Goal: Communication & Community: Answer question/provide support

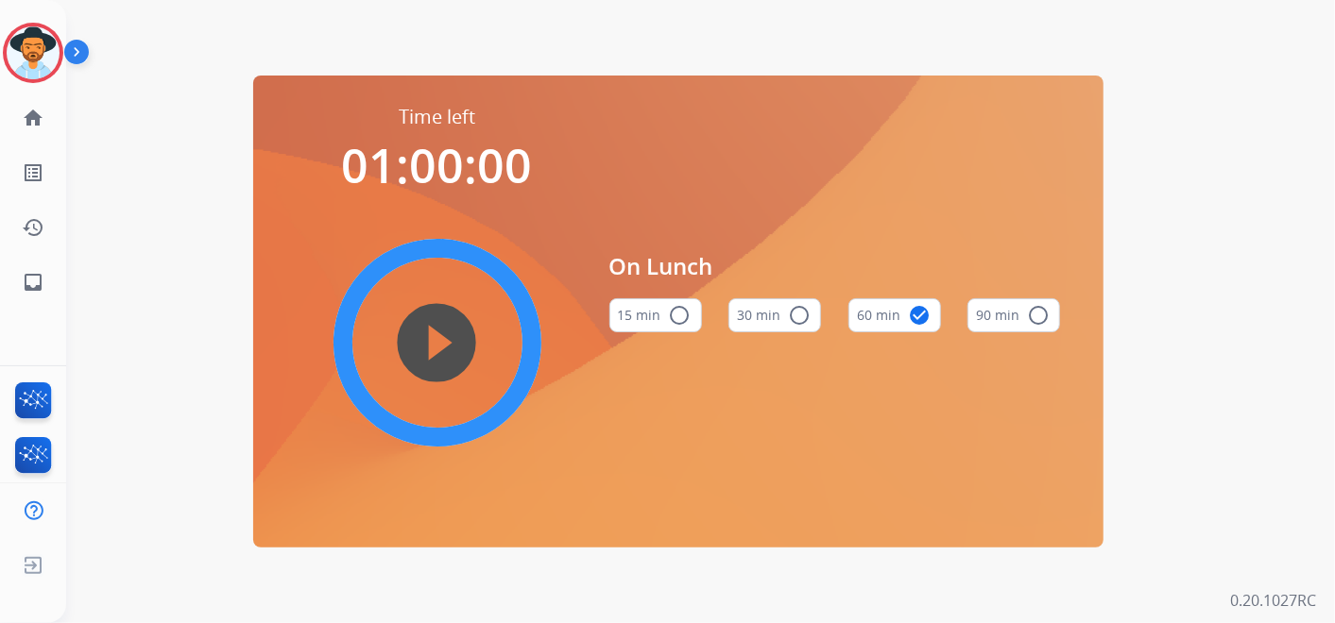
click at [43, 59] on img at bounding box center [33, 52] width 53 height 53
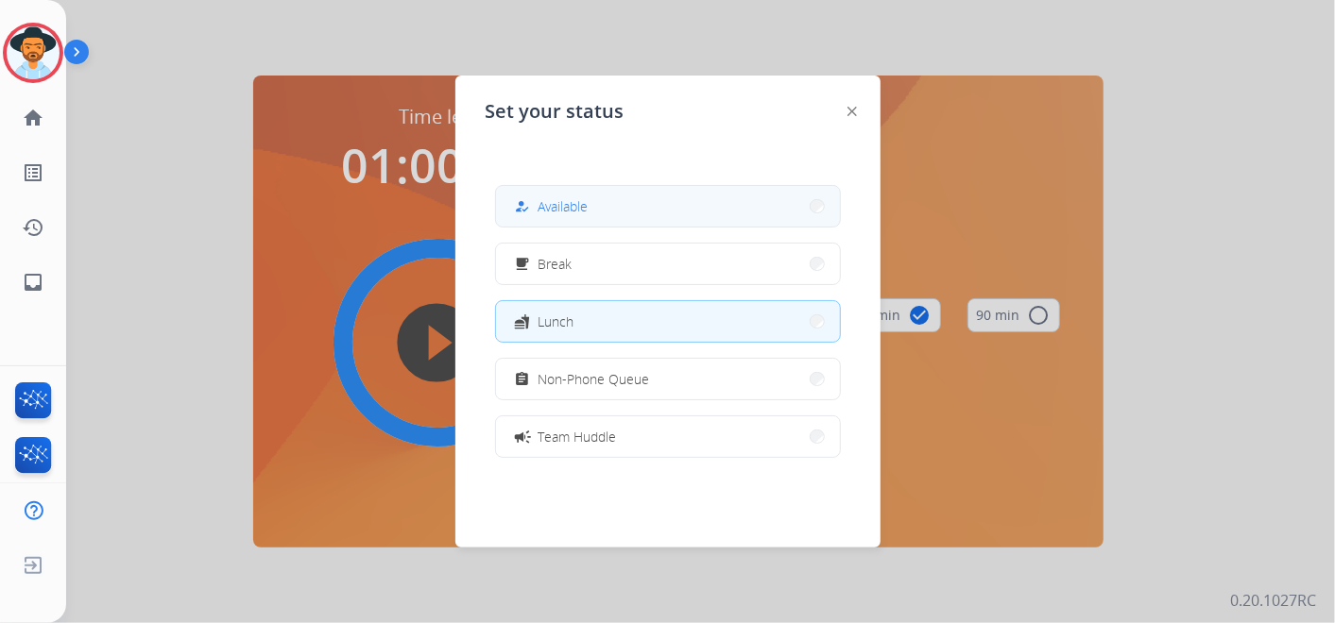
click at [623, 206] on button "how_to_reg Available" at bounding box center [668, 206] width 344 height 41
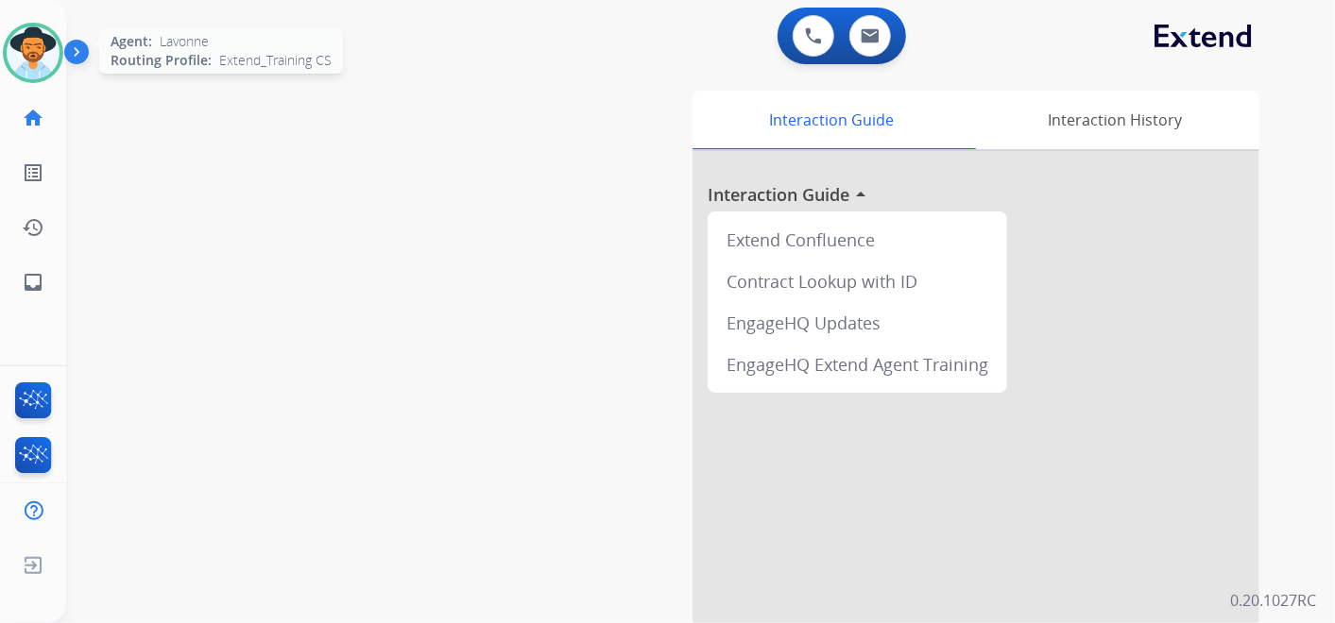
click at [48, 54] on img at bounding box center [33, 52] width 53 height 53
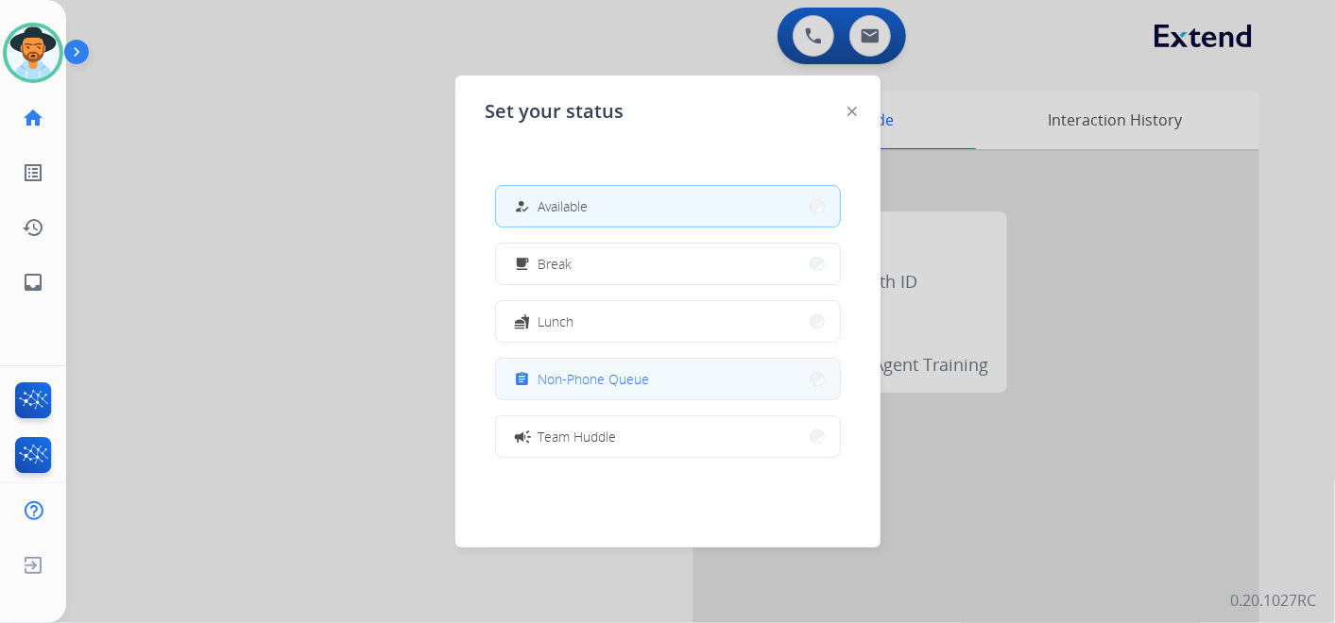
click at [680, 374] on button "assignment Non-Phone Queue" at bounding box center [668, 379] width 344 height 41
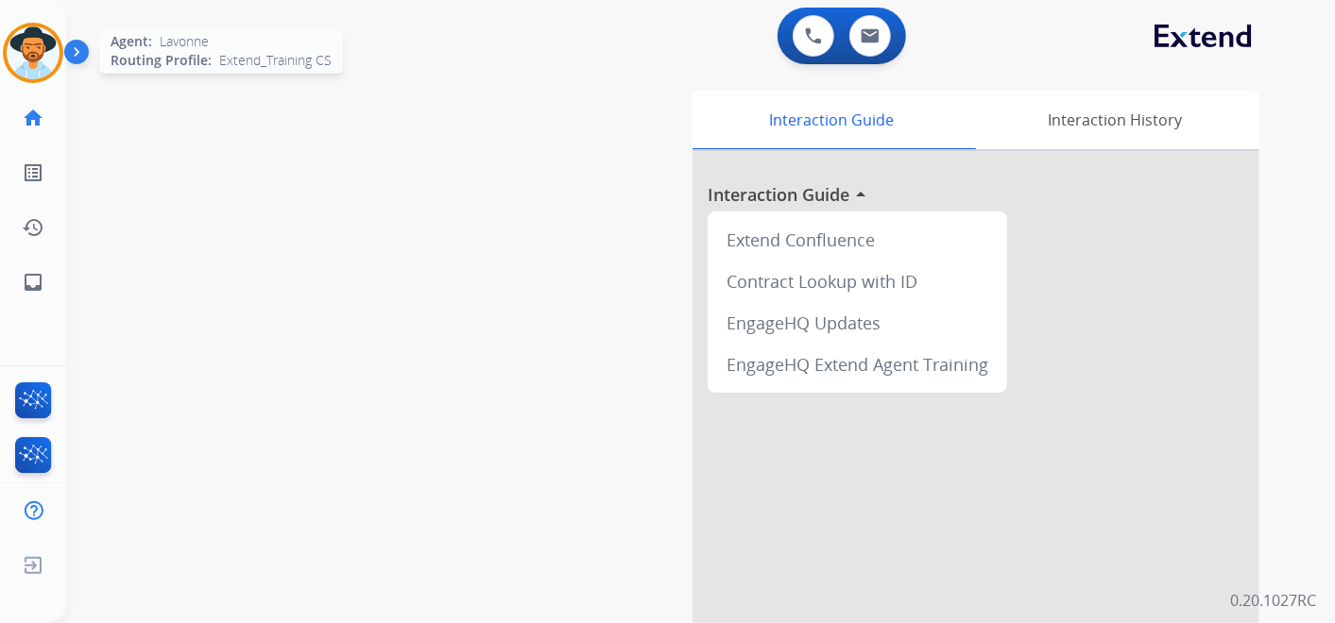
click at [34, 46] on img at bounding box center [33, 52] width 53 height 53
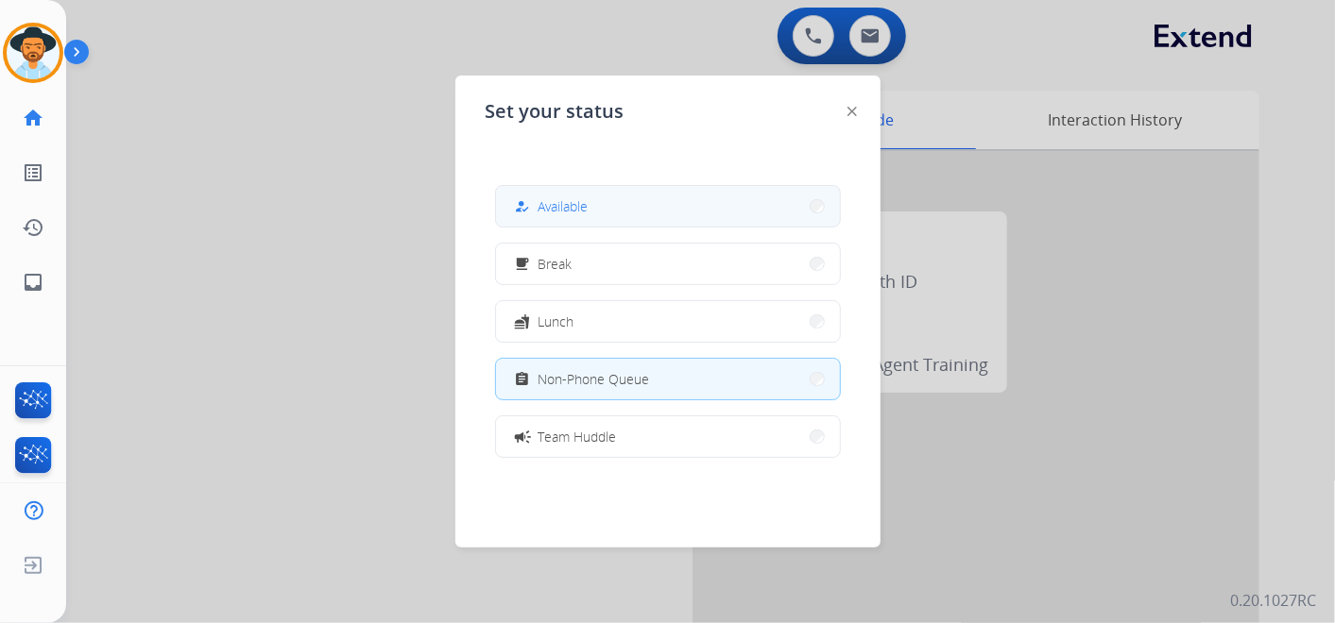
click at [623, 201] on button "how_to_reg Available" at bounding box center [668, 206] width 344 height 41
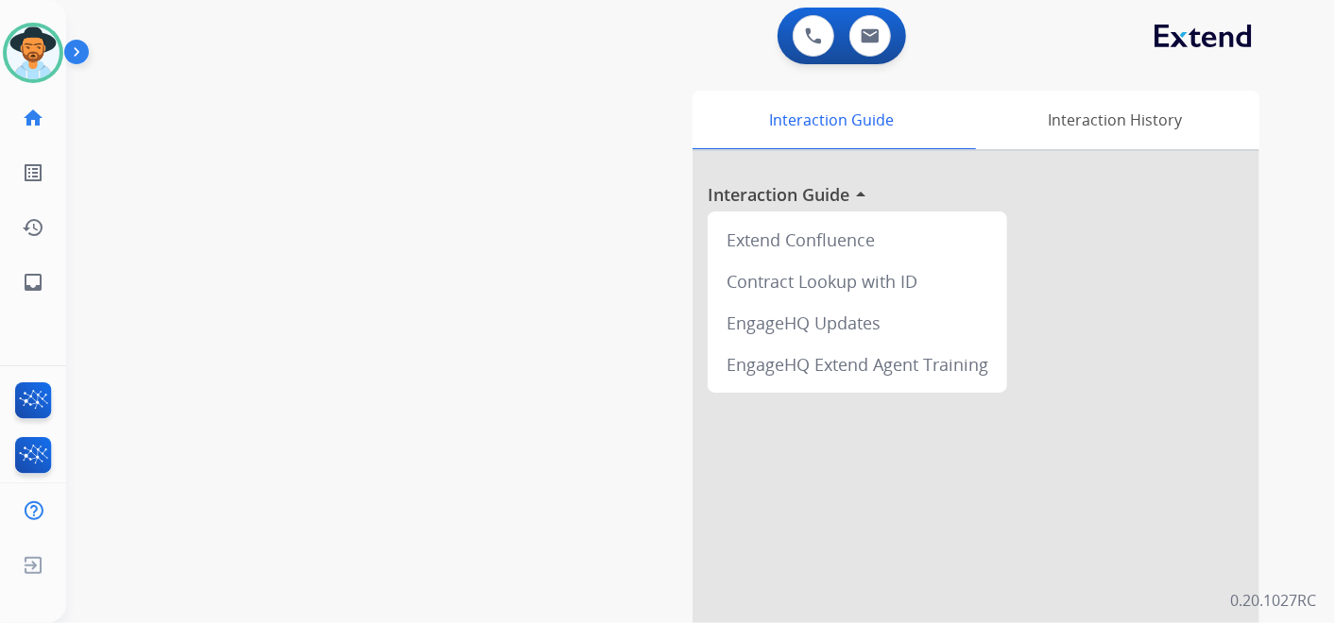
click at [1265, 35] on div "0 Voice Interactions 0 Email Interactions" at bounding box center [689, 38] width 1200 height 60
click at [858, 26] on button at bounding box center [870, 36] width 42 height 42
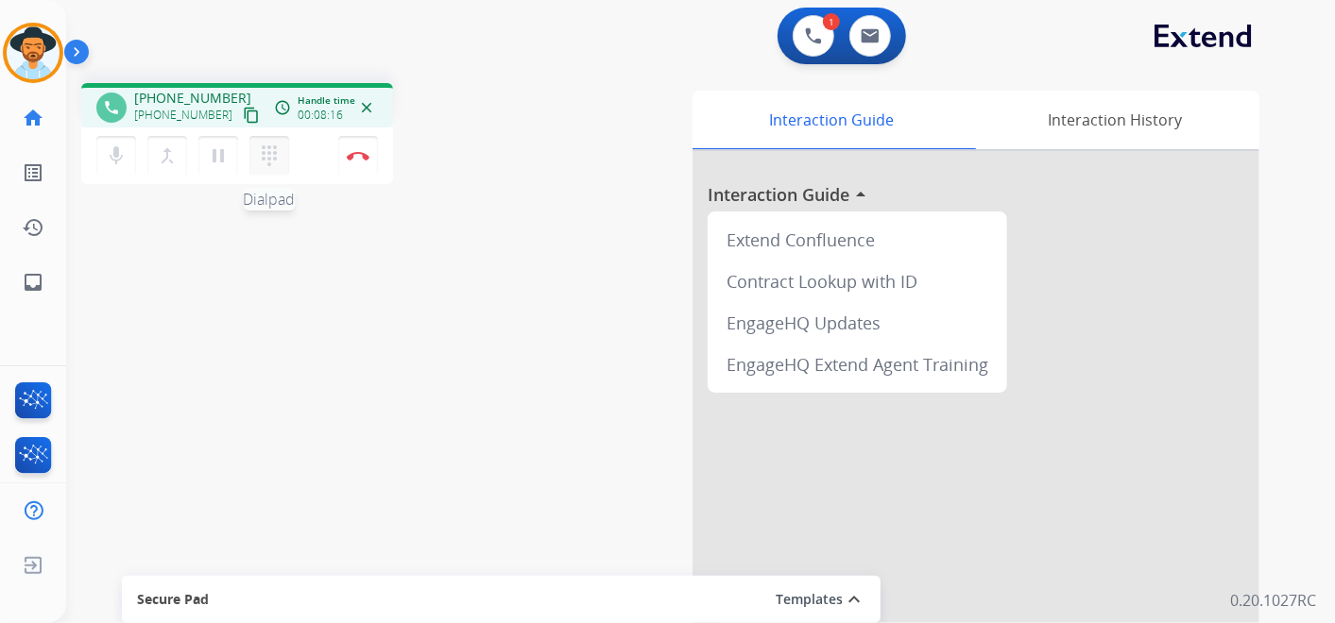
click at [262, 147] on mat-icon "dialpad" at bounding box center [269, 156] width 23 height 23
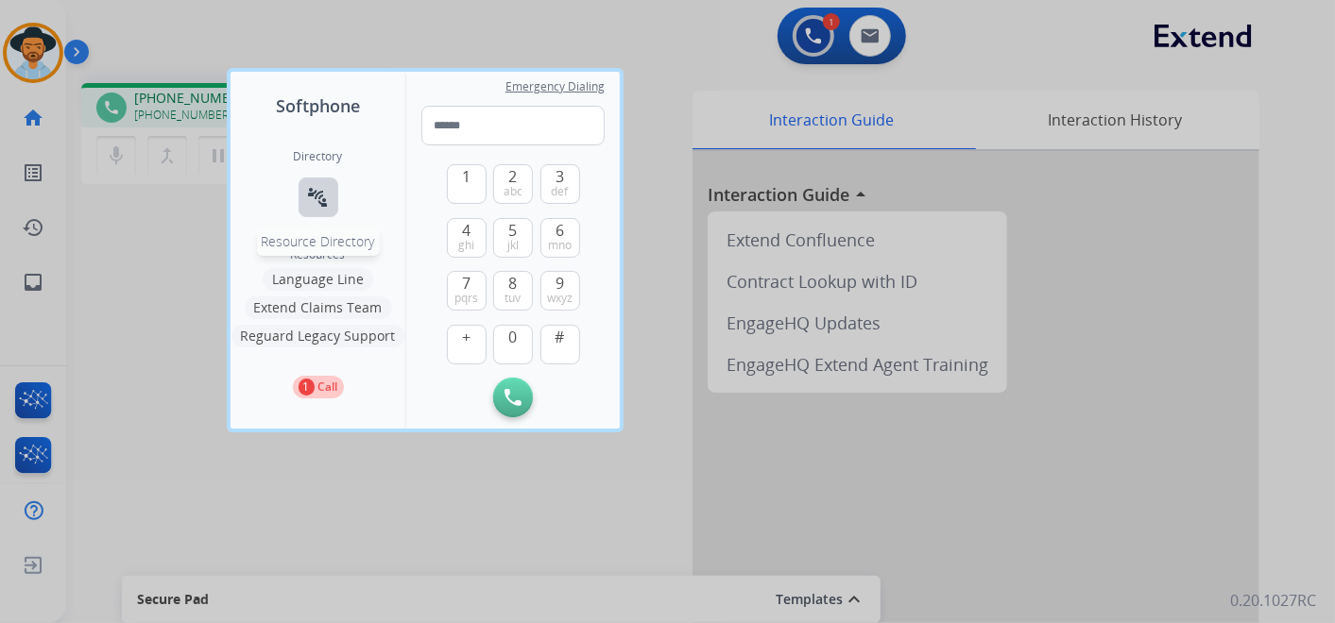
click at [308, 189] on mat-icon "connect_without_contact" at bounding box center [318, 197] width 23 height 23
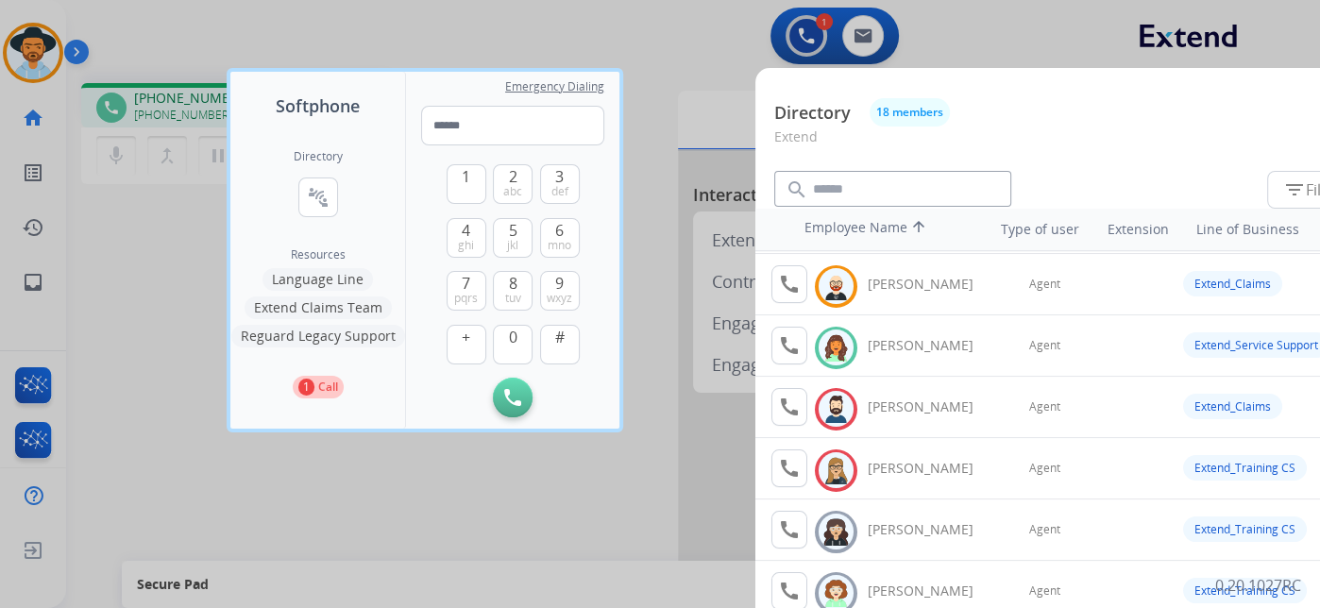
scroll to position [210, 0]
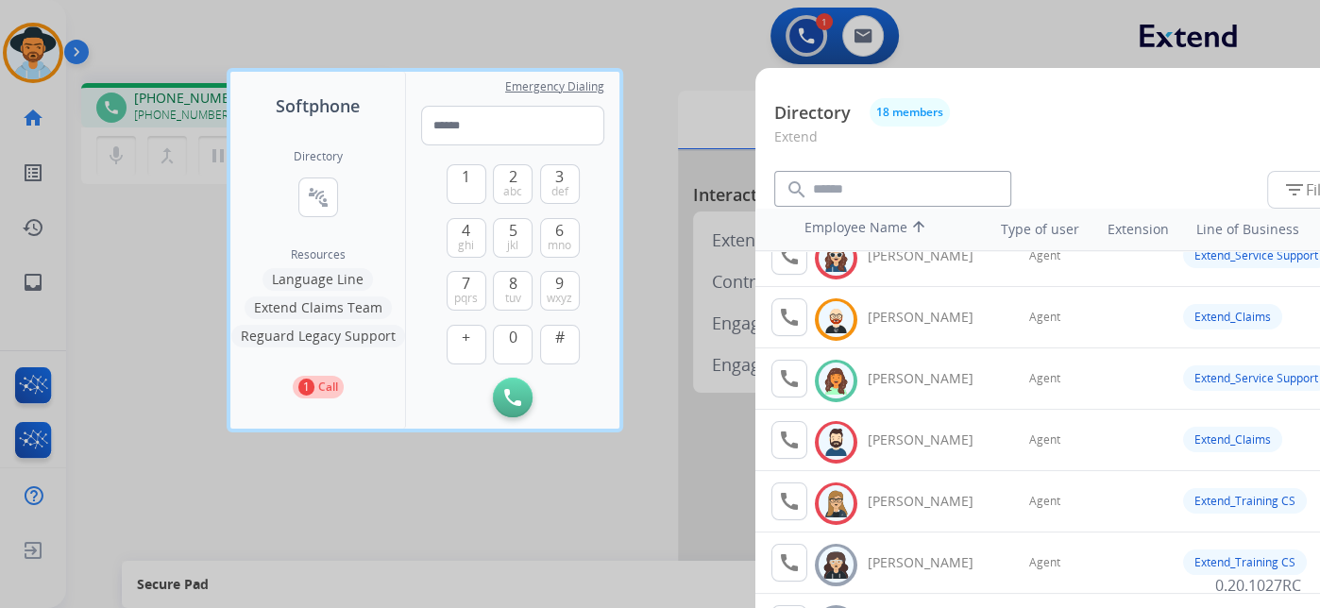
click at [510, 25] on div at bounding box center [660, 304] width 1320 height 608
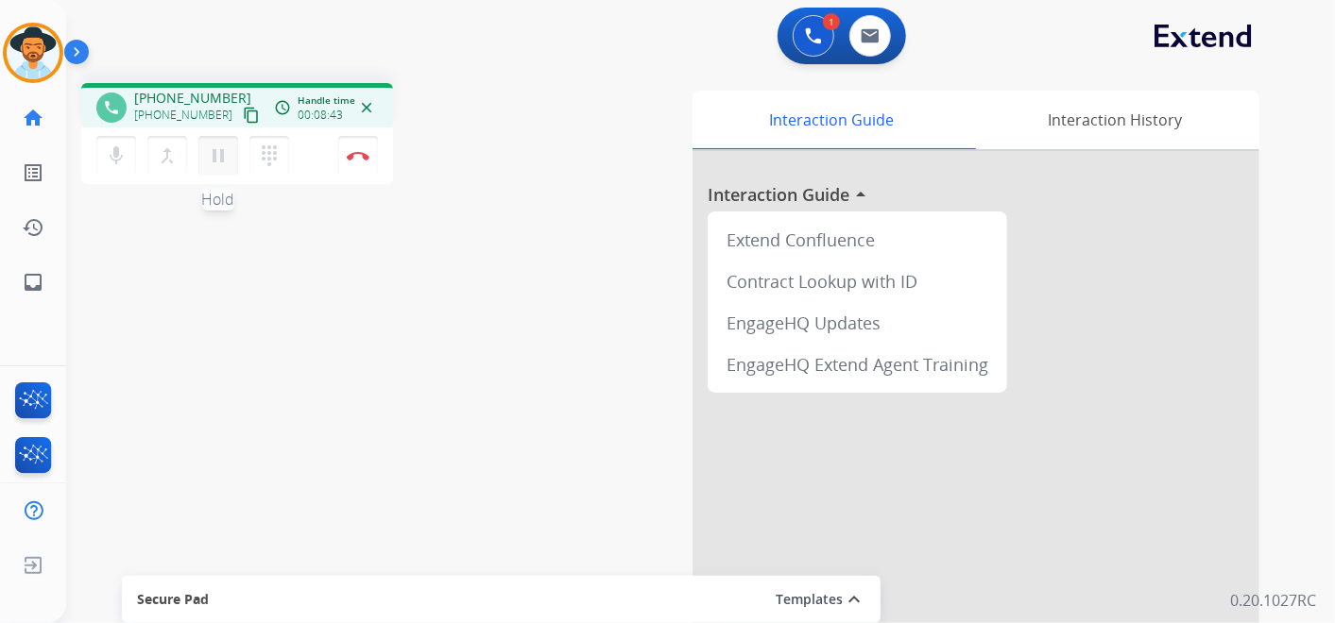
click at [215, 153] on mat-icon "pause" at bounding box center [218, 156] width 23 height 23
click at [262, 146] on mat-icon "dialpad" at bounding box center [269, 156] width 23 height 23
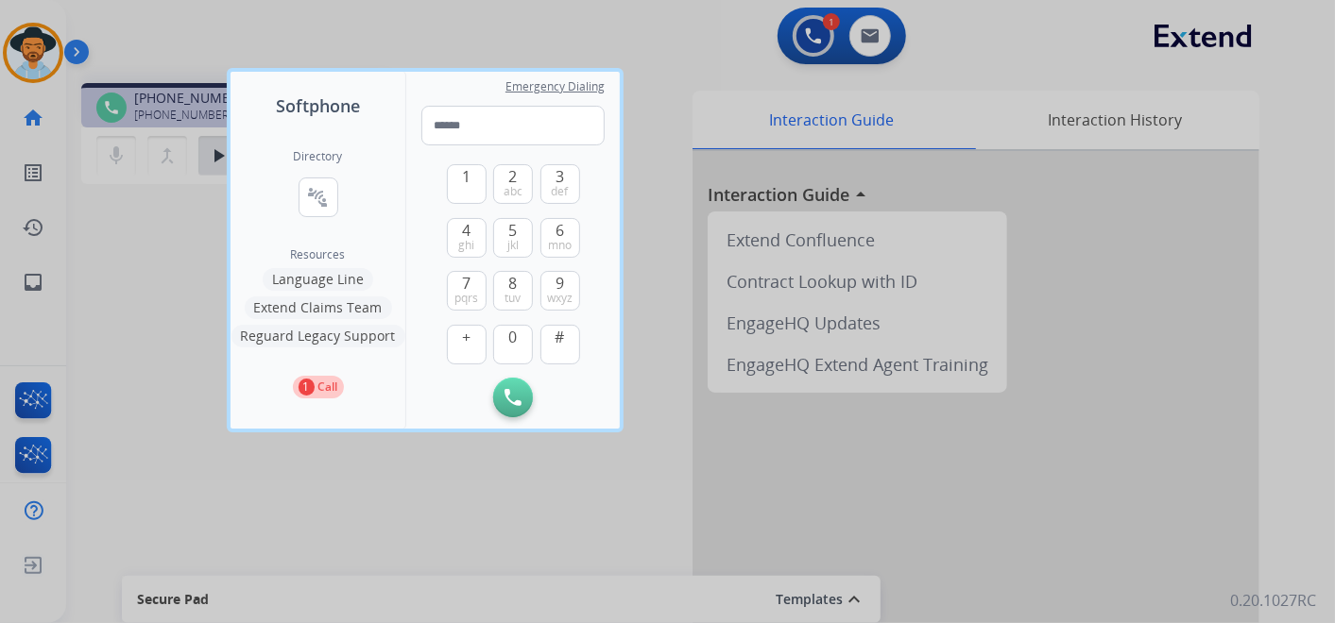
drag, startPoint x: 326, startPoint y: 200, endPoint x: 398, endPoint y: 205, distance: 71.9
click at [324, 198] on mat-icon "connect_without_contact" at bounding box center [318, 197] width 23 height 23
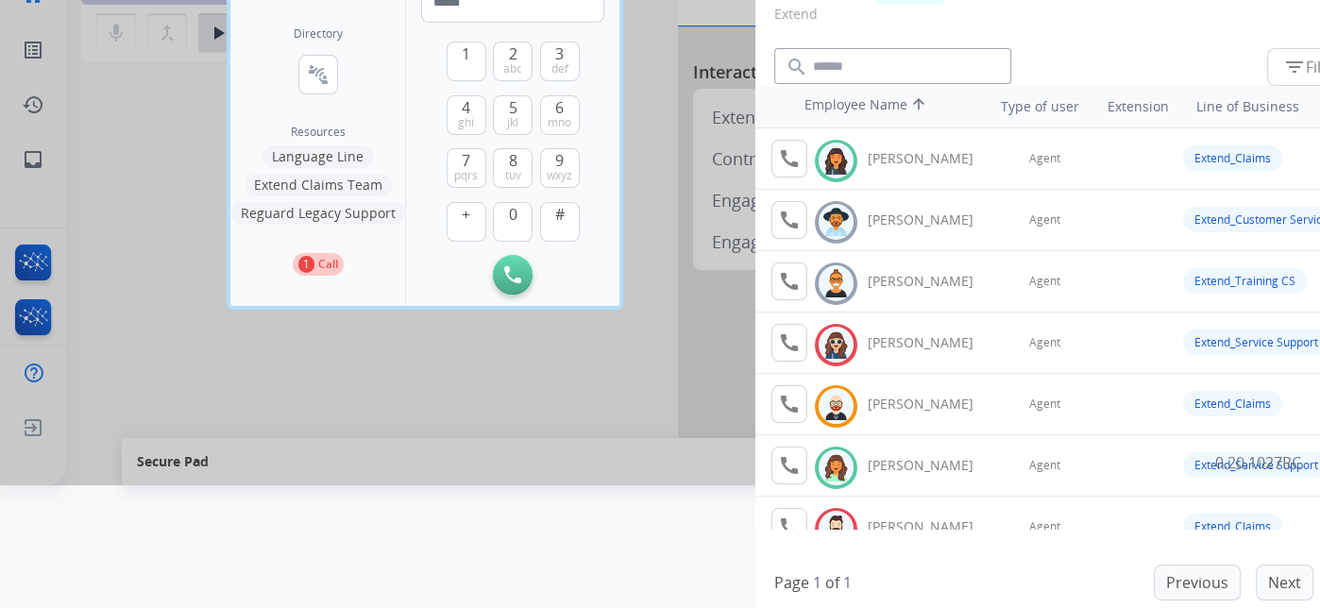
scroll to position [129, 0]
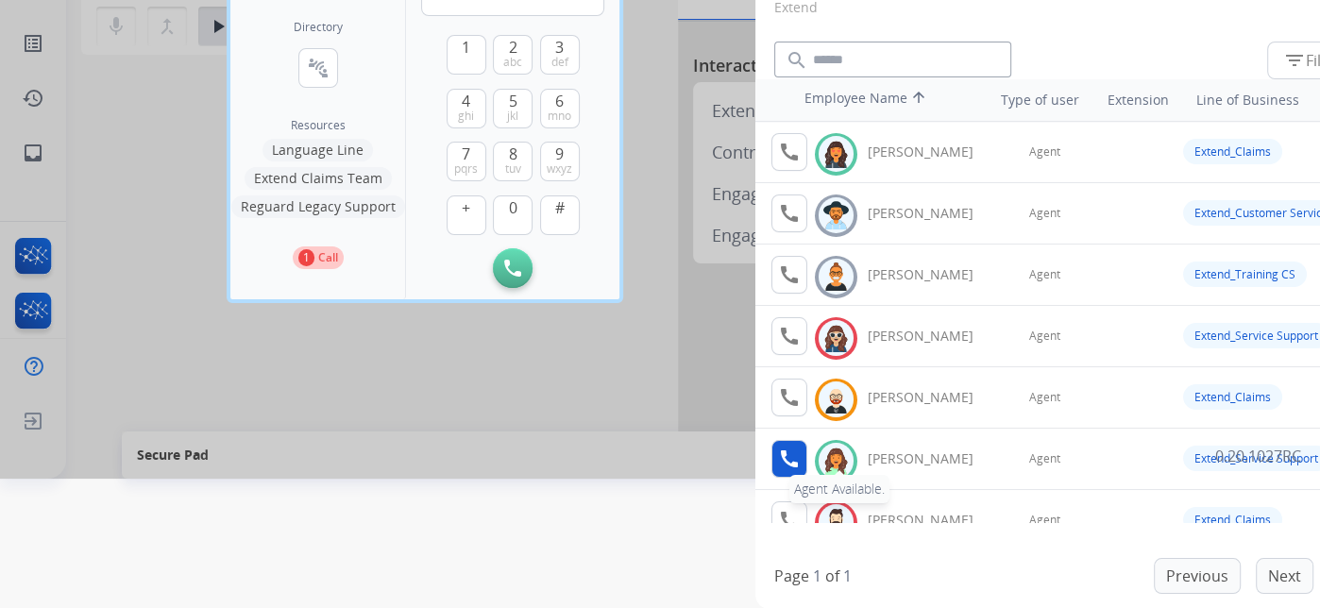
click at [790, 443] on button "call Agent Available." at bounding box center [790, 459] width 36 height 38
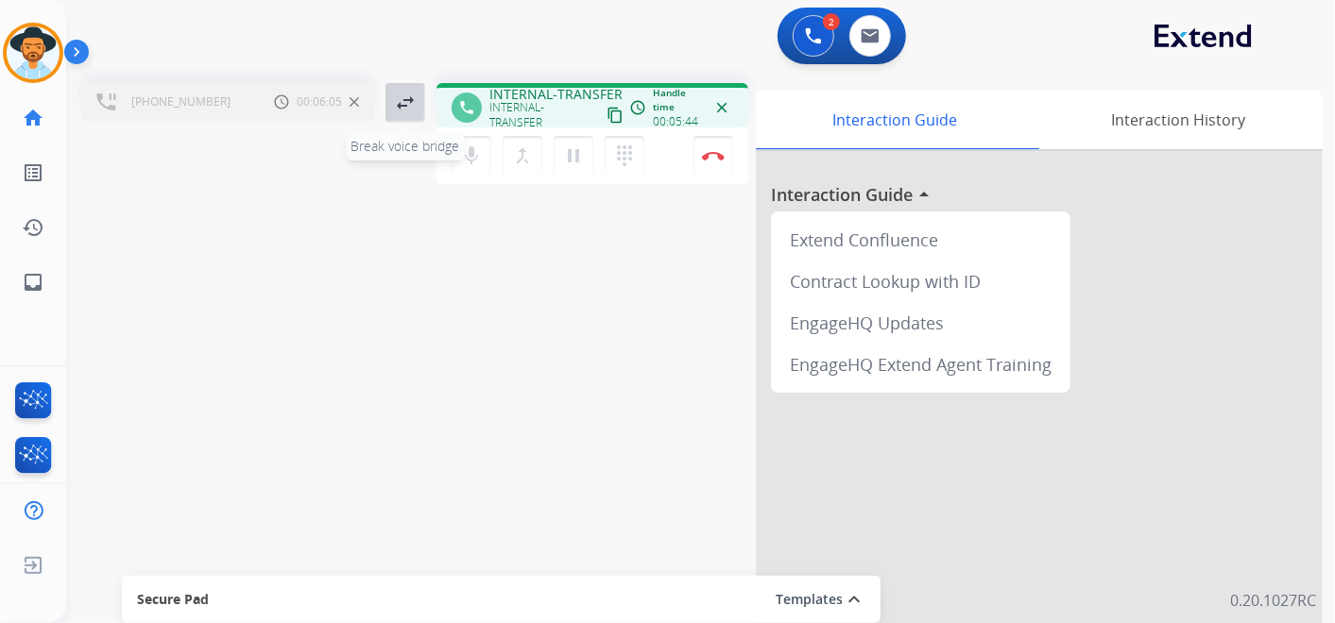
click at [405, 107] on mat-icon "swap_horiz" at bounding box center [405, 103] width 23 height 23
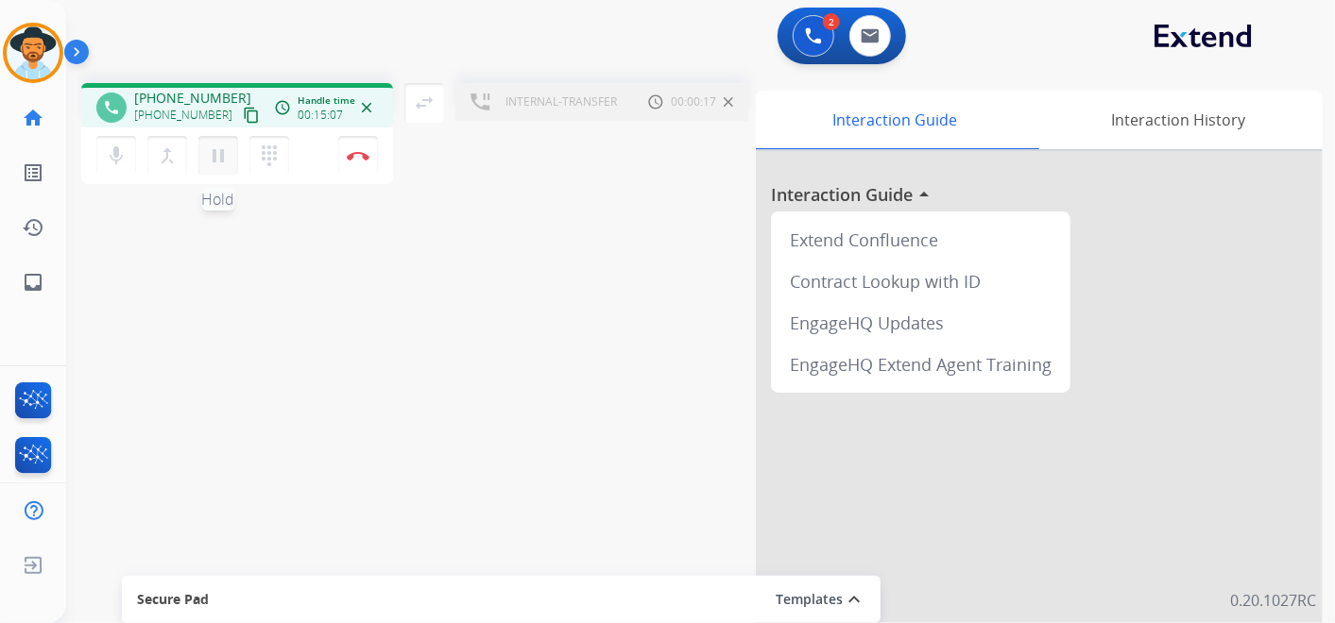
click at [221, 147] on mat-icon "pause" at bounding box center [218, 156] width 23 height 23
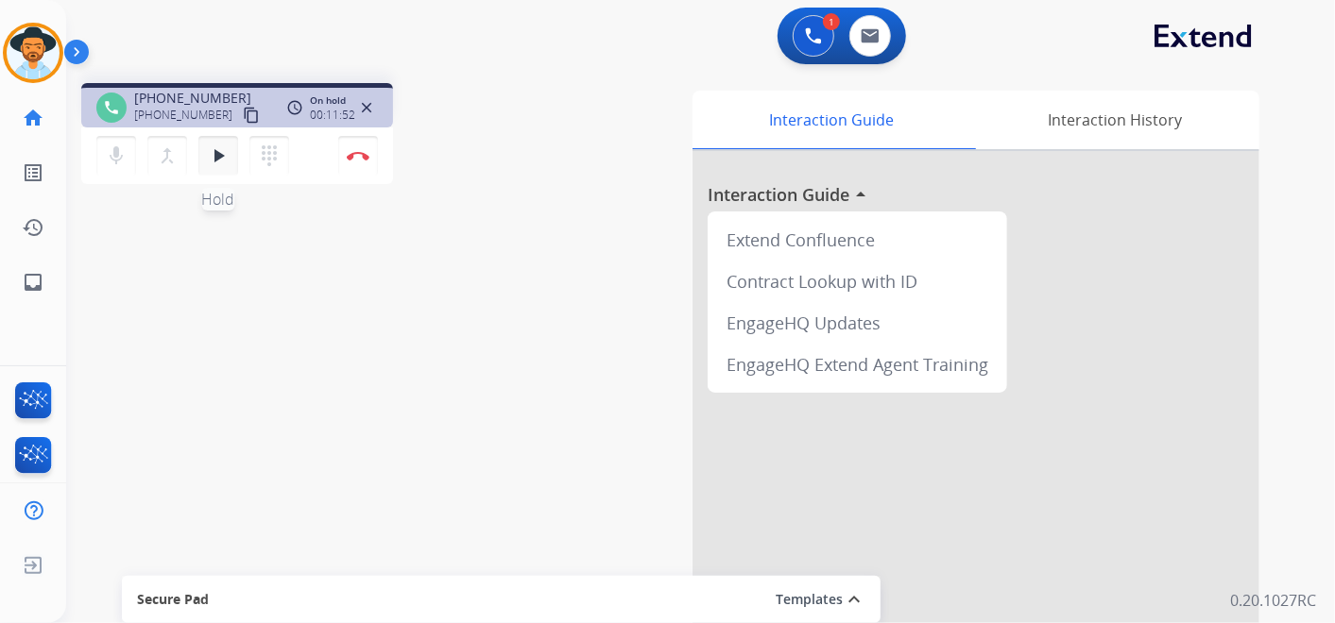
click at [221, 156] on mat-icon "play_arrow" at bounding box center [218, 156] width 23 height 23
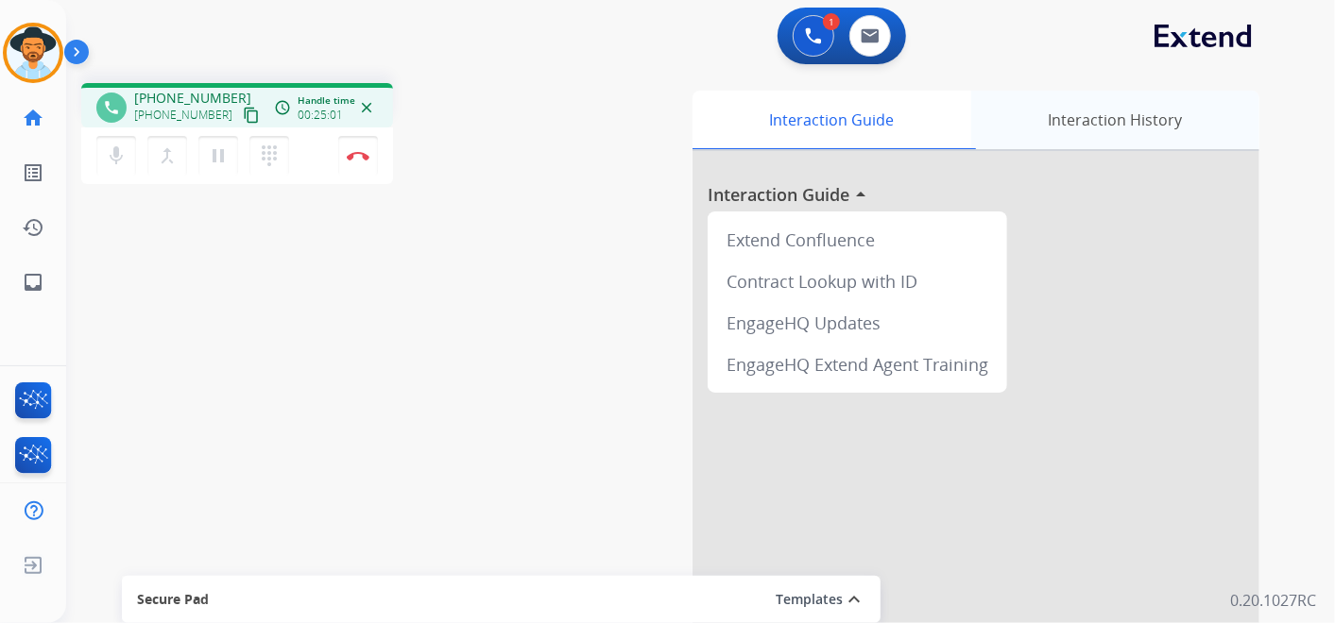
click at [1238, 99] on div "Interaction History" at bounding box center [1115, 120] width 288 height 59
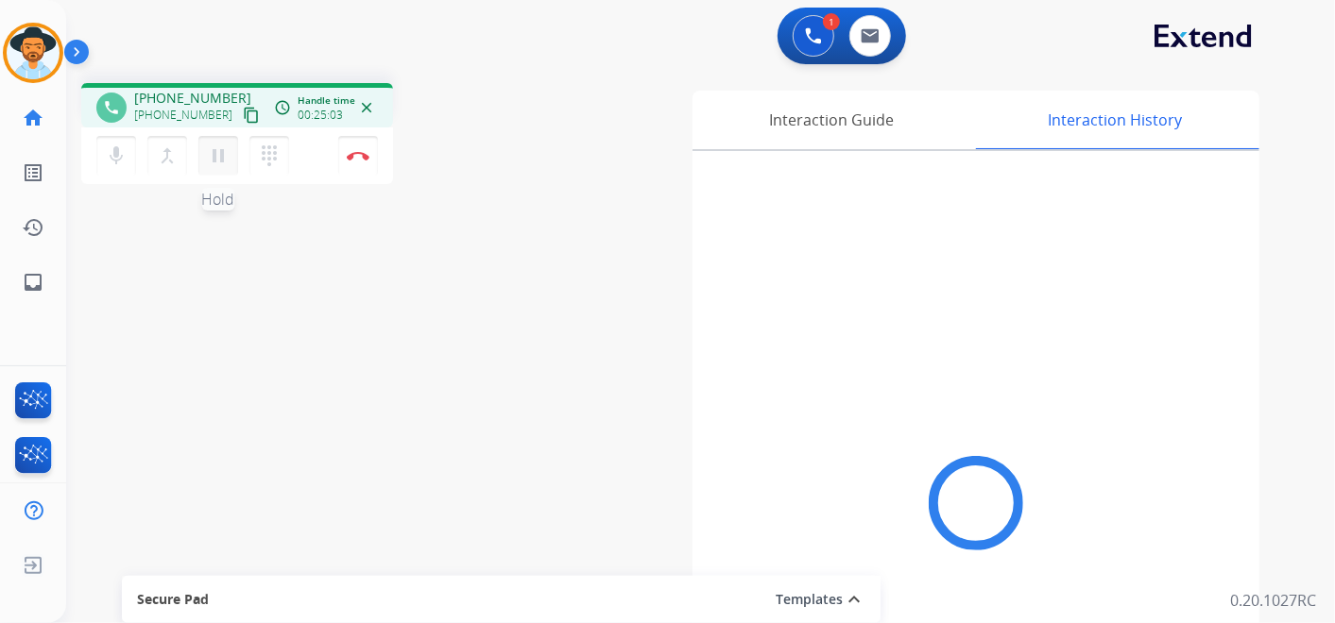
click at [221, 143] on button "pause Hold" at bounding box center [218, 156] width 40 height 40
click at [268, 143] on button "dialpad Dialpad" at bounding box center [269, 156] width 40 height 40
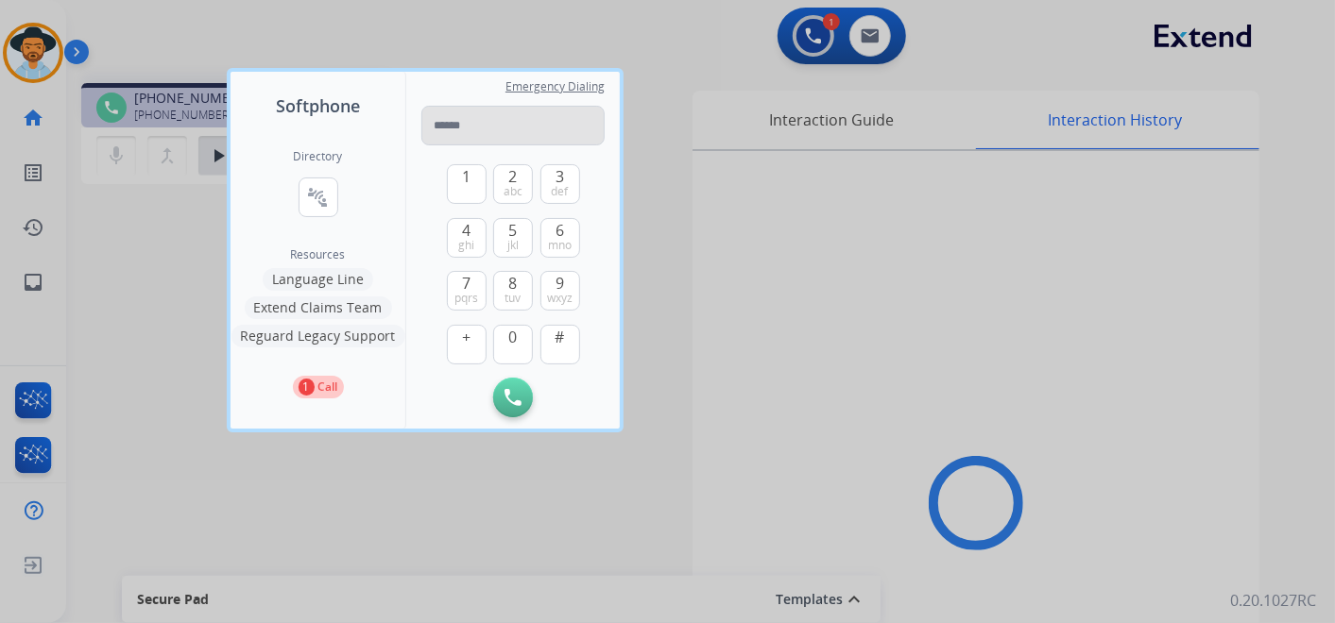
click at [515, 128] on input "tel" at bounding box center [512, 126] width 183 height 40
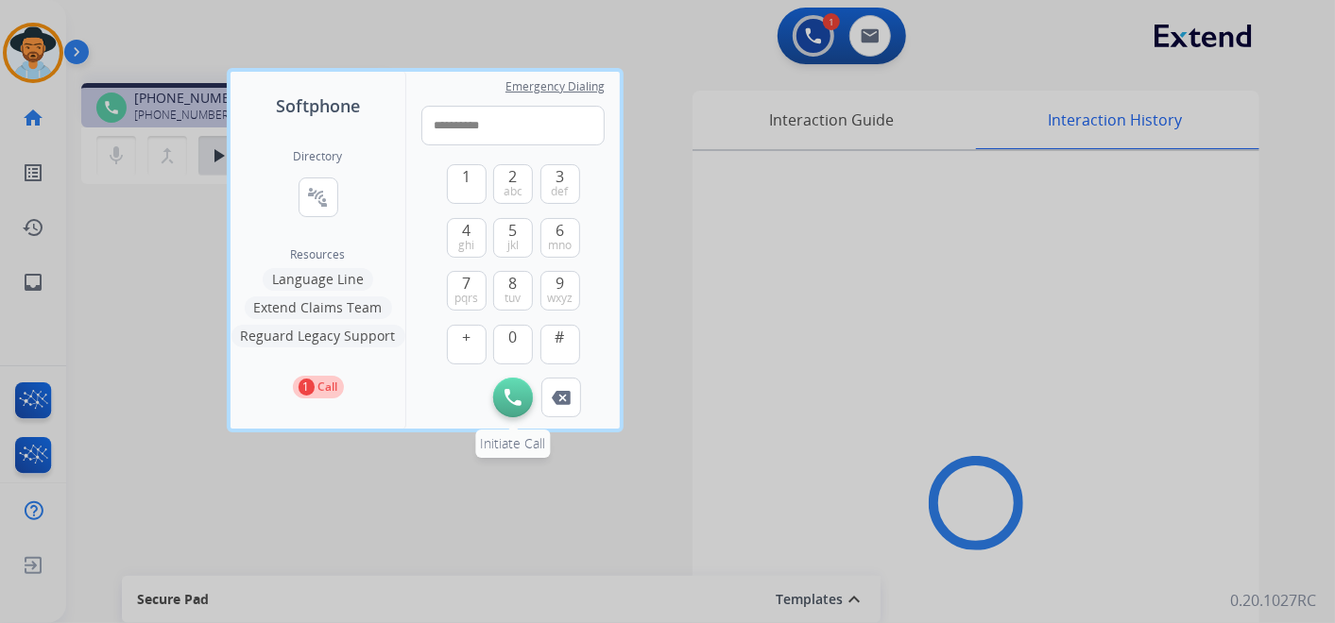
type input "**********"
click at [510, 393] on img at bounding box center [512, 397] width 17 height 17
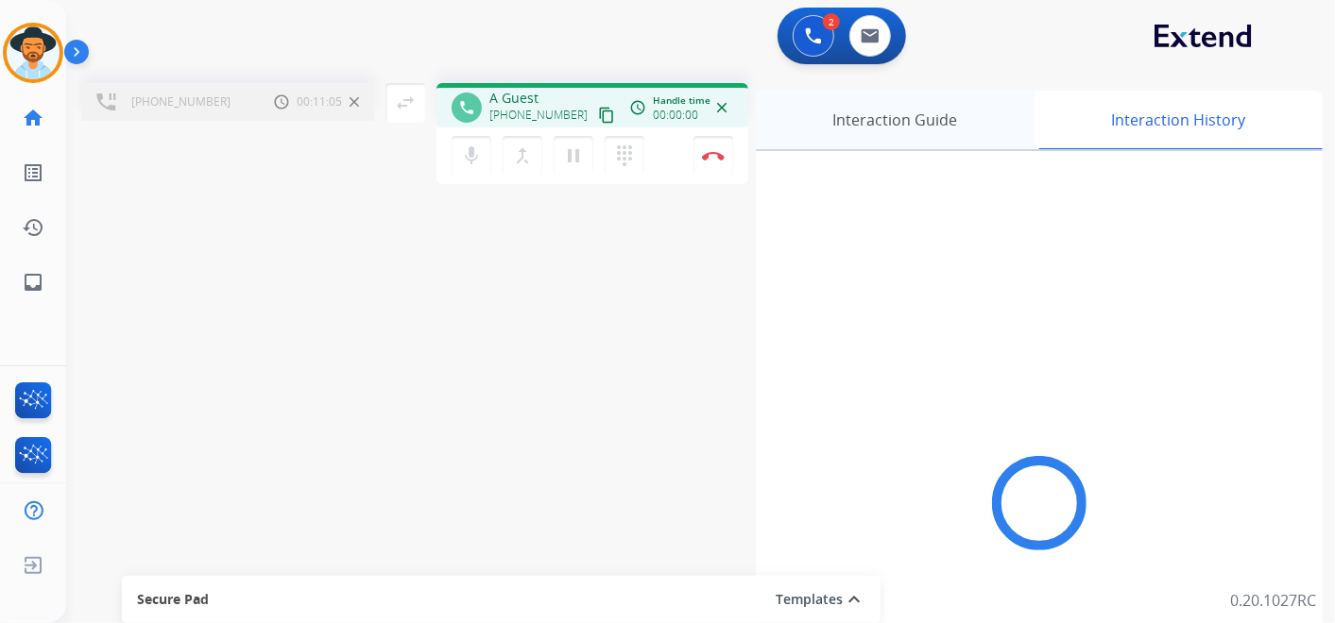
click at [890, 120] on div "Interaction Guide" at bounding box center [895, 120] width 279 height 59
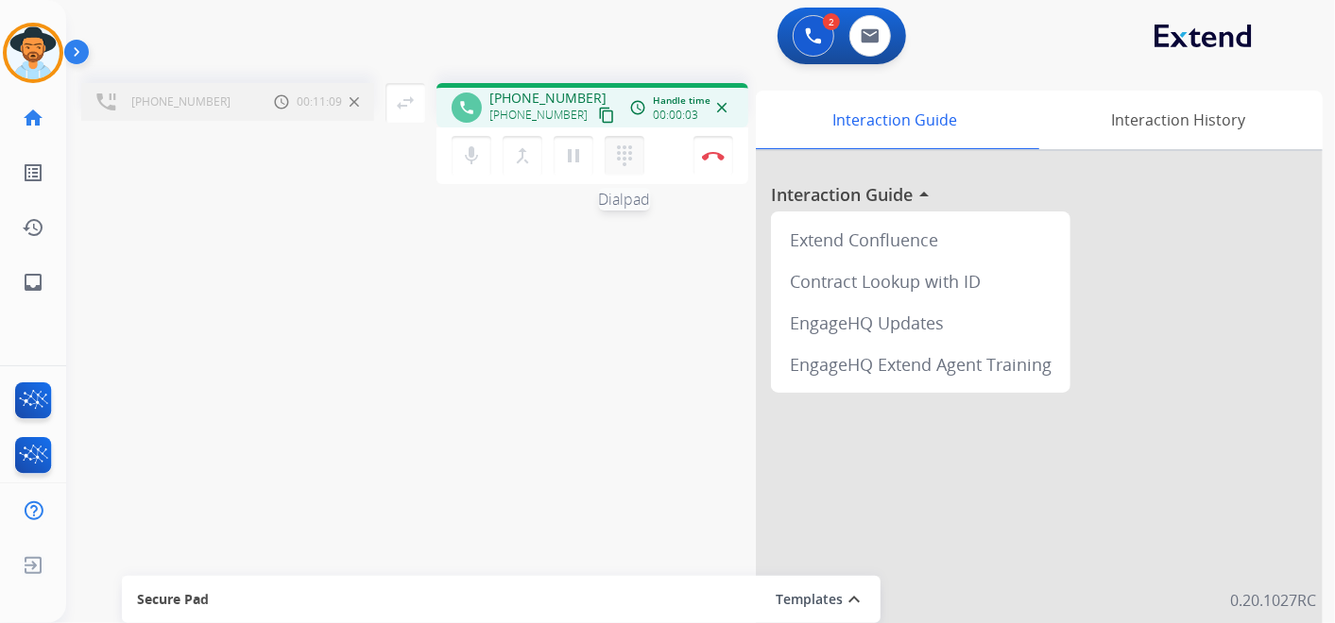
click at [625, 140] on button "dialpad Dialpad" at bounding box center [624, 156] width 40 height 40
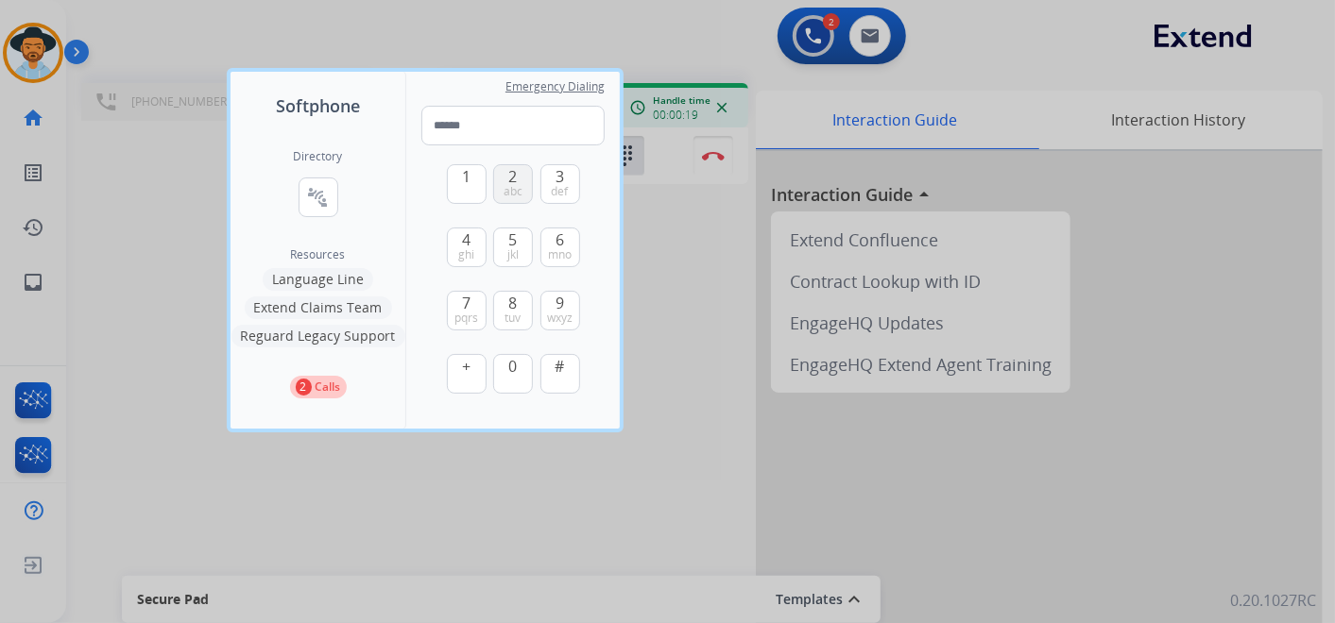
click at [515, 184] on span "abc" at bounding box center [512, 191] width 19 height 15
type input "*"
click at [480, 13] on div at bounding box center [667, 311] width 1335 height 623
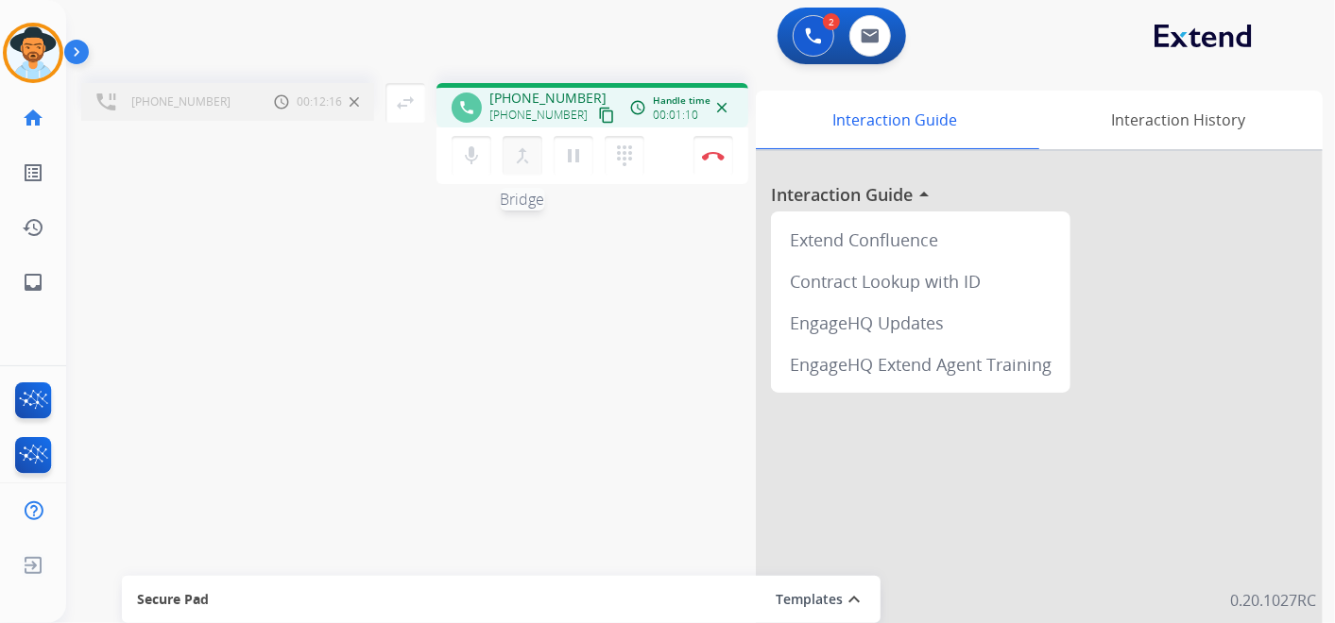
click at [526, 154] on mat-icon "merge_type" at bounding box center [522, 156] width 23 height 23
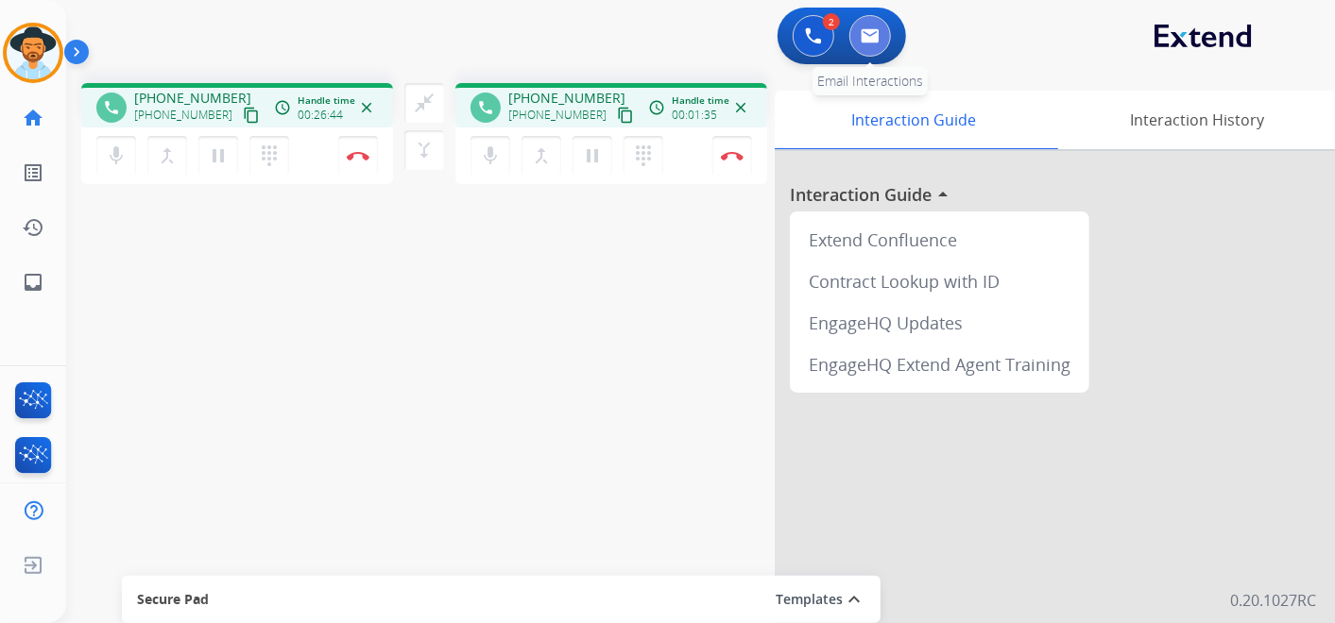
click at [874, 41] on img at bounding box center [869, 35] width 19 height 15
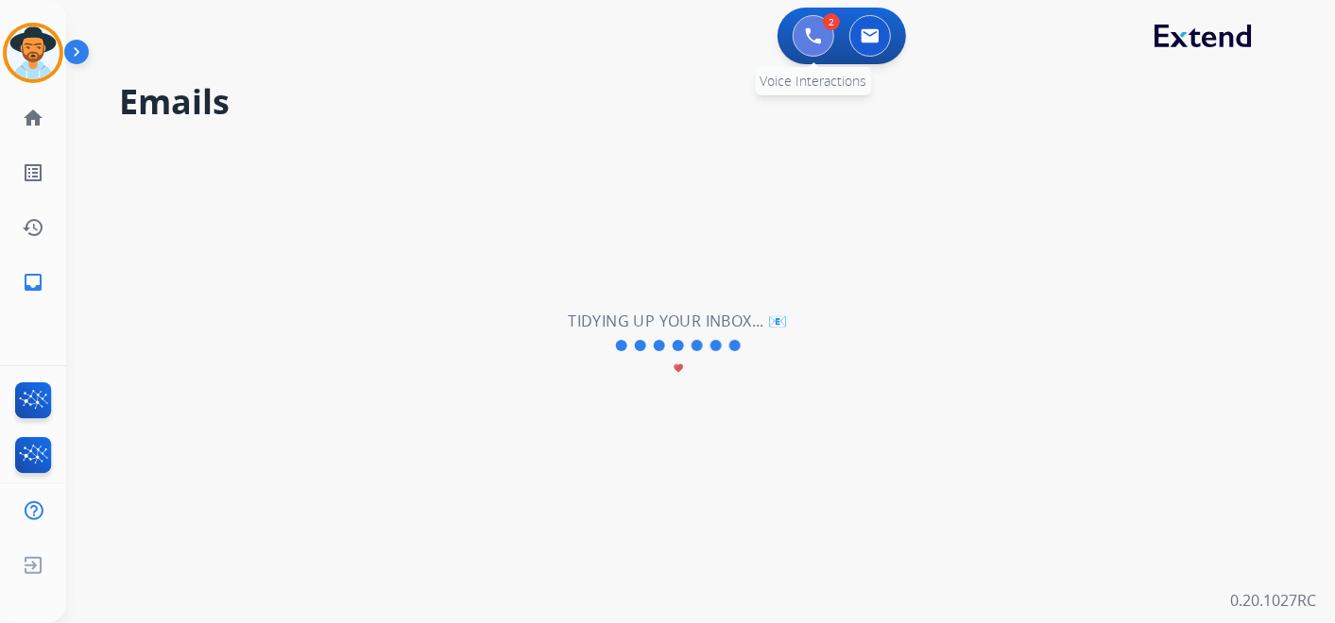
click at [808, 31] on img at bounding box center [813, 35] width 17 height 17
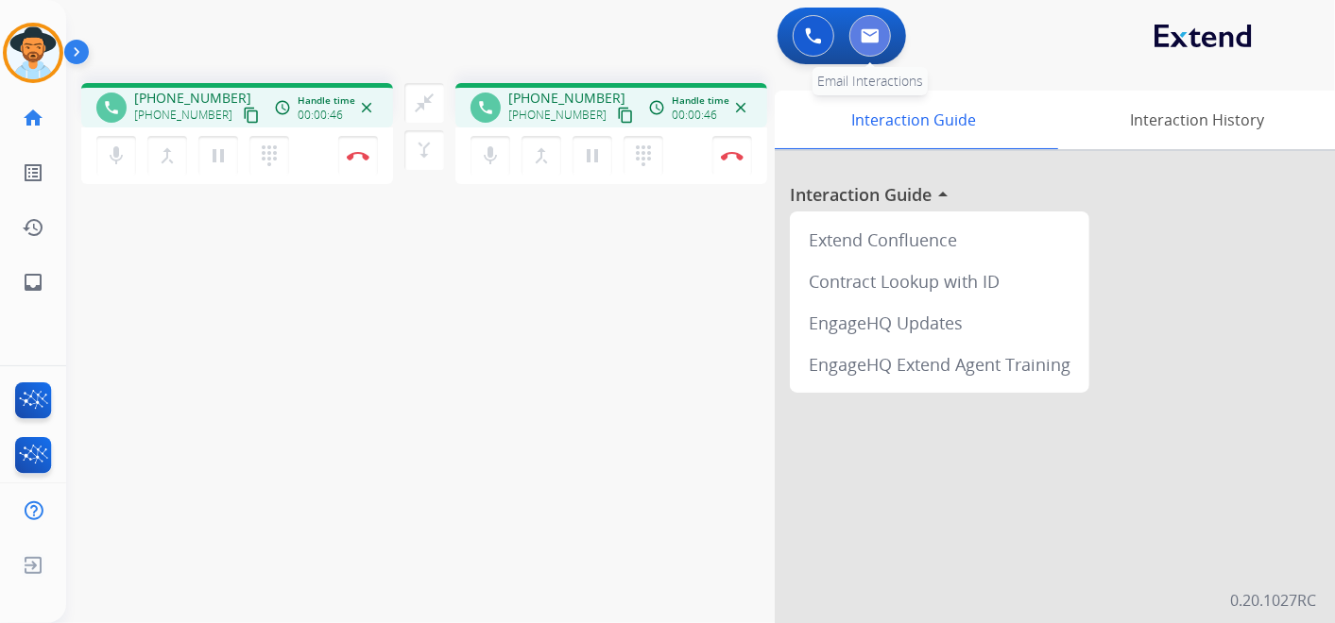
click at [864, 33] on img at bounding box center [869, 35] width 19 height 15
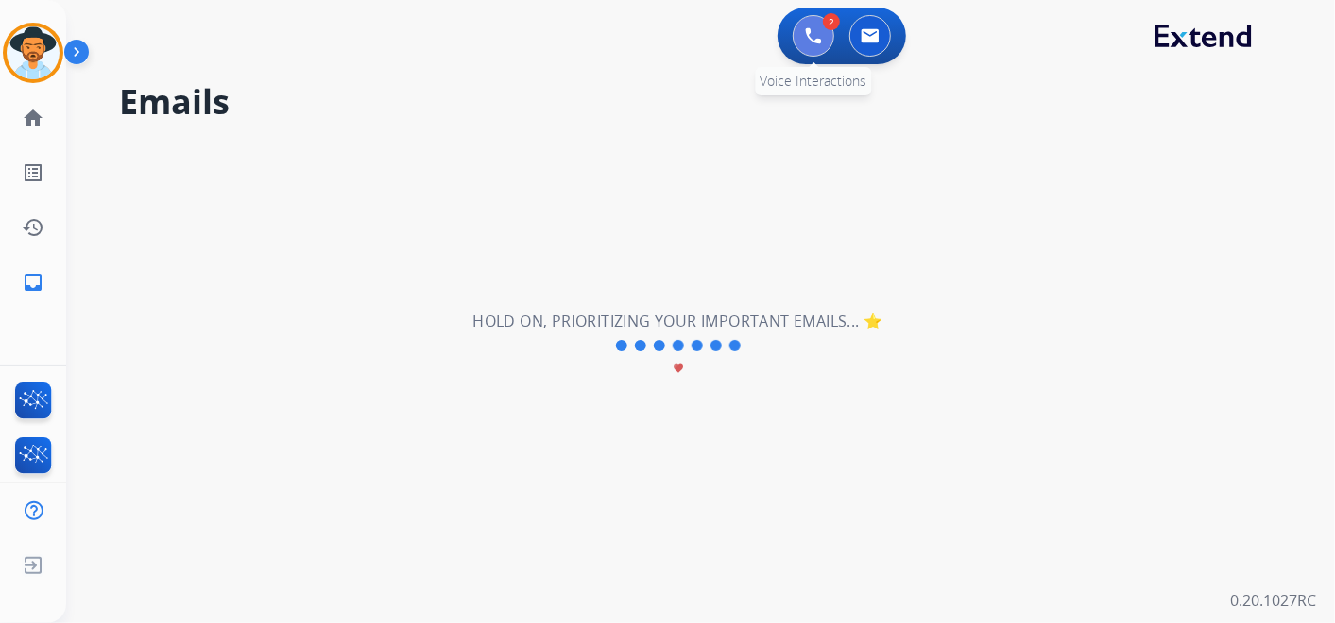
click at [807, 35] on img at bounding box center [813, 35] width 17 height 17
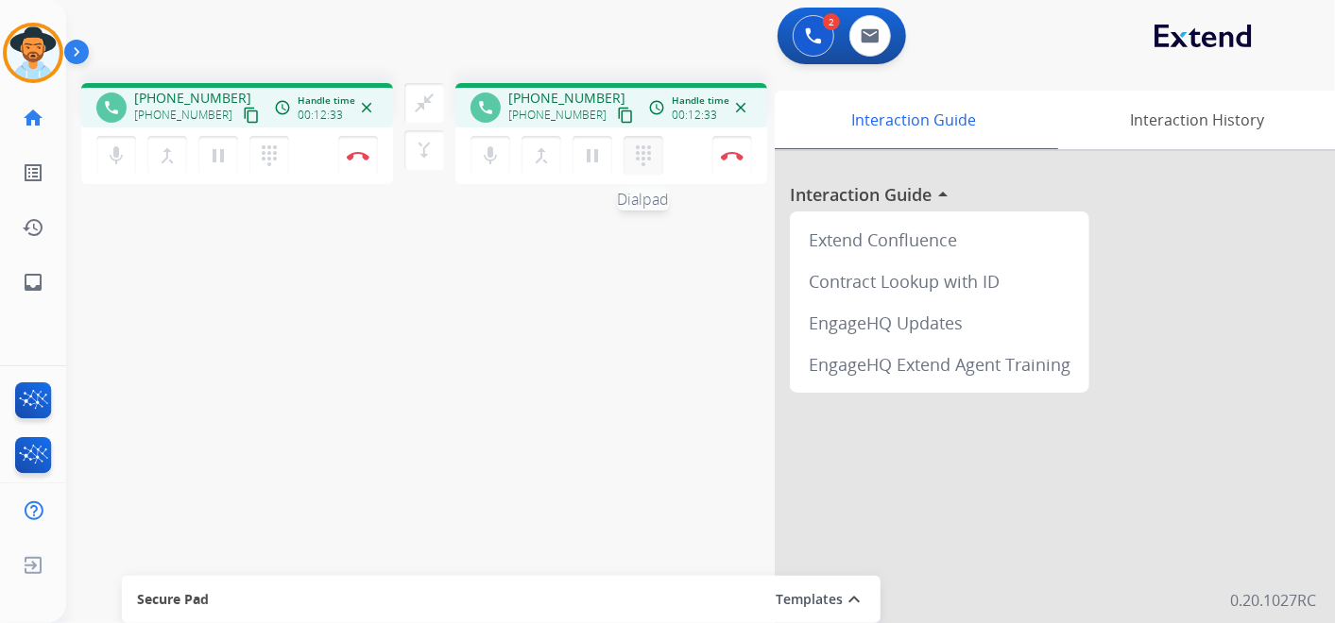
click at [638, 163] on mat-icon "dialpad" at bounding box center [643, 156] width 23 height 23
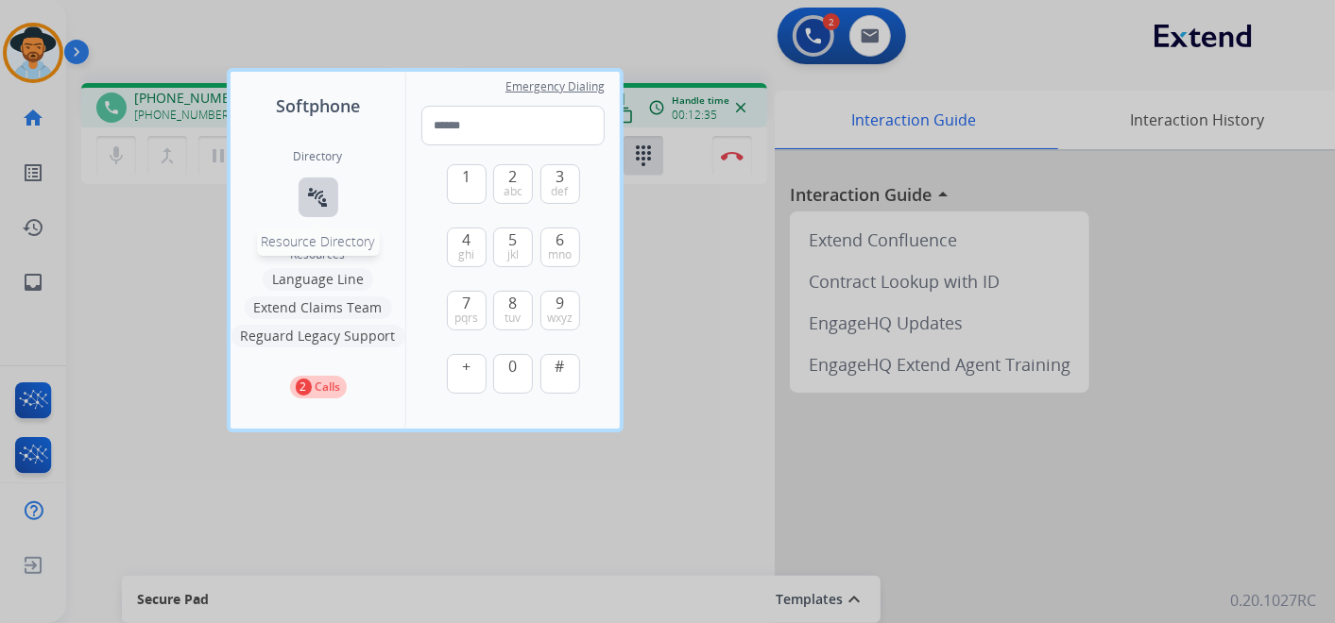
click at [337, 192] on div "Directory connect_without_contact Resource Directory" at bounding box center [318, 198] width 49 height 98
click at [319, 196] on mat-icon "connect_without_contact" at bounding box center [318, 197] width 23 height 23
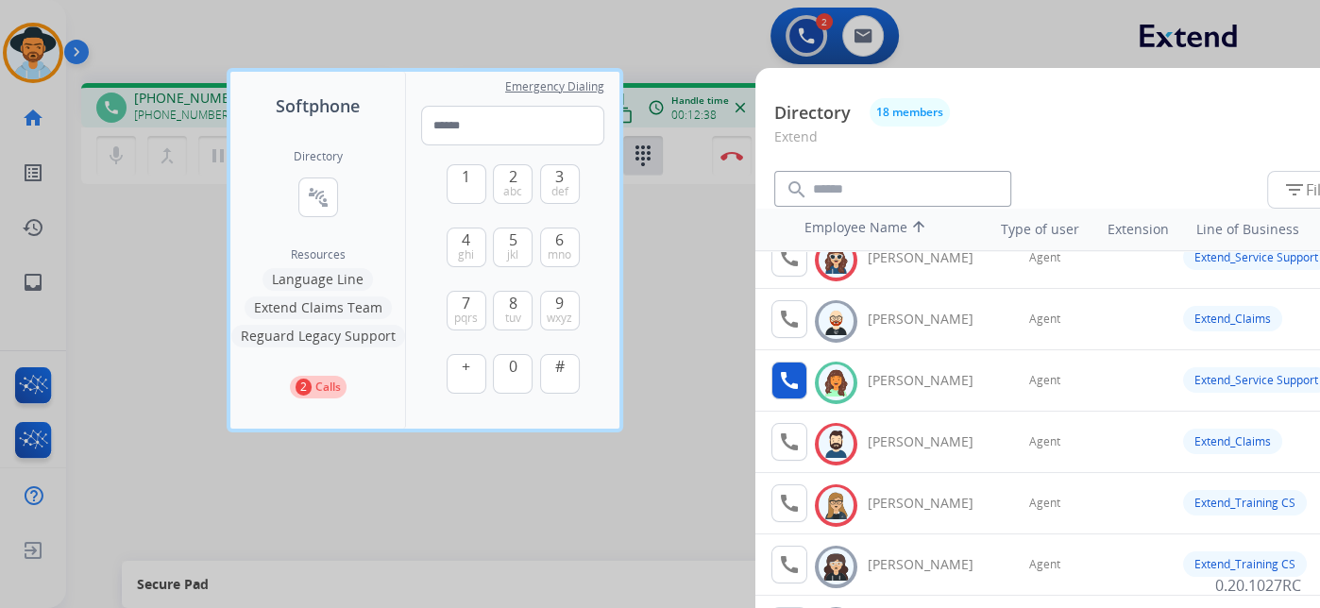
scroll to position [210, 0]
click at [663, 267] on div at bounding box center [660, 304] width 1320 height 608
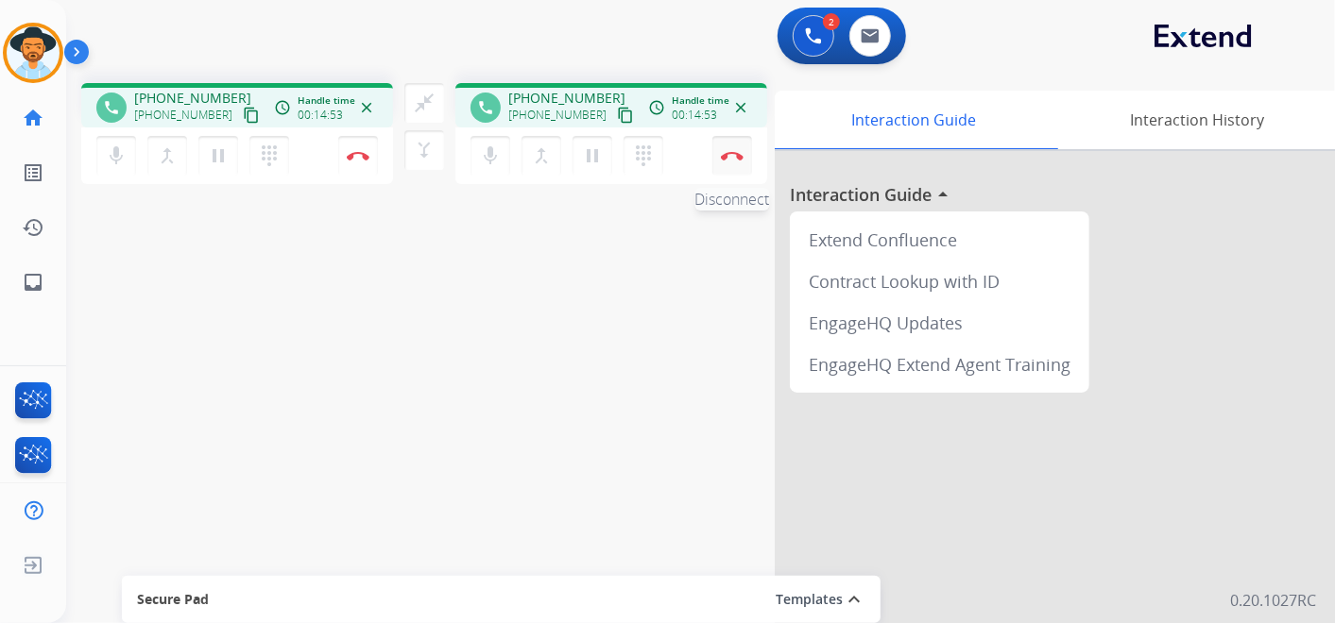
click at [737, 148] on button "Disconnect" at bounding box center [732, 156] width 40 height 40
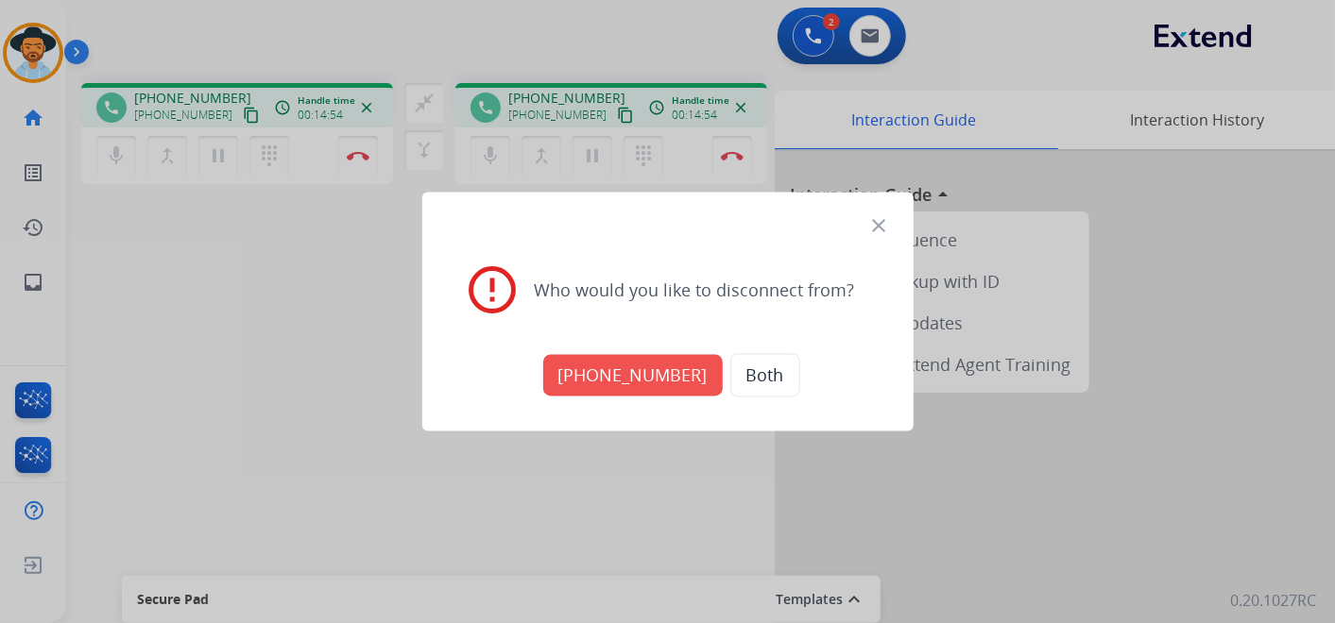
click at [637, 378] on button "+18778341434" at bounding box center [632, 376] width 179 height 42
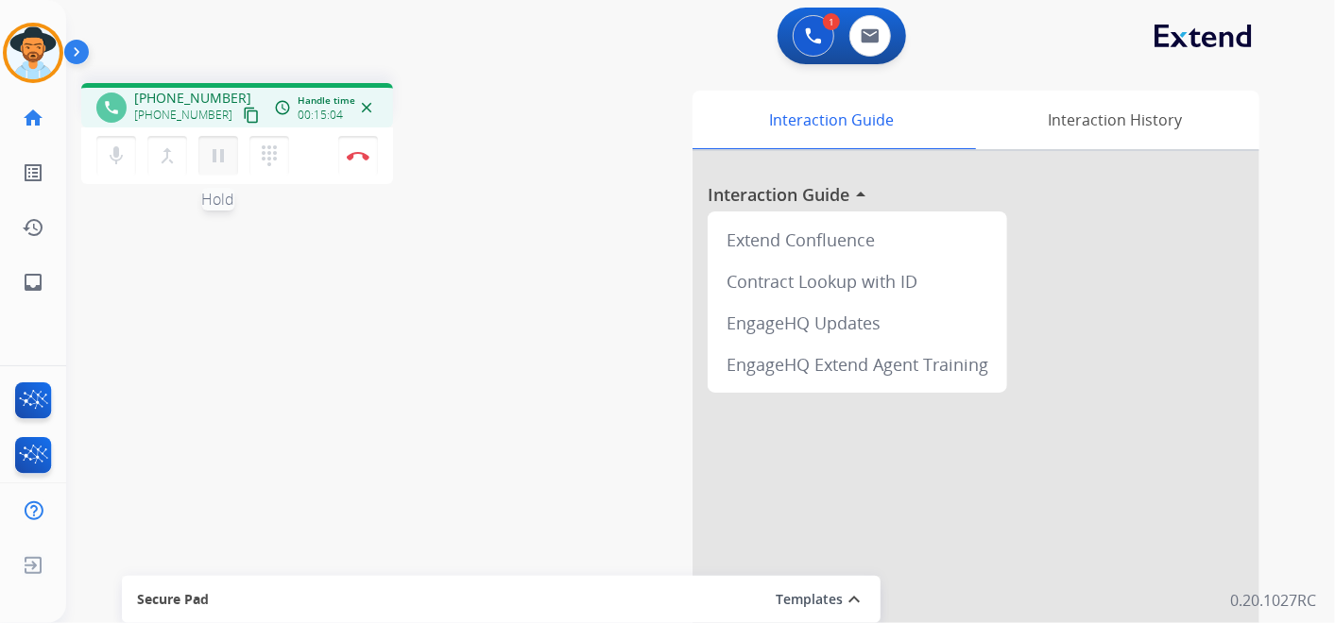
click at [221, 153] on mat-icon "pause" at bounding box center [218, 156] width 23 height 23
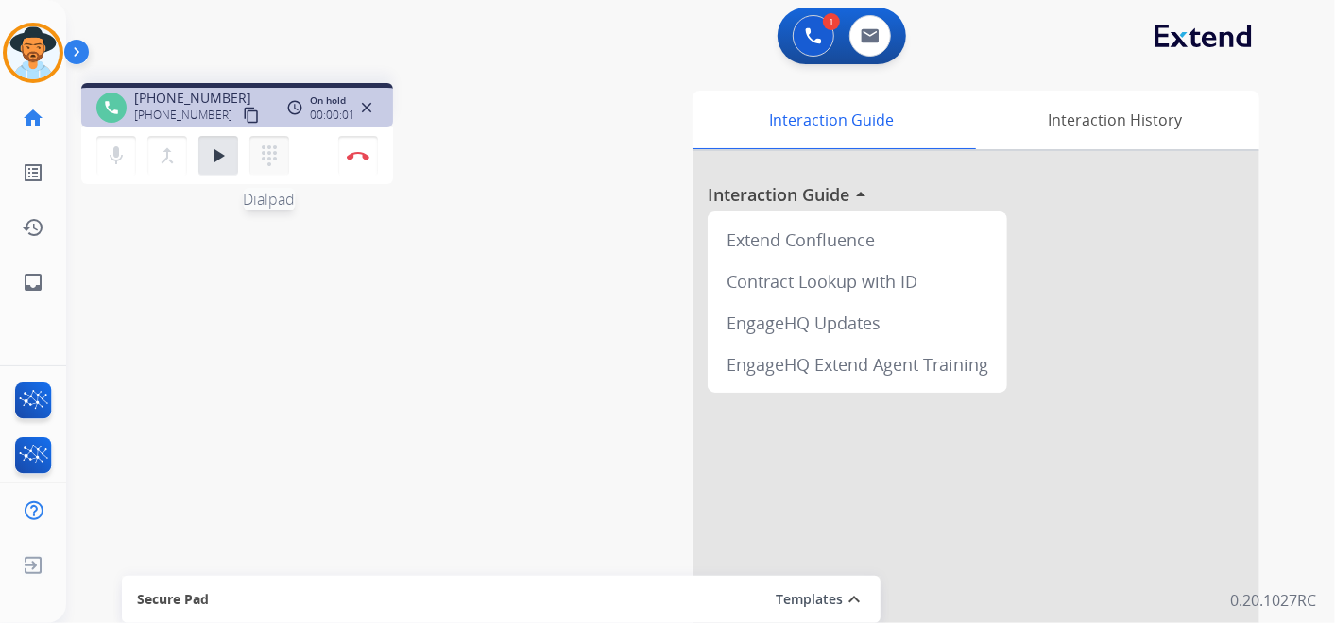
click at [274, 152] on mat-icon "dialpad" at bounding box center [269, 156] width 23 height 23
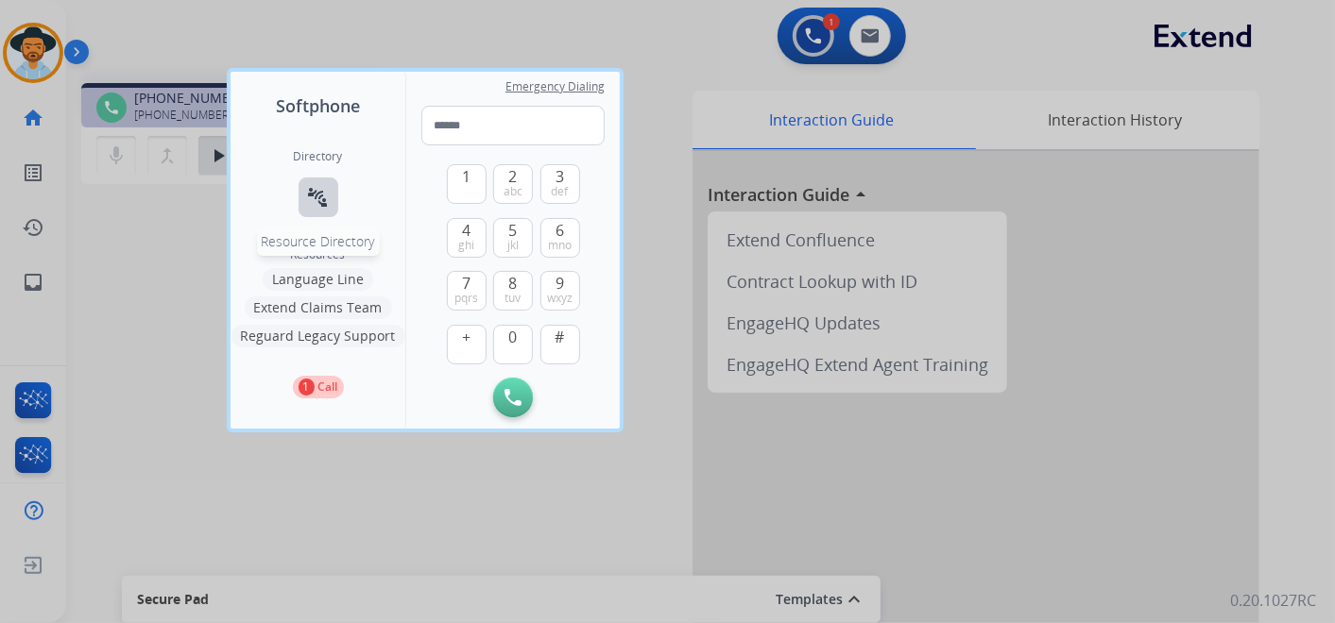
click at [311, 190] on mat-icon "connect_without_contact" at bounding box center [318, 197] width 23 height 23
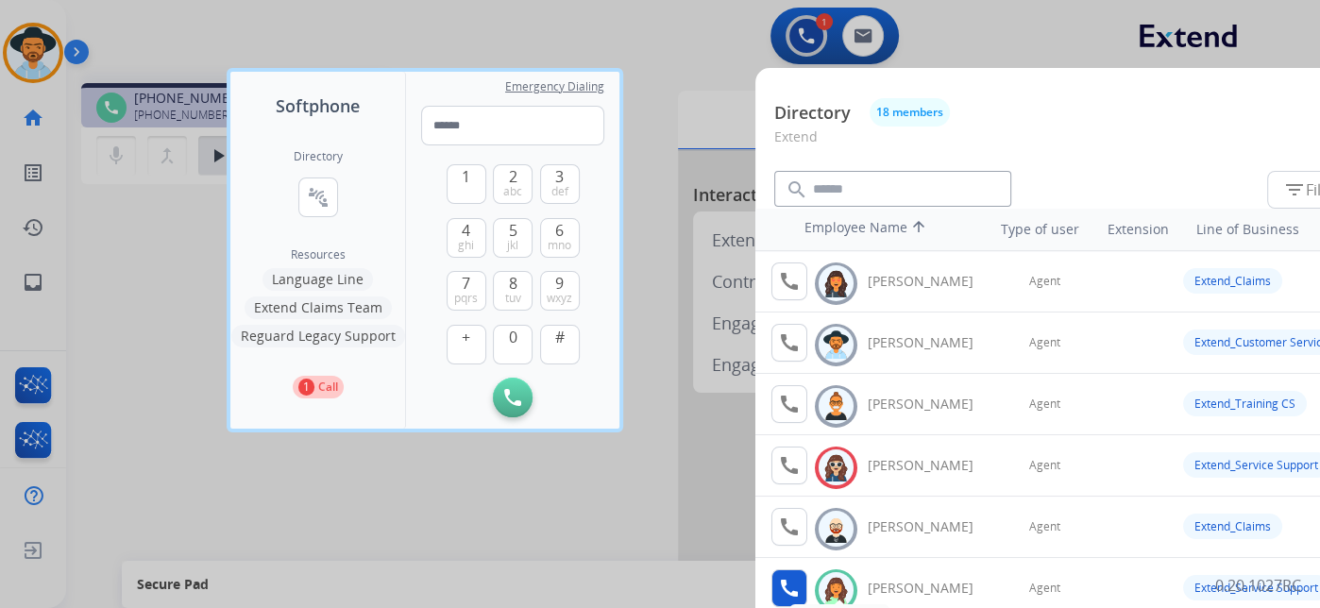
click at [784, 584] on mat-icon "call" at bounding box center [789, 588] width 23 height 23
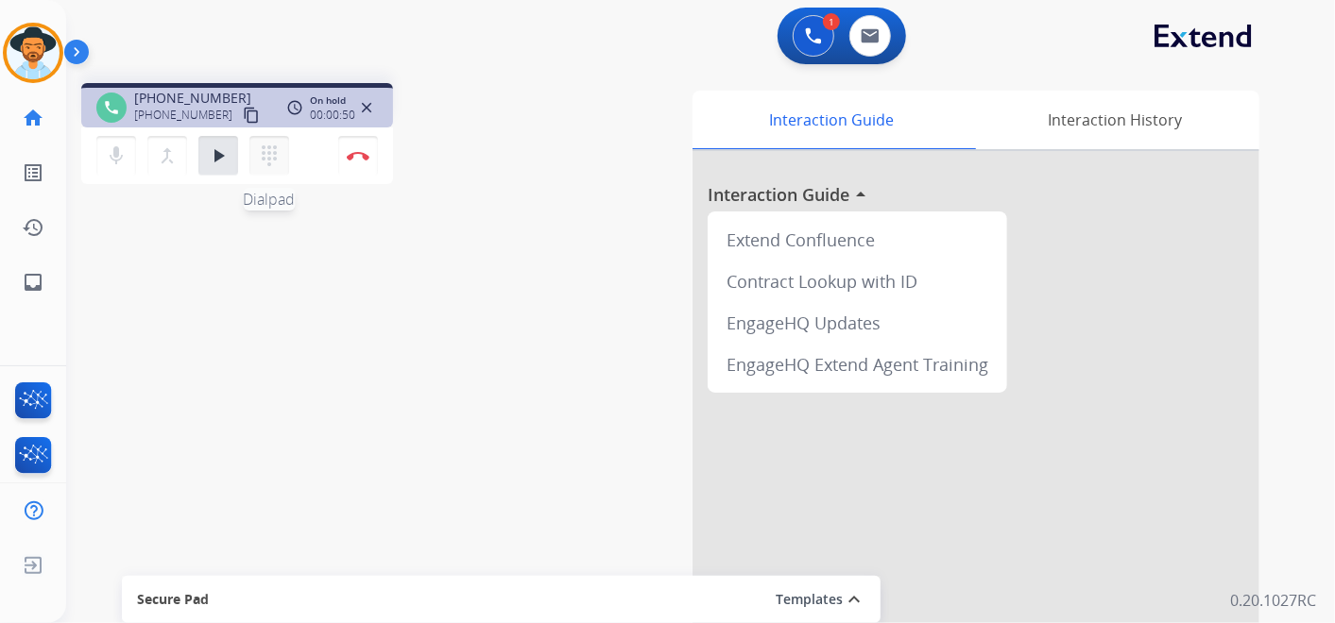
click at [269, 152] on mat-icon "dialpad" at bounding box center [269, 156] width 23 height 23
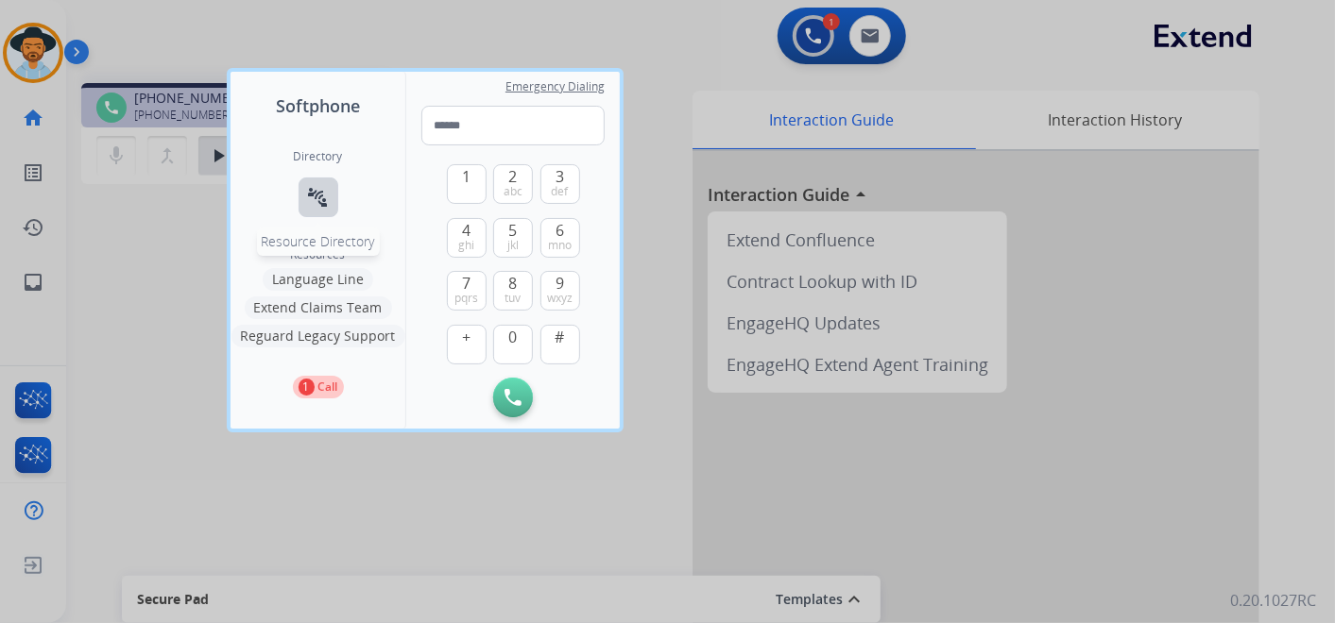
click at [327, 187] on mat-icon "connect_without_contact" at bounding box center [318, 197] width 23 height 23
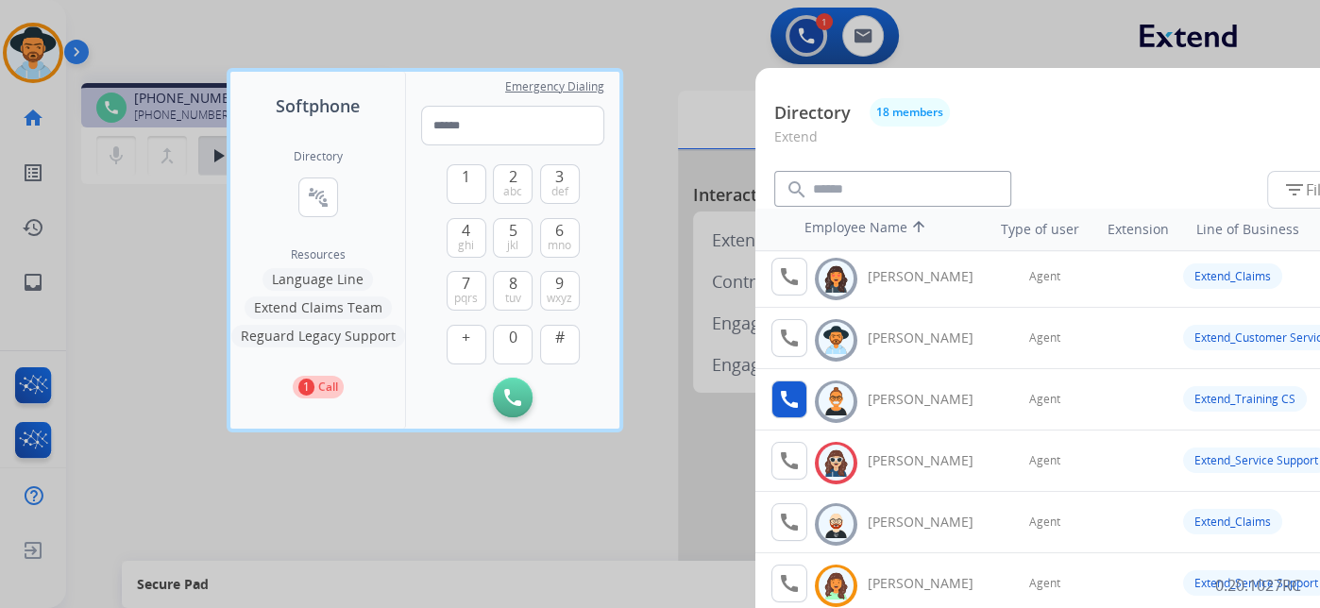
scroll to position [0, 0]
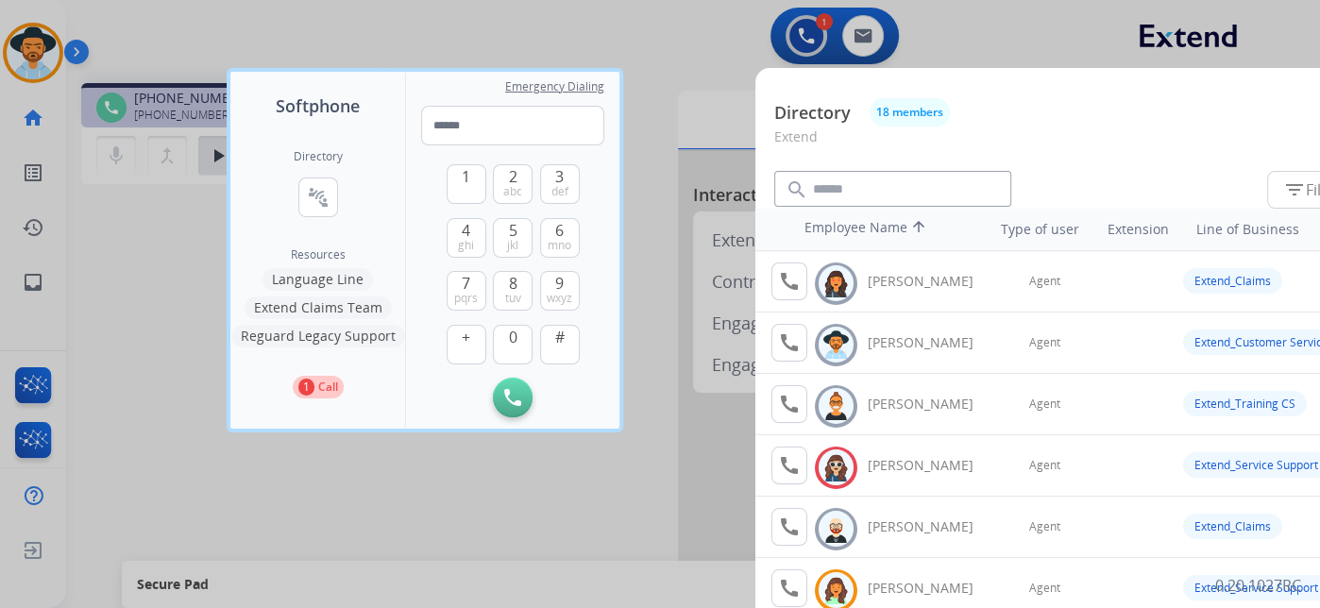
click at [653, 23] on div at bounding box center [660, 304] width 1320 height 608
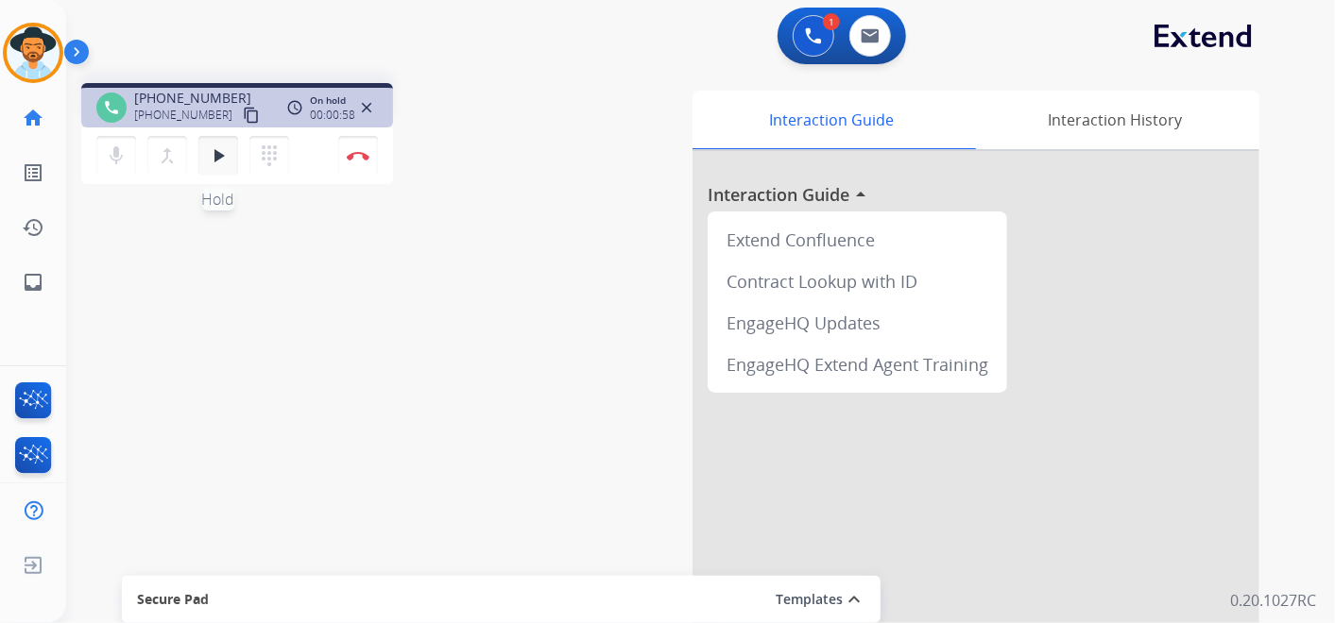
click at [217, 156] on mat-icon "play_arrow" at bounding box center [218, 156] width 23 height 23
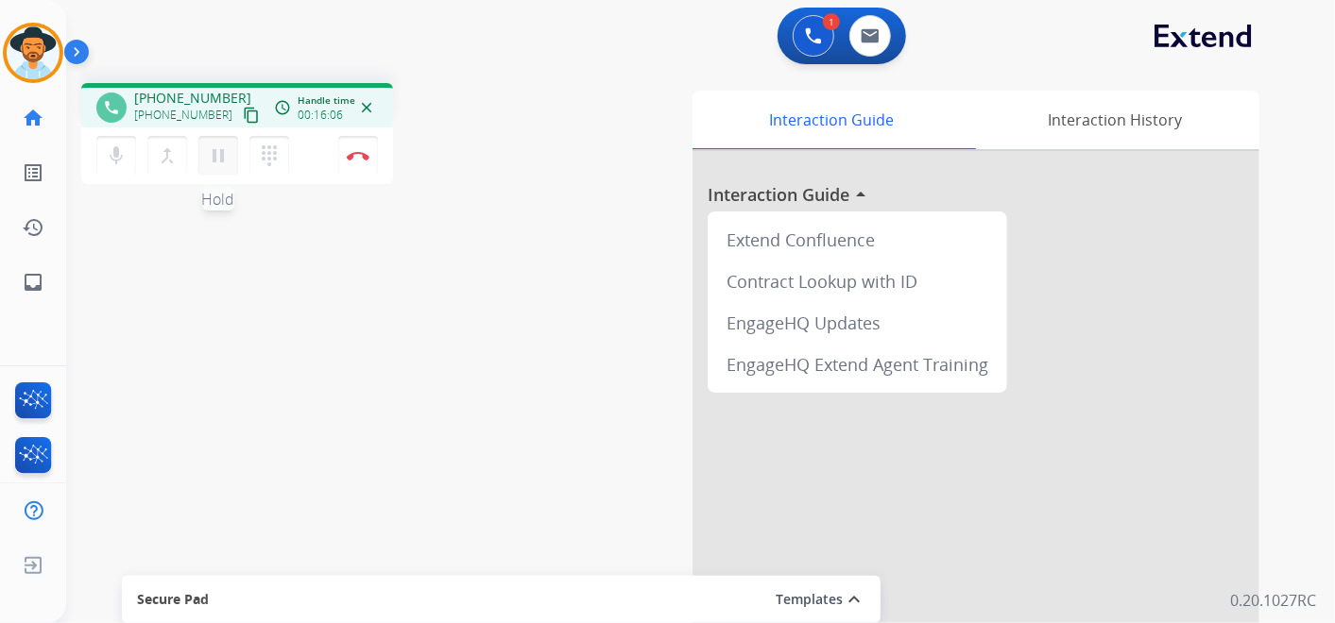
click at [219, 151] on mat-icon "pause" at bounding box center [218, 156] width 23 height 23
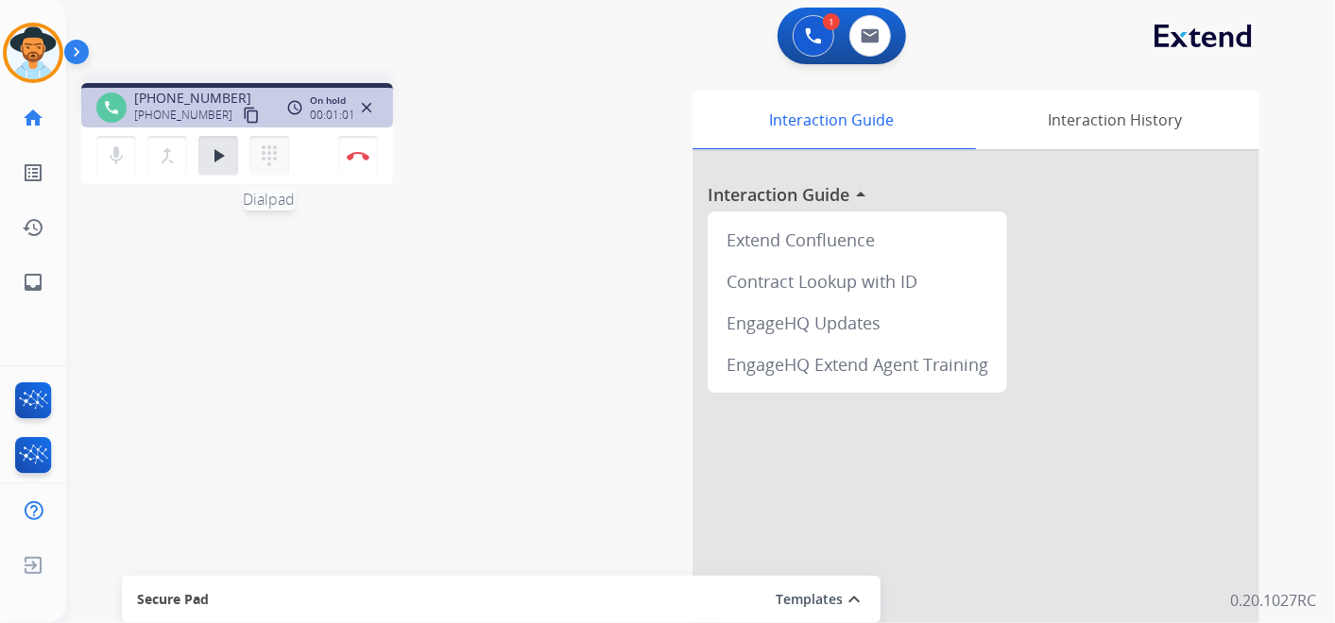
click at [264, 149] on mat-icon "dialpad" at bounding box center [269, 156] width 23 height 23
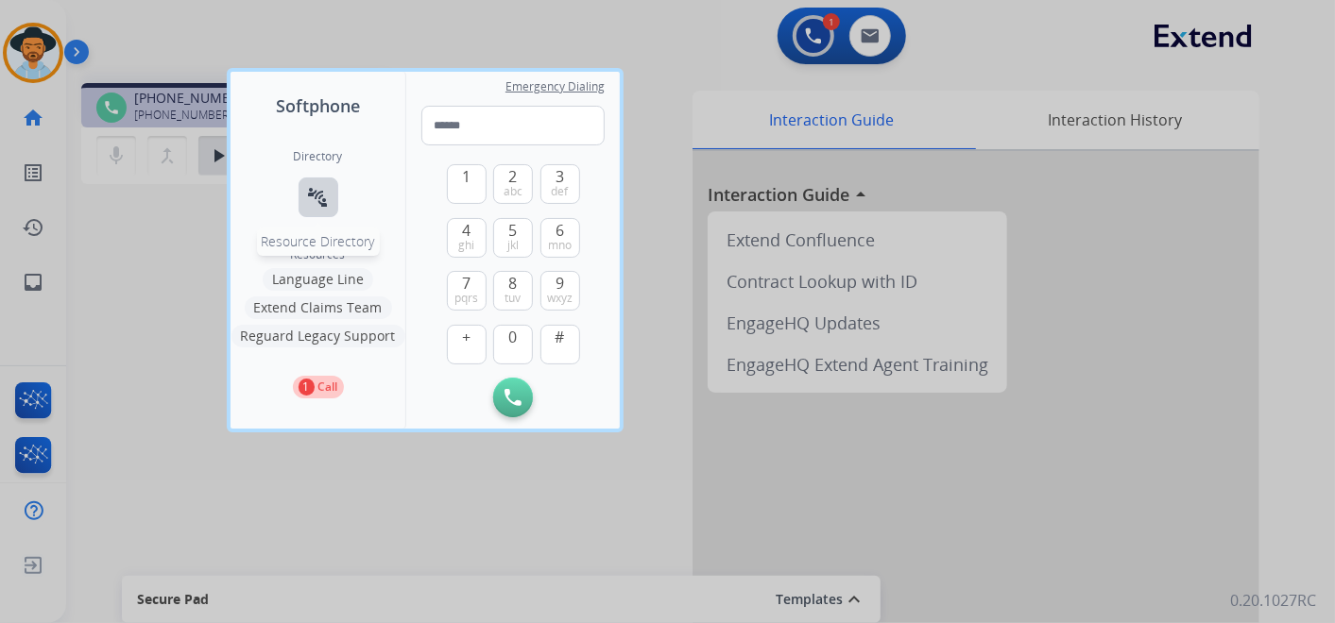
click at [321, 186] on mat-icon "connect_without_contact" at bounding box center [318, 197] width 23 height 23
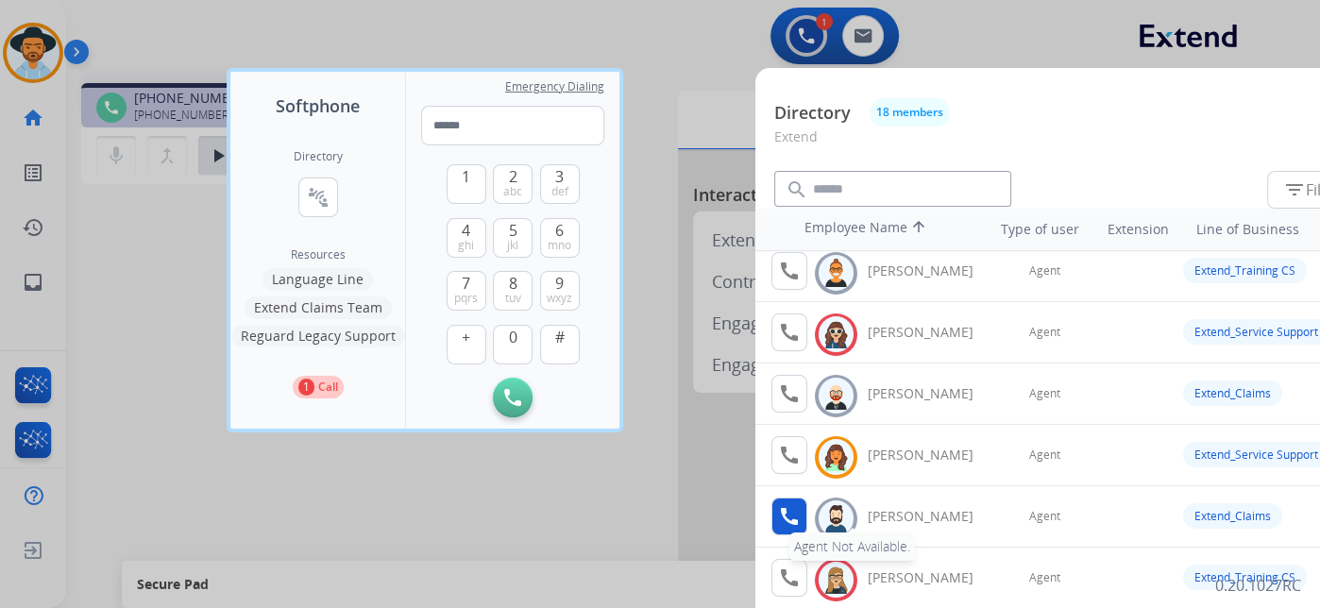
scroll to position [210, 0]
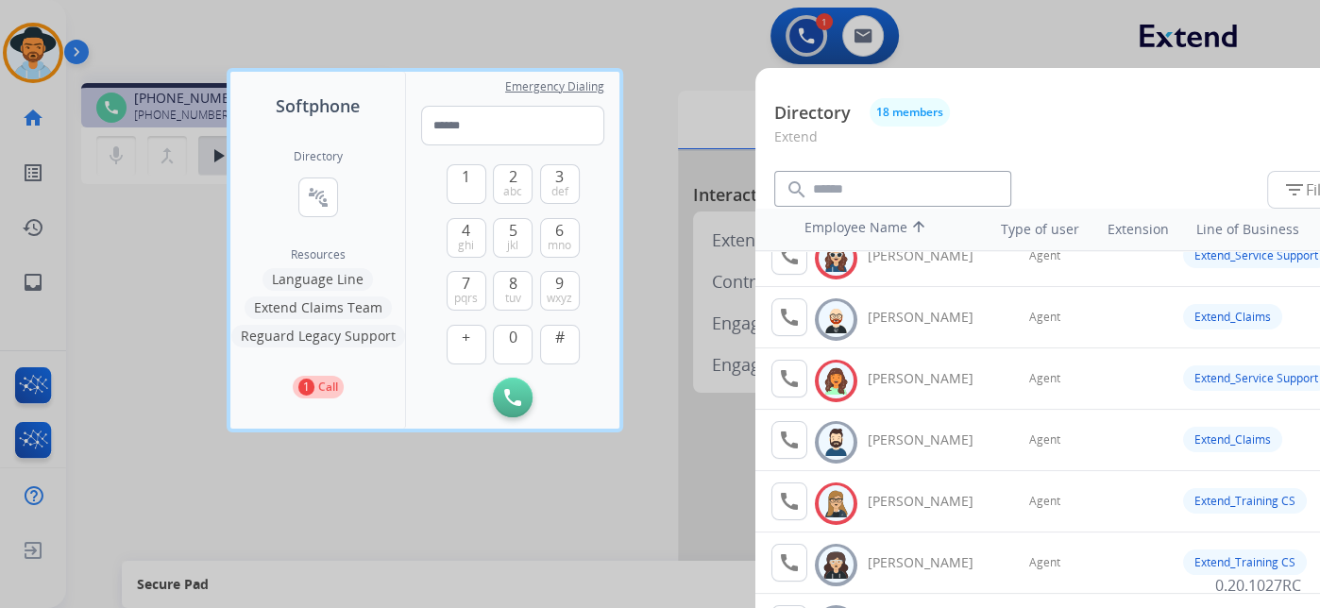
click at [1230, 99] on div "Directory 18 members" at bounding box center [1069, 112] width 591 height 28
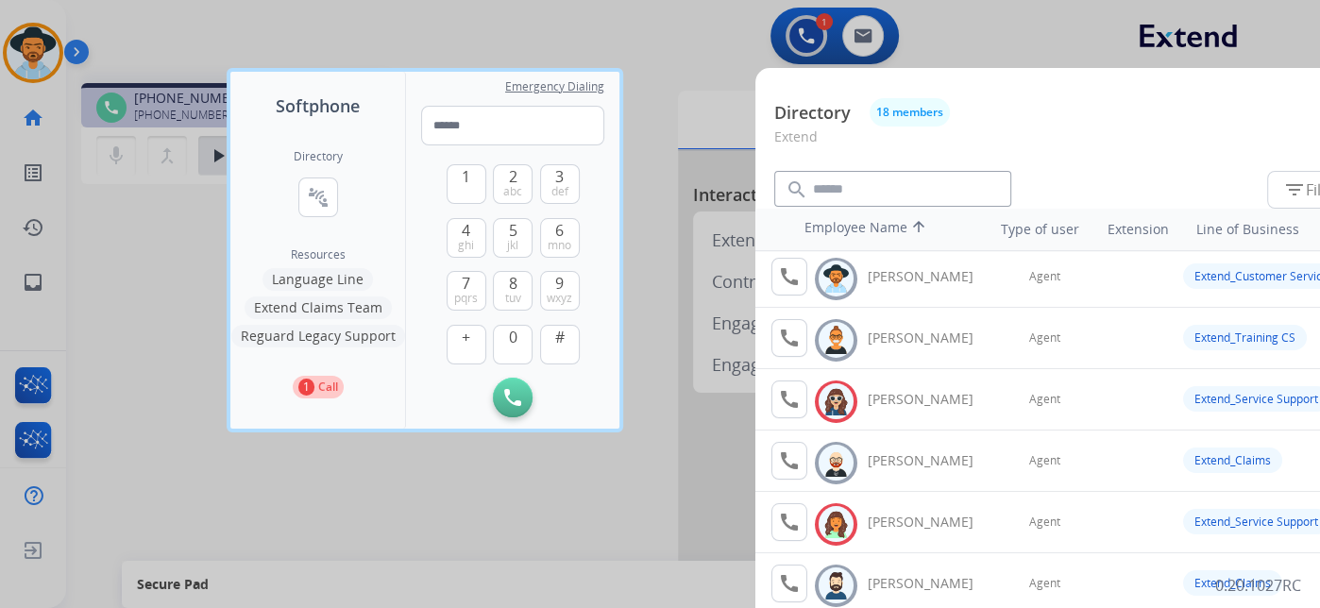
scroll to position [0, 0]
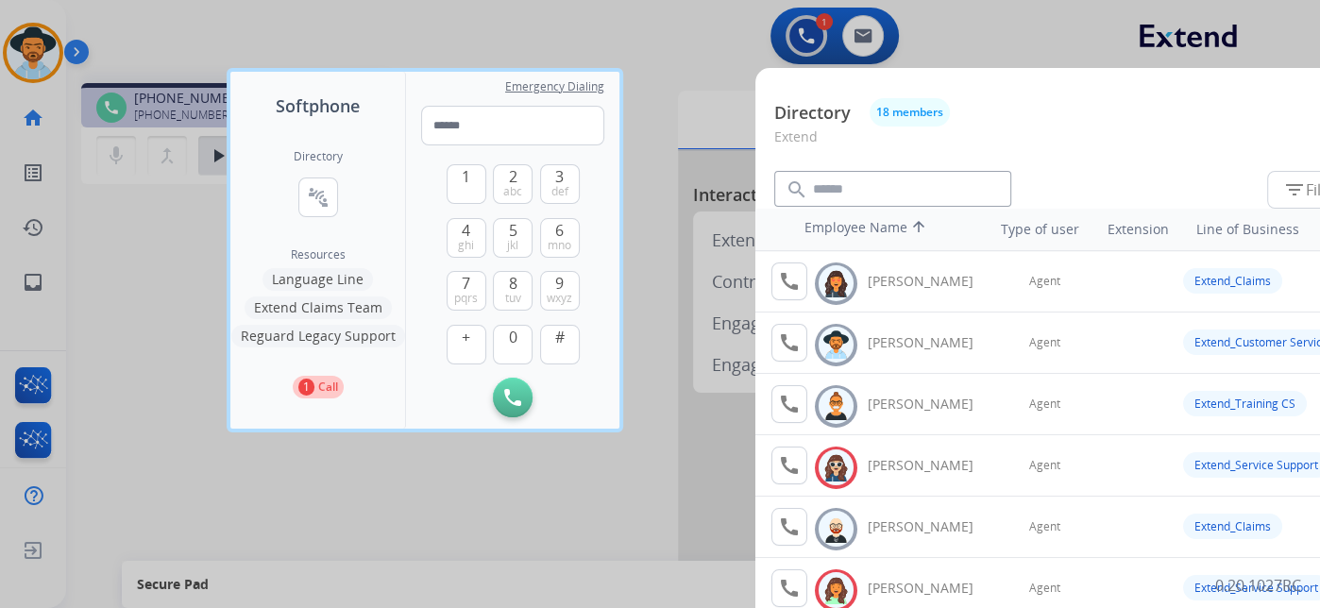
click at [660, 21] on div at bounding box center [660, 304] width 1320 height 608
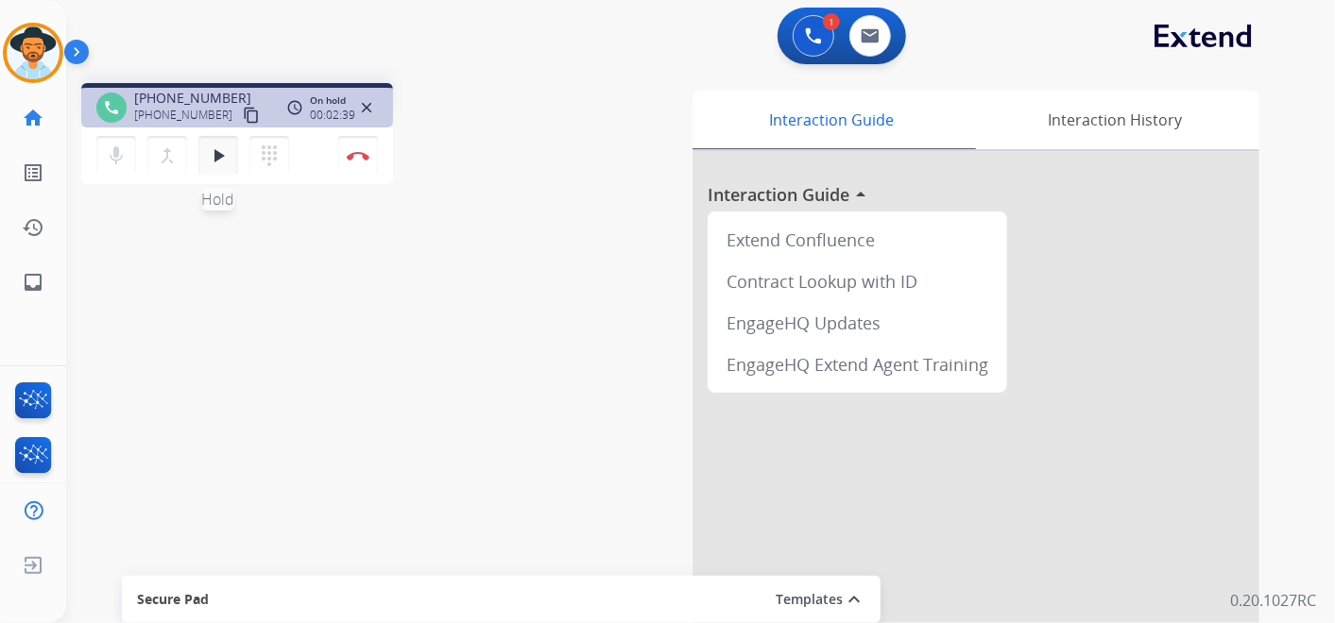
click at [210, 148] on mat-icon "play_arrow" at bounding box center [218, 156] width 23 height 23
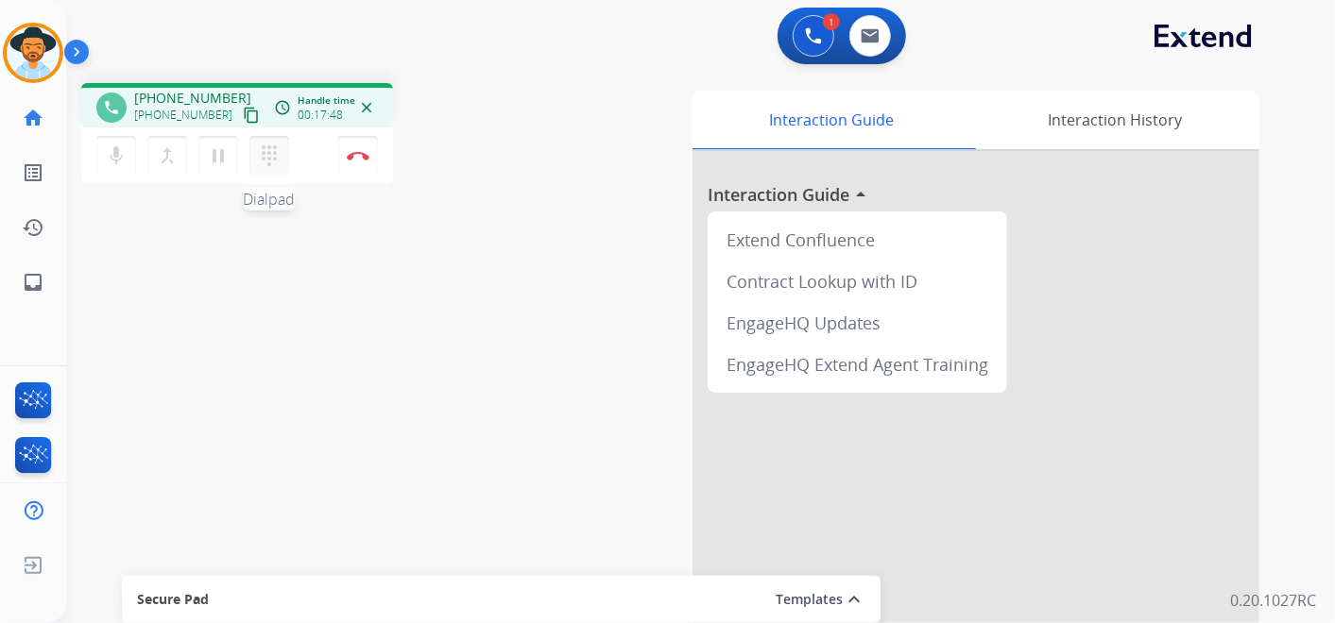
click at [269, 154] on mat-icon "dialpad" at bounding box center [269, 156] width 23 height 23
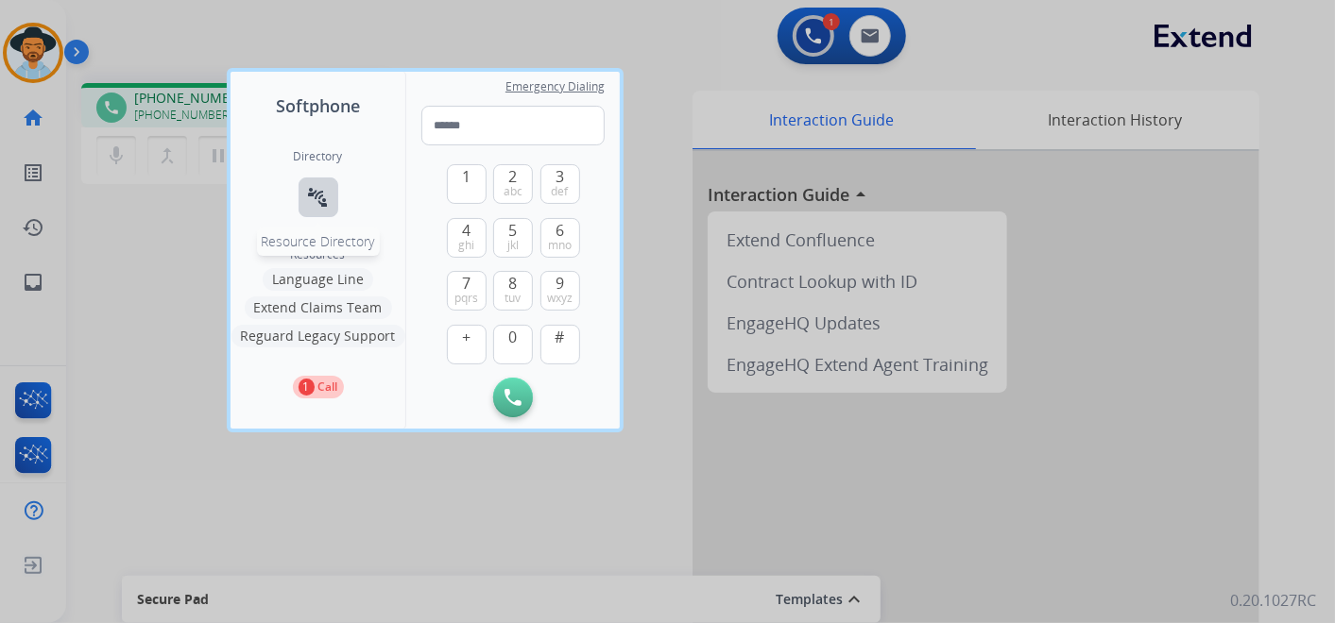
click at [314, 194] on mat-icon "connect_without_contact" at bounding box center [318, 197] width 23 height 23
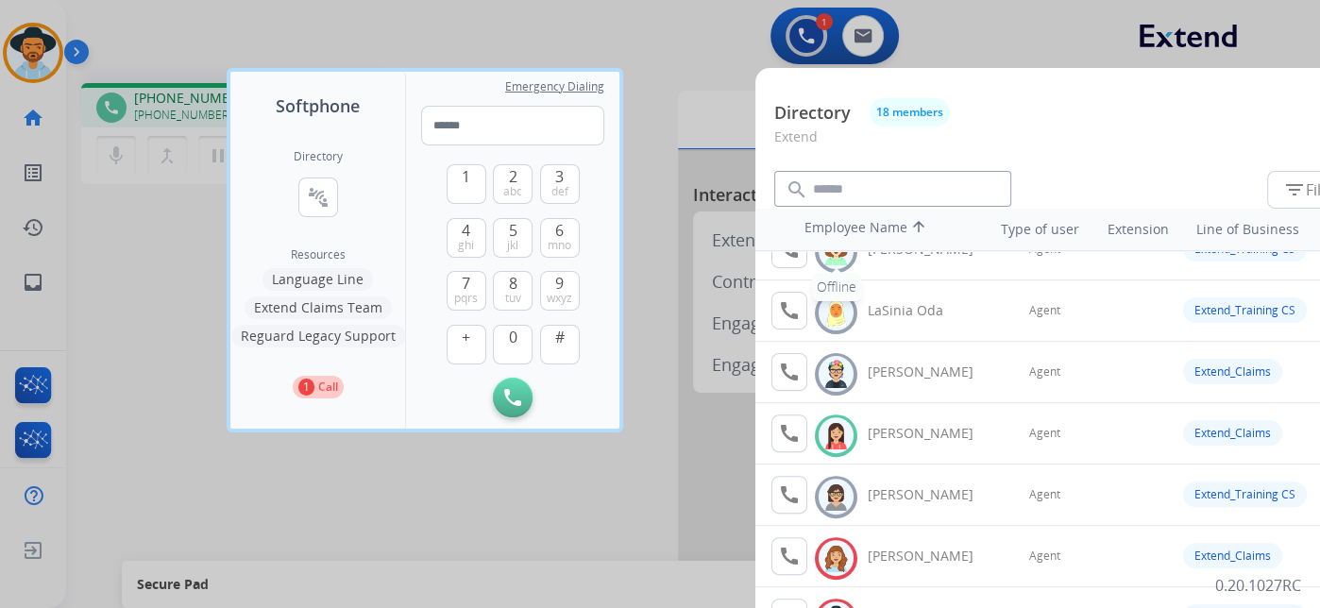
scroll to position [629, 0]
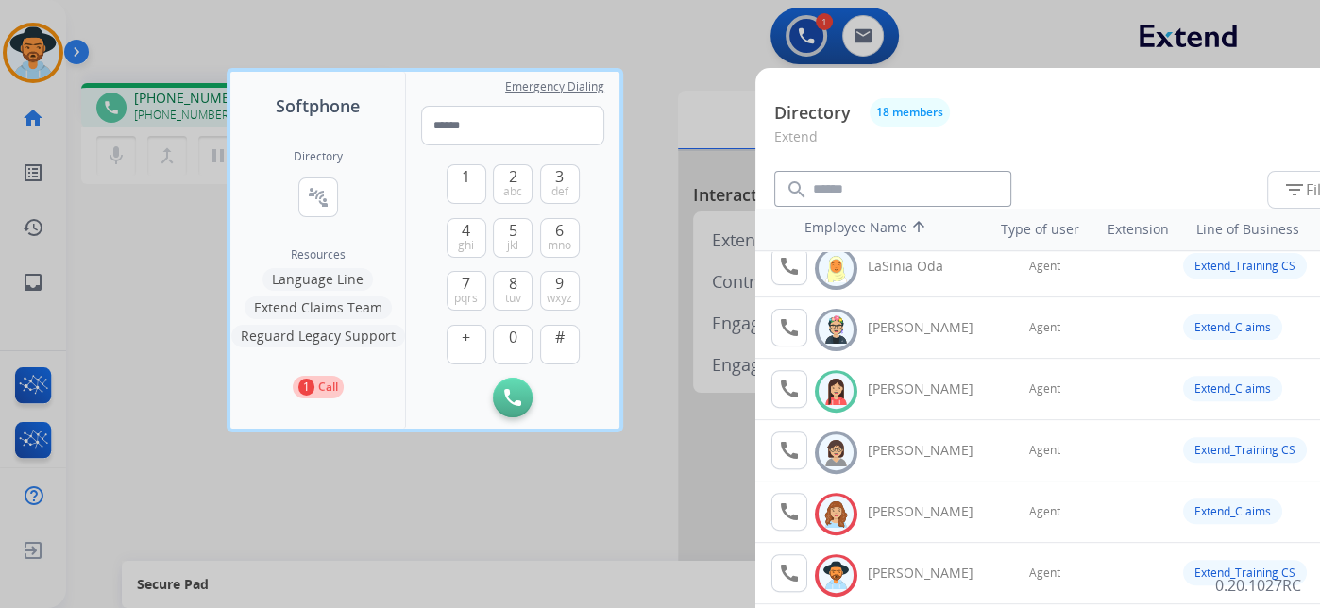
drag, startPoint x: 448, startPoint y: 35, endPoint x: 401, endPoint y: 64, distance: 54.8
click at [448, 33] on div at bounding box center [660, 304] width 1320 height 608
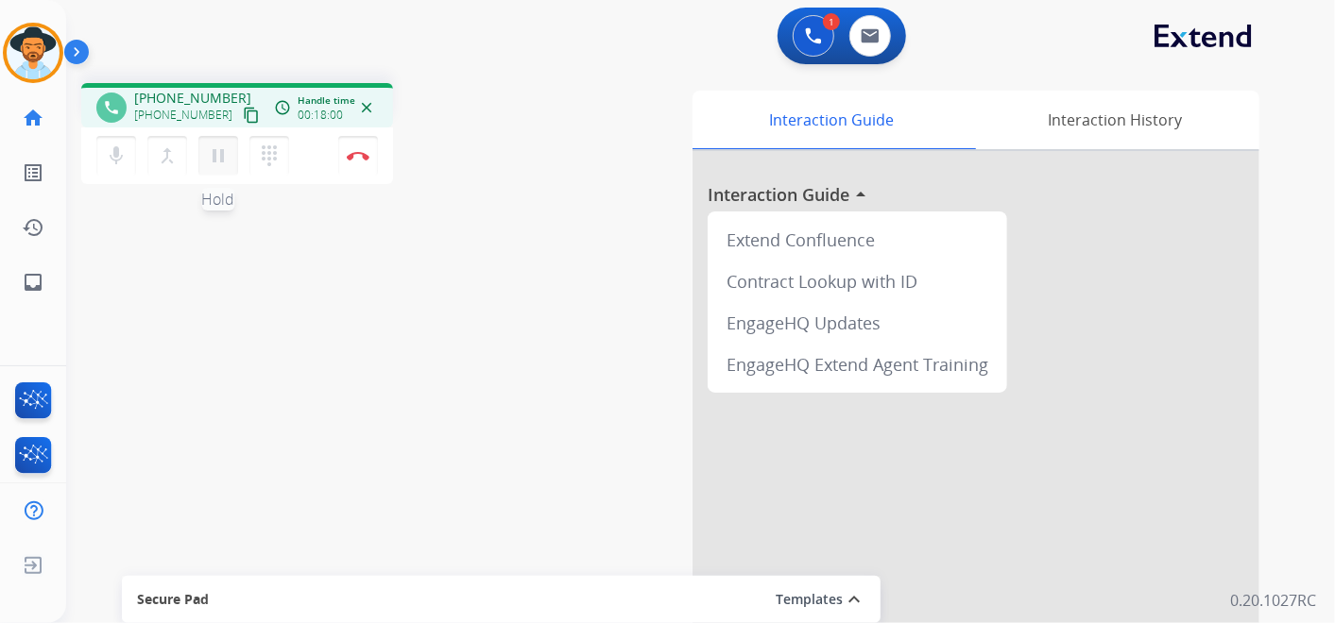
click at [215, 156] on mat-icon "pause" at bounding box center [218, 156] width 23 height 23
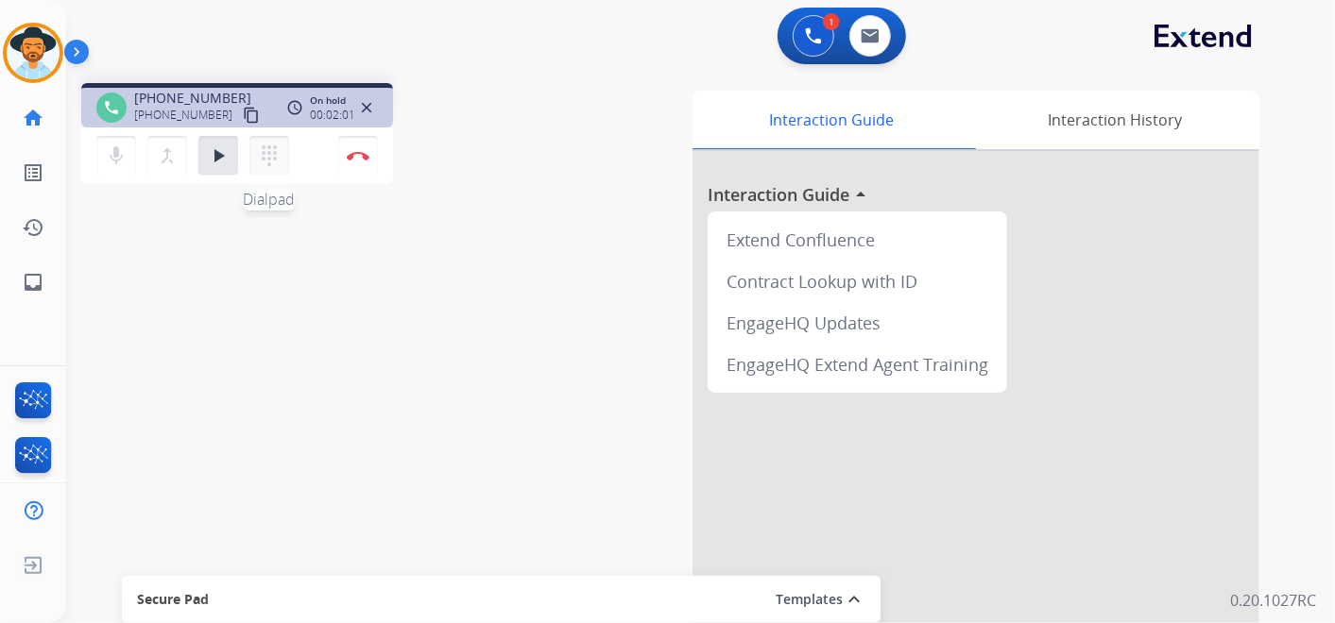
click at [259, 158] on mat-icon "dialpad" at bounding box center [269, 156] width 23 height 23
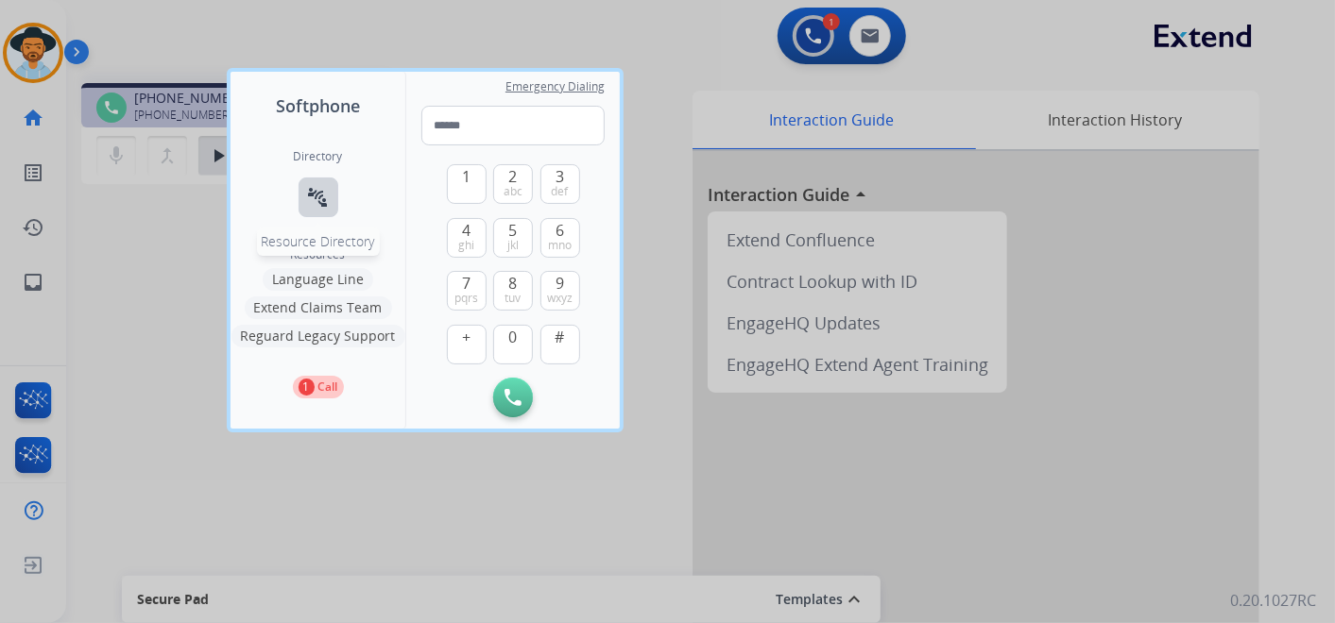
click at [319, 195] on mat-icon "connect_without_contact" at bounding box center [318, 197] width 23 height 23
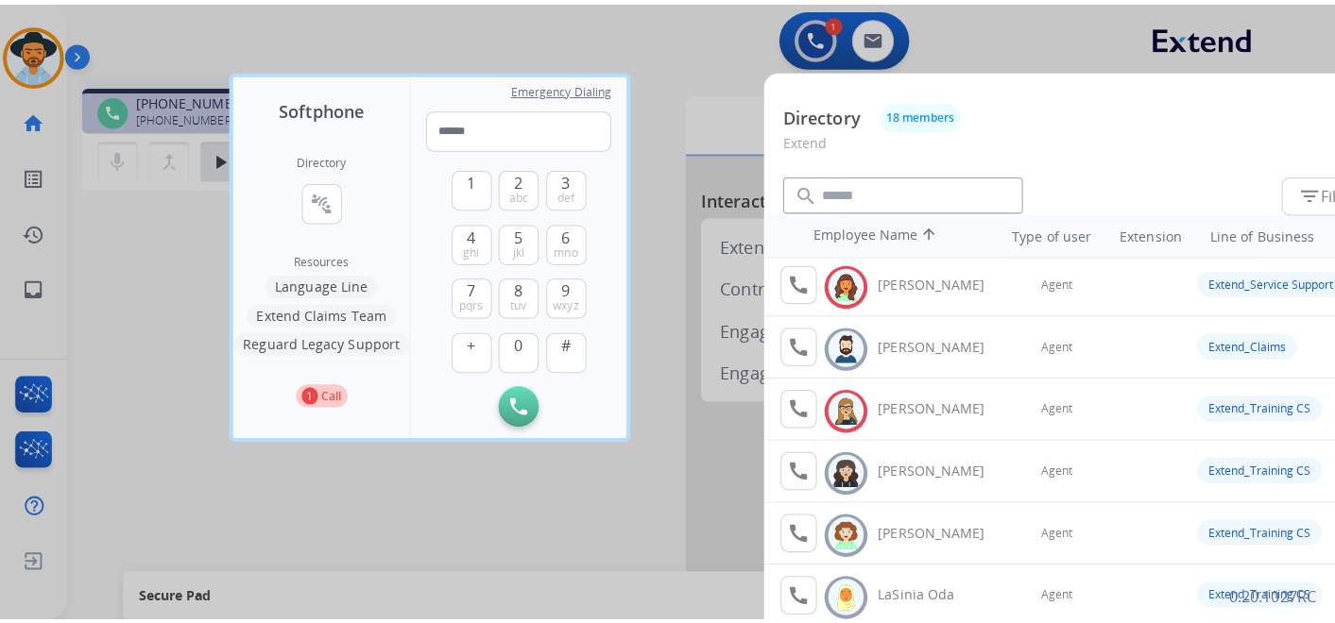
scroll to position [419, 0]
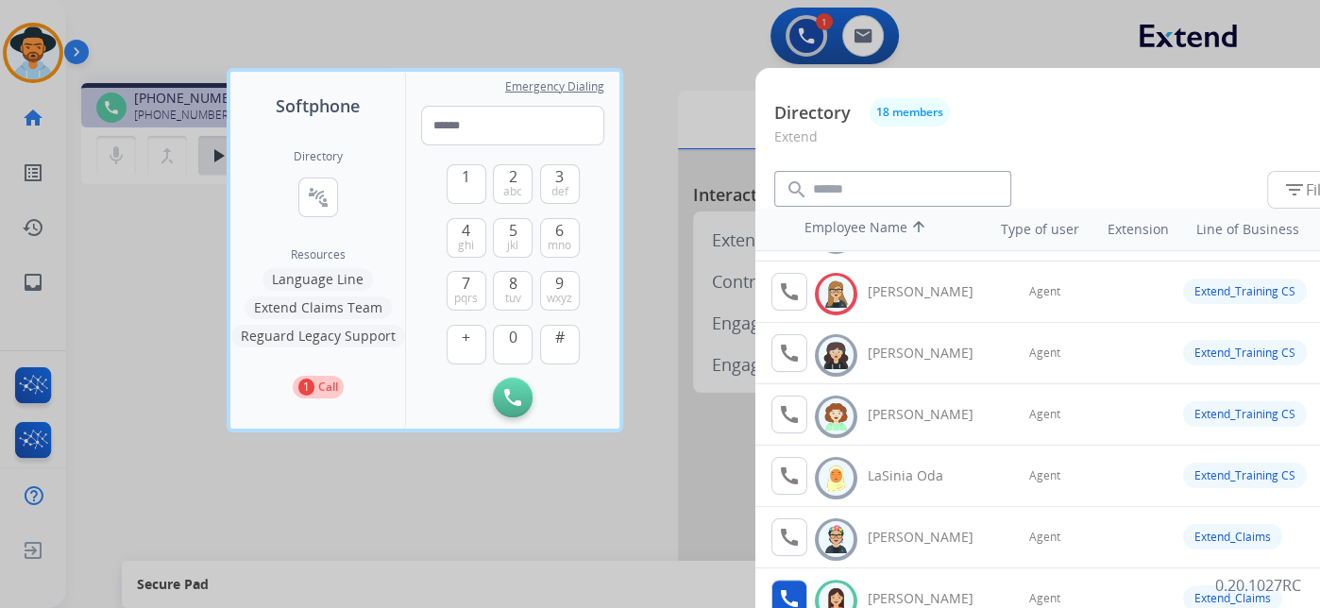
click at [795, 590] on mat-icon "call" at bounding box center [789, 598] width 23 height 23
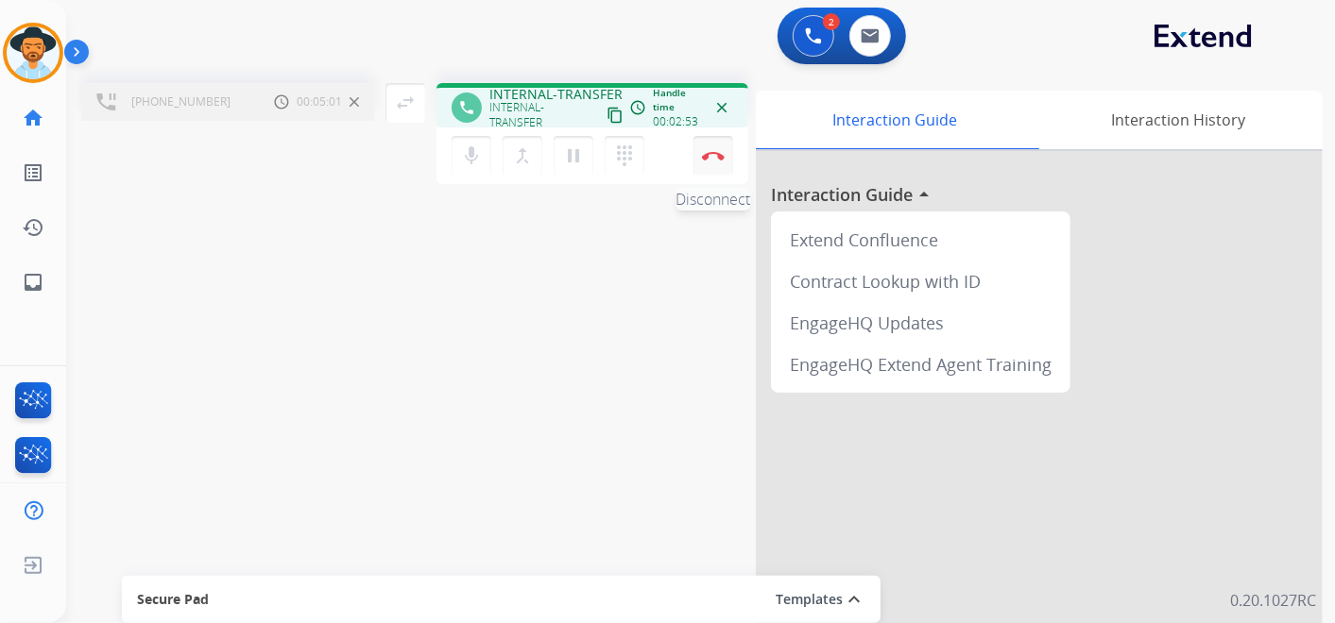
click at [720, 153] on button "Disconnect" at bounding box center [713, 156] width 40 height 40
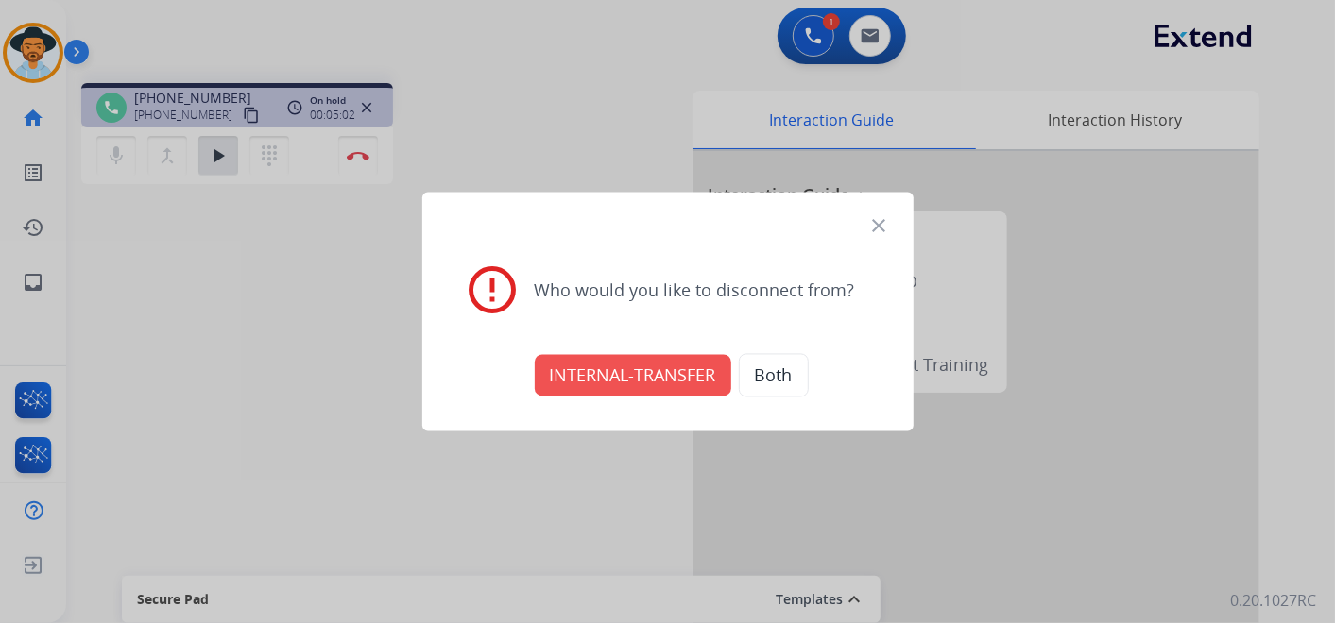
click at [646, 374] on button "INTERNAL-TRANSFER" at bounding box center [633, 376] width 196 height 42
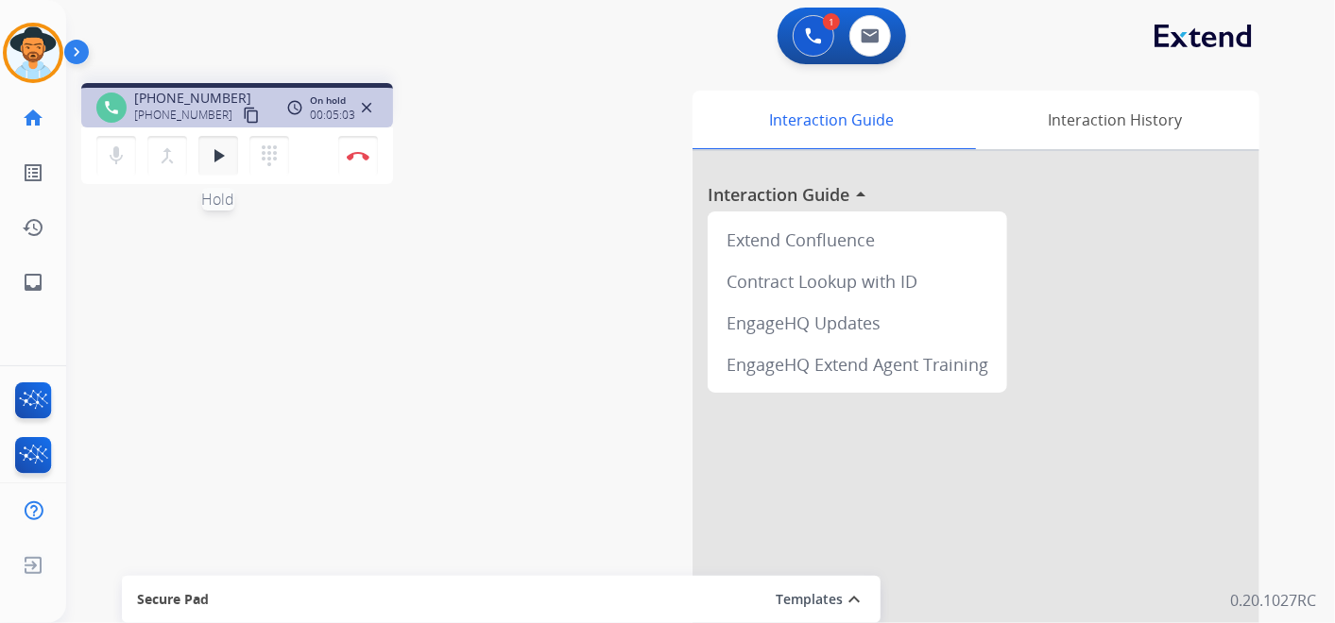
click at [222, 155] on mat-icon "play_arrow" at bounding box center [218, 156] width 23 height 23
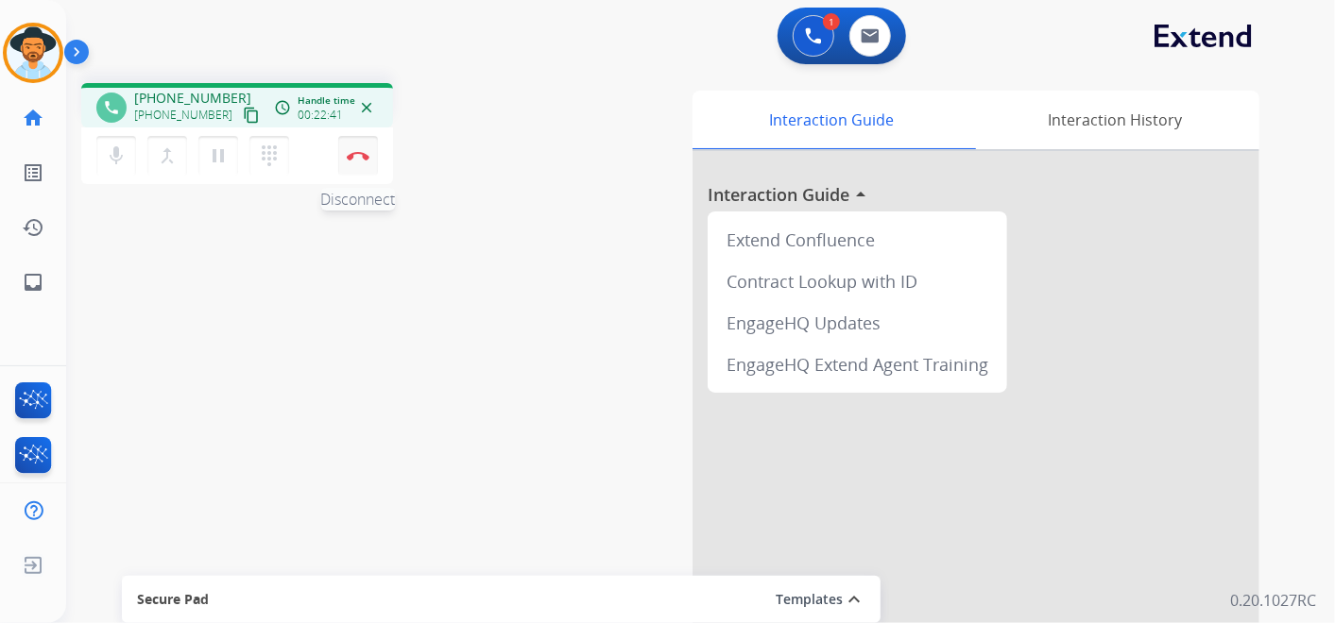
click at [359, 151] on img at bounding box center [358, 155] width 23 height 9
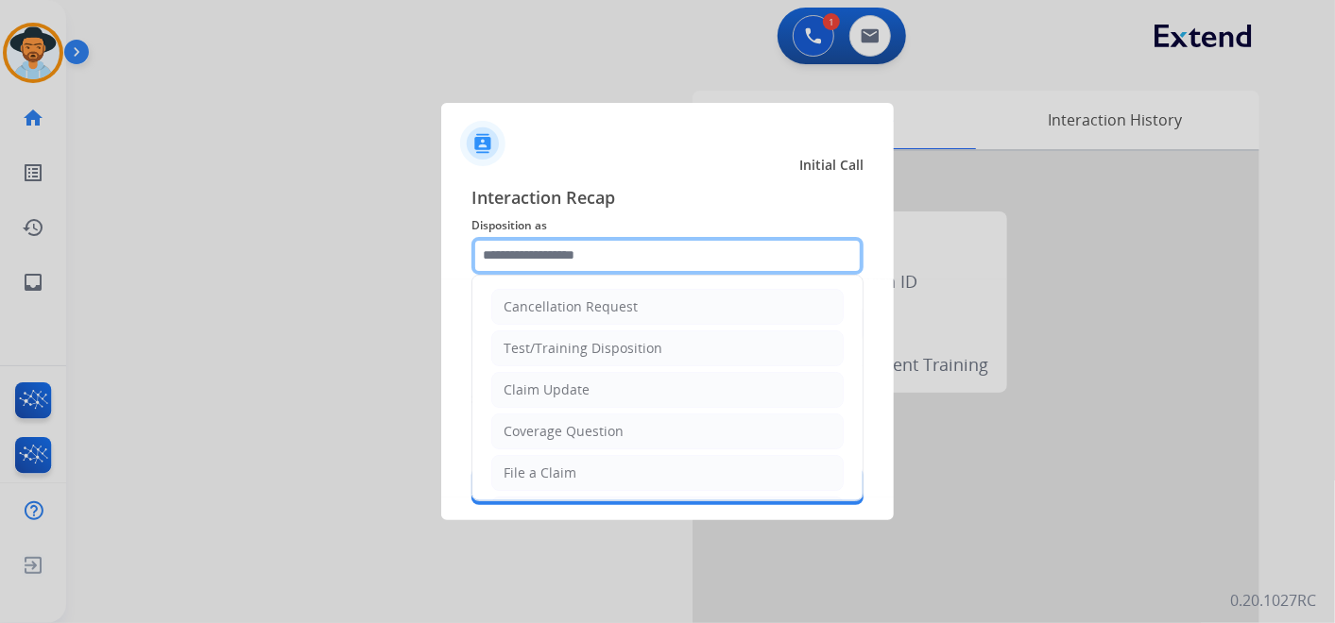
click at [621, 250] on input "text" at bounding box center [667, 256] width 392 height 38
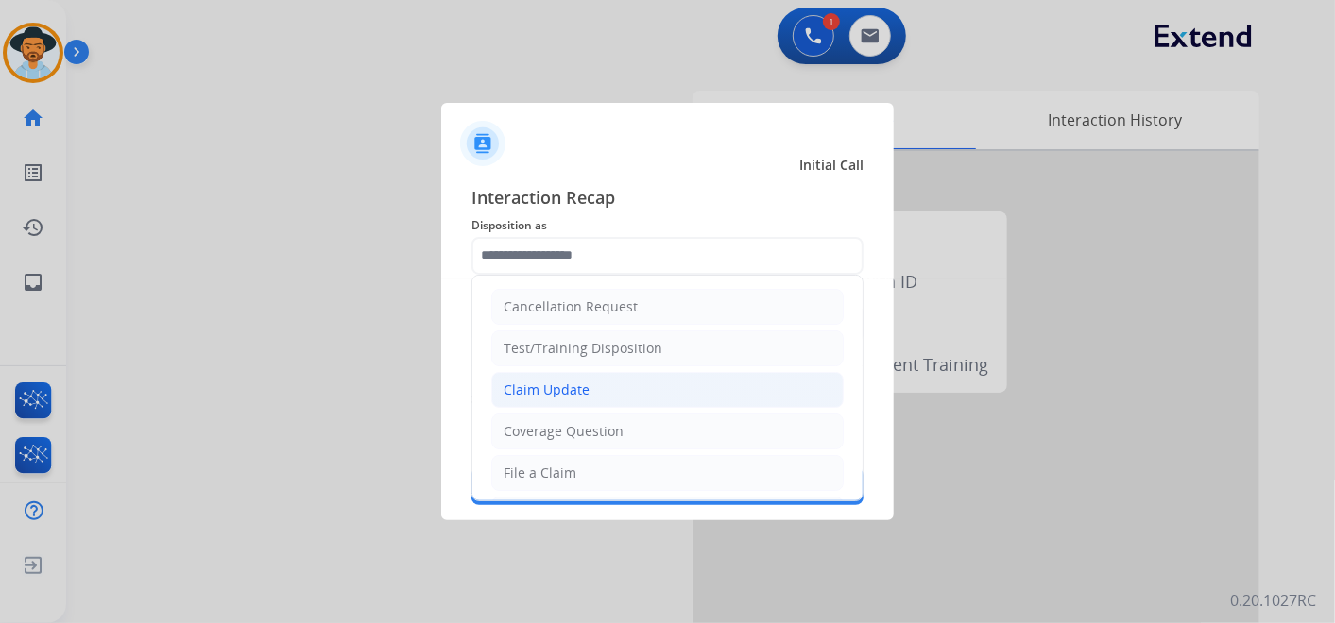
click at [599, 390] on li "Claim Update" at bounding box center [667, 390] width 352 height 36
type input "**********"
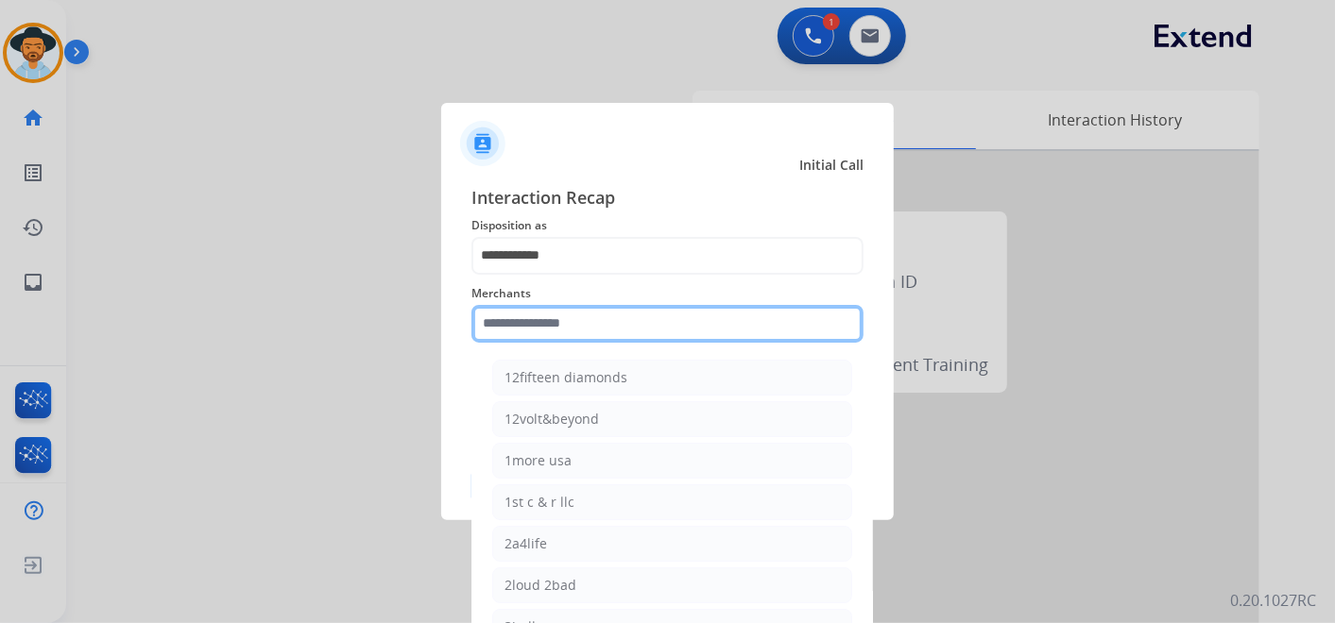
click at [596, 326] on input "text" at bounding box center [667, 324] width 392 height 38
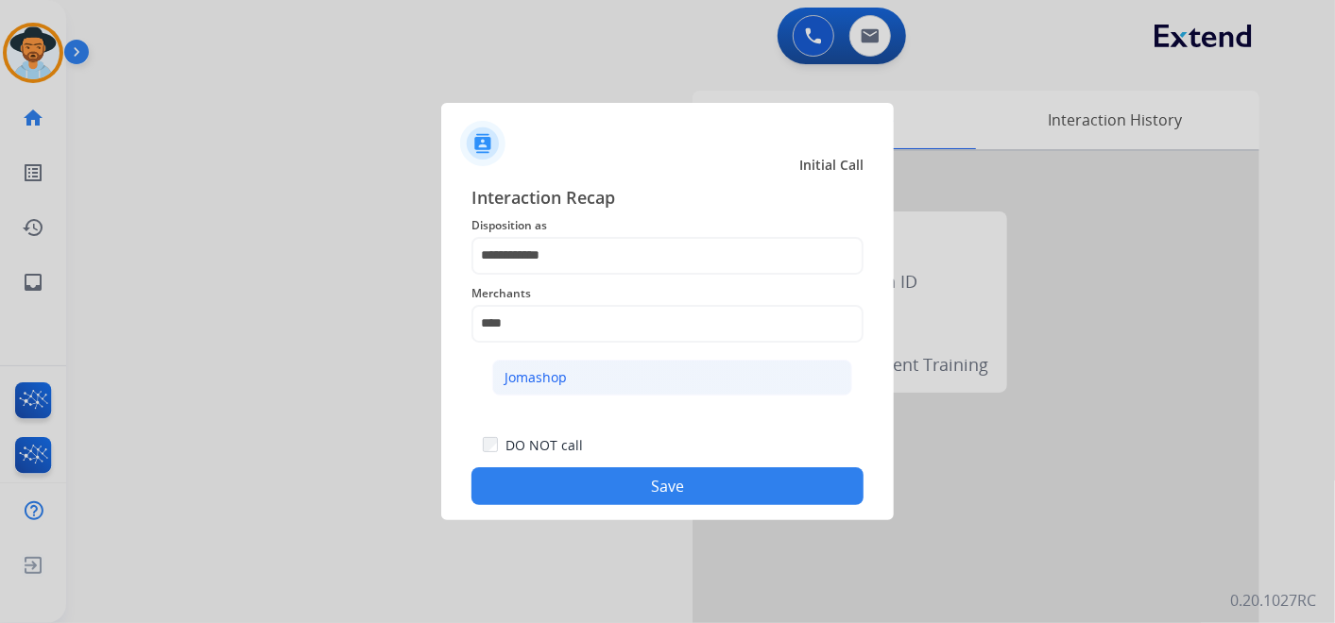
click at [638, 364] on li "Jomashop" at bounding box center [672, 378] width 360 height 36
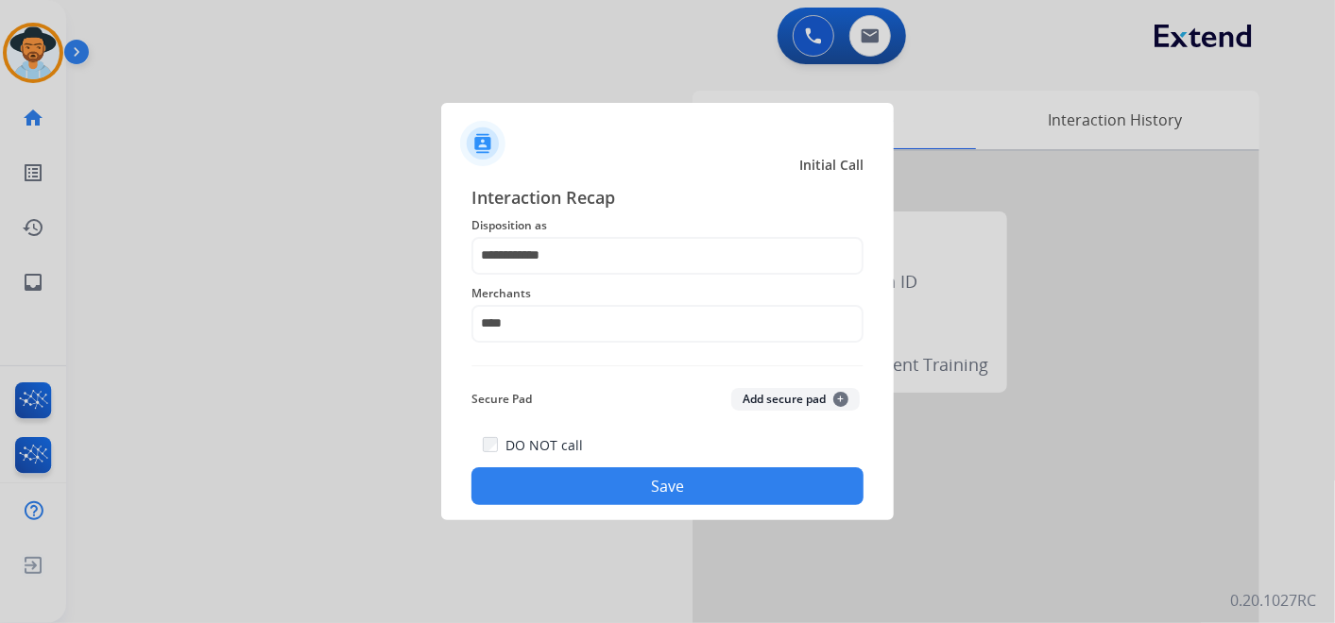
type input "********"
drag, startPoint x: 636, startPoint y: 490, endPoint x: 638, endPoint y: 478, distance: 12.4
click at [637, 490] on button "Save" at bounding box center [667, 487] width 392 height 38
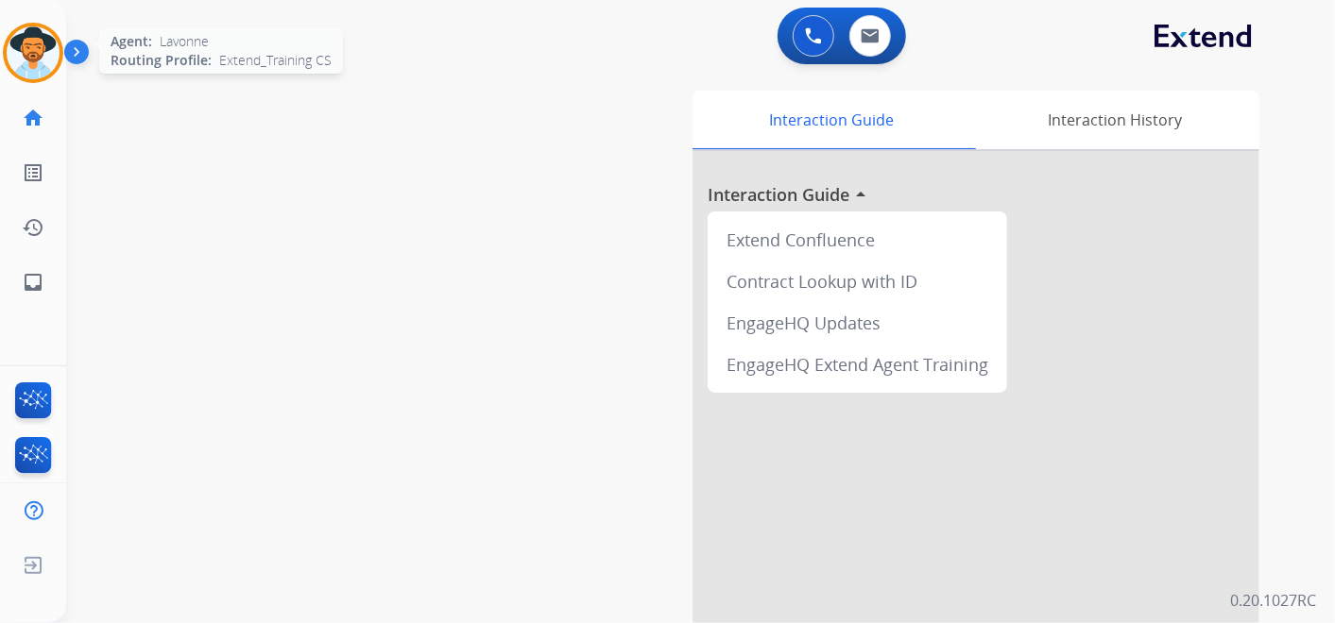
click at [26, 54] on img at bounding box center [33, 52] width 53 height 53
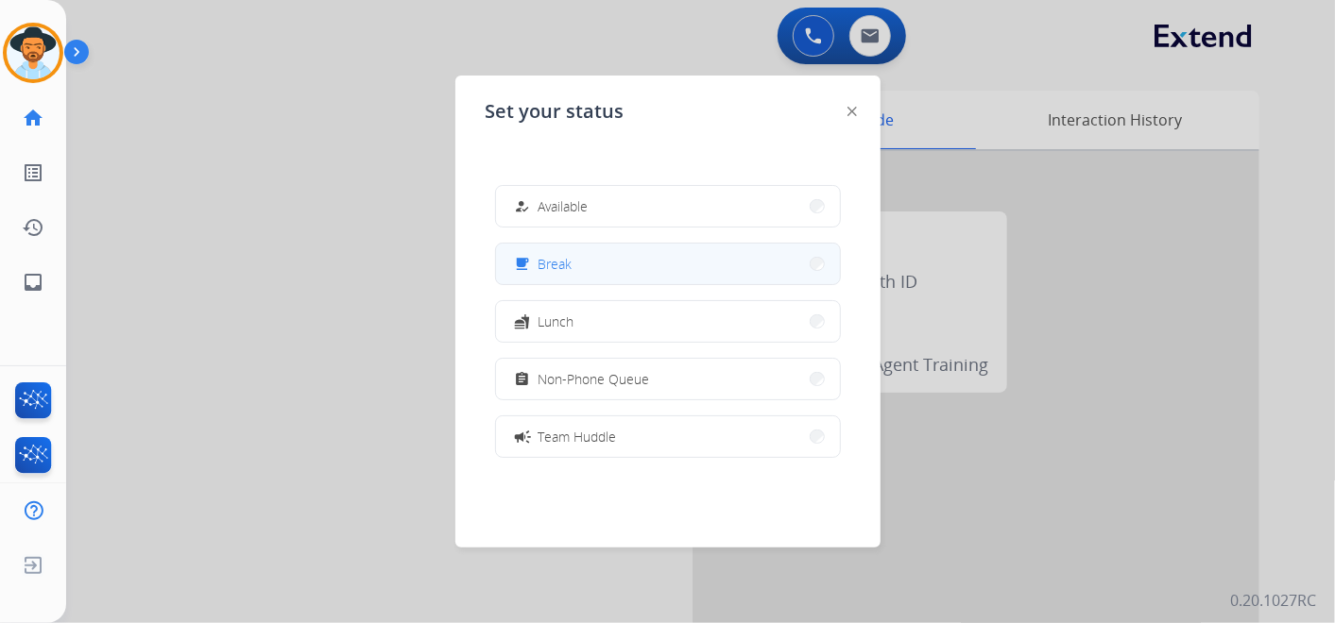
click at [613, 266] on button "free_breakfast Break" at bounding box center [668, 264] width 344 height 41
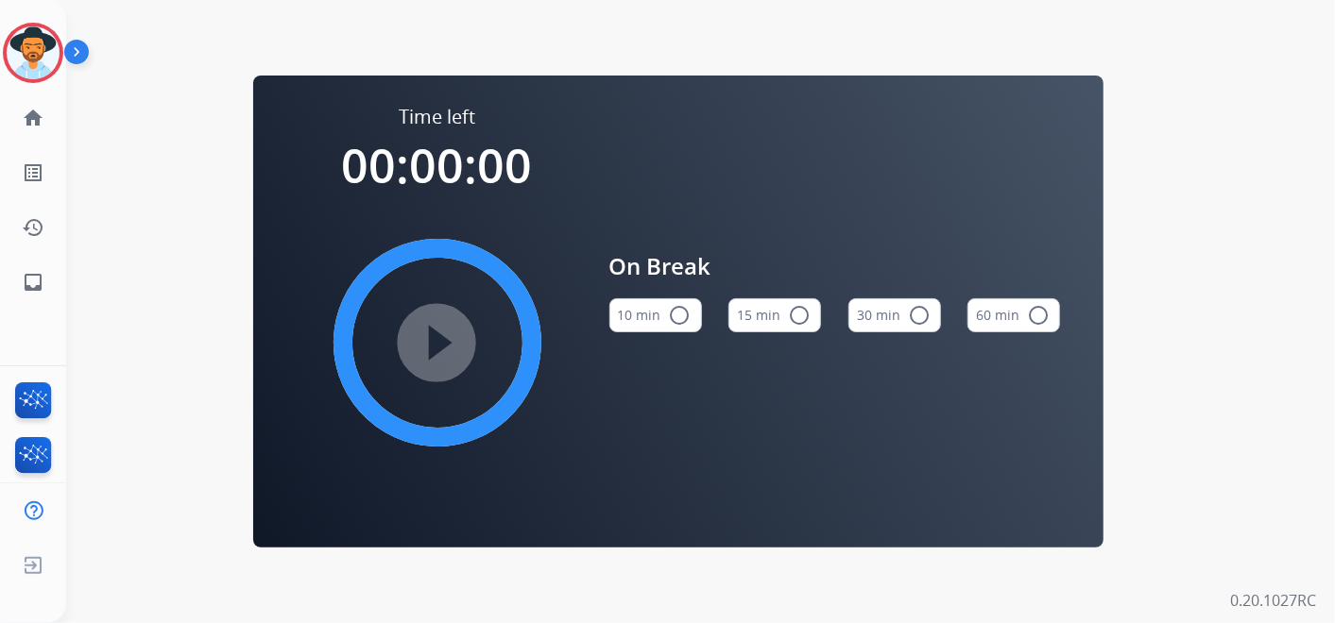
click at [757, 312] on button "15 min radio_button_unchecked" at bounding box center [774, 315] width 93 height 34
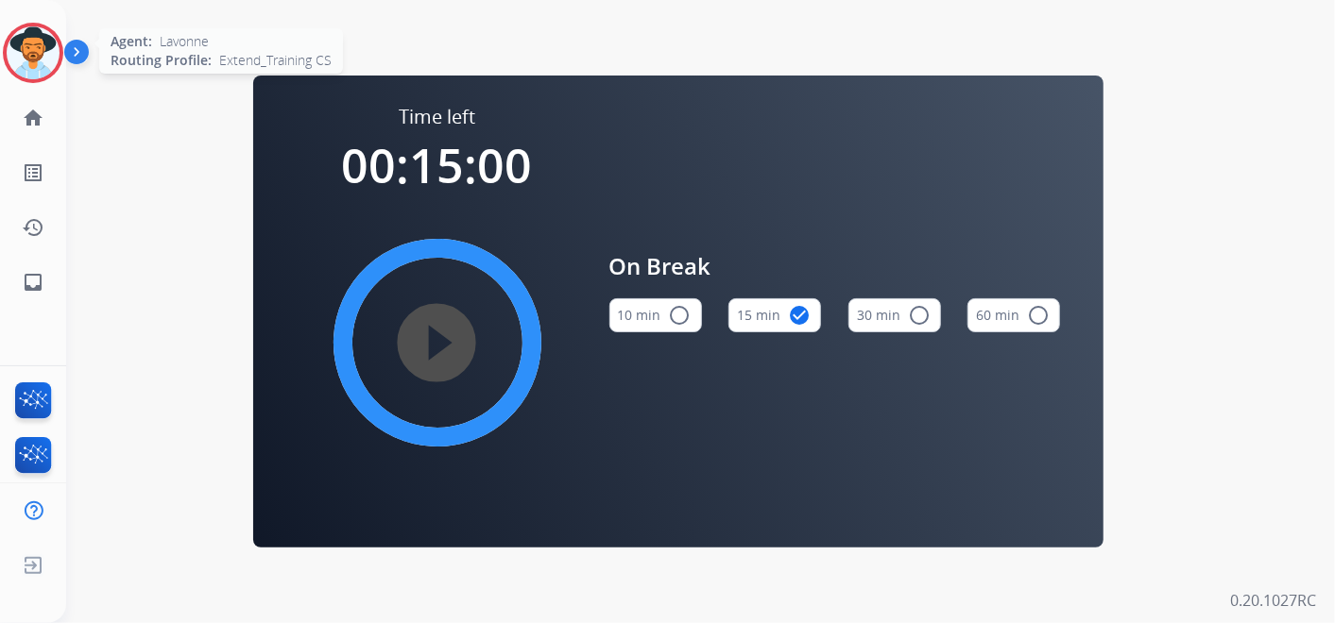
click at [39, 60] on img at bounding box center [33, 52] width 53 height 53
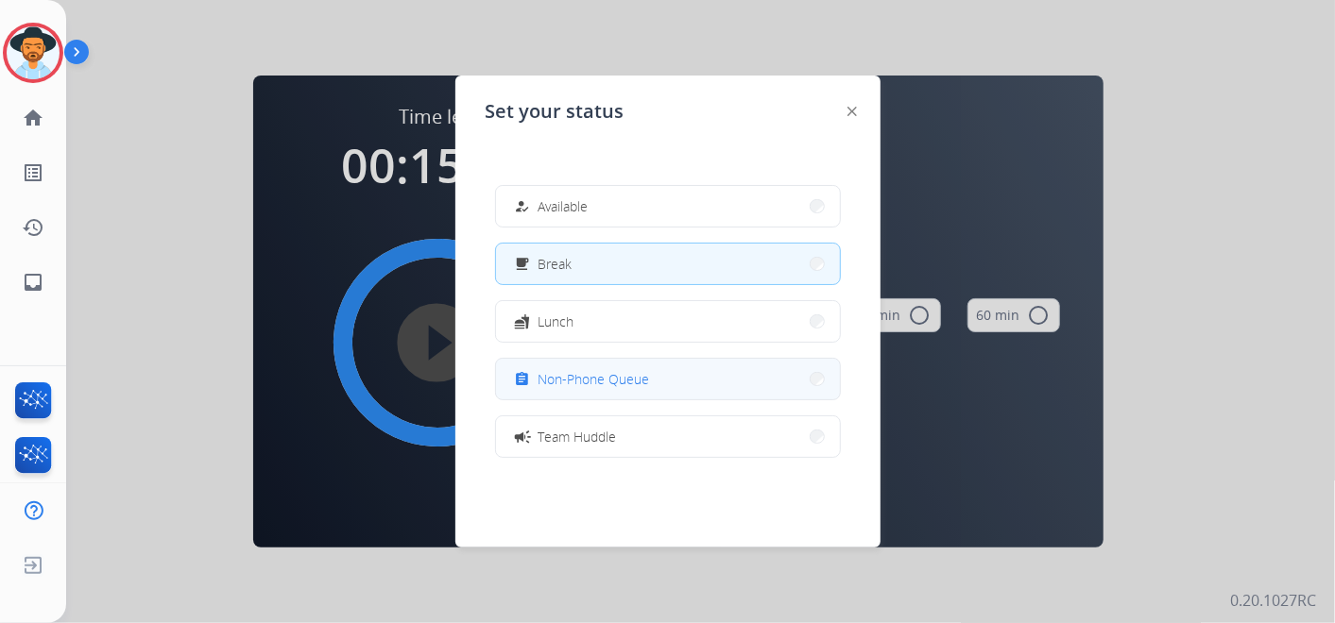
click at [631, 376] on span "Non-Phone Queue" at bounding box center [593, 379] width 111 height 20
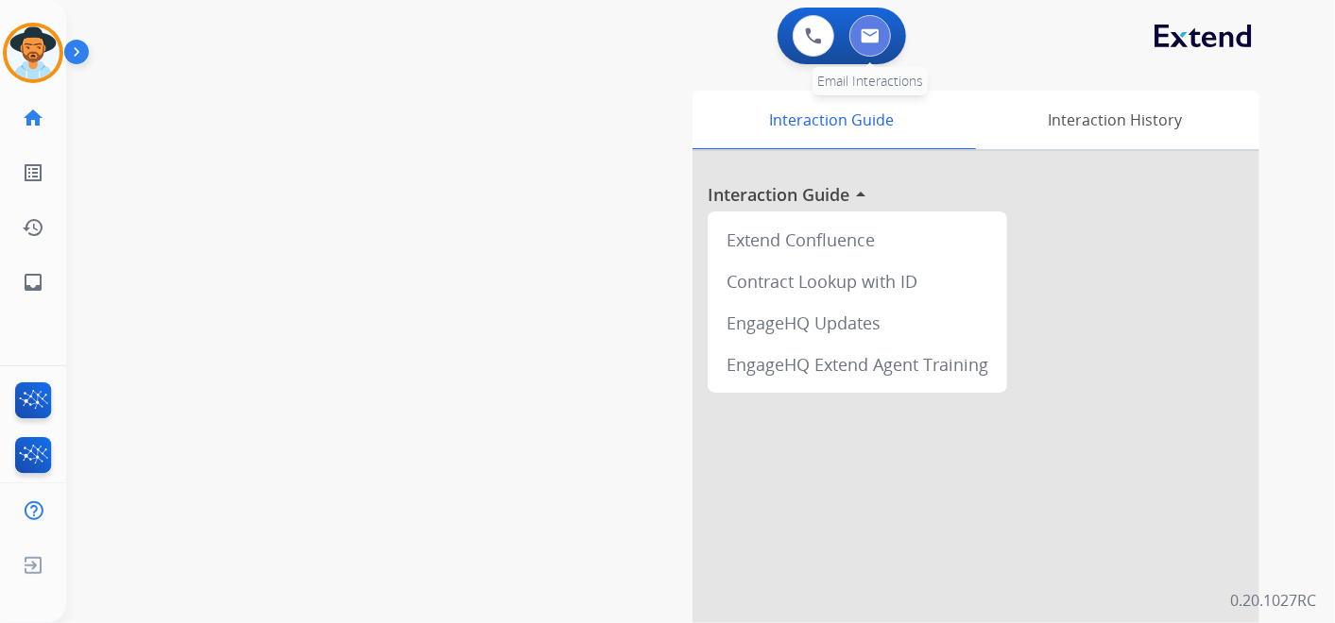
click at [876, 31] on img at bounding box center [869, 35] width 19 height 15
select select "**********"
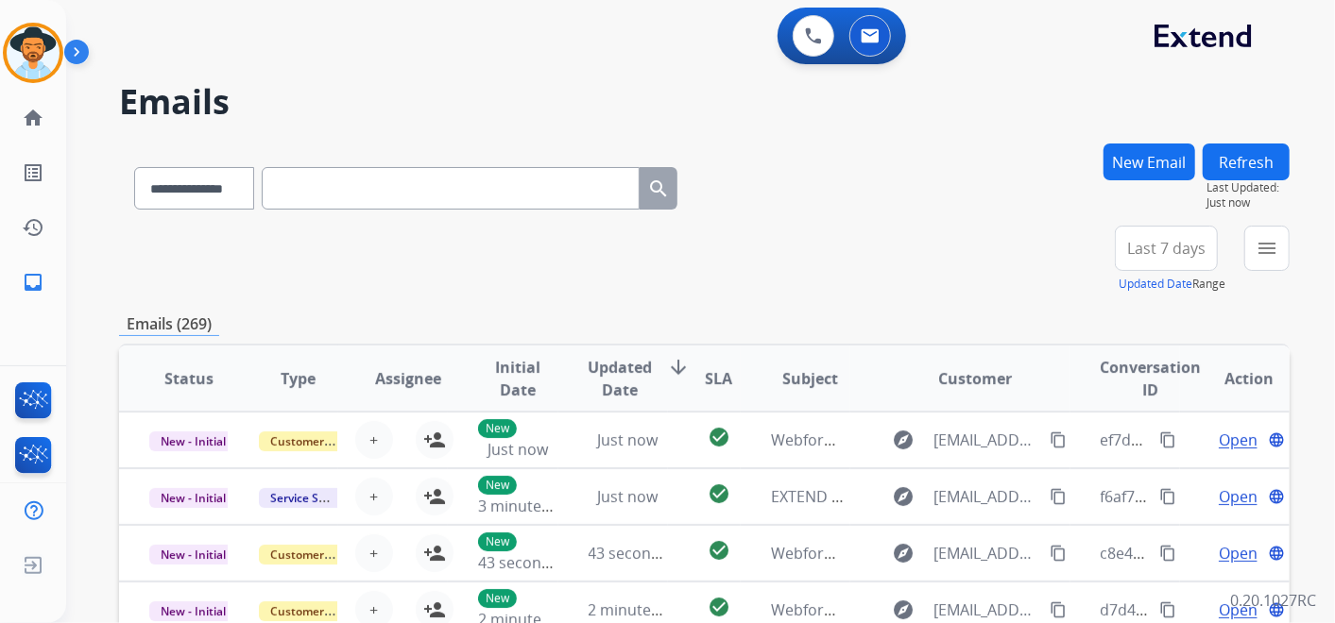
click at [1138, 246] on span "Last 7 days" at bounding box center [1166, 249] width 78 height 8
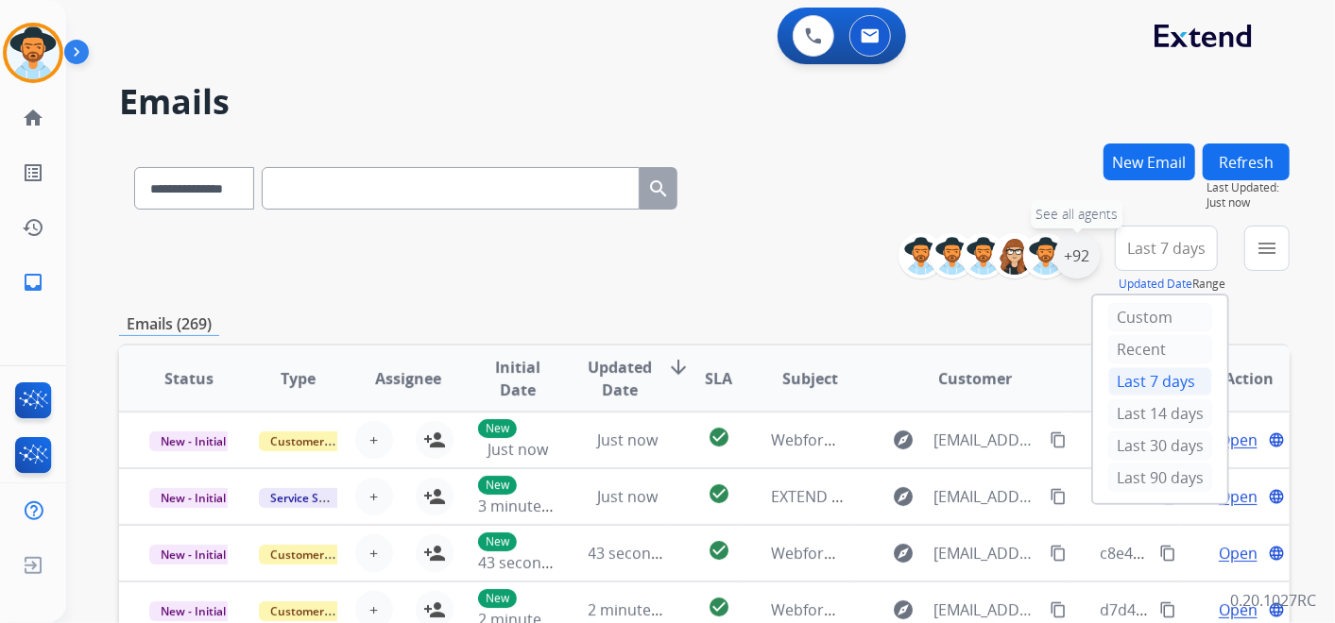
click at [1071, 253] on div "+92" at bounding box center [1076, 255] width 45 height 45
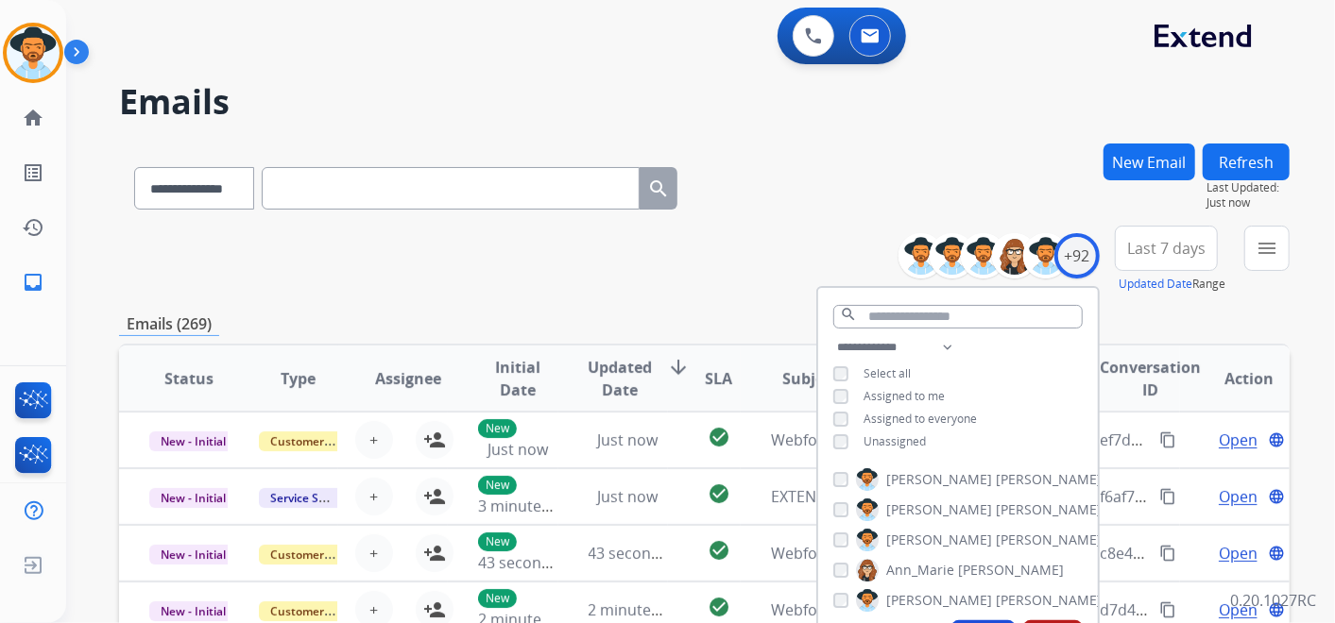
click at [1161, 245] on span "Last 7 days" at bounding box center [1166, 249] width 78 height 8
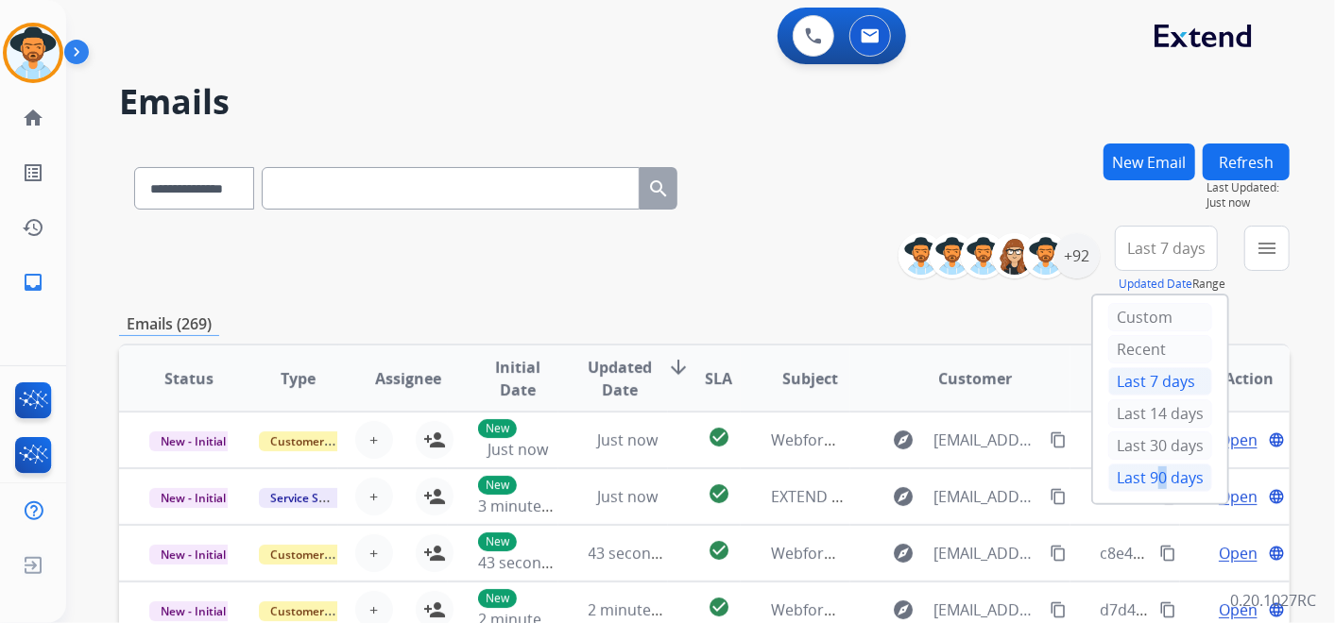
click at [1148, 467] on div "Last 90 days" at bounding box center [1160, 478] width 104 height 28
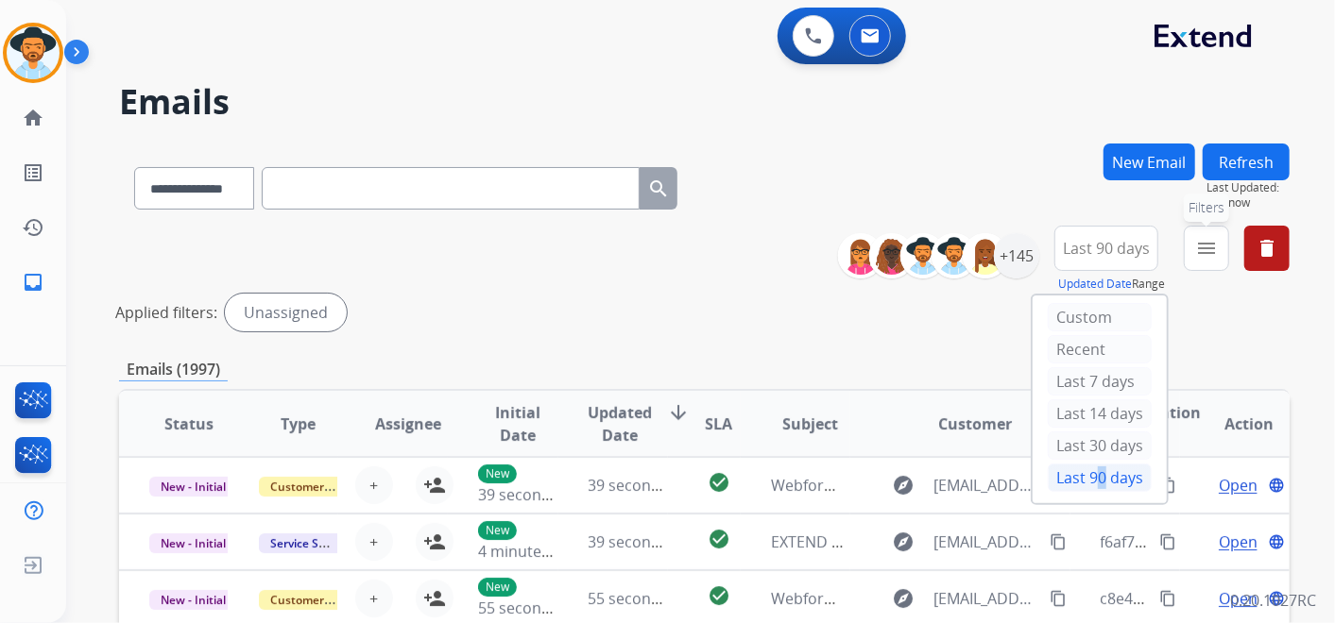
click at [1196, 243] on mat-icon "menu" at bounding box center [1206, 248] width 23 height 23
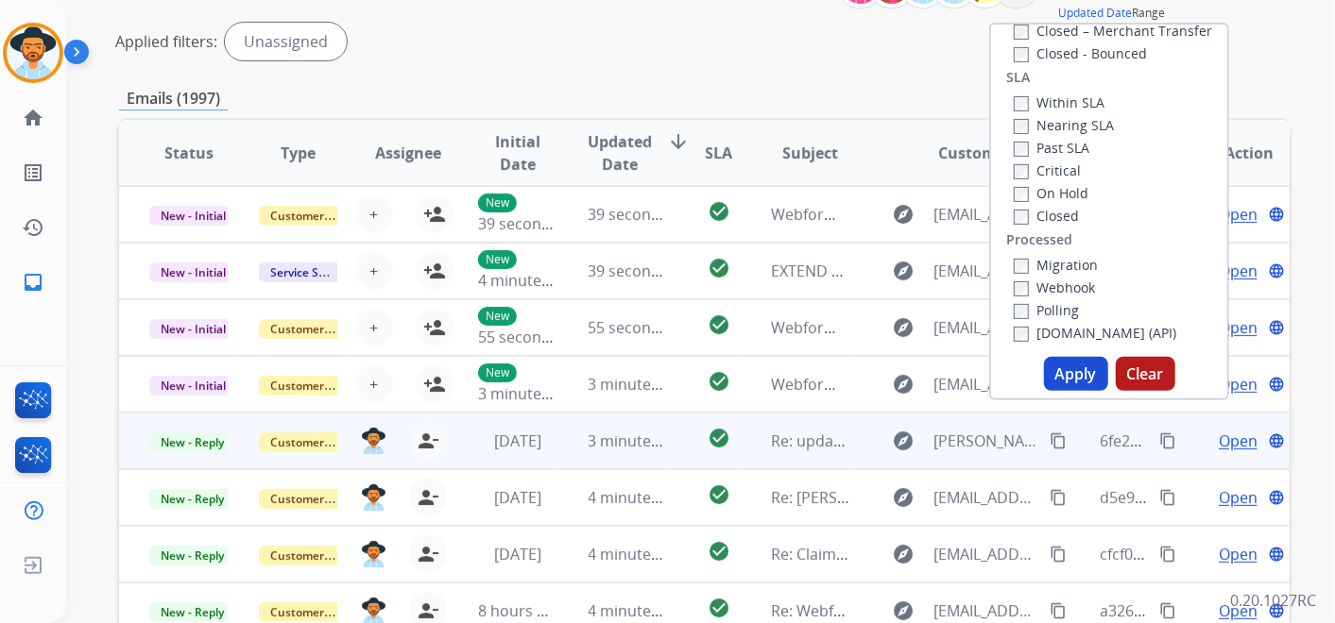
scroll to position [315, 0]
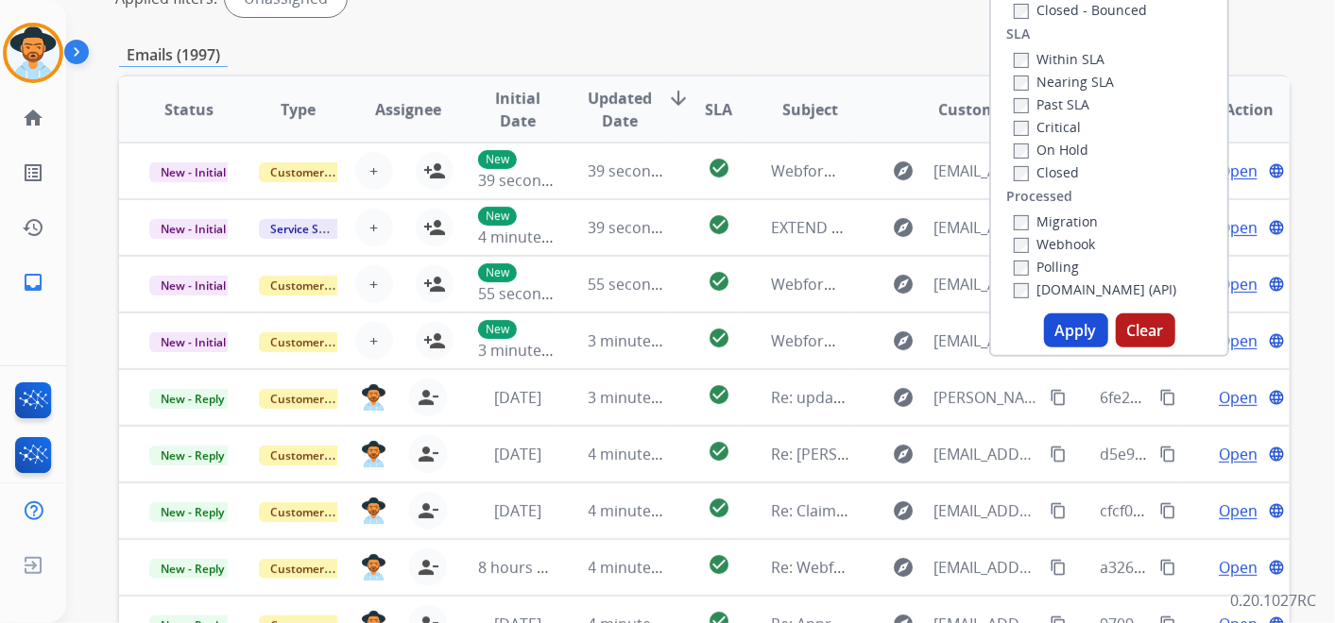
click at [1063, 325] on button "Apply" at bounding box center [1076, 331] width 64 height 34
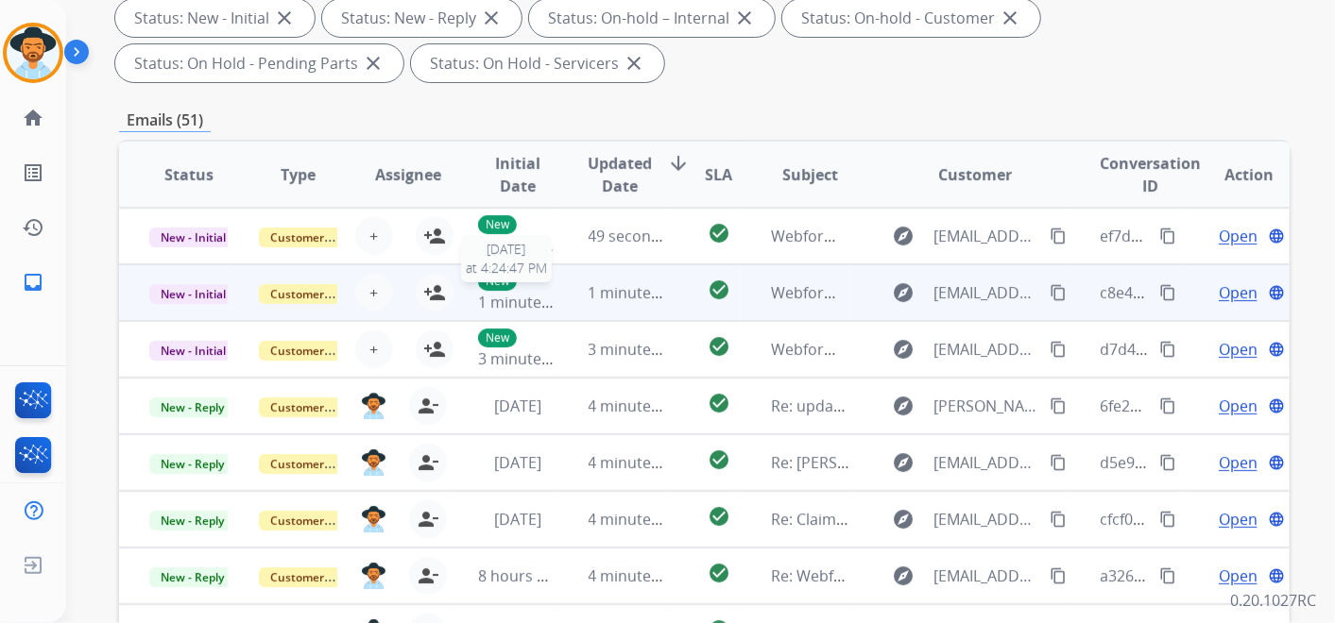
scroll to position [0, 0]
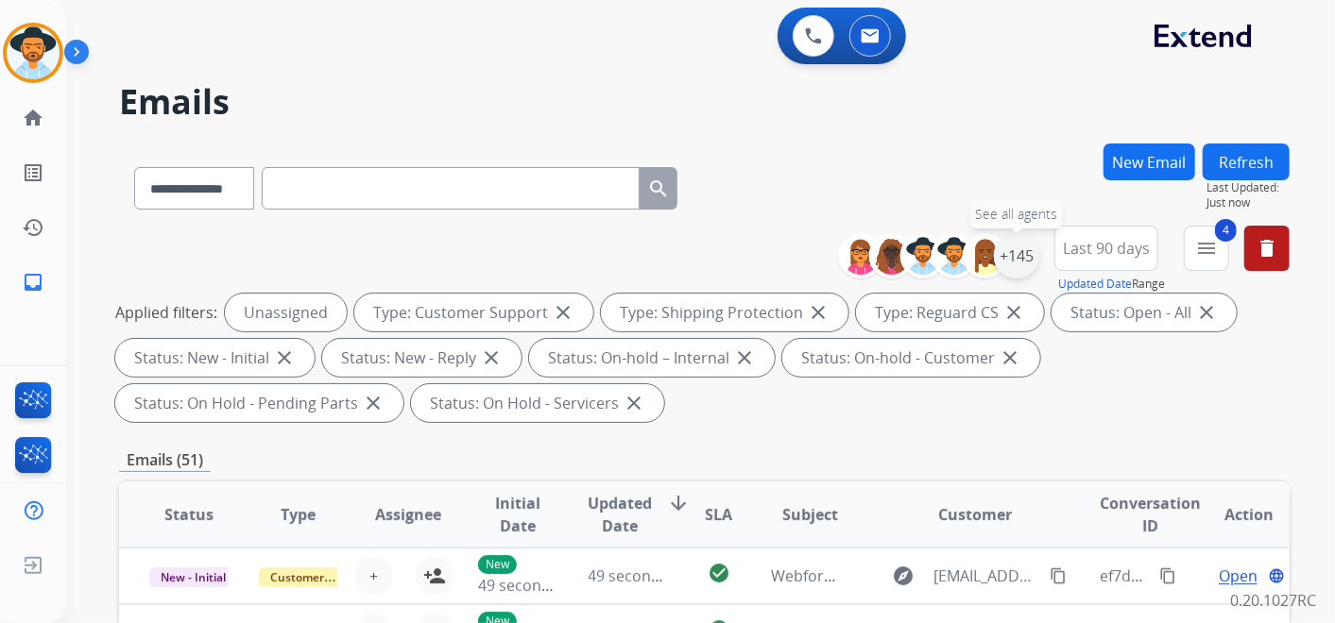
click at [1011, 253] on div "+145" at bounding box center [1016, 255] width 45 height 45
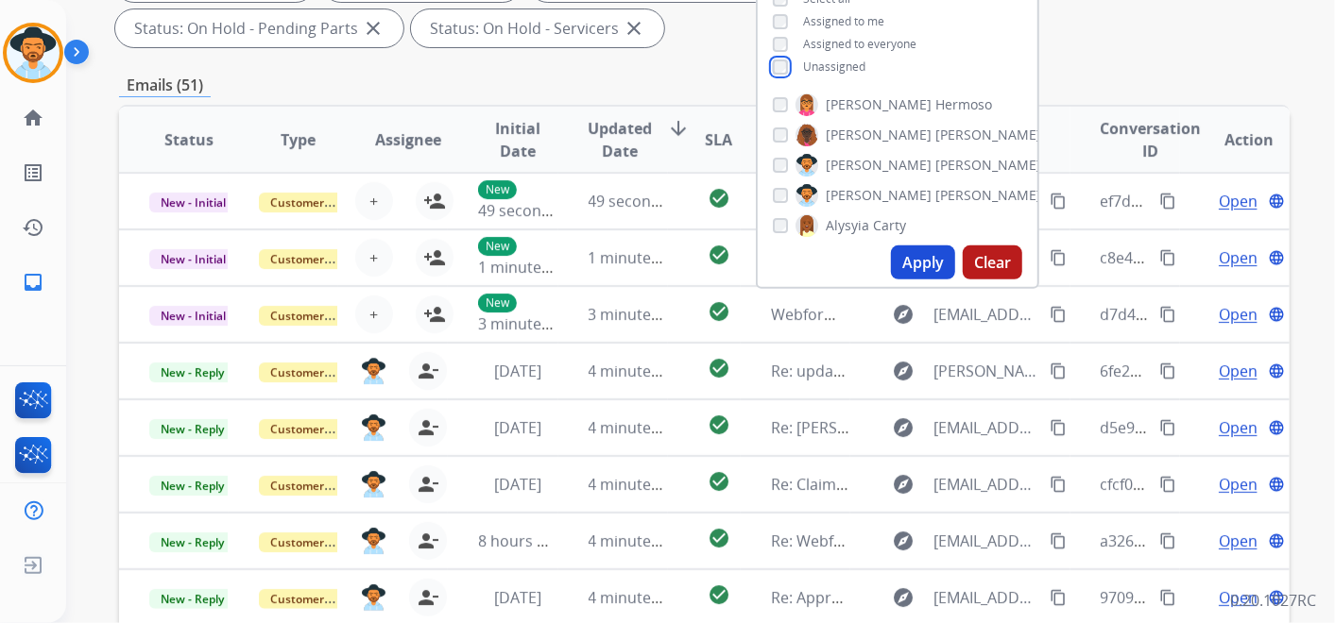
scroll to position [419, 0]
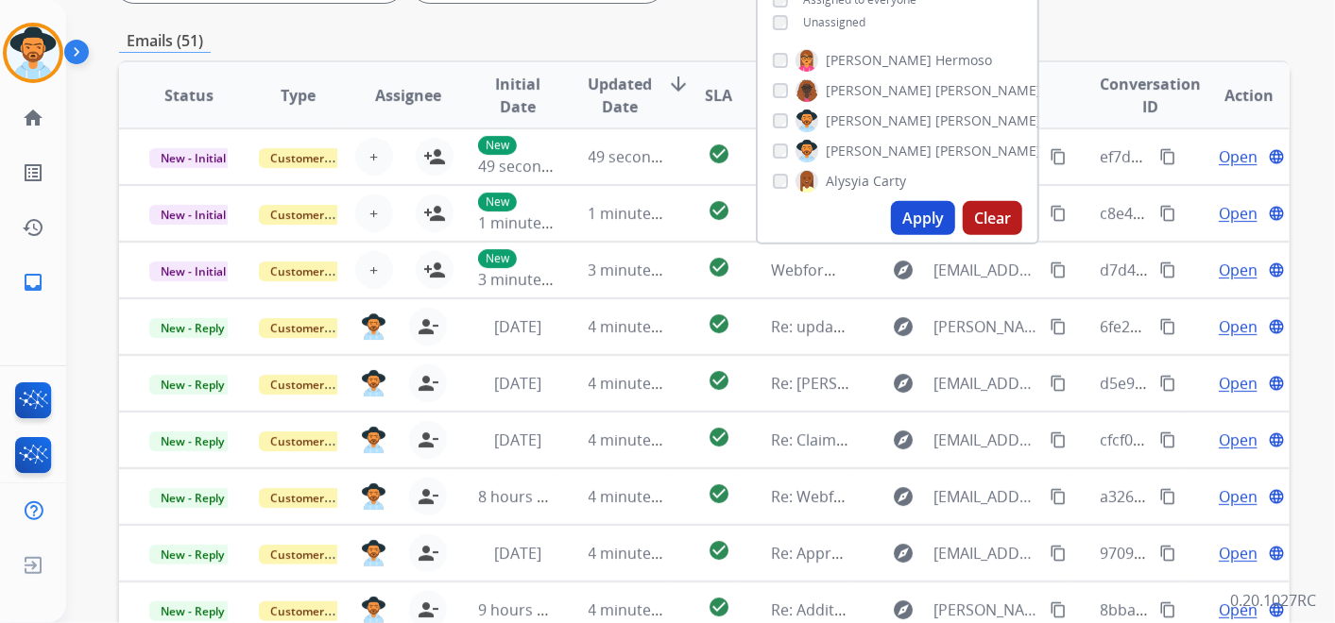
click at [913, 223] on button "Apply" at bounding box center [923, 218] width 64 height 34
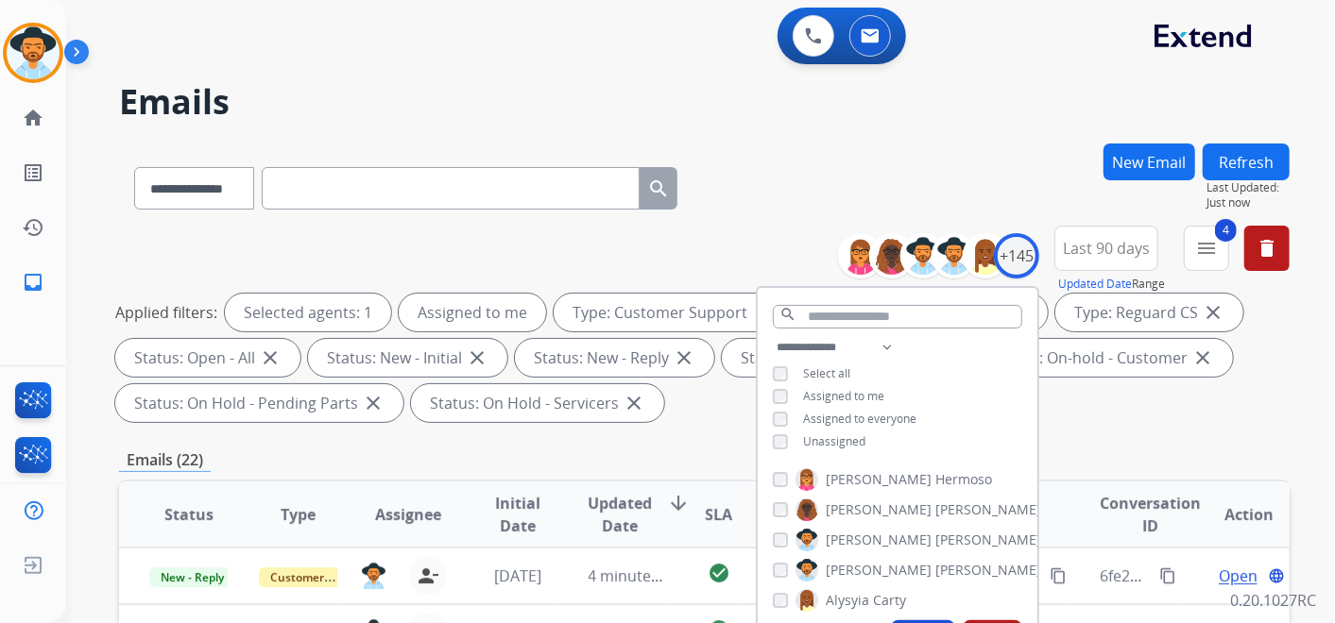
click at [698, 414] on div "Applied filters: Selected agents: 1 Assigned to me Type: Customer Support close…" at bounding box center [700, 358] width 1170 height 128
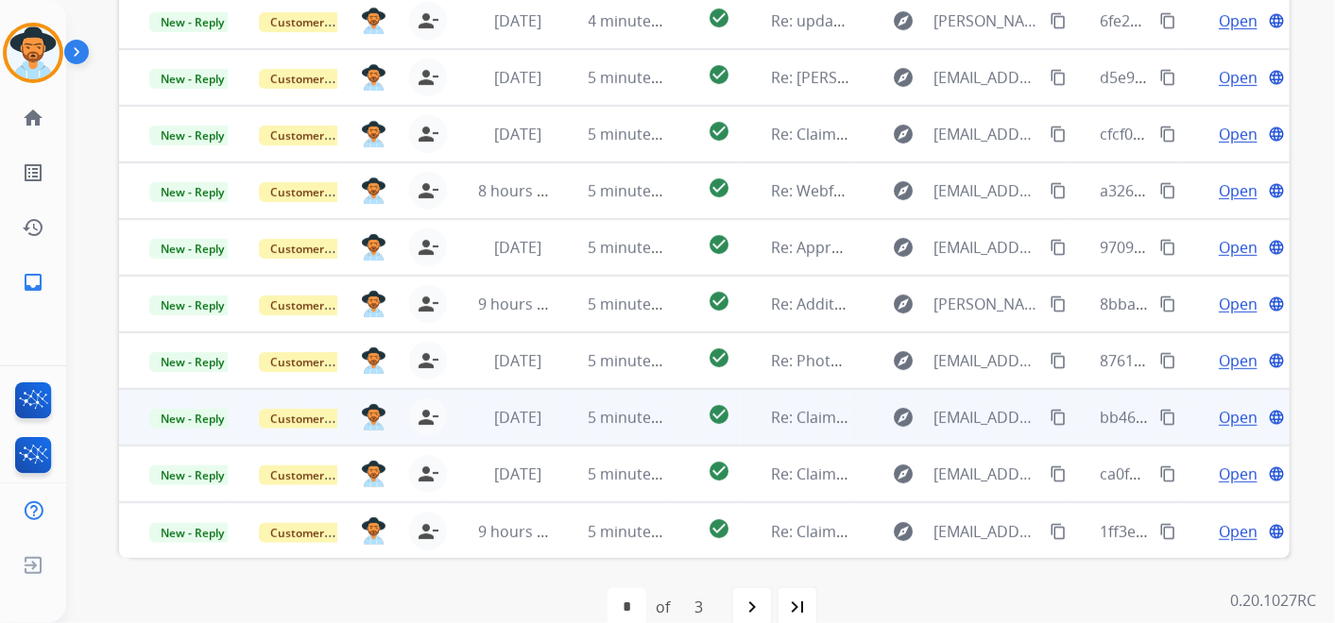
scroll to position [587, 0]
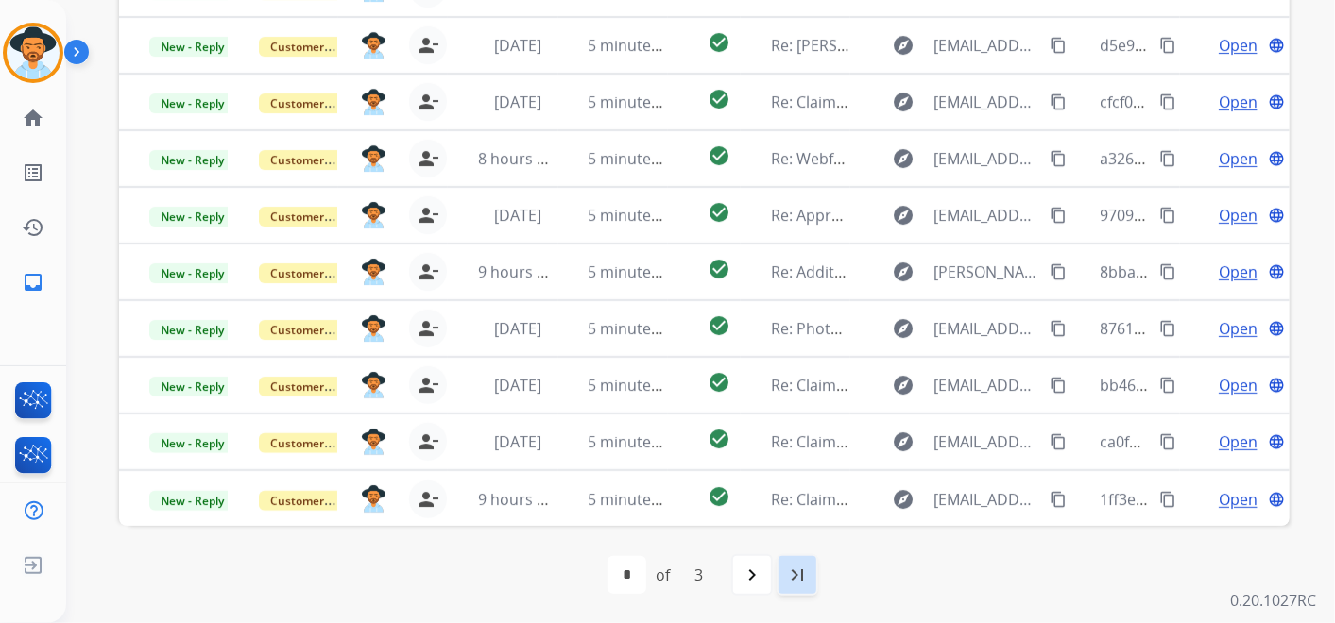
click at [799, 576] on mat-icon "last_page" at bounding box center [797, 575] width 23 height 23
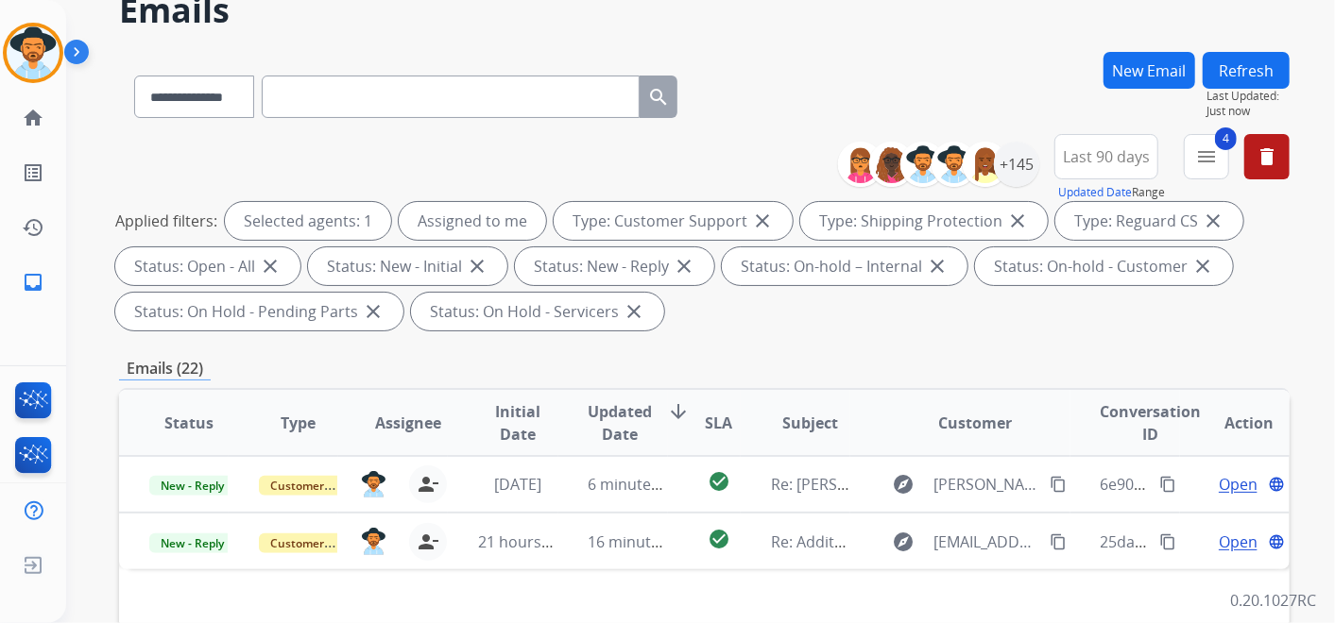
scroll to position [0, 0]
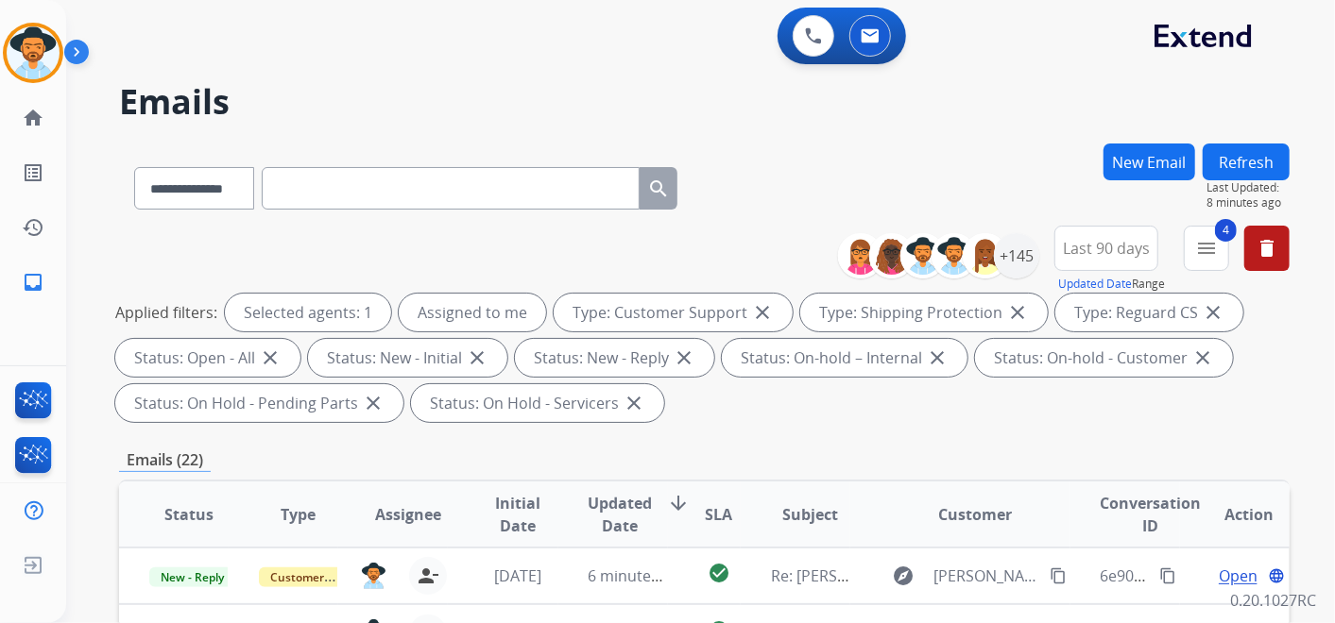
click at [1165, 162] on button "New Email" at bounding box center [1149, 162] width 92 height 37
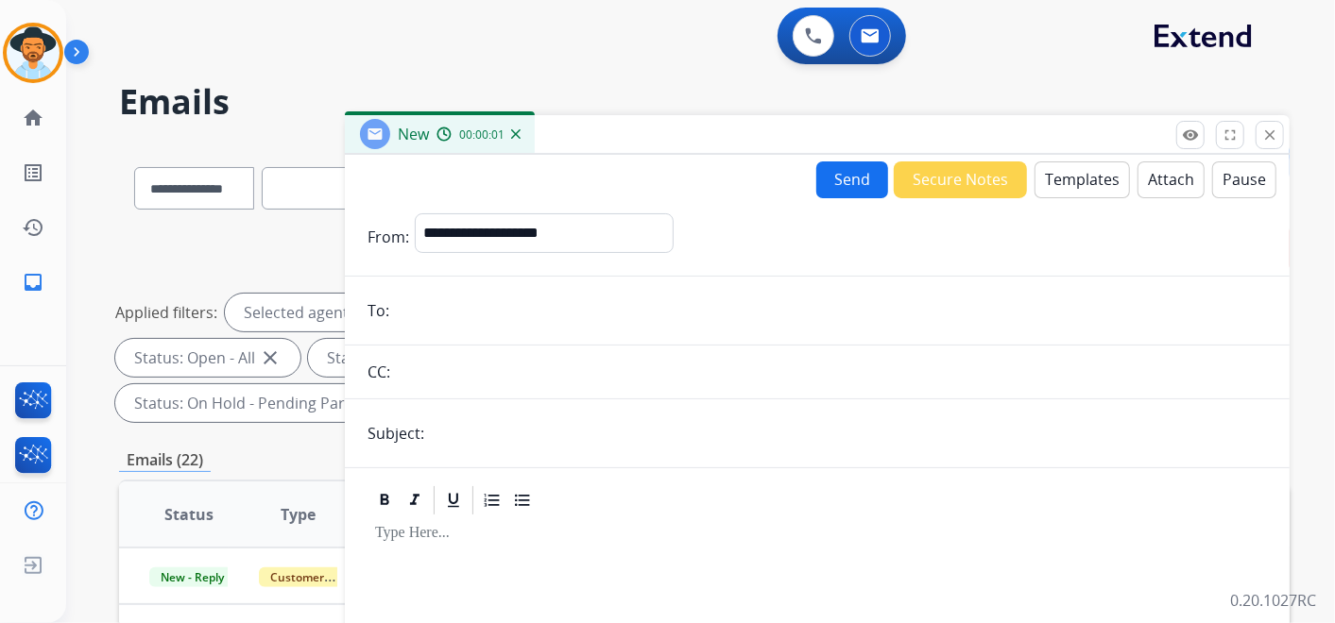
click at [1071, 175] on button "Templates" at bounding box center [1081, 180] width 95 height 37
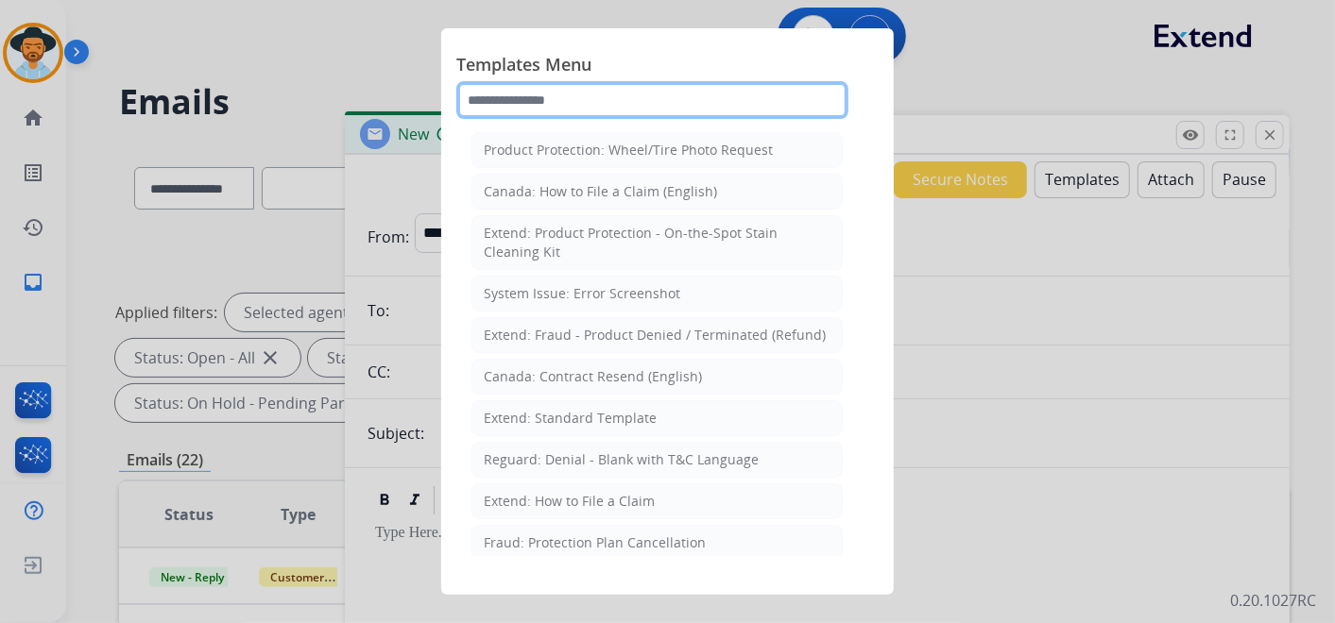
click at [555, 87] on input "text" at bounding box center [652, 100] width 392 height 38
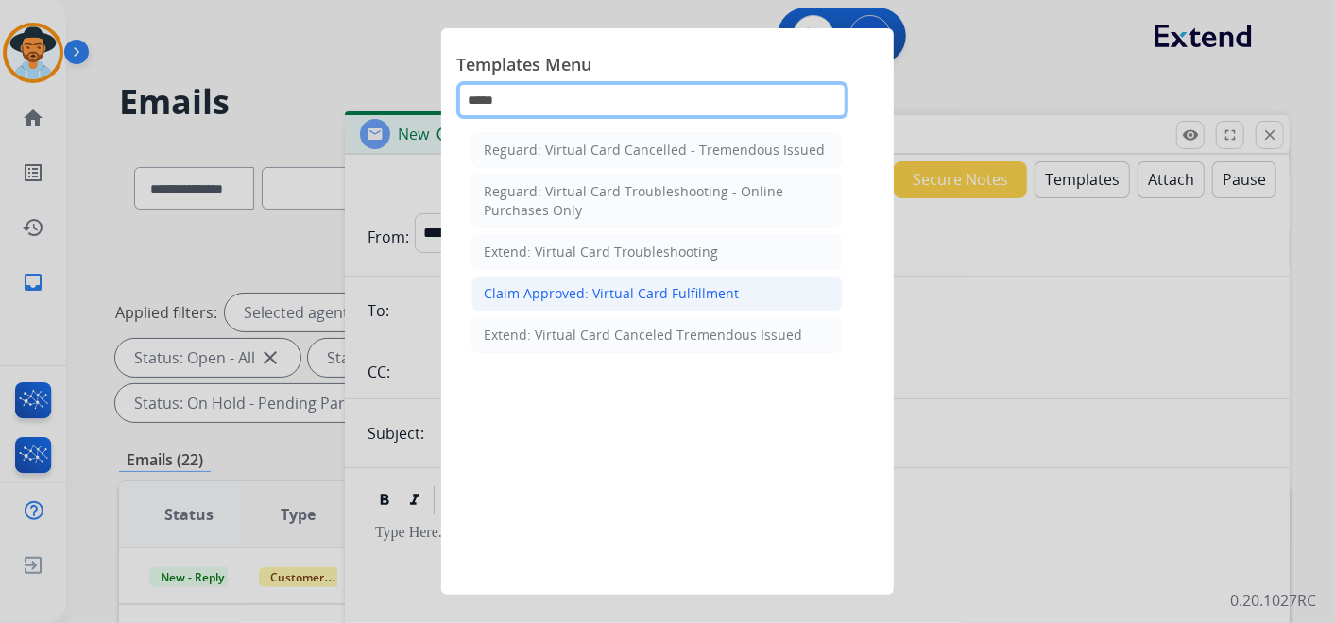
type input "*****"
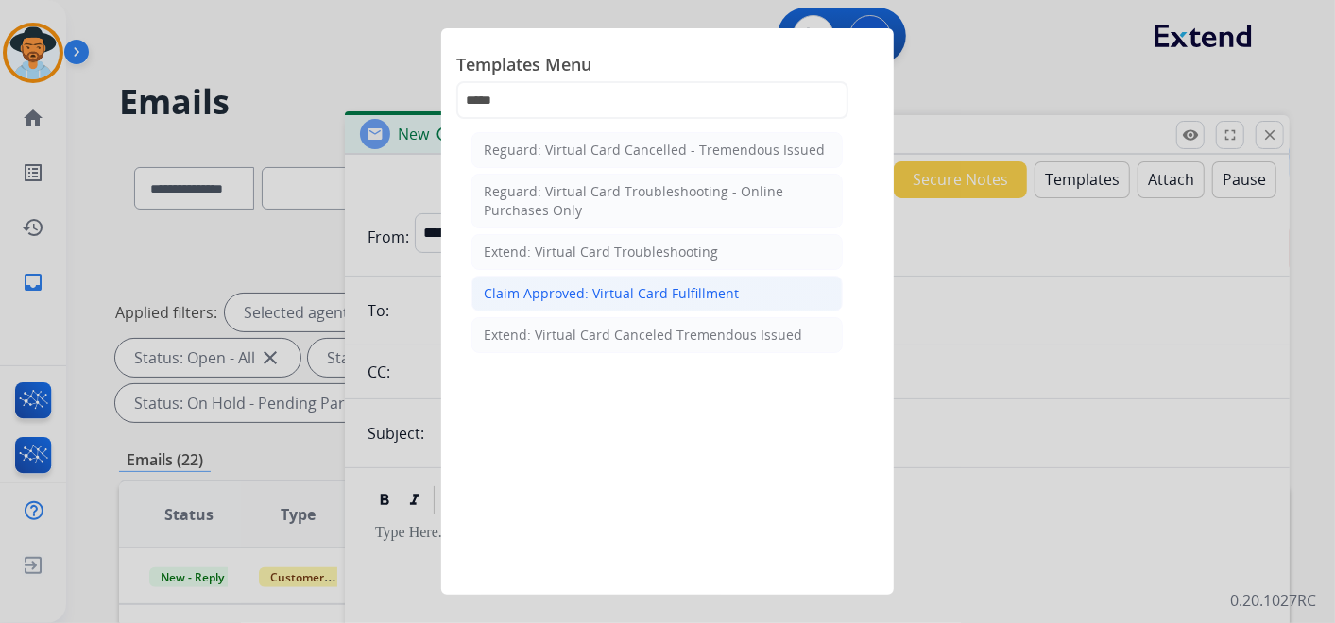
click at [636, 288] on div "Claim Approved: Virtual Card Fulfillment" at bounding box center [611, 293] width 255 height 19
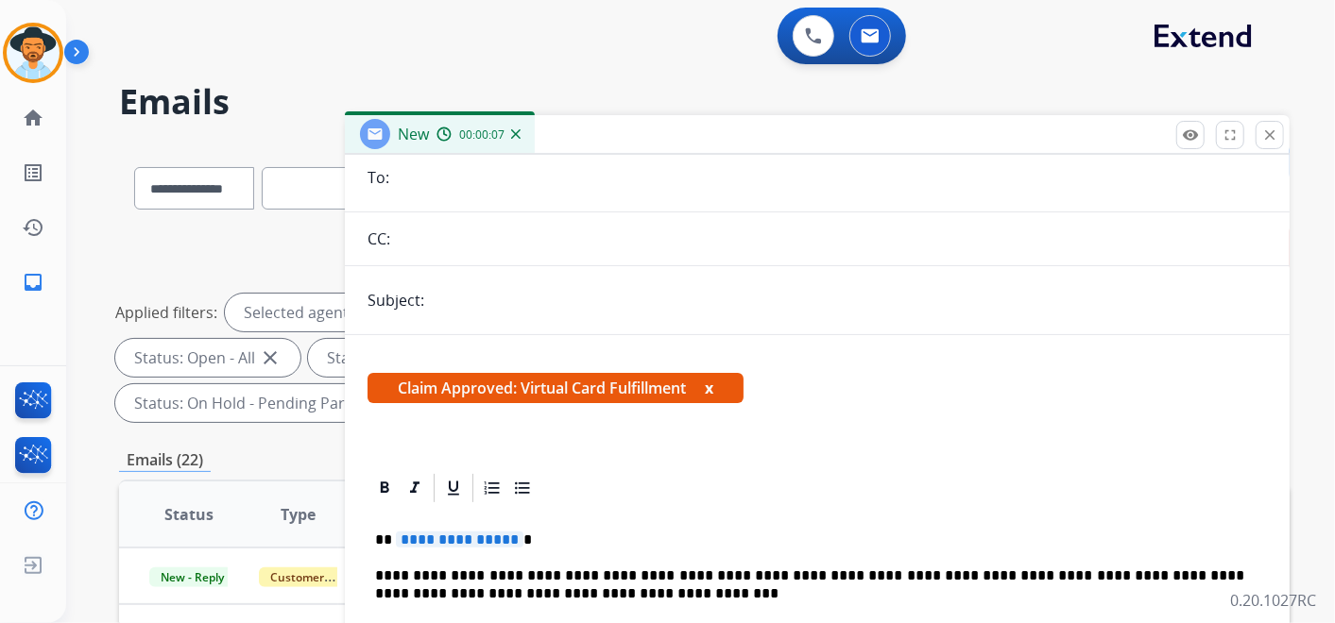
scroll to position [210, 0]
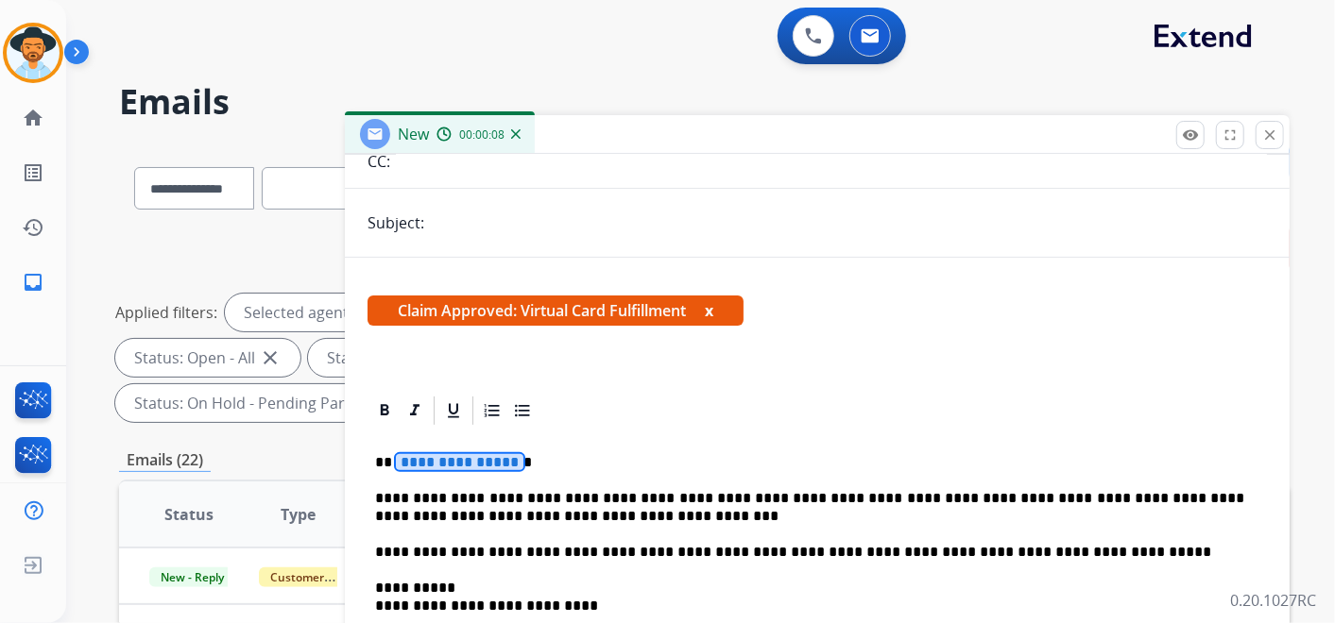
click at [469, 466] on span "**********" at bounding box center [460, 462] width 128 height 16
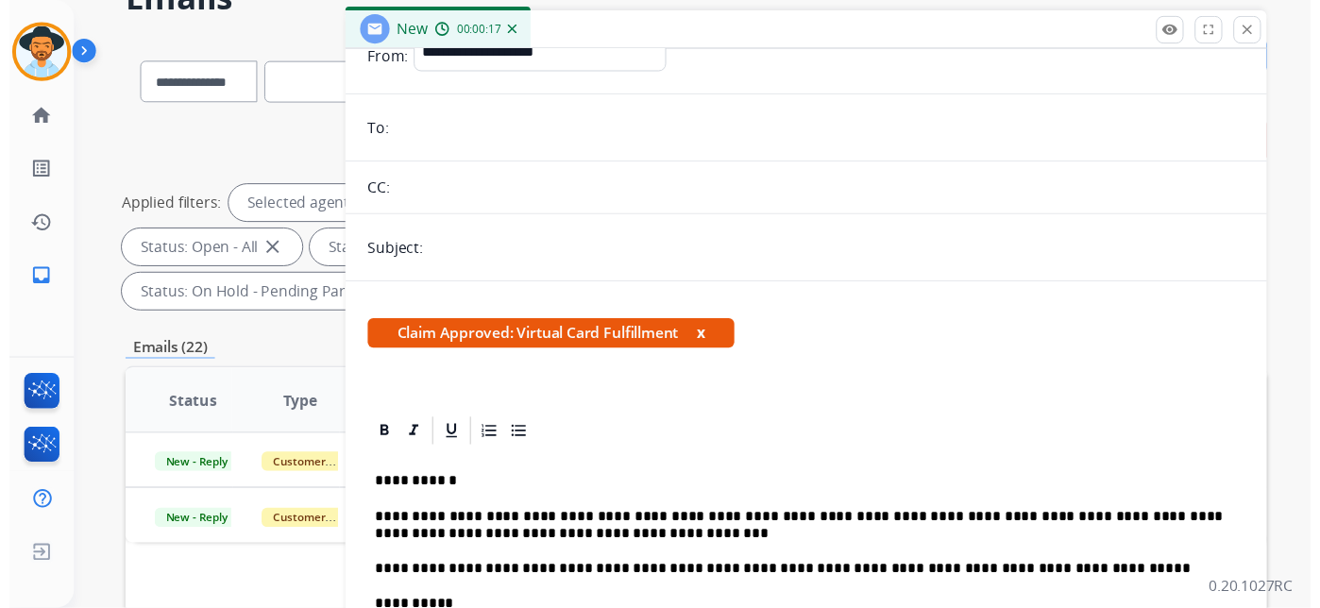
scroll to position [0, 0]
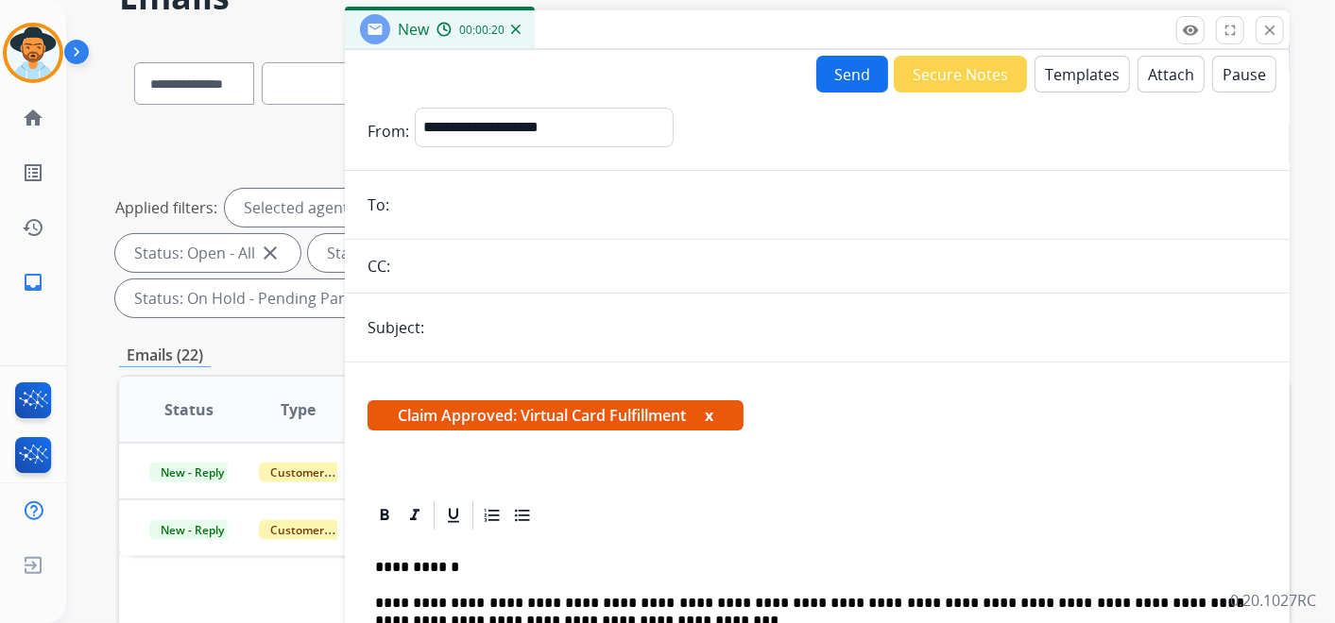
drag, startPoint x: 426, startPoint y: 195, endPoint x: 436, endPoint y: 196, distance: 10.6
click at [426, 195] on input "email" at bounding box center [831, 205] width 872 height 38
paste input "**********"
type input "**********"
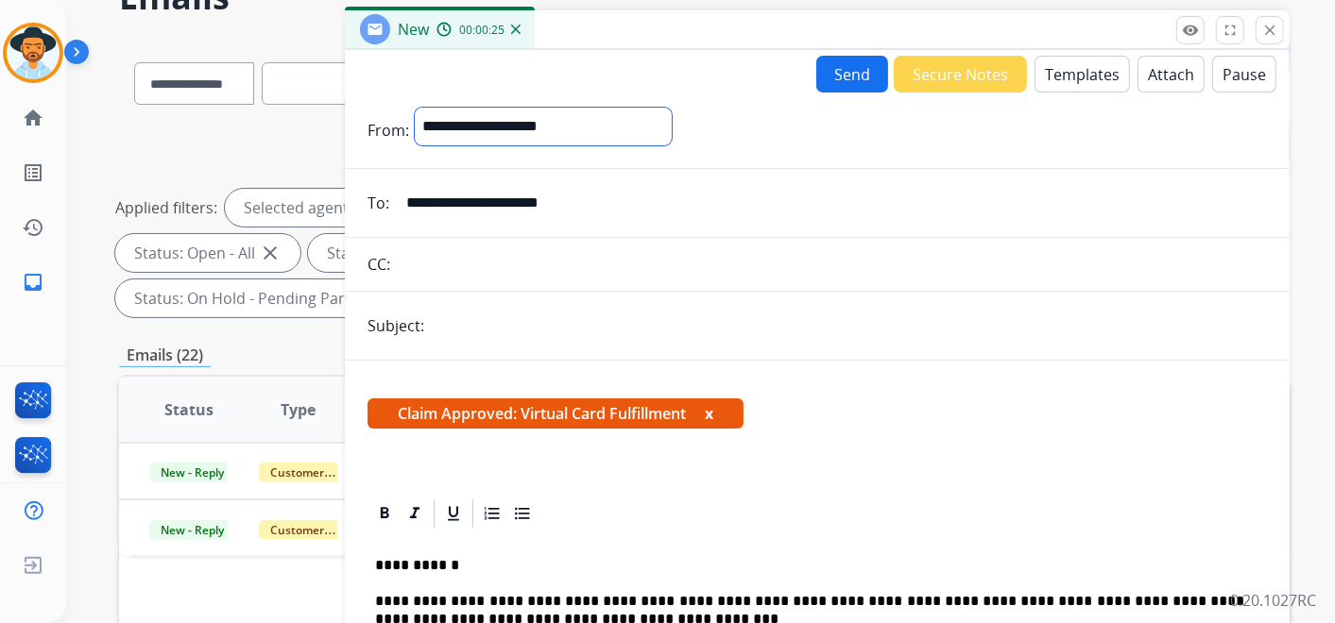
click at [672, 123] on select "**********" at bounding box center [543, 127] width 257 height 38
select select "**********"
click at [415, 108] on select "**********" at bounding box center [543, 127] width 257 height 38
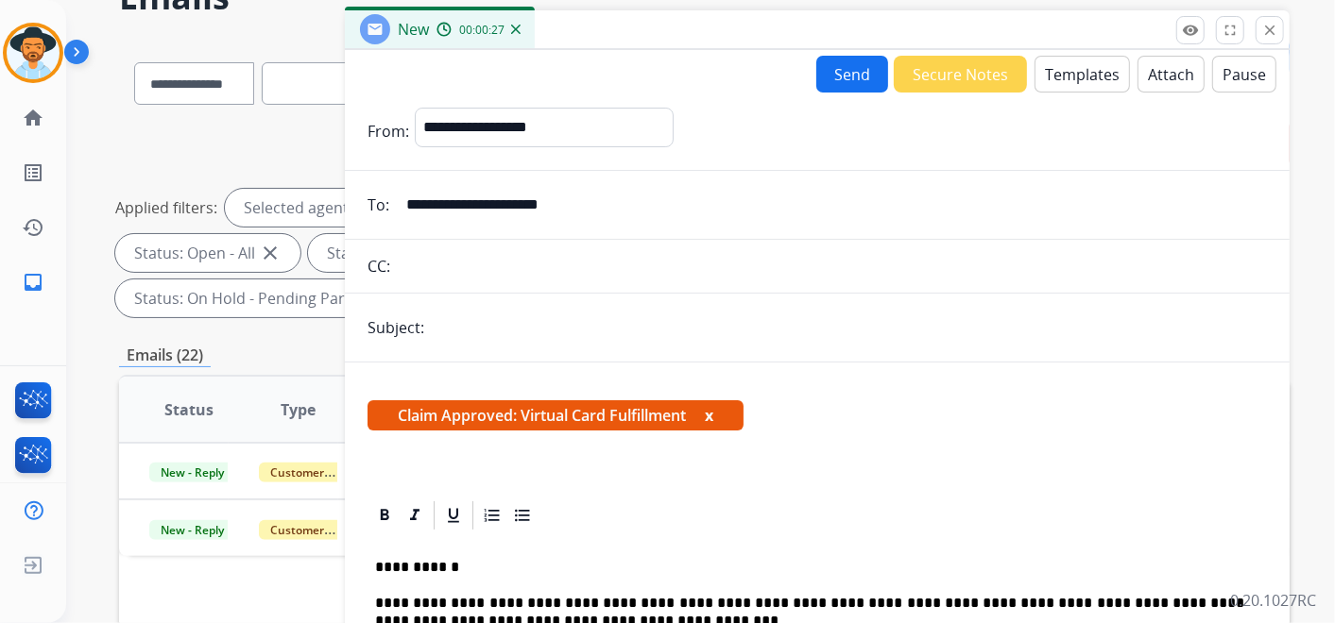
click at [493, 321] on input "text" at bounding box center [848, 328] width 837 height 38
type input "**********"
click at [839, 65] on button "Send" at bounding box center [852, 74] width 72 height 37
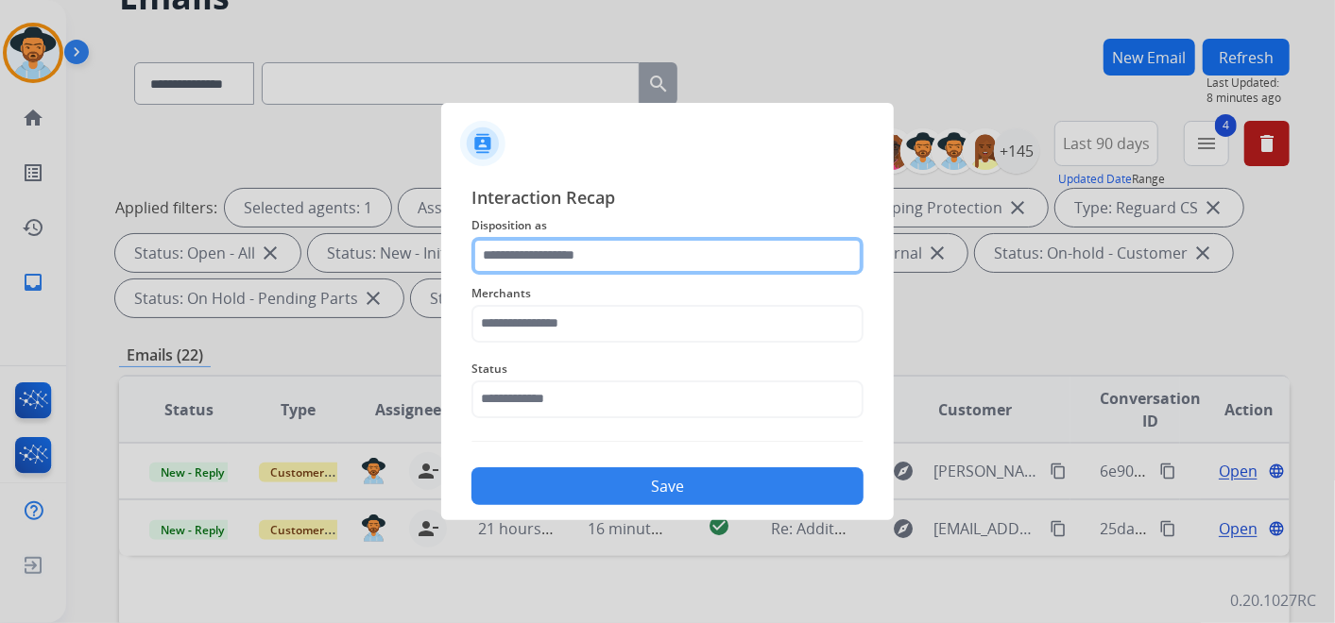
click at [686, 243] on input "text" at bounding box center [667, 256] width 392 height 38
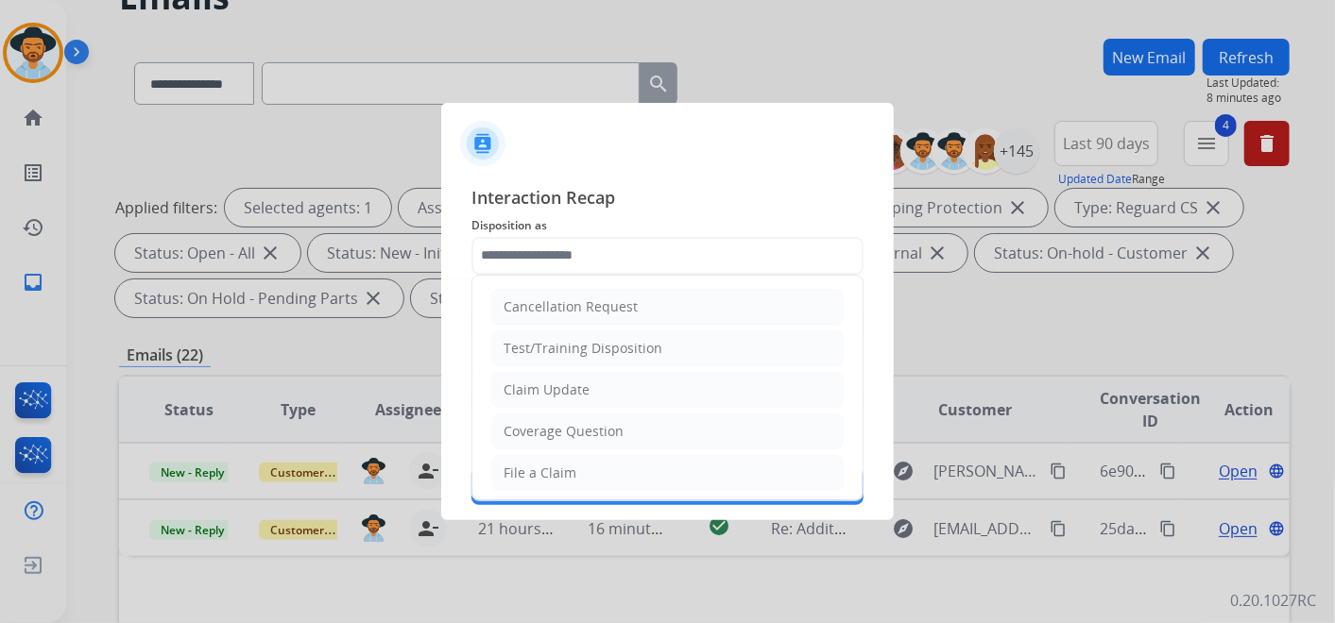
drag, startPoint x: 621, startPoint y: 392, endPoint x: 596, endPoint y: 376, distance: 30.1
click at [622, 394] on li "Claim Update" at bounding box center [667, 390] width 352 height 36
type input "**********"
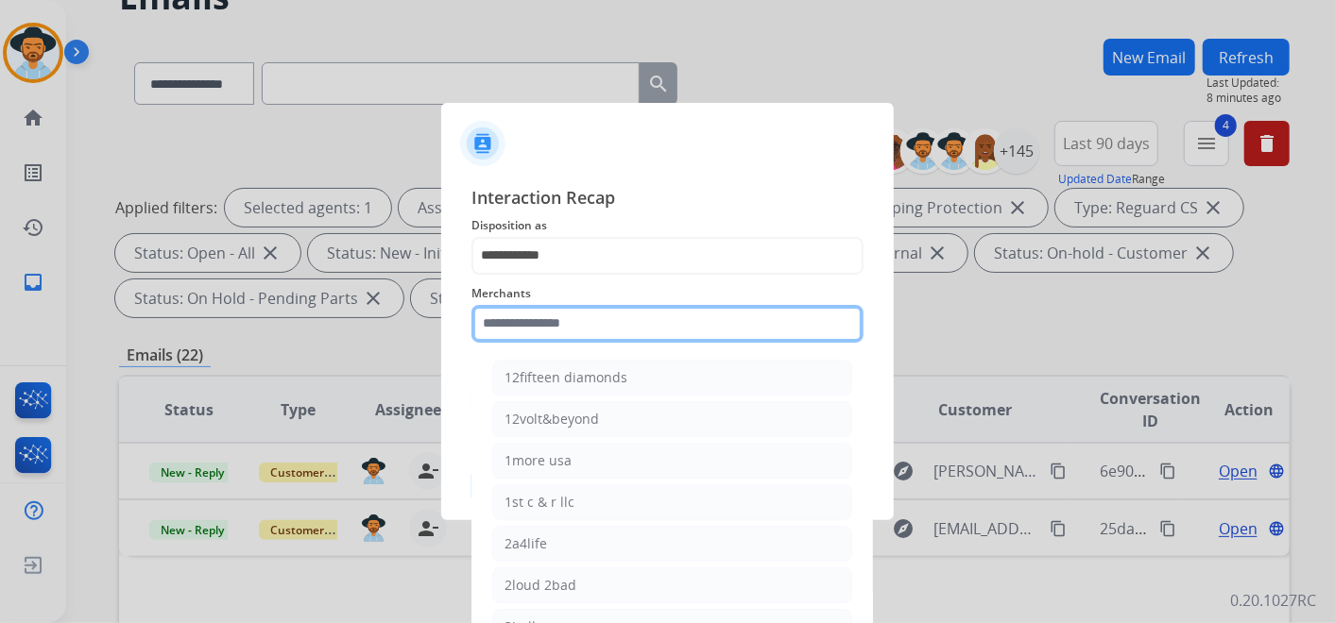
click at [599, 318] on input "text" at bounding box center [667, 324] width 392 height 38
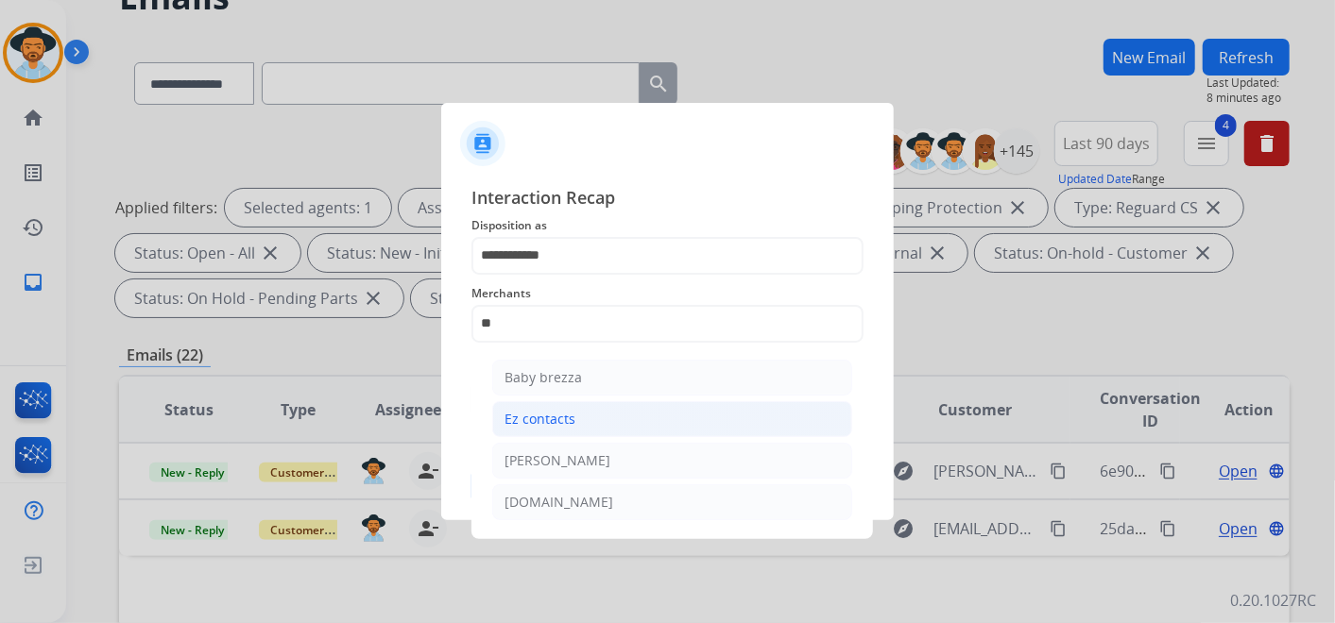
click at [585, 416] on li "Ez contacts" at bounding box center [672, 419] width 360 height 36
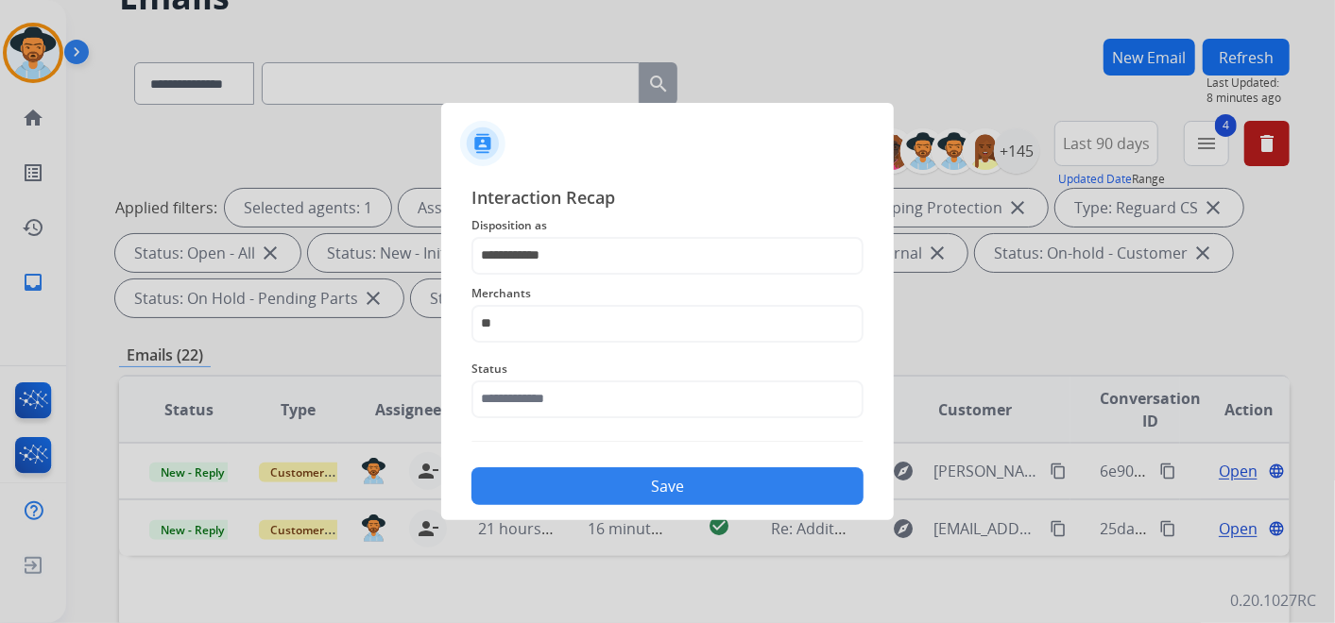
type input "**********"
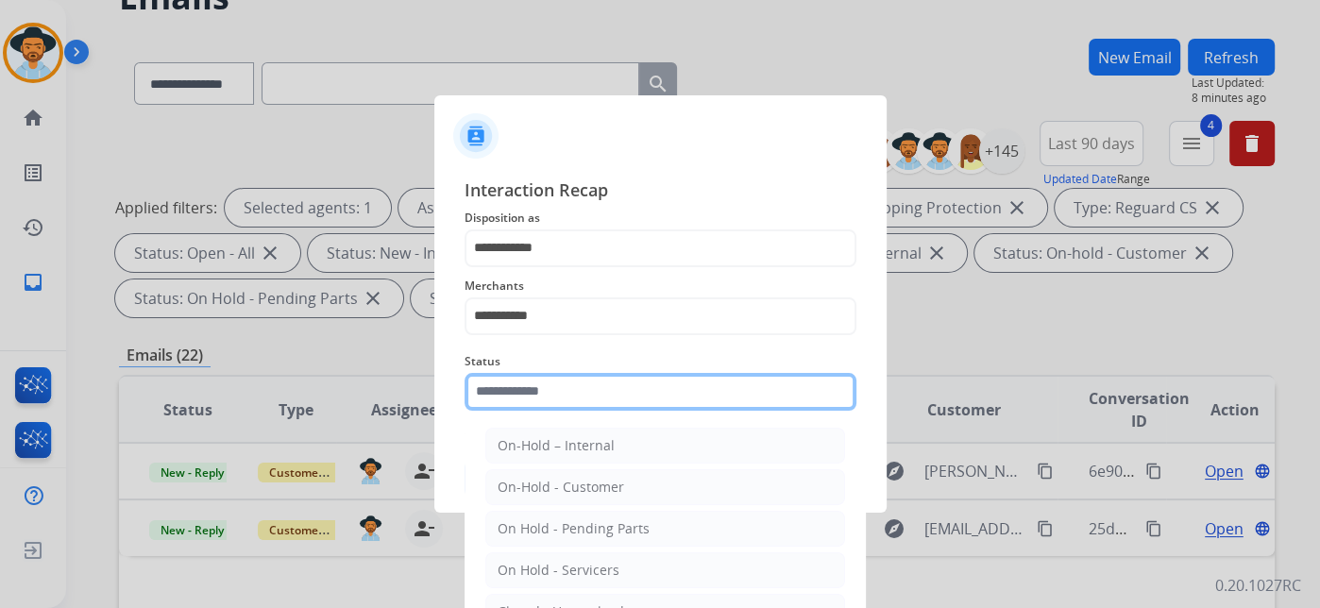
click at [589, 397] on input "text" at bounding box center [661, 392] width 392 height 38
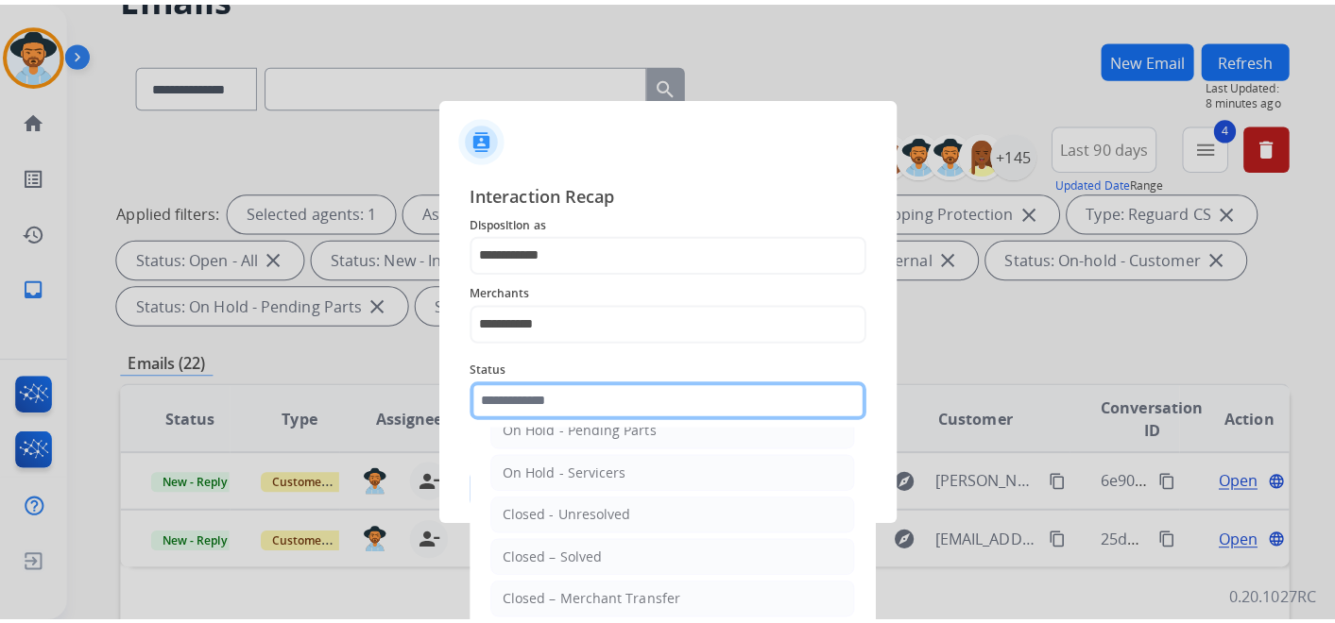
scroll to position [108, 0]
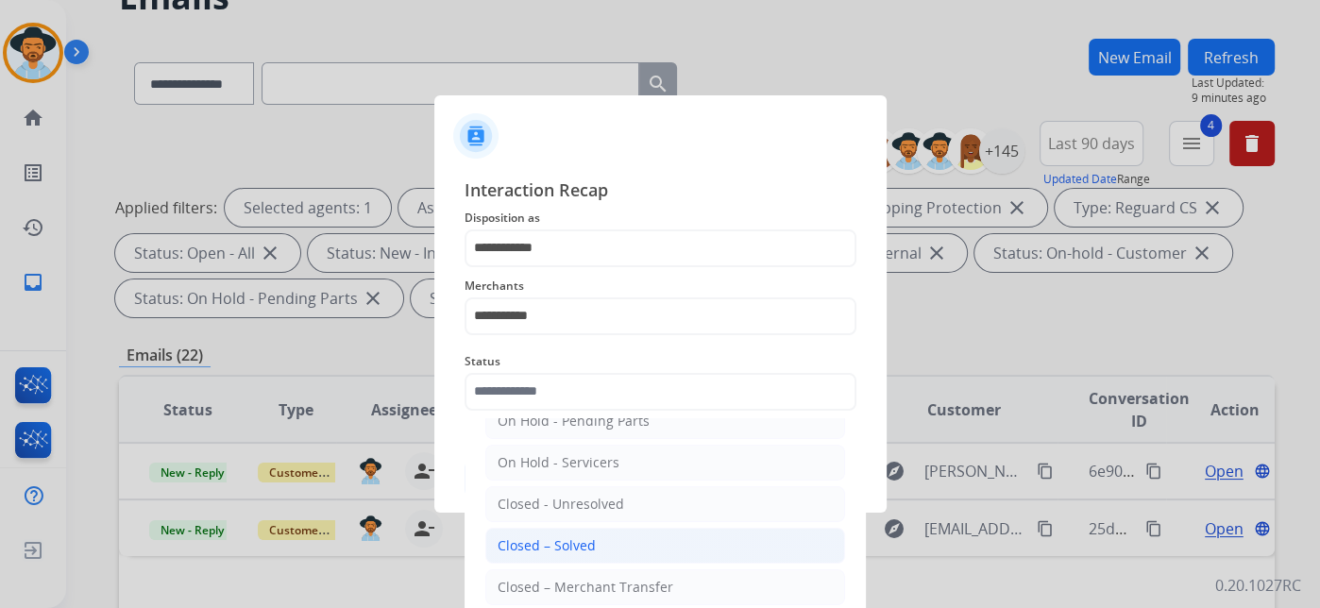
click at [605, 540] on li "Closed – Solved" at bounding box center [665, 546] width 360 height 36
type input "**********"
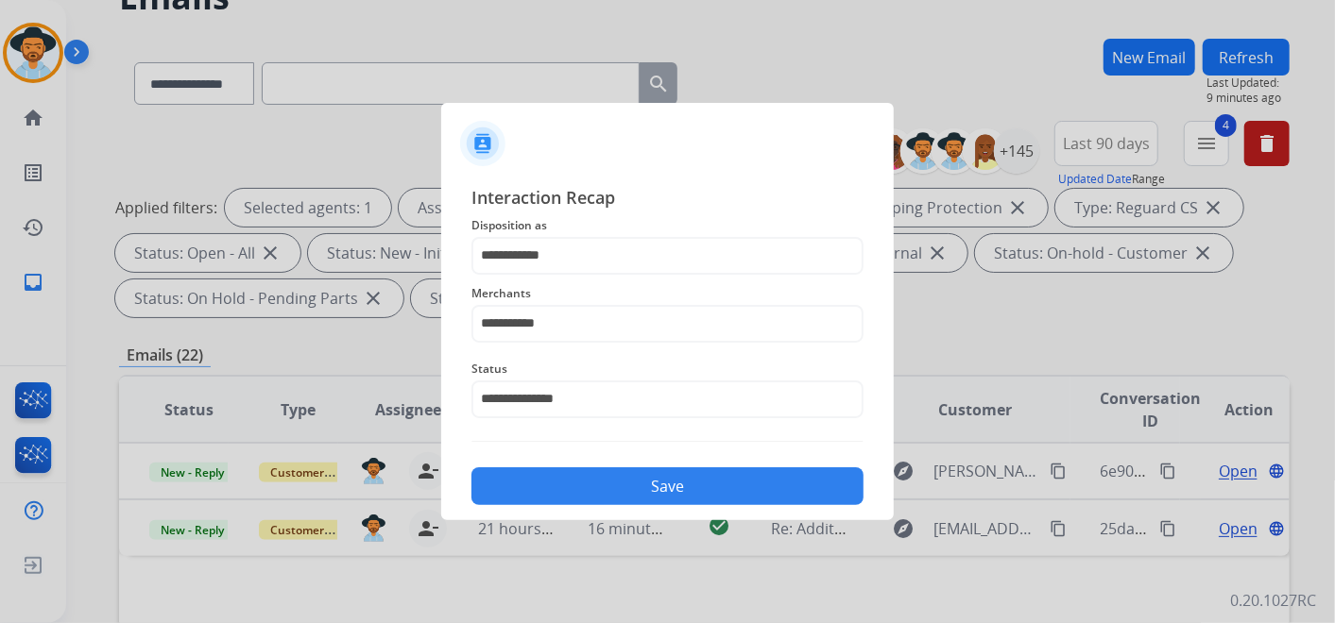
click at [655, 484] on button "Save" at bounding box center [667, 487] width 392 height 38
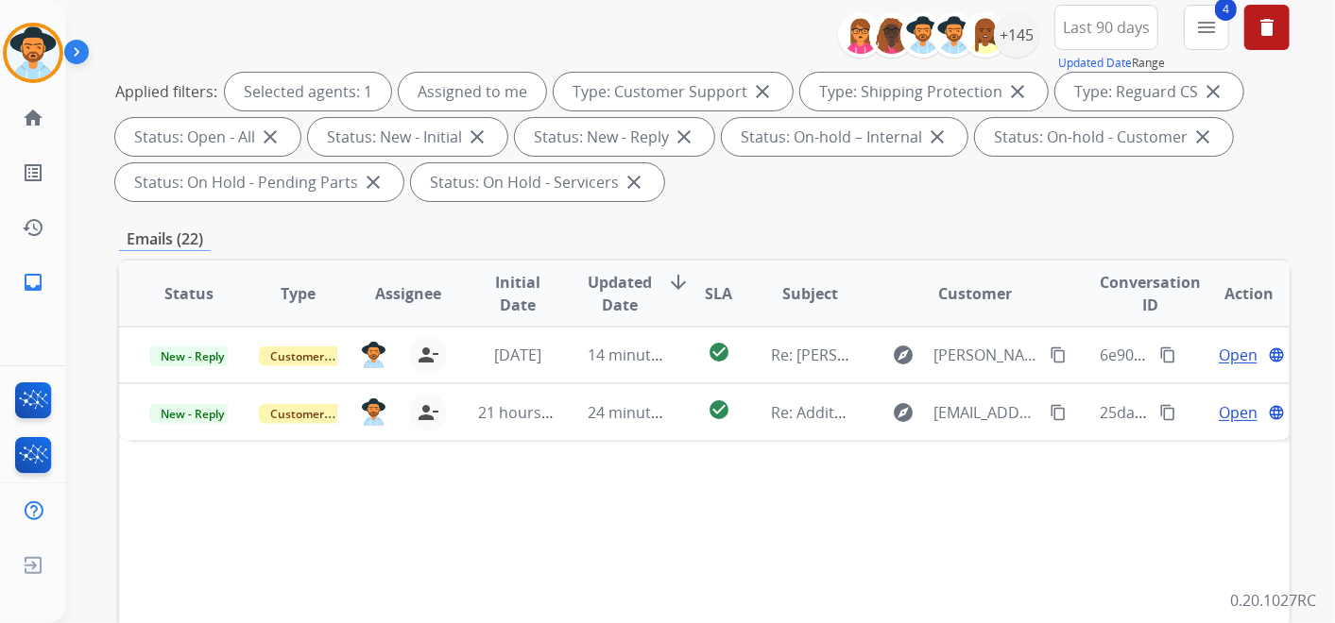
scroll to position [167, 0]
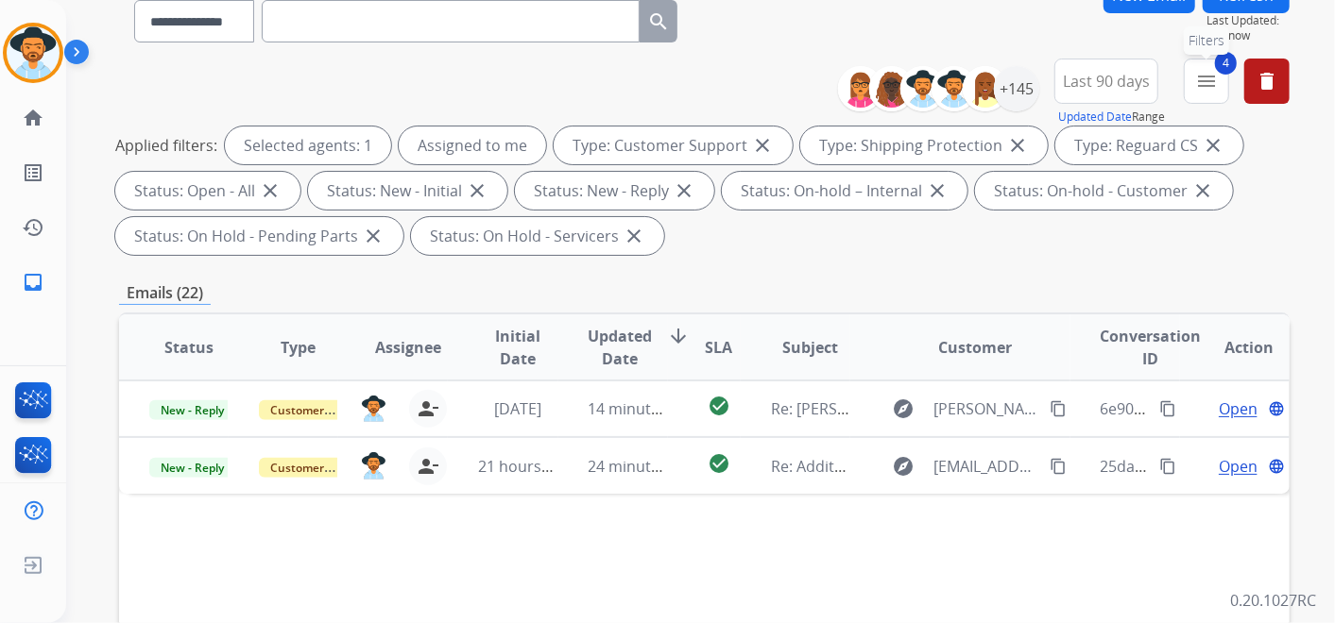
click at [1205, 77] on mat-icon "menu" at bounding box center [1206, 81] width 23 height 23
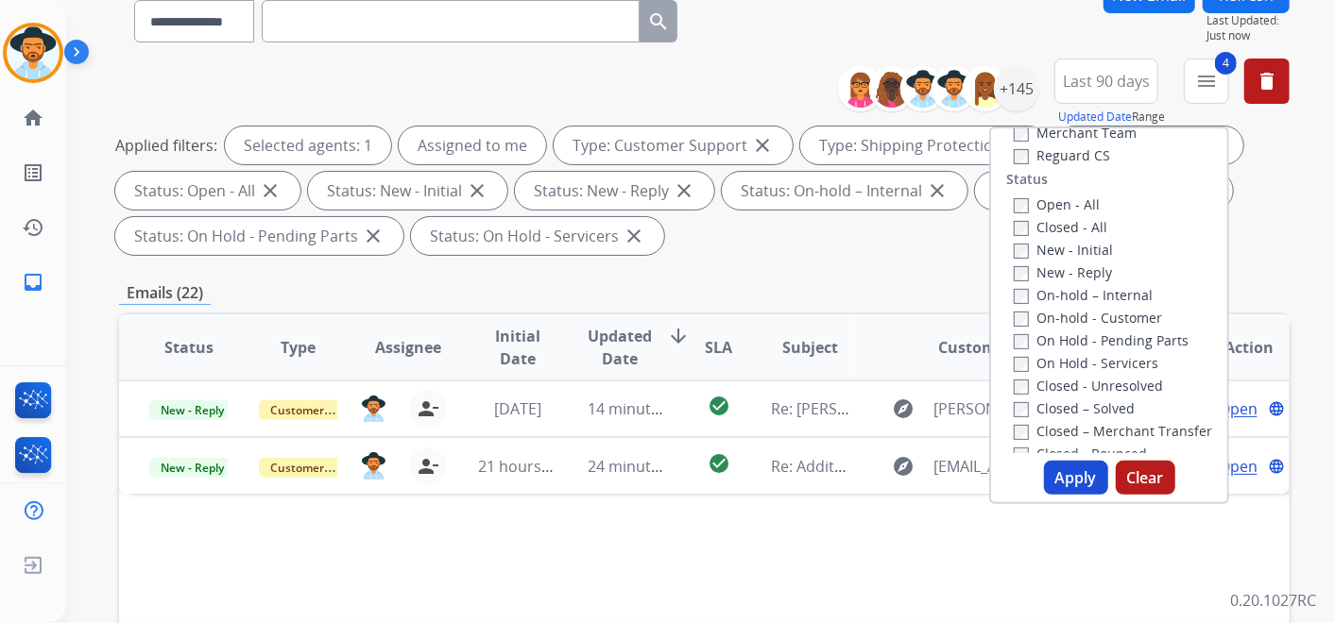
scroll to position [205, 0]
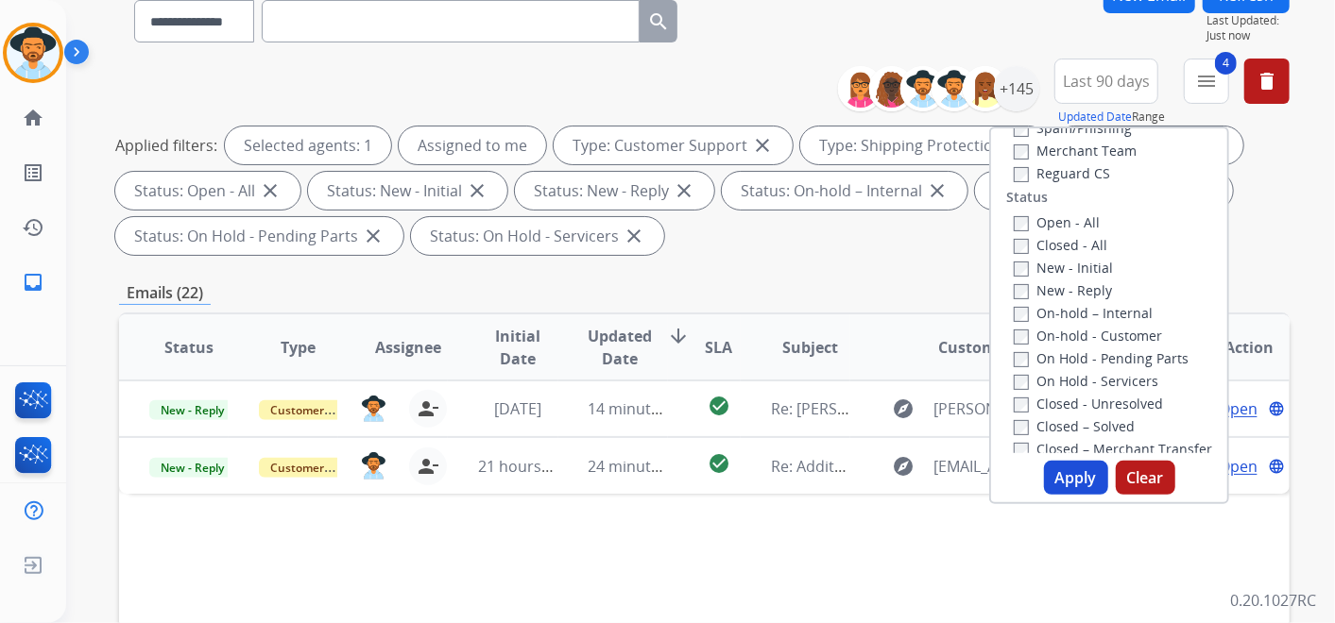
click at [1065, 482] on button "Apply" at bounding box center [1076, 478] width 64 height 34
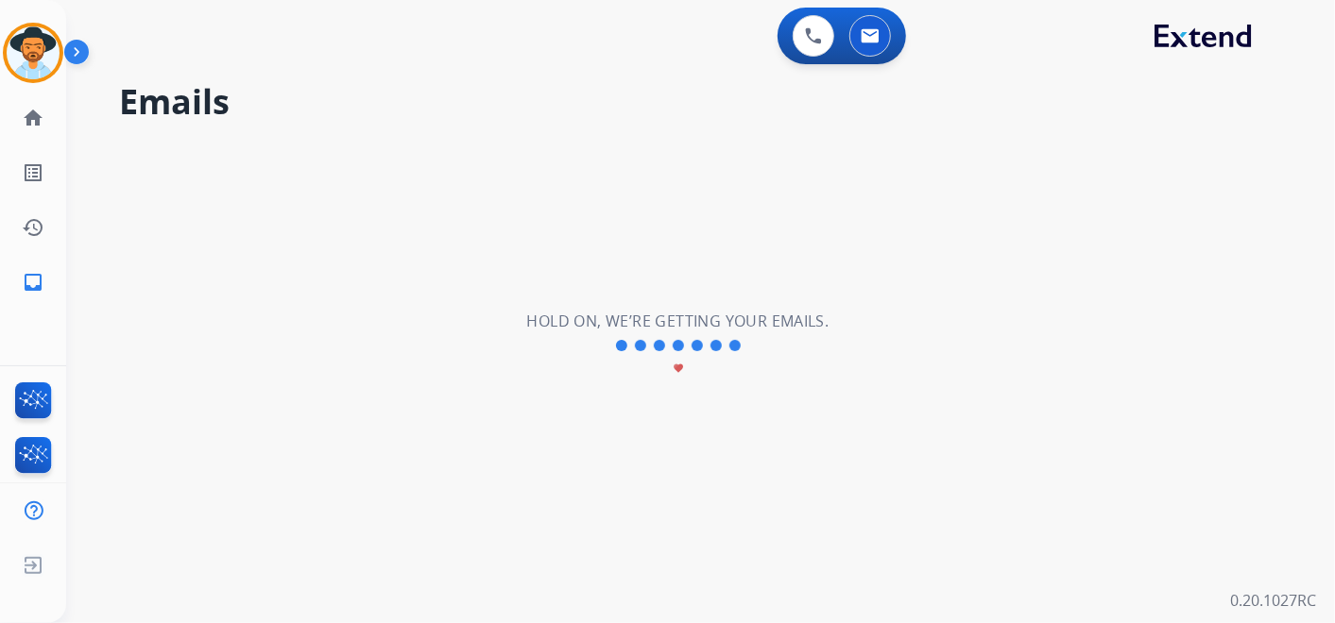
scroll to position [0, 0]
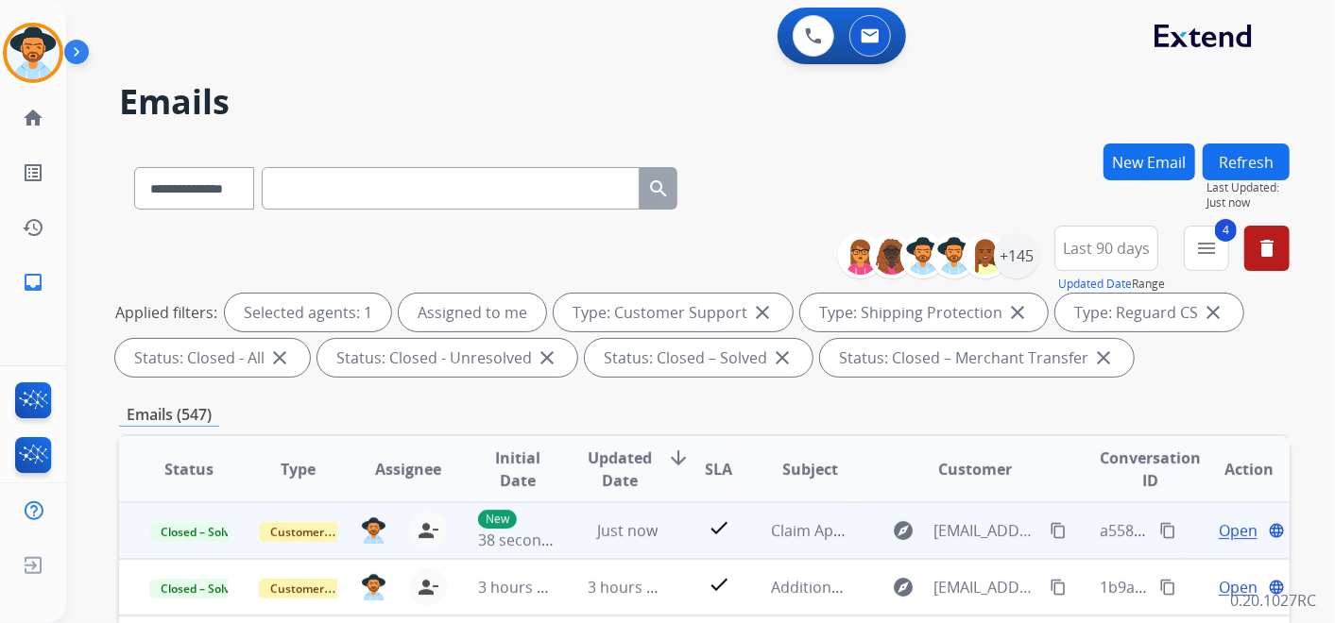
drag, startPoint x: 1153, startPoint y: 531, endPoint x: 1154, endPoint y: 518, distance: 13.3
click at [1159, 525] on mat-icon "content_copy" at bounding box center [1167, 530] width 17 height 17
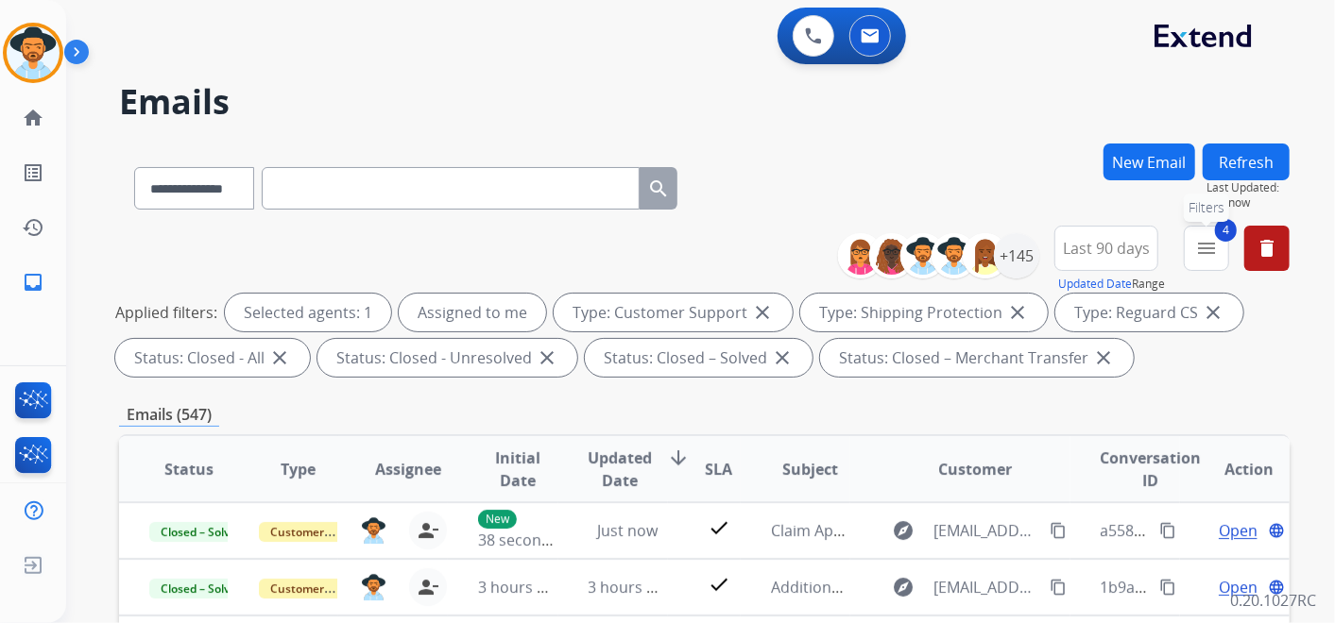
click at [1205, 243] on mat-icon "menu" at bounding box center [1206, 248] width 23 height 23
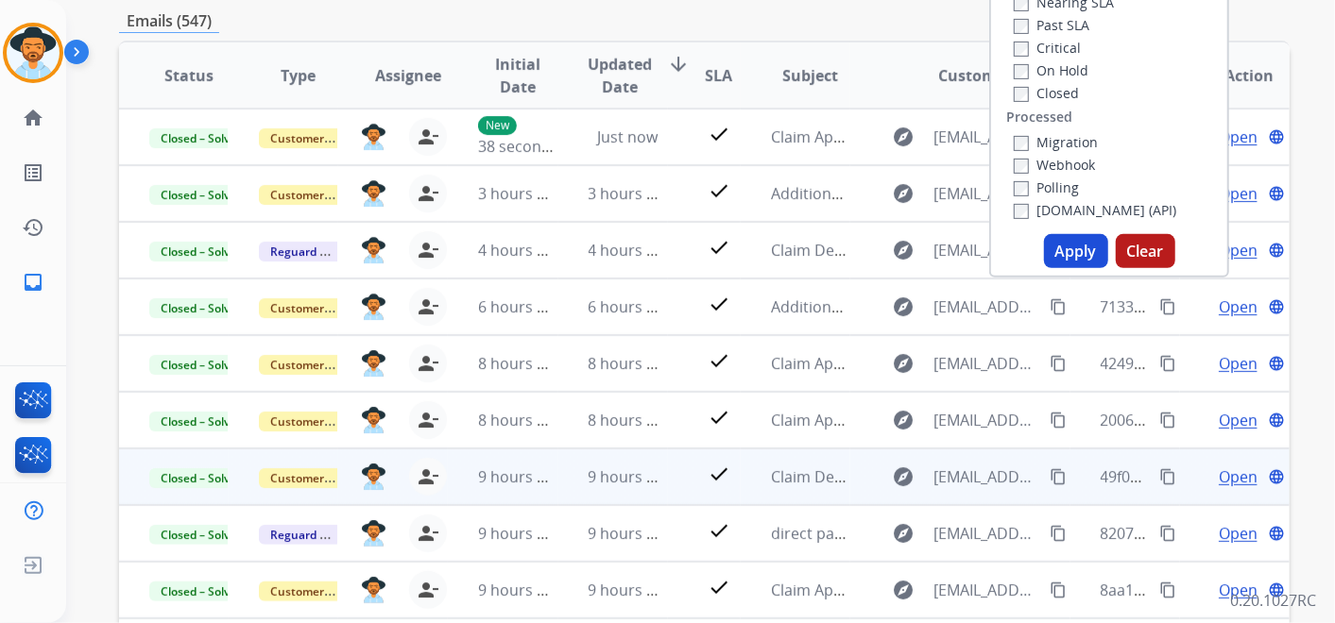
scroll to position [419, 0]
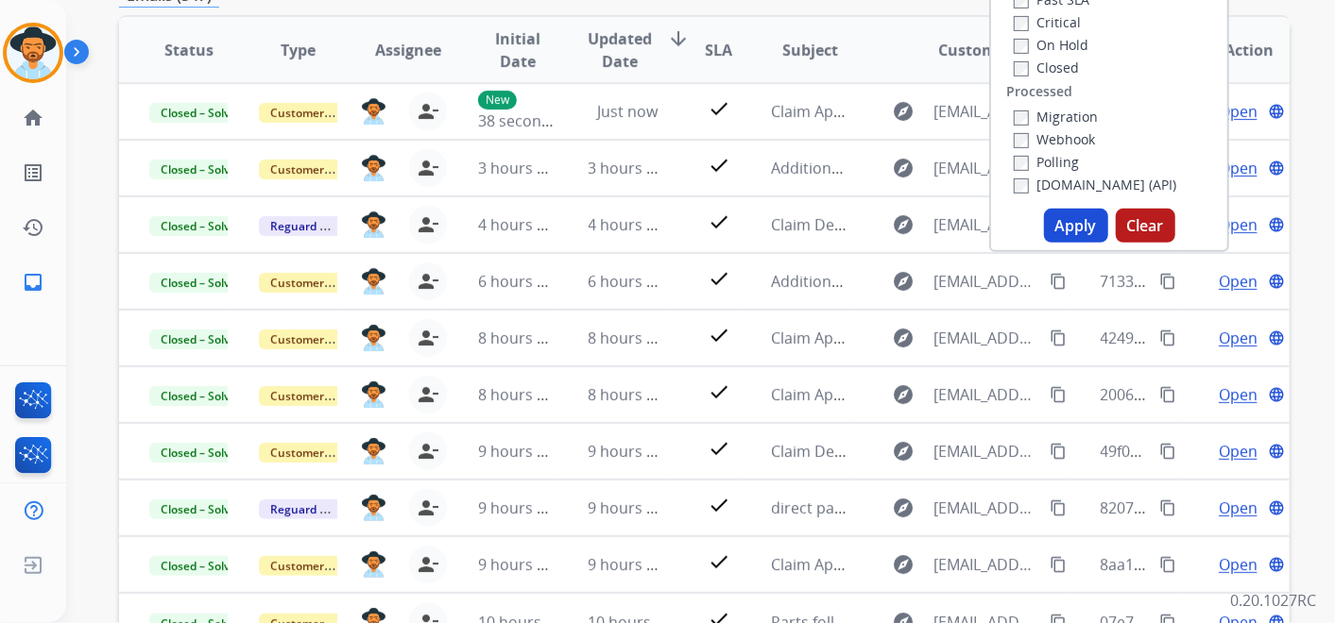
click at [1063, 221] on button "Apply" at bounding box center [1076, 226] width 64 height 34
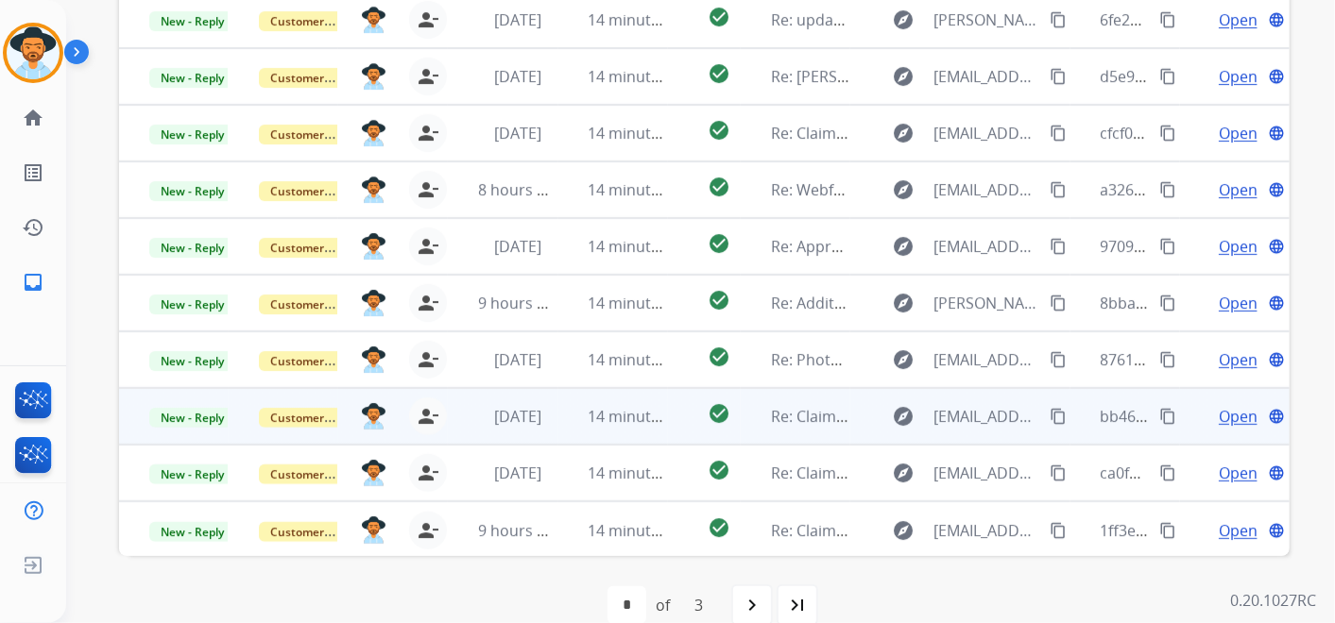
scroll to position [587, 0]
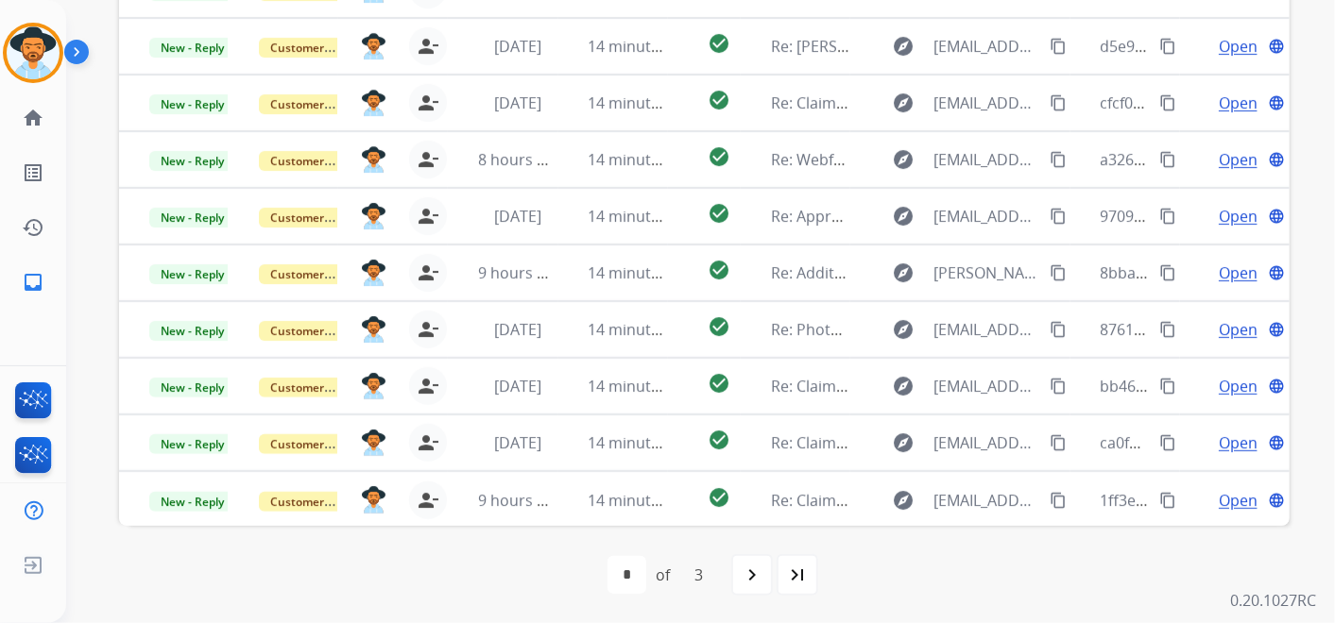
click at [801, 574] on mat-icon "last_page" at bounding box center [797, 575] width 23 height 23
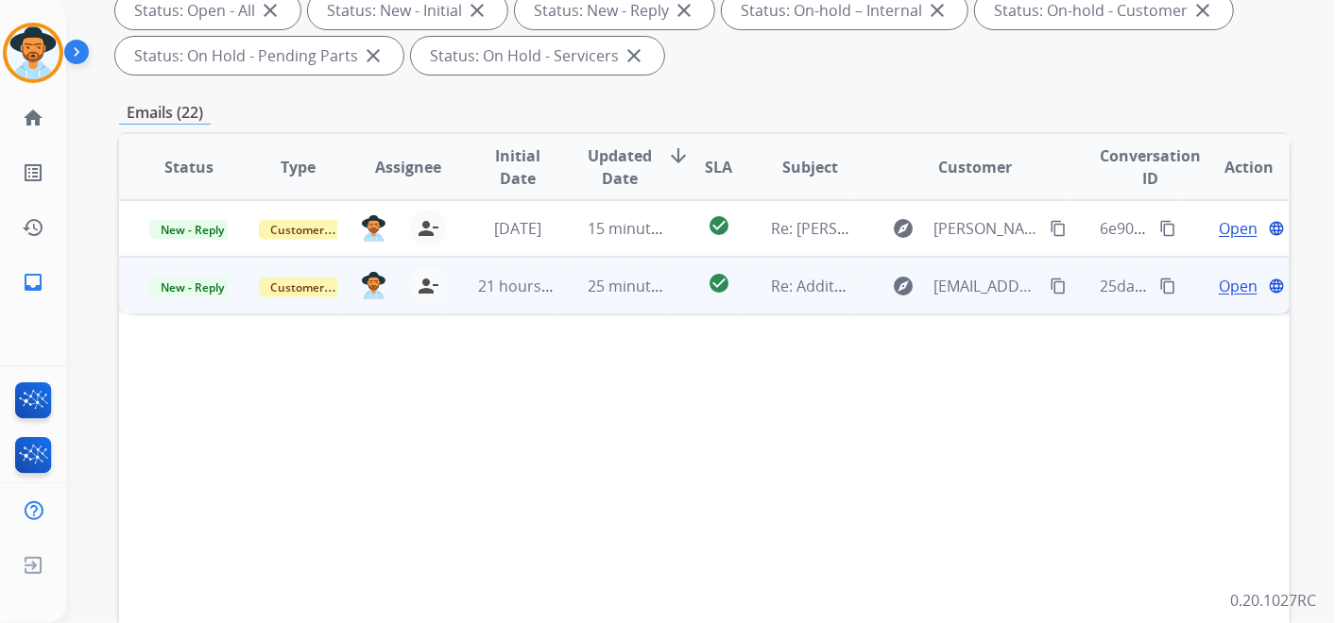
scroll to position [315, 0]
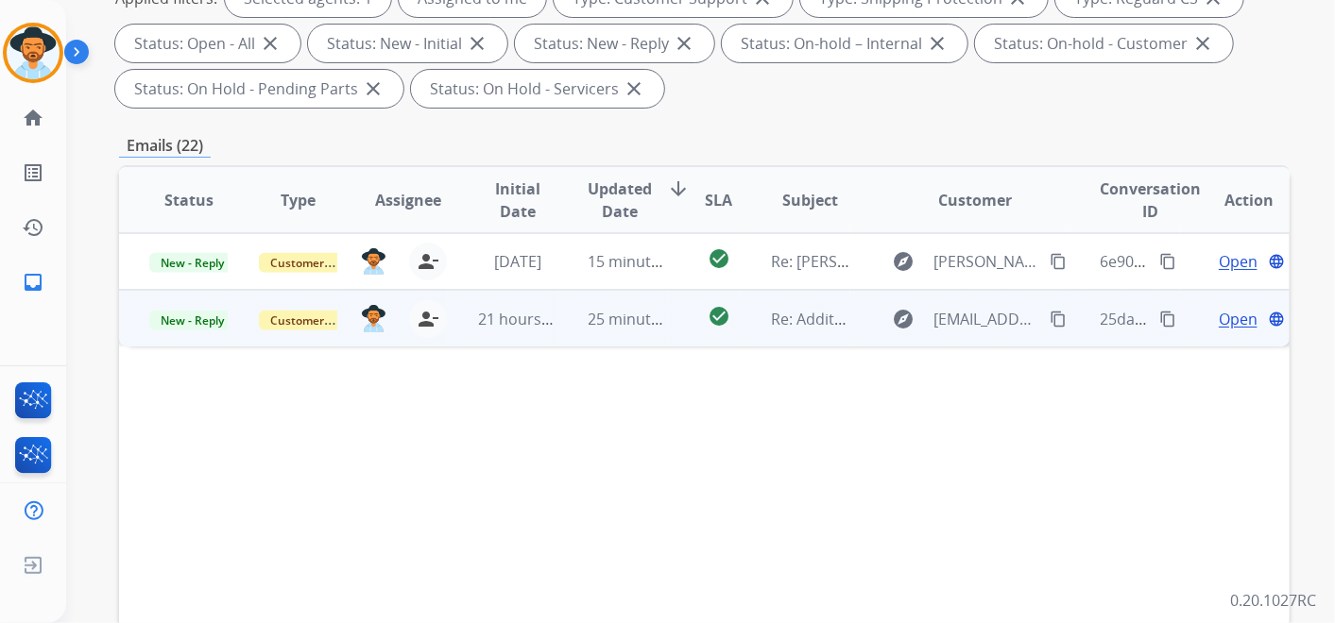
click at [1218, 318] on span "Open" at bounding box center [1237, 319] width 39 height 23
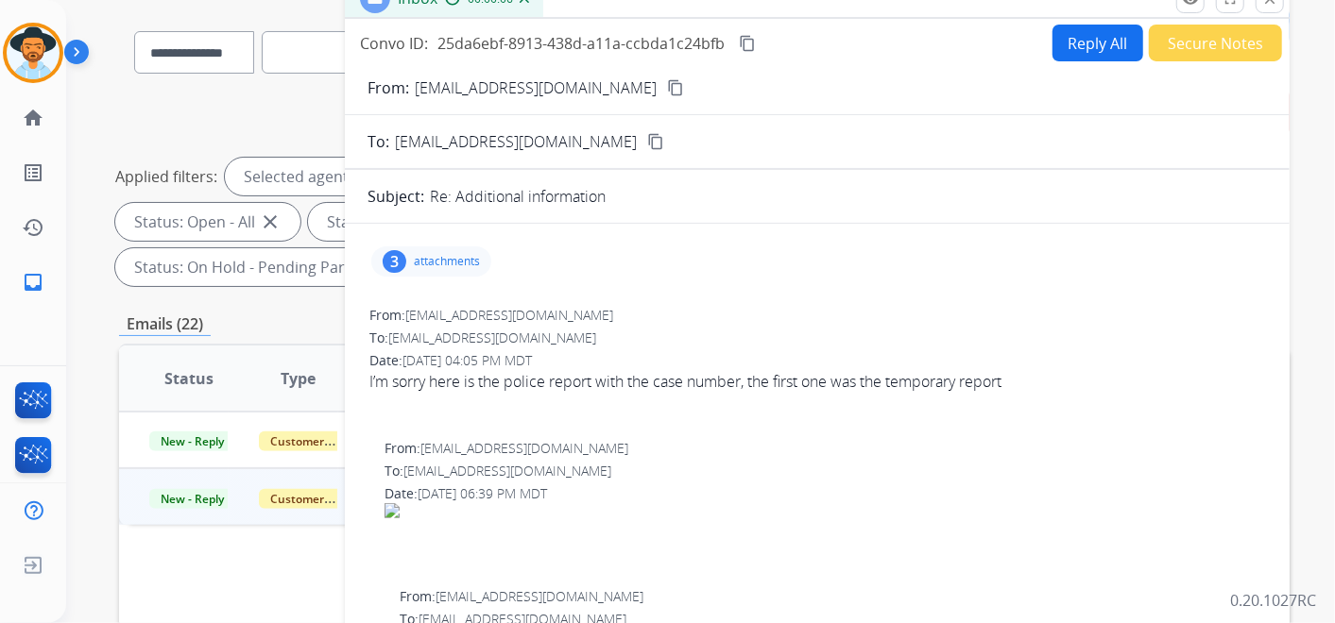
scroll to position [105, 0]
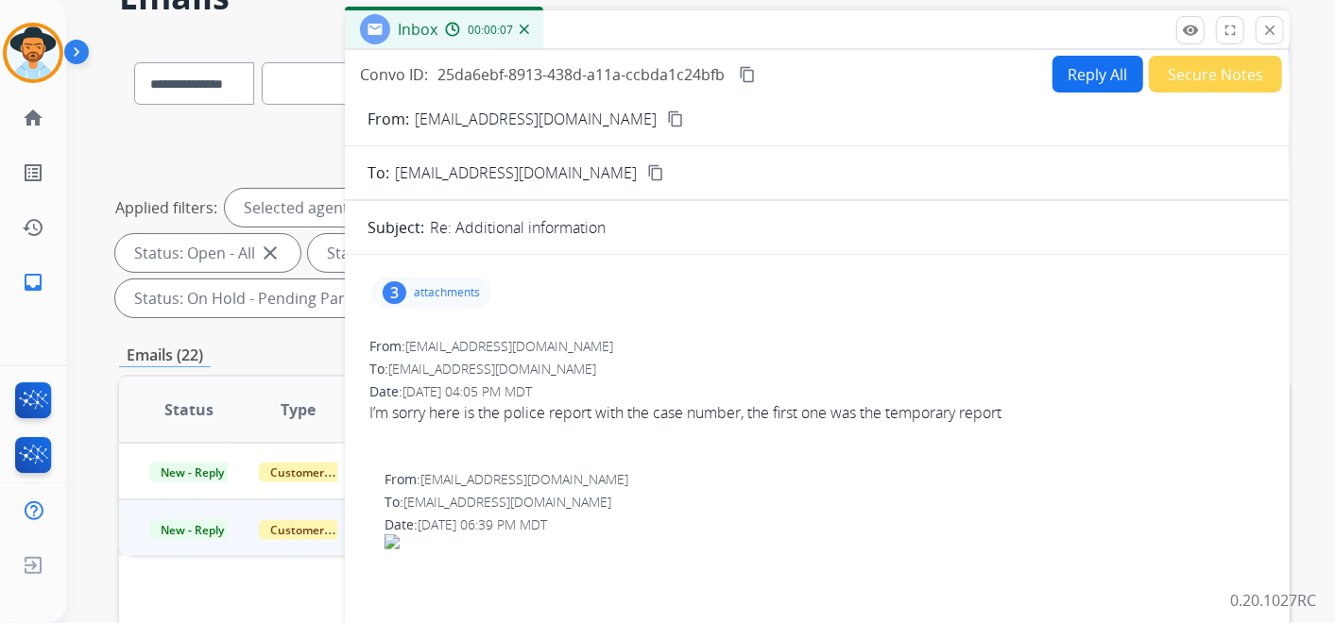
click at [457, 287] on p "attachments" at bounding box center [447, 292] width 66 height 15
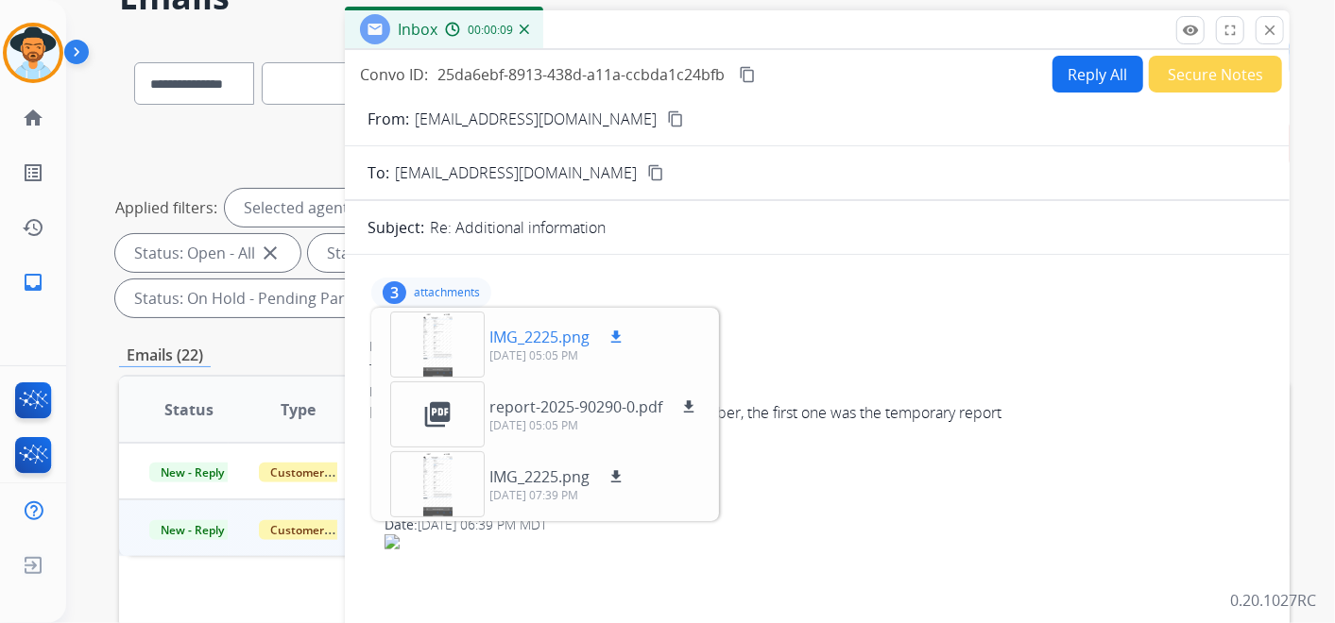
click at [448, 345] on div at bounding box center [437, 345] width 94 height 66
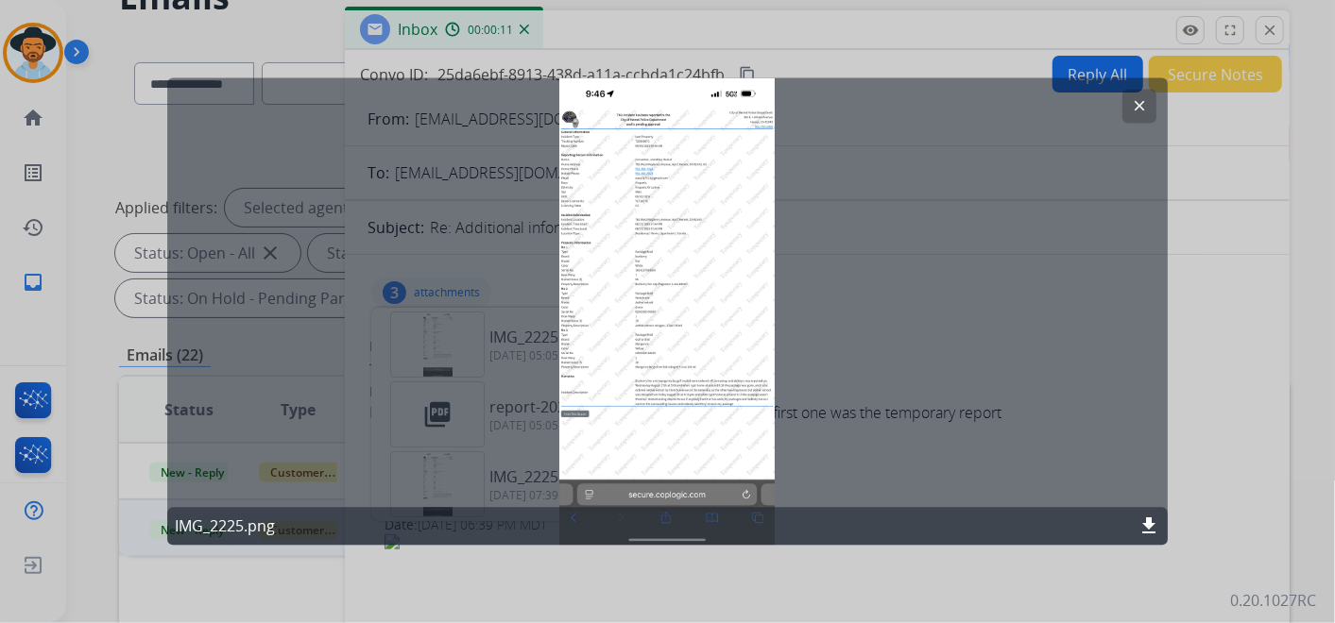
click at [1146, 101] on mat-icon "clear" at bounding box center [1139, 106] width 17 height 17
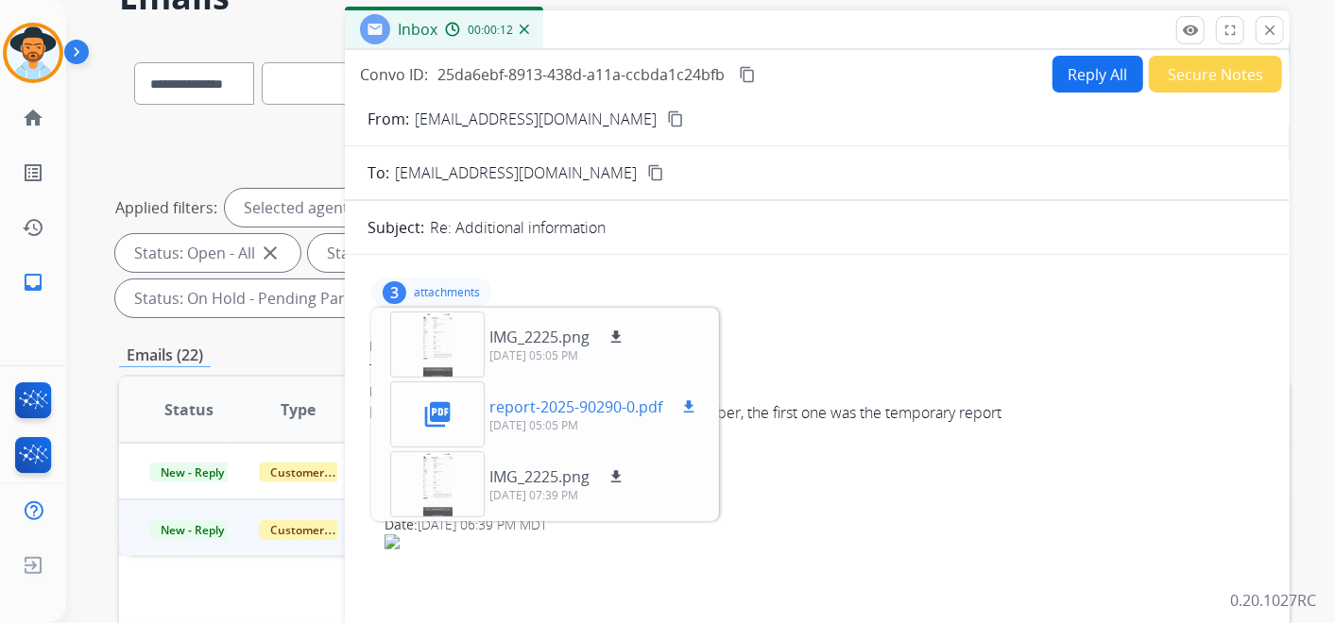
click at [429, 421] on mat-icon "picture_as_pdf" at bounding box center [437, 415] width 30 height 30
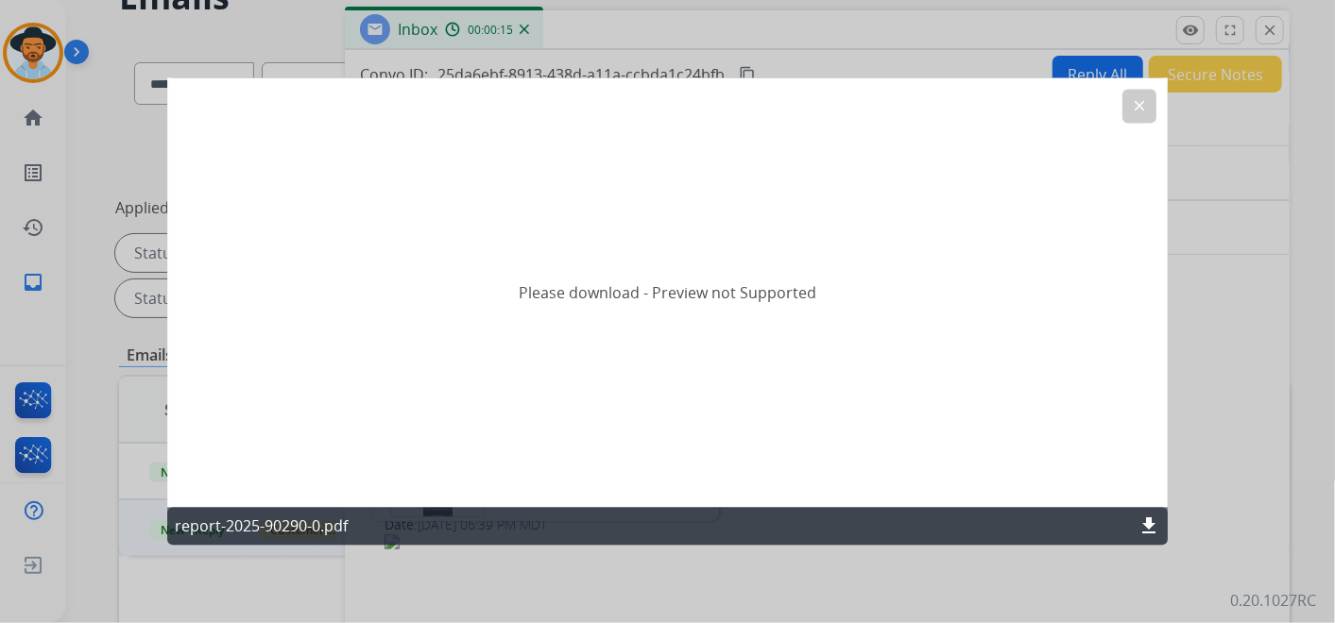
click at [1135, 94] on button "clear" at bounding box center [1139, 107] width 34 height 34
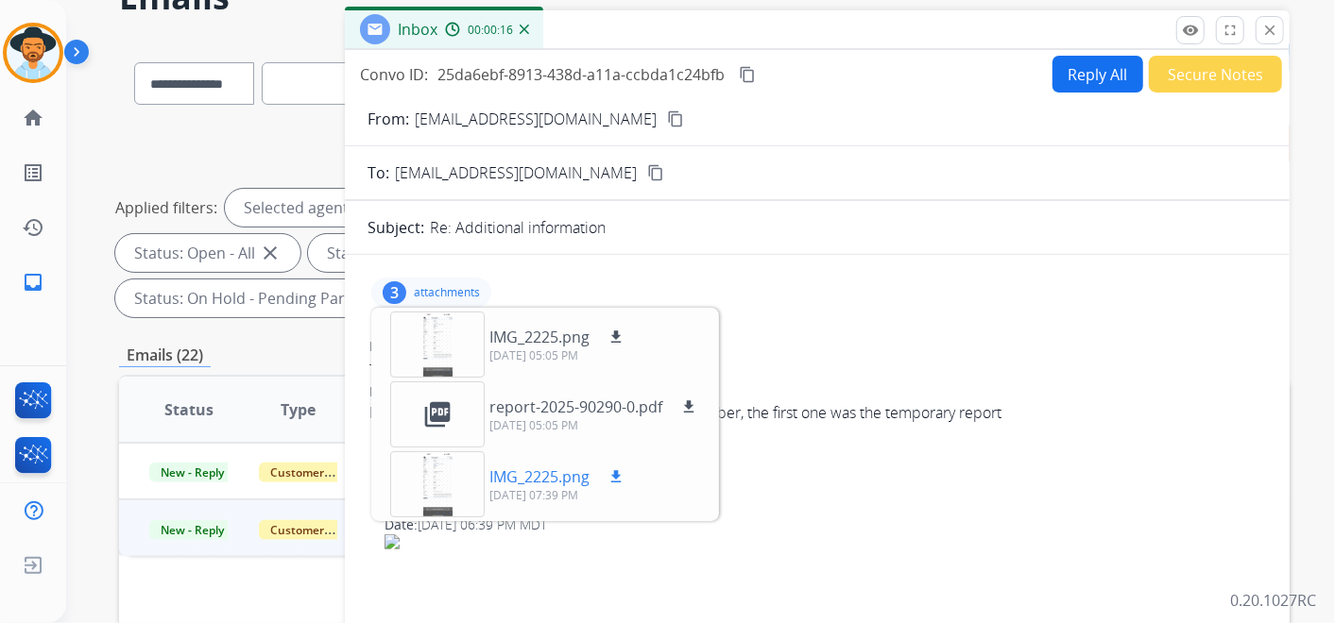
click at [429, 485] on div at bounding box center [437, 484] width 94 height 66
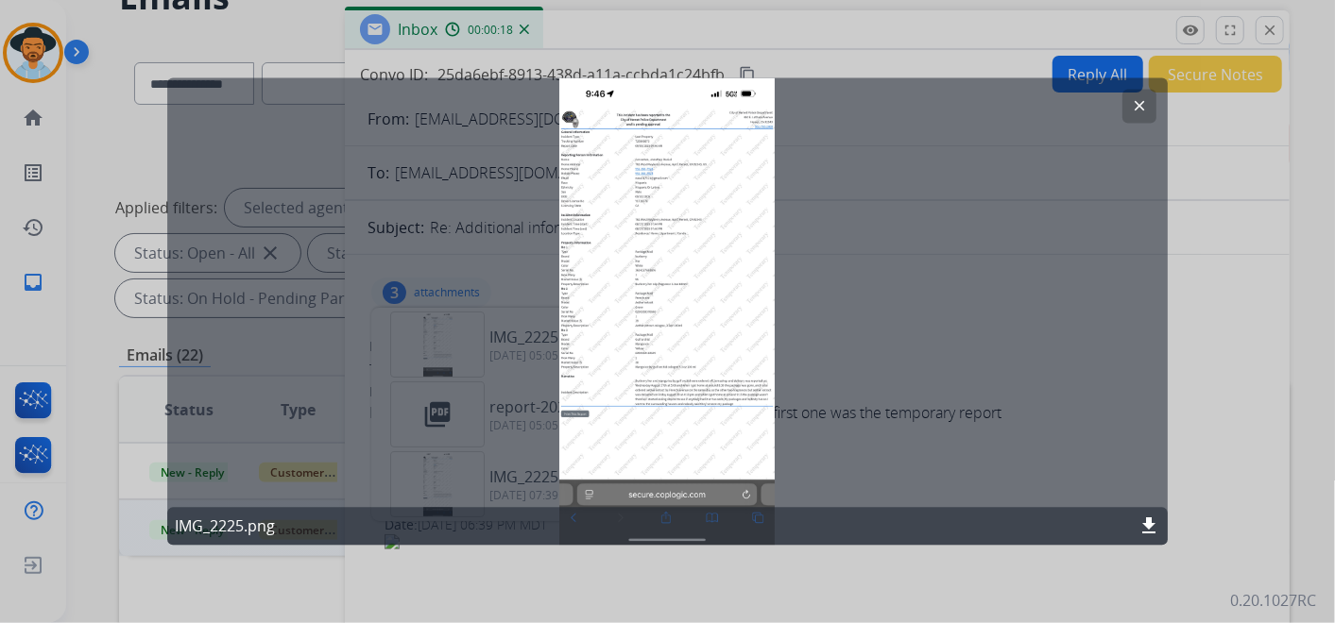
click at [1141, 98] on mat-icon "clear" at bounding box center [1139, 106] width 17 height 17
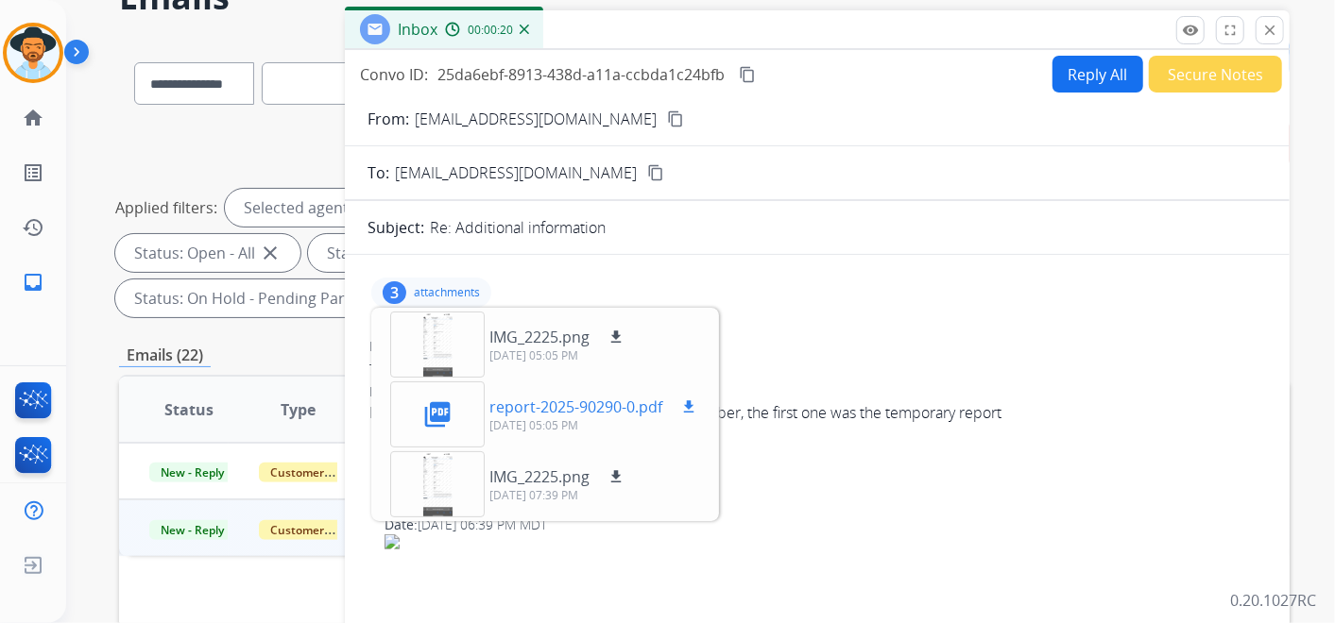
click at [445, 410] on mat-icon "picture_as_pdf" at bounding box center [437, 415] width 30 height 30
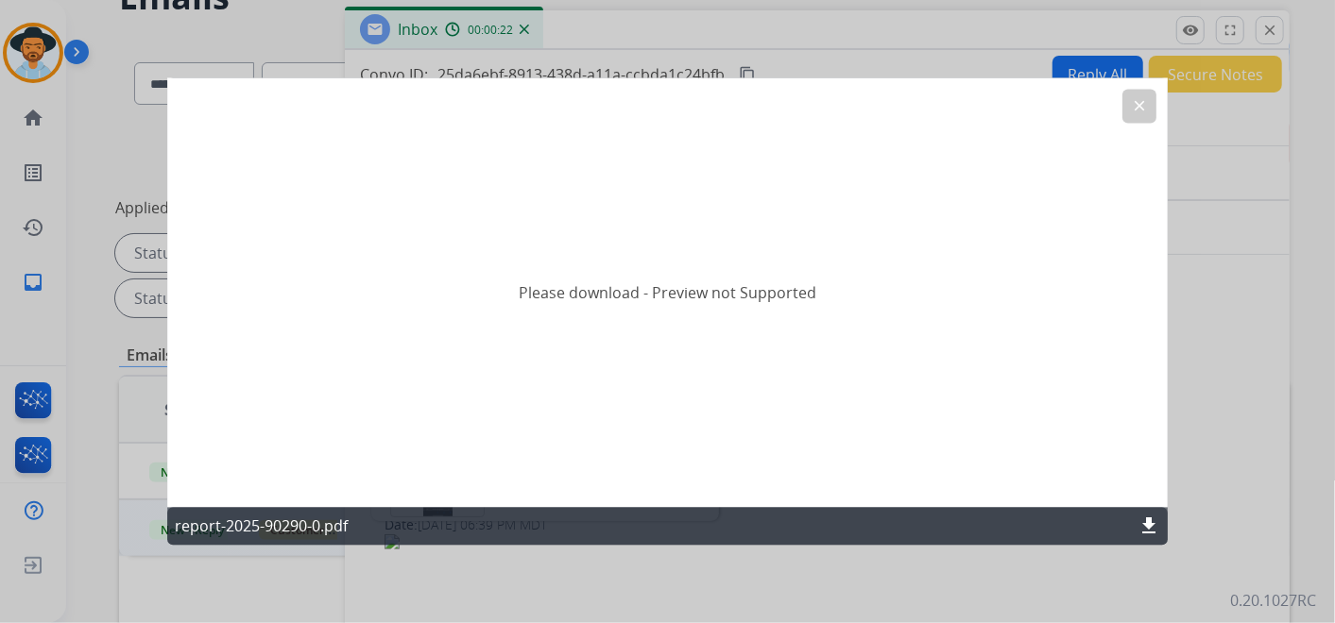
click at [1123, 94] on button "clear" at bounding box center [1139, 107] width 34 height 34
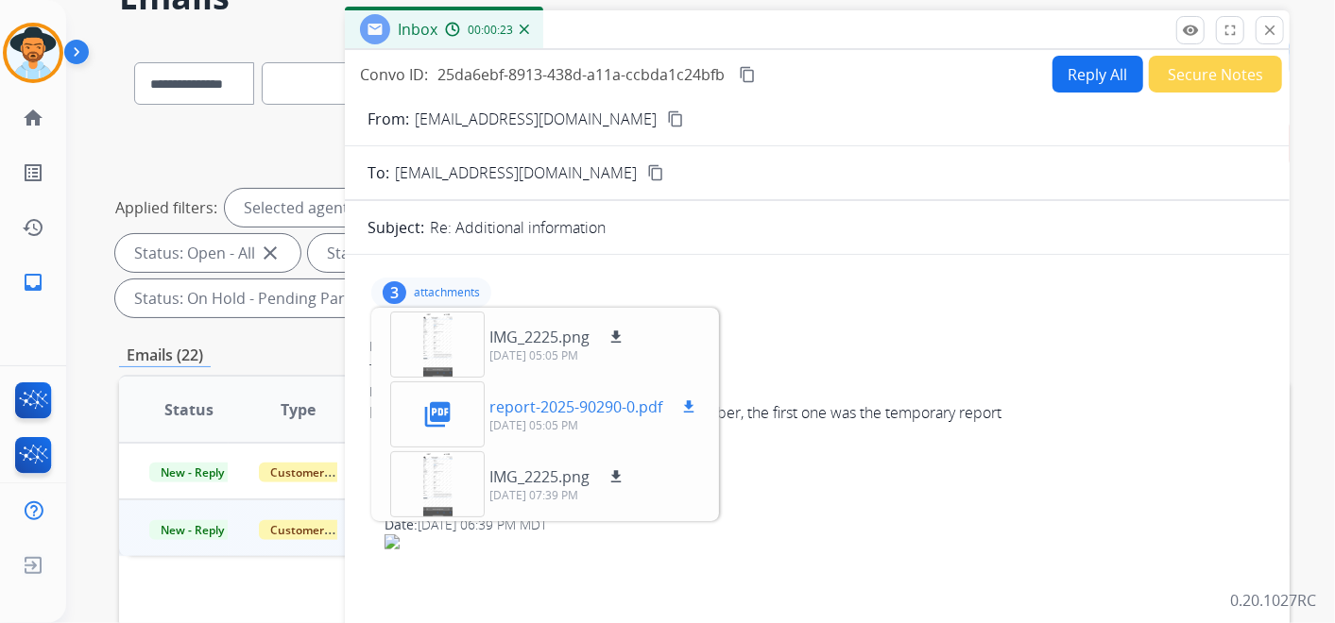
click at [685, 401] on mat-icon "download" at bounding box center [688, 407] width 17 height 17
click at [667, 118] on mat-icon "content_copy" at bounding box center [675, 119] width 17 height 17
click at [453, 399] on div "picture_as_pdf" at bounding box center [437, 415] width 94 height 66
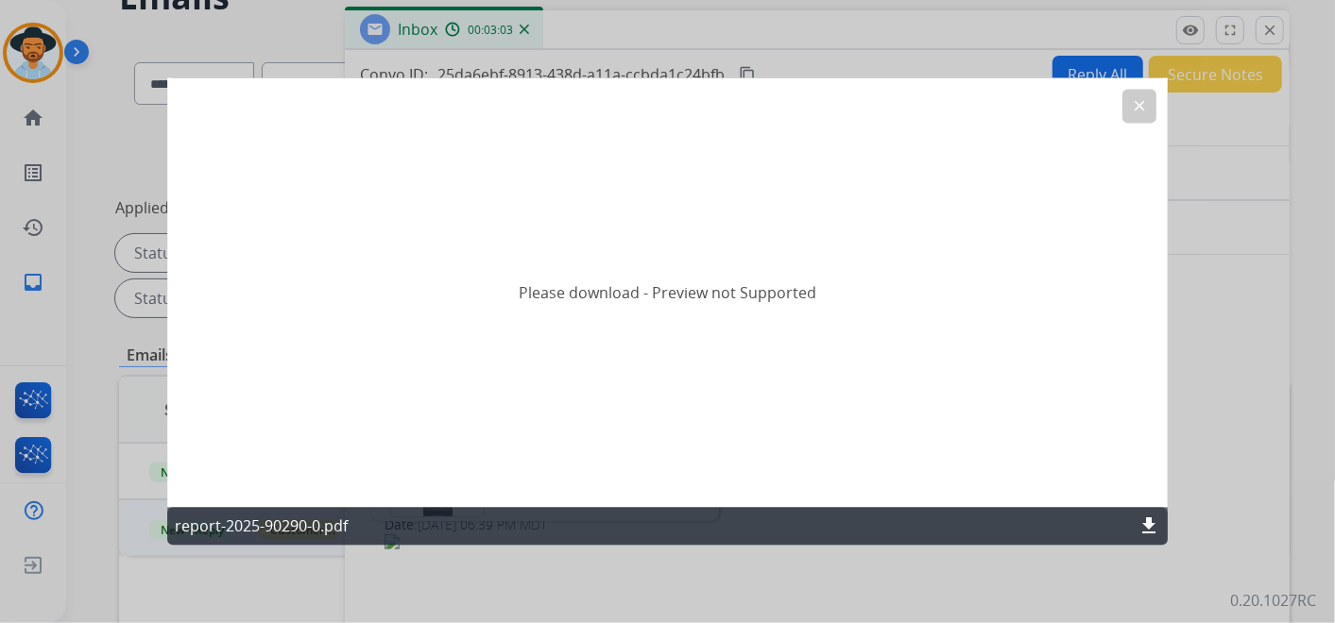
click at [1152, 526] on mat-icon "download" at bounding box center [1148, 527] width 23 height 23
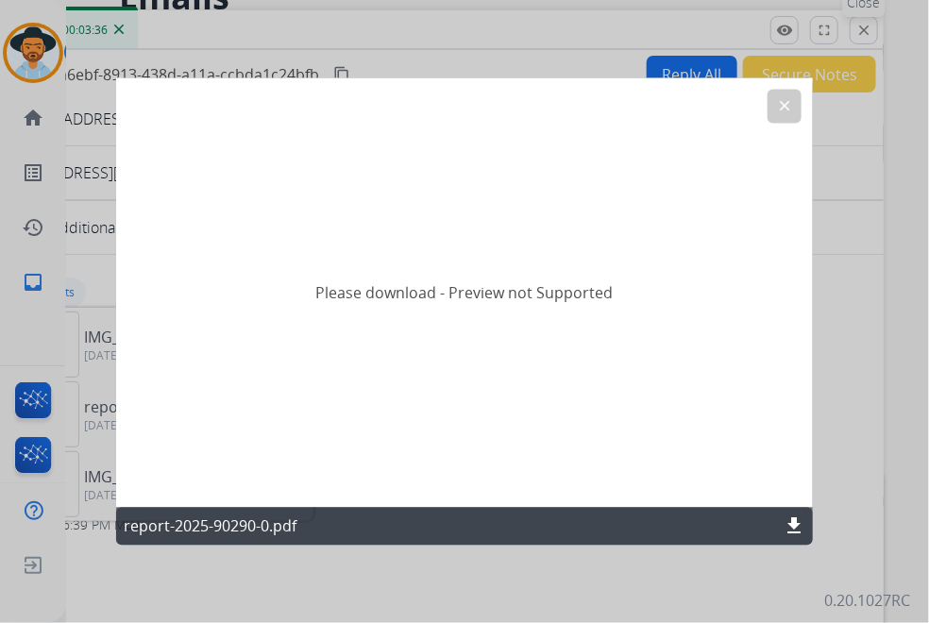
click at [862, 28] on div at bounding box center [464, 311] width 929 height 623
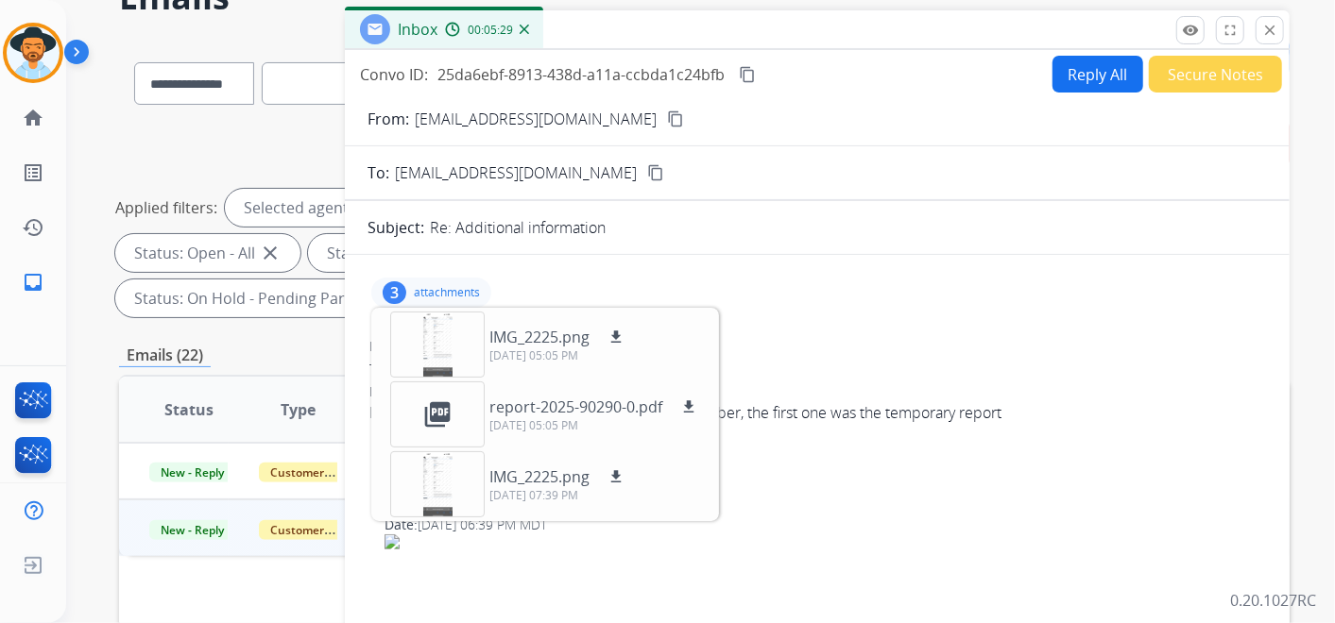
click at [1077, 57] on button "Reply All" at bounding box center [1097, 74] width 91 height 37
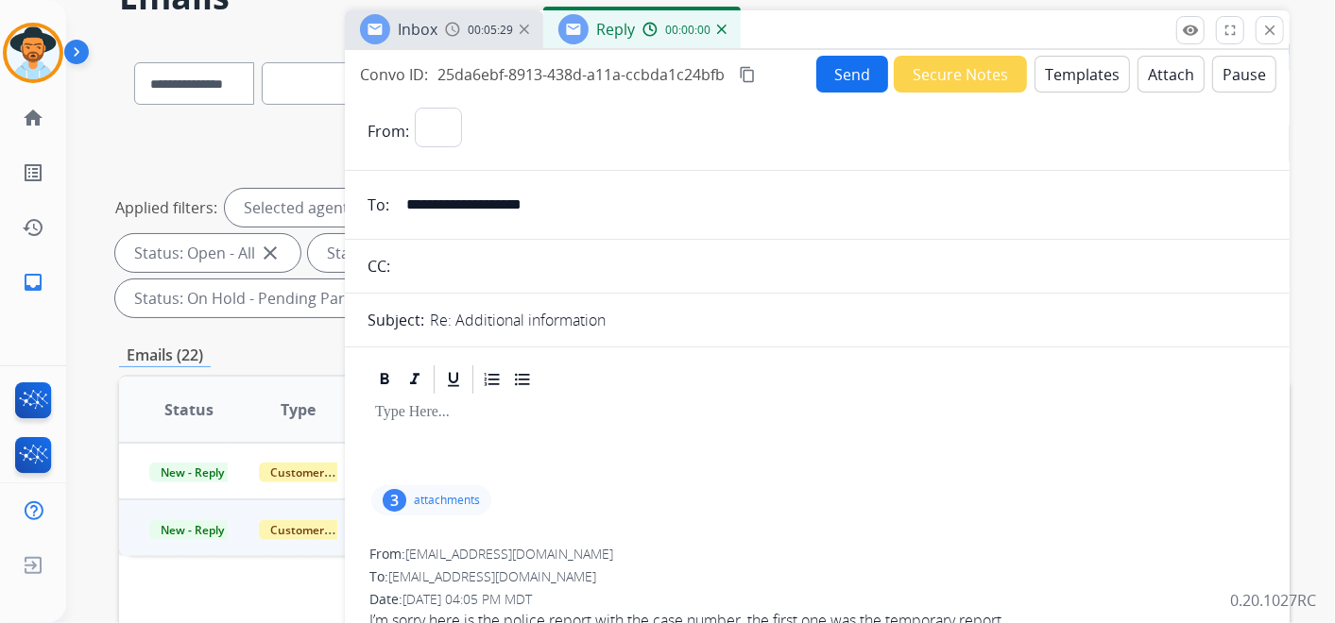
select select "**********"
click at [1063, 75] on button "Templates" at bounding box center [1081, 74] width 95 height 37
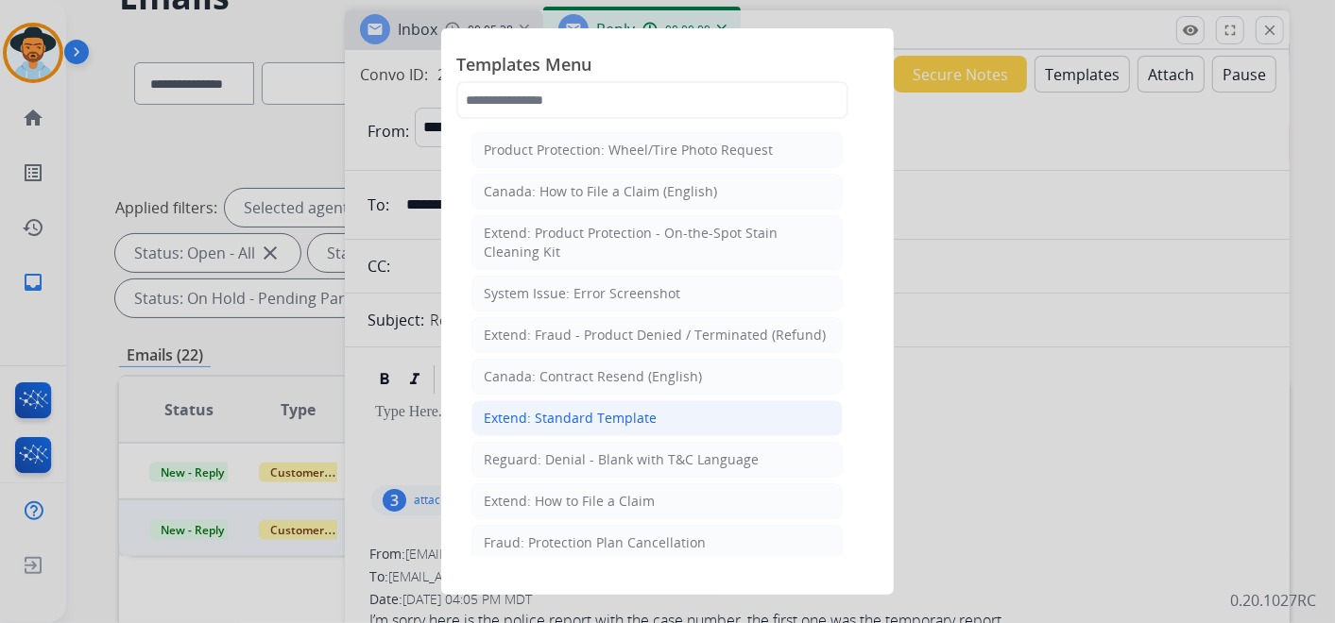
click at [626, 417] on div "Extend: Standard Template" at bounding box center [570, 418] width 173 height 19
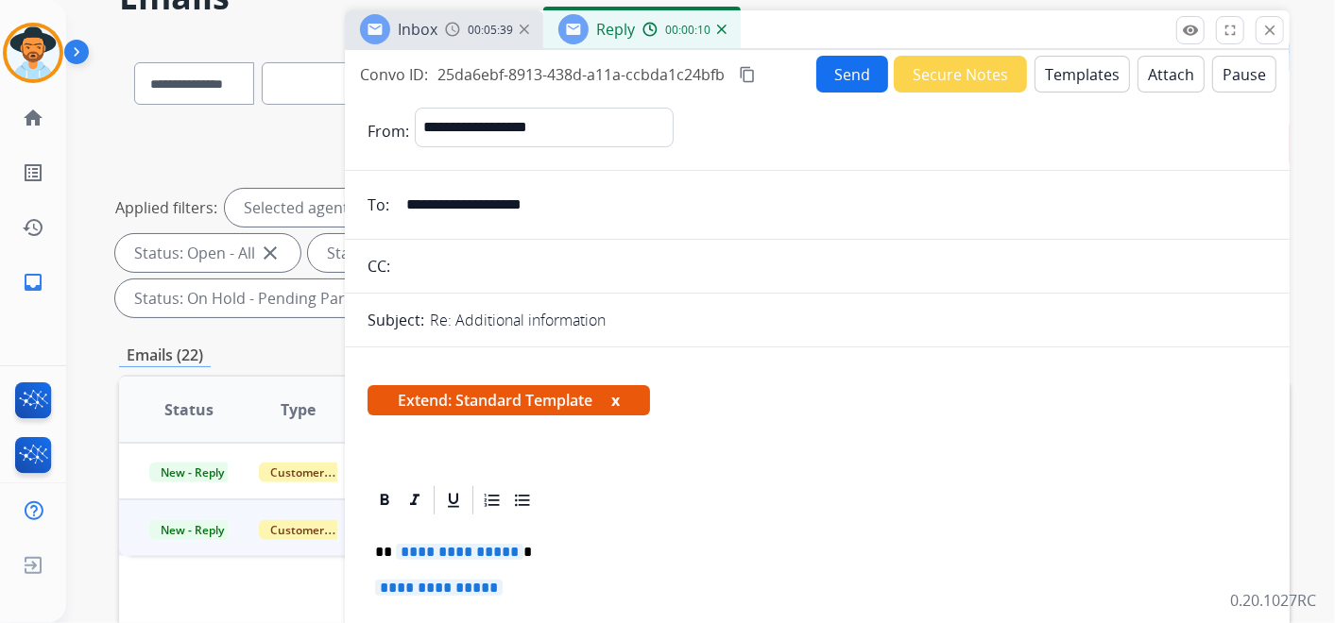
click at [472, 545] on span "**********" at bounding box center [460, 552] width 128 height 16
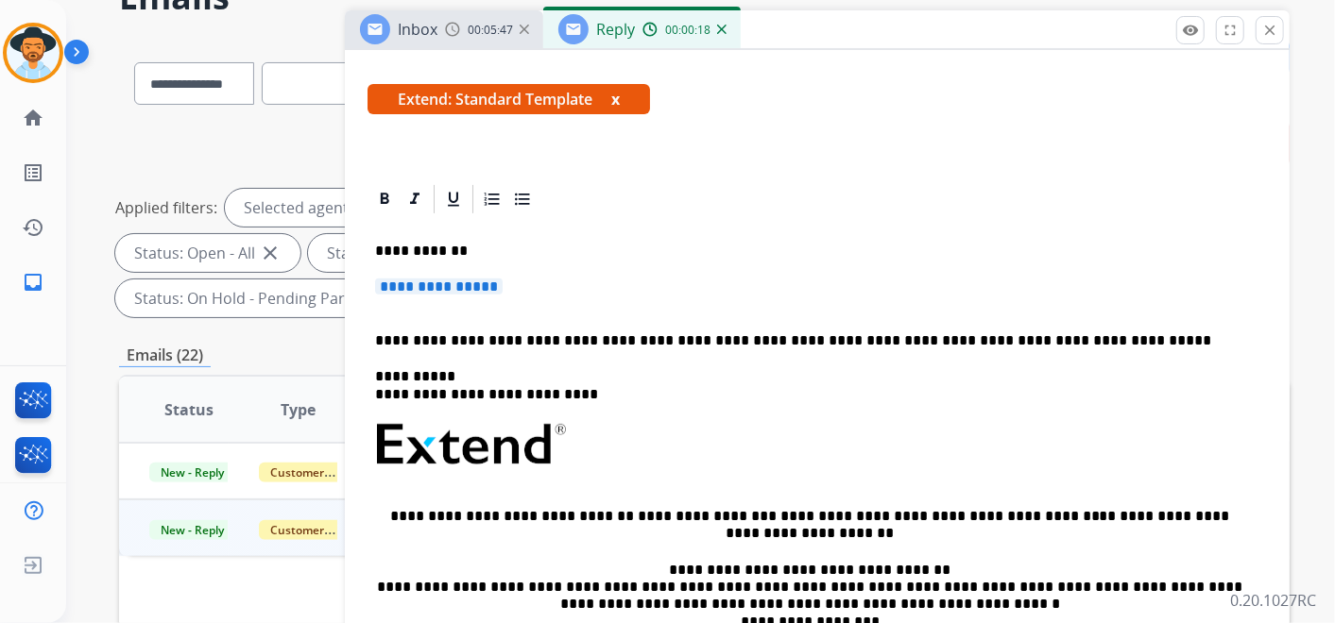
scroll to position [315, 0]
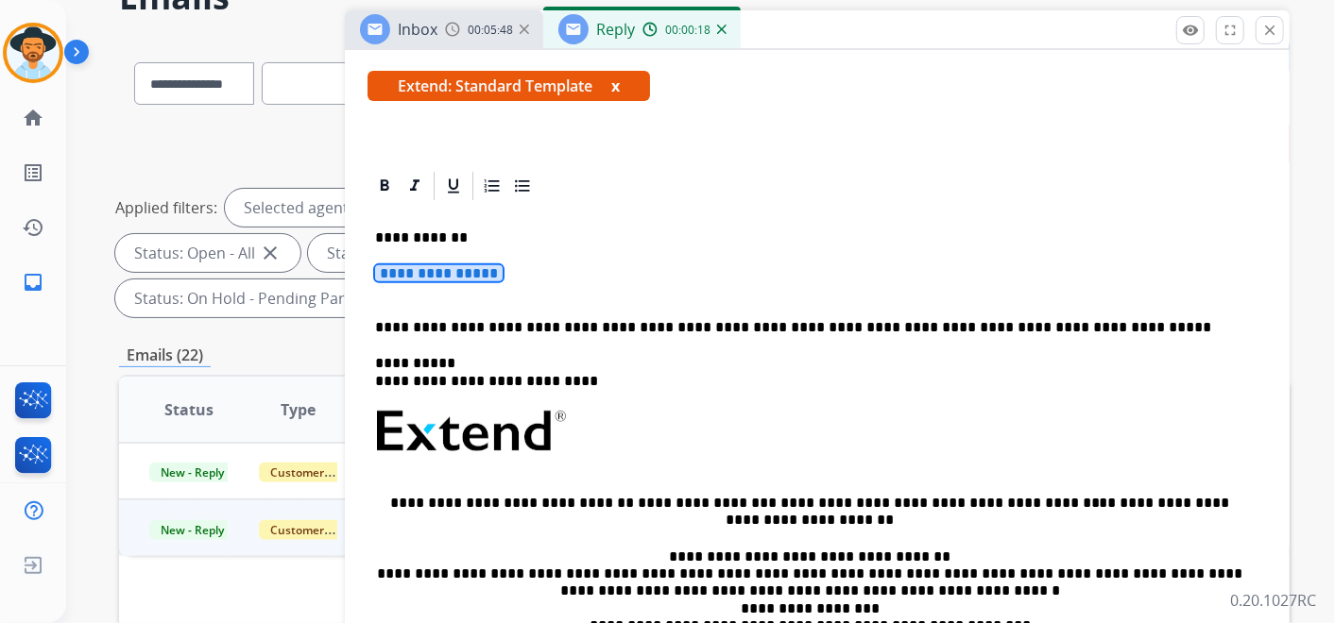
click at [464, 269] on span "**********" at bounding box center [439, 273] width 128 height 16
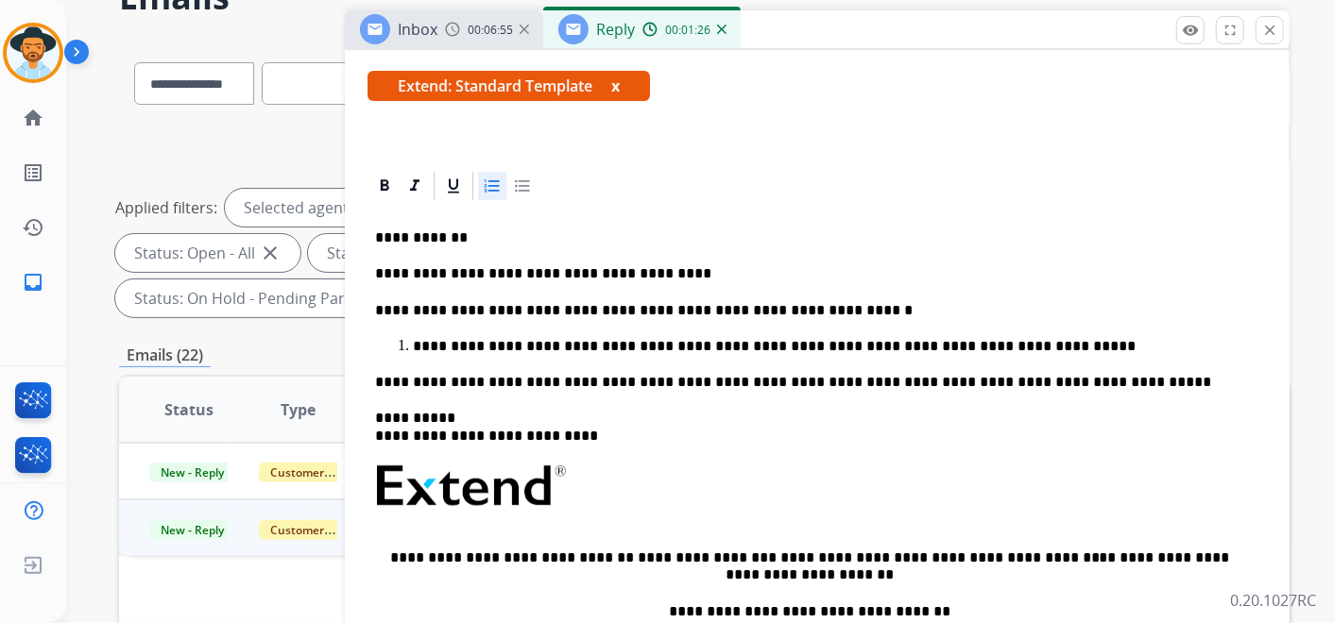
click at [372, 380] on div "**********" at bounding box center [816, 503] width 899 height 601
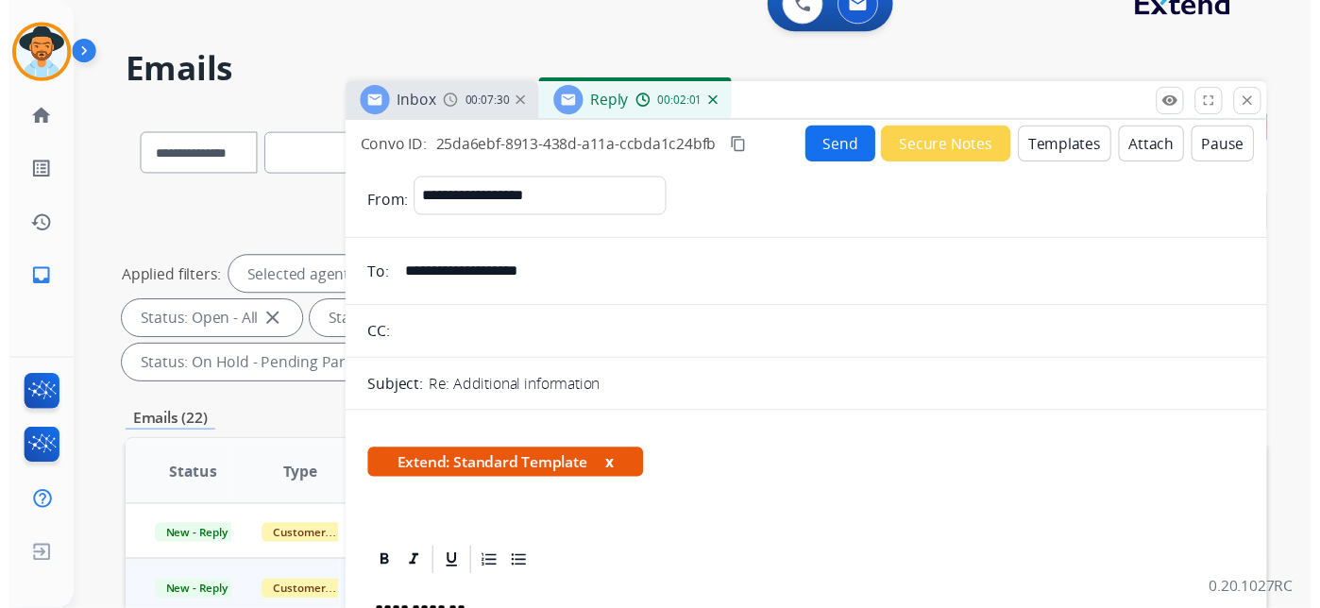
scroll to position [0, 0]
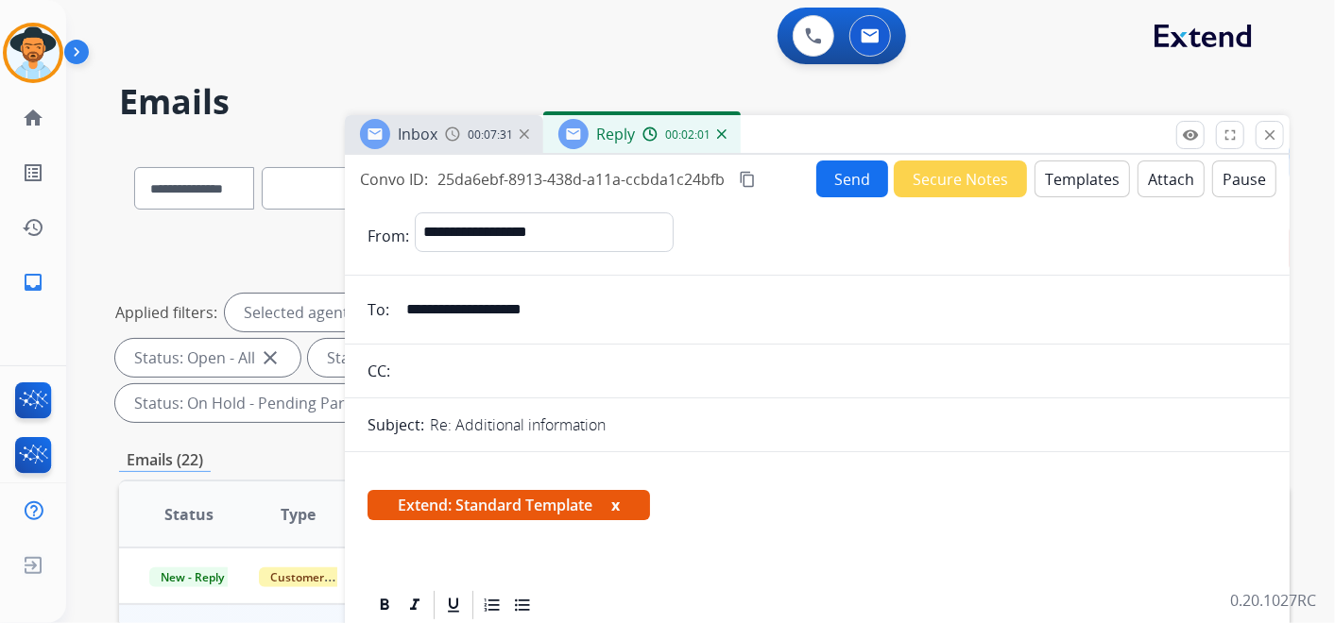
click at [836, 168] on button "Send" at bounding box center [852, 179] width 72 height 37
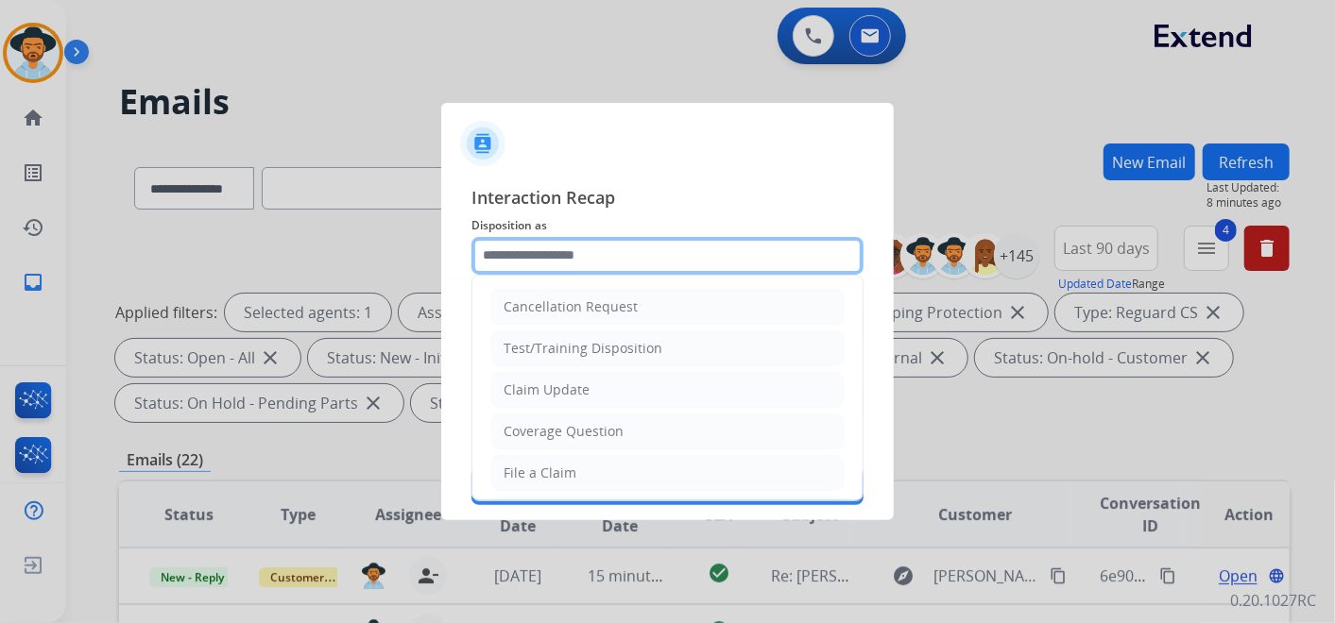
click at [602, 250] on input "text" at bounding box center [667, 256] width 392 height 38
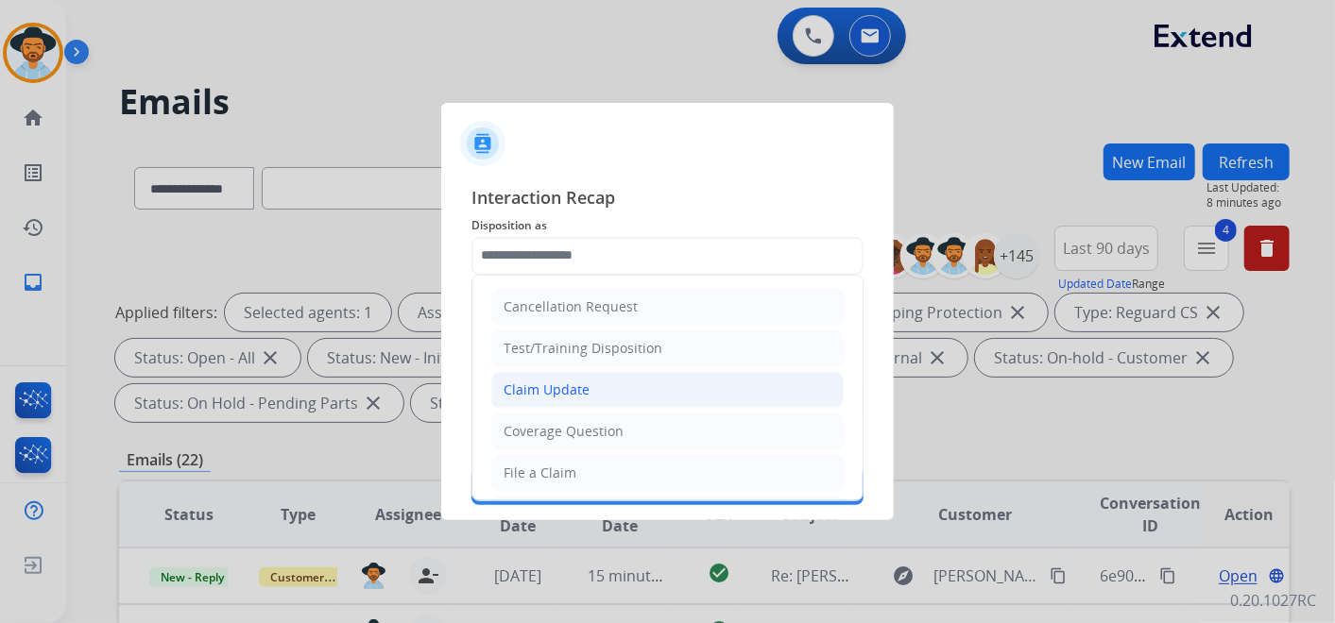
click at [649, 377] on li "Claim Update" at bounding box center [667, 390] width 352 height 36
type input "**********"
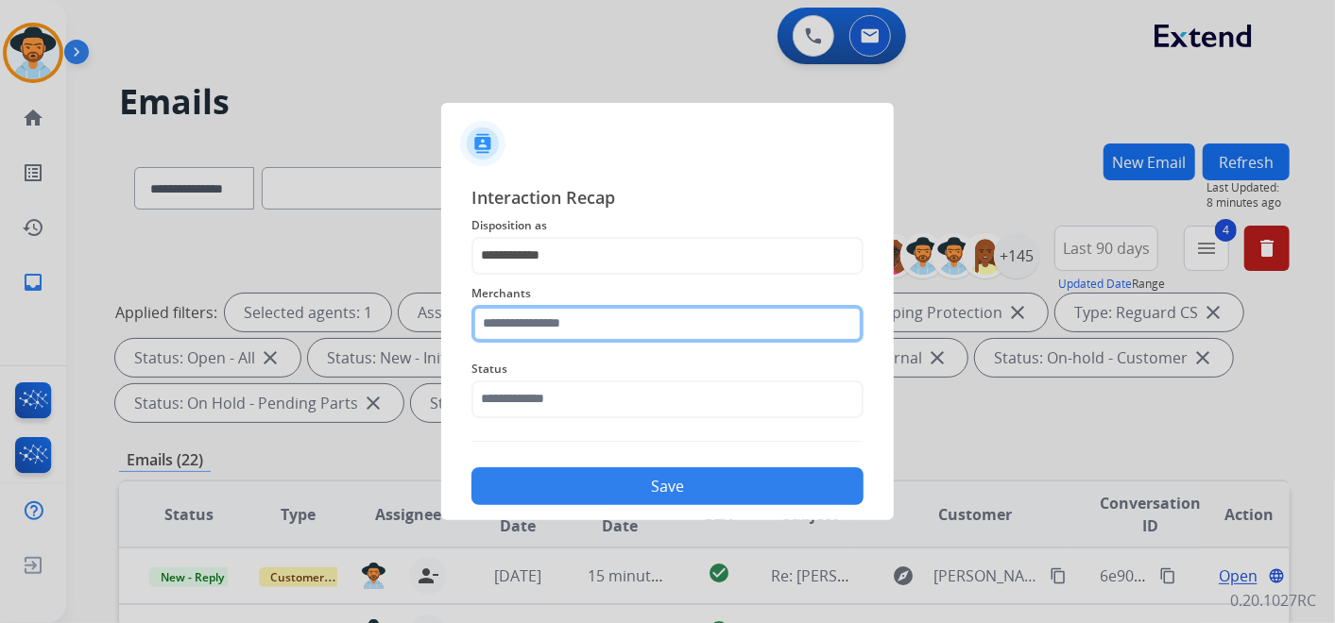
click at [596, 315] on input "text" at bounding box center [667, 324] width 392 height 38
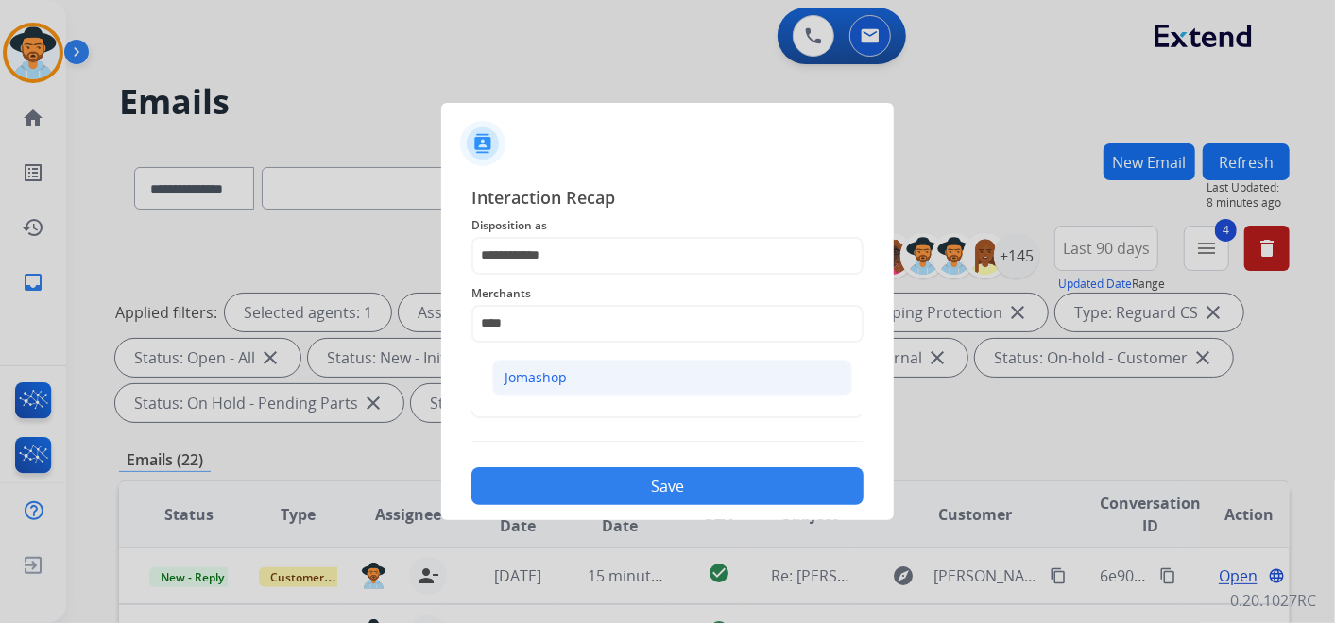
click at [604, 369] on li "Jomashop" at bounding box center [672, 378] width 360 height 36
type input "********"
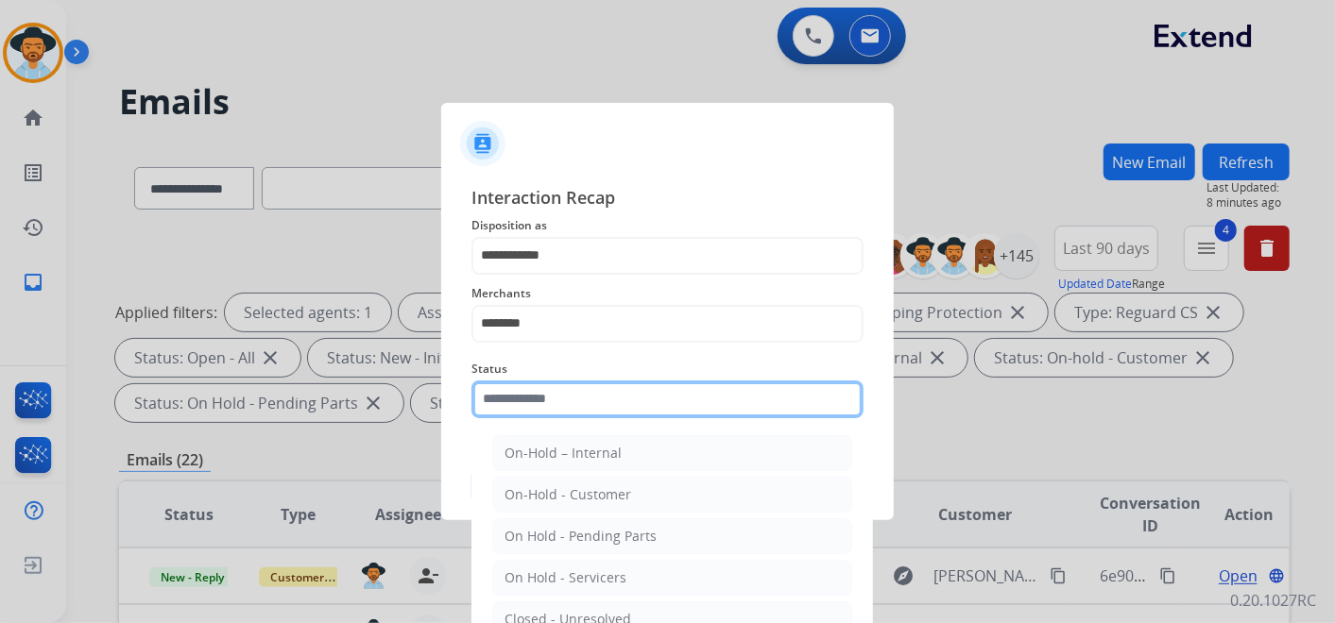
click at [594, 399] on input "text" at bounding box center [667, 400] width 392 height 38
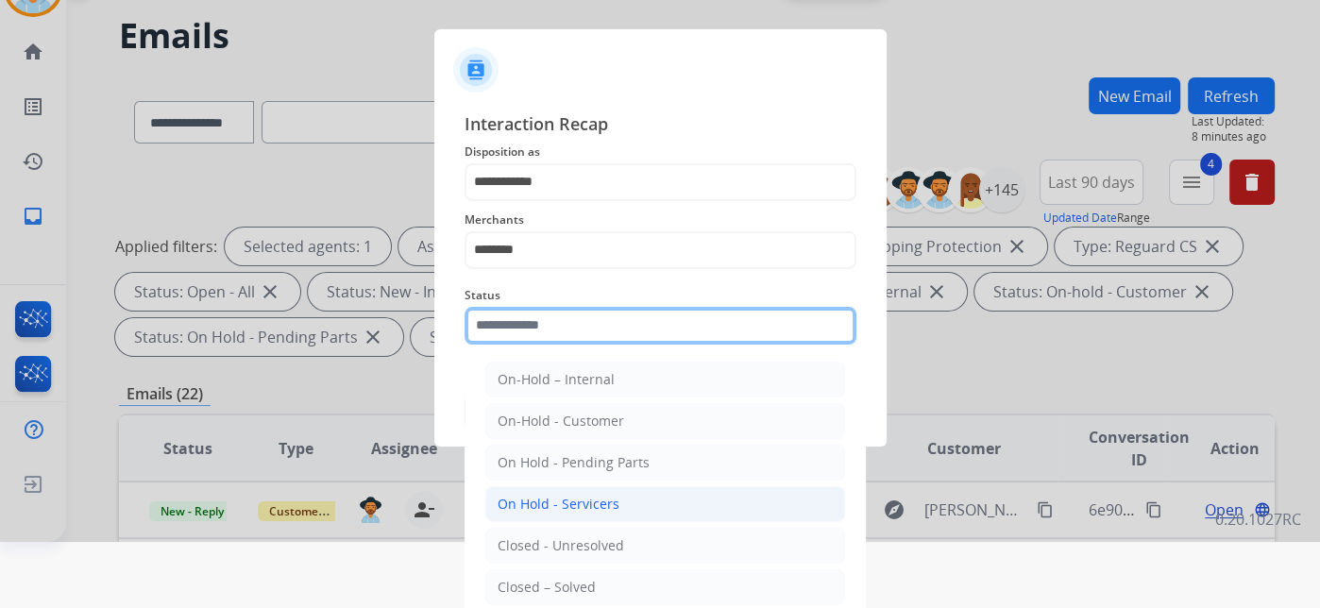
scroll to position [93, 0]
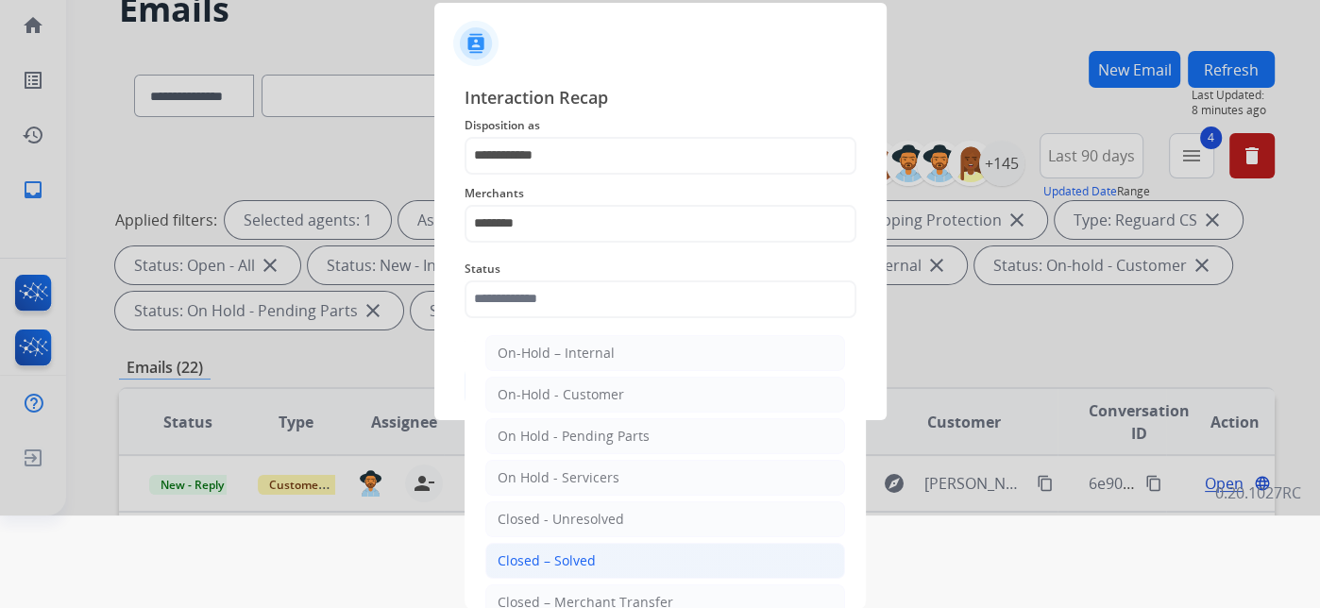
click at [587, 557] on div "Closed – Solved" at bounding box center [547, 561] width 98 height 19
type input "**********"
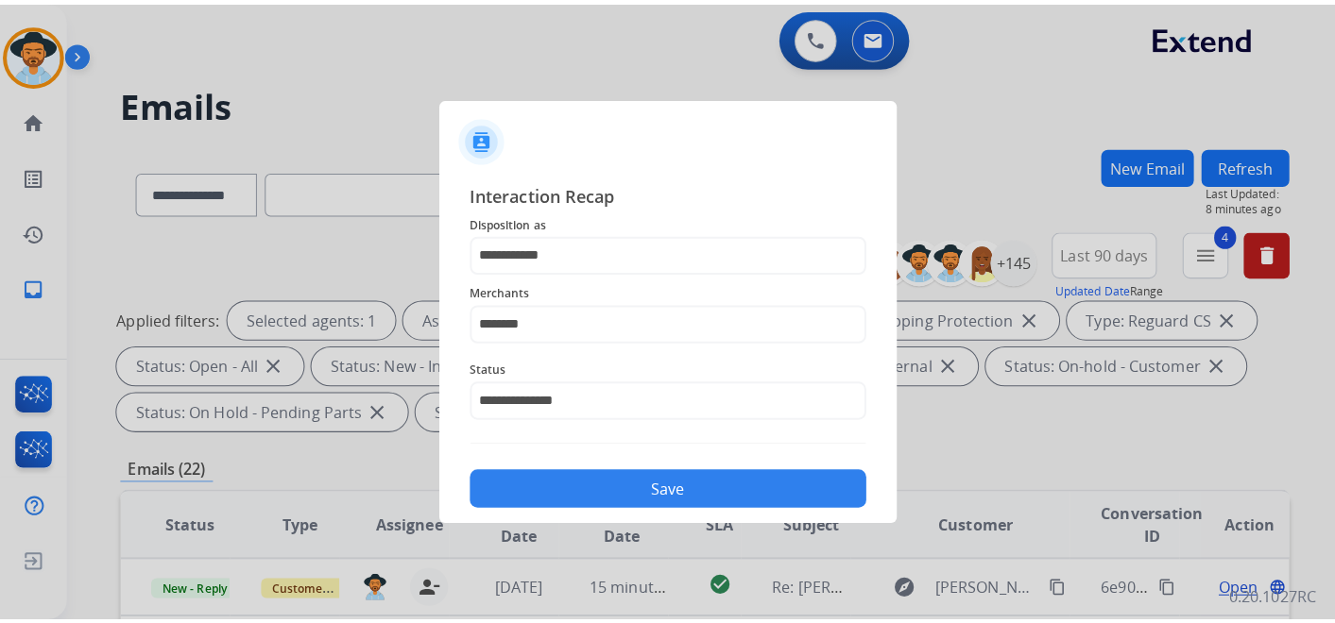
scroll to position [0, 0]
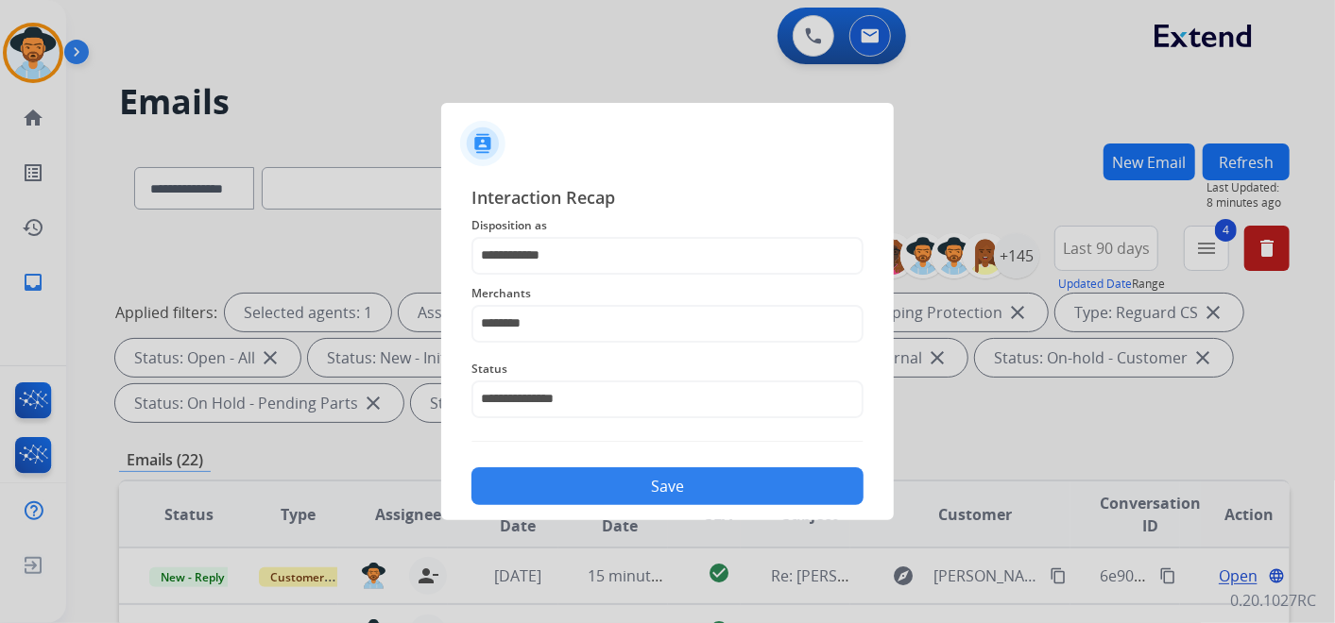
click at [656, 478] on button "Save" at bounding box center [667, 487] width 392 height 38
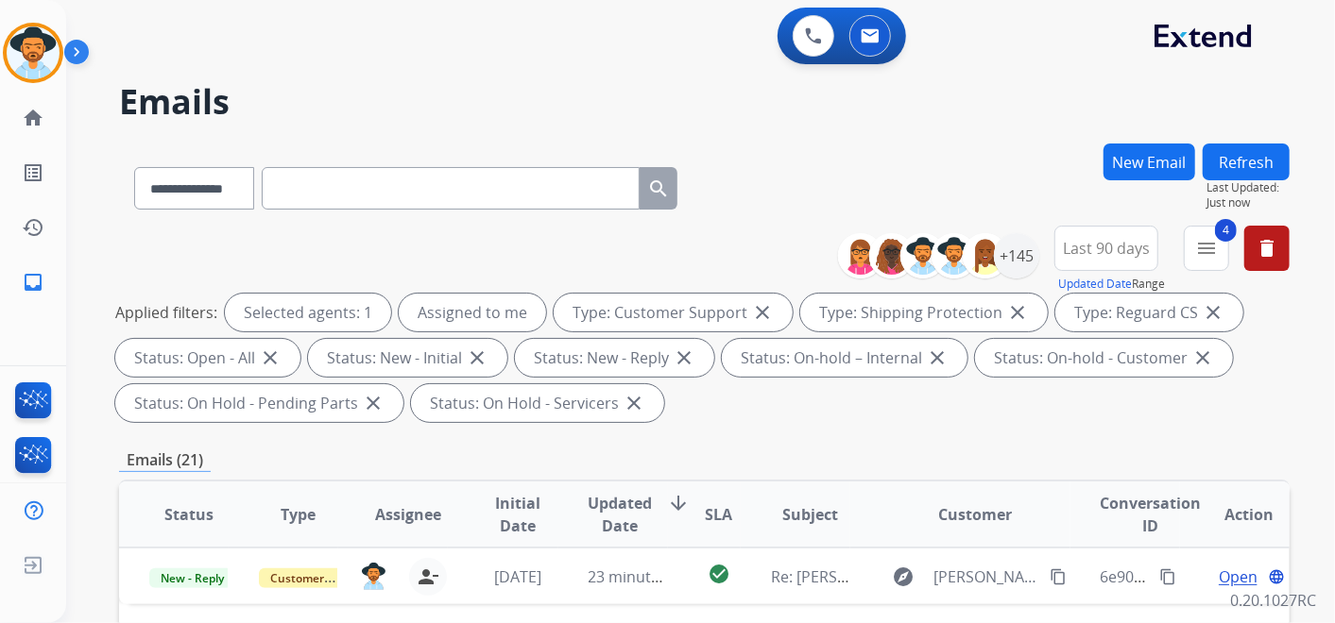
drag, startPoint x: 1273, startPoint y: 86, endPoint x: 1270, endPoint y: 115, distance: 29.4
click at [1273, 86] on h2 "Emails" at bounding box center [704, 102] width 1170 height 38
click at [1200, 247] on mat-icon "menu" at bounding box center [1206, 248] width 23 height 23
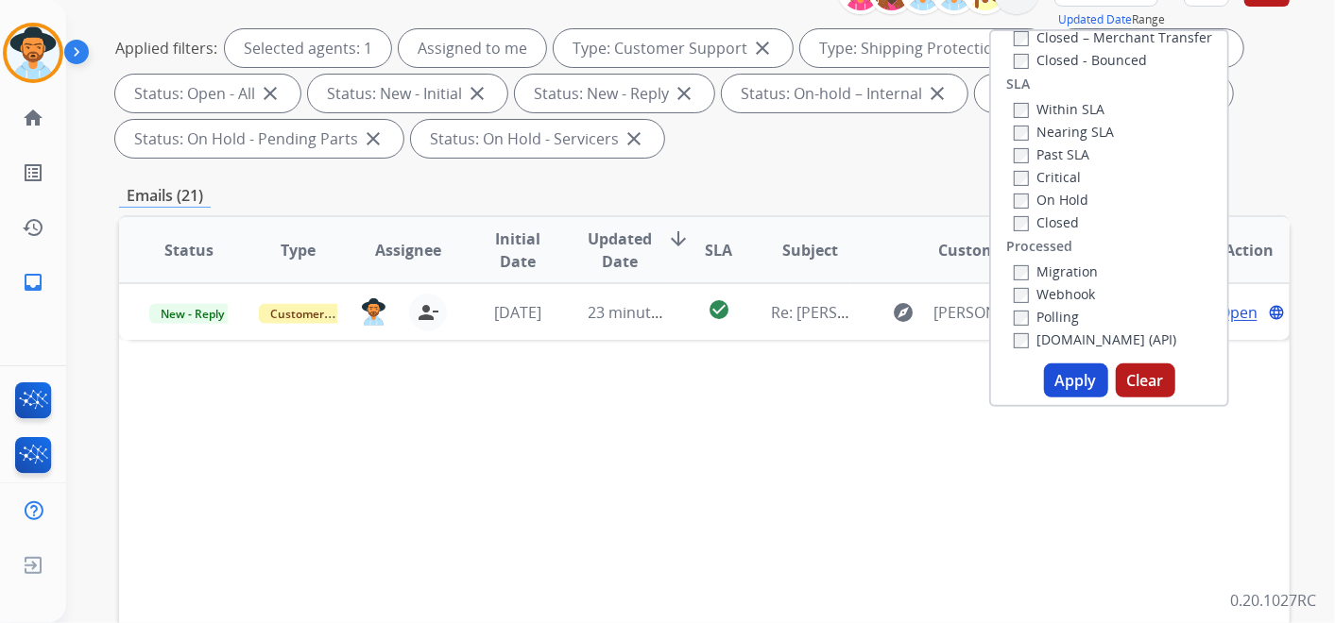
scroll to position [315, 0]
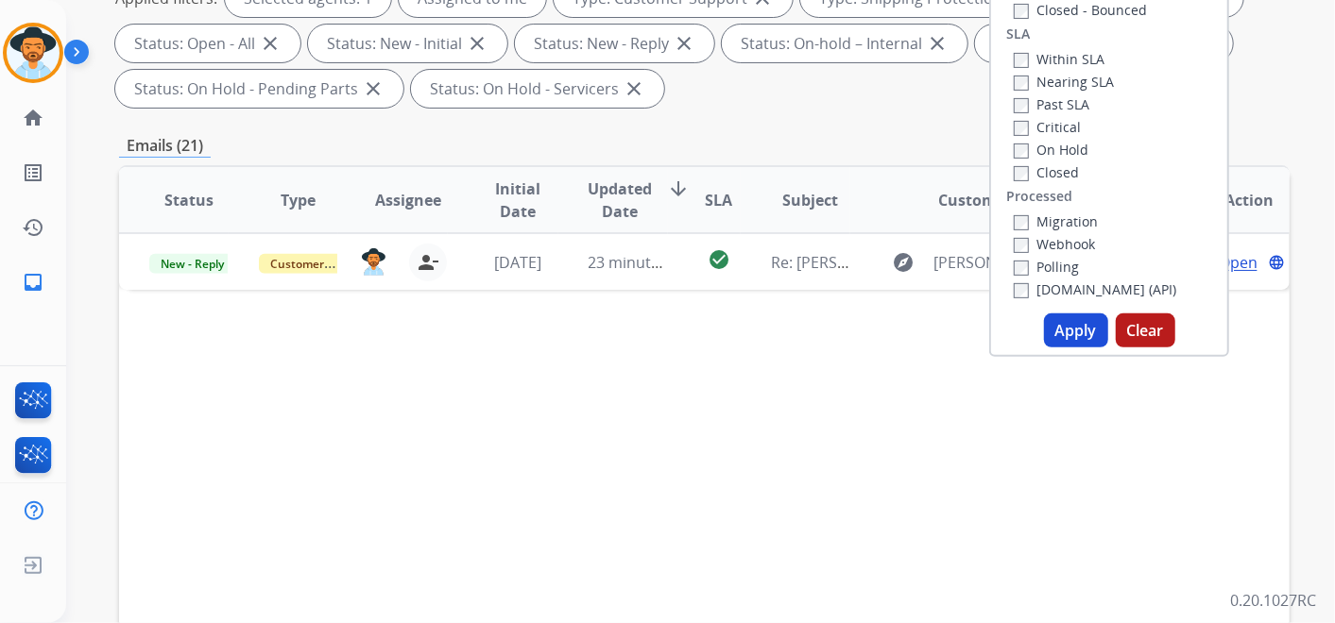
click at [1063, 324] on button "Apply" at bounding box center [1076, 331] width 64 height 34
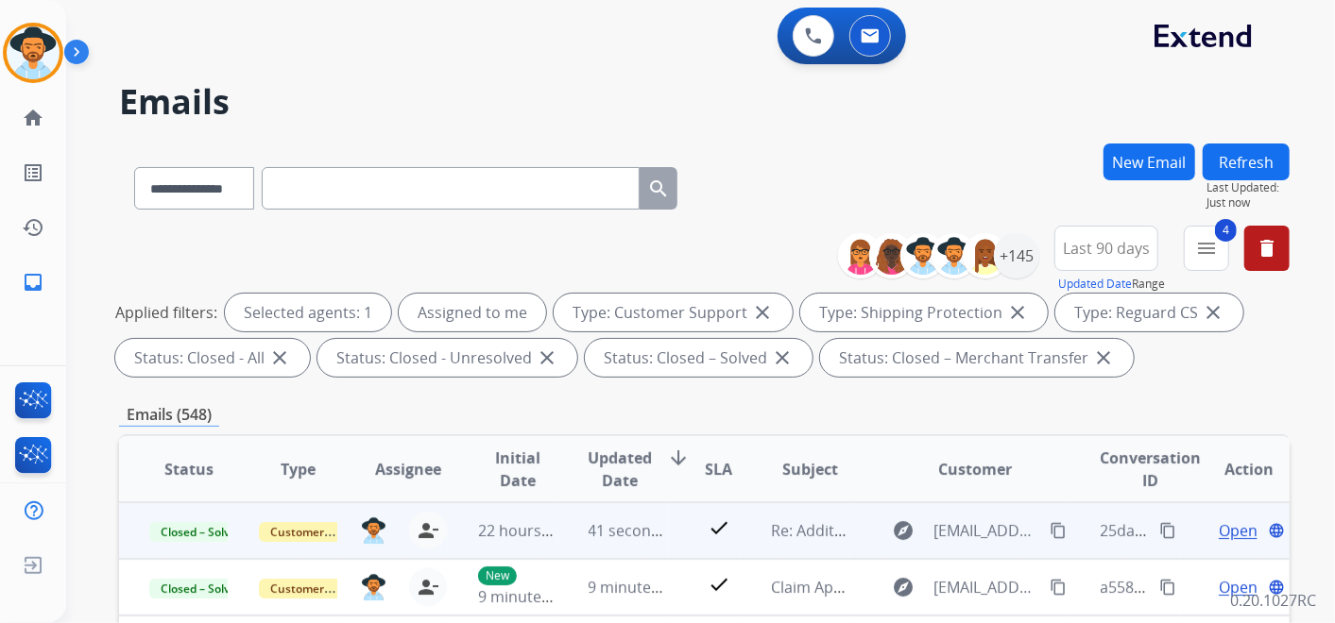
click at [1159, 528] on mat-icon "content_copy" at bounding box center [1167, 530] width 17 height 17
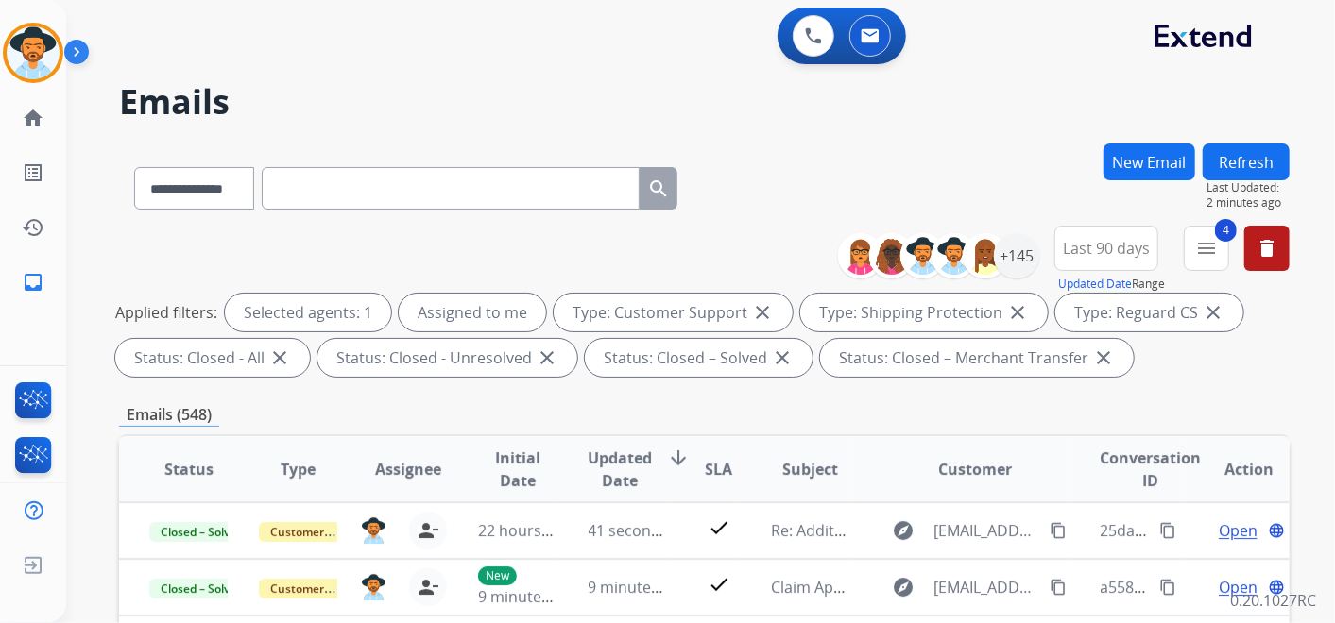
scroll to position [1, 0]
click at [1202, 245] on mat-icon "menu" at bounding box center [1206, 248] width 23 height 23
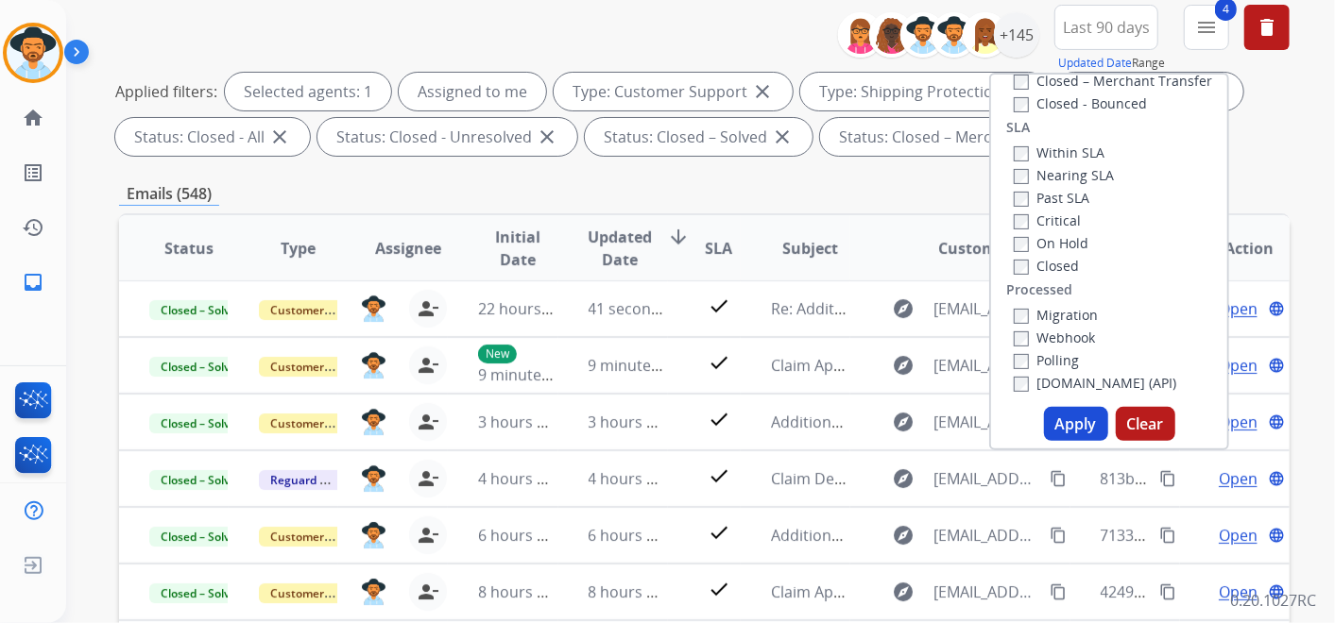
scroll to position [315, 0]
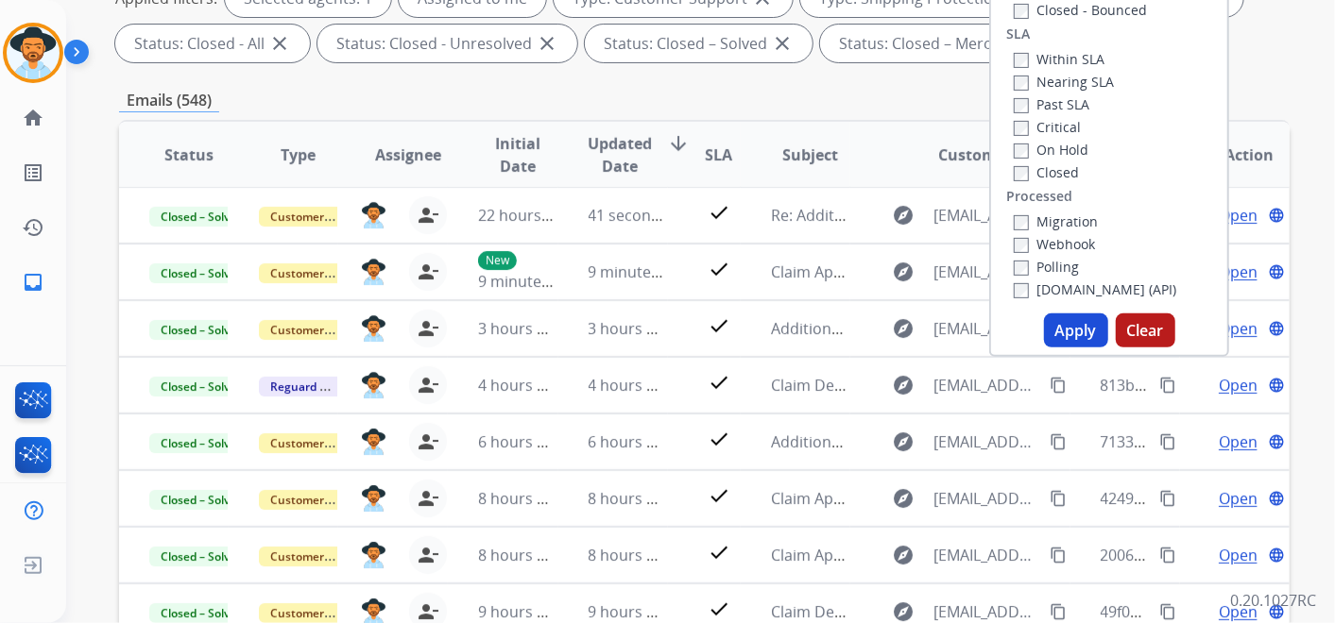
click at [1081, 330] on button "Apply" at bounding box center [1076, 331] width 64 height 34
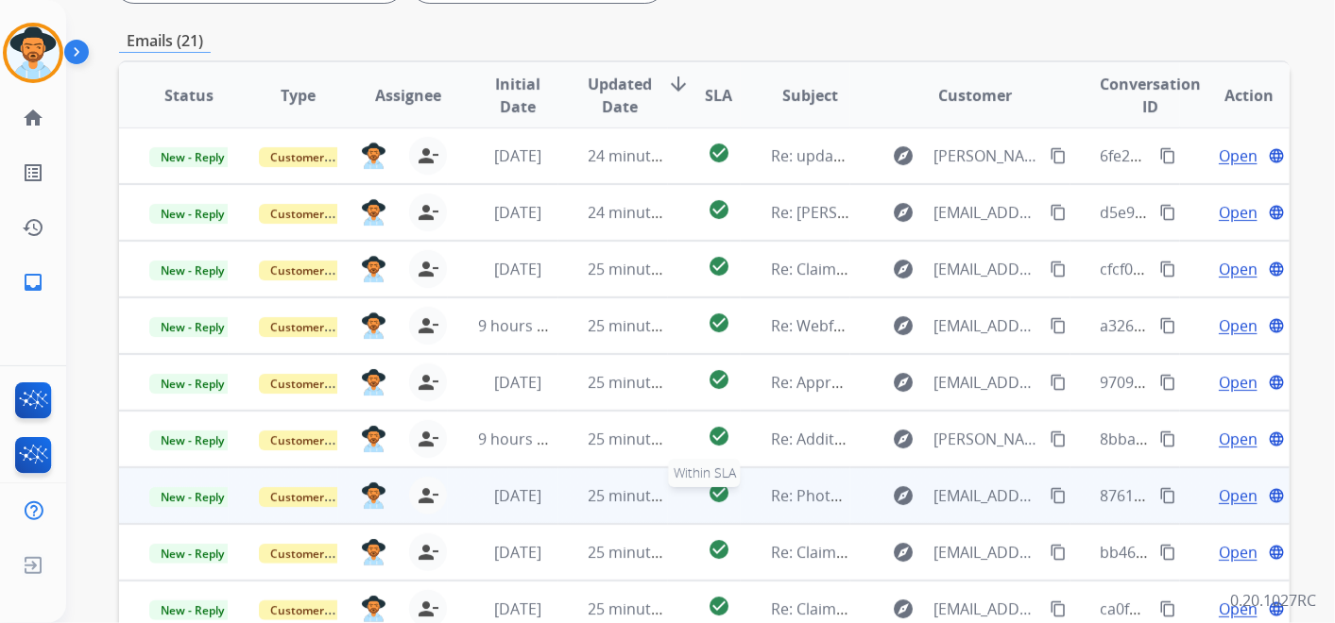
scroll to position [587, 0]
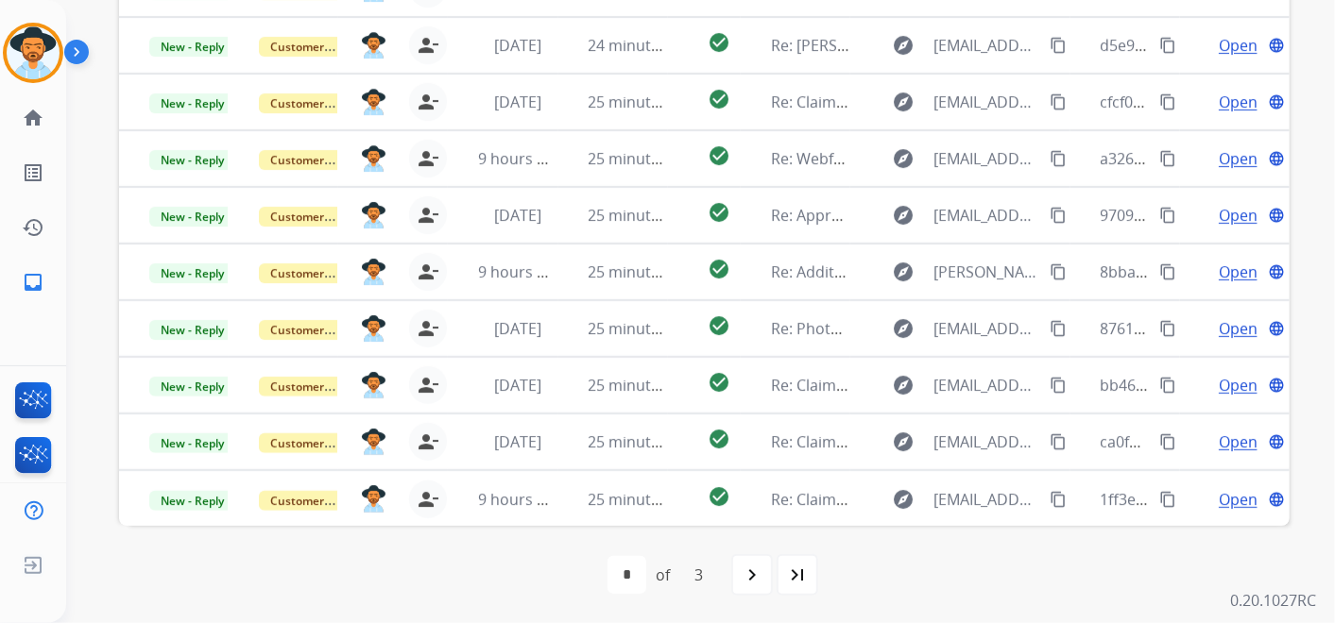
drag, startPoint x: 799, startPoint y: 574, endPoint x: 811, endPoint y: 558, distance: 20.2
click at [799, 574] on mat-icon "last_page" at bounding box center [797, 575] width 23 height 23
select select "*"
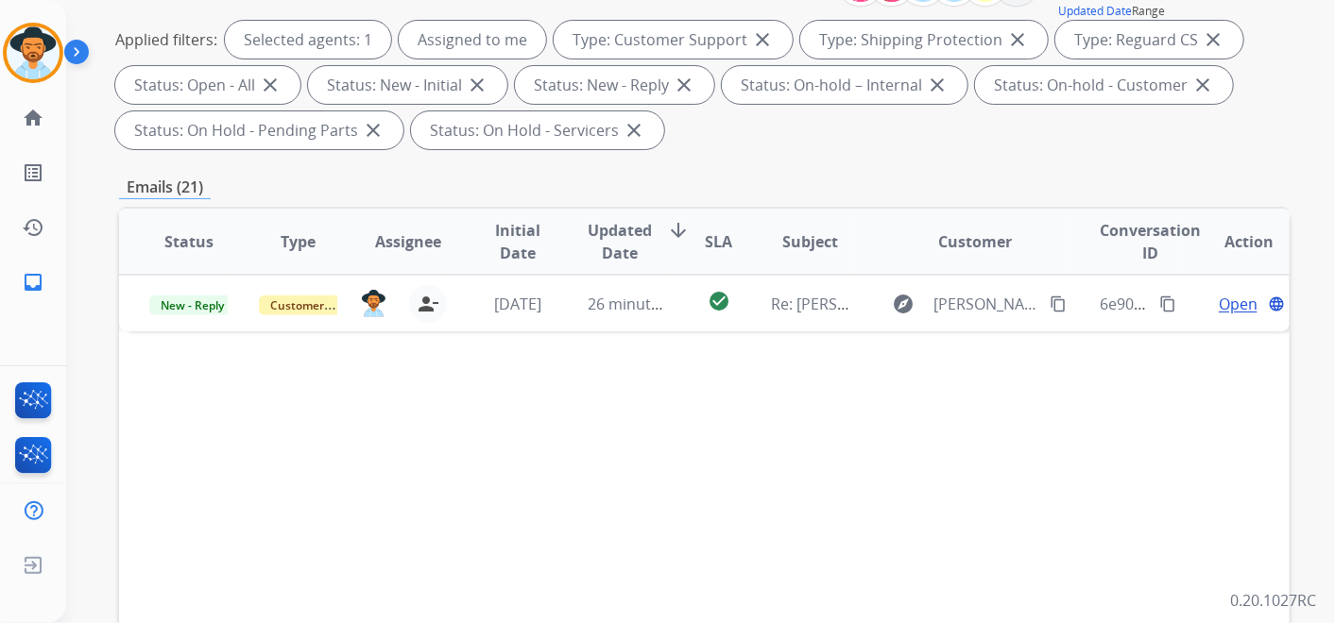
scroll to position [315, 0]
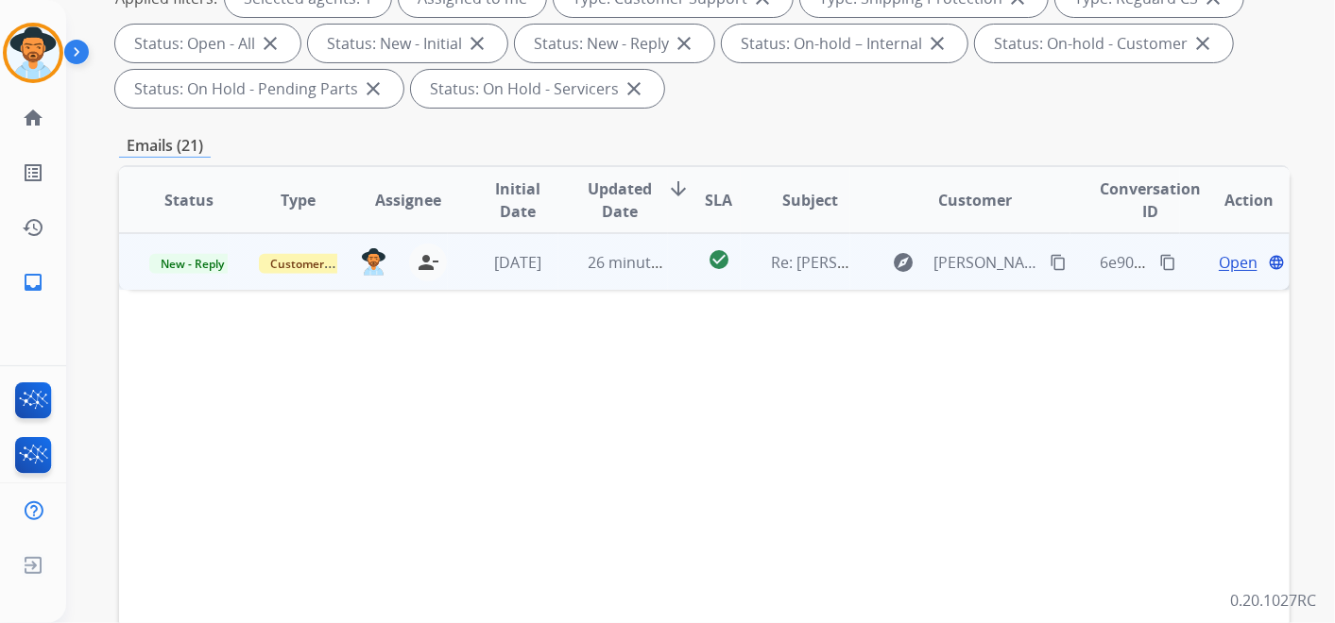
click at [1219, 265] on span "Open" at bounding box center [1237, 262] width 39 height 23
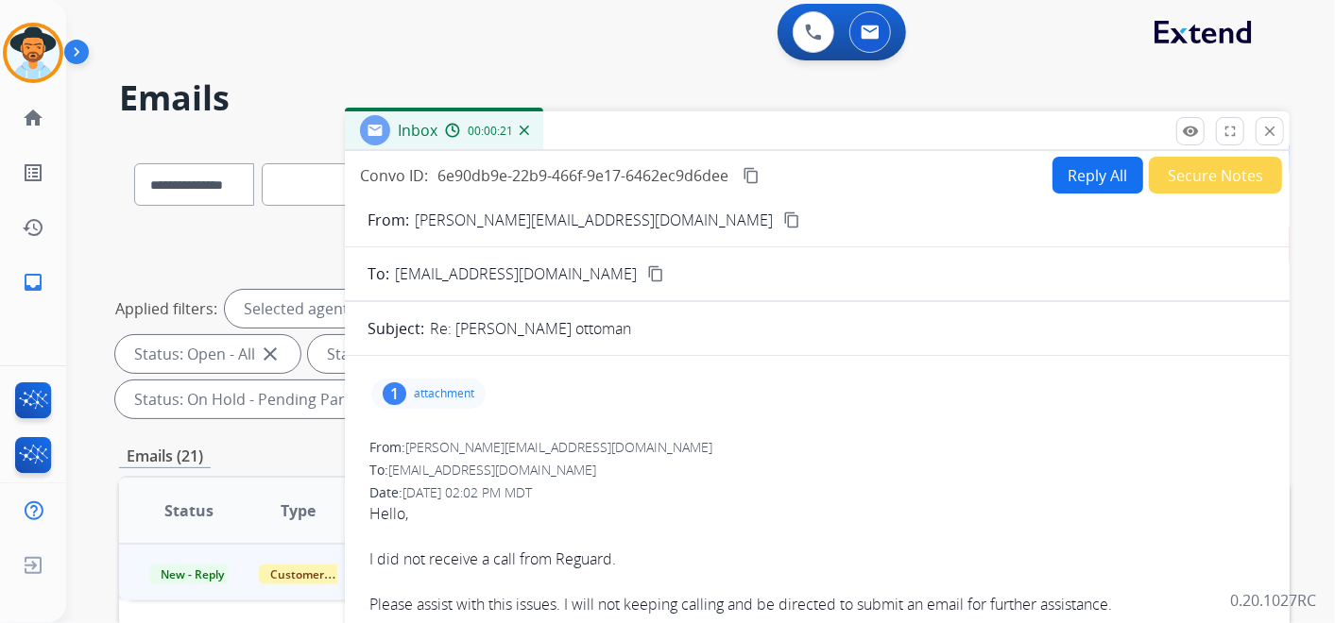
scroll to position [0, 0]
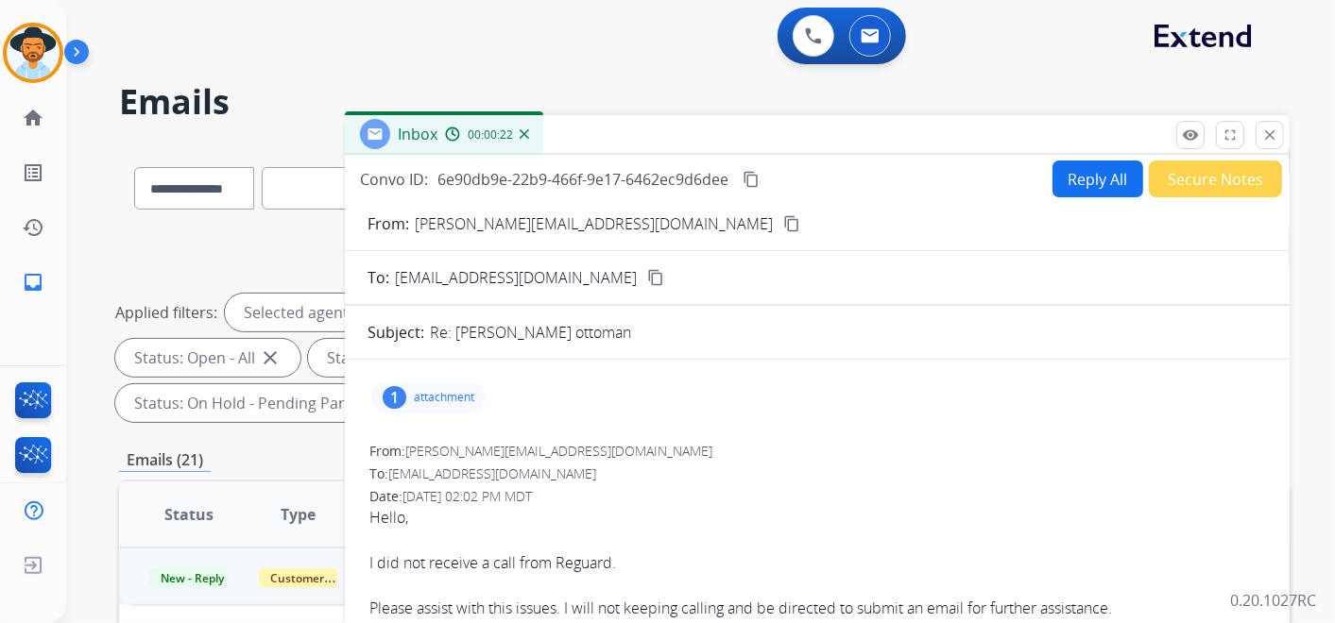
click at [783, 221] on mat-icon "content_copy" at bounding box center [791, 223] width 17 height 17
click at [1096, 175] on button "Reply All" at bounding box center [1097, 179] width 91 height 37
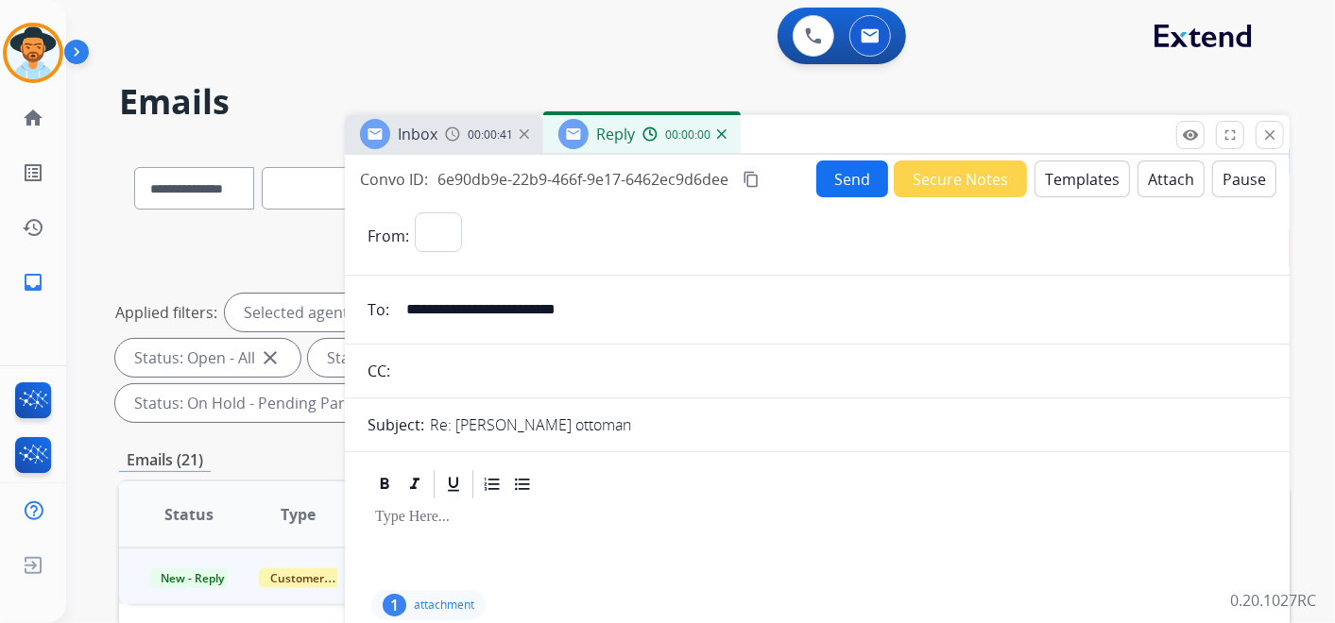
select select "**********"
click at [946, 172] on button "Secure Notes" at bounding box center [959, 179] width 133 height 37
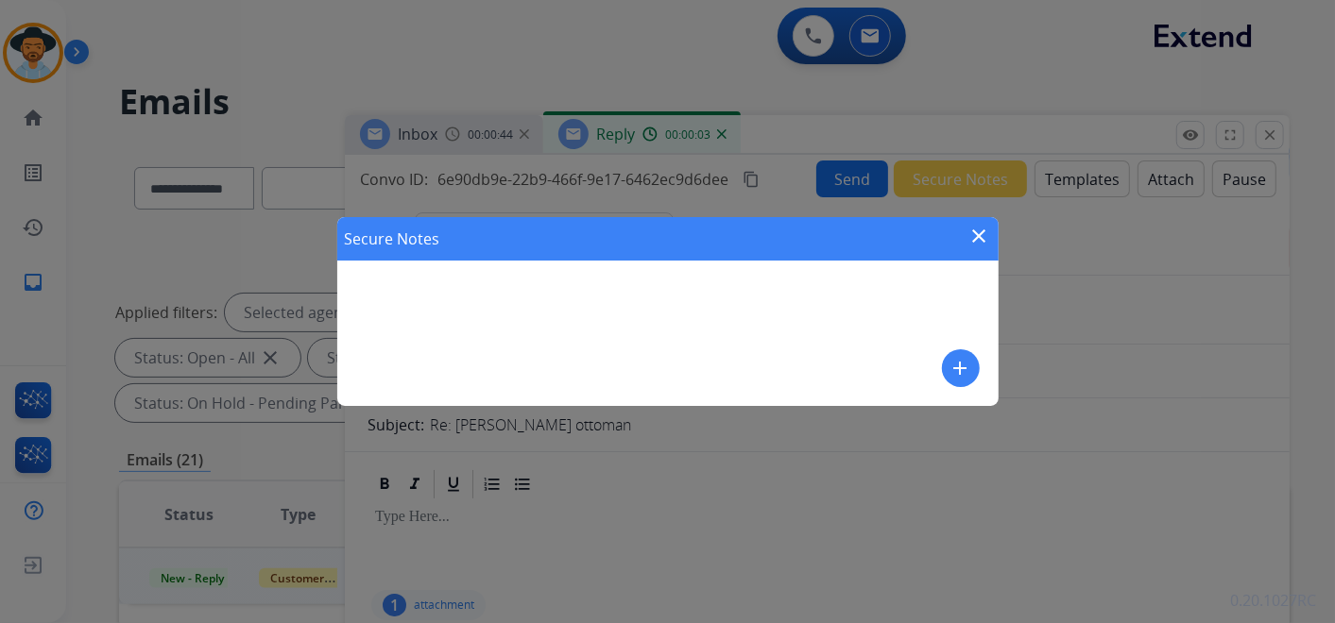
click at [970, 231] on mat-icon "close" at bounding box center [979, 236] width 23 height 23
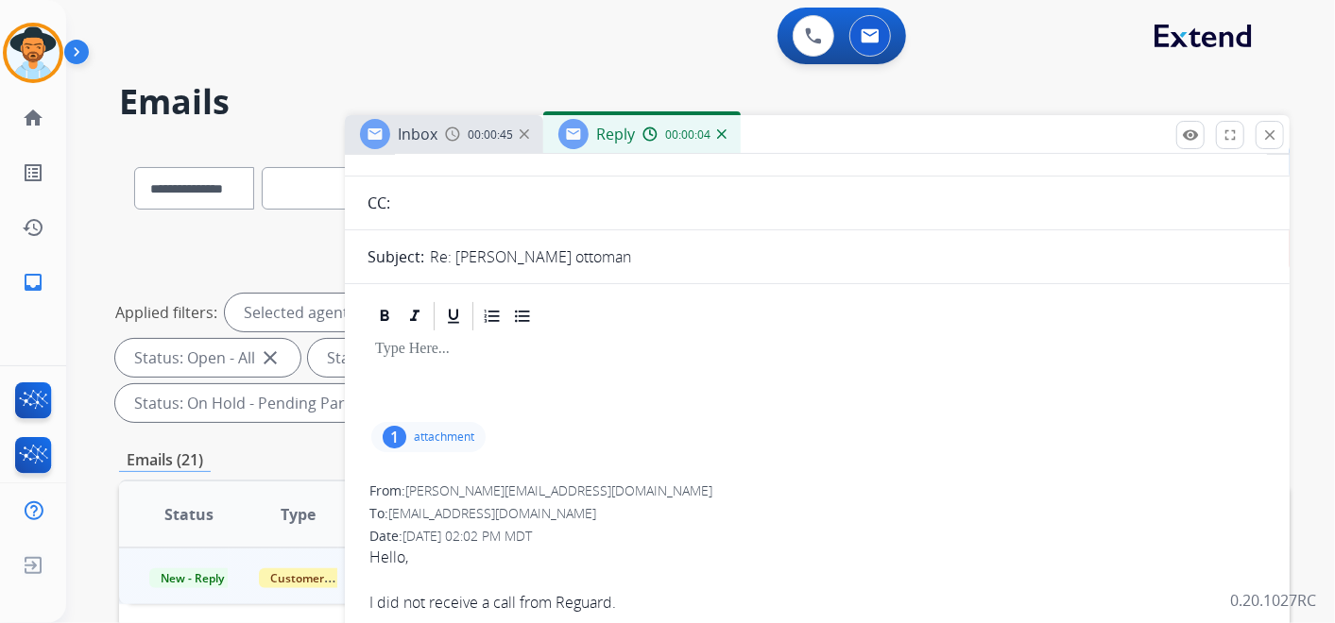
scroll to position [315, 0]
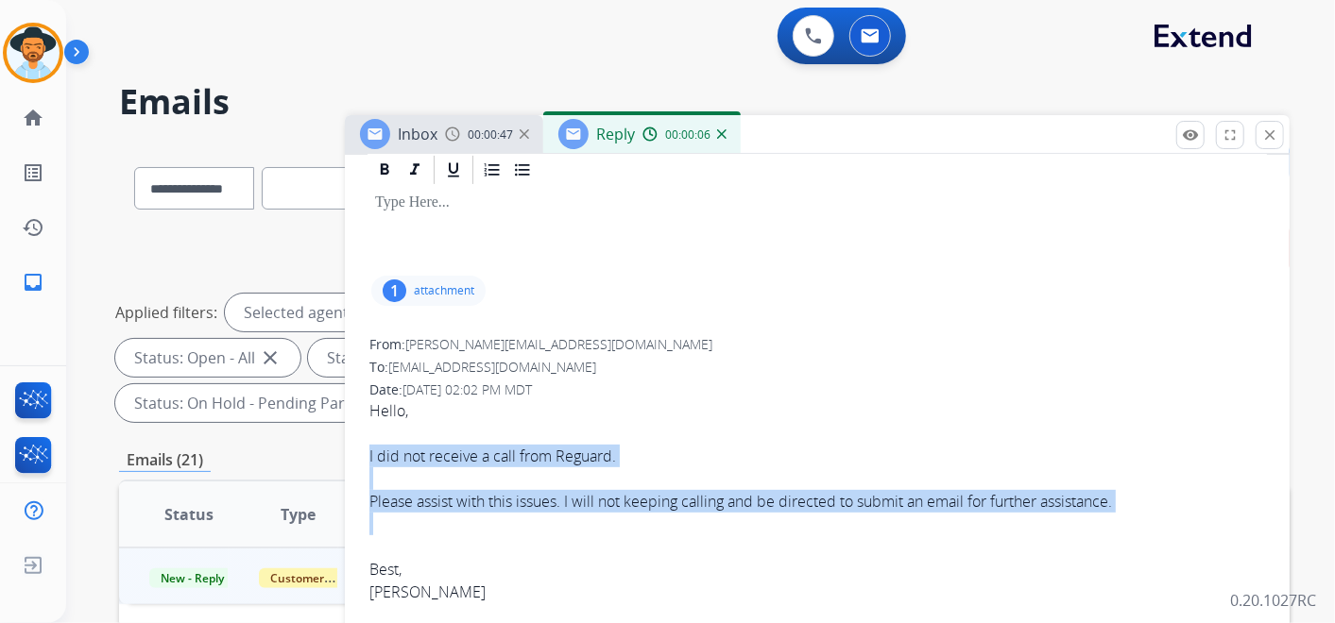
drag, startPoint x: 364, startPoint y: 450, endPoint x: 765, endPoint y: 517, distance: 407.0
copy span "I did not receive a call from Reguard. Please assist with this issues. I will n…"
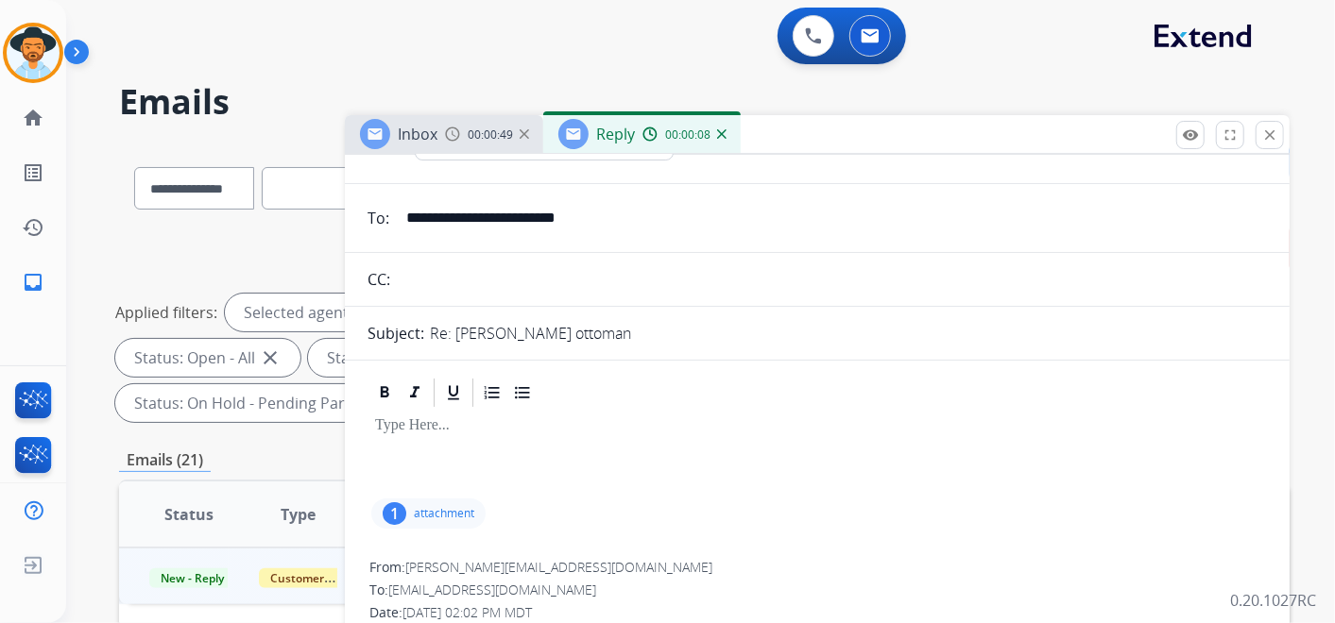
scroll to position [0, 0]
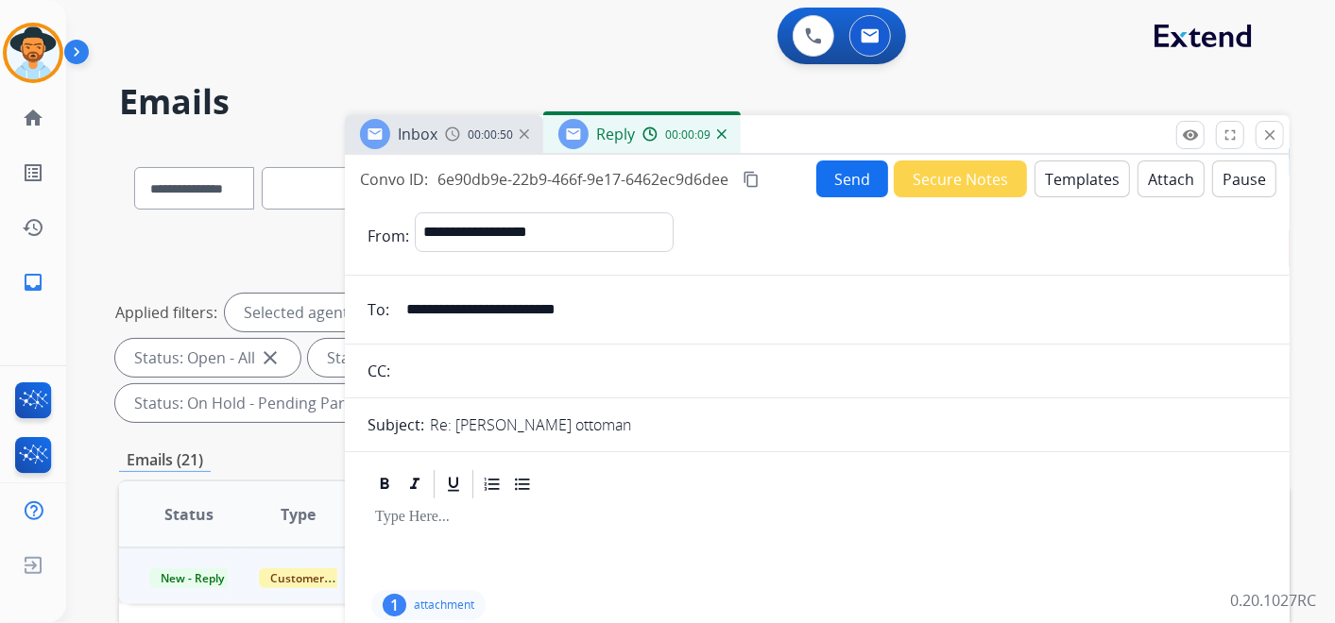
click at [956, 180] on button "Secure Notes" at bounding box center [959, 179] width 133 height 37
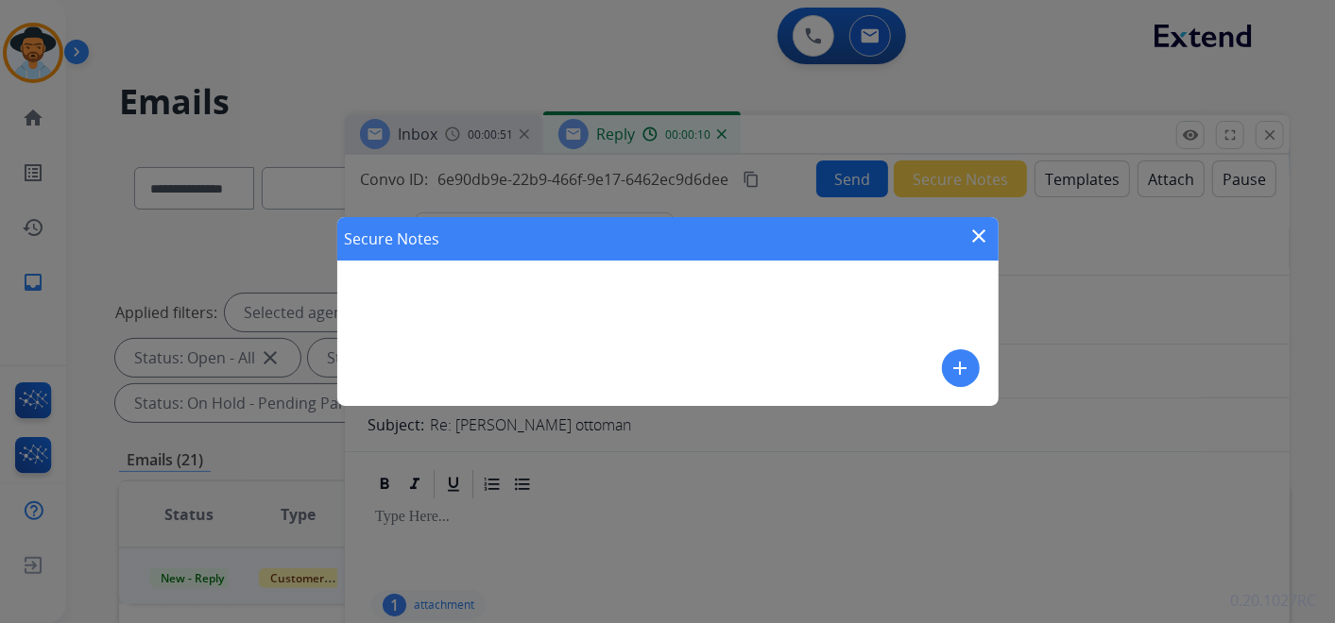
click at [957, 356] on button "add" at bounding box center [961, 368] width 38 height 38
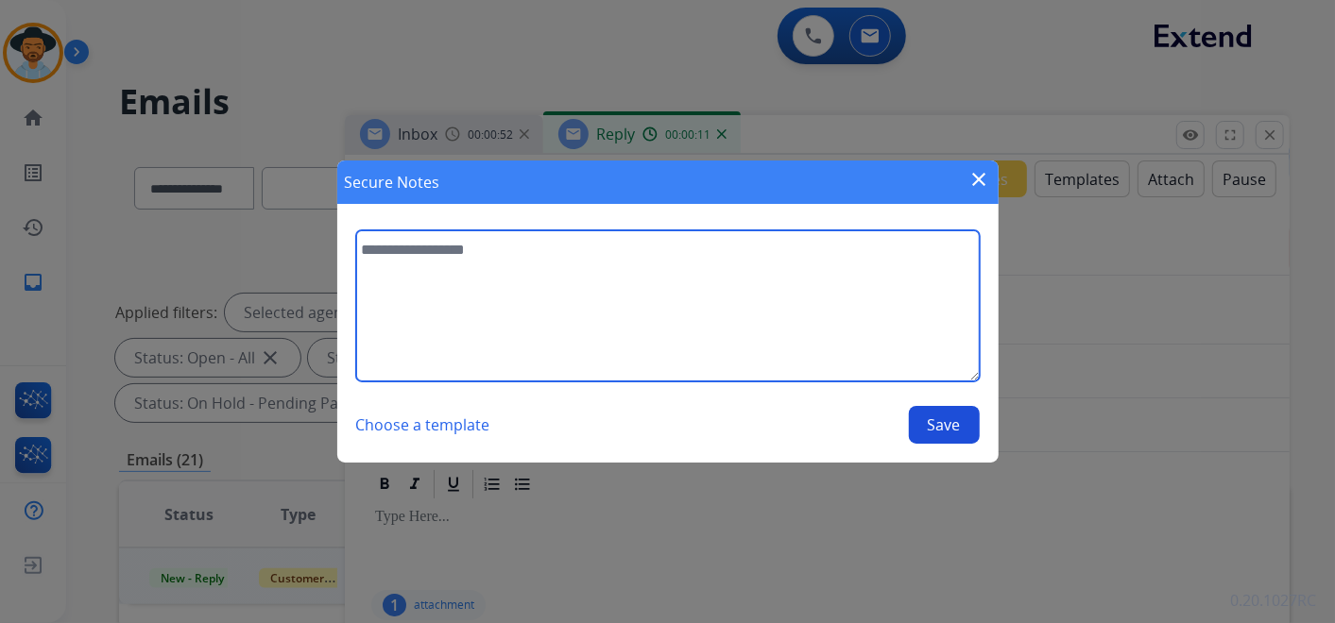
click at [523, 265] on textarea at bounding box center [667, 305] width 623 height 151
paste textarea "**********"
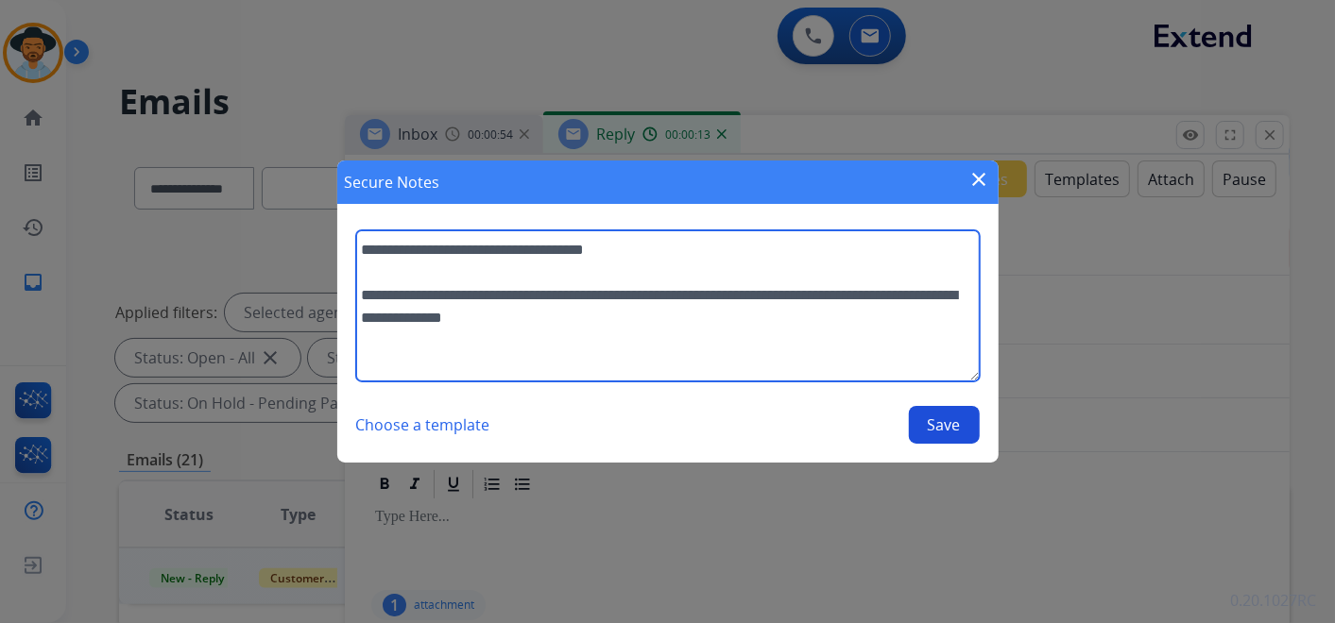
click at [572, 320] on textarea "**********" at bounding box center [667, 305] width 623 height 151
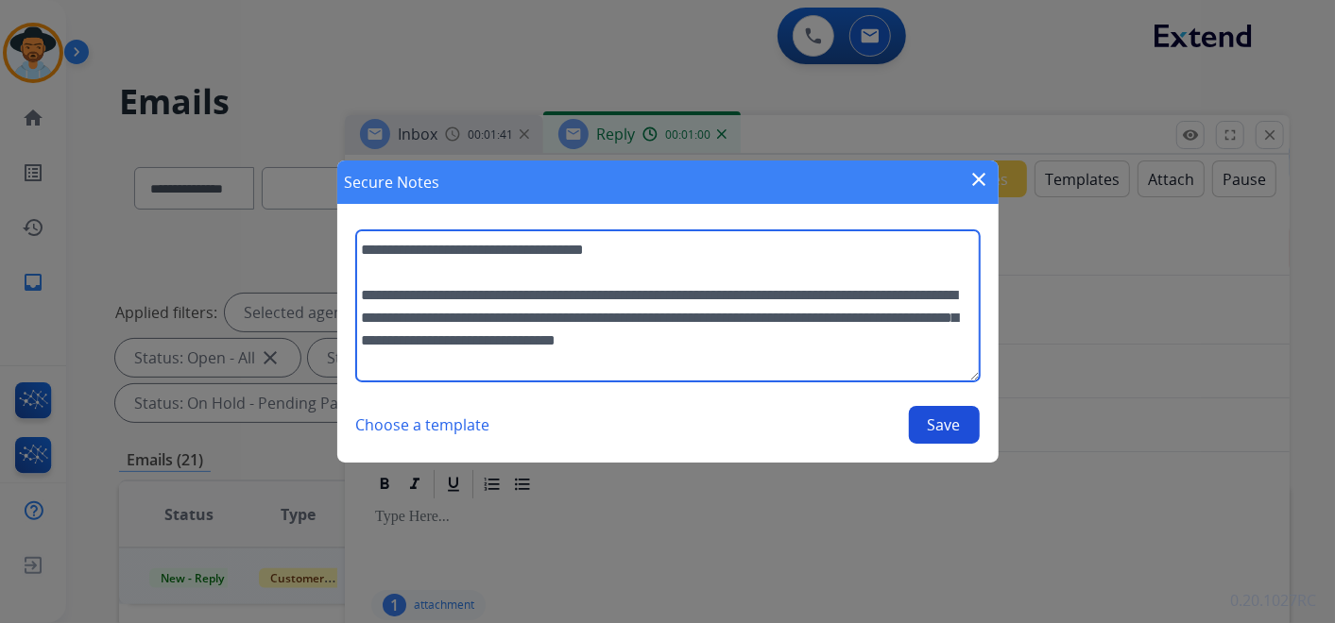
type textarea "**********"
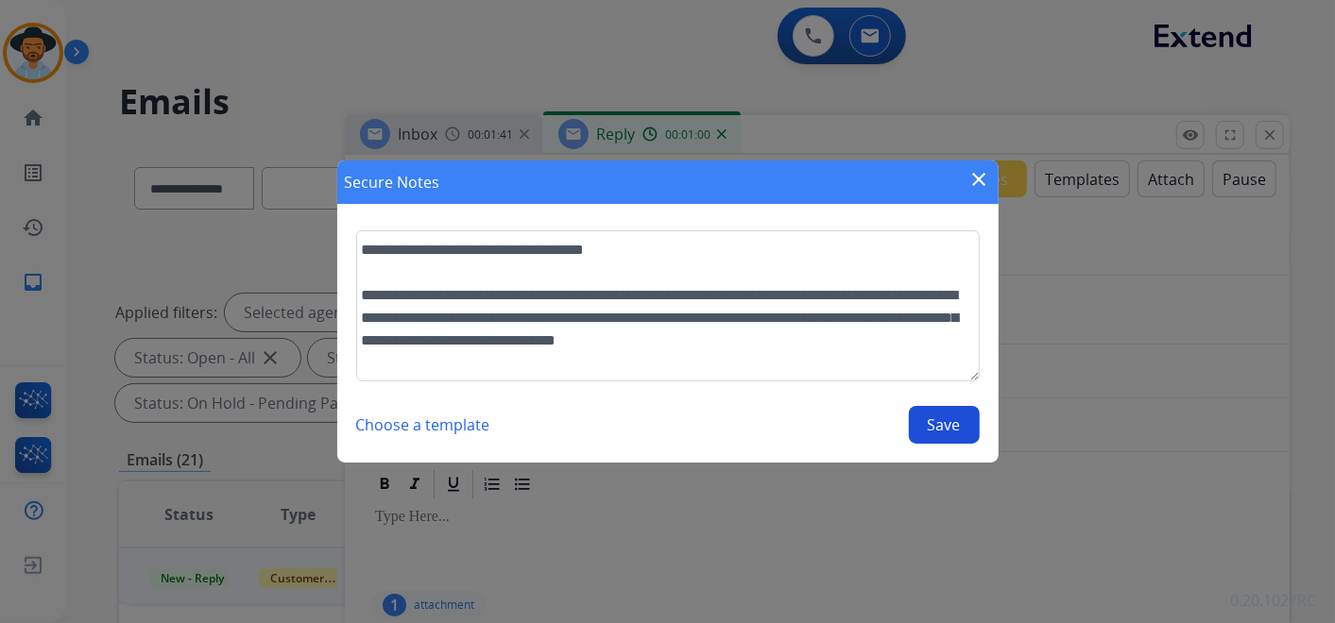
click at [944, 429] on button "Save" at bounding box center [944, 425] width 71 height 38
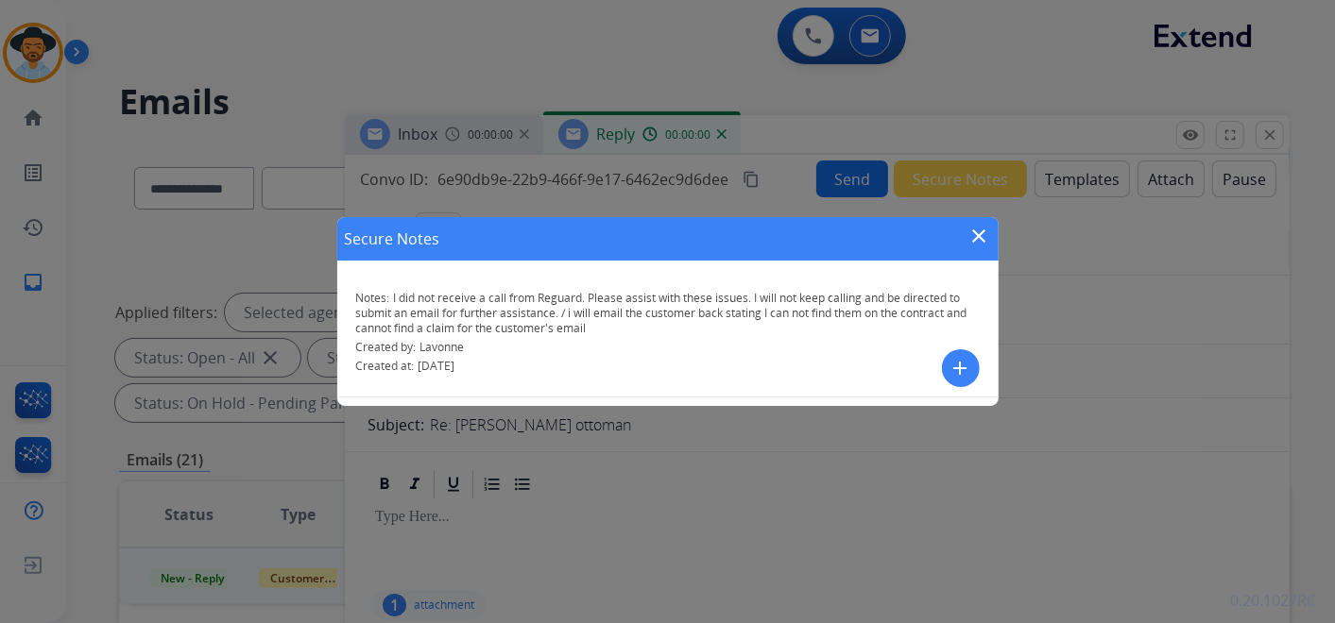
select select "**********"
click at [981, 237] on mat-icon "close" at bounding box center [979, 236] width 23 height 23
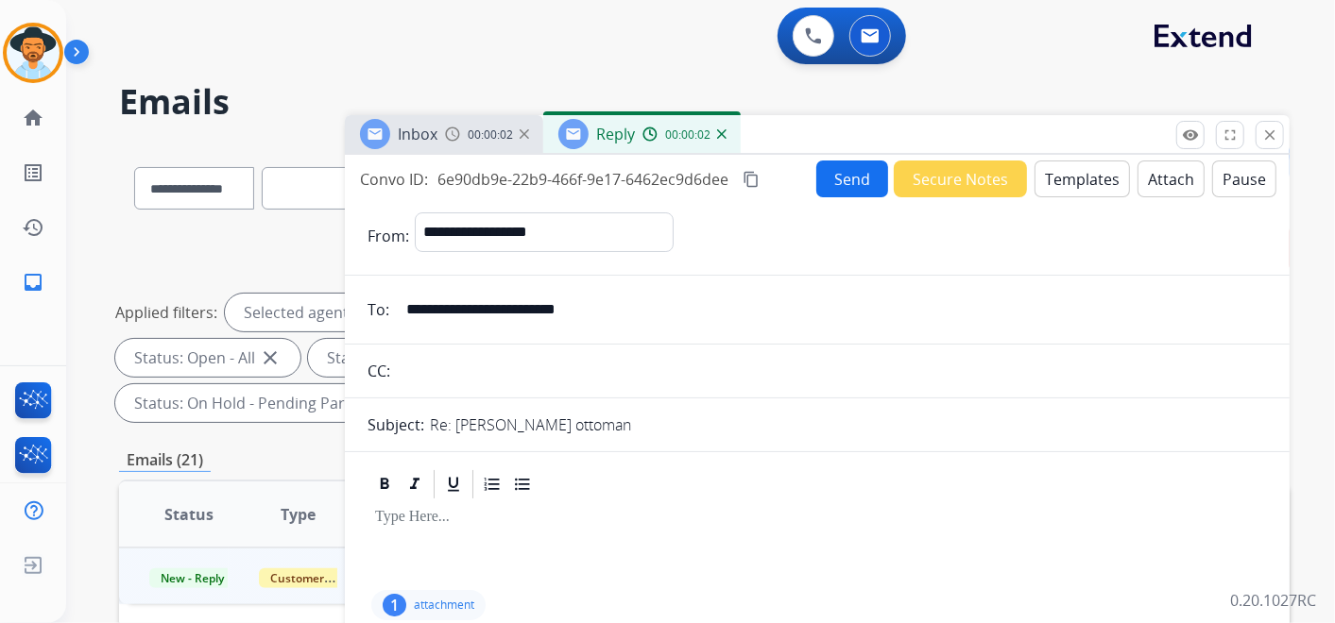
click at [1063, 167] on button "Templates" at bounding box center [1081, 179] width 95 height 37
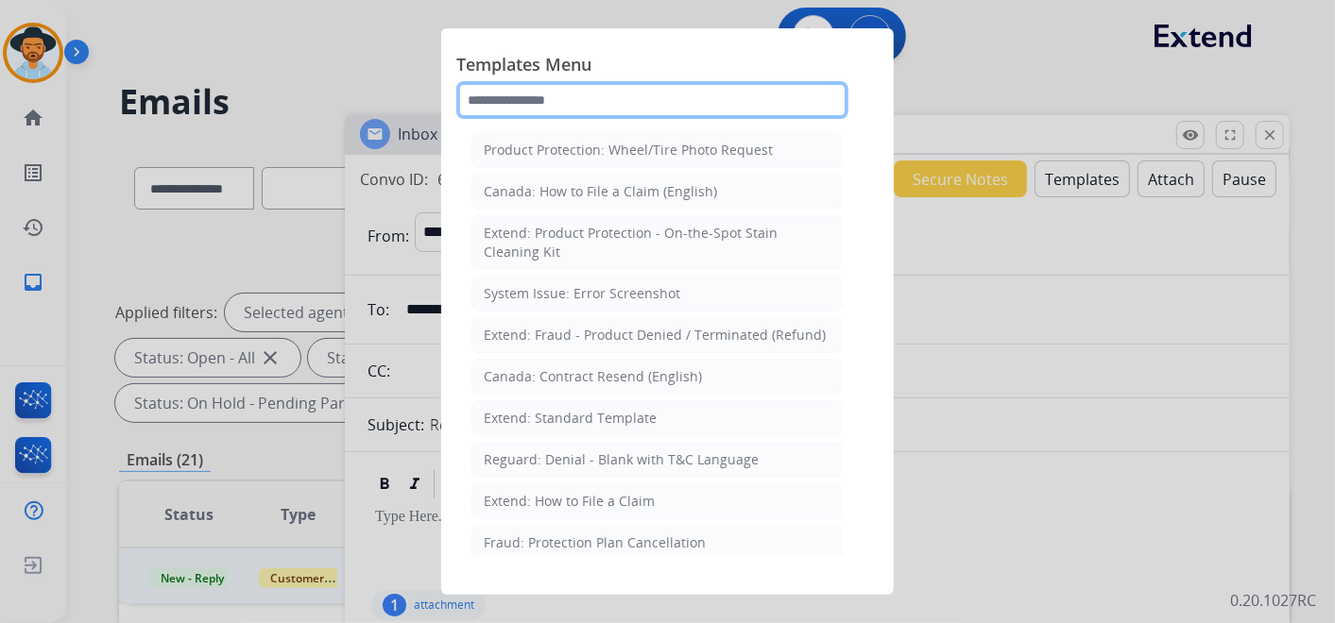
click at [606, 99] on input "text" at bounding box center [652, 100] width 392 height 38
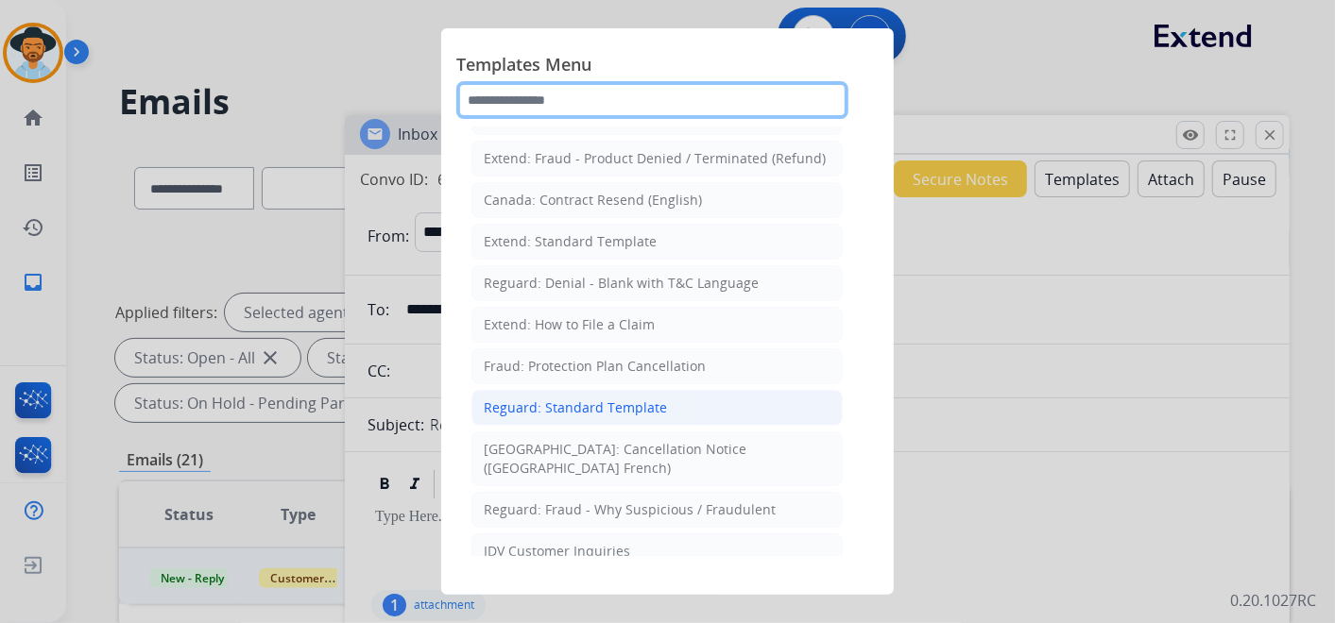
scroll to position [210, 0]
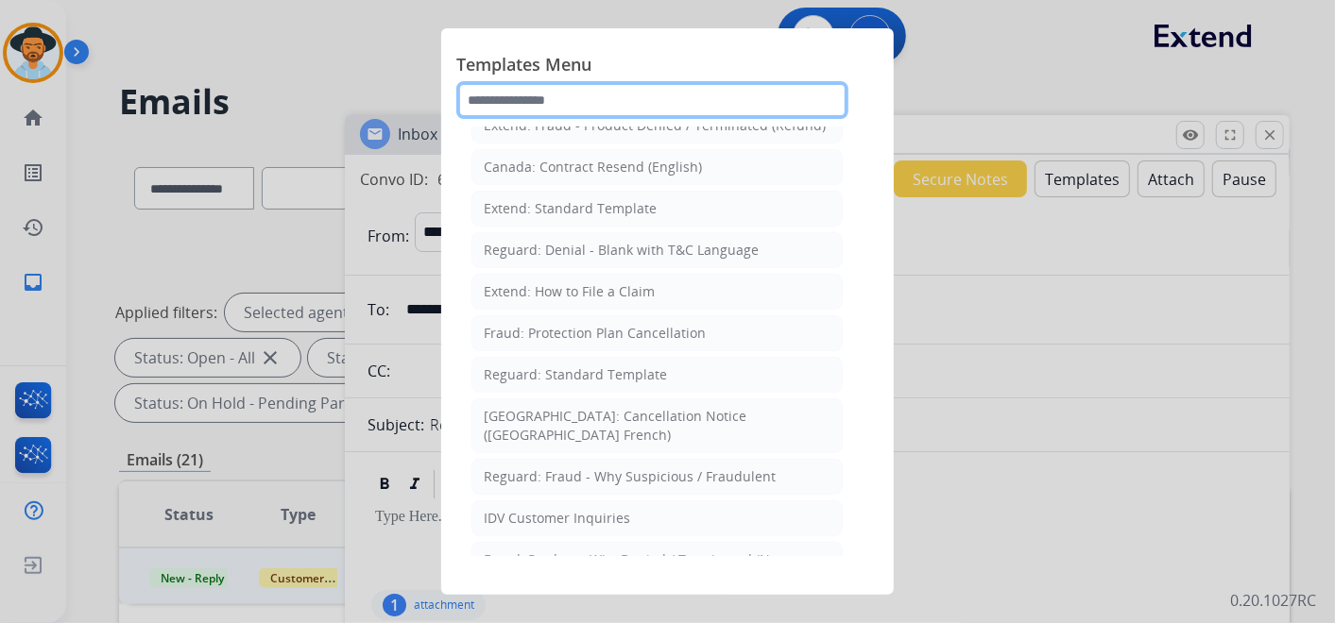
click at [579, 94] on input "text" at bounding box center [652, 100] width 392 height 38
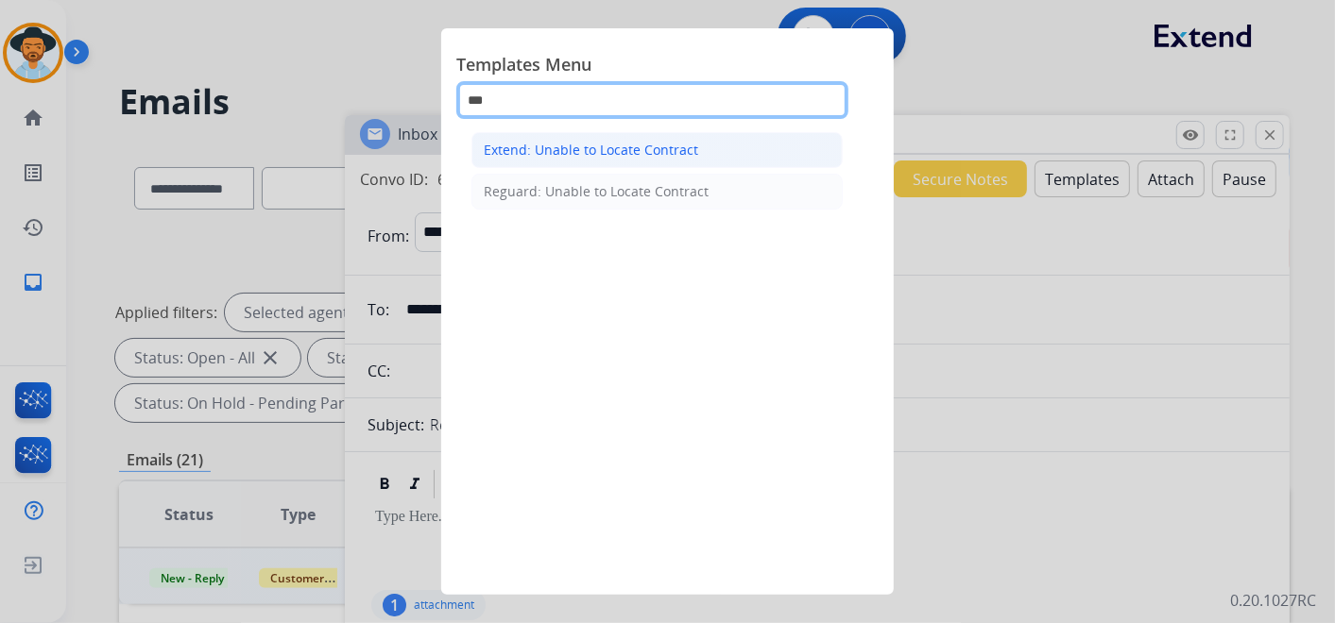
type input "***"
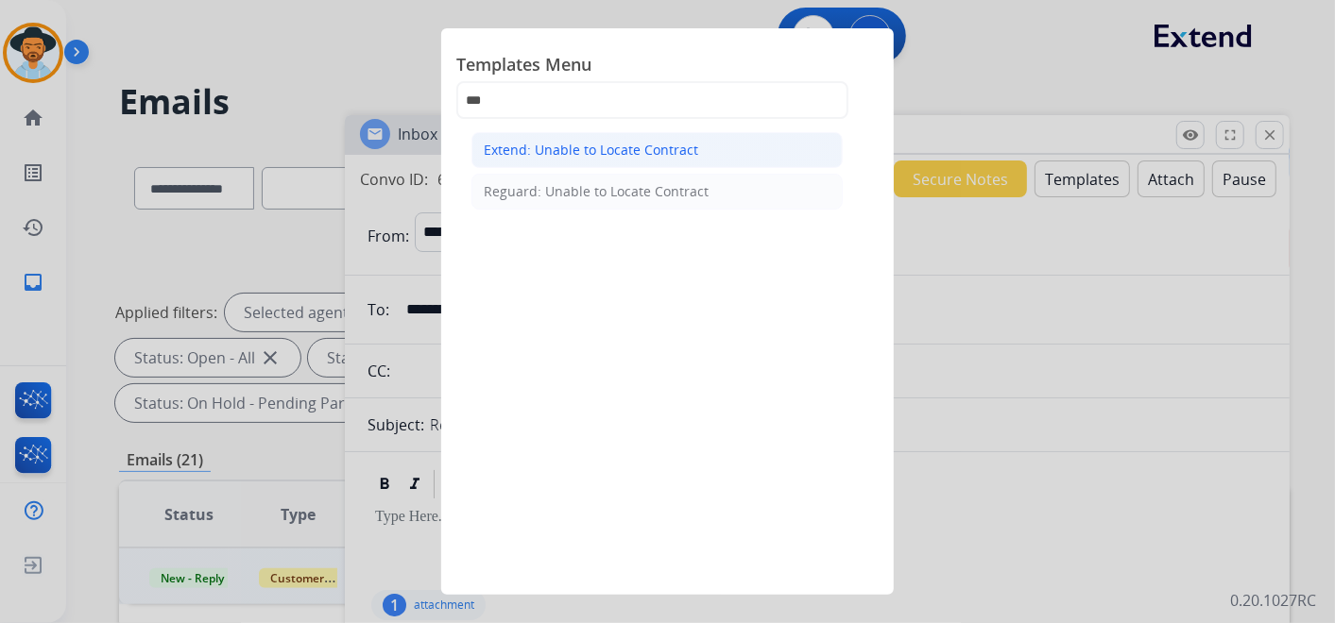
click at [688, 151] on div "Extend: Unable to Locate Contract" at bounding box center [591, 150] width 214 height 19
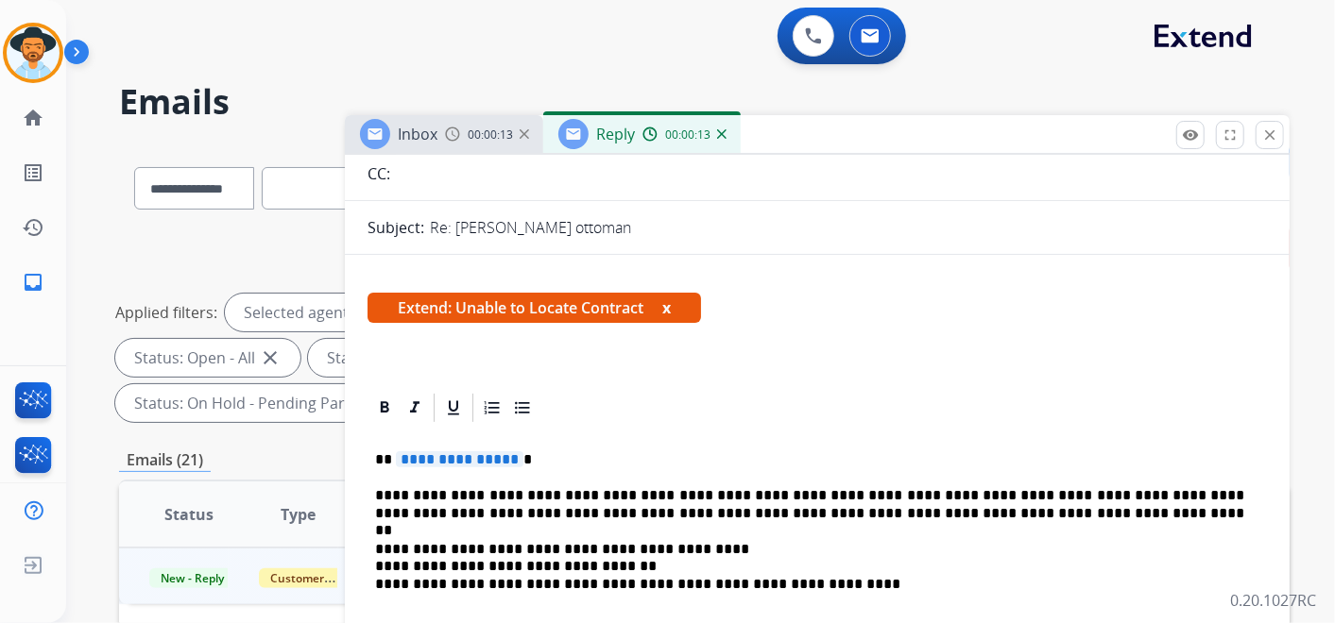
scroll to position [210, 0]
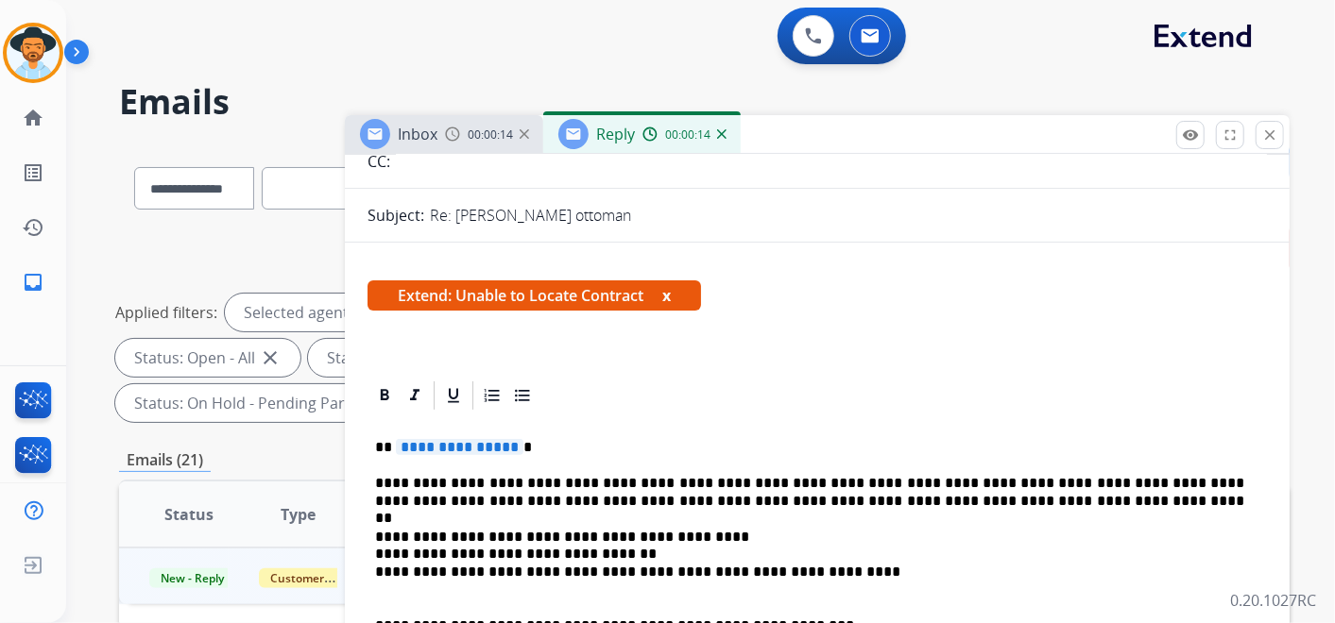
click at [461, 441] on span "**********" at bounding box center [460, 447] width 128 height 16
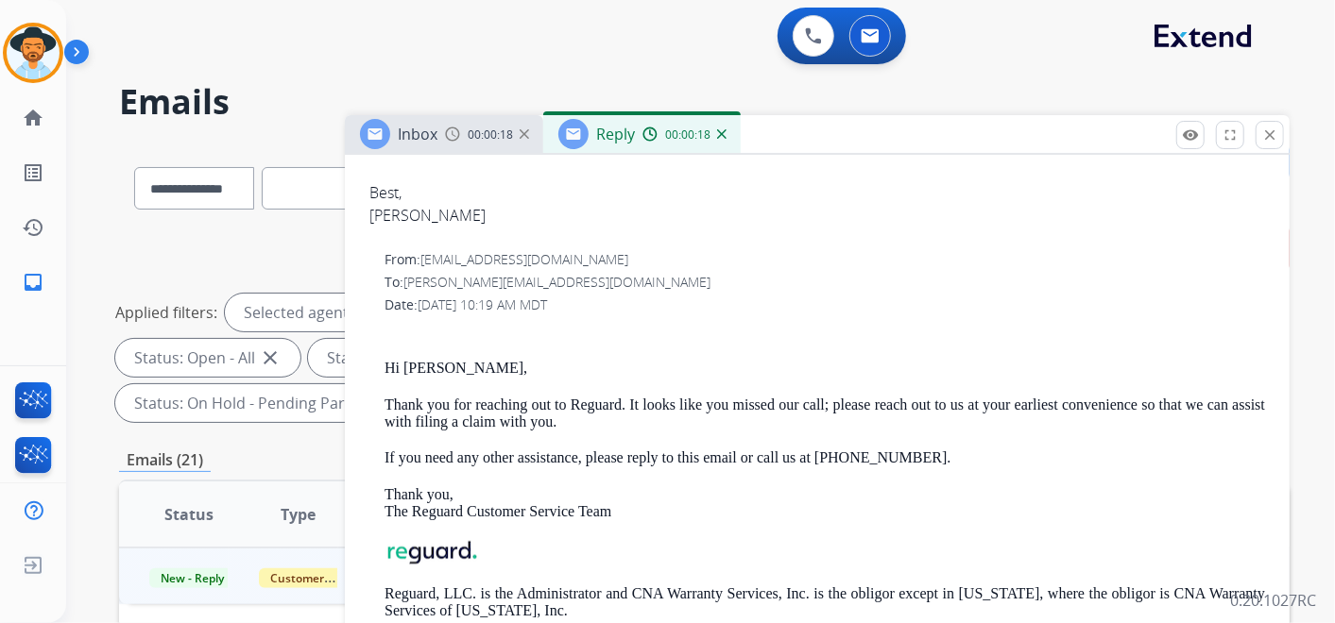
scroll to position [1469, 0]
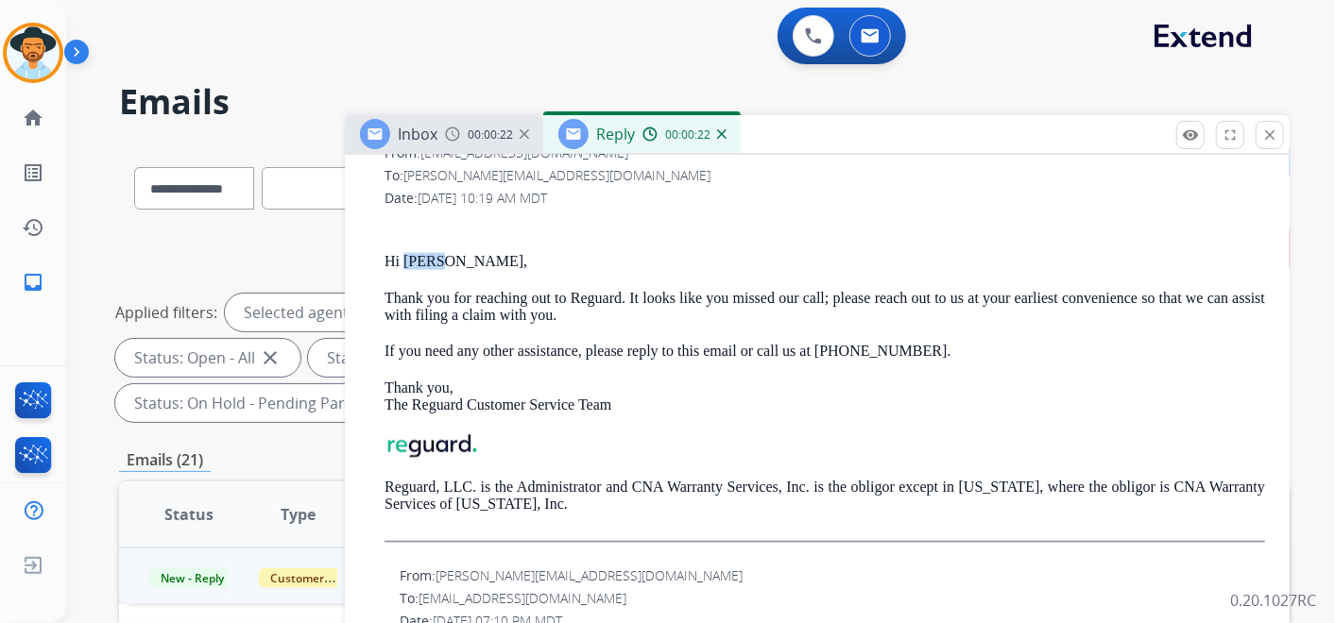
drag, startPoint x: 403, startPoint y: 251, endPoint x: 442, endPoint y: 259, distance: 39.5
click at [442, 259] on p "Hi Muniz," at bounding box center [824, 261] width 880 height 17
copy p "Muniz"
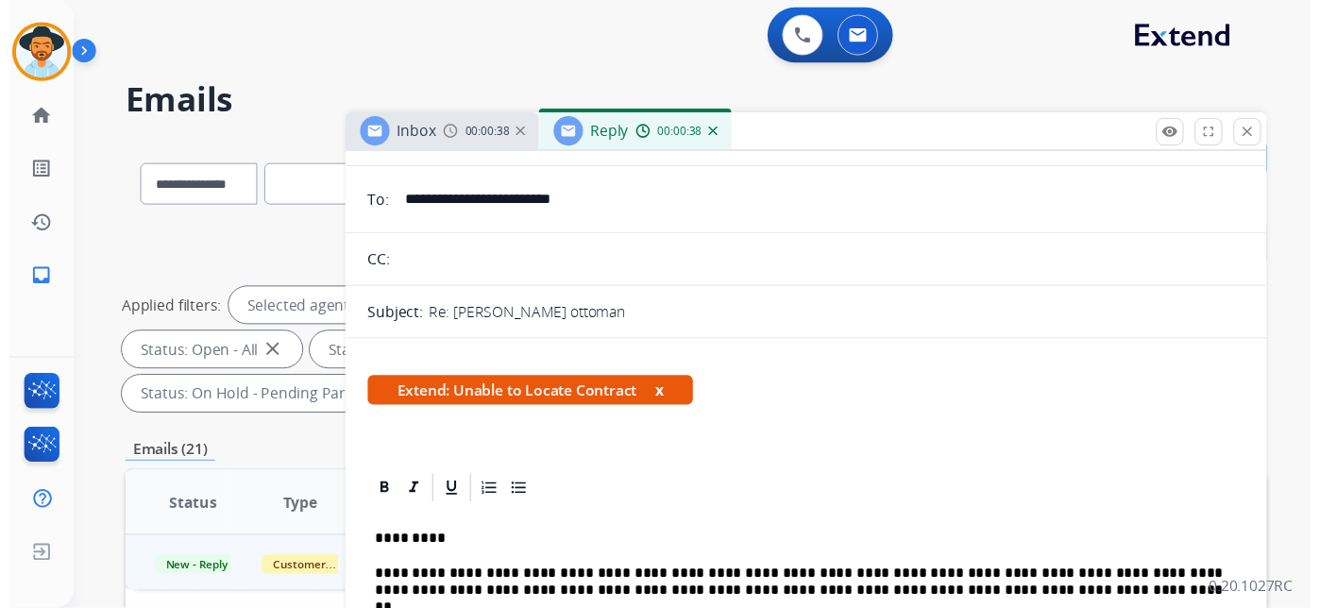
scroll to position [0, 0]
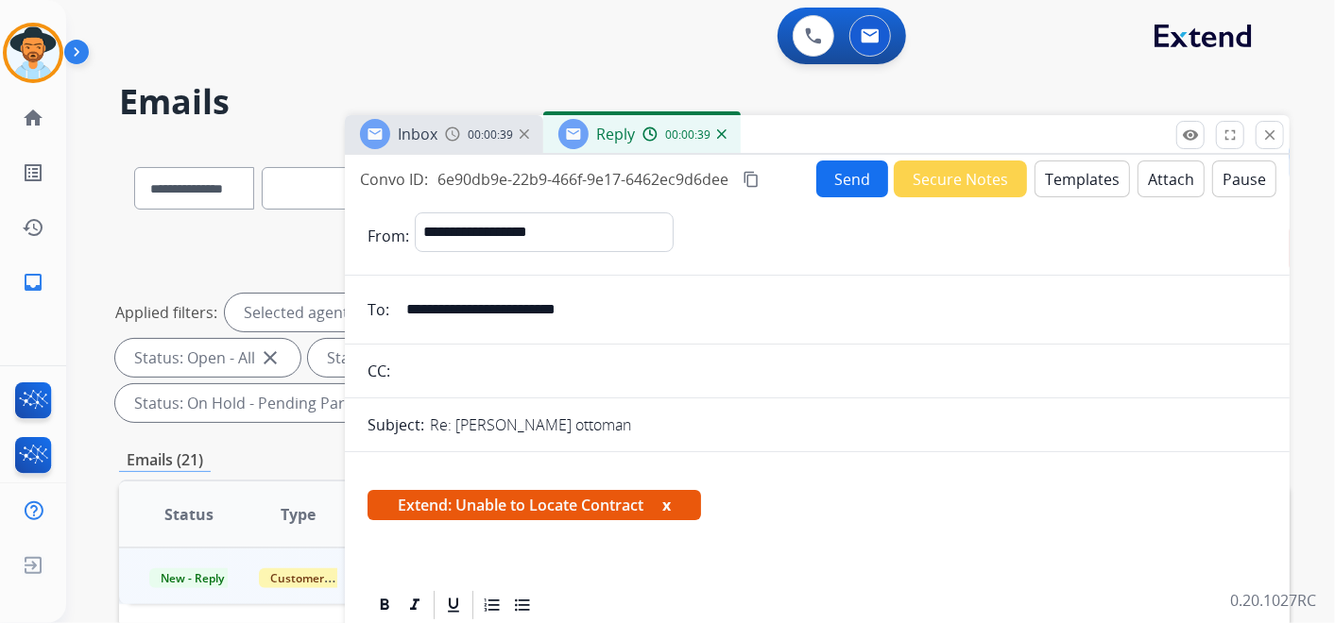
click at [843, 185] on button "Send" at bounding box center [852, 179] width 72 height 37
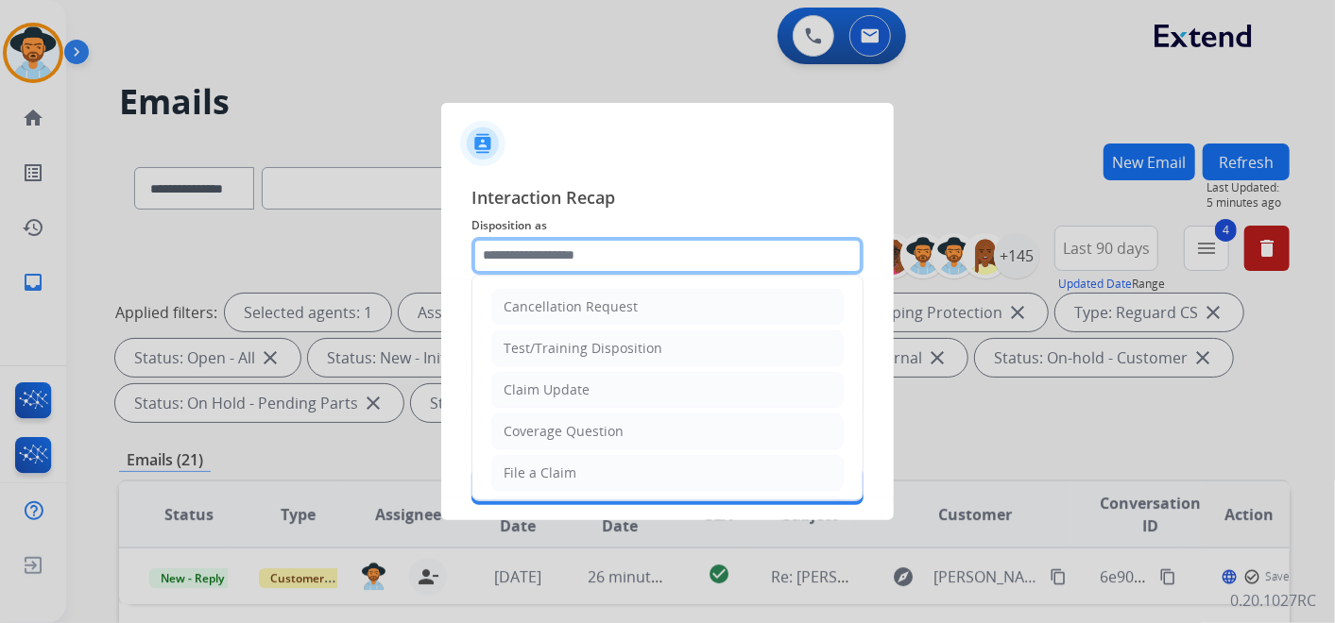
click at [604, 253] on input "text" at bounding box center [667, 256] width 392 height 38
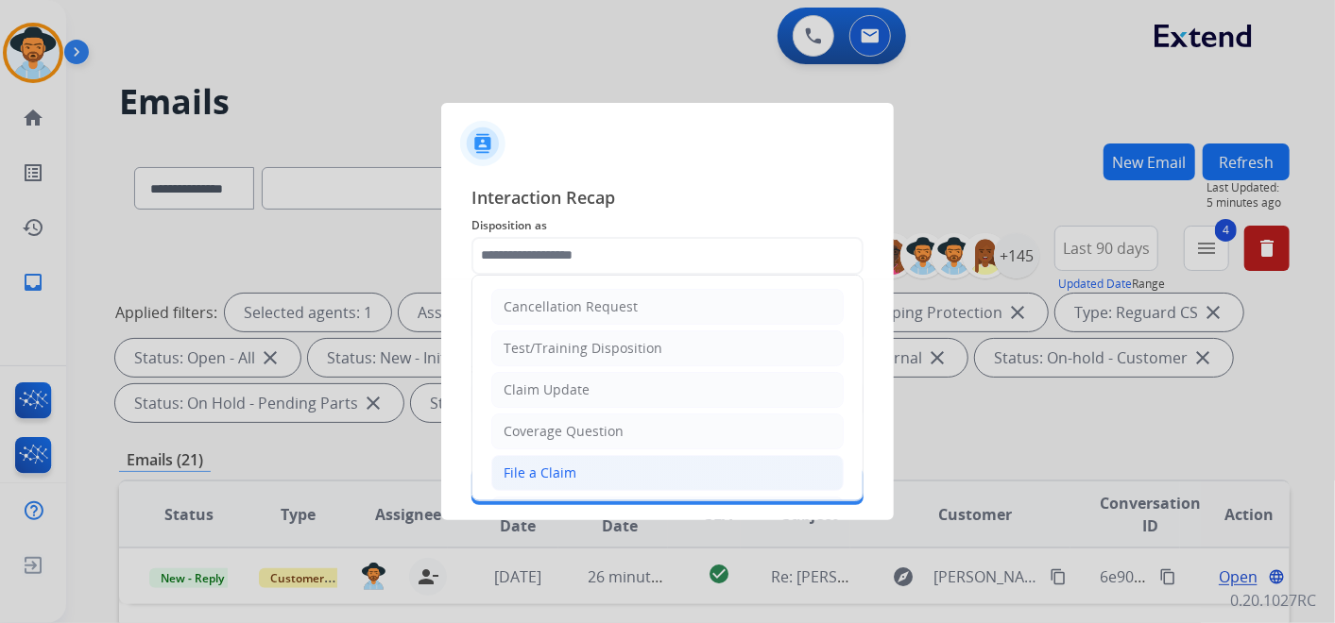
click at [604, 462] on li "File a Claim" at bounding box center [667, 473] width 352 height 36
type input "**********"
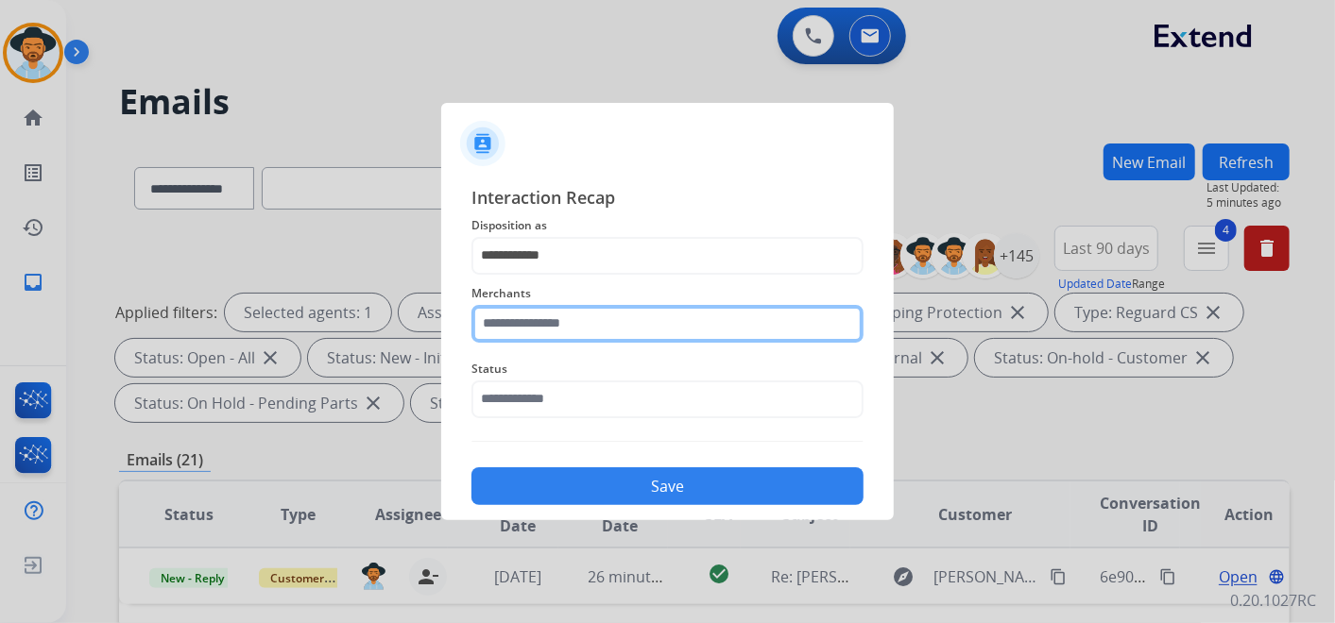
click at [615, 313] on input "text" at bounding box center [667, 324] width 392 height 38
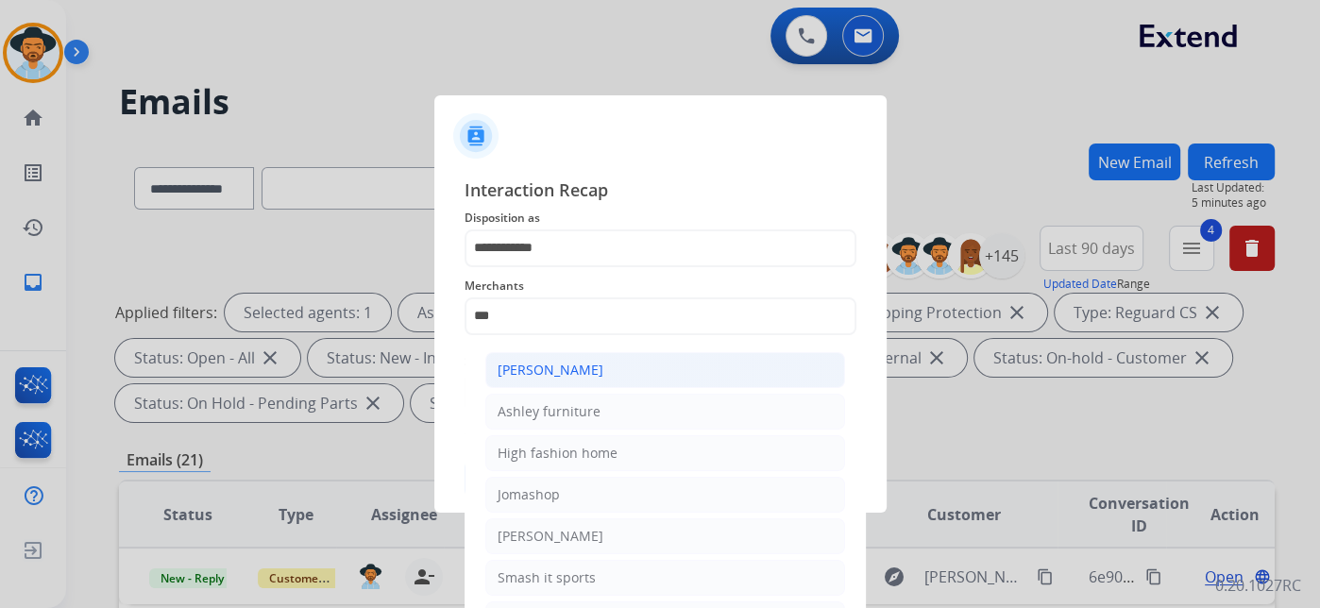
click at [631, 365] on li "Ashley - Reguard" at bounding box center [665, 370] width 360 height 36
type input "**********"
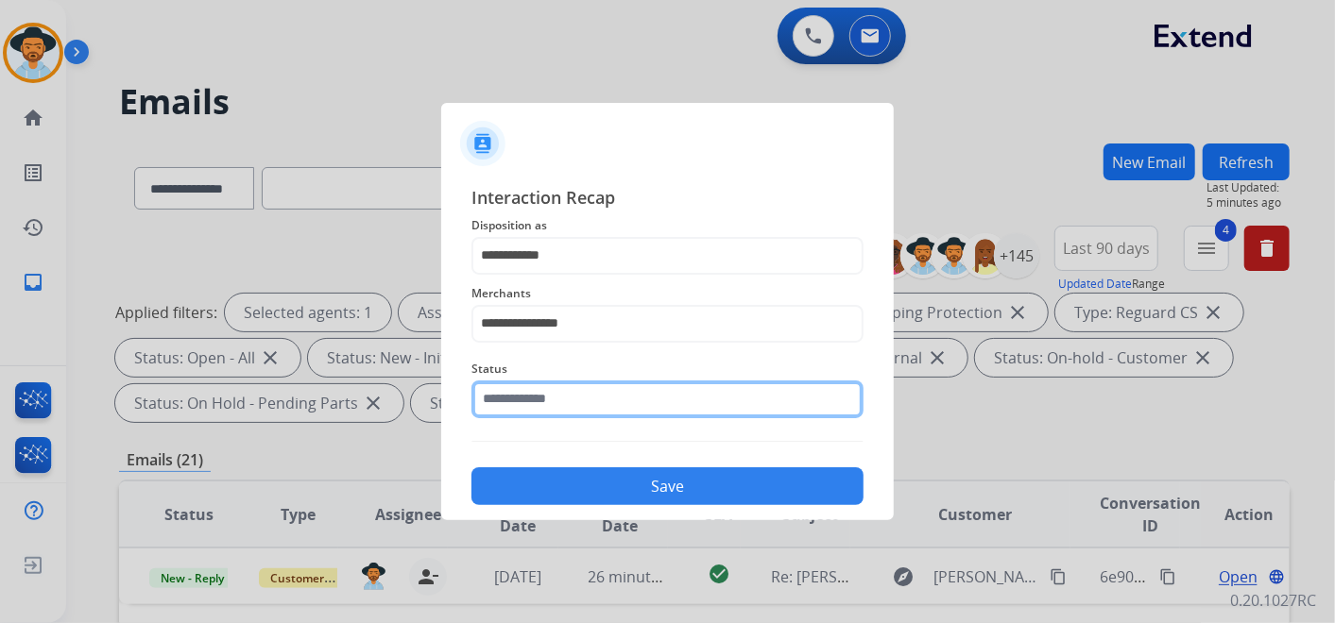
click at [631, 393] on input "text" at bounding box center [667, 400] width 392 height 38
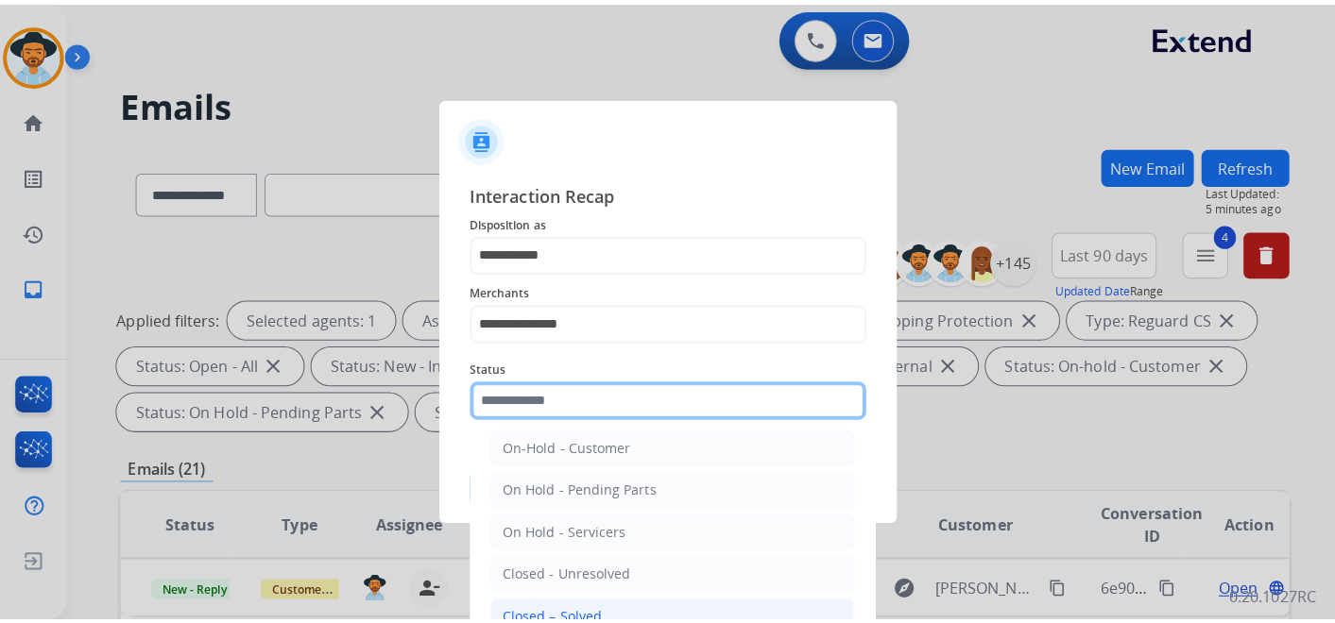
scroll to position [108, 0]
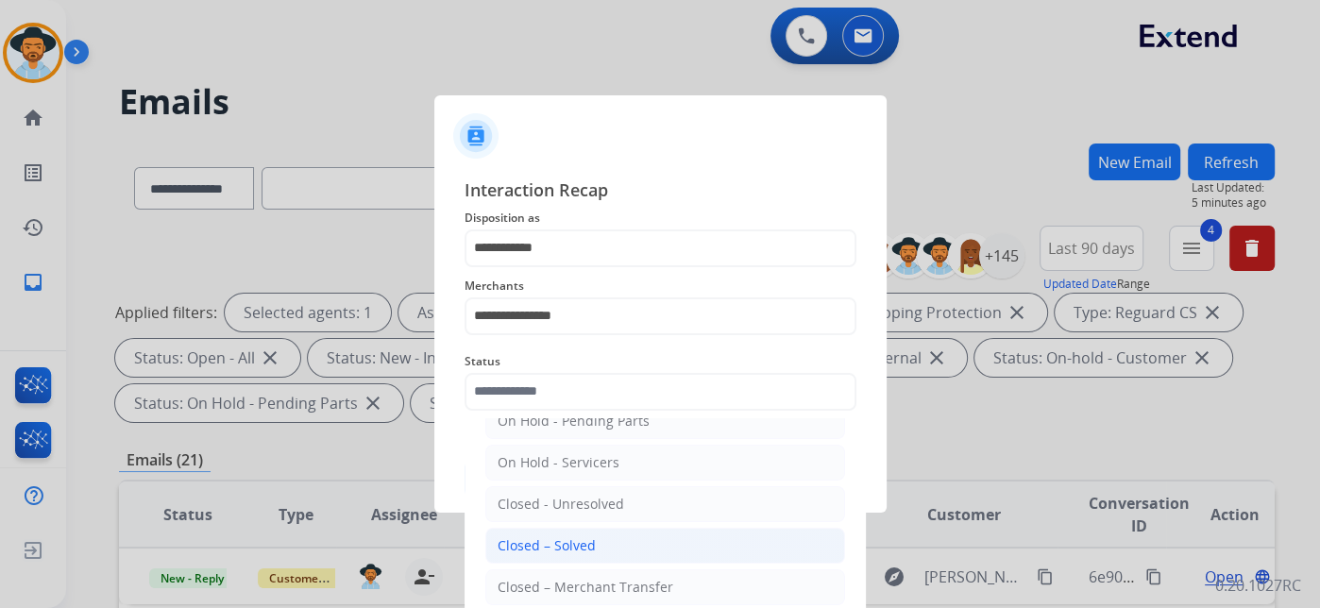
click at [612, 541] on li "Closed – Solved" at bounding box center [665, 546] width 360 height 36
type input "**********"
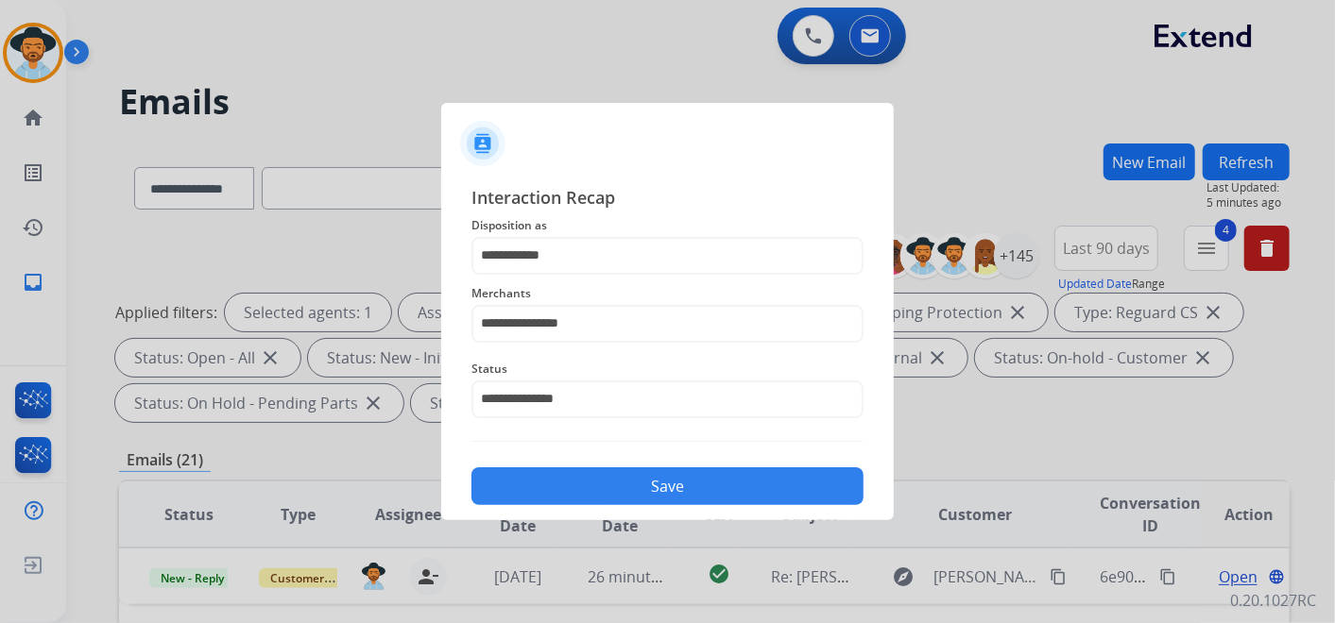
click at [669, 491] on button "Save" at bounding box center [667, 487] width 392 height 38
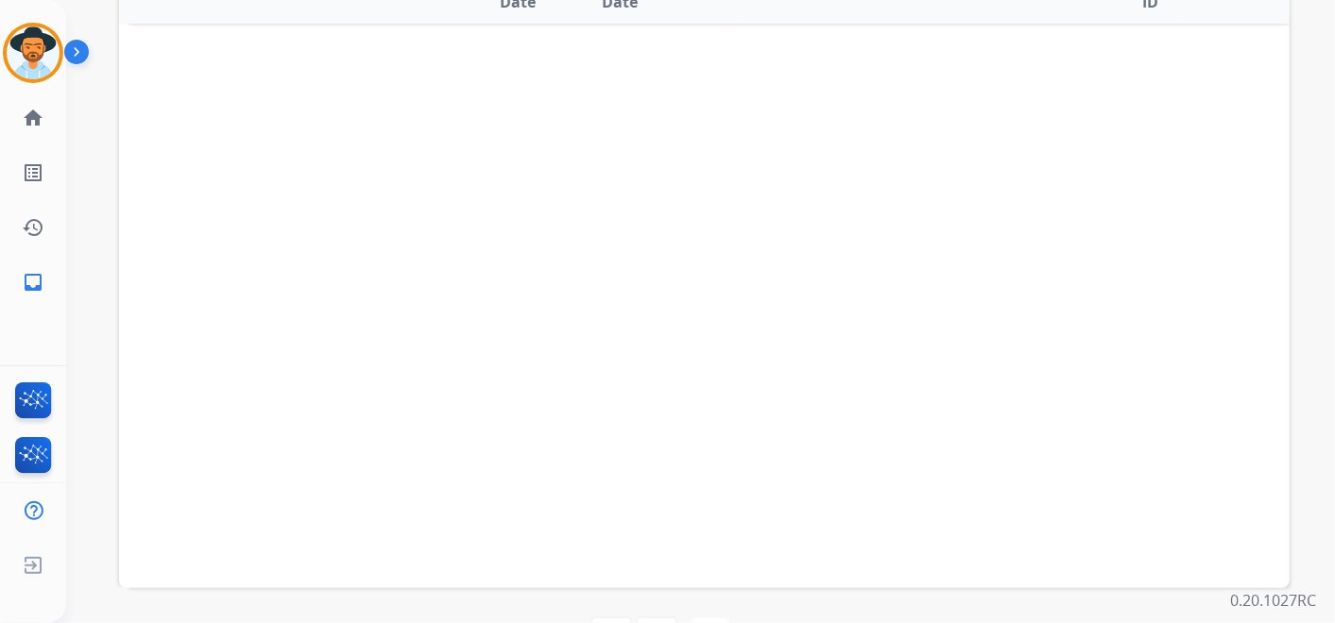
scroll to position [587, 0]
click at [653, 577] on mat-icon "navigate_before" at bounding box center [656, 575] width 23 height 23
select select
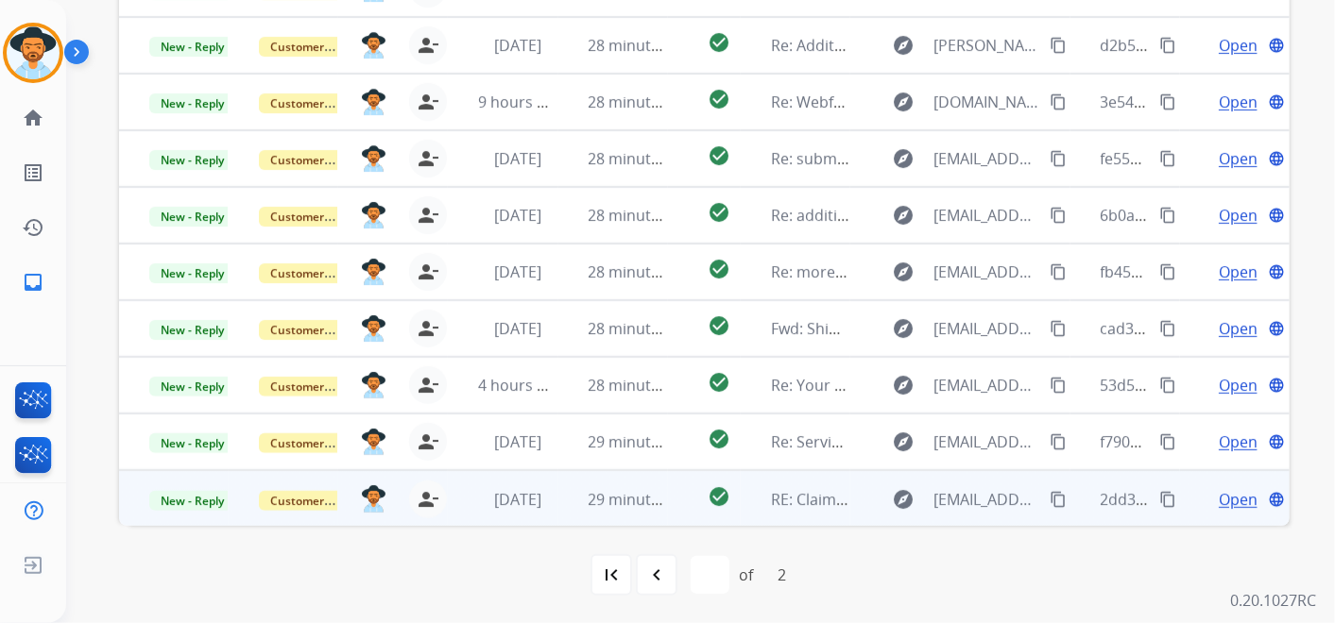
click at [1219, 493] on span "Open" at bounding box center [1237, 499] width 39 height 23
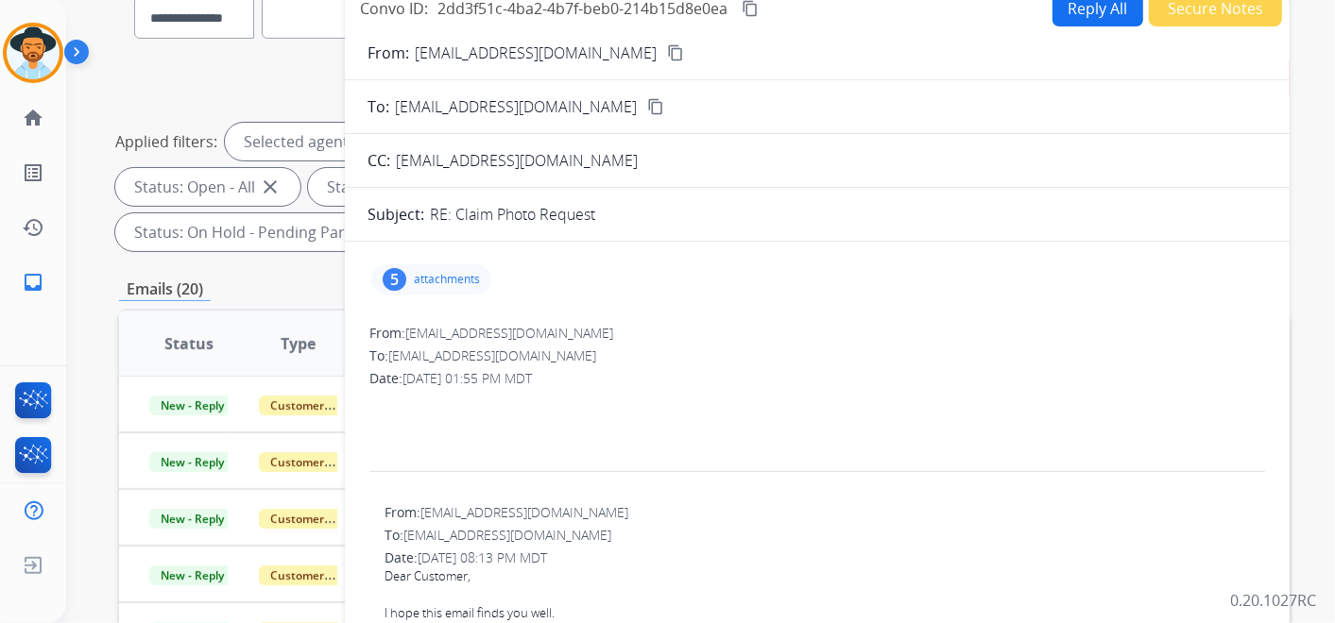
scroll to position [167, 0]
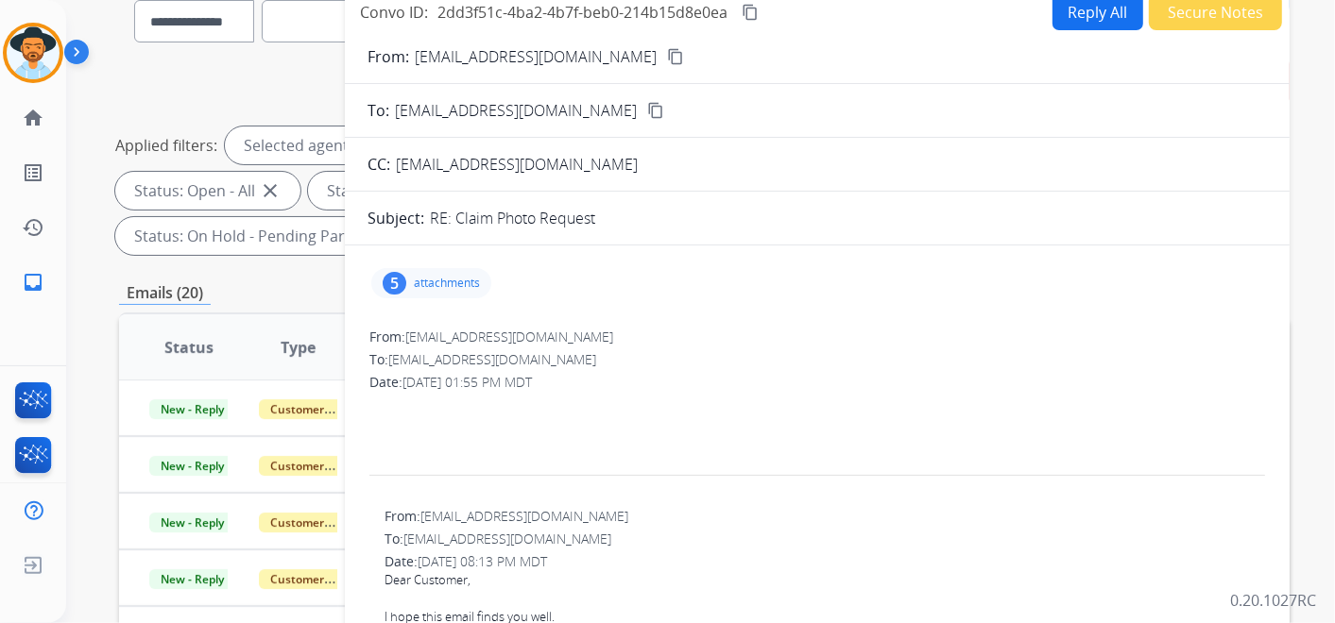
click at [452, 270] on div "5 attachments" at bounding box center [431, 283] width 120 height 30
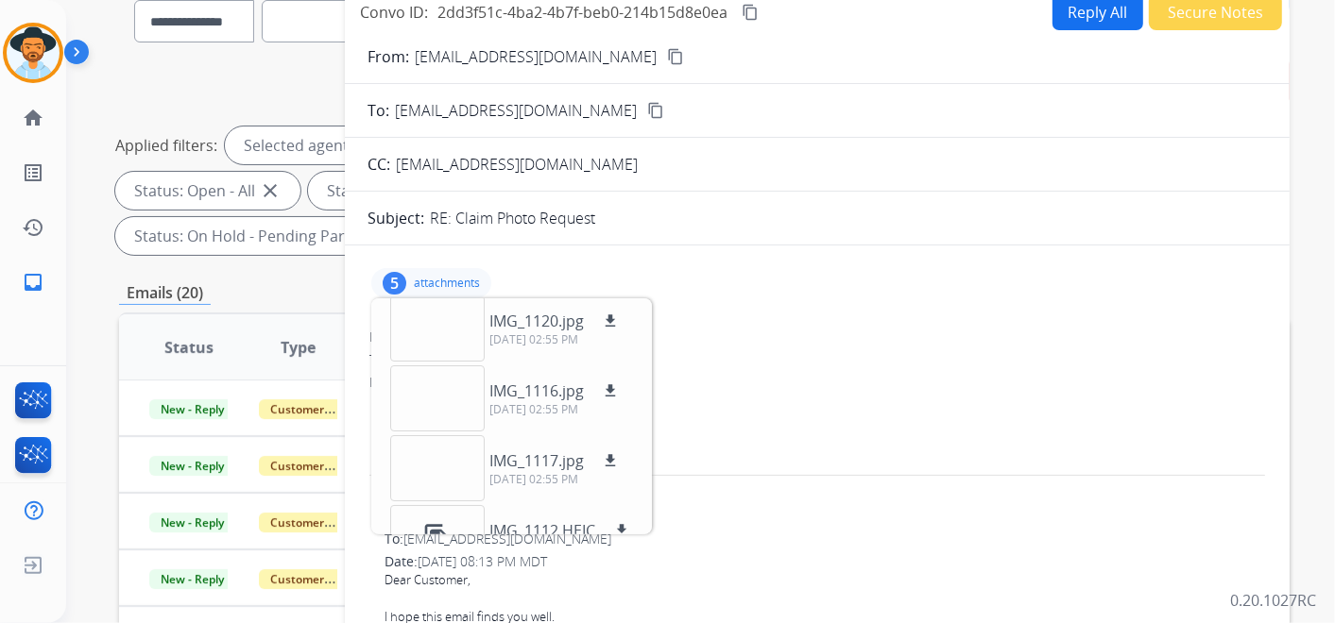
scroll to position [0, 0]
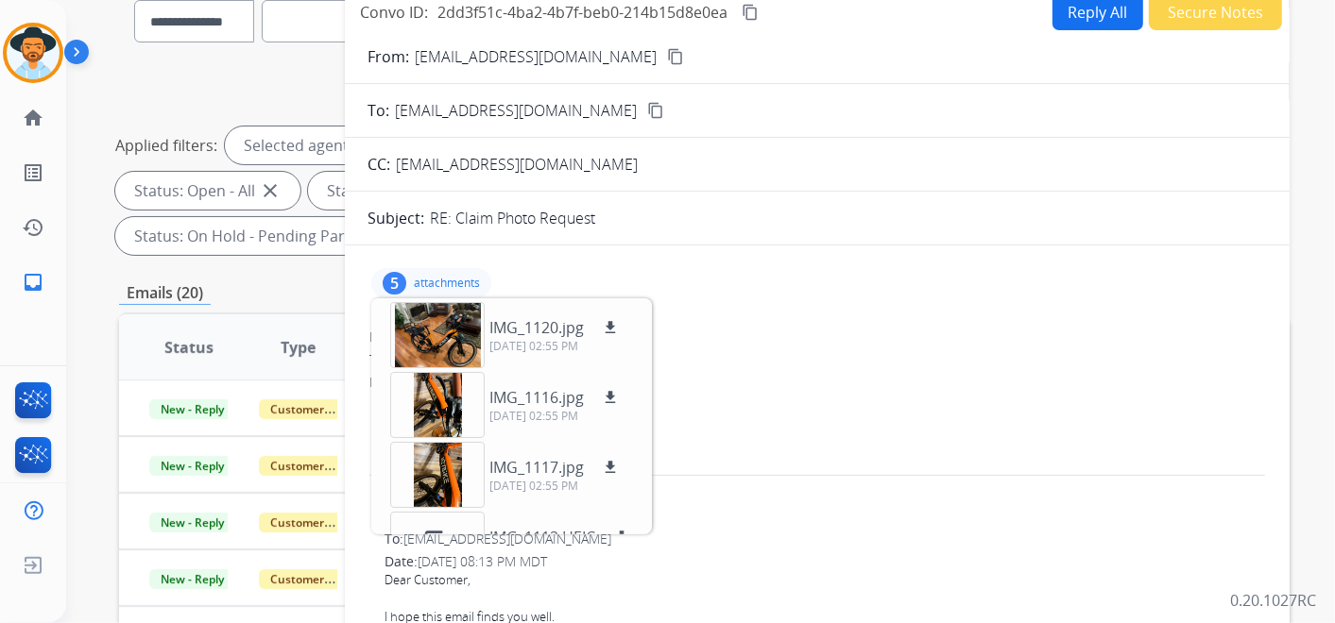
click at [667, 51] on mat-icon "content_copy" at bounding box center [675, 56] width 17 height 17
drag, startPoint x: 1225, startPoint y: 75, endPoint x: 1167, endPoint y: 91, distance: 59.8
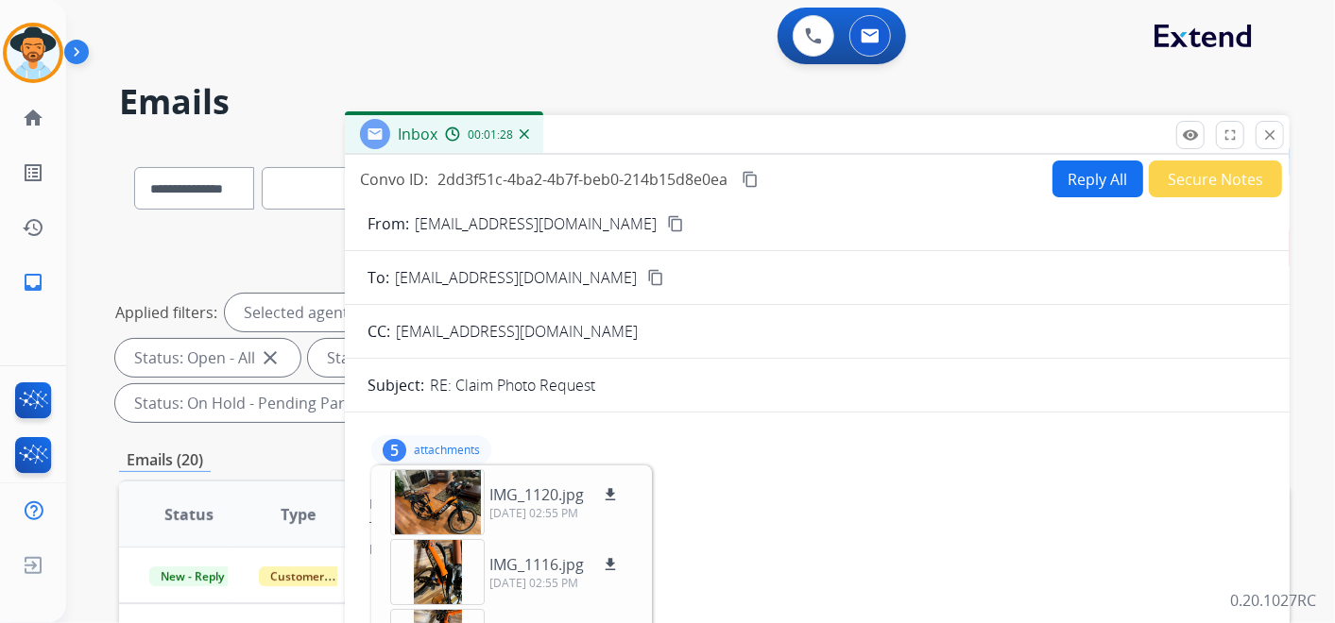
click at [754, 178] on mat-icon "content_copy" at bounding box center [749, 179] width 17 height 17
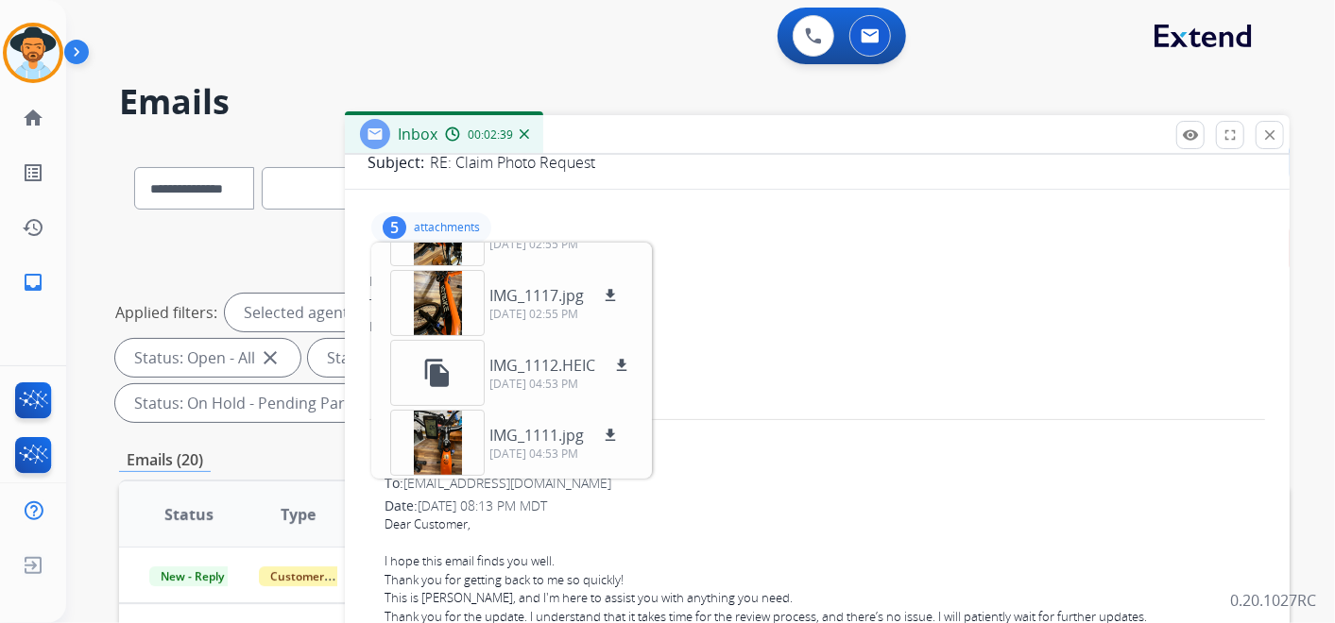
scroll to position [105, 0]
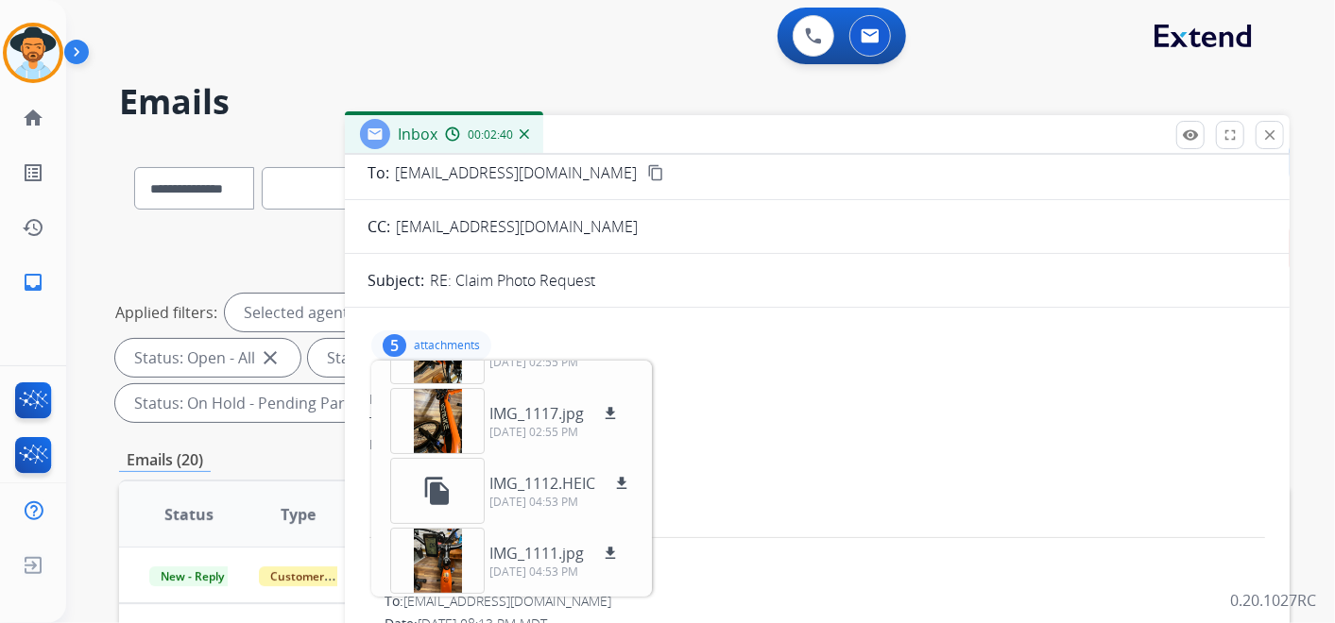
click at [539, 323] on div "5 attachments IMG_1120.jpg download 09/30/2025, 02:55 PM IMG_1116.jpg download …" at bounding box center [816, 345] width 899 height 45
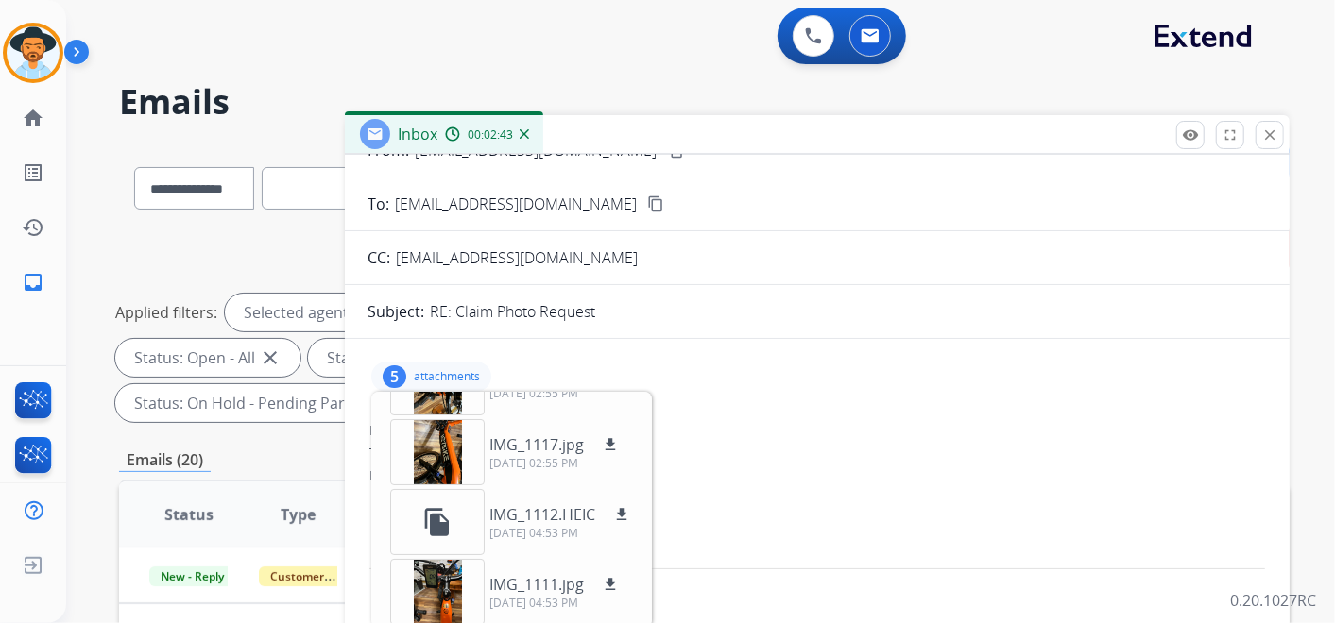
scroll to position [0, 0]
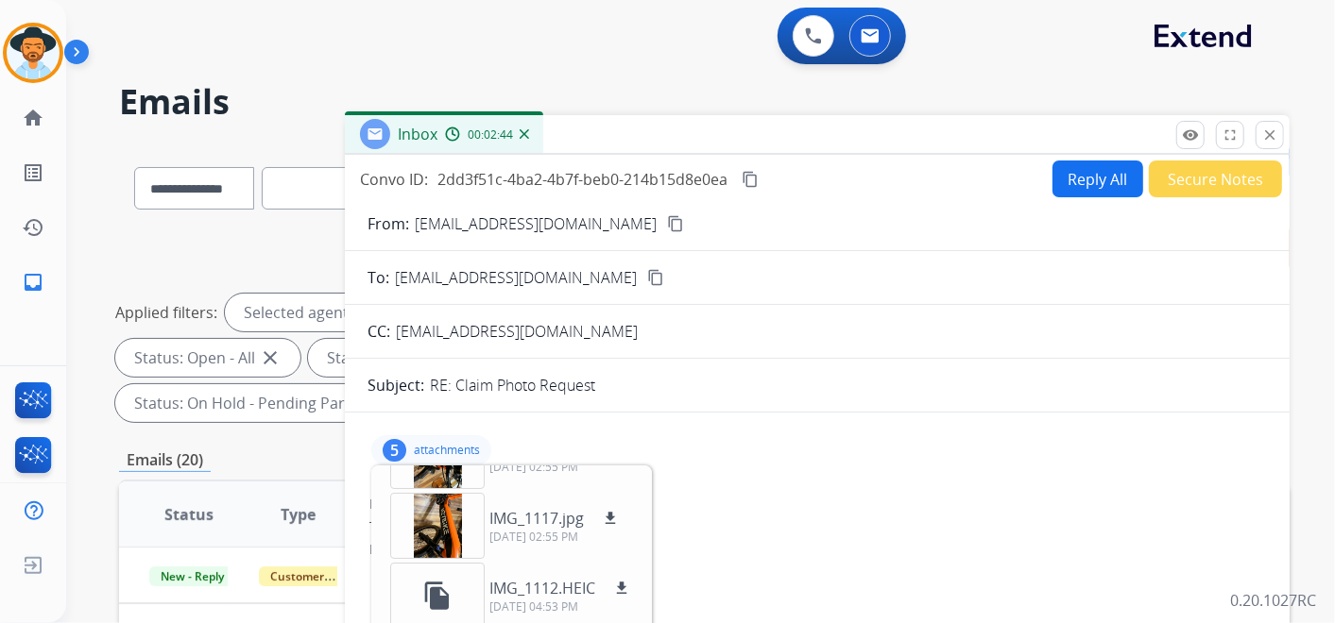
click at [1085, 171] on button "Reply All" at bounding box center [1097, 179] width 91 height 37
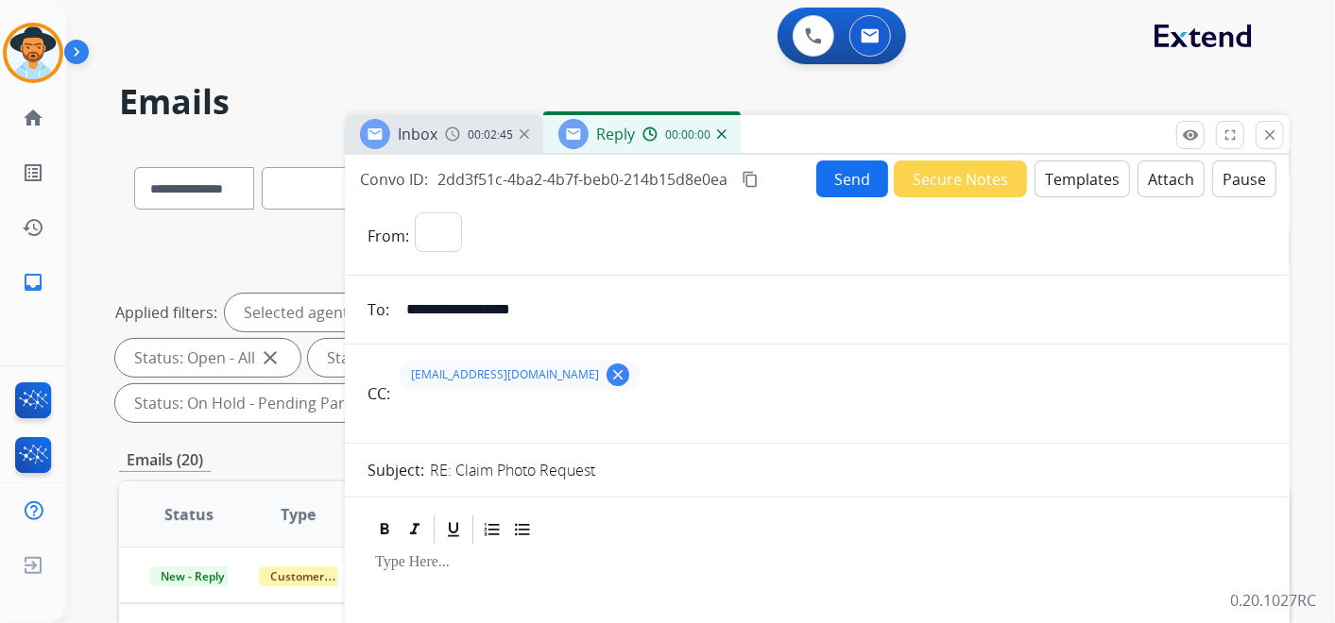
select select "**********"
click at [1075, 178] on button "Templates" at bounding box center [1081, 179] width 95 height 37
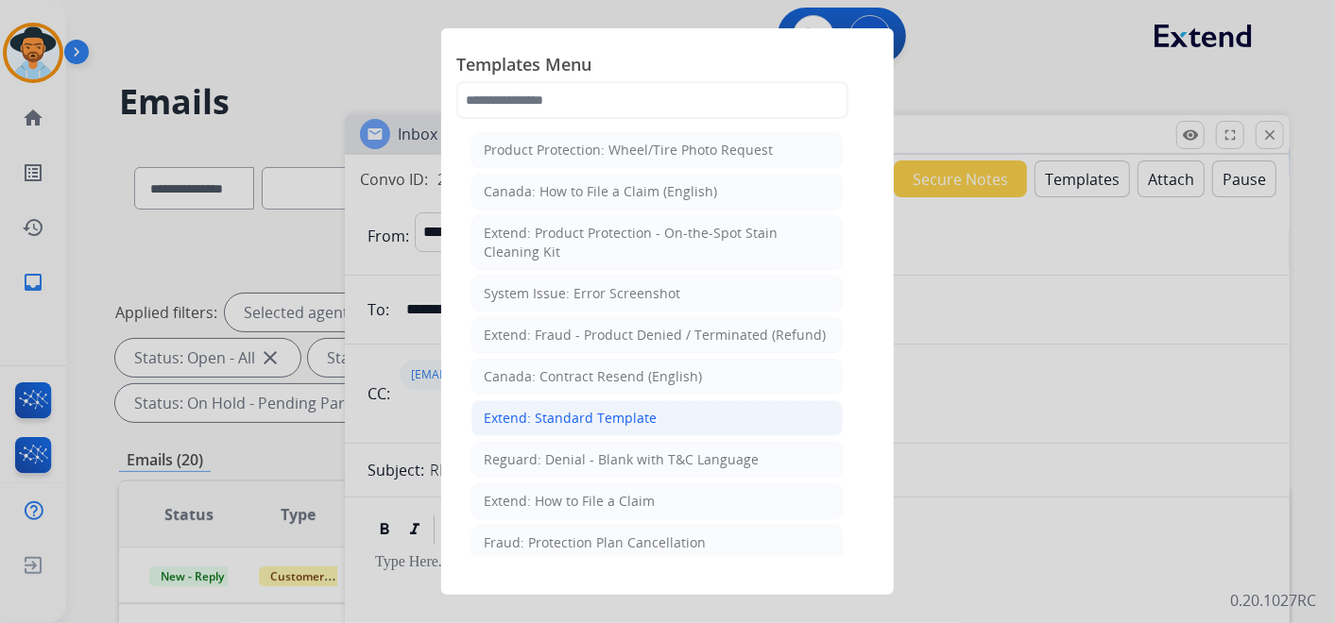
click at [625, 417] on div "Extend: Standard Template" at bounding box center [570, 418] width 173 height 19
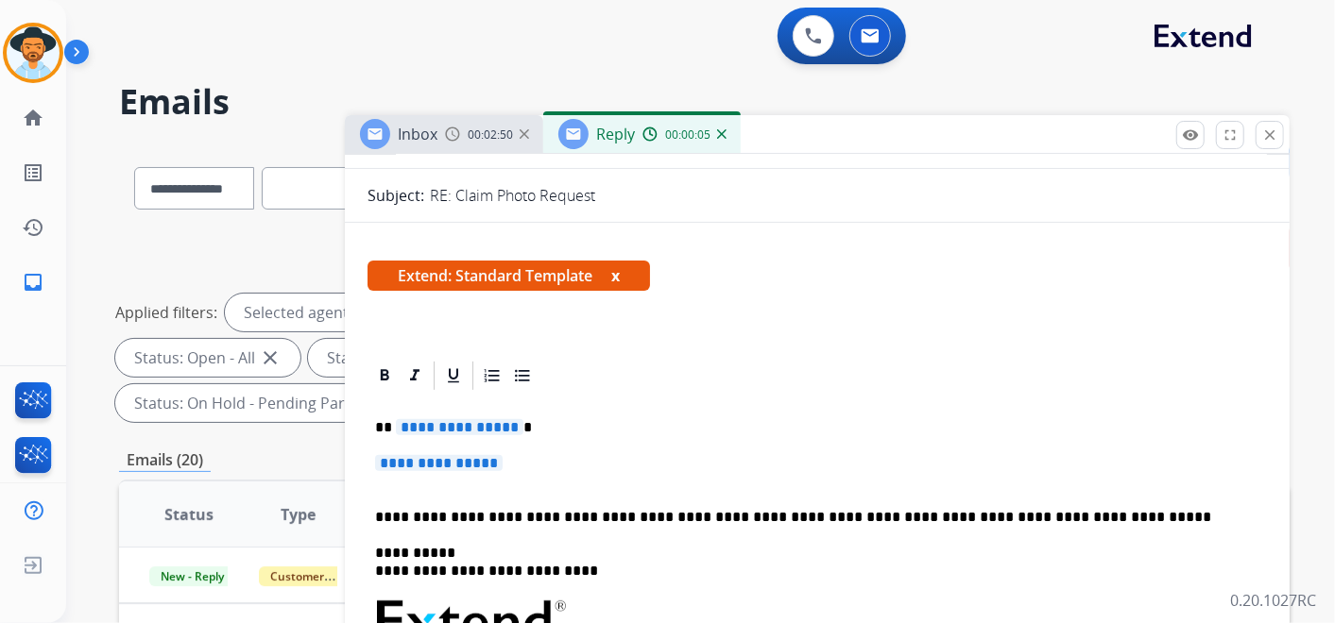
scroll to position [315, 0]
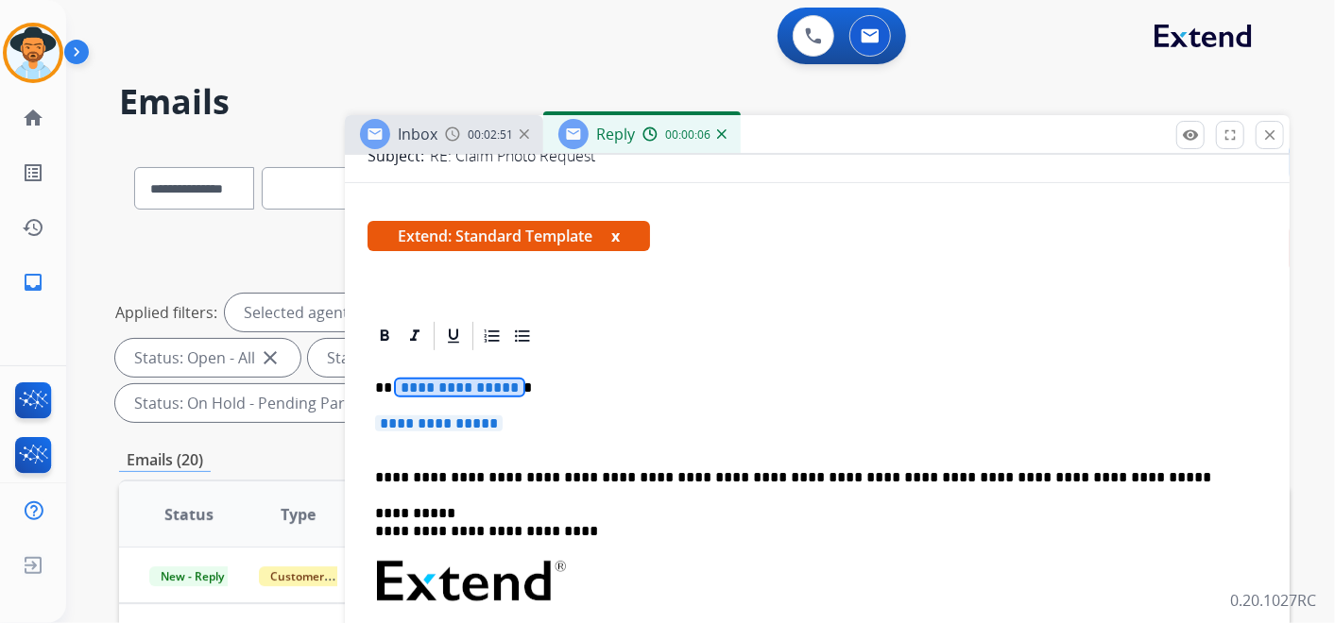
click at [467, 390] on span "**********" at bounding box center [460, 388] width 128 height 16
click at [483, 420] on span "**********" at bounding box center [439, 424] width 128 height 16
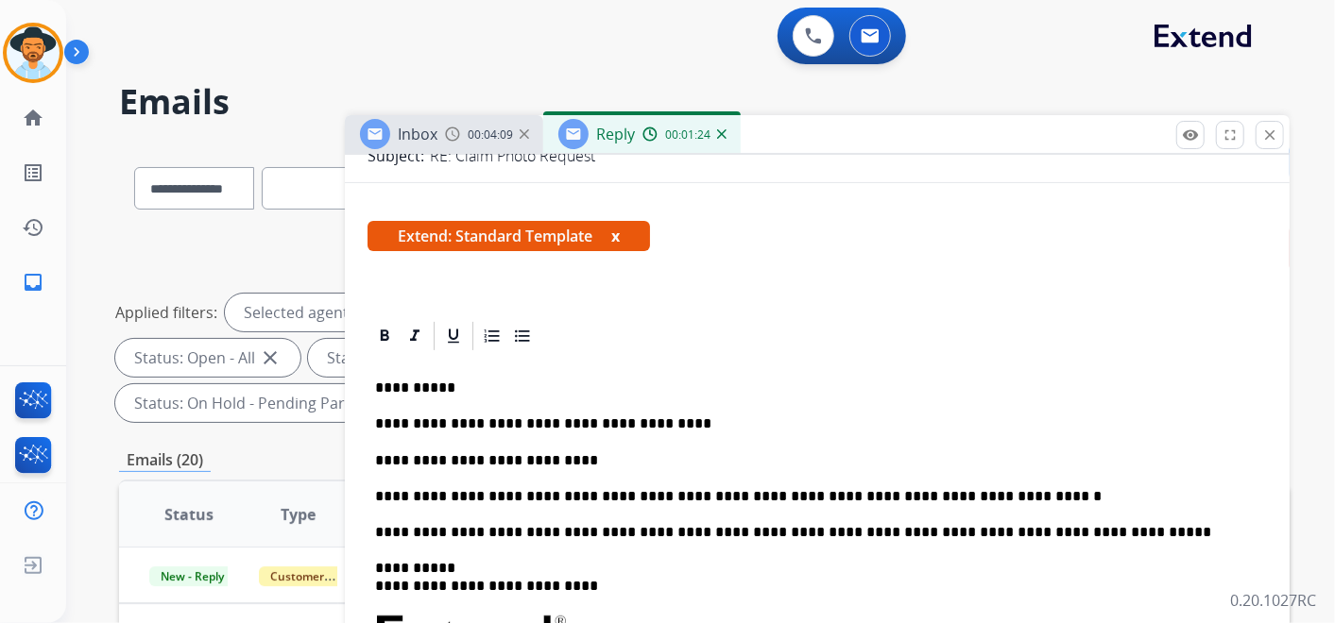
click at [977, 495] on p "**********" at bounding box center [809, 496] width 869 height 17
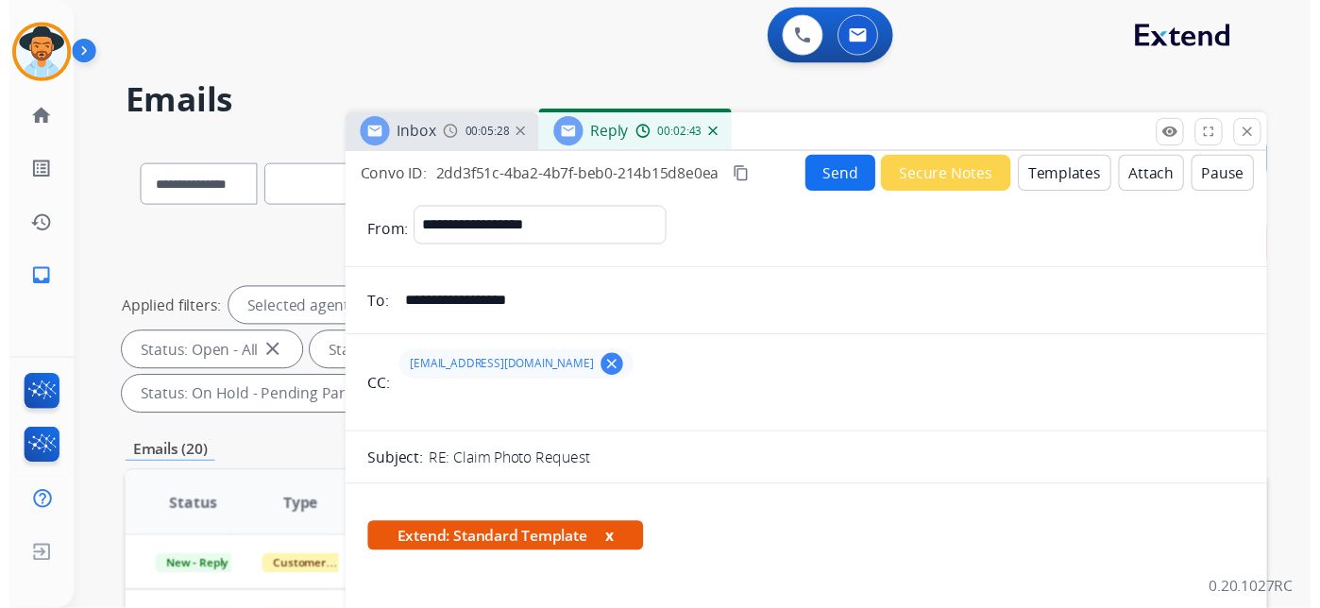
scroll to position [0, 0]
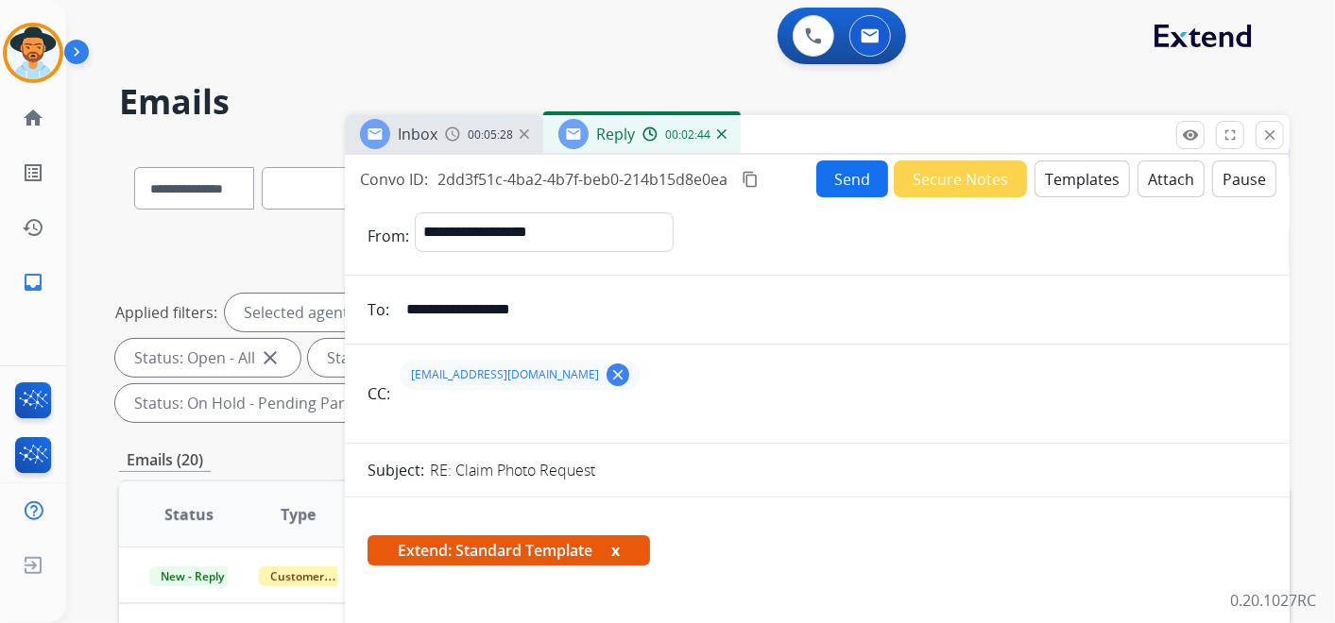
click at [844, 175] on button "Send" at bounding box center [852, 179] width 72 height 37
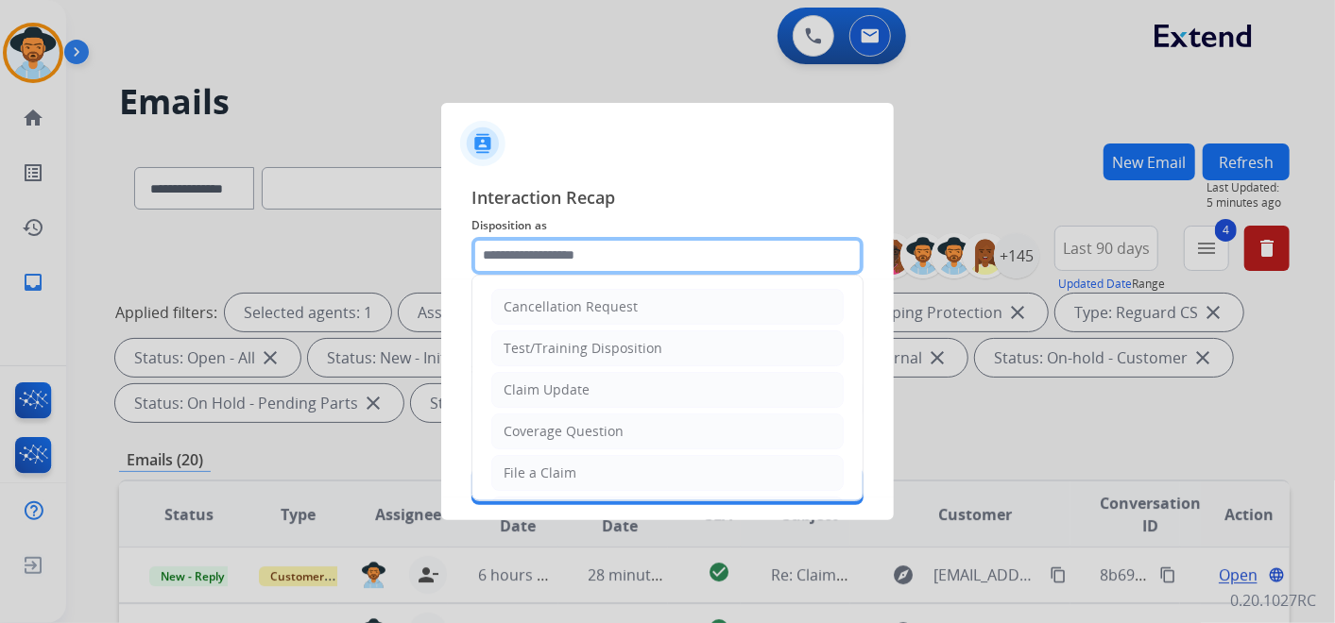
click at [600, 259] on input "text" at bounding box center [667, 256] width 392 height 38
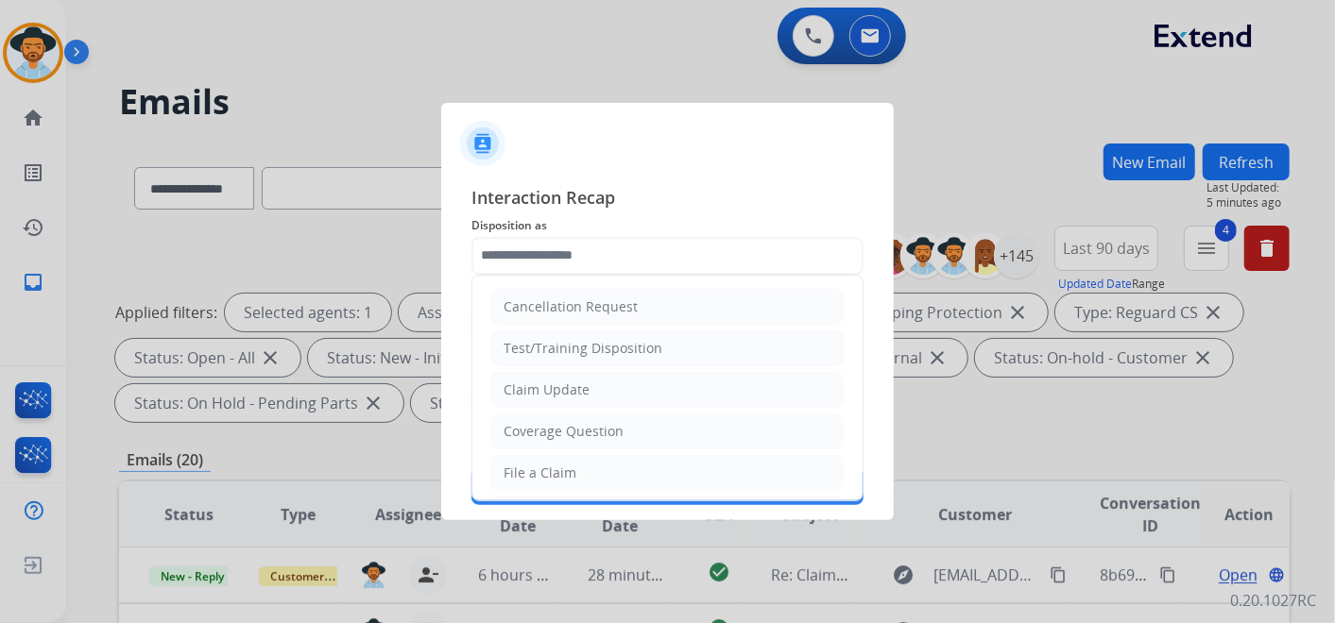
click at [574, 388] on div "Claim Update" at bounding box center [546, 390] width 86 height 19
type input "**********"
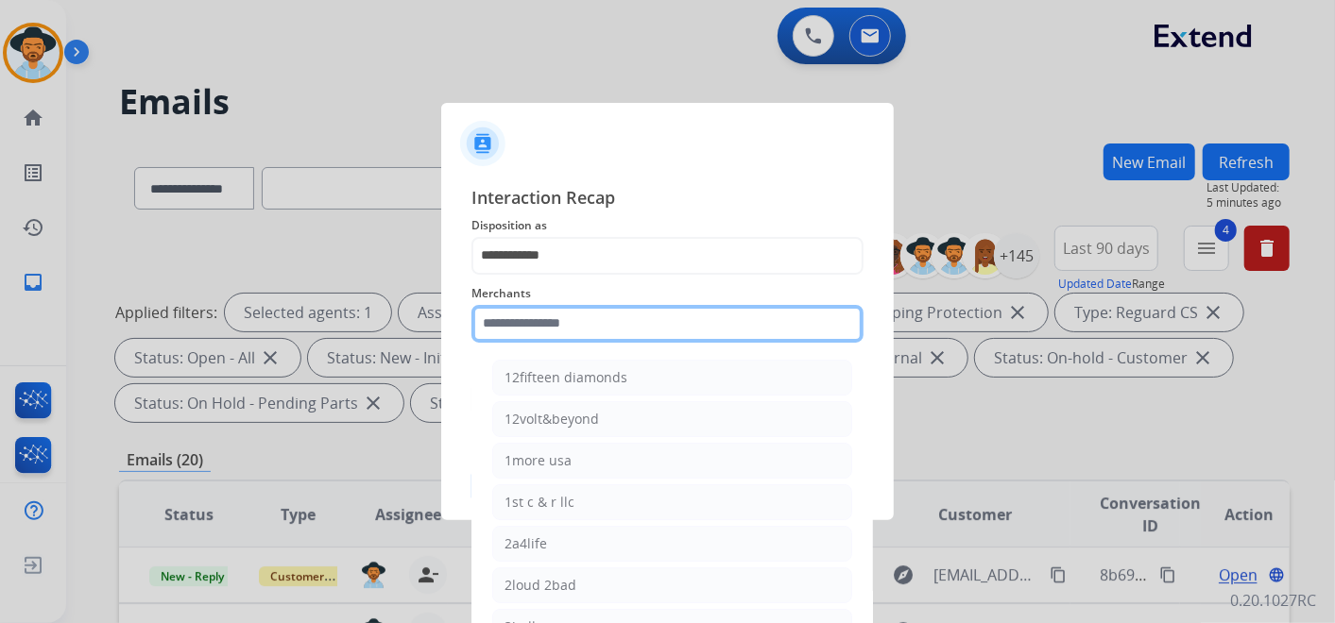
click at [576, 335] on div "Merchants 12fifteen diamonds 12volt&beyond 1more usa 1st c & r llc 2a4life 2lou…" at bounding box center [667, 313] width 392 height 76
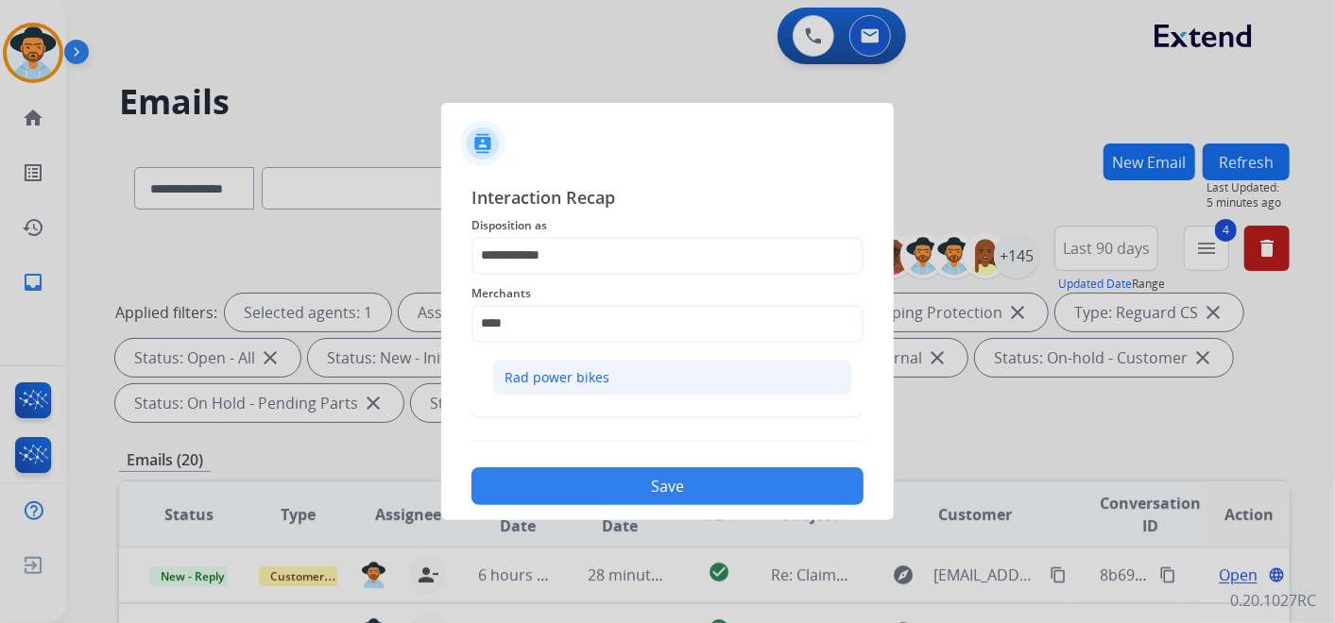
click at [579, 375] on div "Rad power bikes" at bounding box center [556, 377] width 105 height 19
type input "**********"
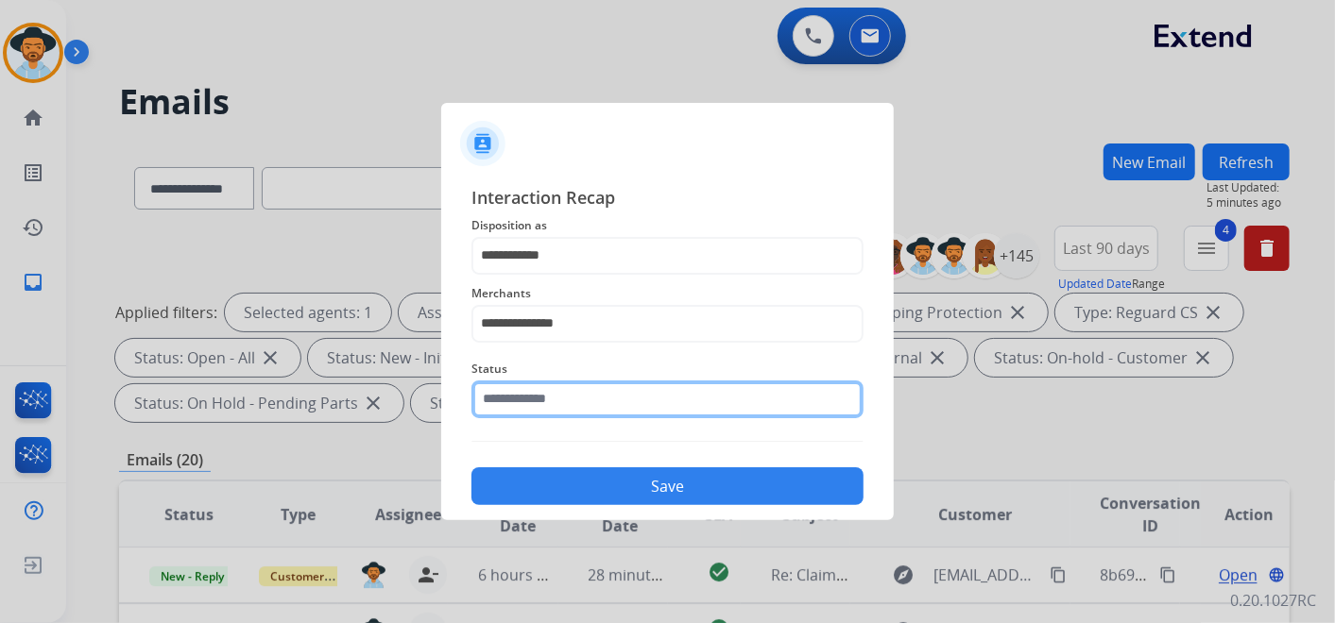
click at [599, 400] on input "text" at bounding box center [667, 400] width 392 height 38
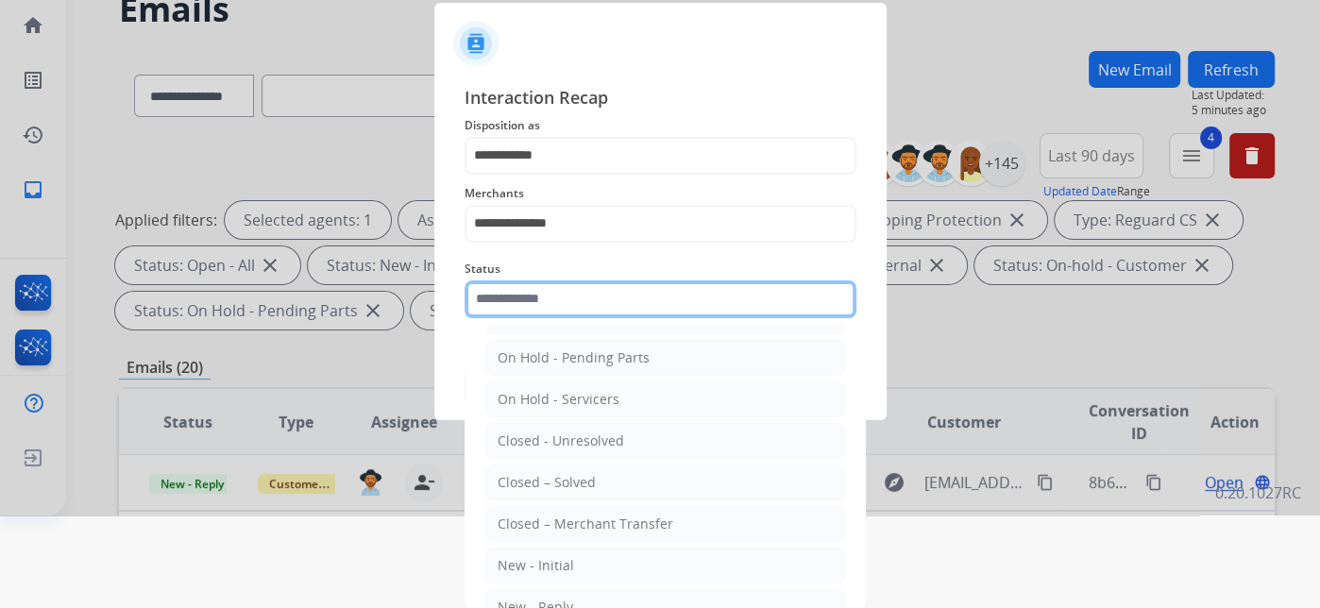
scroll to position [105, 0]
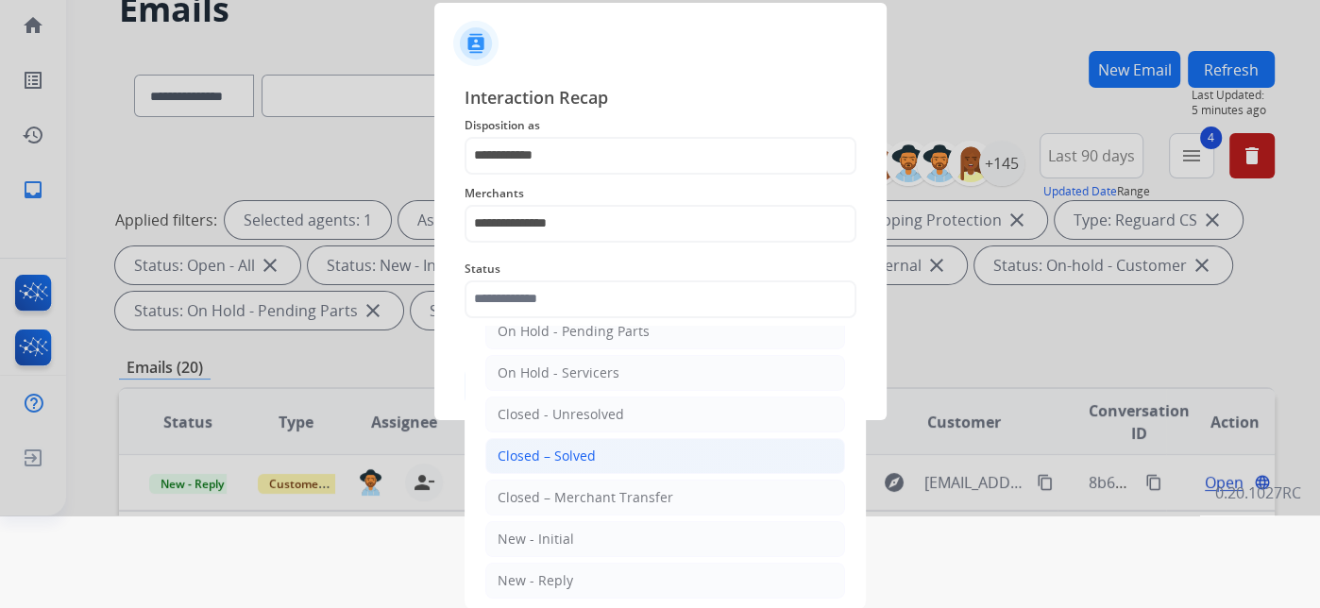
click at [592, 448] on li "Closed – Solved" at bounding box center [665, 456] width 360 height 36
type input "**********"
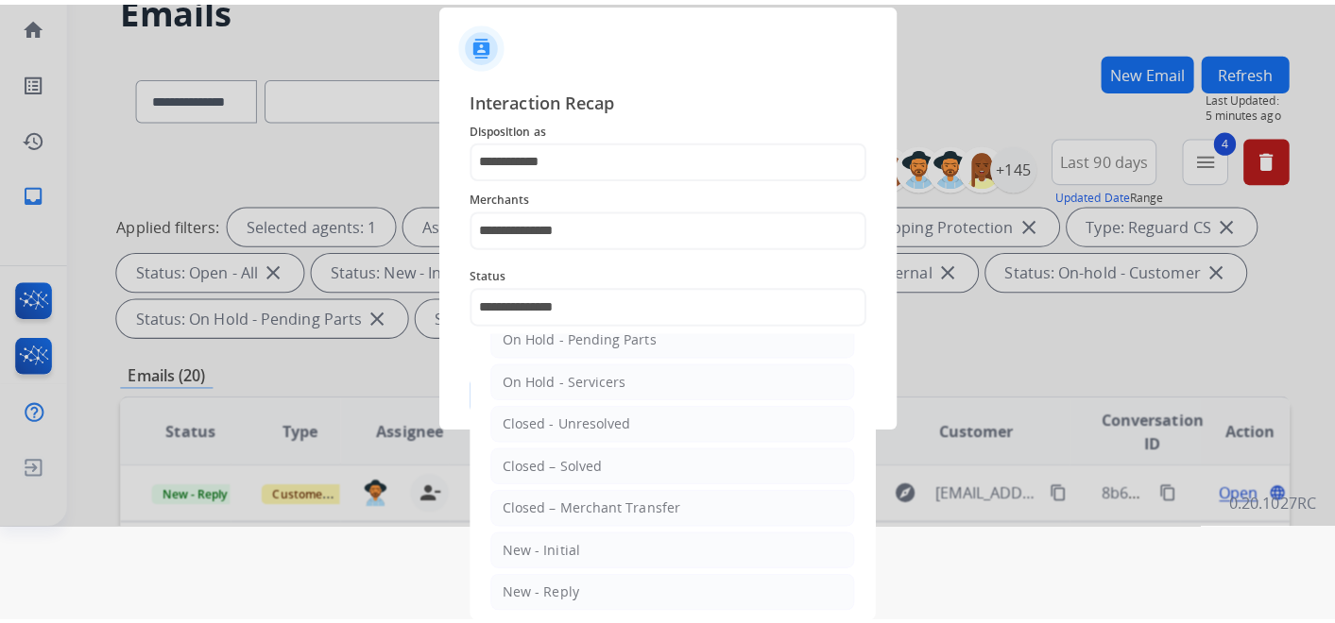
scroll to position [0, 0]
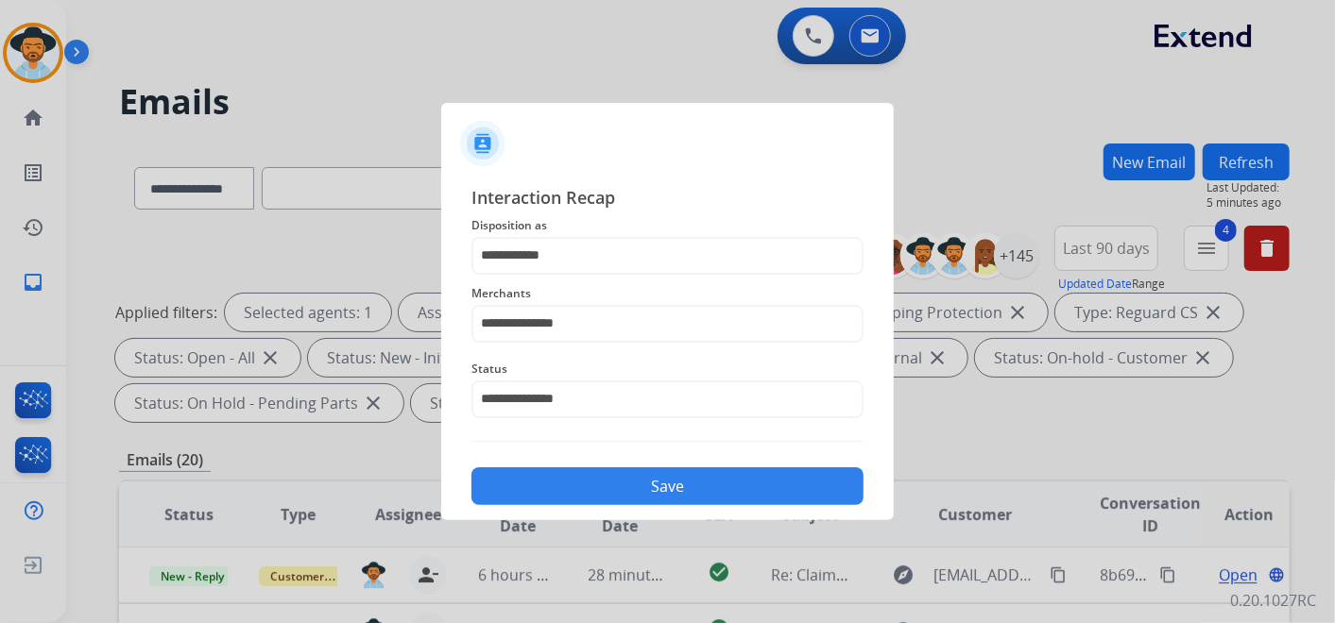
click at [638, 485] on button "Save" at bounding box center [667, 487] width 392 height 38
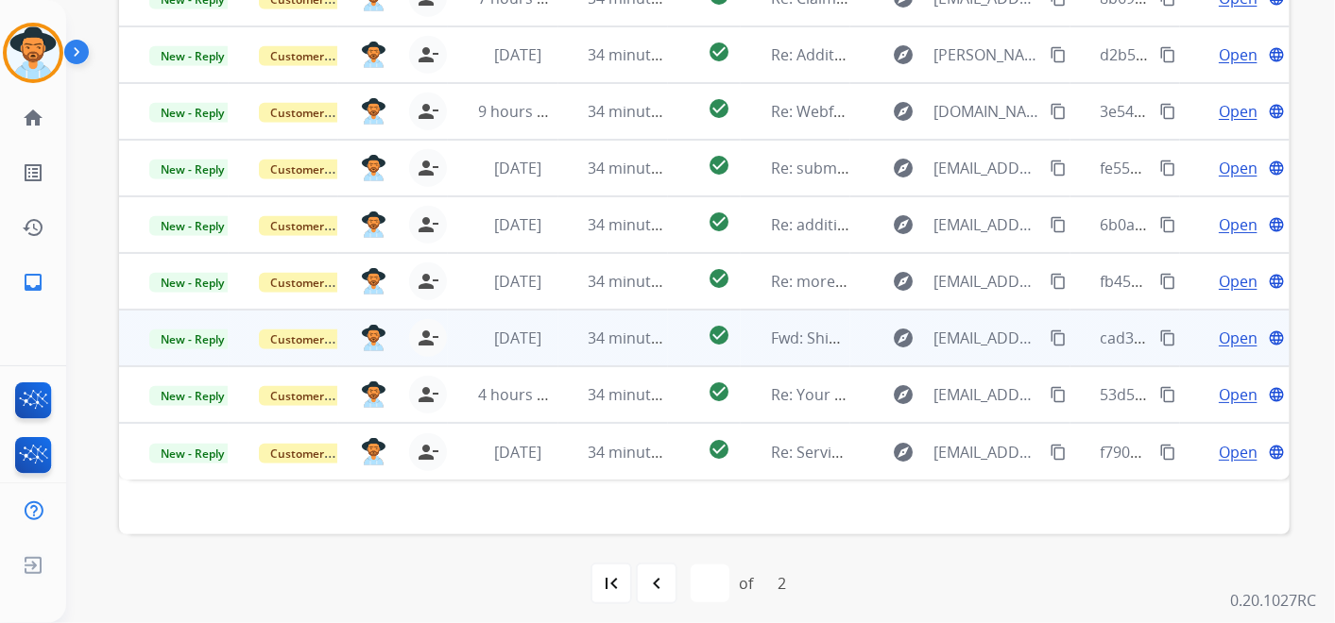
scroll to position [587, 0]
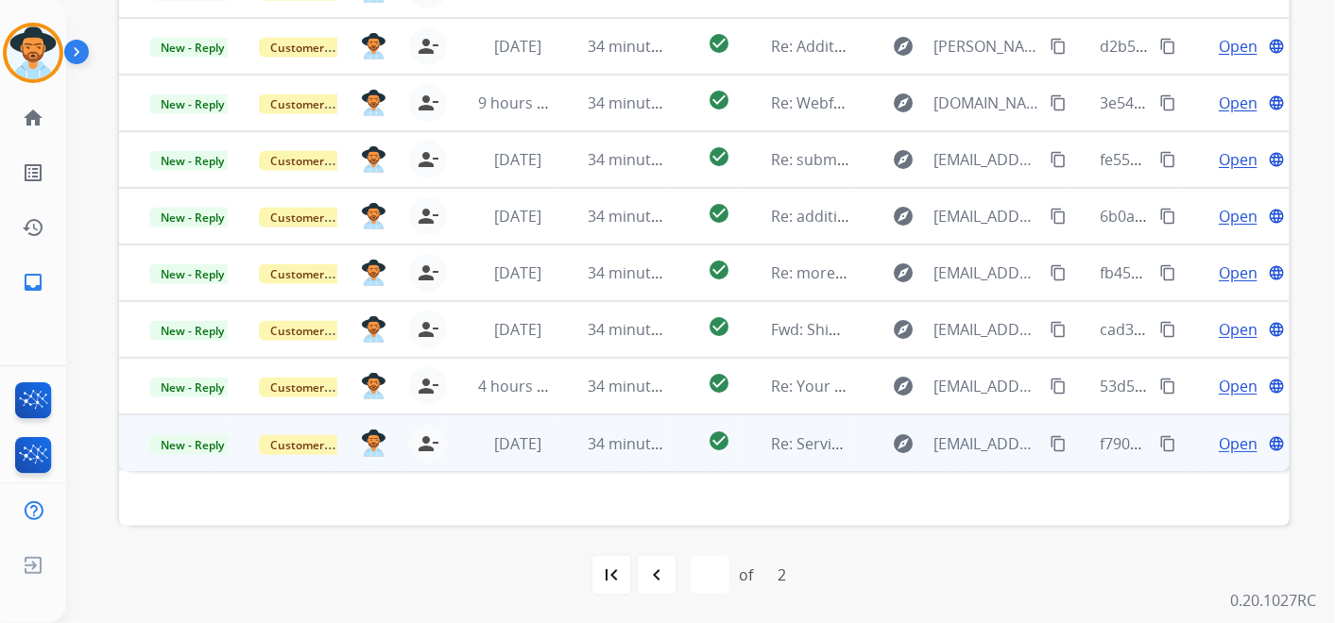
click at [1222, 442] on span "Open" at bounding box center [1237, 444] width 39 height 23
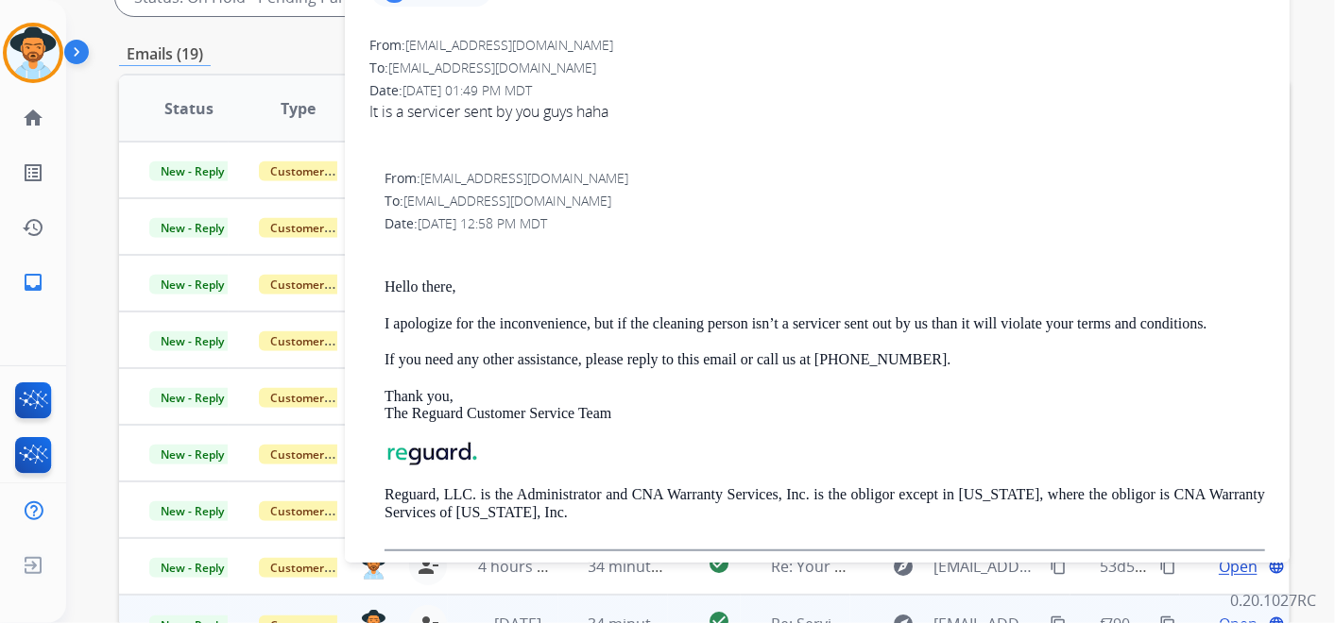
scroll to position [272, 0]
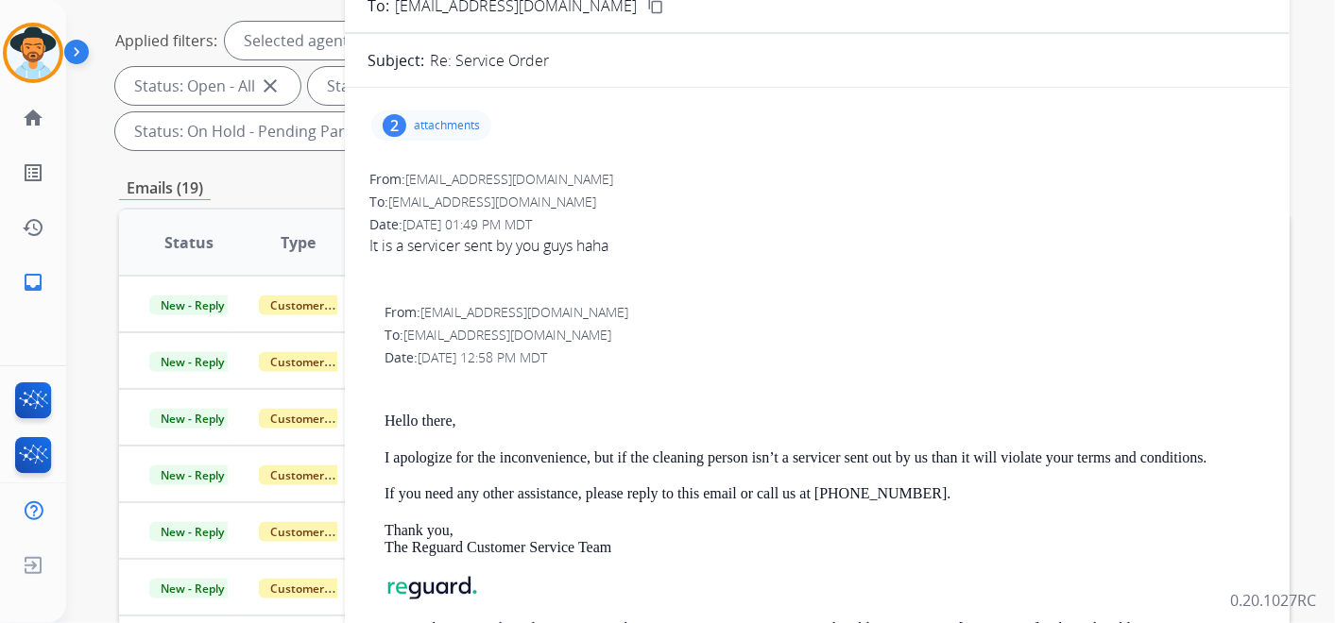
click at [453, 124] on p "attachments" at bounding box center [447, 125] width 66 height 15
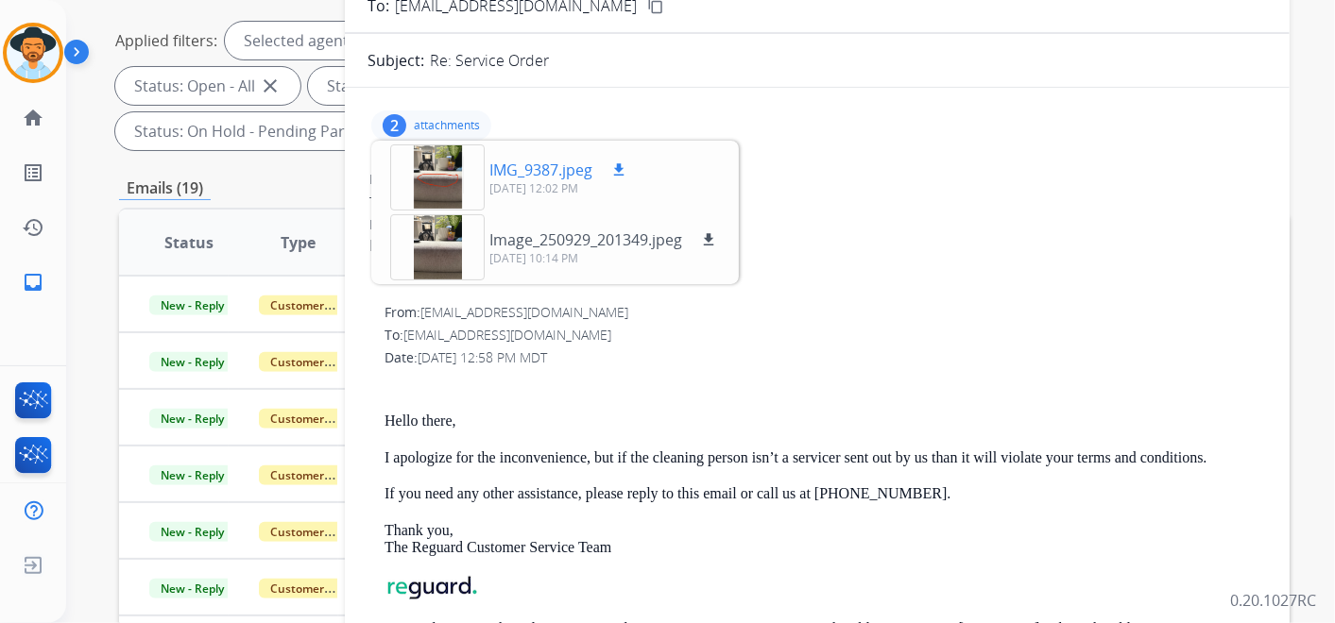
click at [445, 172] on div at bounding box center [437, 178] width 94 height 66
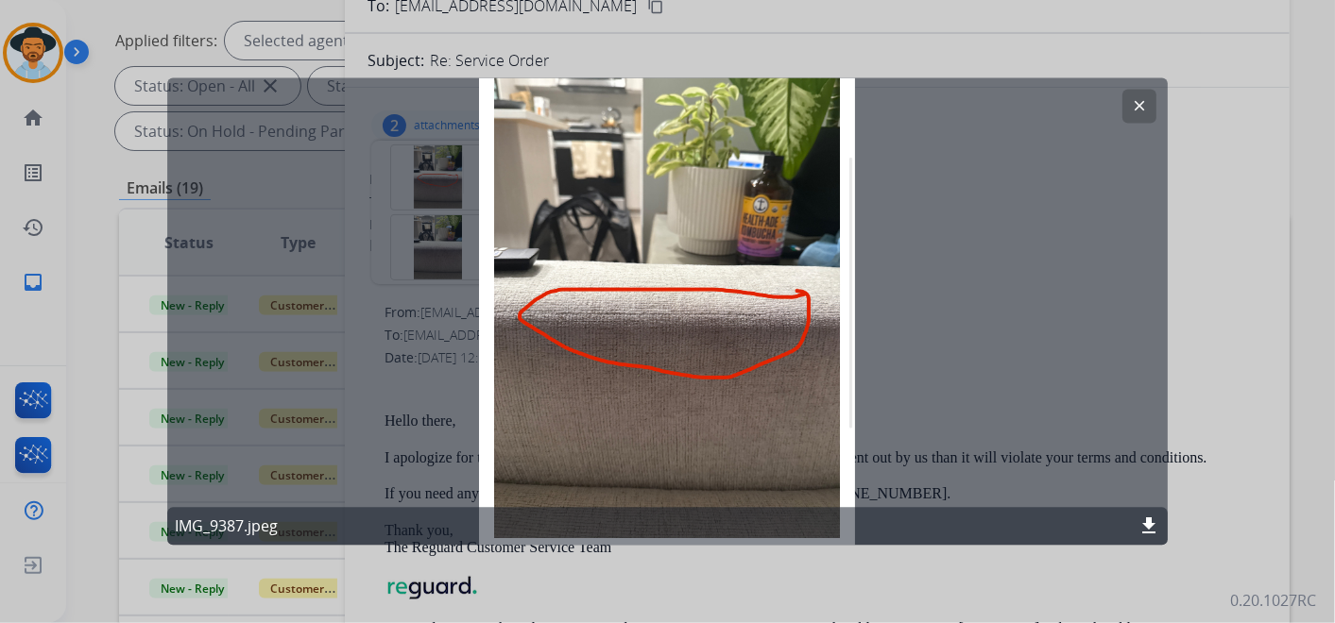
click at [1144, 107] on mat-icon "clear" at bounding box center [1139, 106] width 17 height 17
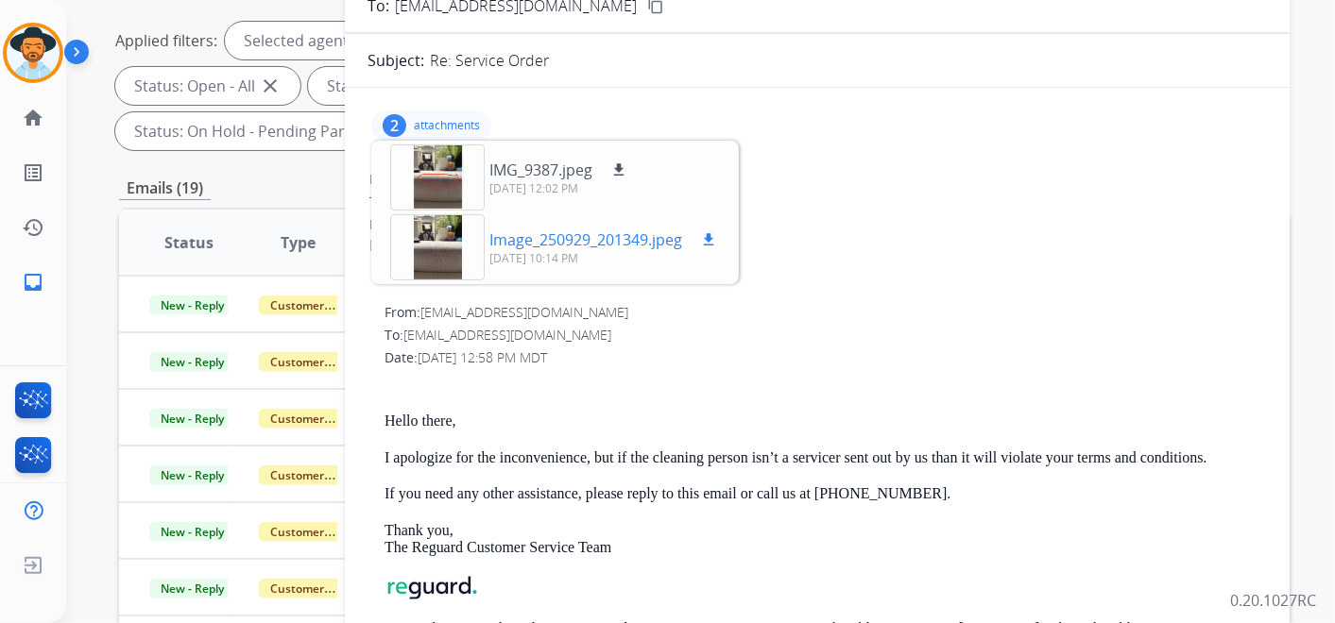
click at [428, 235] on div at bounding box center [437, 247] width 94 height 66
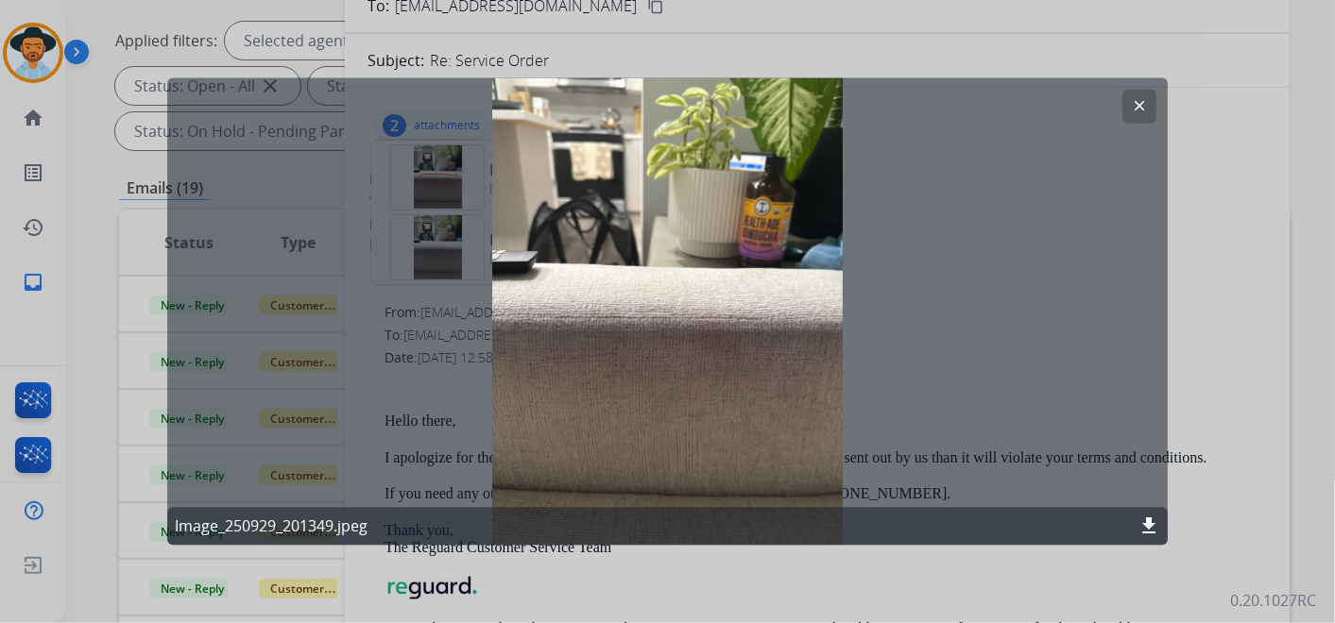
click at [1131, 98] on mat-icon "clear" at bounding box center [1139, 106] width 17 height 17
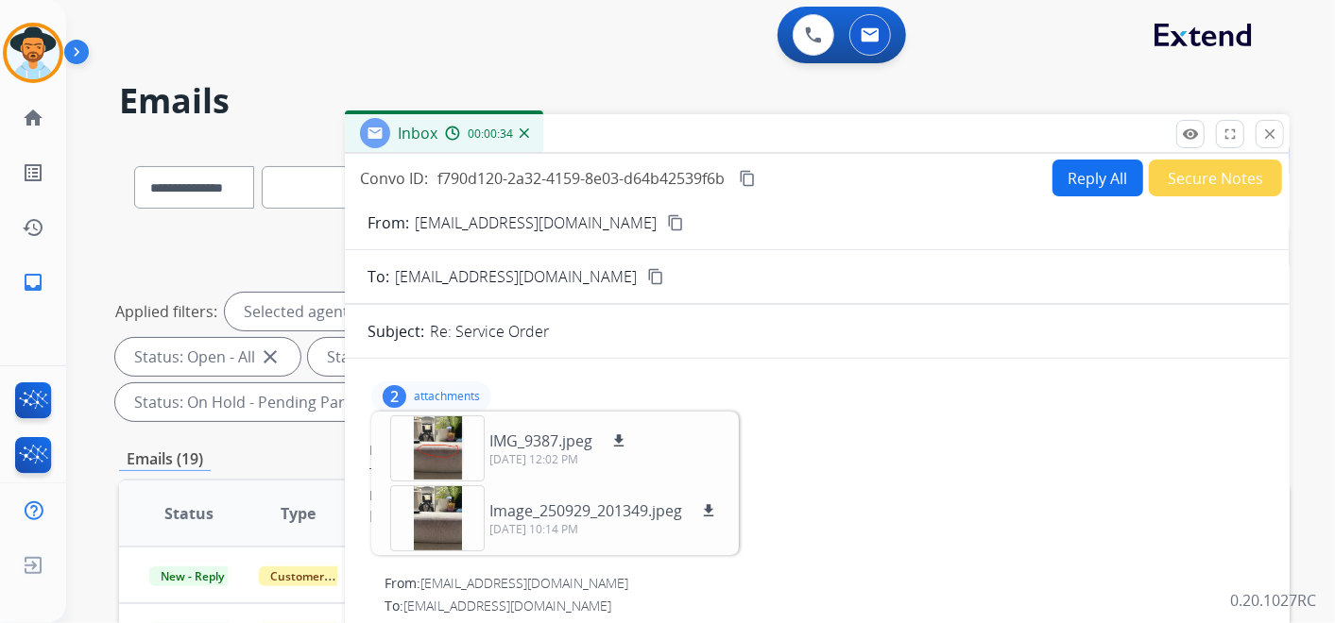
scroll to position [0, 0]
click at [667, 218] on mat-icon "content_copy" at bounding box center [675, 223] width 17 height 17
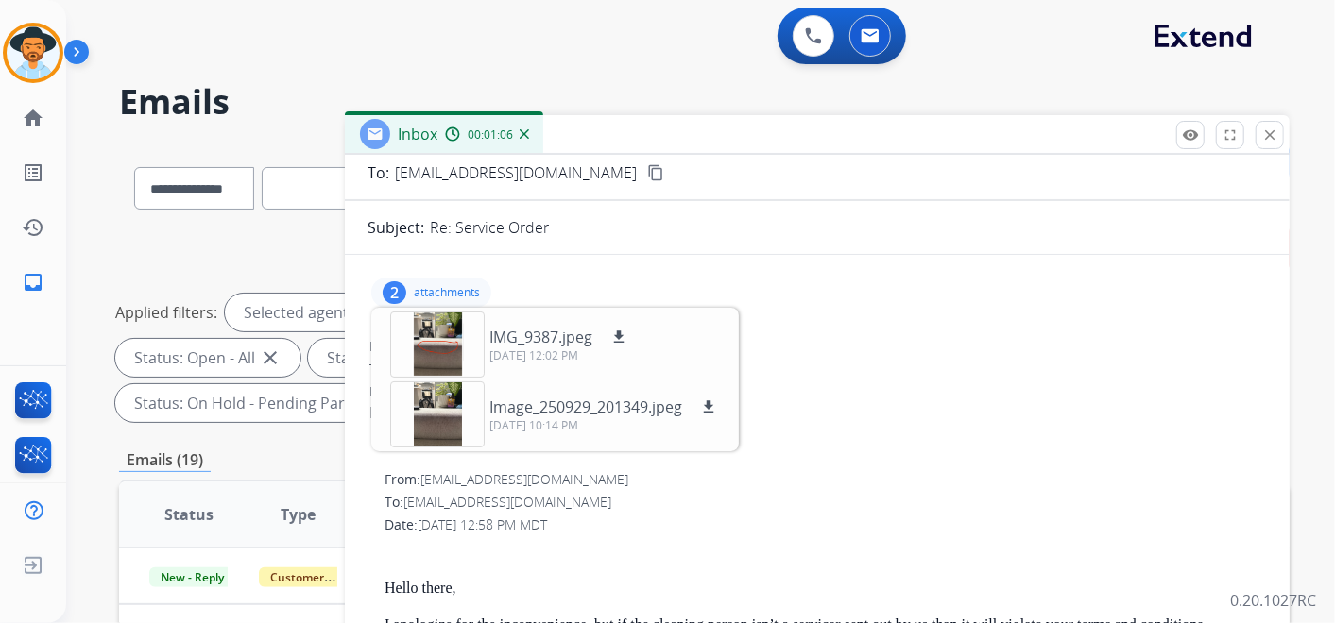
scroll to position [105, 0]
drag, startPoint x: 438, startPoint y: 275, endPoint x: 448, endPoint y: 276, distance: 9.5
click at [439, 275] on div "2 attachments IMG_9387.jpeg download 09/30/2025, 12:02 PM Image_250929_201349.j…" at bounding box center [816, 292] width 899 height 45
click at [454, 292] on p "attachments" at bounding box center [447, 292] width 66 height 15
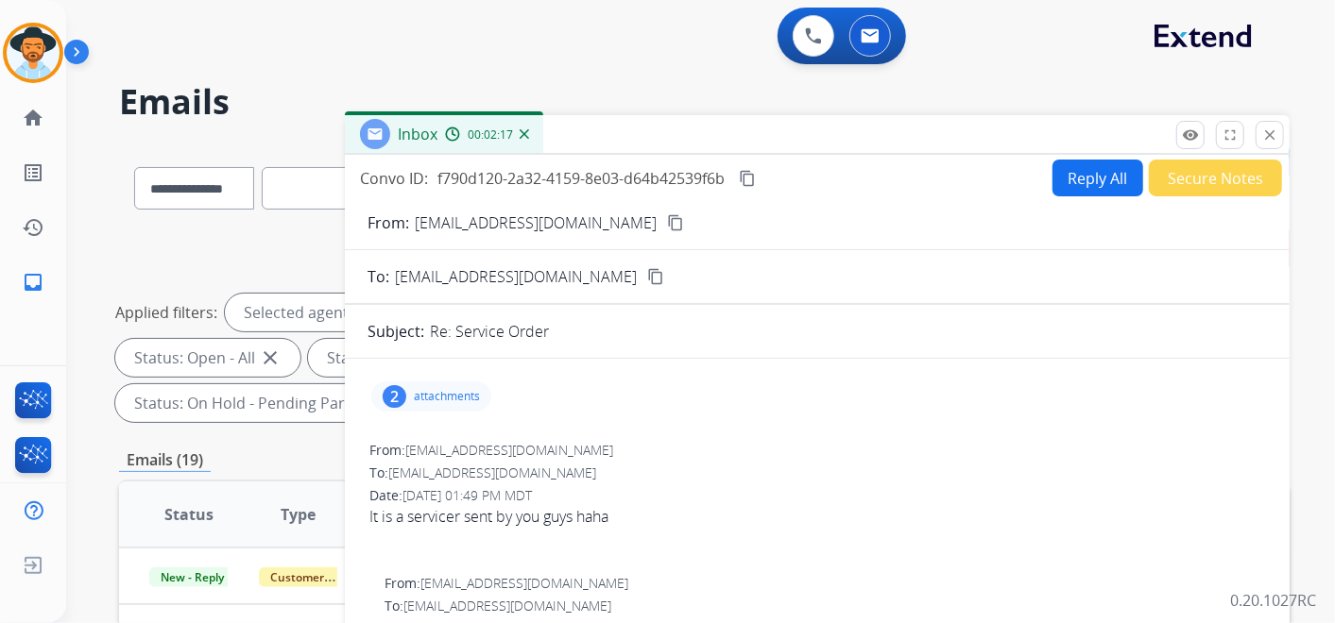
scroll to position [0, 0]
click at [426, 390] on p "attachments" at bounding box center [447, 397] width 66 height 15
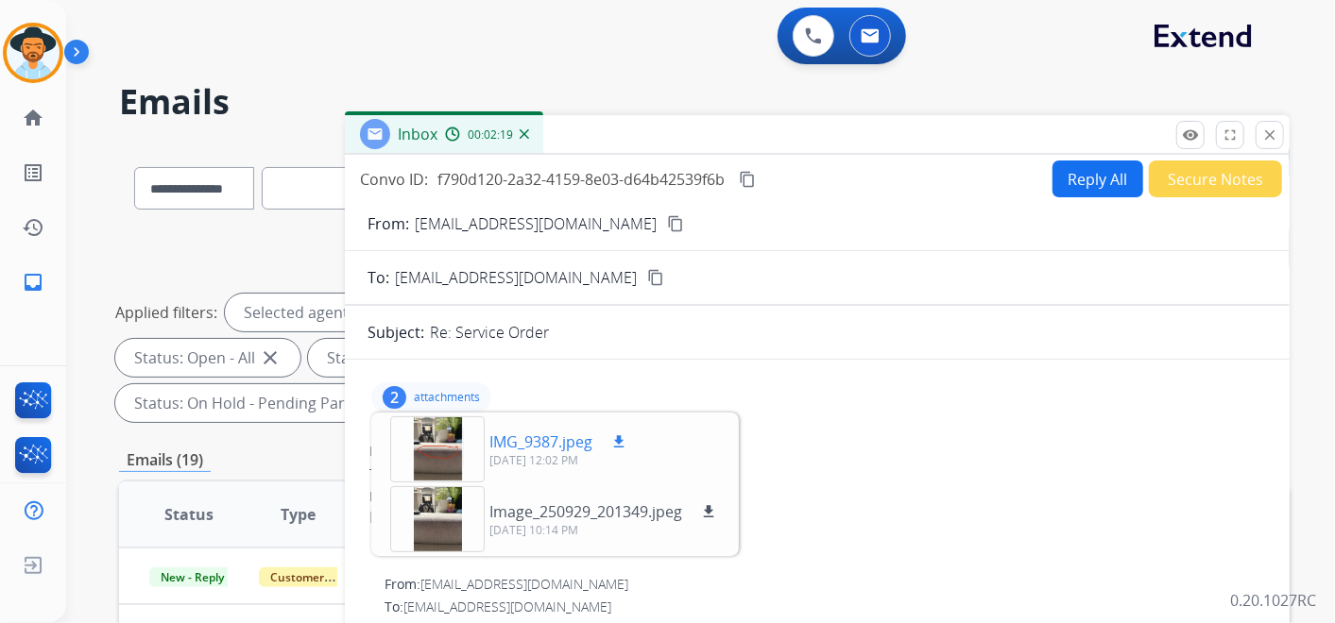
click at [437, 442] on div at bounding box center [437, 450] width 94 height 66
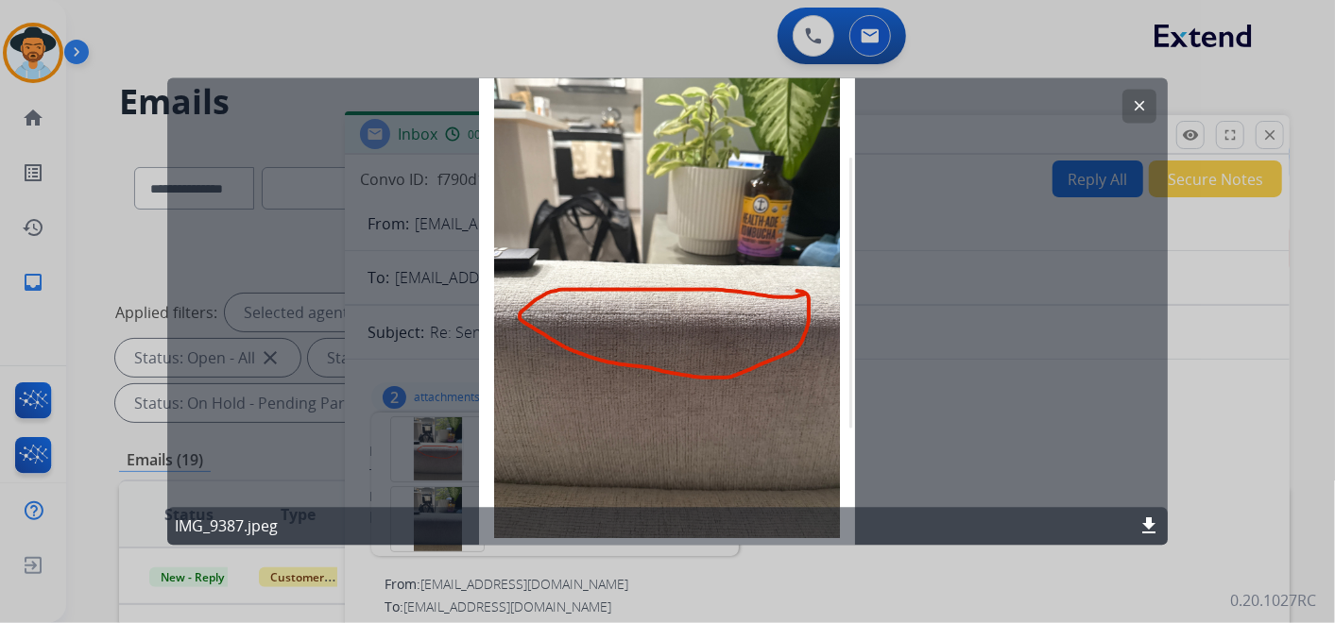
click at [1135, 95] on button "clear" at bounding box center [1139, 107] width 34 height 34
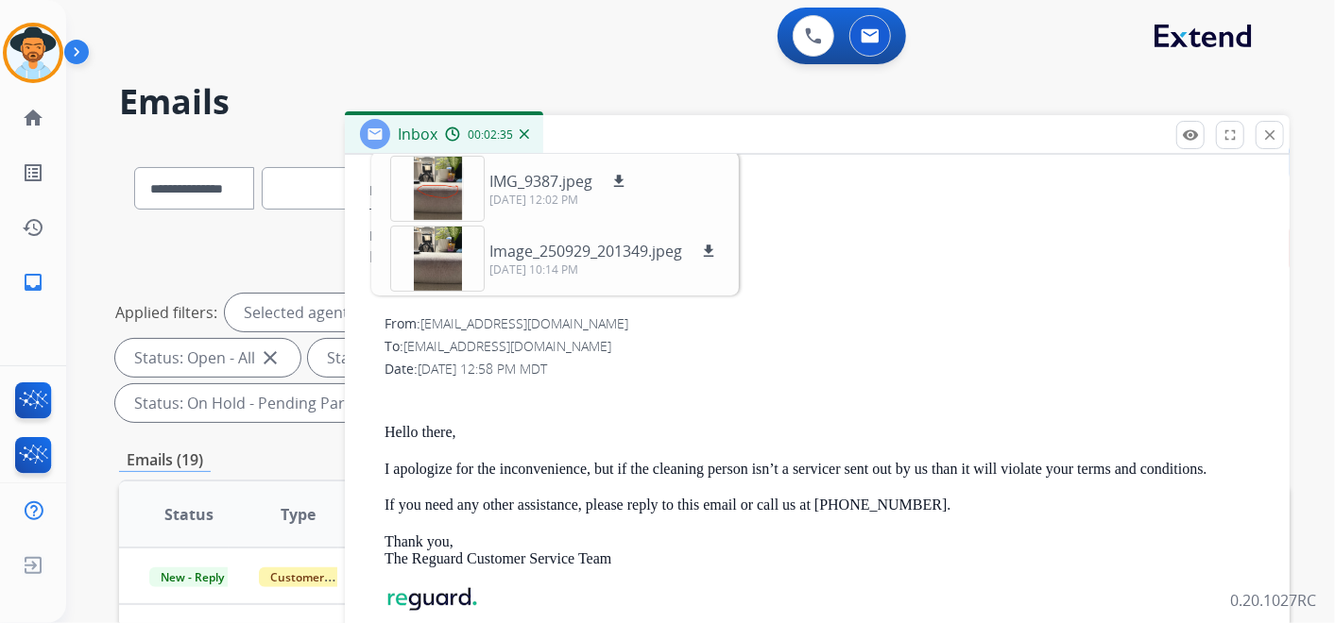
scroll to position [210, 0]
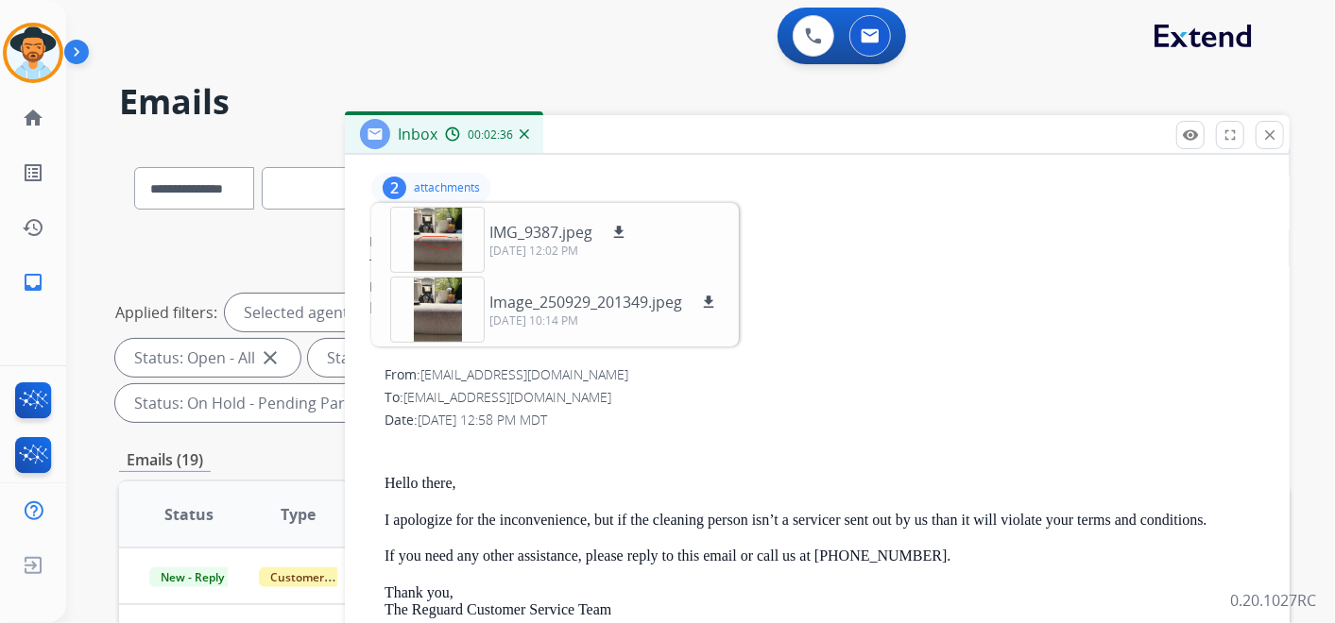
click at [437, 184] on p "attachments" at bounding box center [447, 187] width 66 height 15
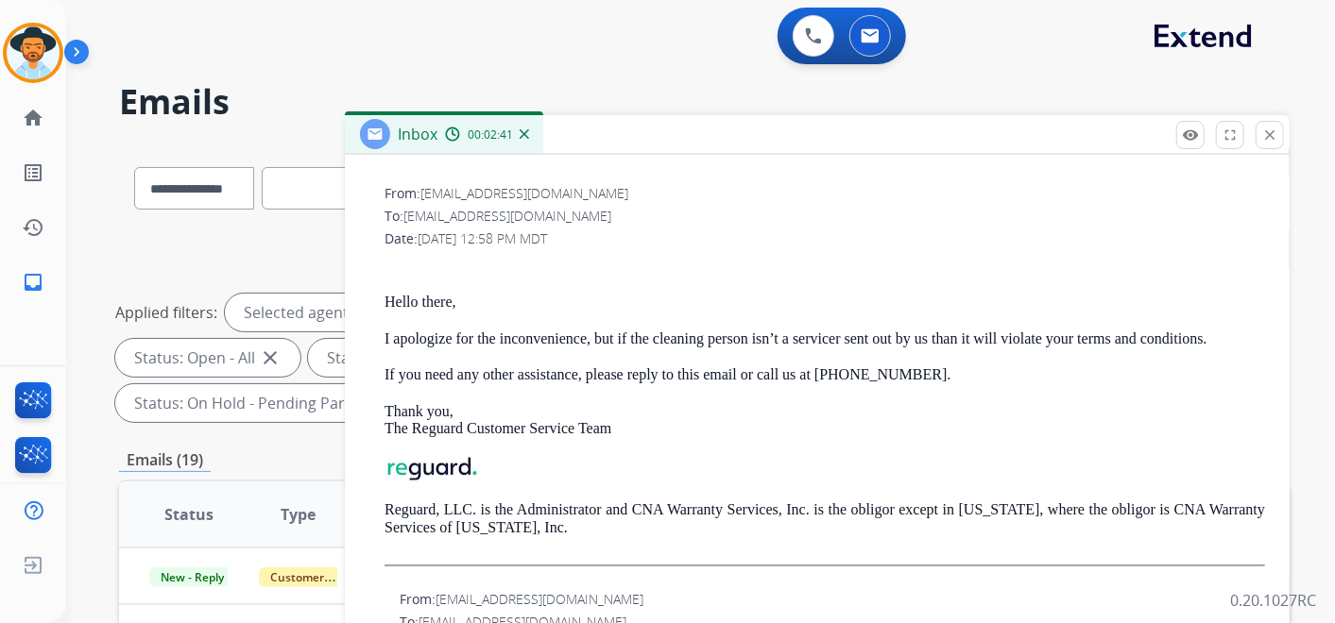
scroll to position [419, 0]
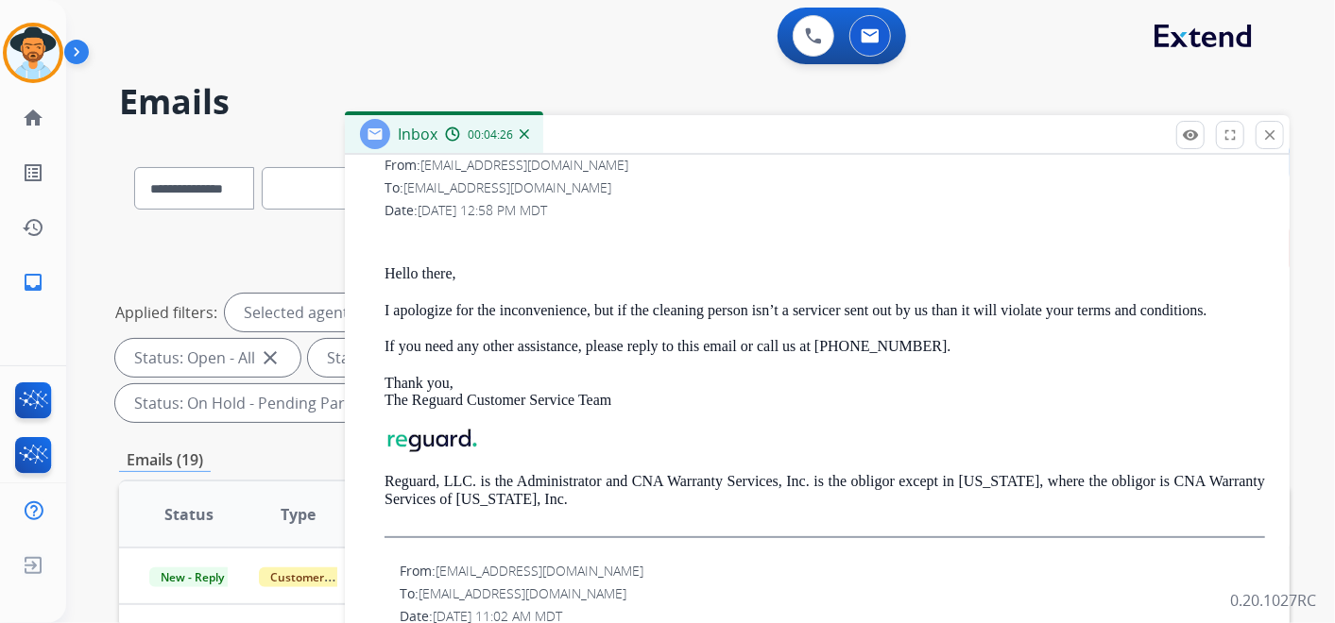
click at [1230, 56] on div "0 Voice Interactions 0 Email Interactions" at bounding box center [689, 38] width 1200 height 60
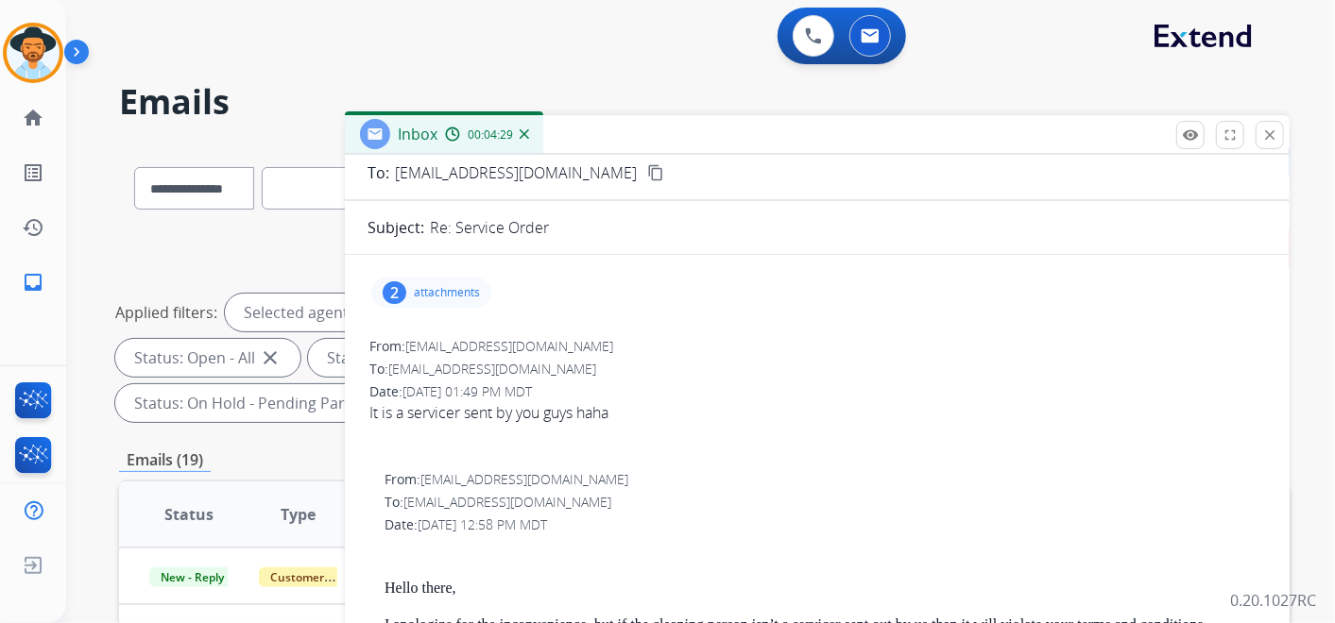
scroll to position [210, 0]
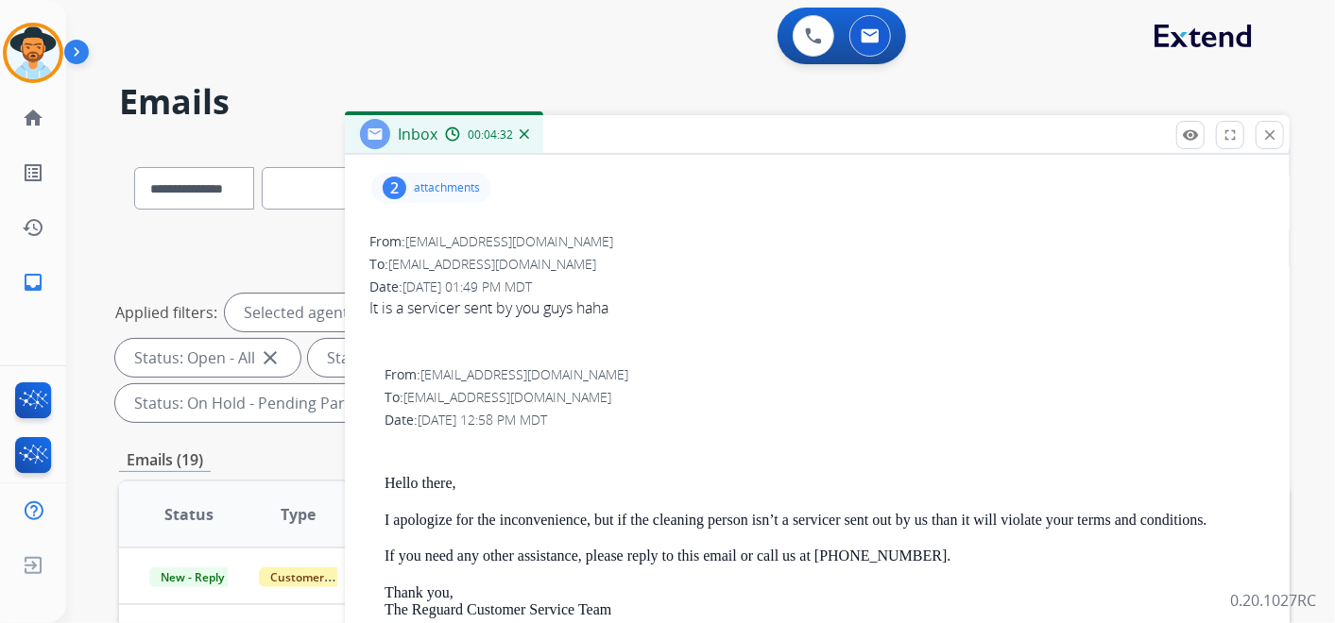
click at [451, 175] on div "2 attachments" at bounding box center [431, 188] width 120 height 30
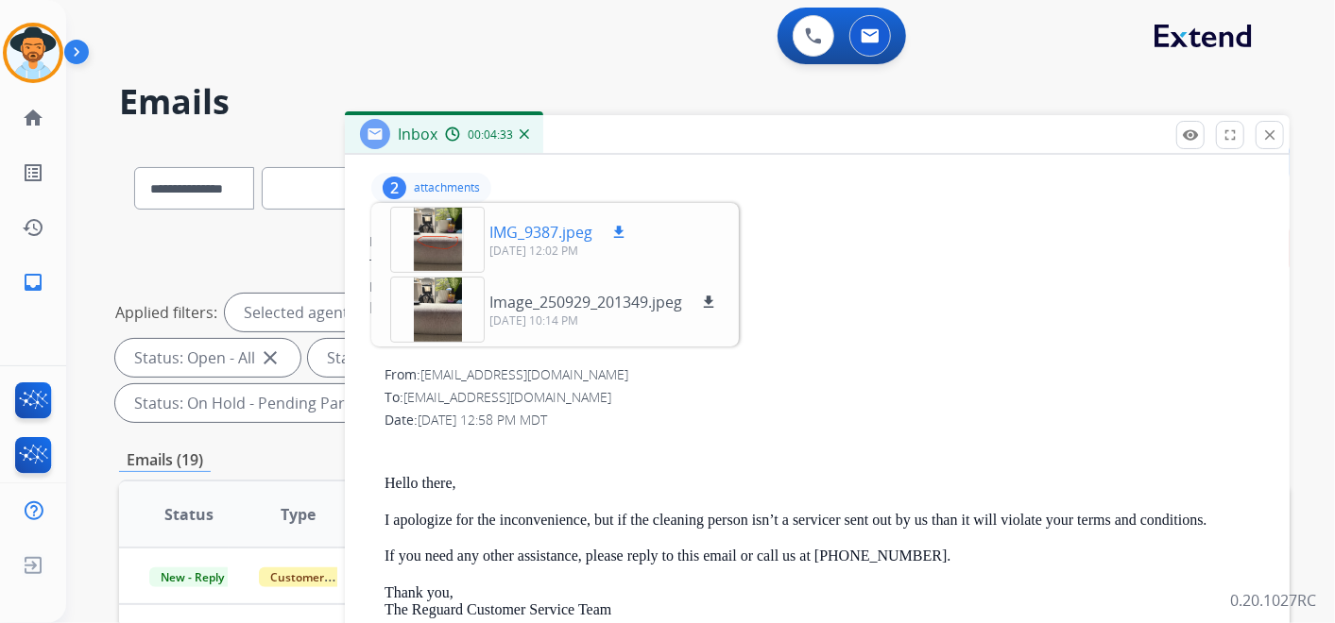
click at [451, 237] on div at bounding box center [437, 240] width 94 height 66
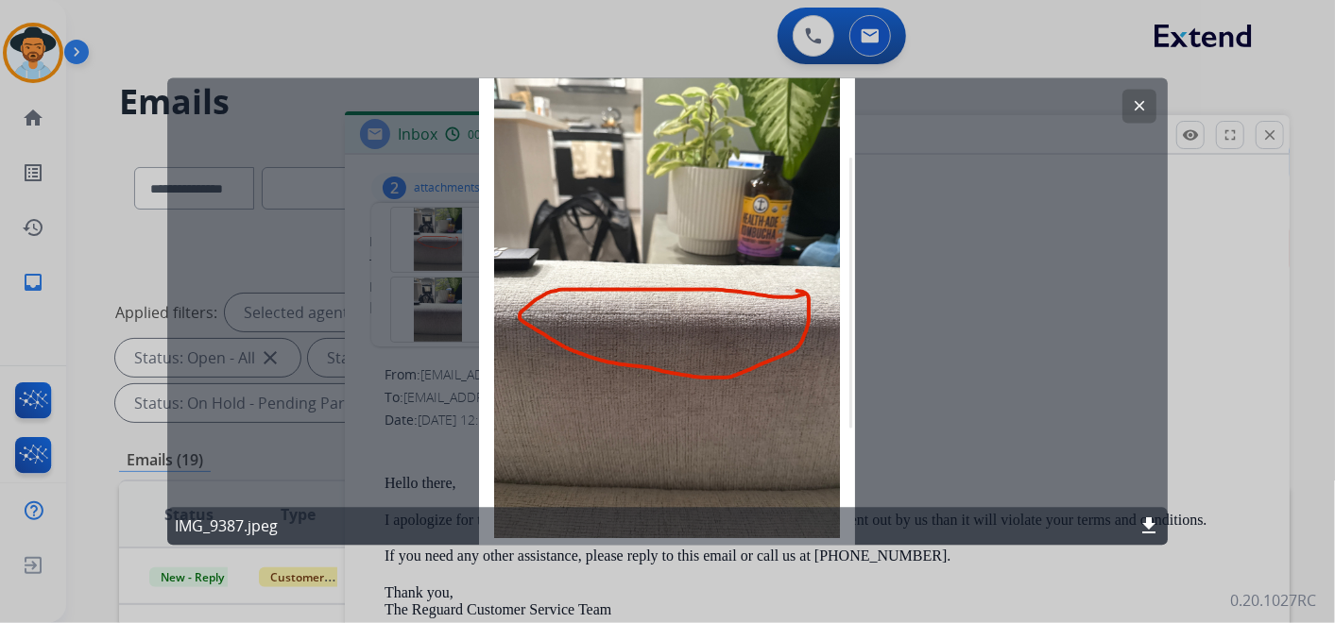
click at [1137, 107] on mat-icon "clear" at bounding box center [1139, 106] width 17 height 17
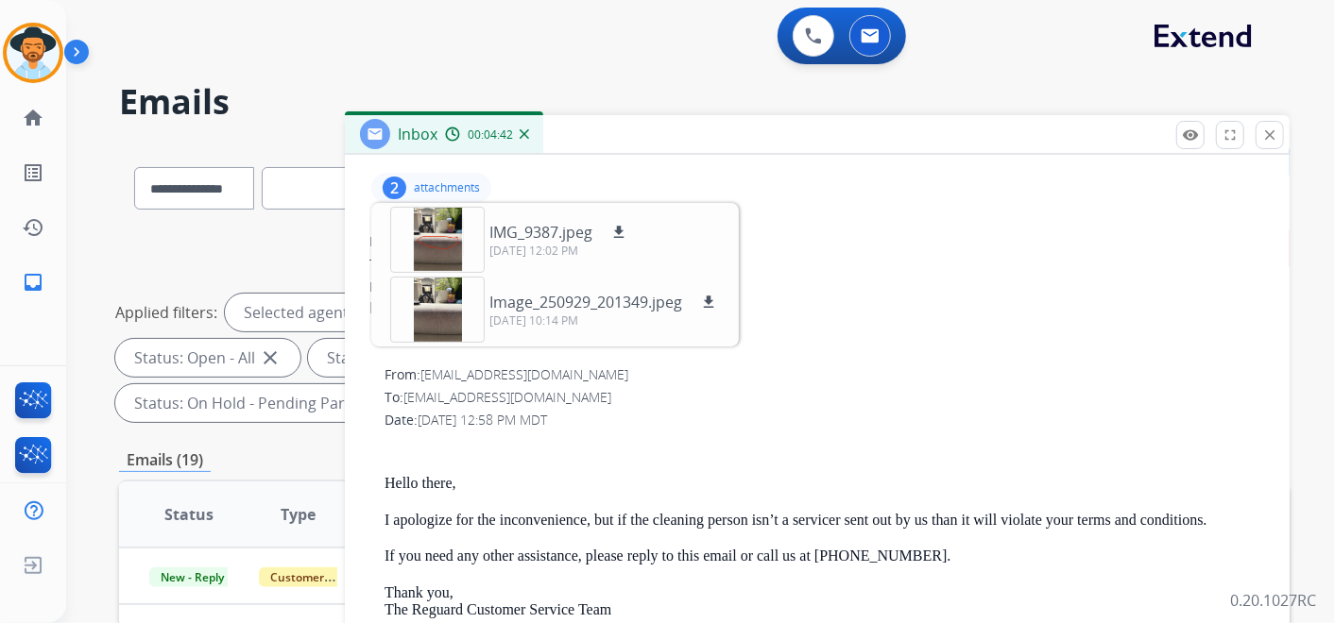
click at [424, 183] on p "attachments" at bounding box center [447, 187] width 66 height 15
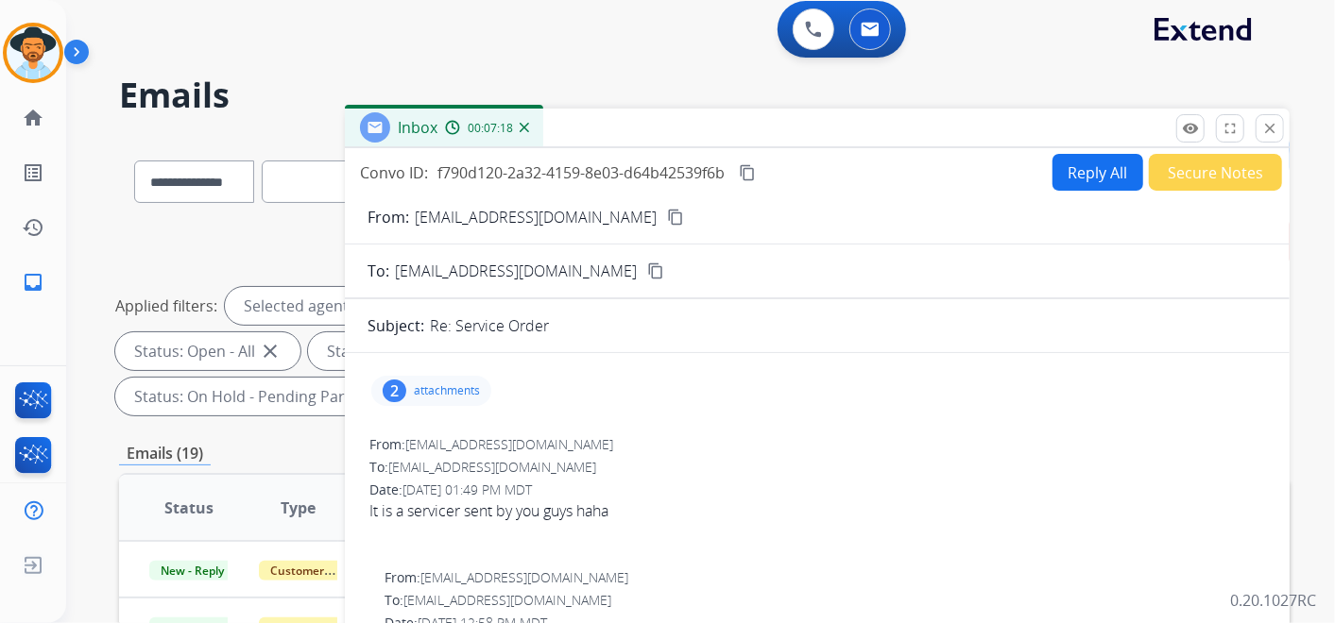
scroll to position [0, 0]
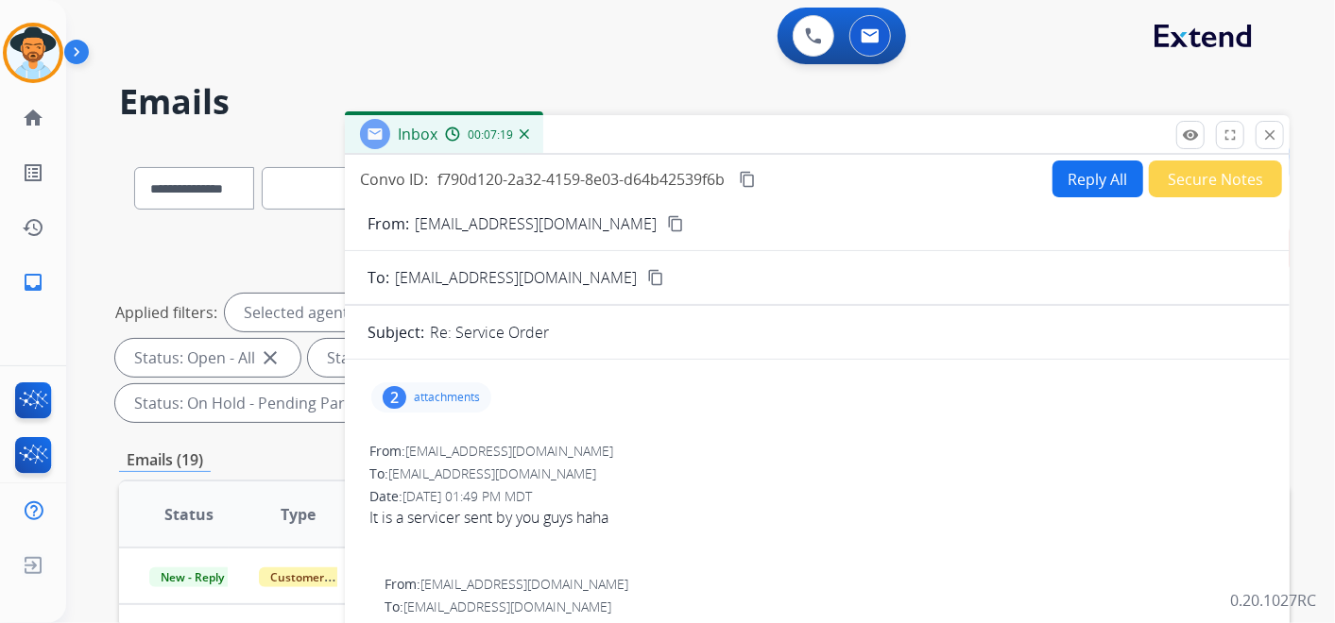
click at [1081, 168] on button "Reply All" at bounding box center [1097, 179] width 91 height 37
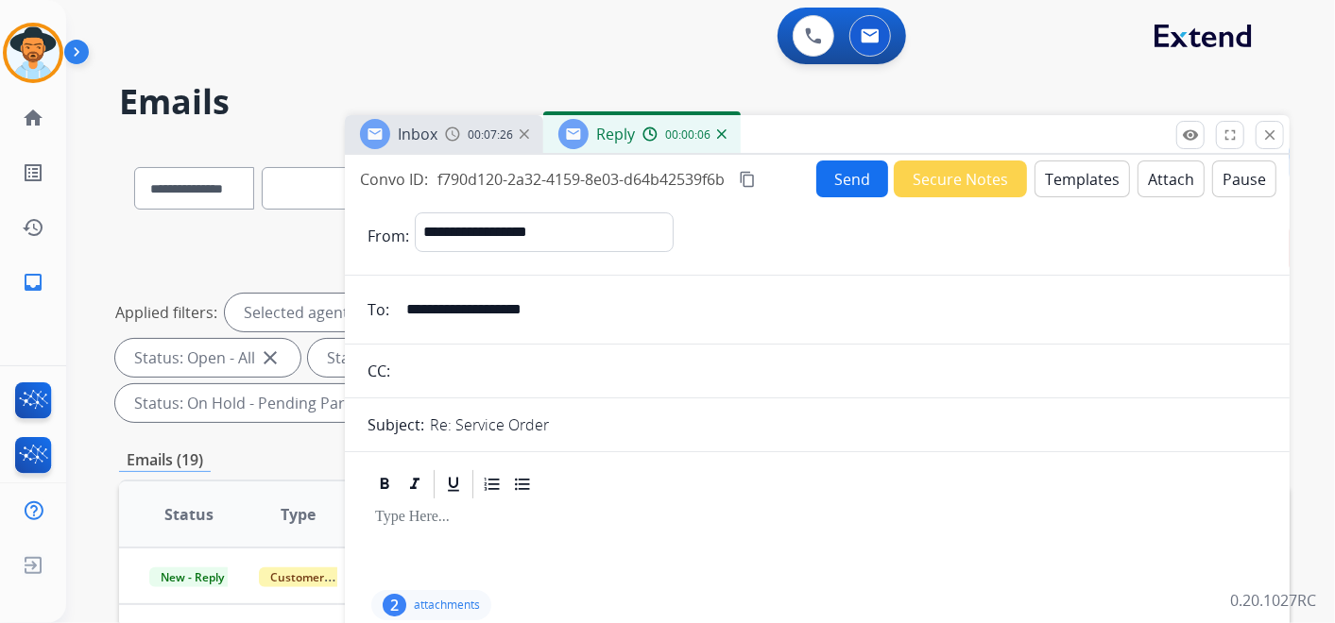
click at [1075, 174] on button "Templates" at bounding box center [1081, 179] width 95 height 37
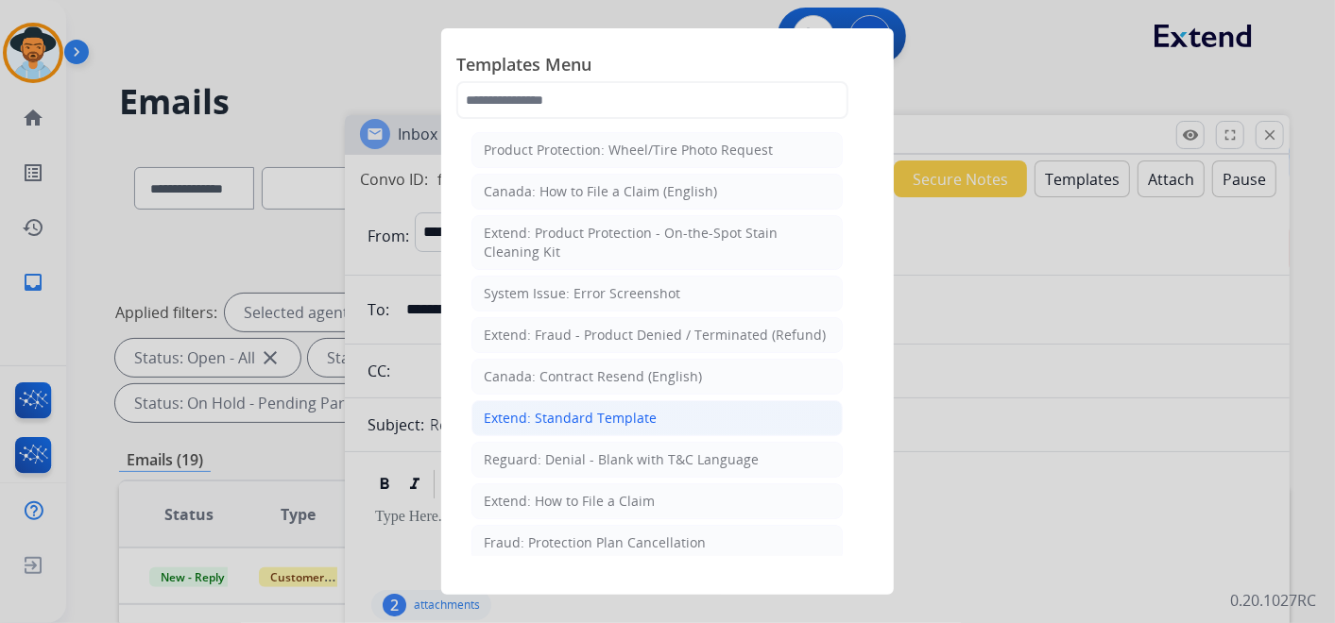
click at [632, 409] on div "Extend: Standard Template" at bounding box center [570, 418] width 173 height 19
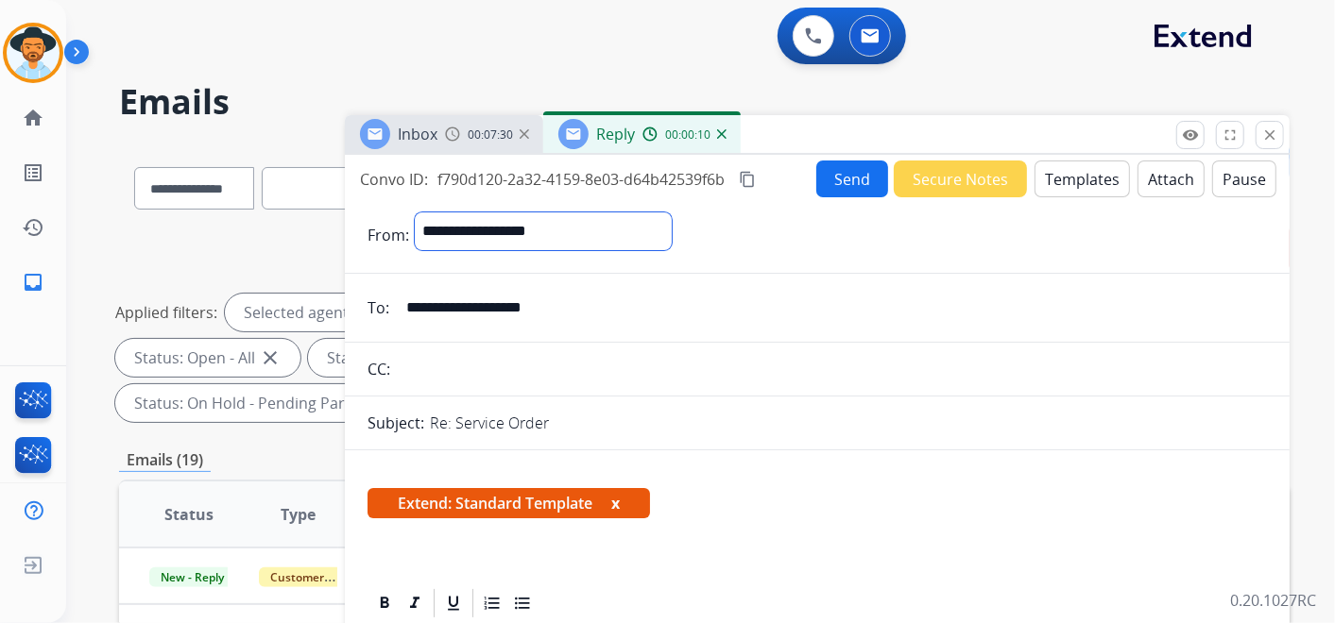
click at [672, 231] on select "**********" at bounding box center [543, 232] width 257 height 38
select select "**********"
click at [415, 213] on select "**********" at bounding box center [543, 232] width 257 height 38
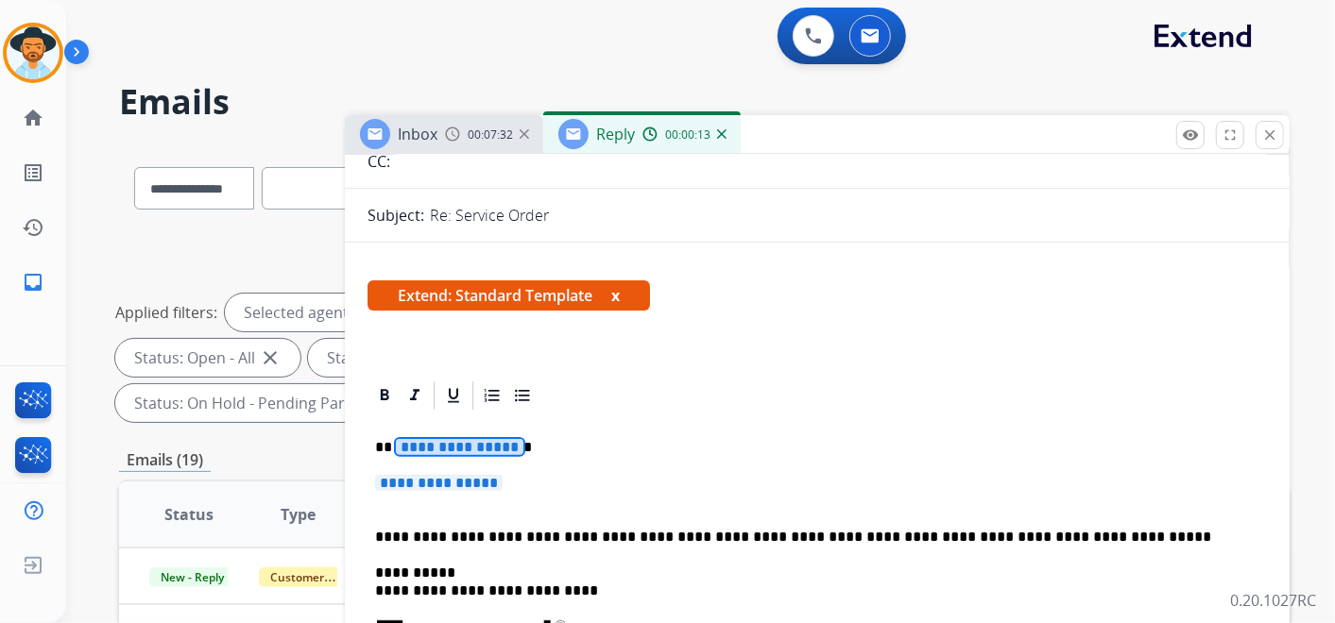
click at [455, 443] on span "**********" at bounding box center [460, 447] width 128 height 16
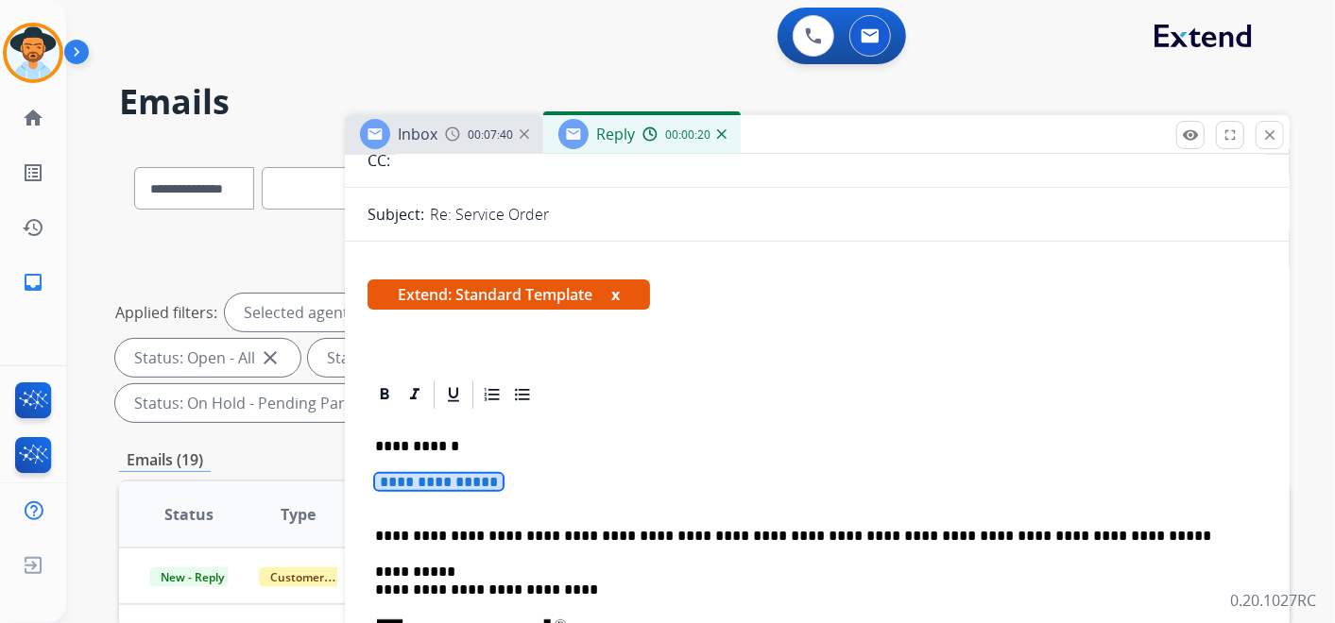
click at [488, 475] on span "**********" at bounding box center [439, 482] width 128 height 16
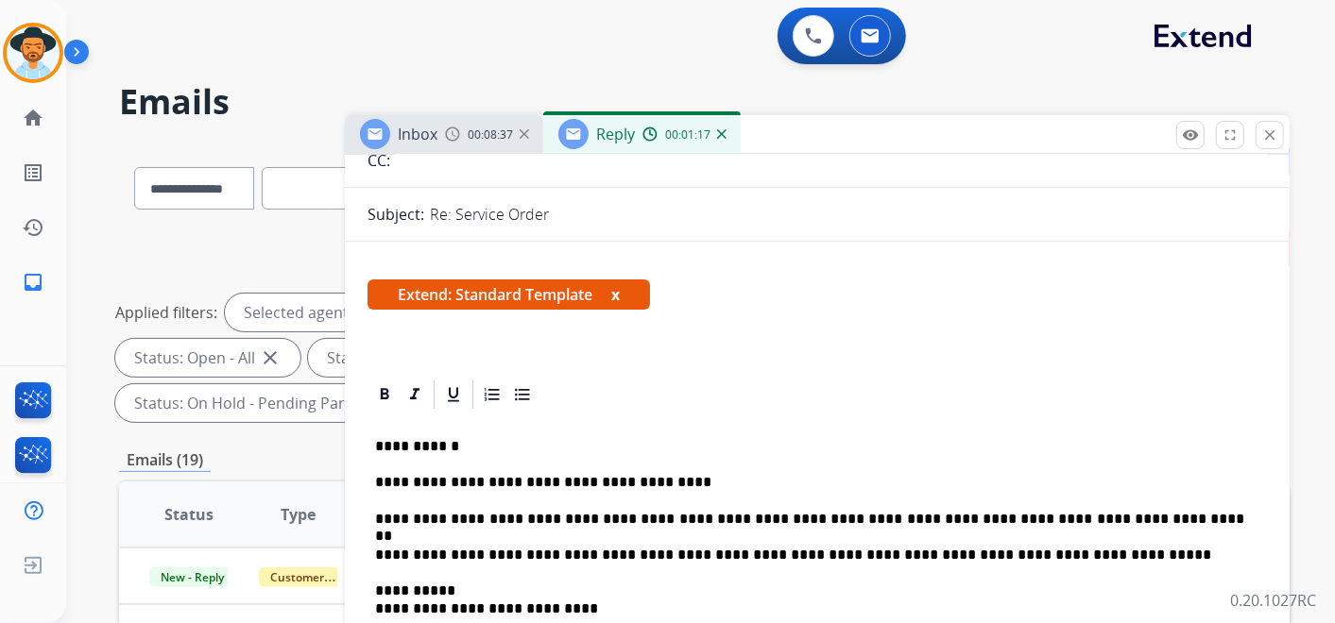
click at [1108, 515] on p "**********" at bounding box center [809, 519] width 869 height 17
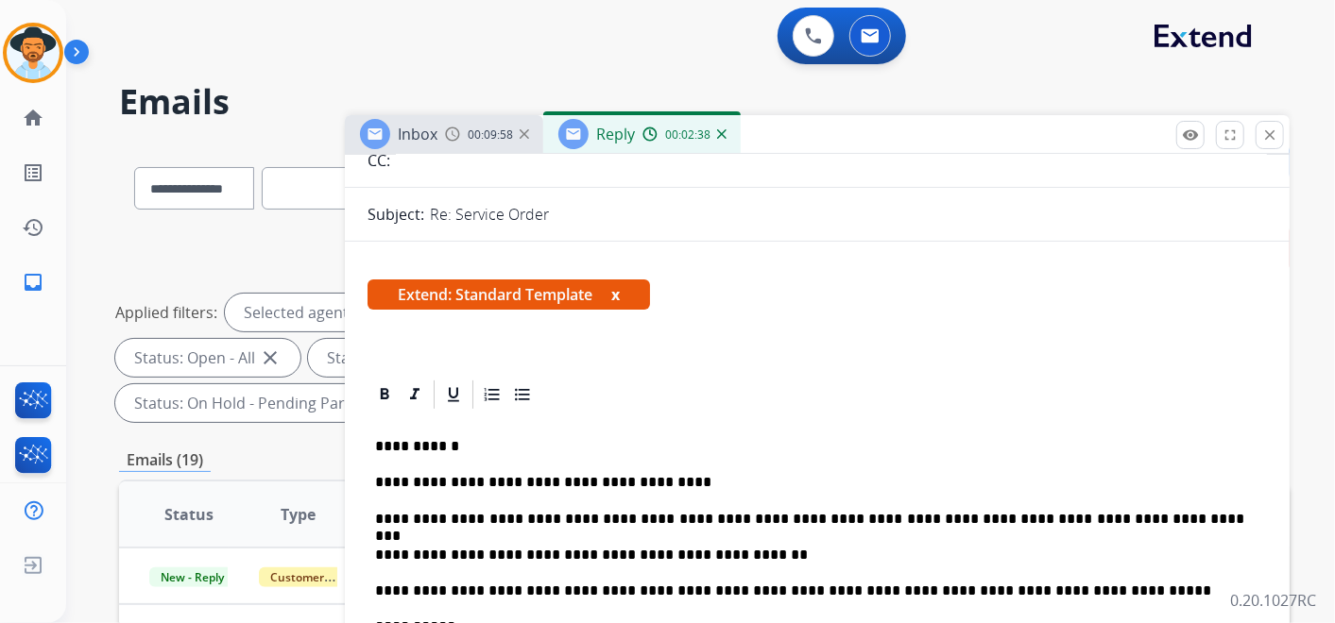
click at [734, 554] on p "**********" at bounding box center [809, 555] width 869 height 17
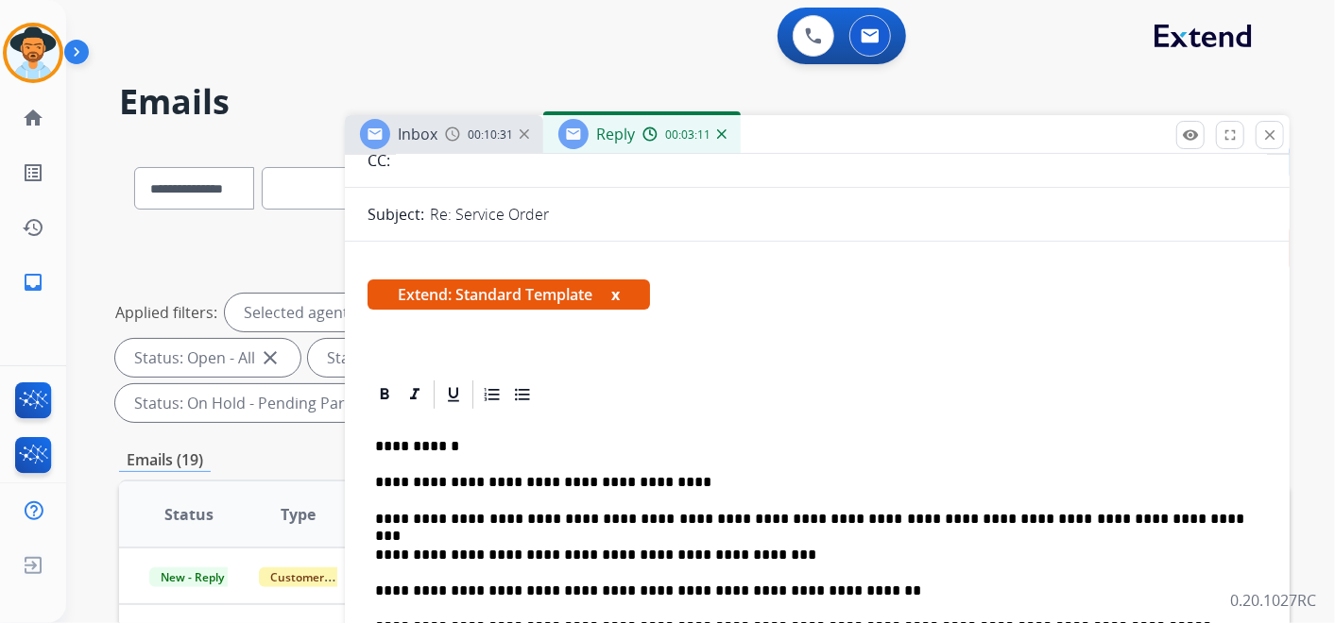
click at [631, 593] on p "**********" at bounding box center [809, 591] width 869 height 17
click at [817, 586] on p "**********" at bounding box center [809, 591] width 869 height 17
click at [809, 595] on p "**********" at bounding box center [809, 591] width 869 height 17
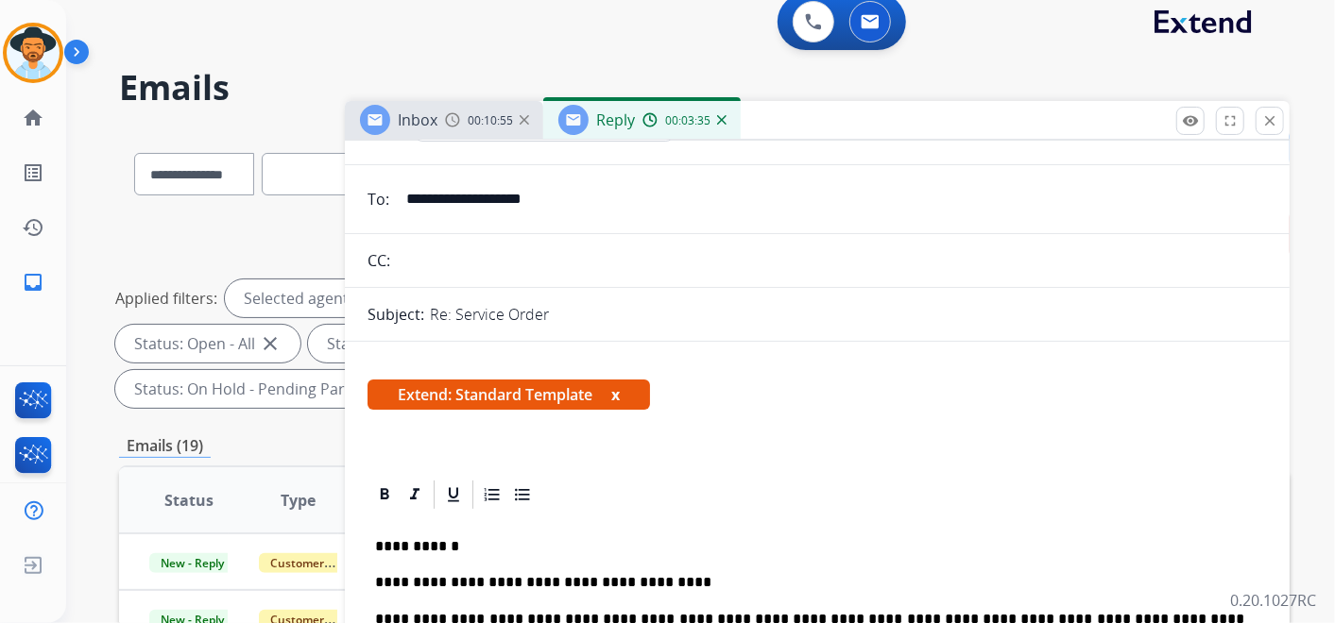
scroll to position [0, 0]
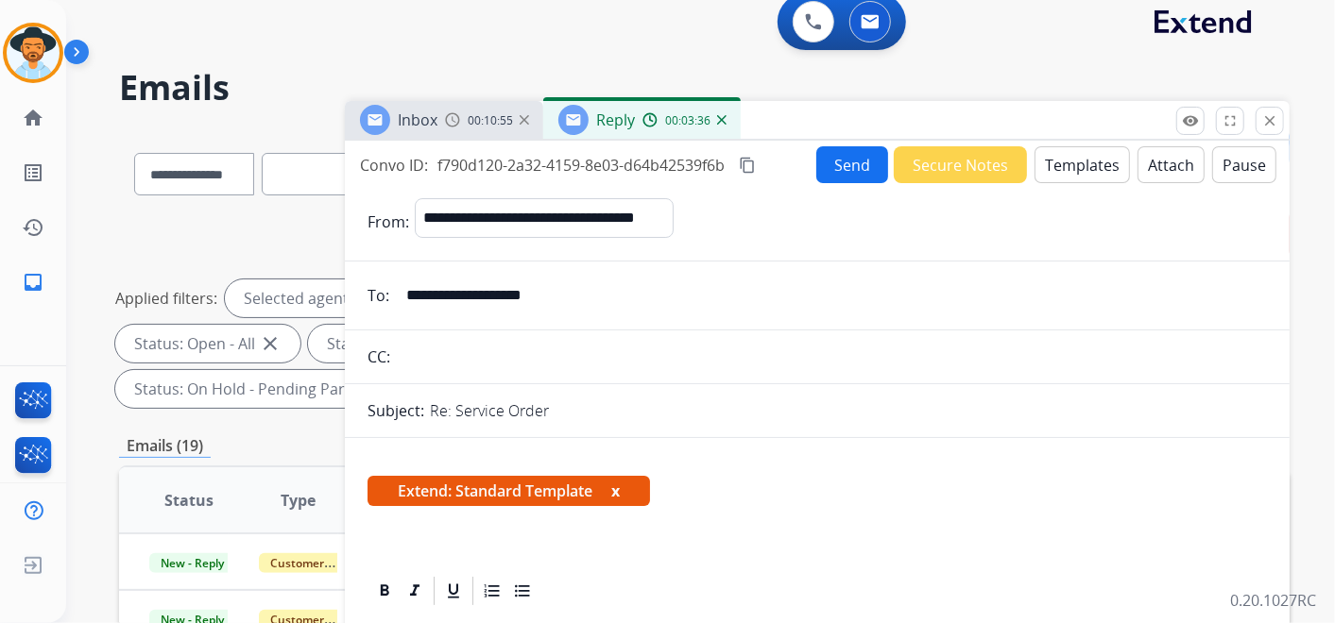
click at [853, 160] on button "Send" at bounding box center [852, 164] width 72 height 37
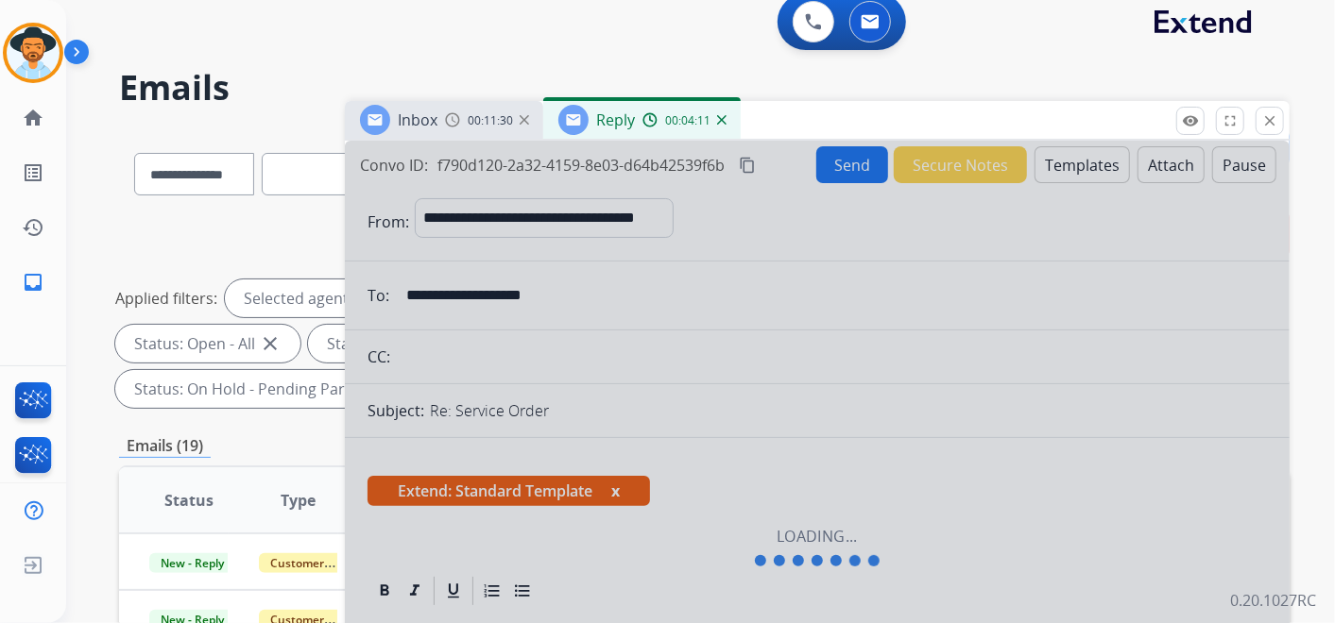
click at [748, 162] on div at bounding box center [817, 548] width 944 height 814
click at [815, 445] on div at bounding box center [817, 548] width 944 height 814
click at [815, 443] on div at bounding box center [817, 548] width 944 height 814
click at [815, 441] on div at bounding box center [817, 548] width 944 height 814
click at [815, 440] on div at bounding box center [817, 548] width 944 height 814
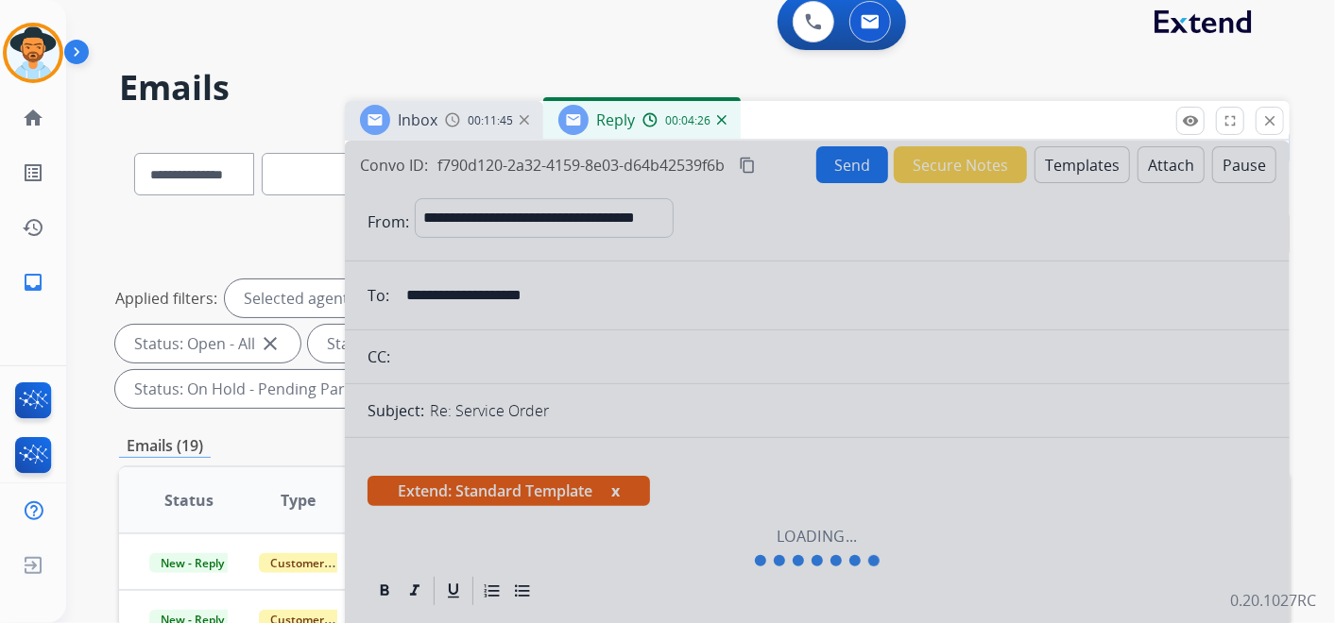
click at [815, 440] on div at bounding box center [817, 548] width 944 height 814
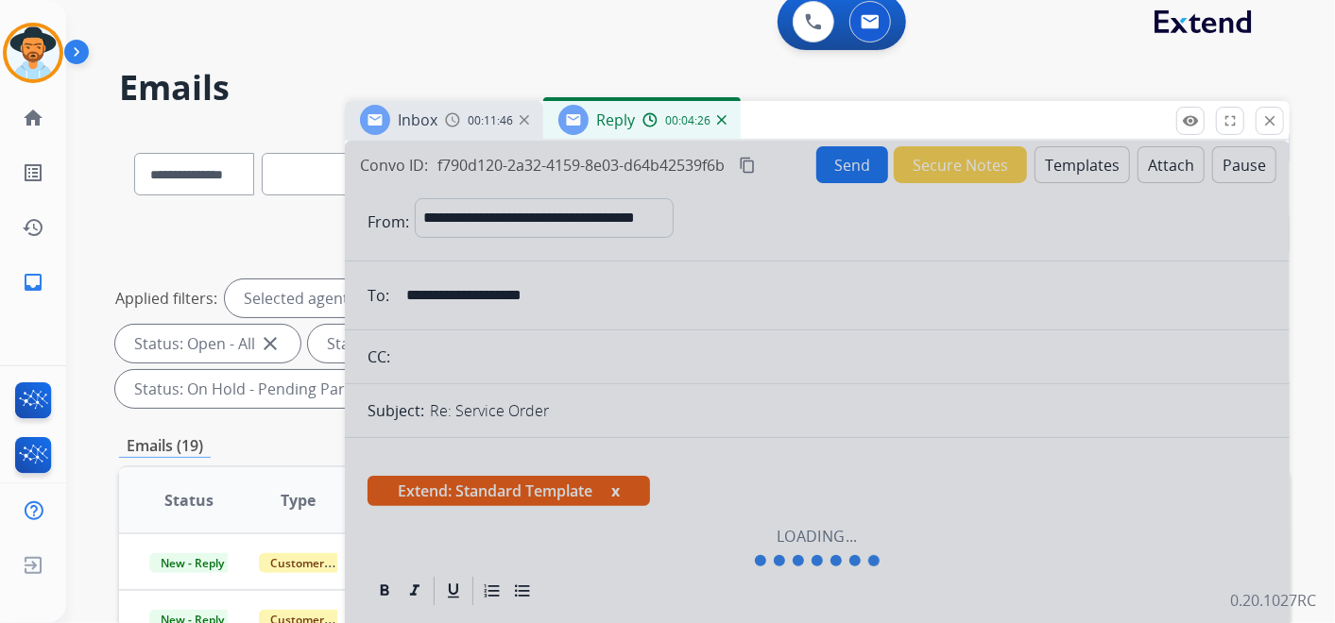
click at [815, 439] on div at bounding box center [817, 548] width 944 height 814
click at [815, 437] on div at bounding box center [817, 548] width 944 height 814
click at [587, 10] on div "0 Voice Interactions 0 Email Interactions" at bounding box center [689, 23] width 1200 height 60
click at [984, 105] on div "Inbox 00:11:48 Reply 00:04:29" at bounding box center [817, 121] width 944 height 40
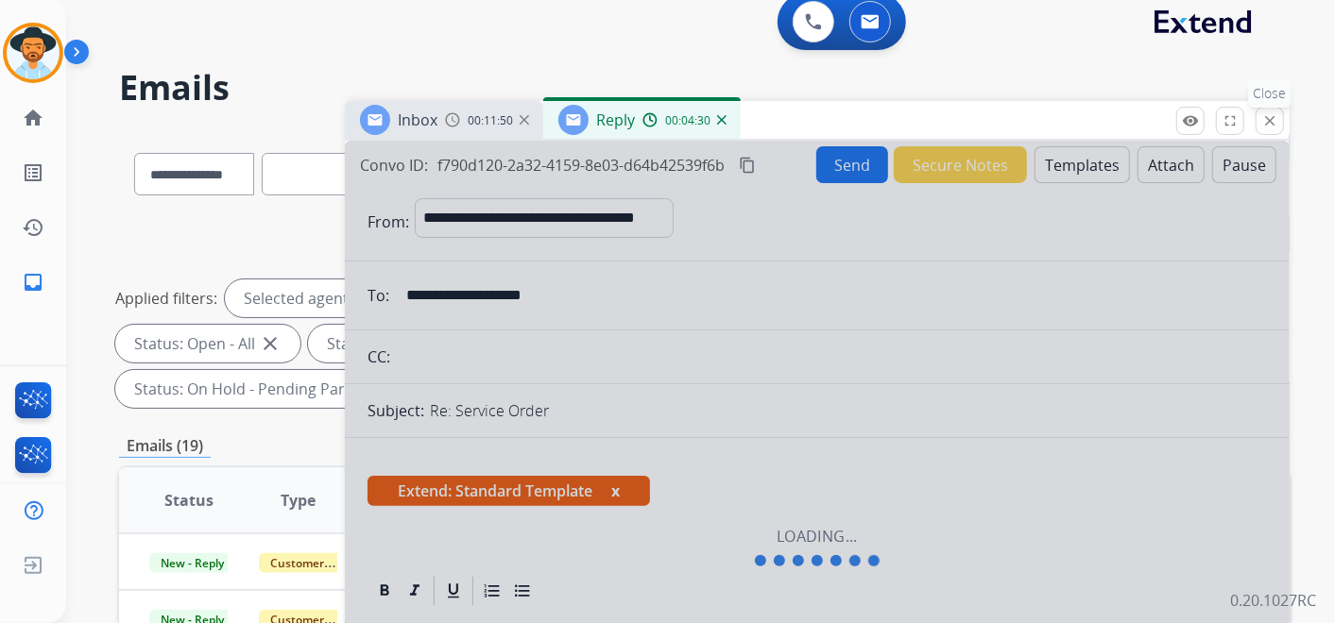
click at [1273, 117] on mat-icon "close" at bounding box center [1269, 120] width 17 height 17
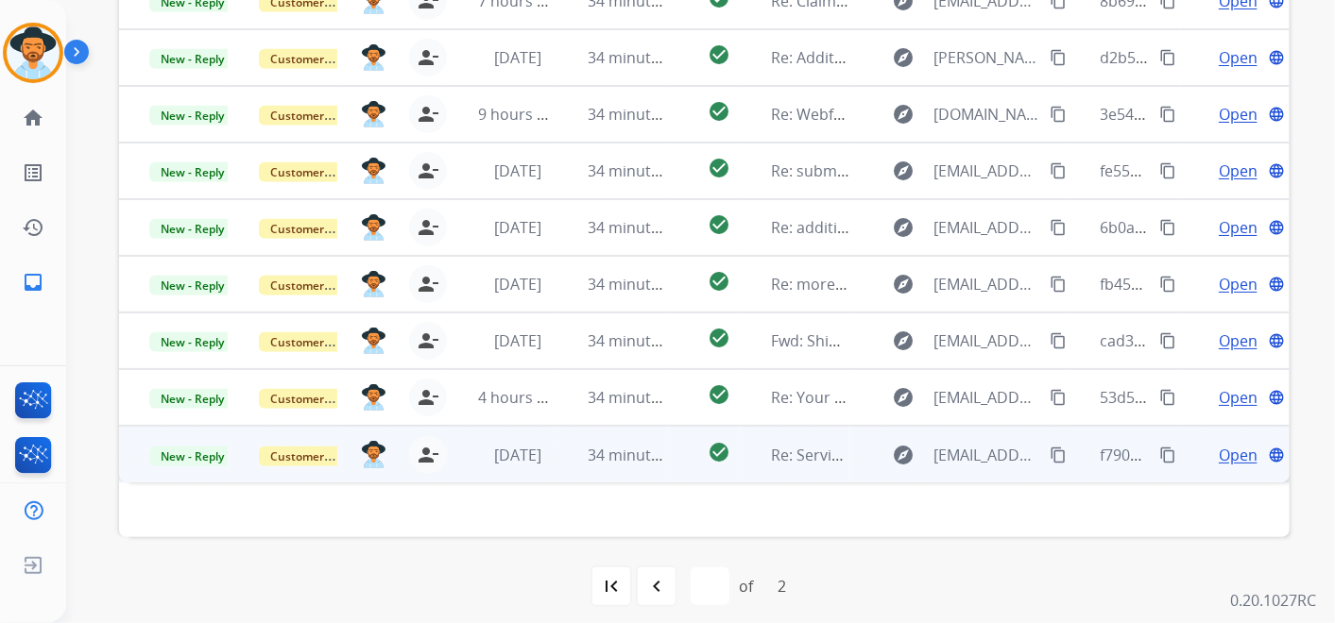
scroll to position [587, 0]
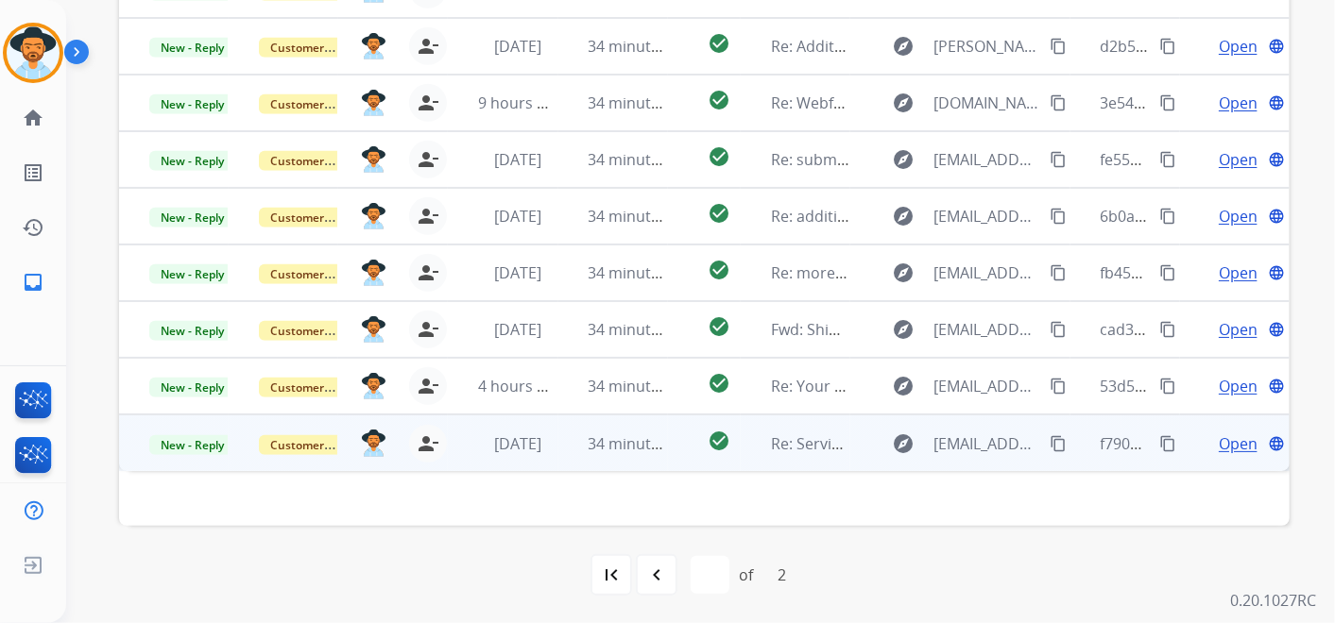
click at [1233, 443] on span "Open" at bounding box center [1237, 444] width 39 height 23
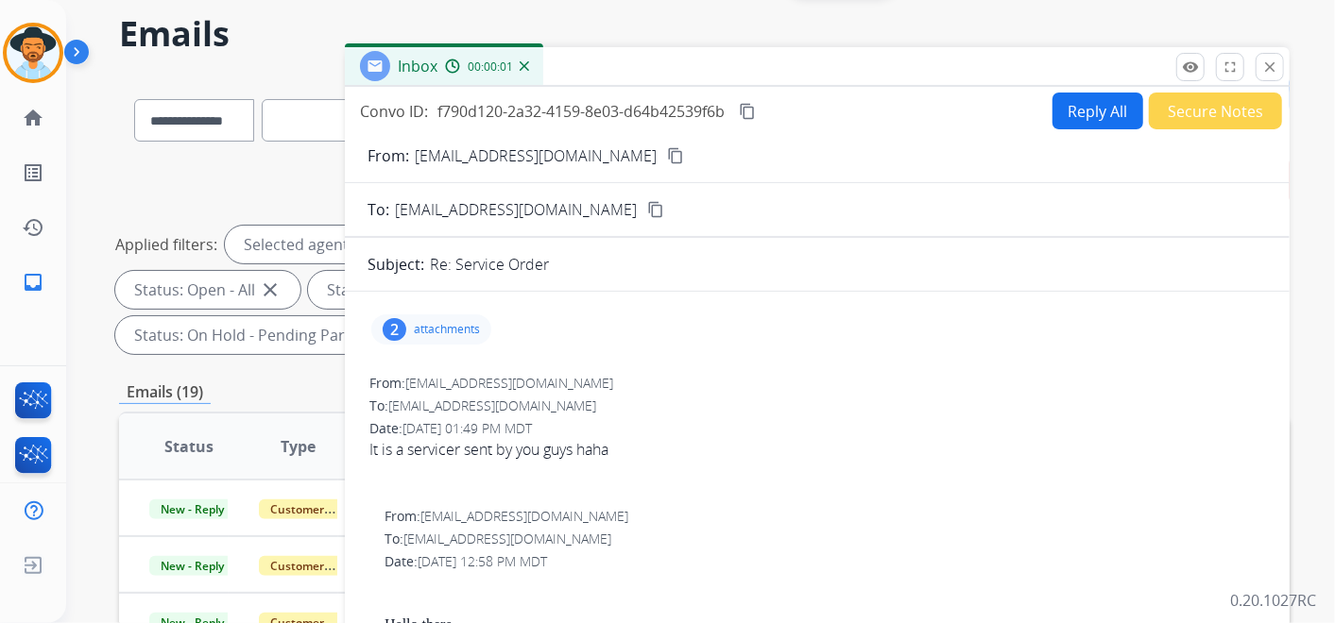
scroll to position [0, 0]
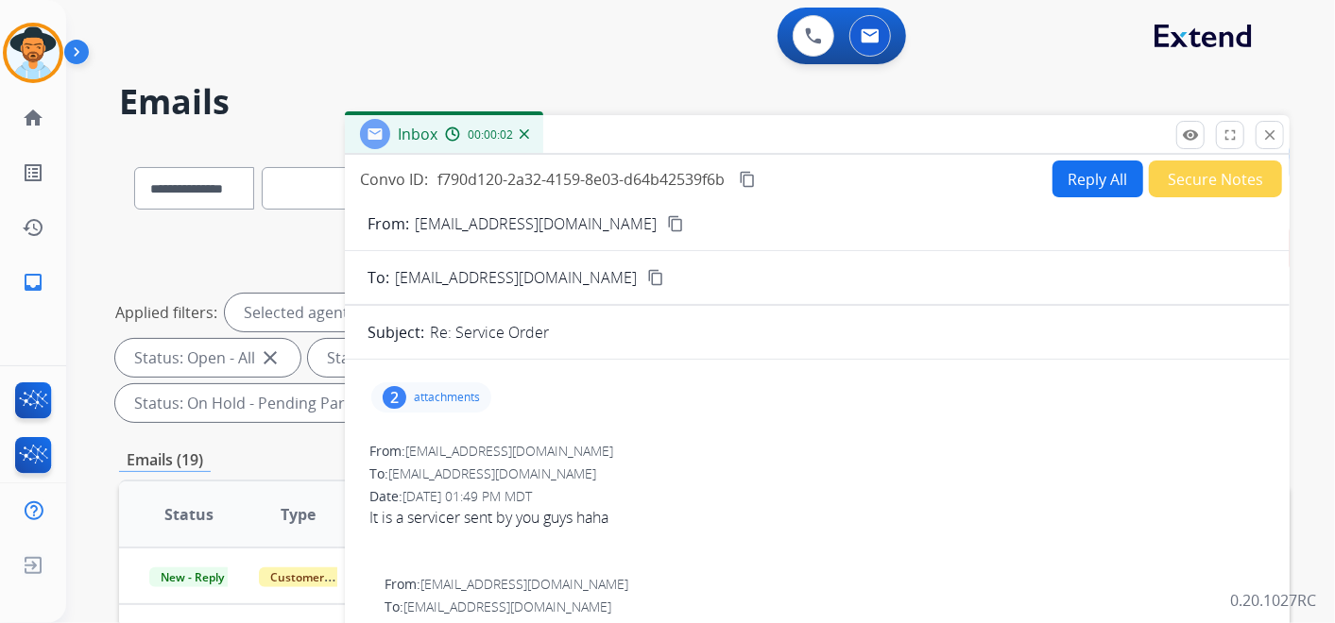
click at [741, 177] on mat-icon "content_copy" at bounding box center [747, 179] width 17 height 17
click at [1087, 180] on button "Reply All" at bounding box center [1097, 179] width 91 height 37
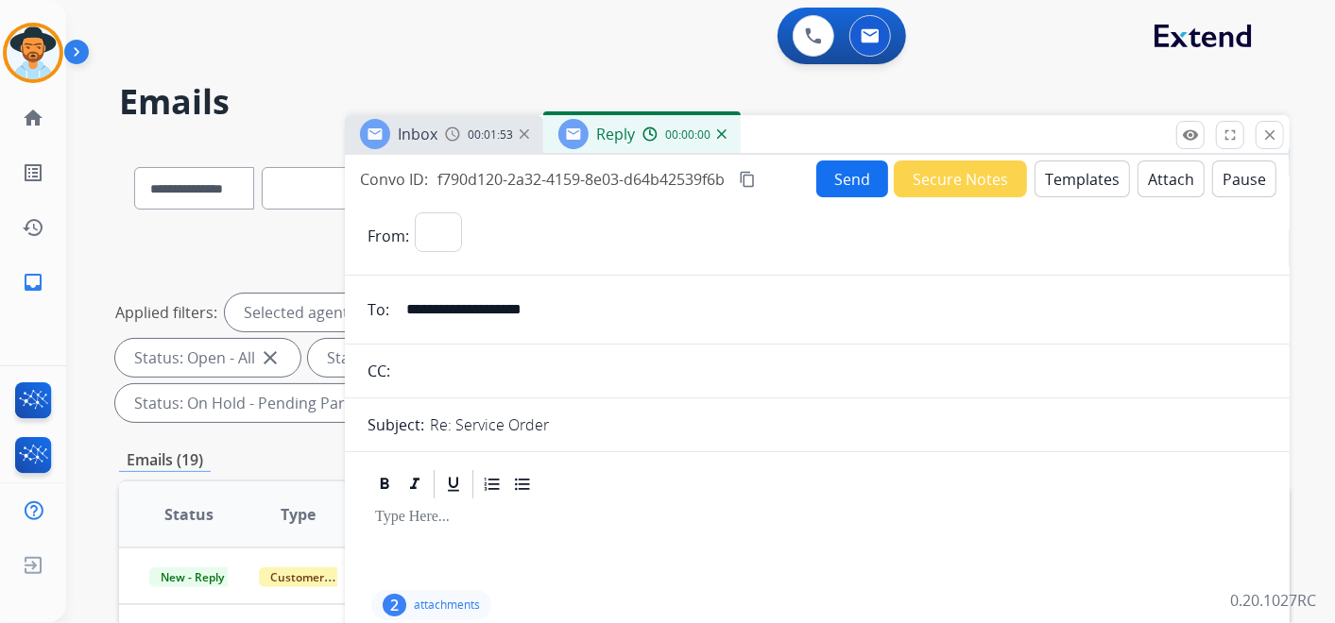
select select "**********"
click at [1081, 162] on button "Templates" at bounding box center [1081, 179] width 95 height 37
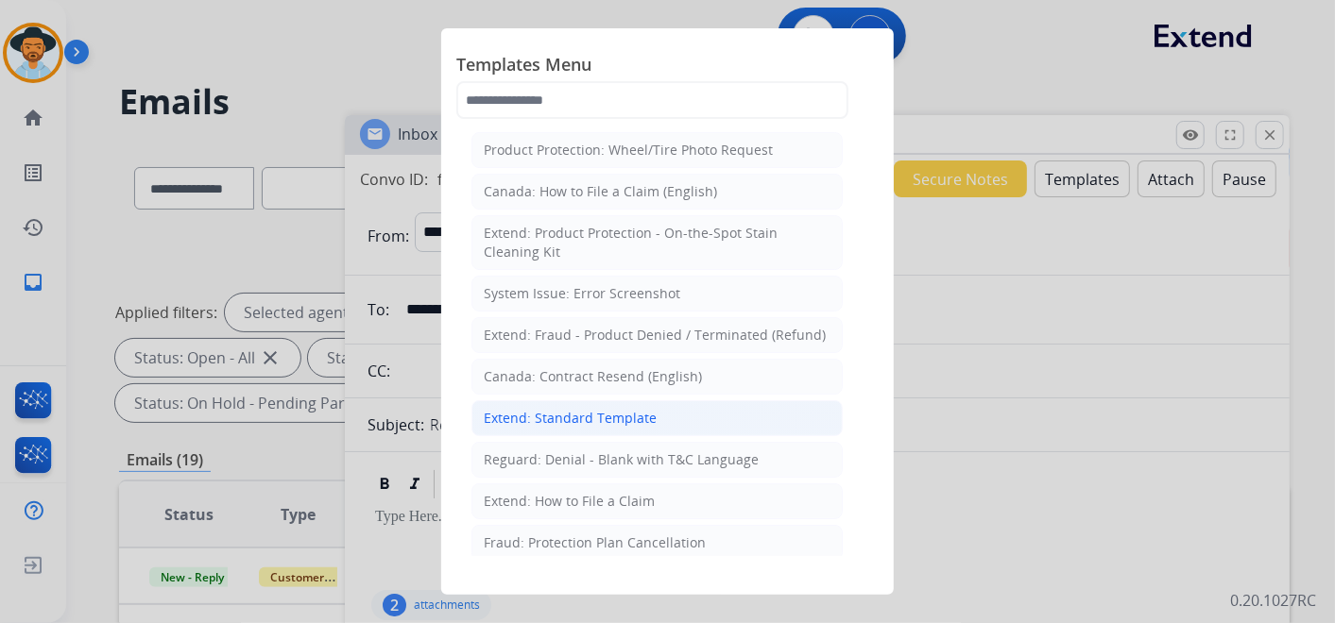
click at [660, 413] on li "Extend: Standard Template" at bounding box center [656, 418] width 371 height 36
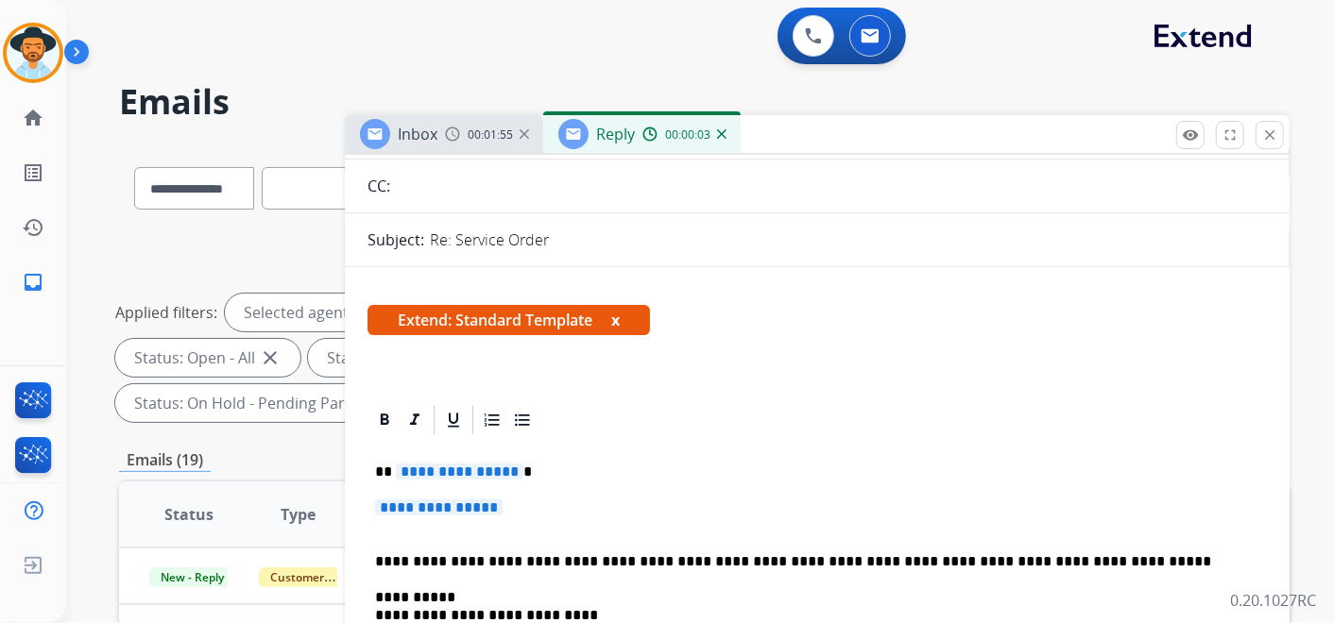
scroll to position [315, 0]
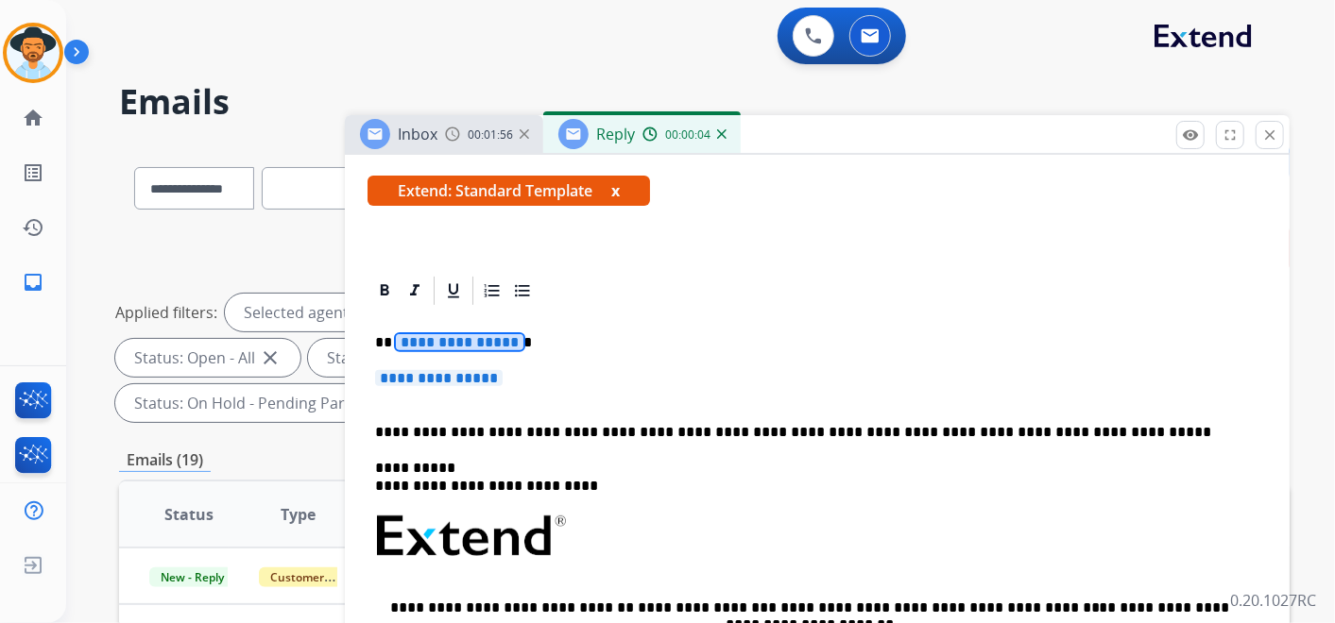
click at [447, 340] on span "**********" at bounding box center [460, 342] width 128 height 16
click at [474, 366] on div "**********" at bounding box center [816, 581] width 899 height 546
click at [496, 376] on span "**********" at bounding box center [439, 378] width 128 height 16
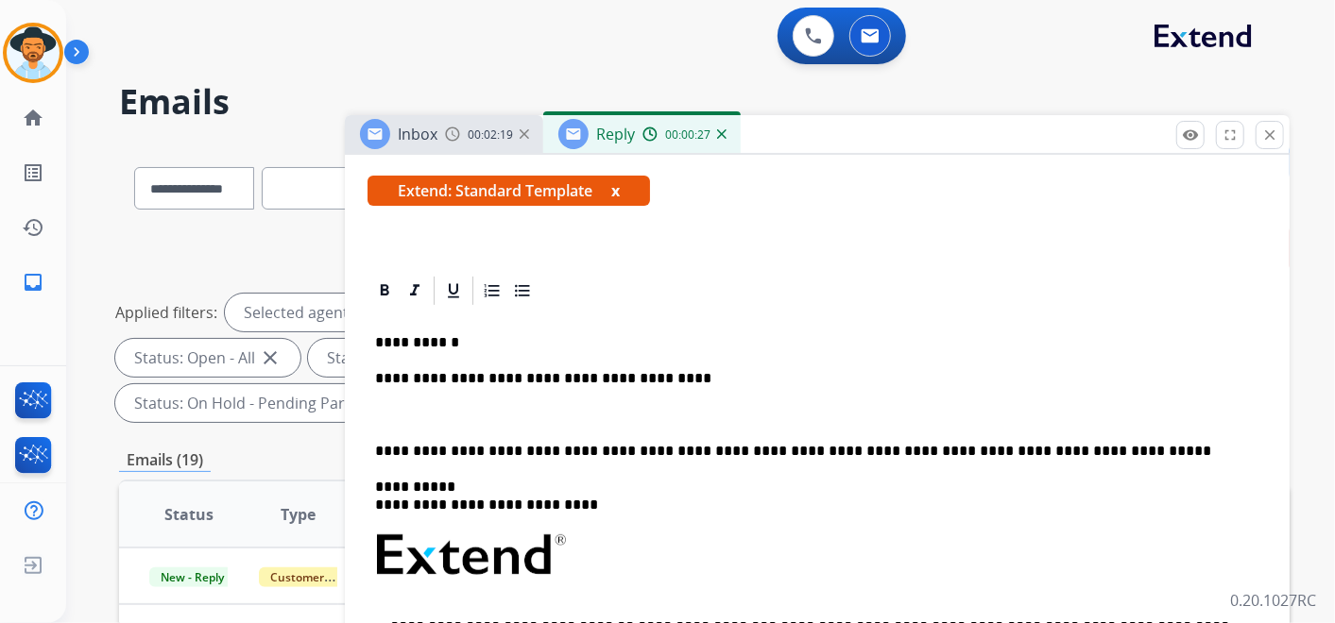
click at [678, 380] on p "**********" at bounding box center [809, 378] width 869 height 17
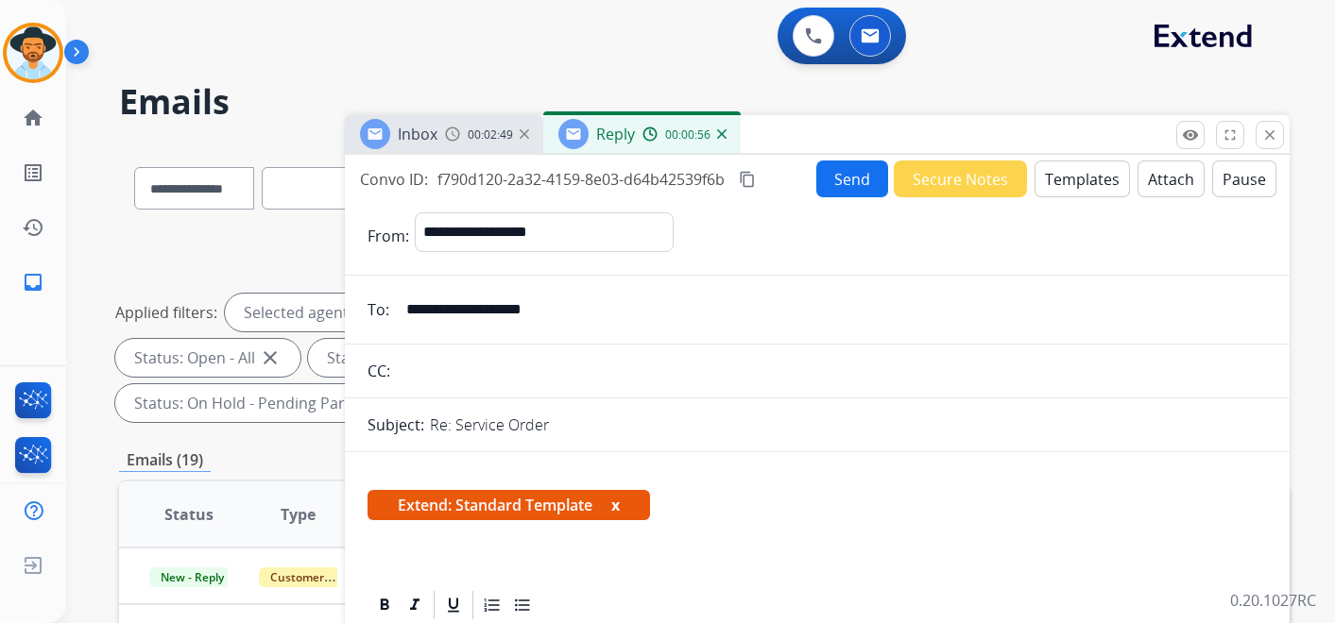
select select "**********"
select select "*"
select select "**********"
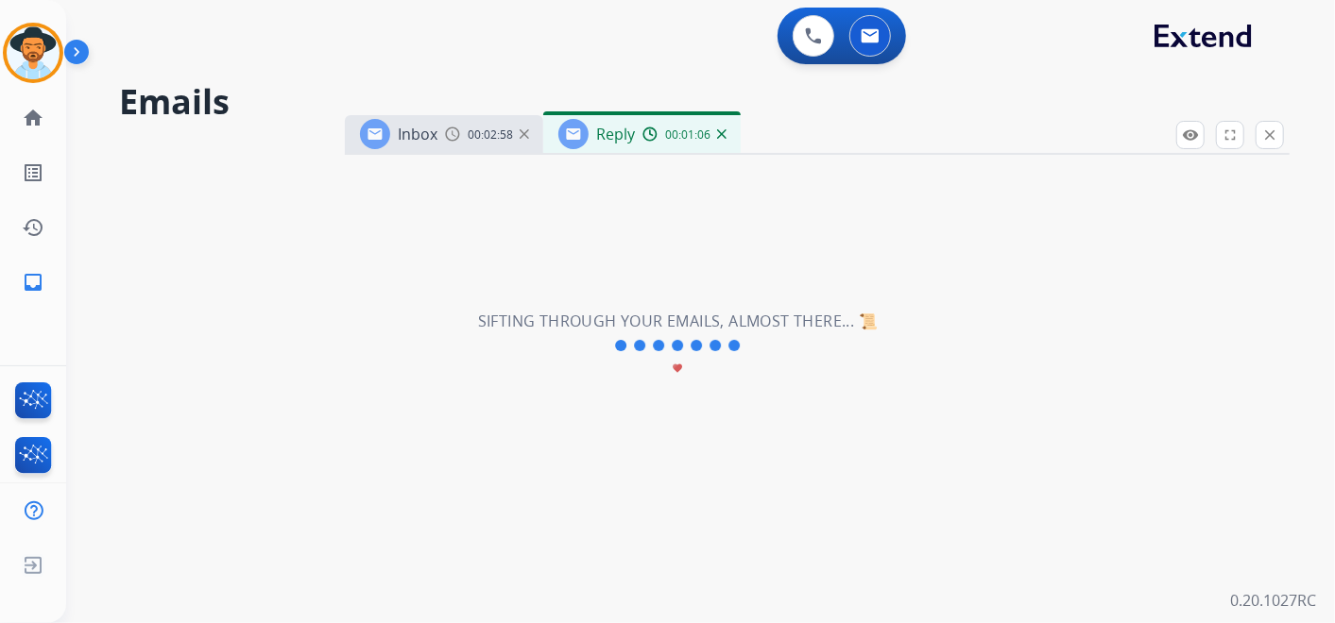
scroll to position [618, 0]
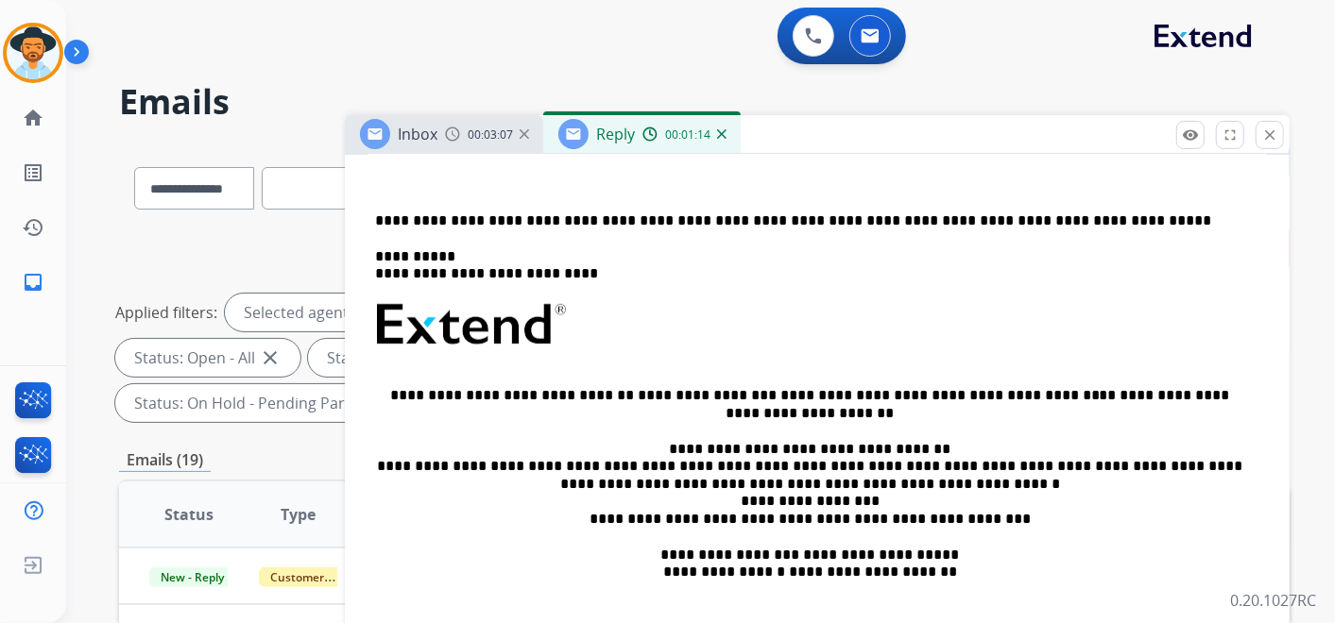
click at [638, 131] on div "Reply 00:01:14" at bounding box center [641, 134] width 197 height 38
click at [618, 143] on span "Reply" at bounding box center [615, 134] width 39 height 21
click at [649, 140] on img at bounding box center [649, 134] width 15 height 15
click at [473, 140] on span "00:03:09" at bounding box center [490, 135] width 45 height 15
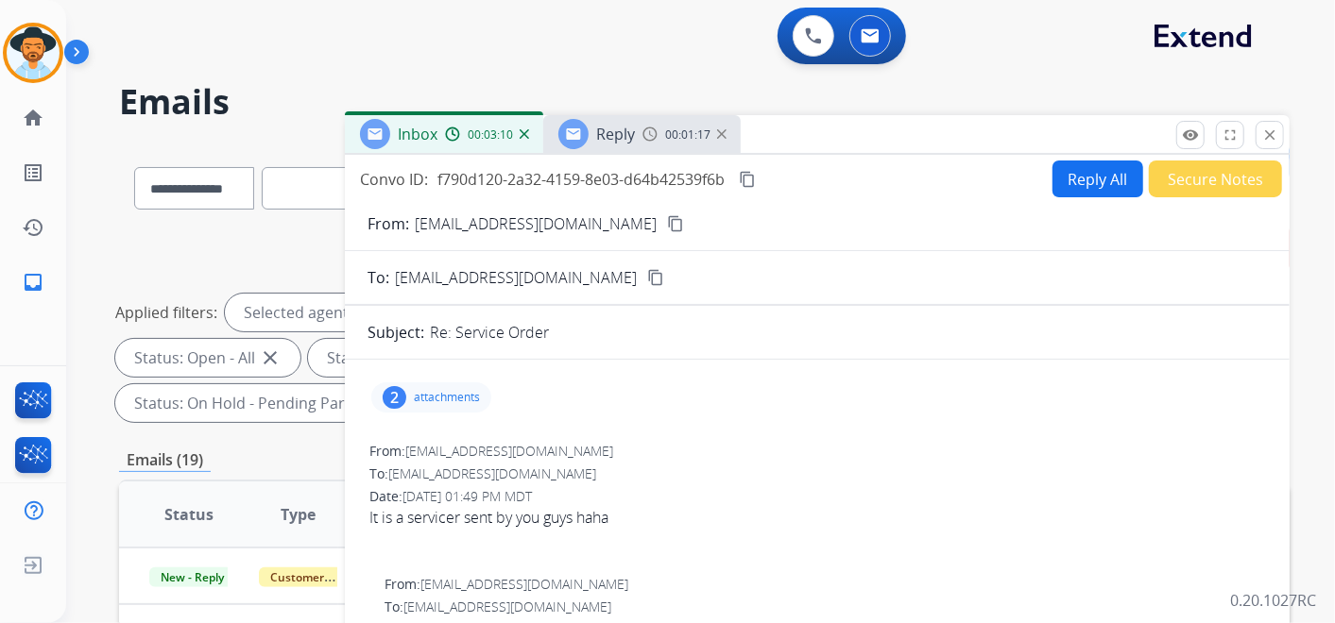
click at [614, 148] on div "Reply" at bounding box center [596, 134] width 77 height 30
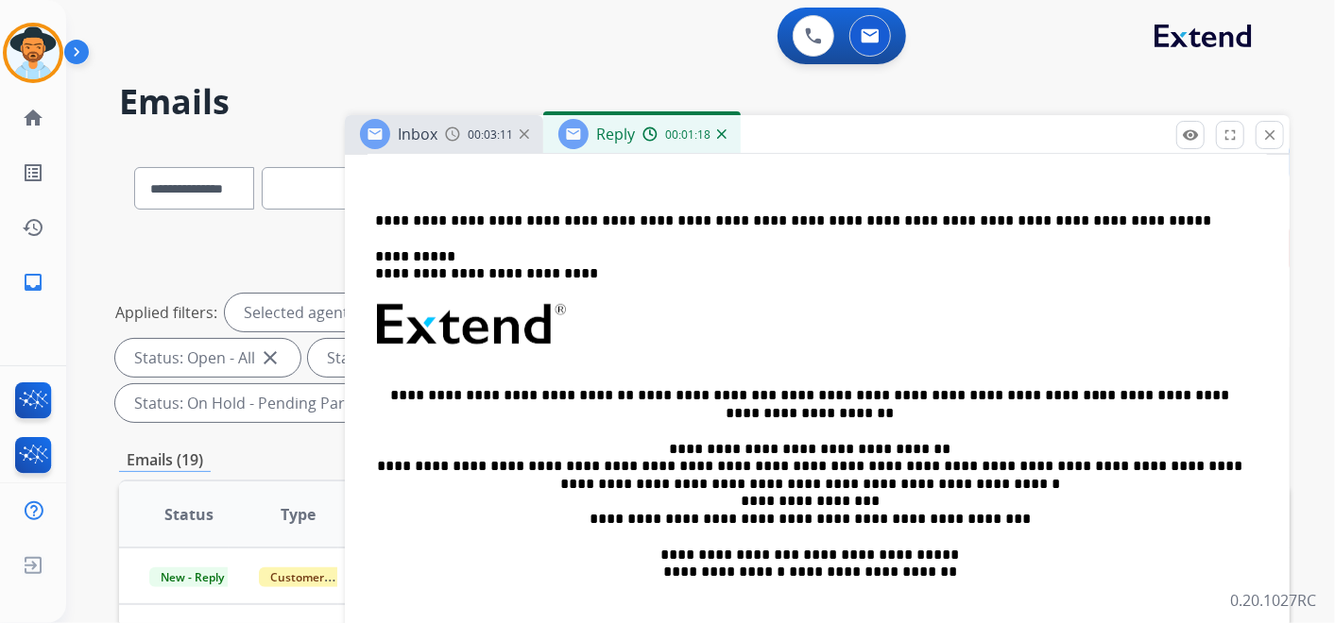
click at [496, 134] on span "00:03:11" at bounding box center [490, 135] width 45 height 15
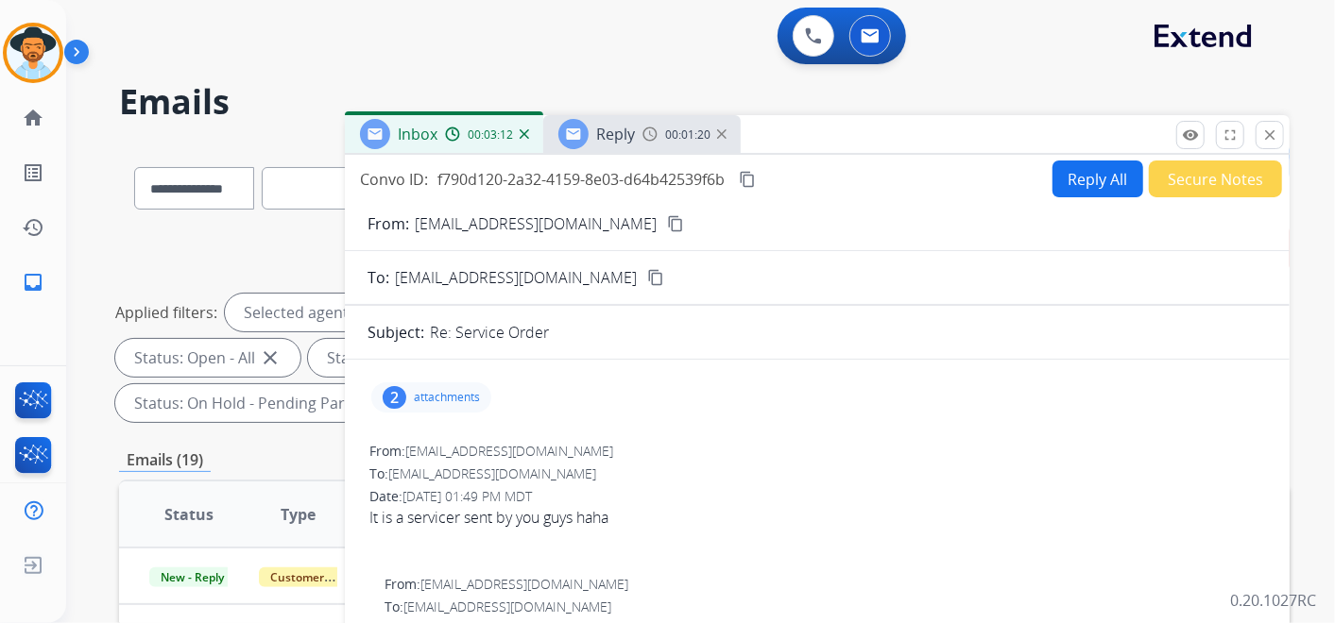
click at [613, 132] on span "Reply" at bounding box center [615, 134] width 39 height 21
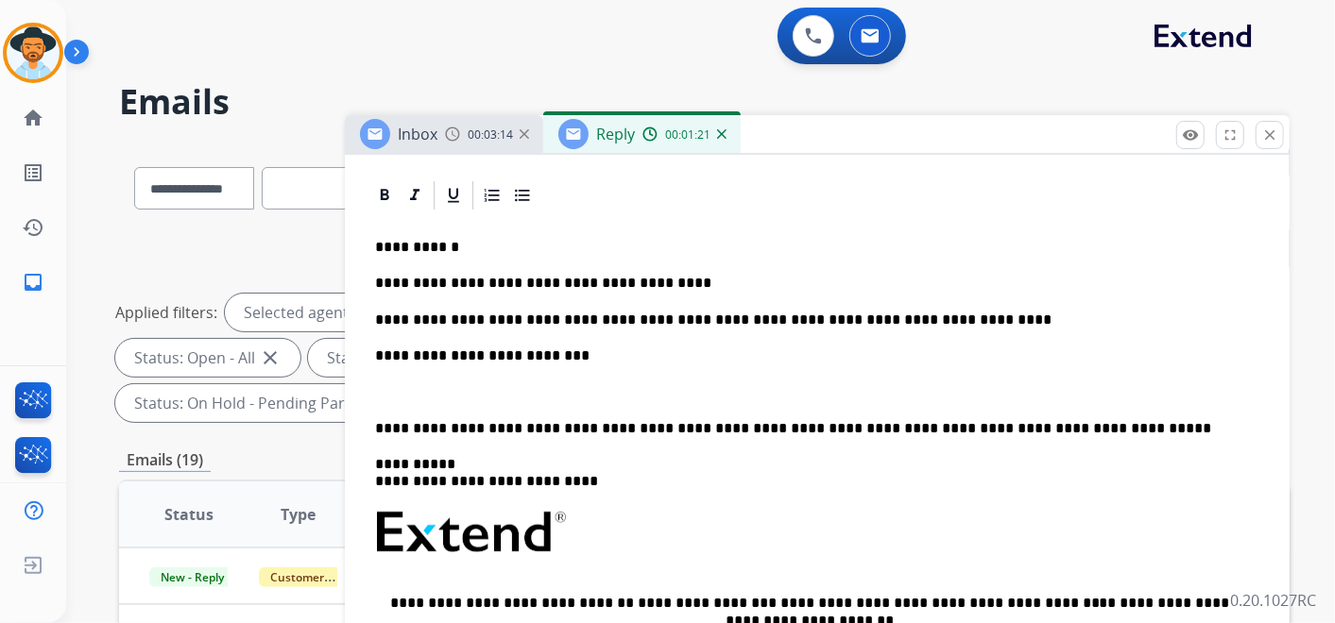
scroll to position [419, 0]
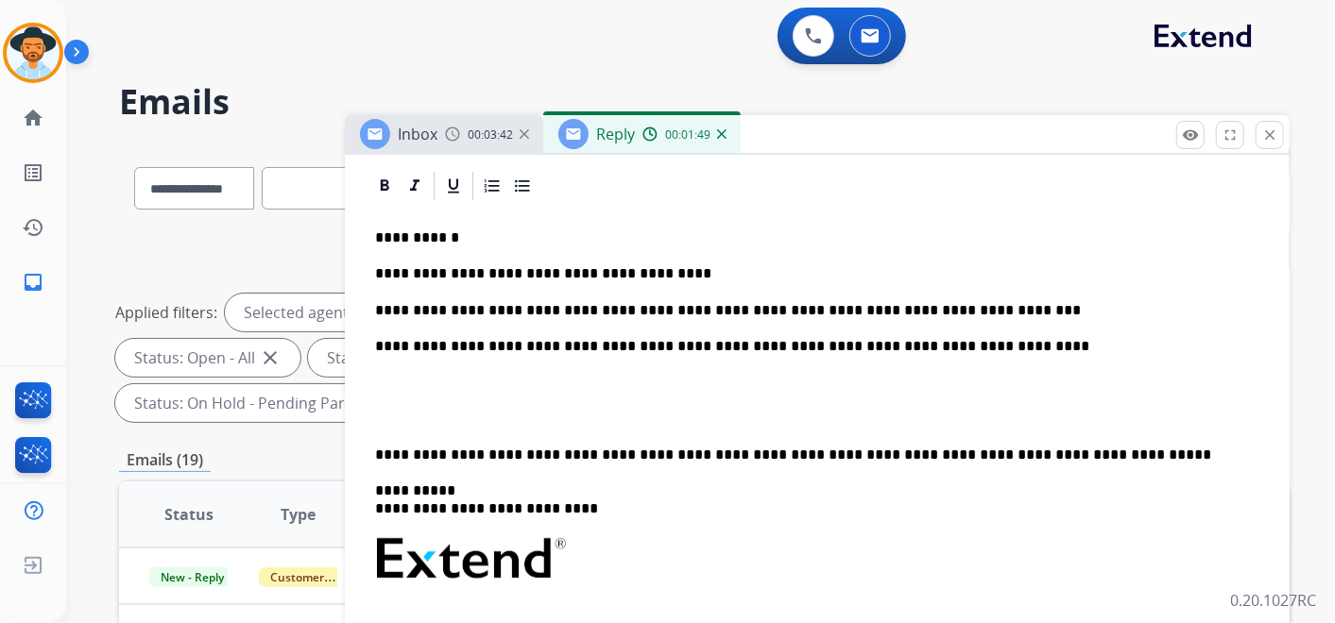
click at [893, 305] on p "**********" at bounding box center [809, 310] width 869 height 17
click at [396, 381] on p at bounding box center [817, 382] width 884 height 17
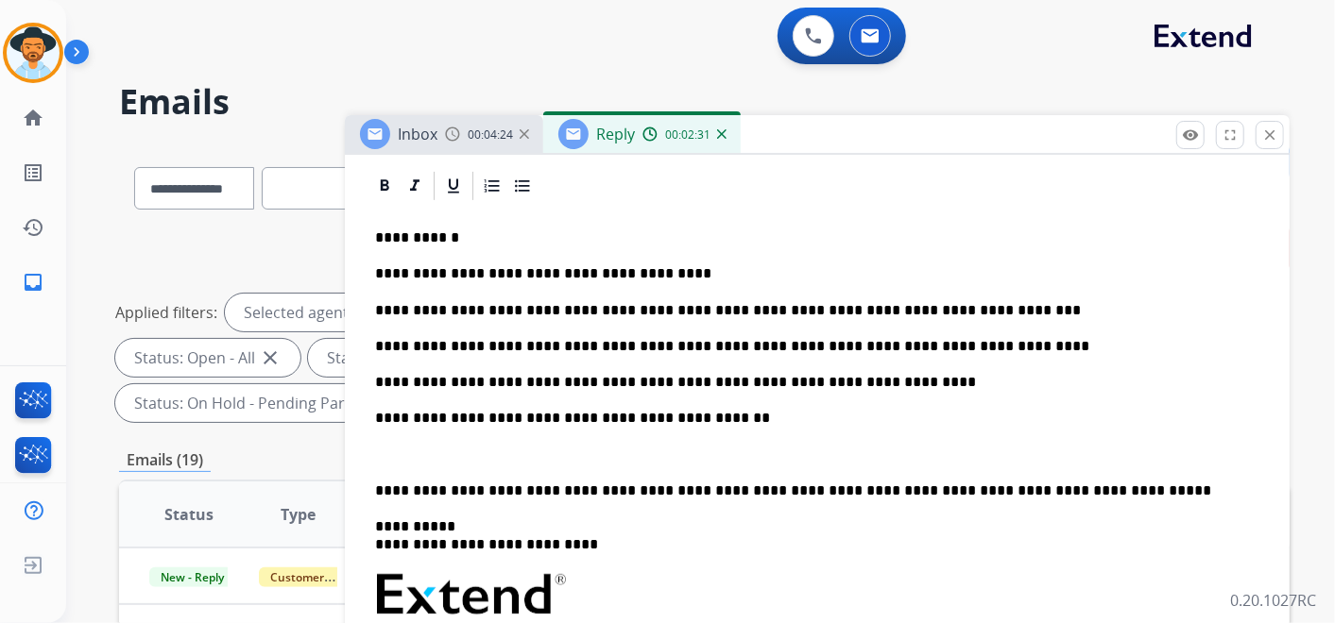
click at [374, 480] on div "**********" at bounding box center [816, 557] width 899 height 709
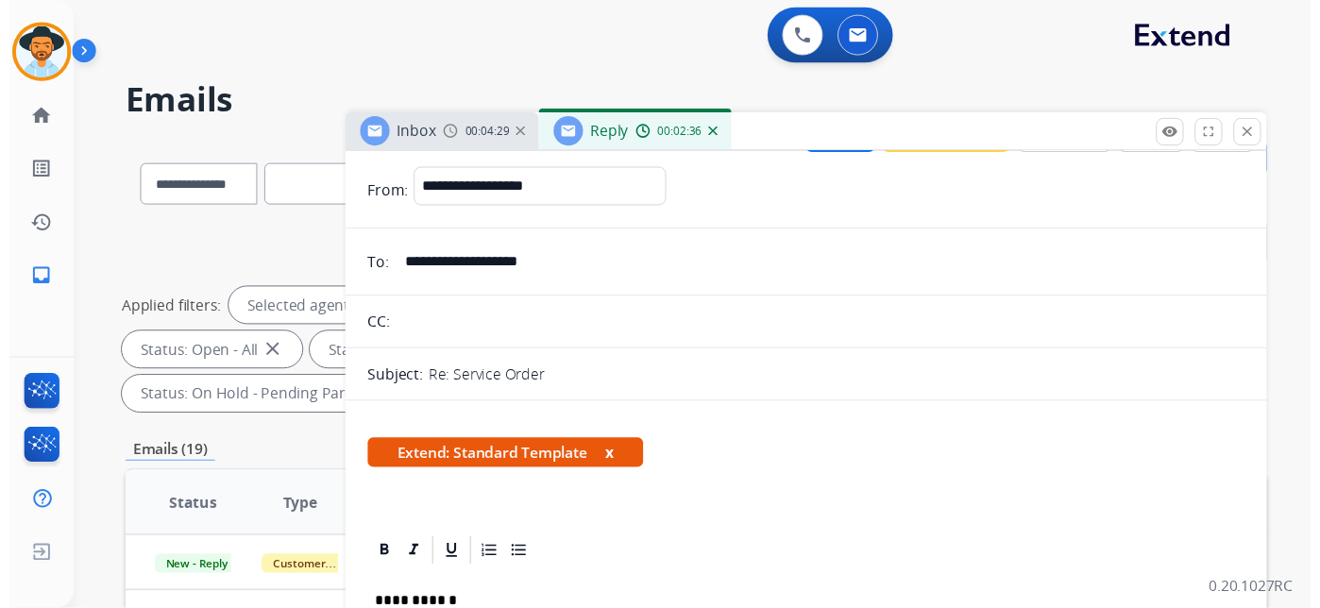
scroll to position [0, 0]
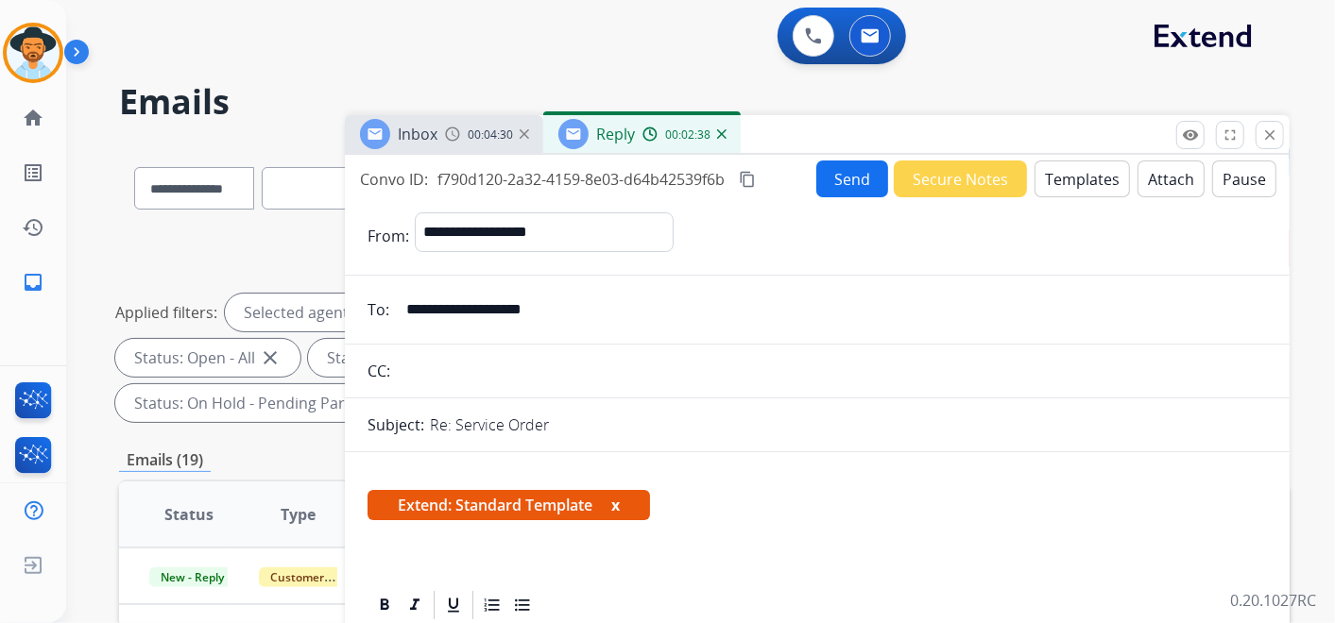
click at [843, 180] on button "Send" at bounding box center [852, 179] width 72 height 37
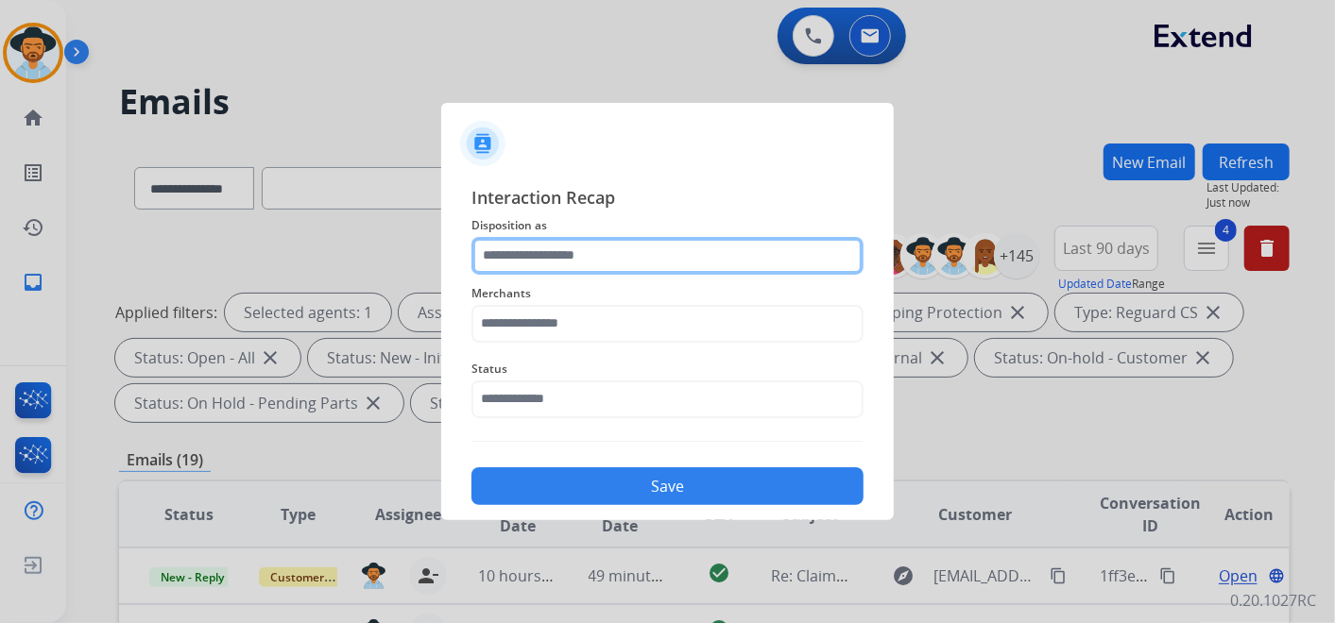
click at [637, 261] on input "text" at bounding box center [667, 256] width 392 height 38
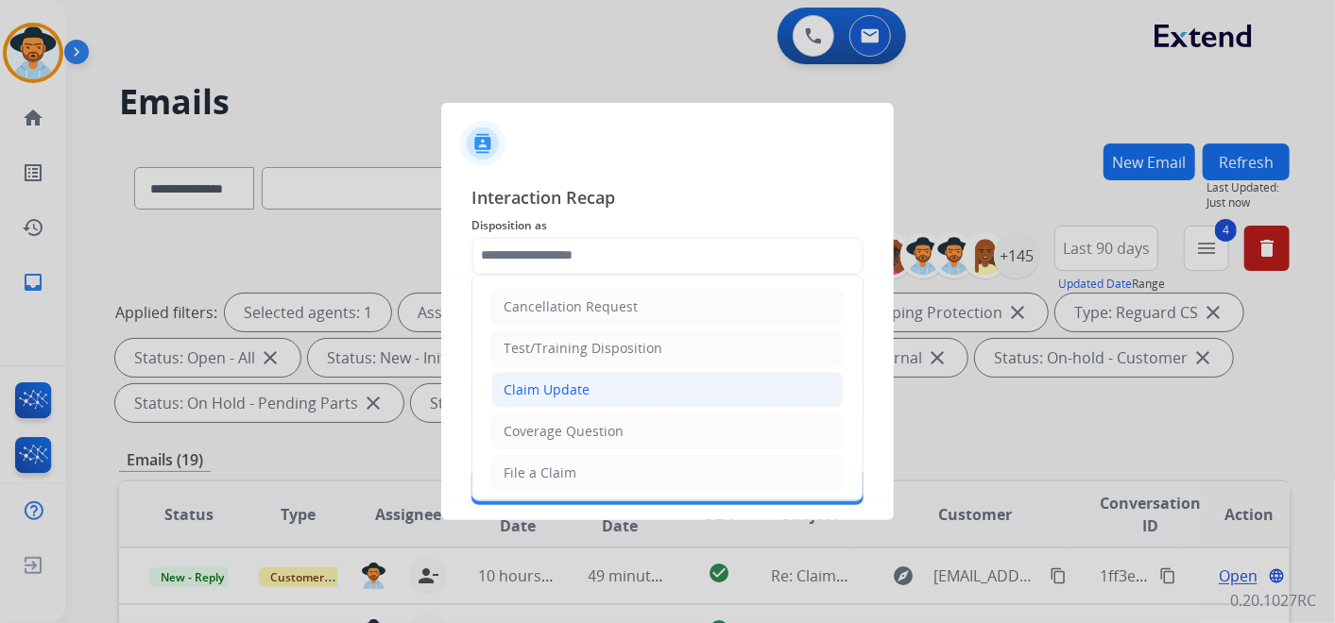
click at [621, 377] on li "Claim Update" at bounding box center [667, 390] width 352 height 36
type input "**********"
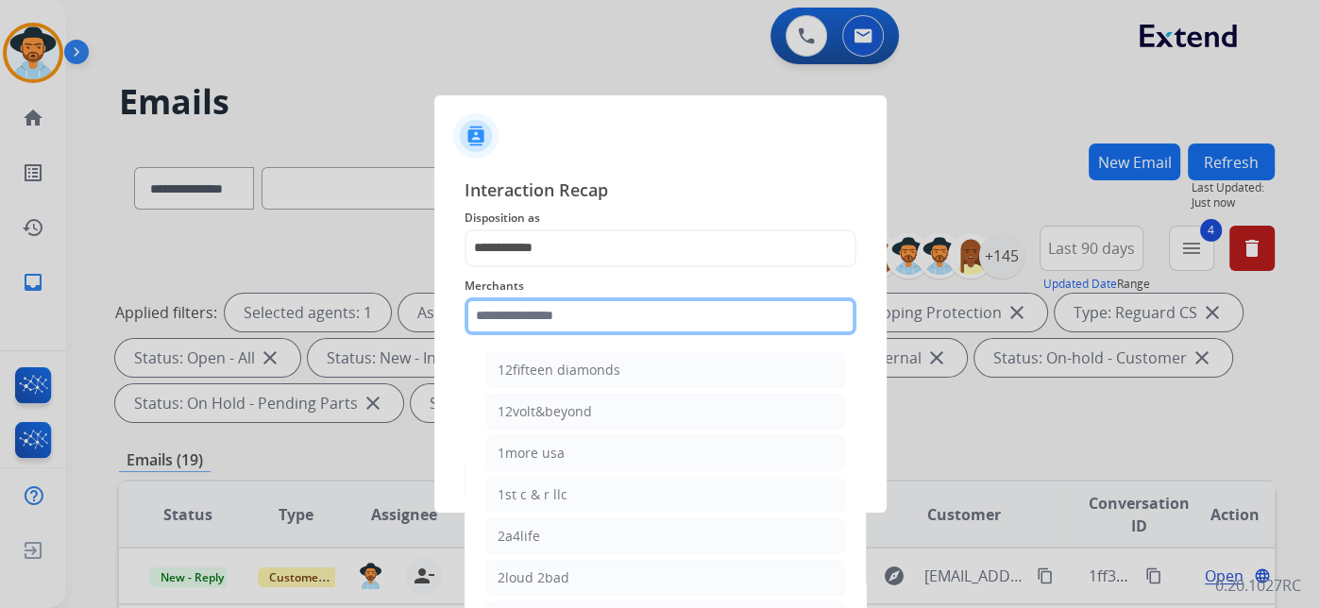
click at [610, 329] on input "text" at bounding box center [661, 317] width 392 height 38
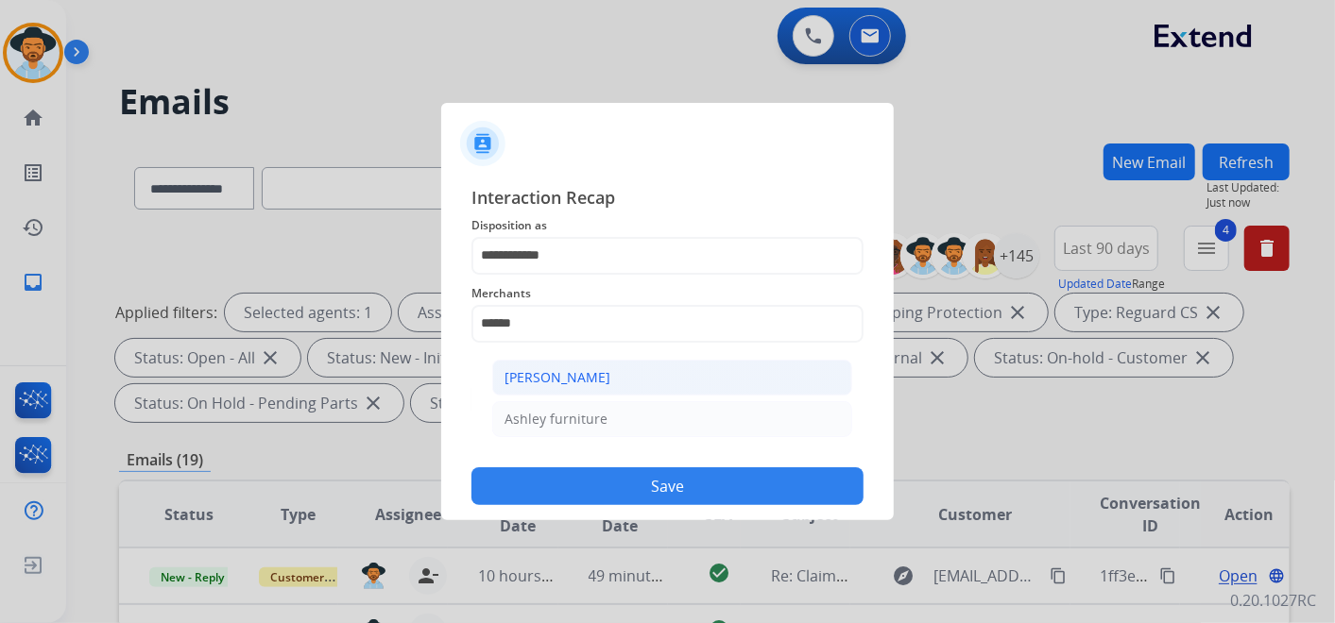
click at [625, 373] on li "Ashley - Reguard" at bounding box center [672, 378] width 360 height 36
type input "**********"
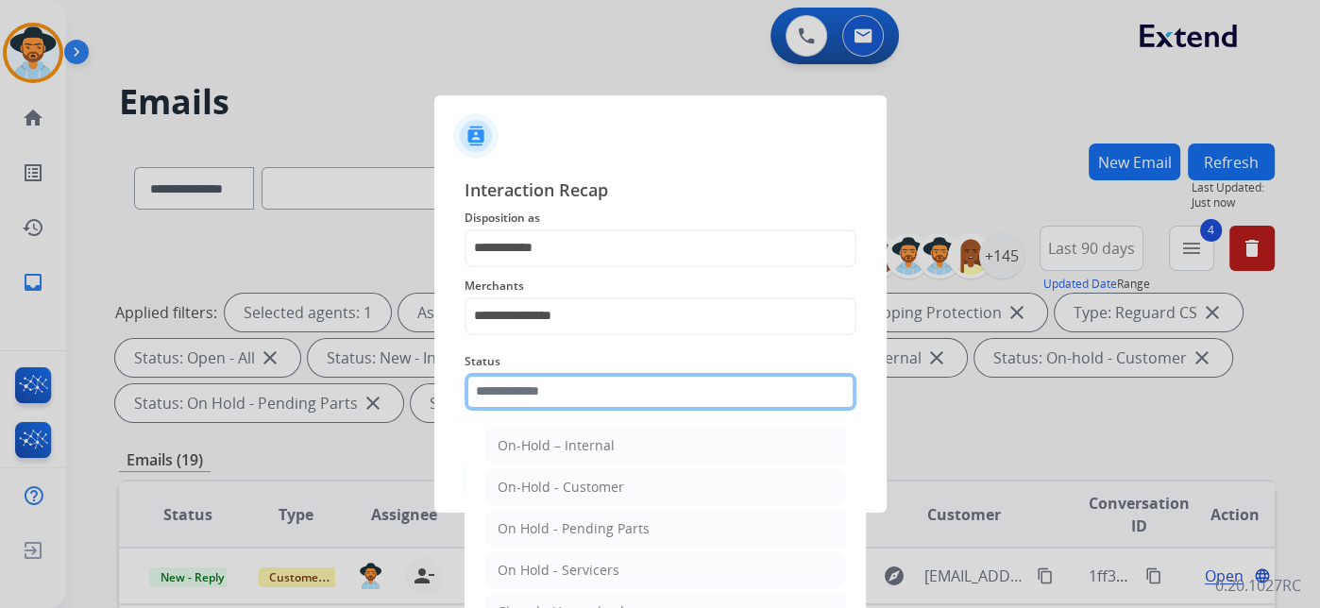
click at [589, 403] on input "text" at bounding box center [661, 392] width 392 height 38
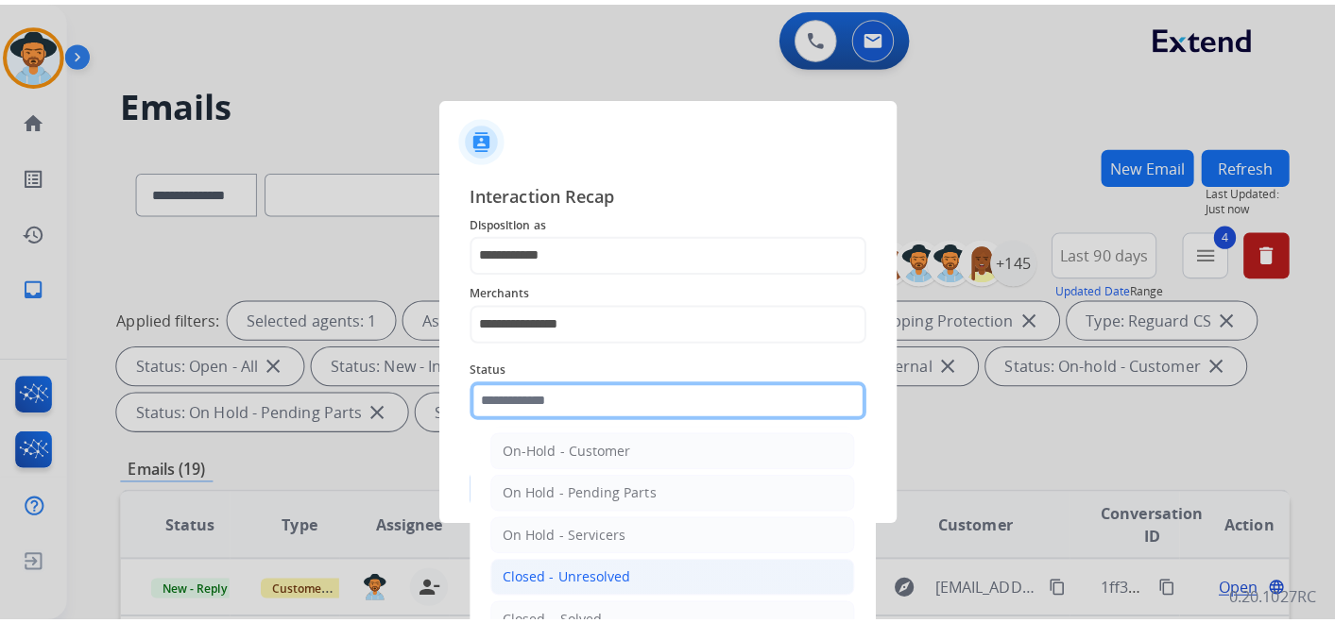
scroll to position [108, 0]
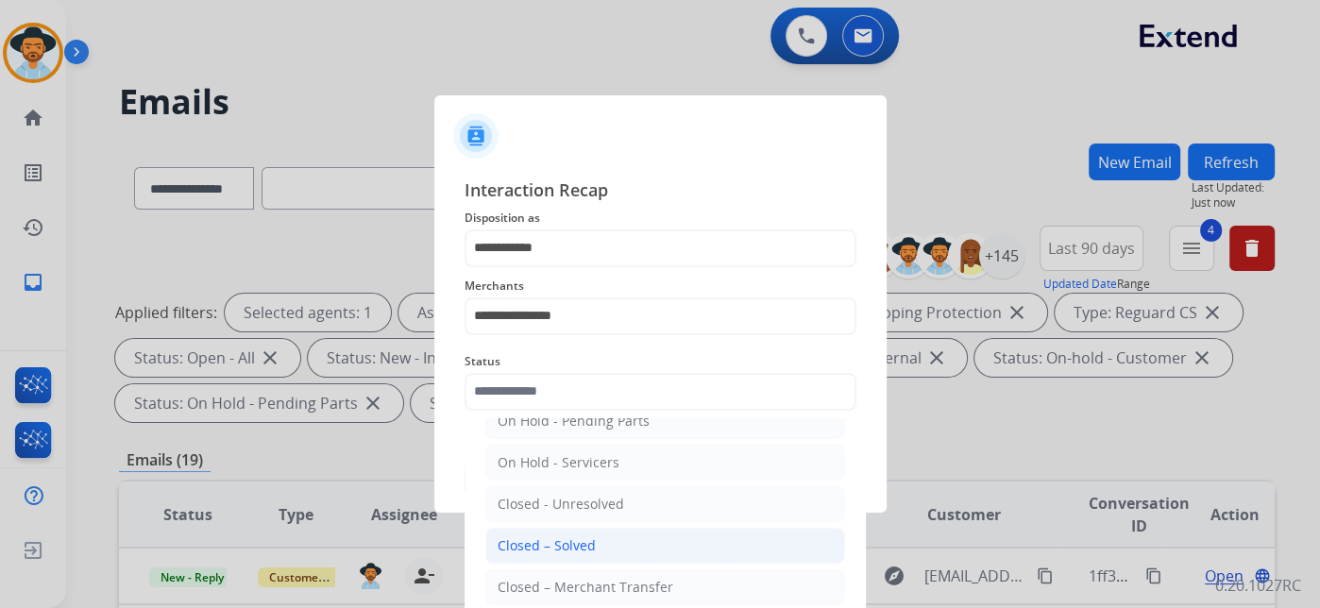
click at [600, 539] on li "Closed – Solved" at bounding box center [665, 546] width 360 height 36
type input "**********"
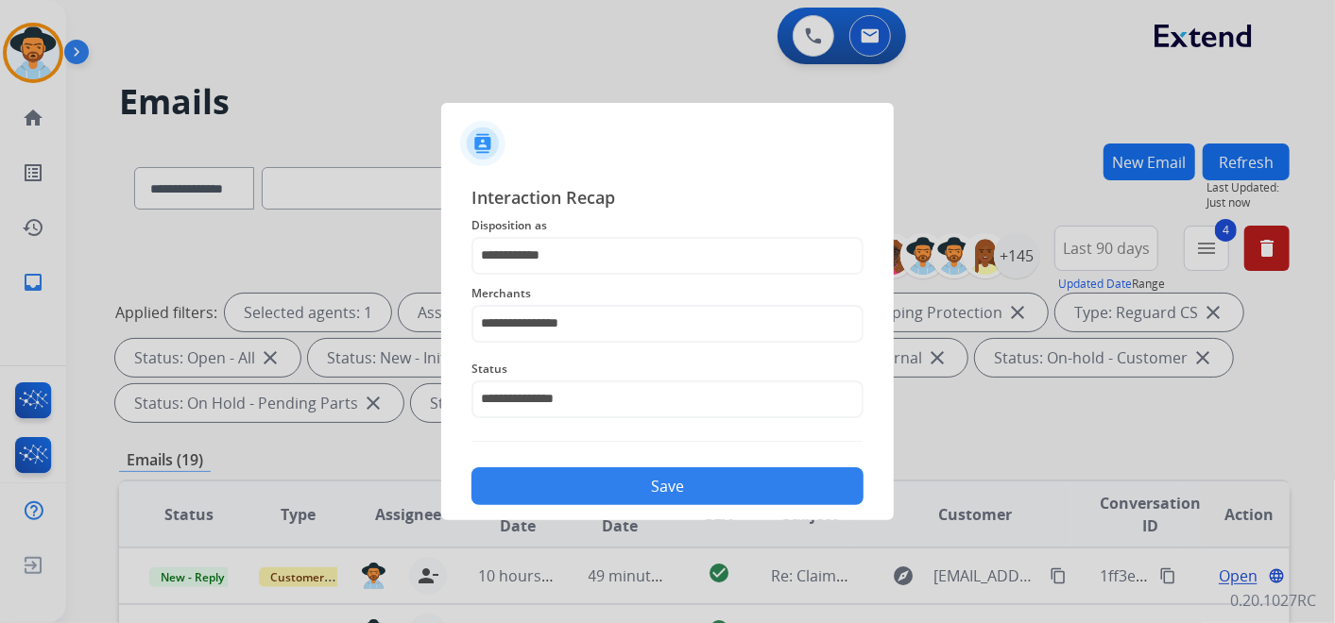
click at [637, 485] on button "Save" at bounding box center [667, 487] width 392 height 38
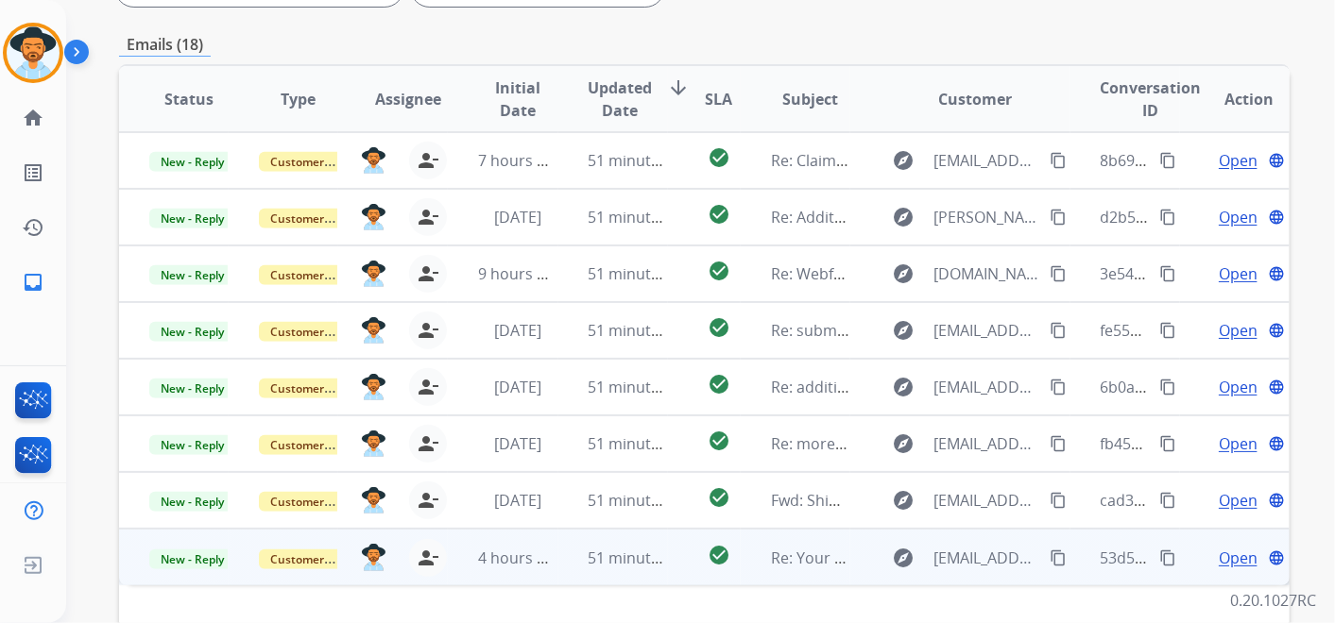
scroll to position [587, 0]
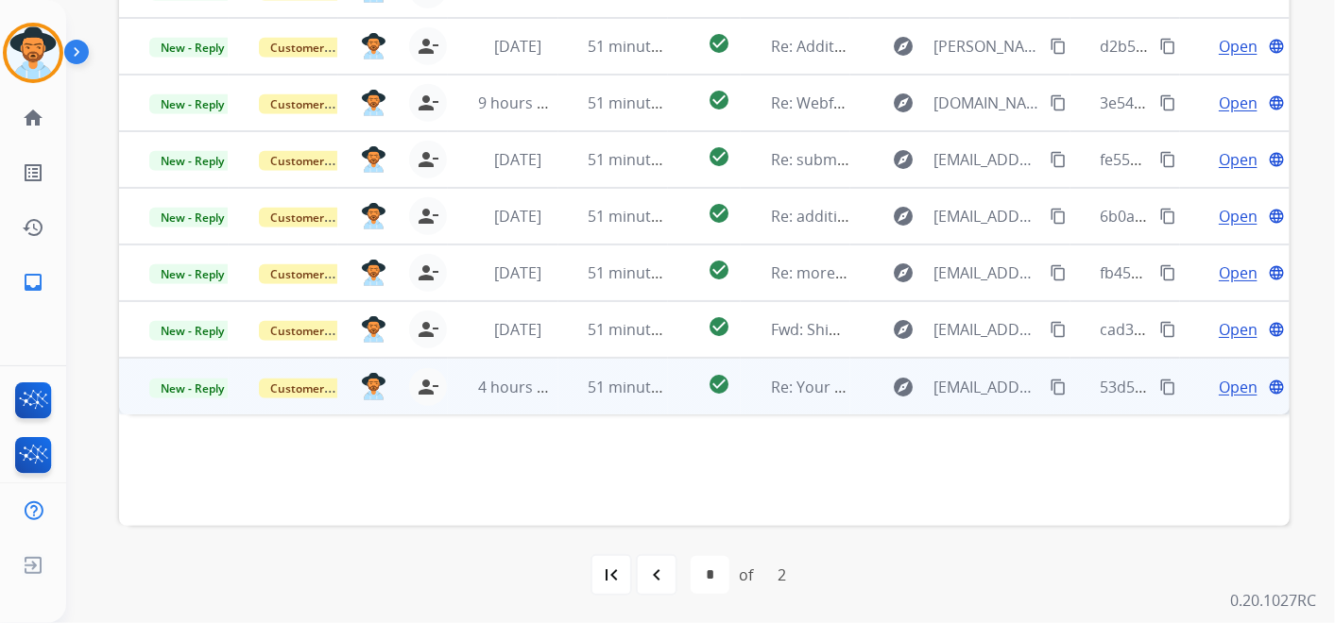
drag, startPoint x: 1228, startPoint y: 385, endPoint x: 1212, endPoint y: 385, distance: 16.1
click at [1225, 385] on span "Open" at bounding box center [1237, 387] width 39 height 23
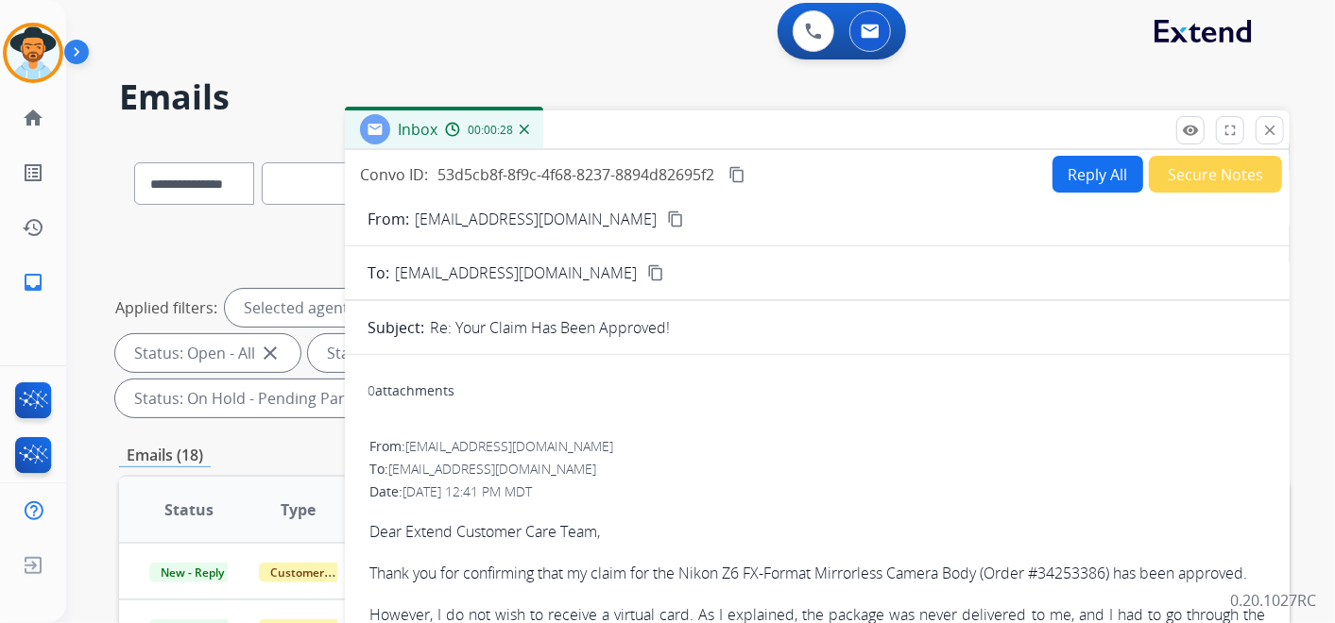
scroll to position [0, 0]
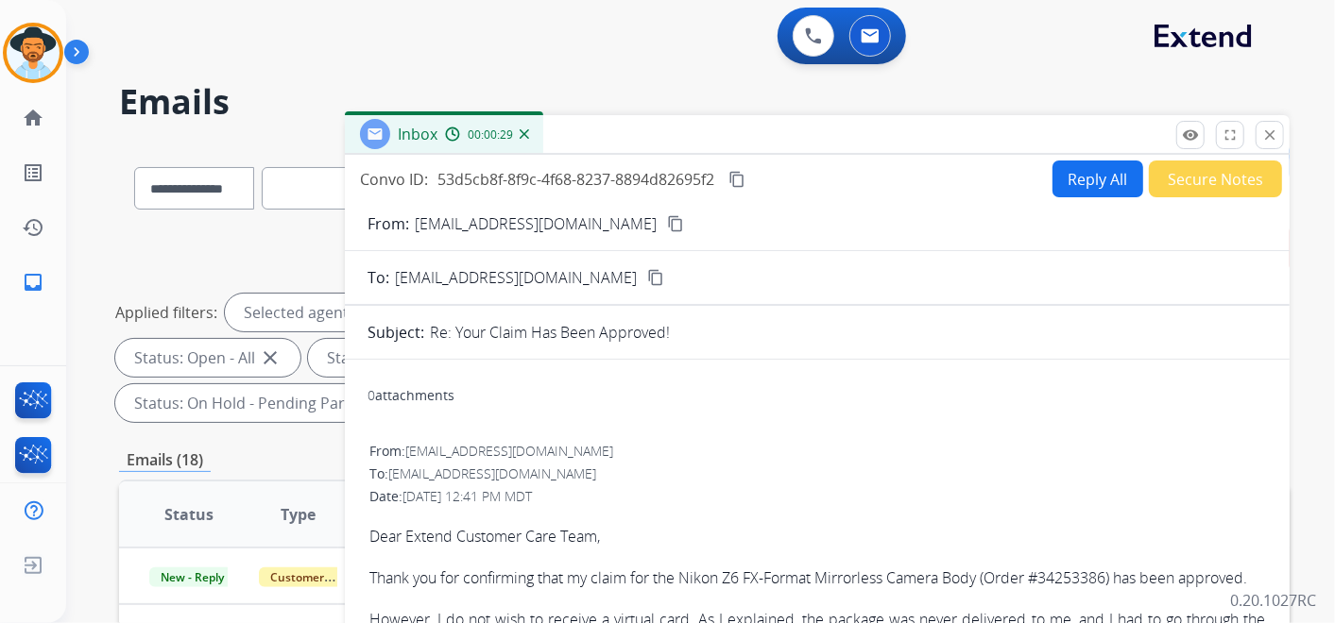
click at [672, 221] on mat-icon "content_copy" at bounding box center [675, 223] width 17 height 17
drag, startPoint x: 1264, startPoint y: 64, endPoint x: 1206, endPoint y: 66, distance: 57.6
click at [1263, 65] on div "0 Voice Interactions 0 Email Interactions" at bounding box center [689, 38] width 1200 height 60
click at [678, 218] on mat-icon "content_copy" at bounding box center [675, 223] width 17 height 17
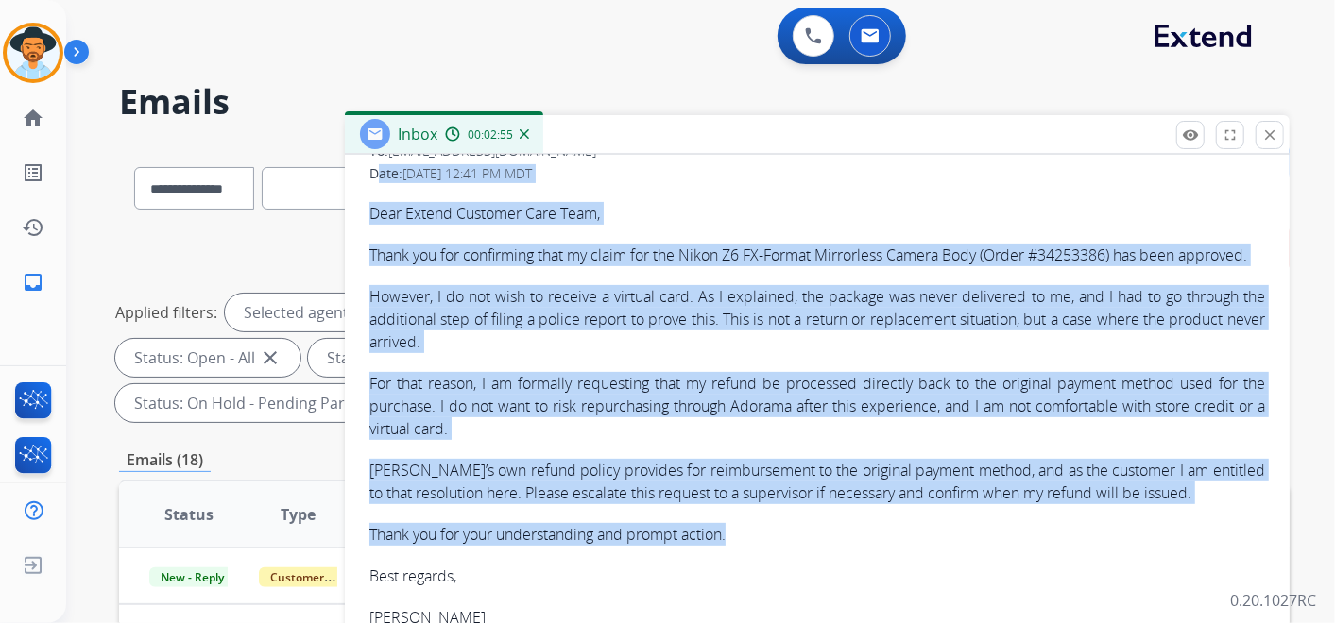
scroll to position [261, 0]
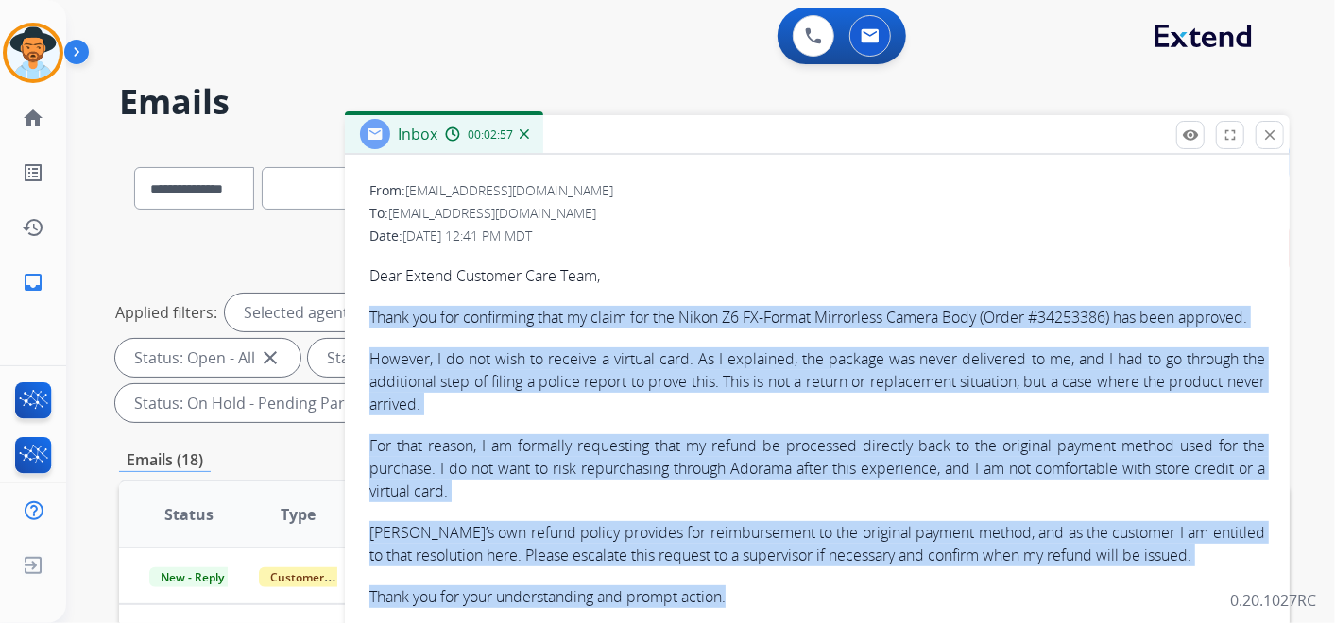
drag, startPoint x: 752, startPoint y: 460, endPoint x: 366, endPoint y: 299, distance: 417.5
click at [367, 299] on div "From: alexandracristinaonline@gmail.com To: support@extend.com Date: 09/30/2025…" at bounding box center [816, 475] width 899 height 593
copy div "Thank you for confirming that my claim for the Nikon Z6 FX-Format Mirrorless Ca…"
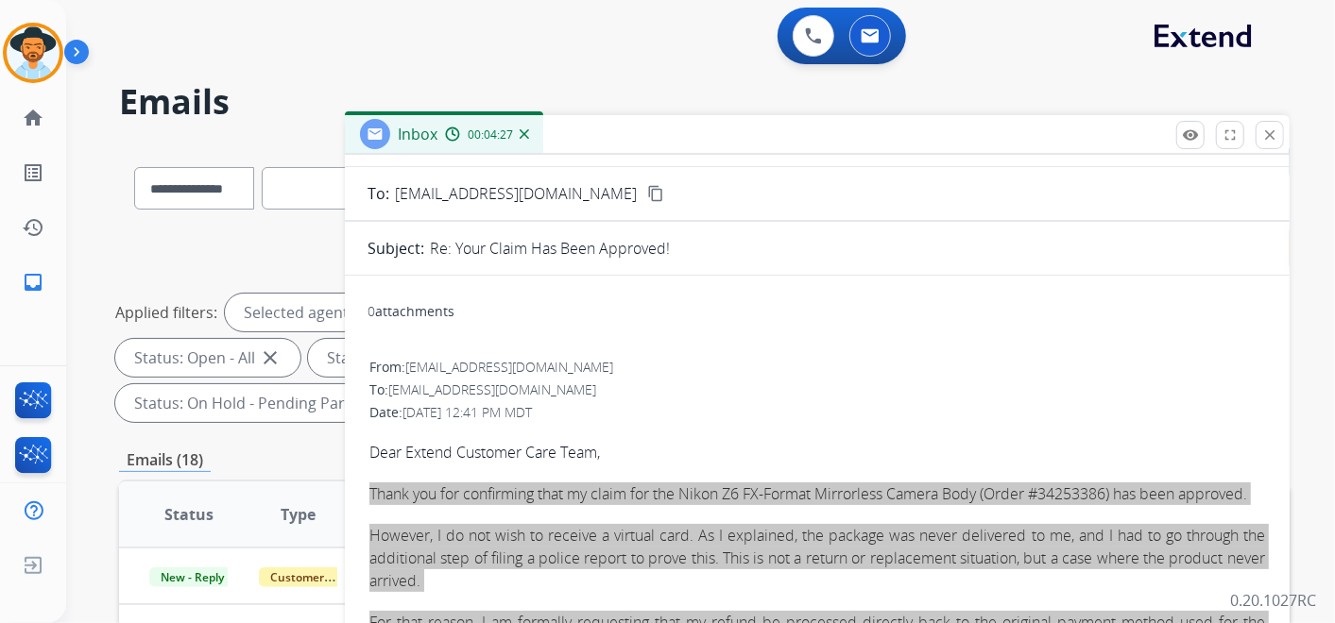
scroll to position [0, 0]
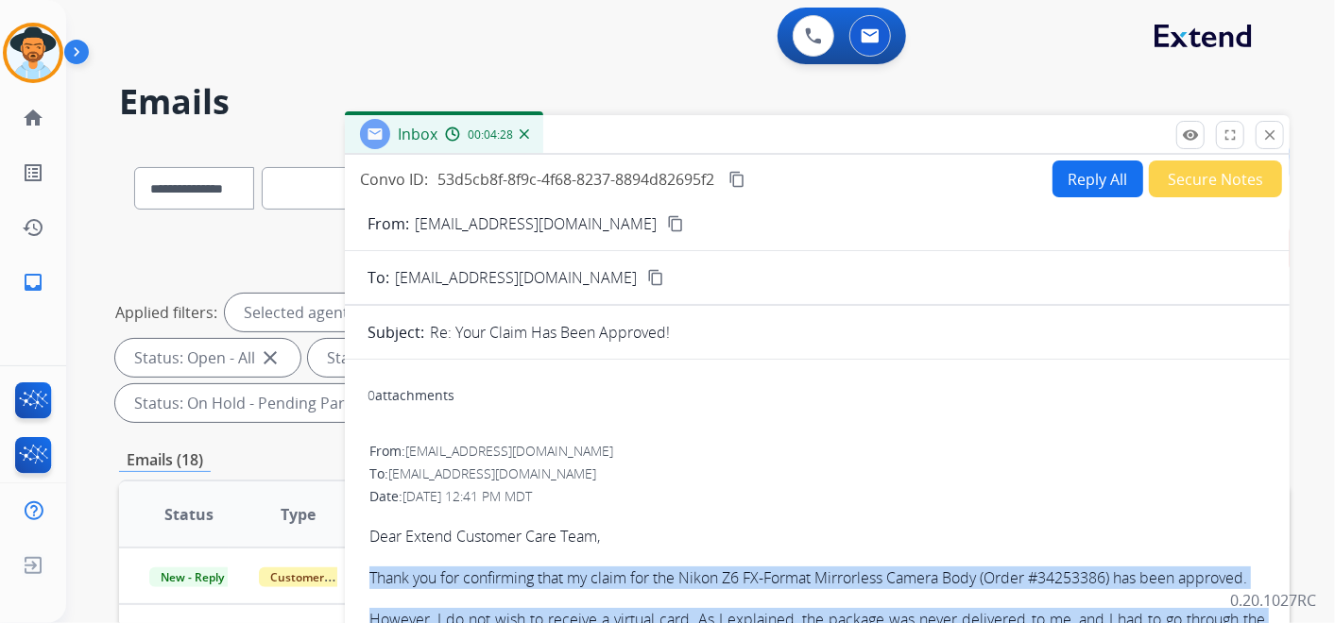
click at [741, 178] on mat-icon "content_copy" at bounding box center [736, 179] width 17 height 17
click at [1058, 180] on button "Reply All" at bounding box center [1097, 179] width 91 height 37
select select "**********"
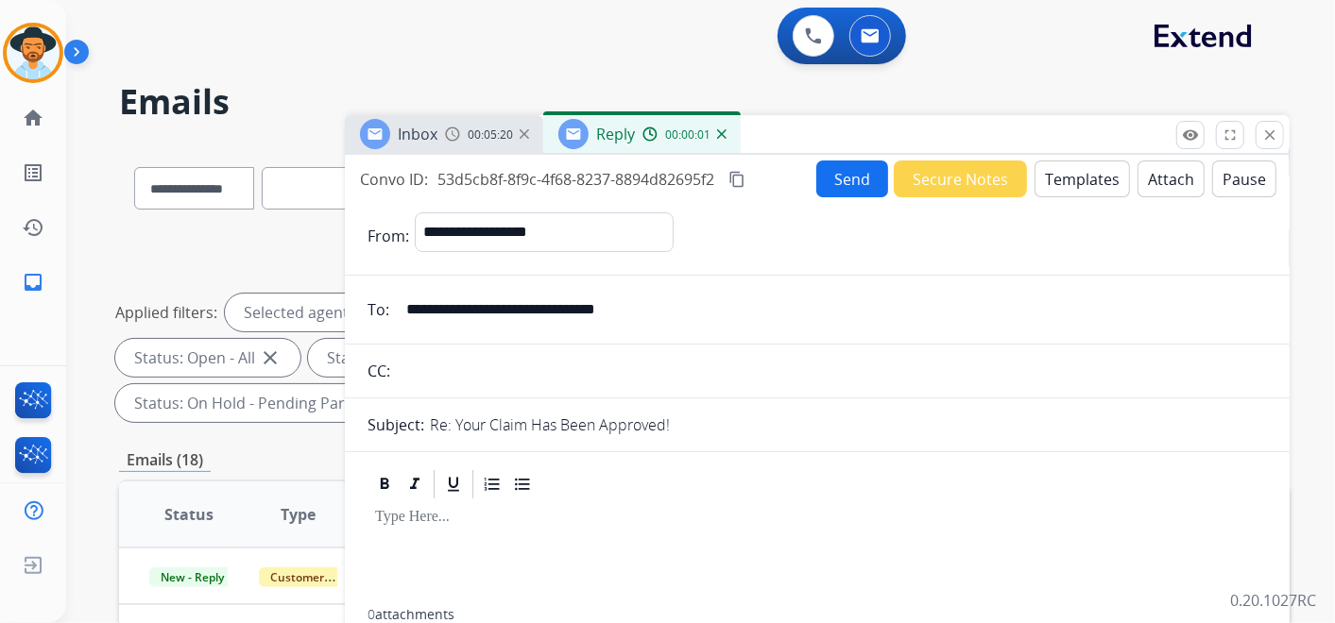
click at [1061, 172] on button "Templates" at bounding box center [1081, 179] width 95 height 37
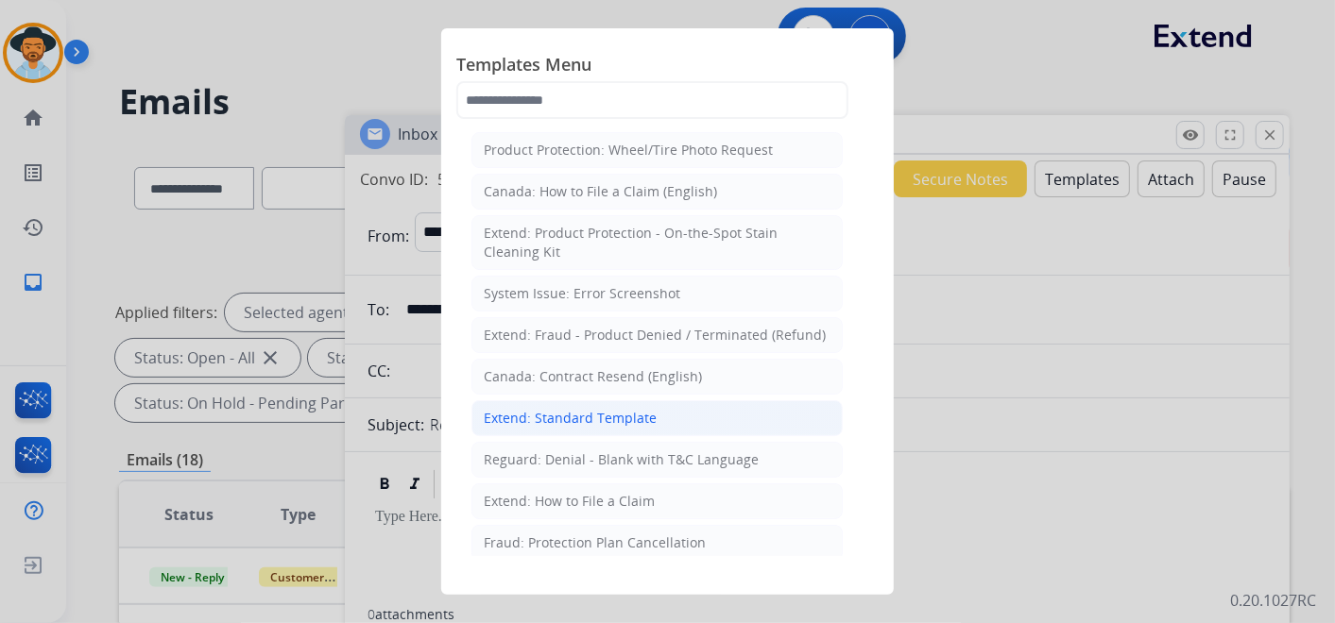
click at [649, 412] on div "Extend: Standard Template" at bounding box center [570, 418] width 173 height 19
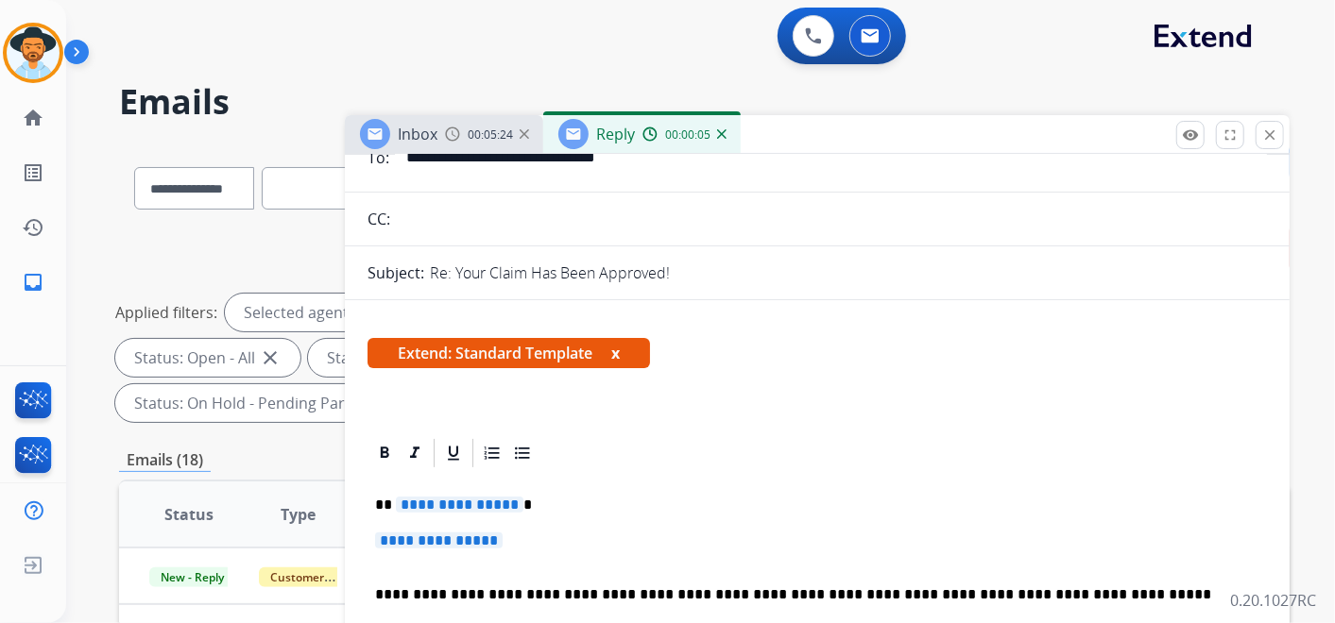
scroll to position [419, 0]
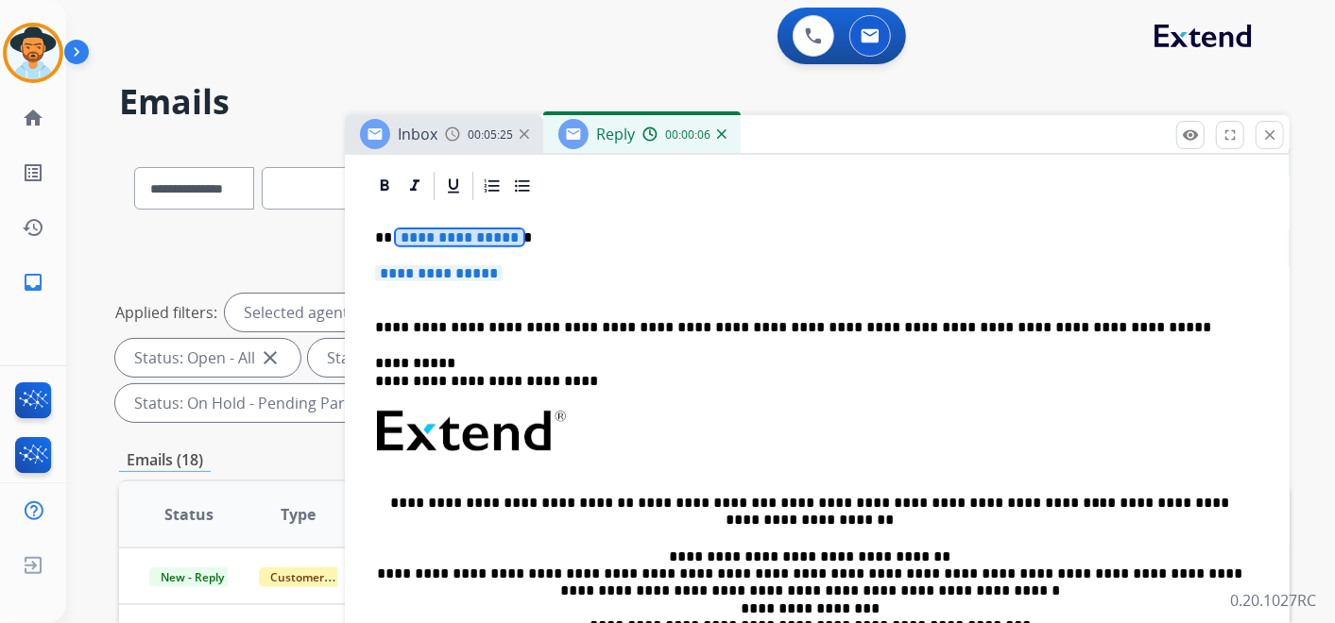
click at [476, 234] on span "**********" at bounding box center [460, 238] width 128 height 16
click at [481, 272] on span "**********" at bounding box center [439, 273] width 128 height 16
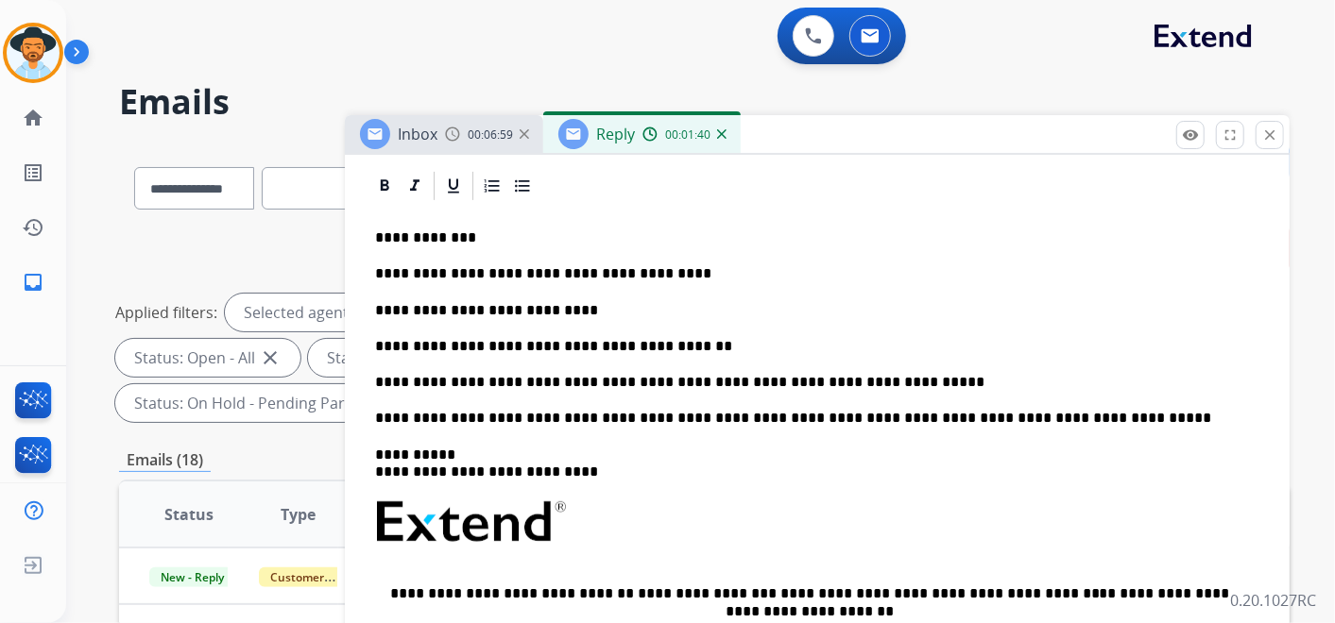
click at [861, 381] on p "**********" at bounding box center [809, 382] width 869 height 17
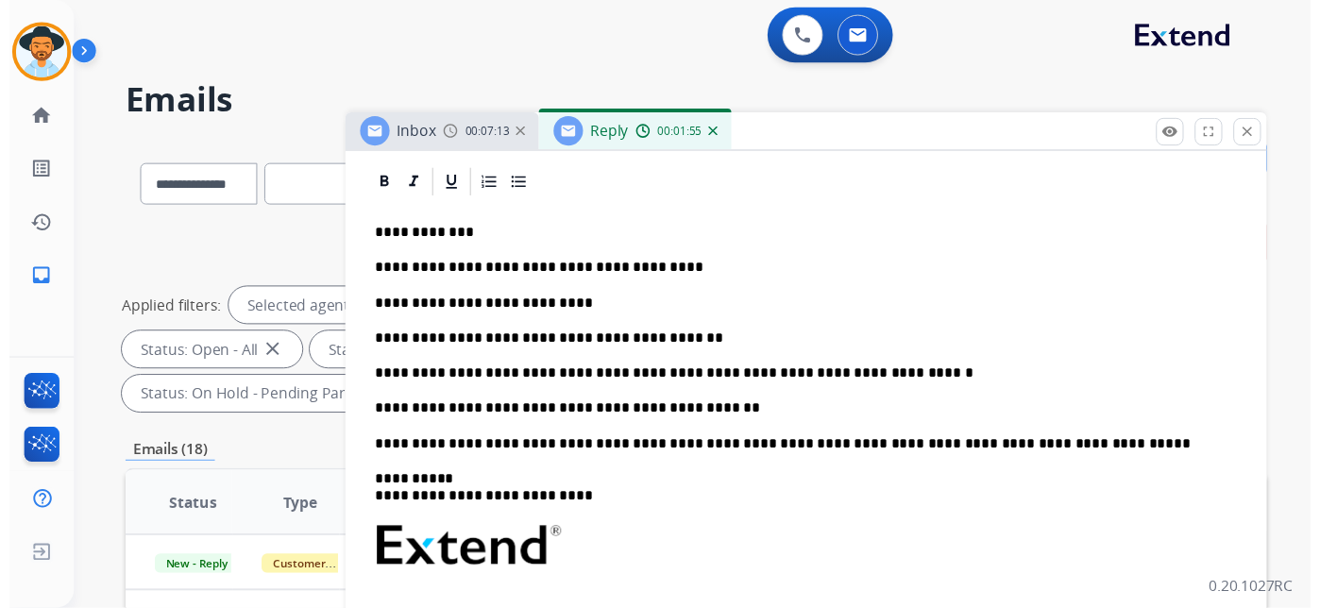
scroll to position [0, 0]
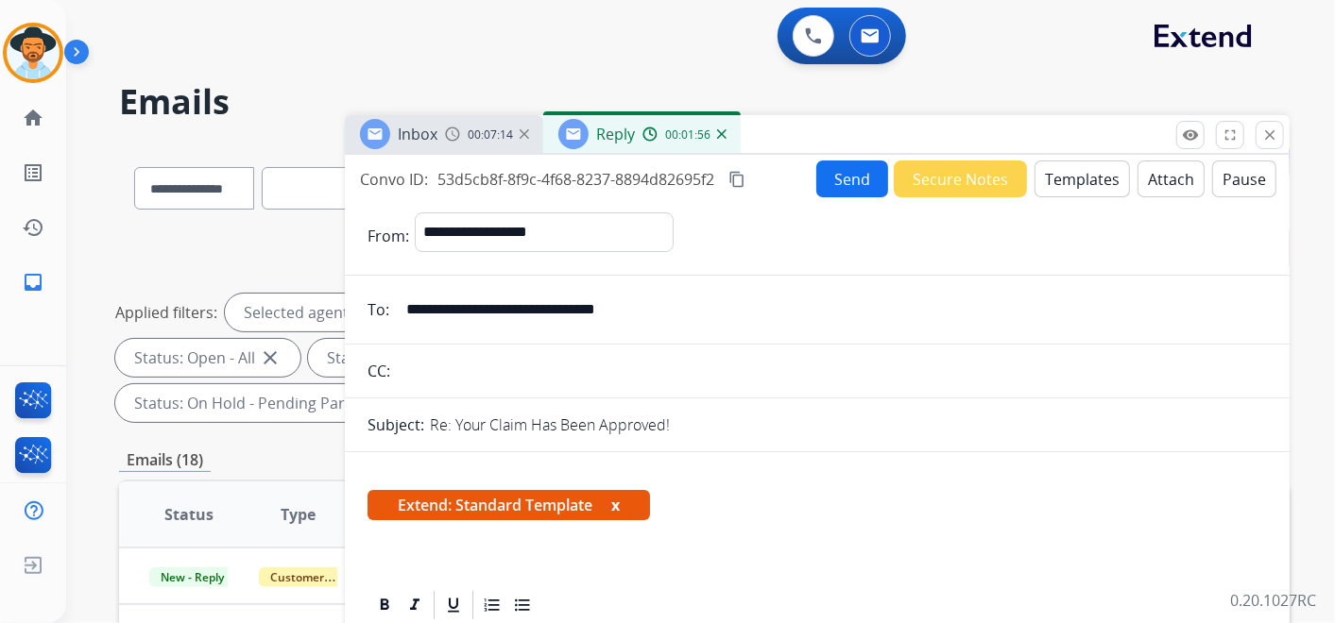
click at [823, 170] on button "Send" at bounding box center [852, 179] width 72 height 37
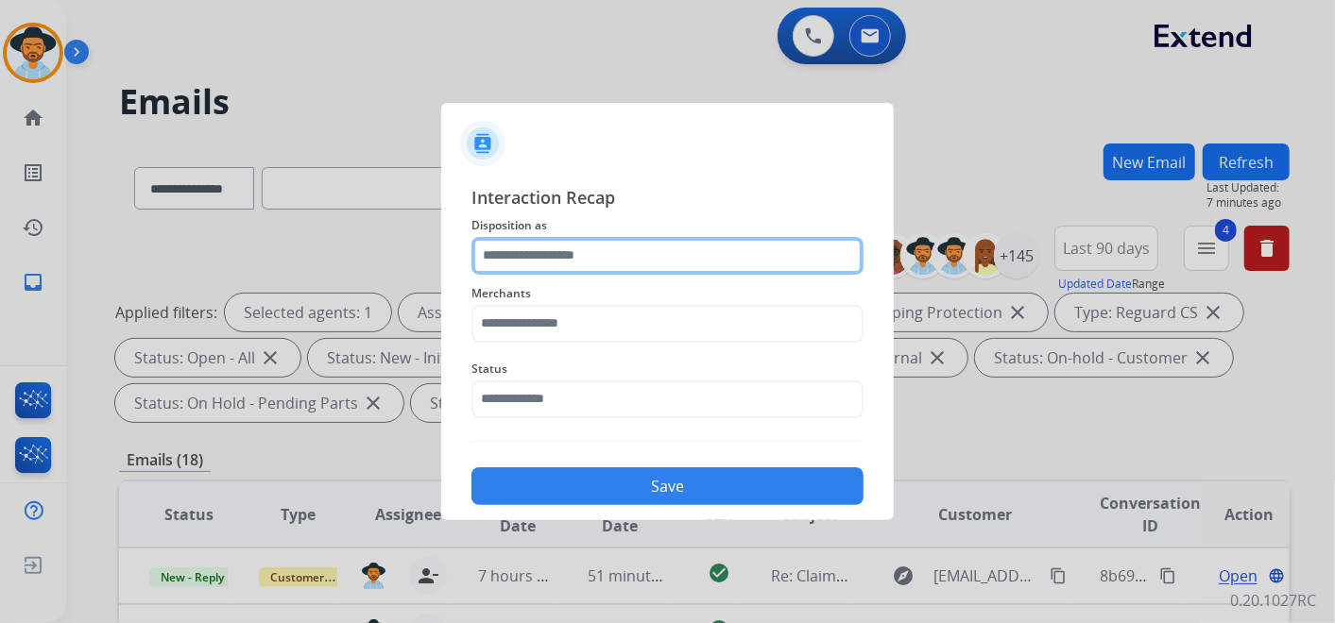
click at [587, 253] on input "text" at bounding box center [667, 256] width 392 height 38
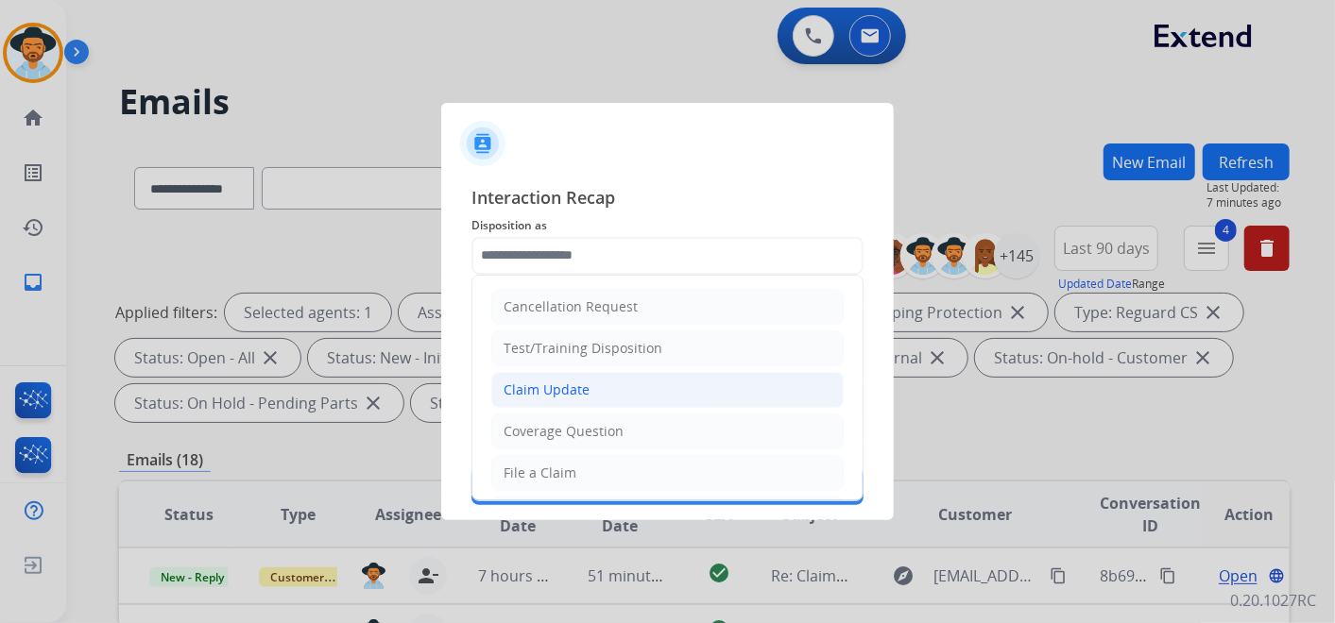
click at [625, 384] on li "Claim Update" at bounding box center [667, 390] width 352 height 36
type input "**********"
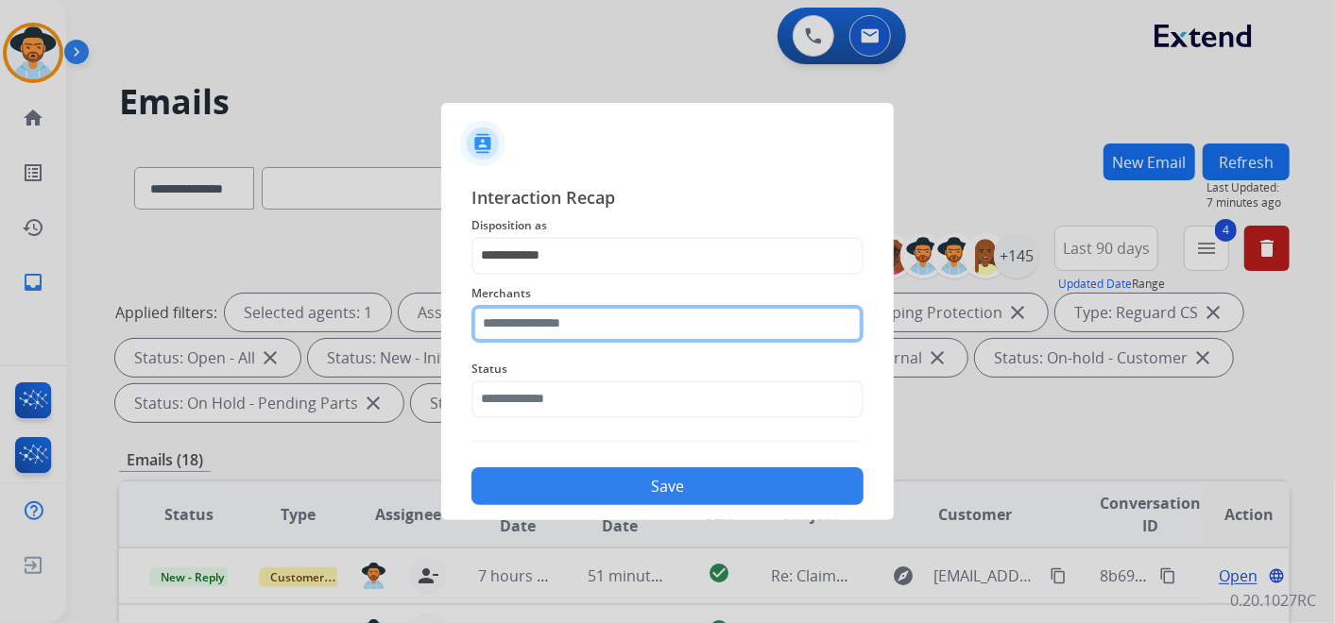
click at [603, 332] on input "text" at bounding box center [667, 324] width 392 height 38
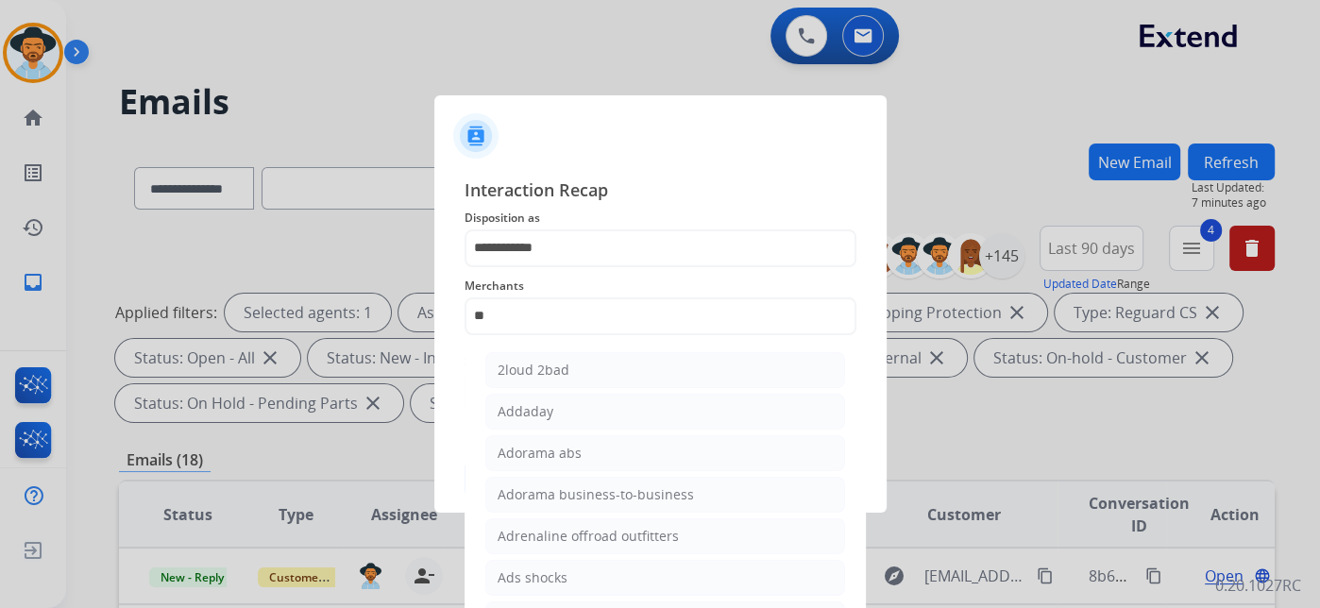
click at [599, 499] on div "Adorama business-to-business" at bounding box center [596, 494] width 196 height 19
type input "**********"
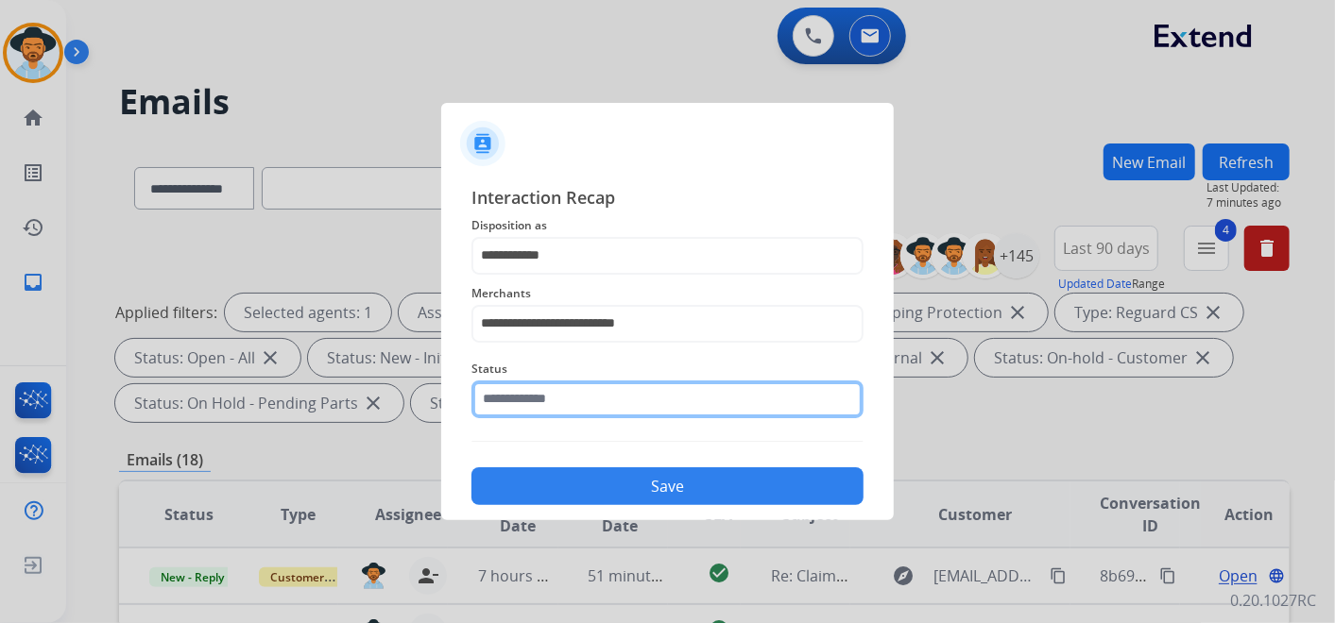
drag, startPoint x: 580, startPoint y: 401, endPoint x: 588, endPoint y: 408, distance: 10.8
click at [579, 401] on input "text" at bounding box center [667, 400] width 392 height 38
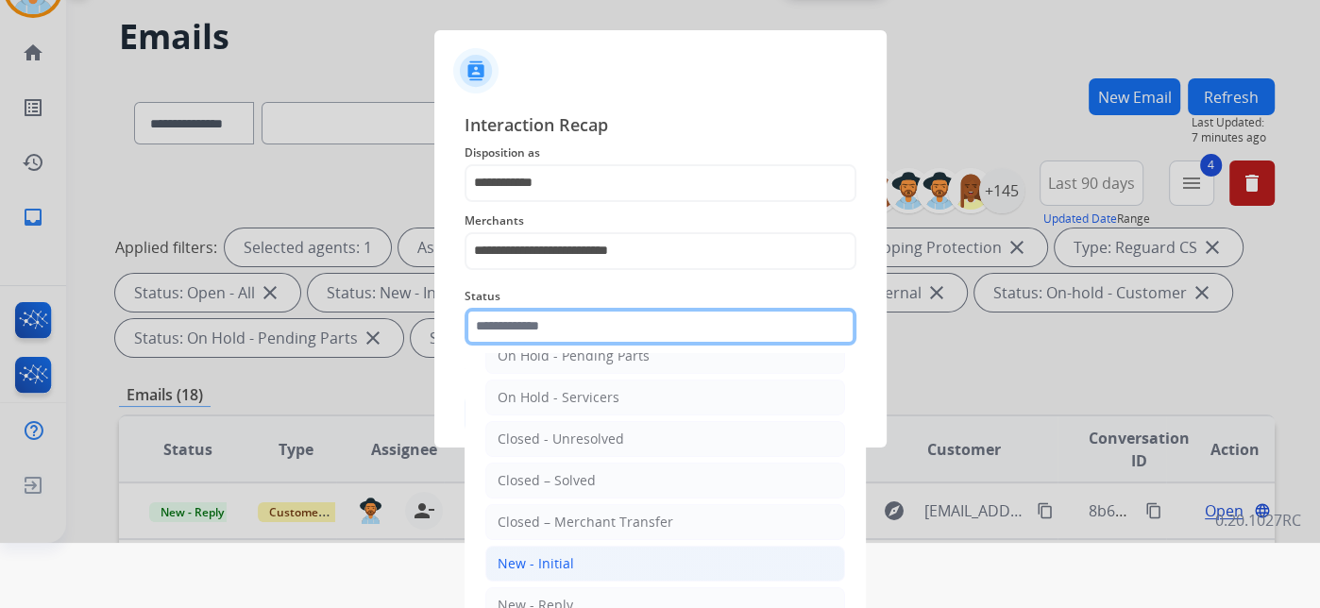
scroll to position [93, 0]
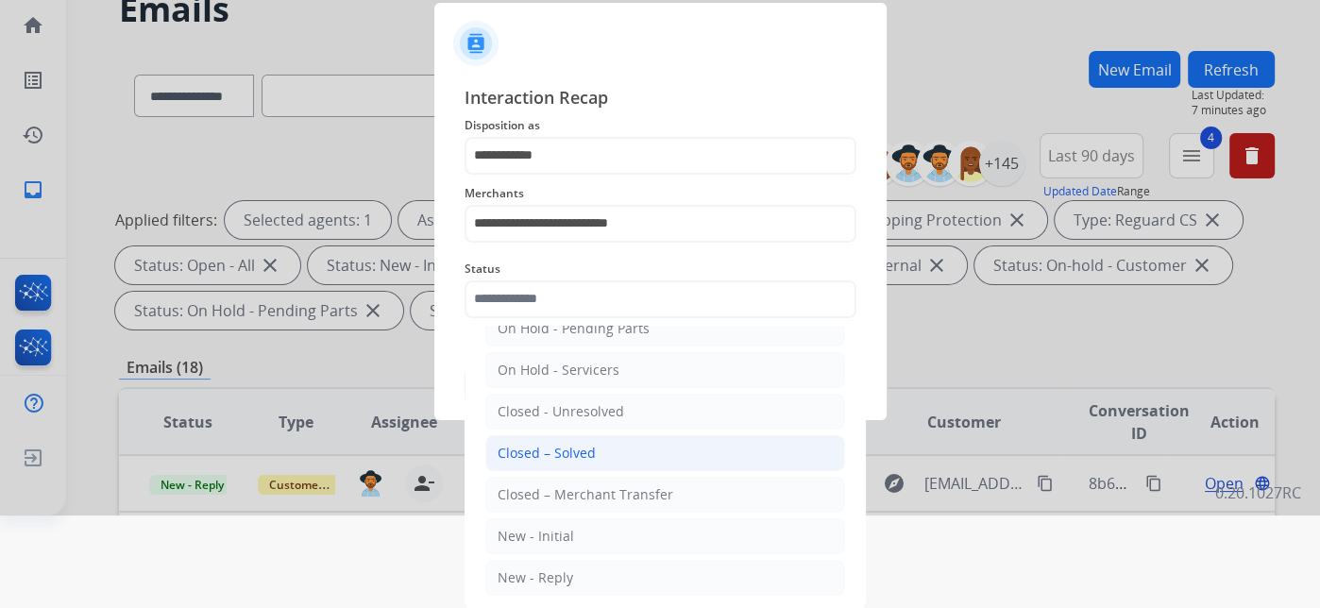
click at [592, 446] on li "Closed – Solved" at bounding box center [665, 453] width 360 height 36
type input "**********"
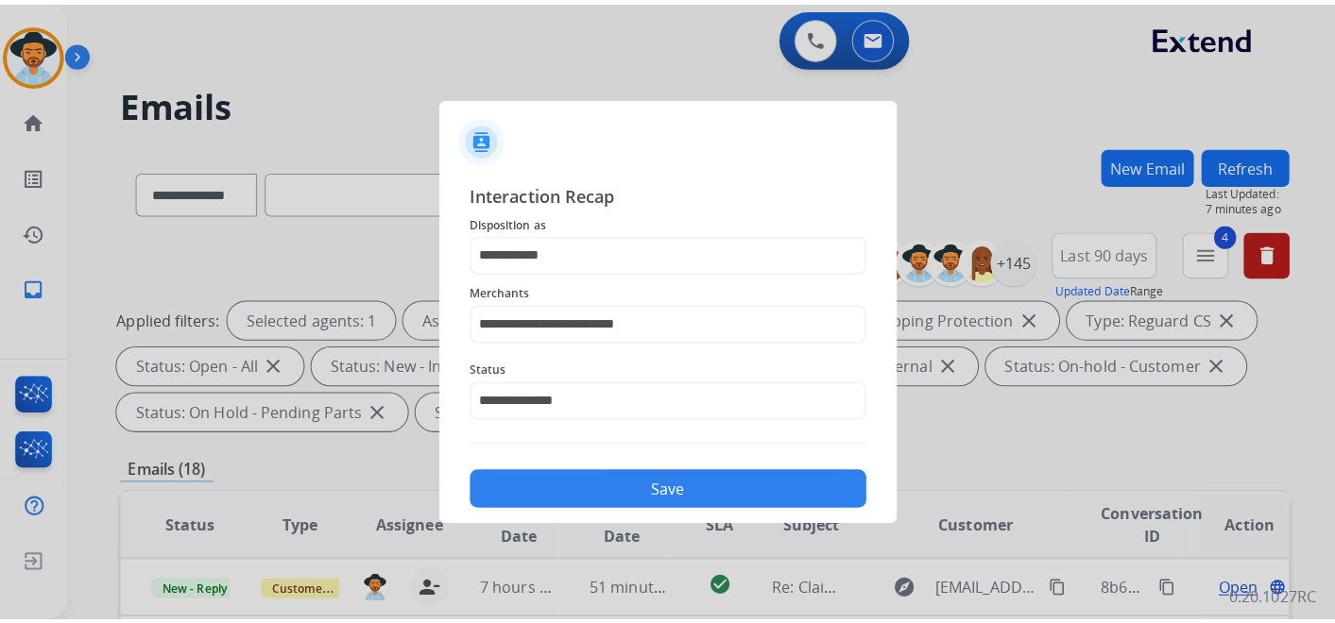
scroll to position [0, 0]
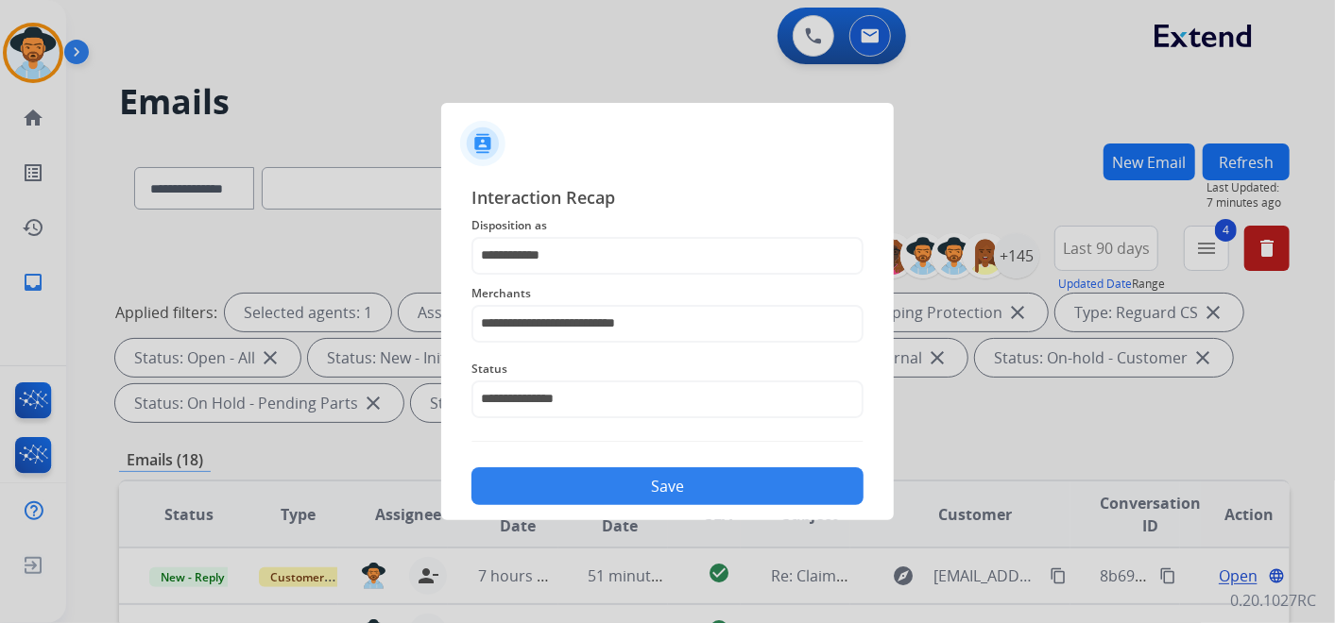
click at [604, 486] on button "Save" at bounding box center [667, 487] width 392 height 38
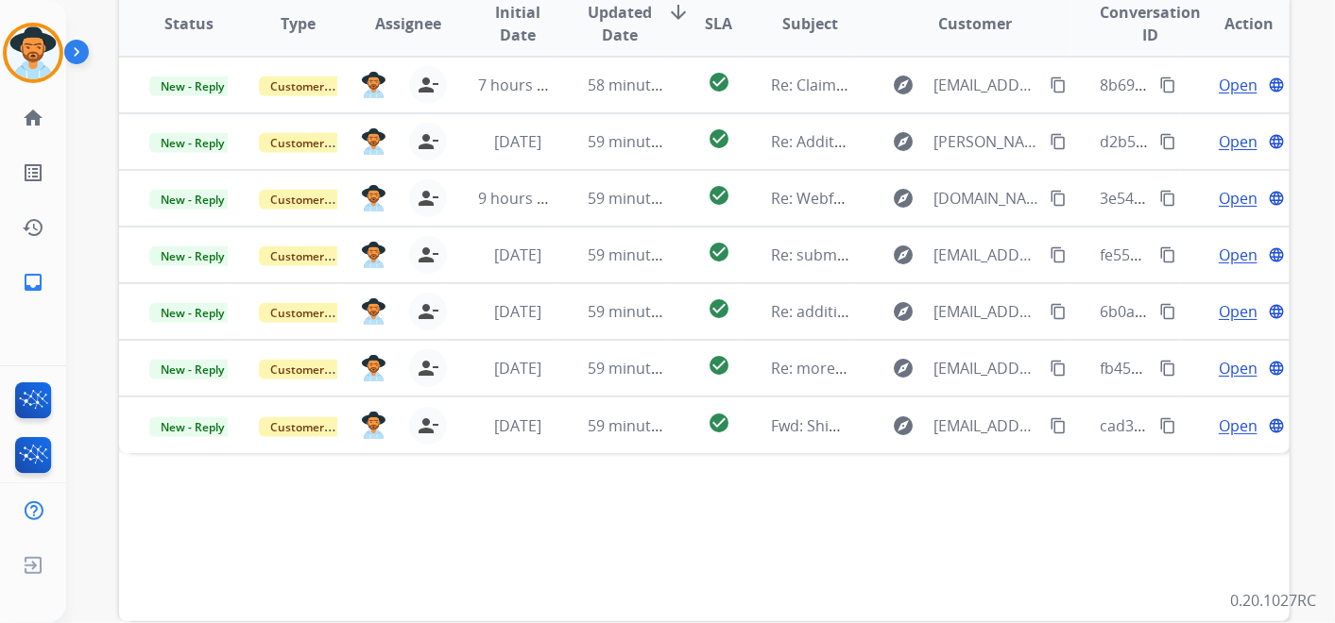
scroll to position [524, 0]
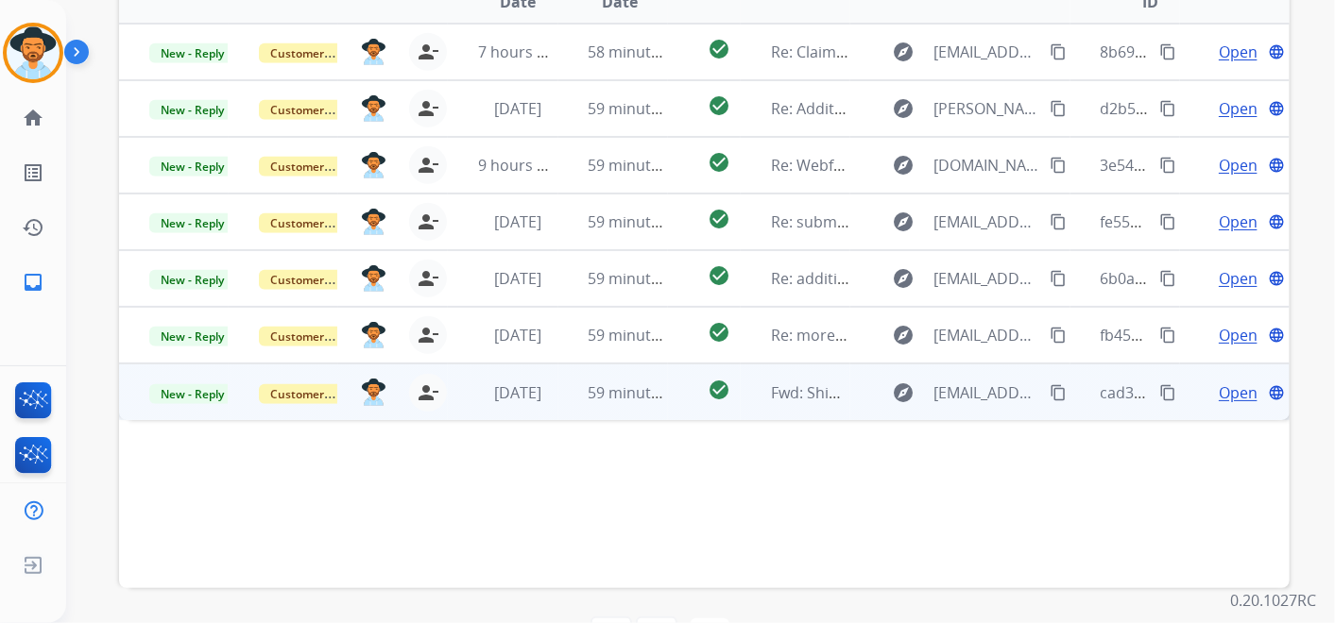
click at [1222, 386] on span "Open" at bounding box center [1237, 393] width 39 height 23
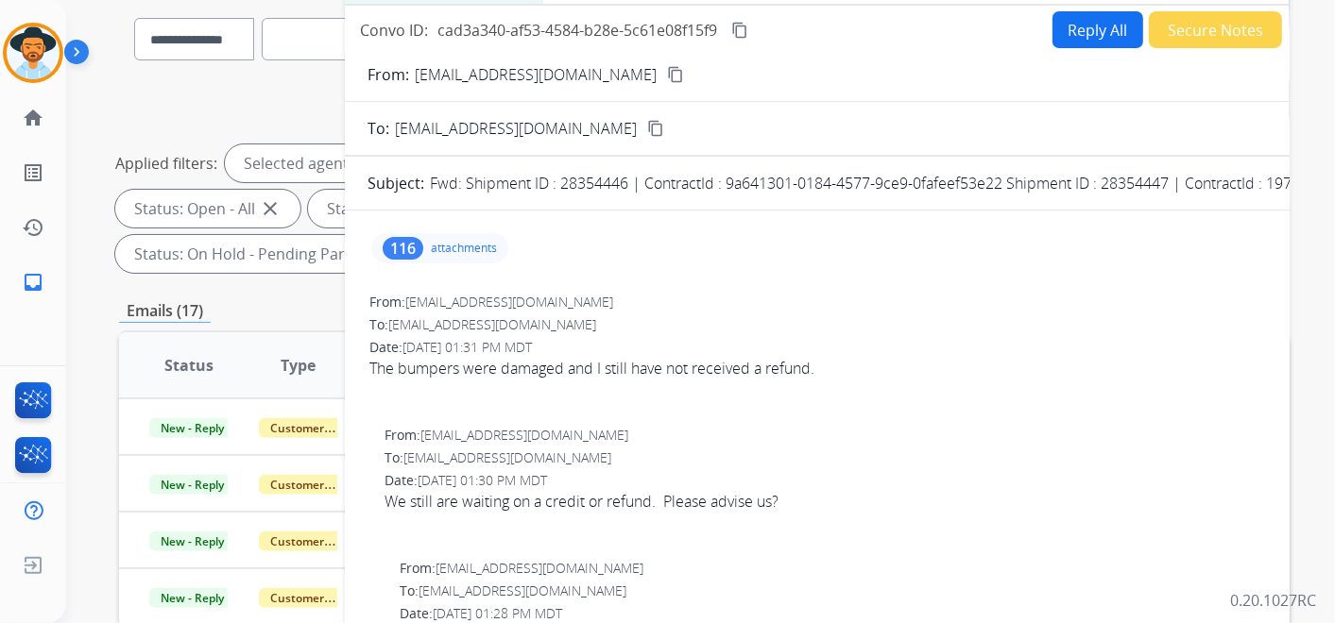
scroll to position [0, 0]
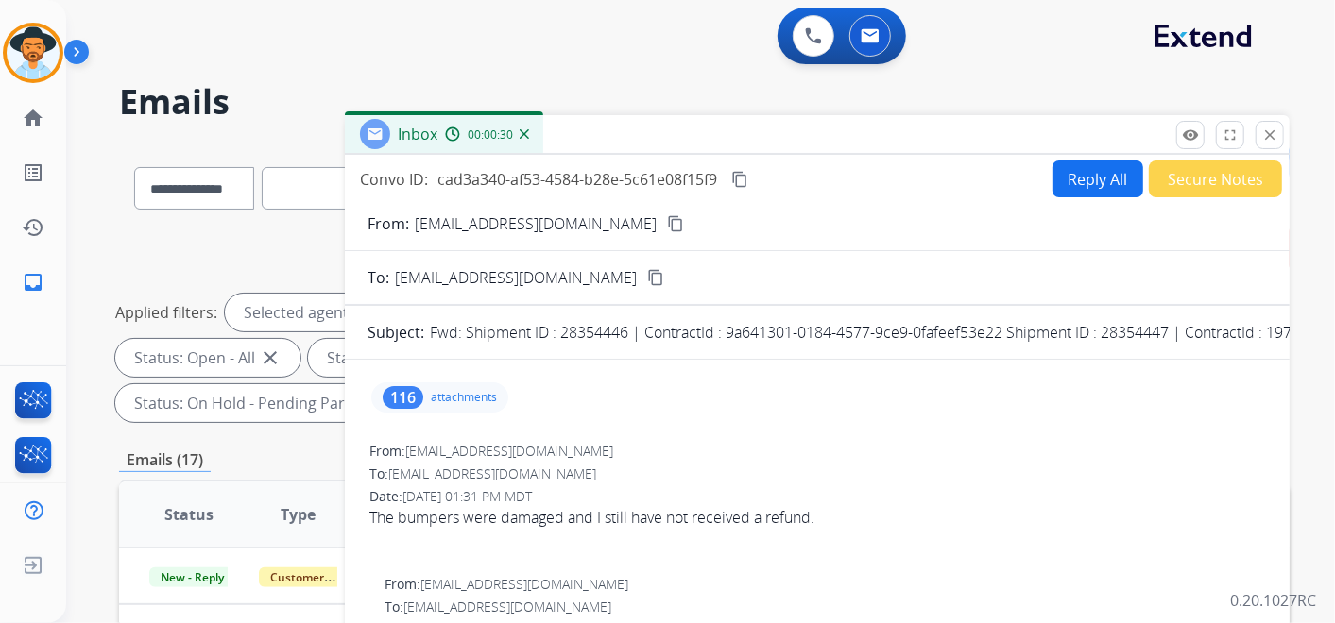
drag, startPoint x: 622, startPoint y: 223, endPoint x: 657, endPoint y: 180, distance: 55.0
click at [667, 224] on mat-icon "content_copy" at bounding box center [675, 223] width 17 height 17
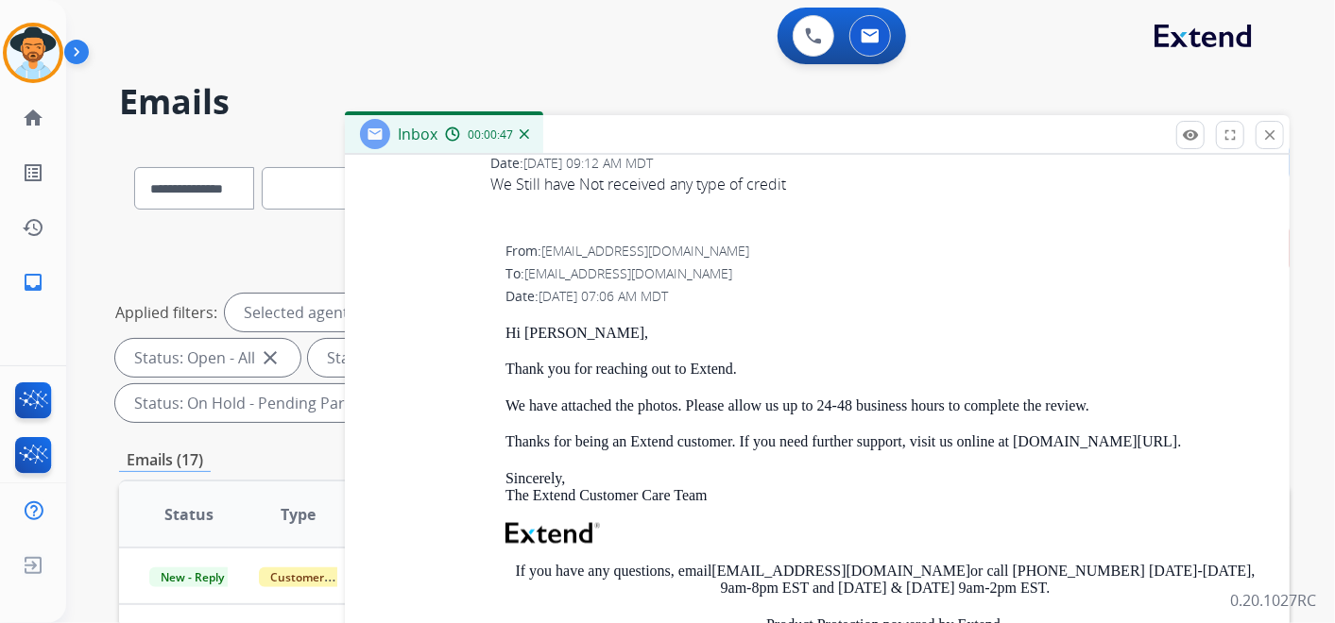
scroll to position [1469, 0]
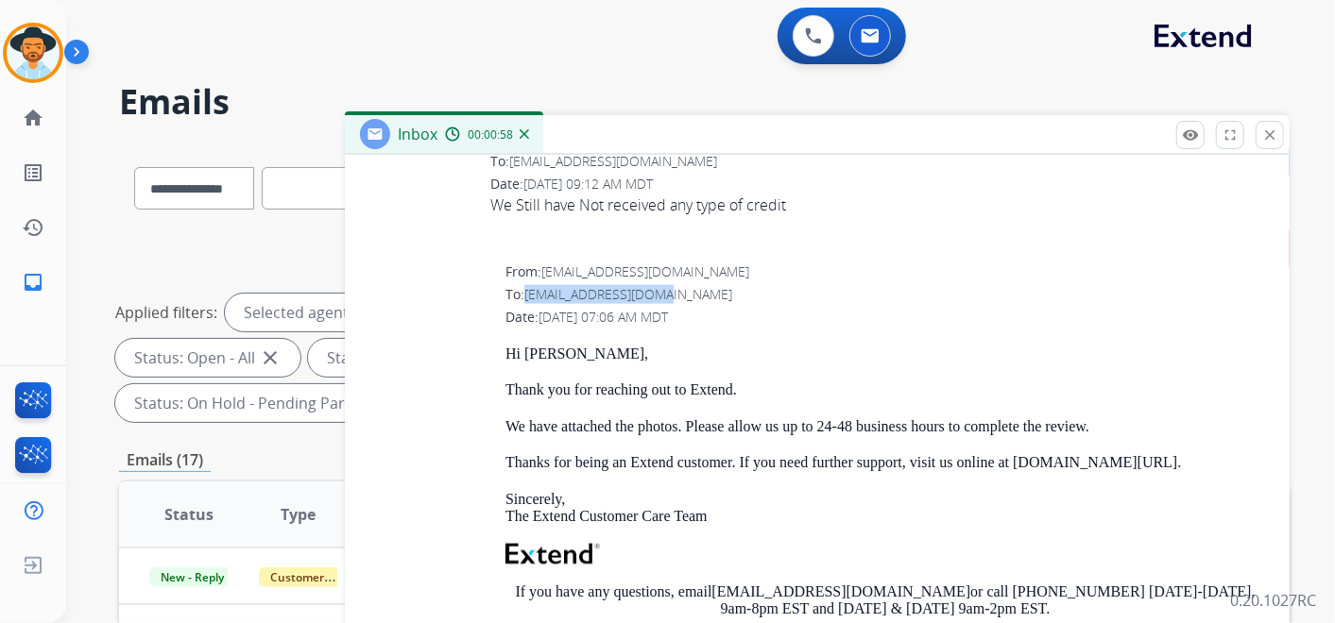
drag, startPoint x: 529, startPoint y: 212, endPoint x: 703, endPoint y: 208, distance: 173.8
click at [703, 285] on div "To: mommamaw69@gmail.com" at bounding box center [884, 294] width 759 height 19
copy span "mommamaw69@gmail.com"
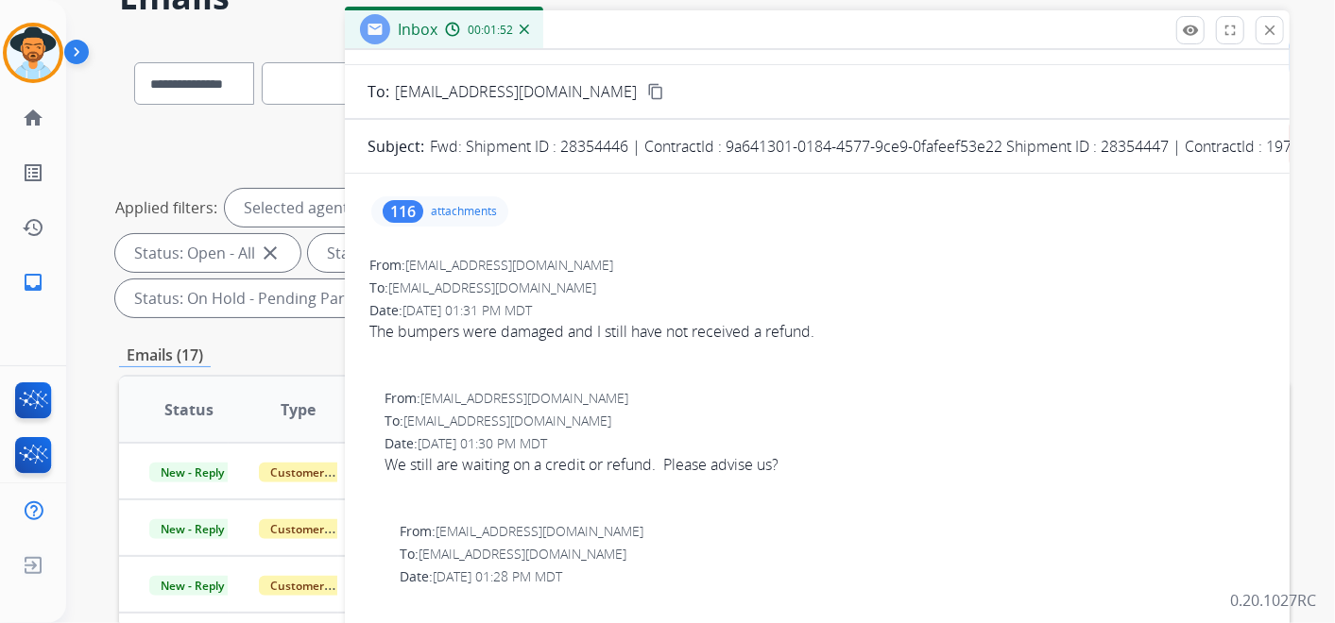
scroll to position [0, 0]
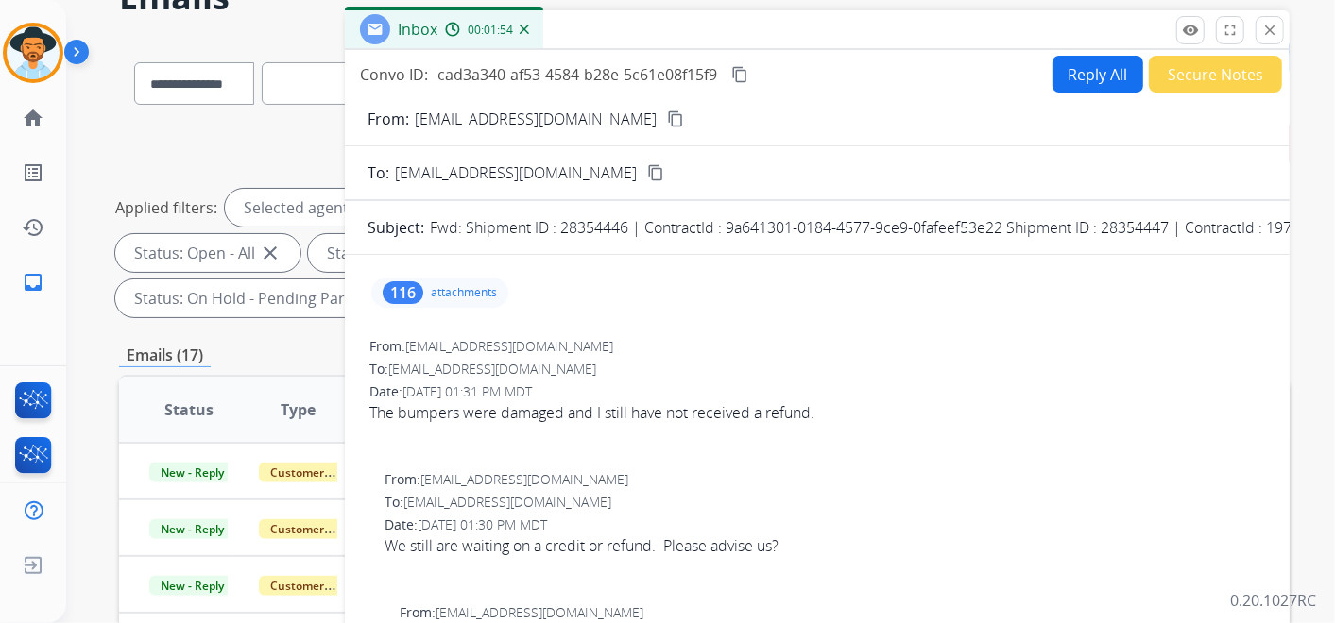
click at [667, 112] on mat-icon "content_copy" at bounding box center [675, 119] width 17 height 17
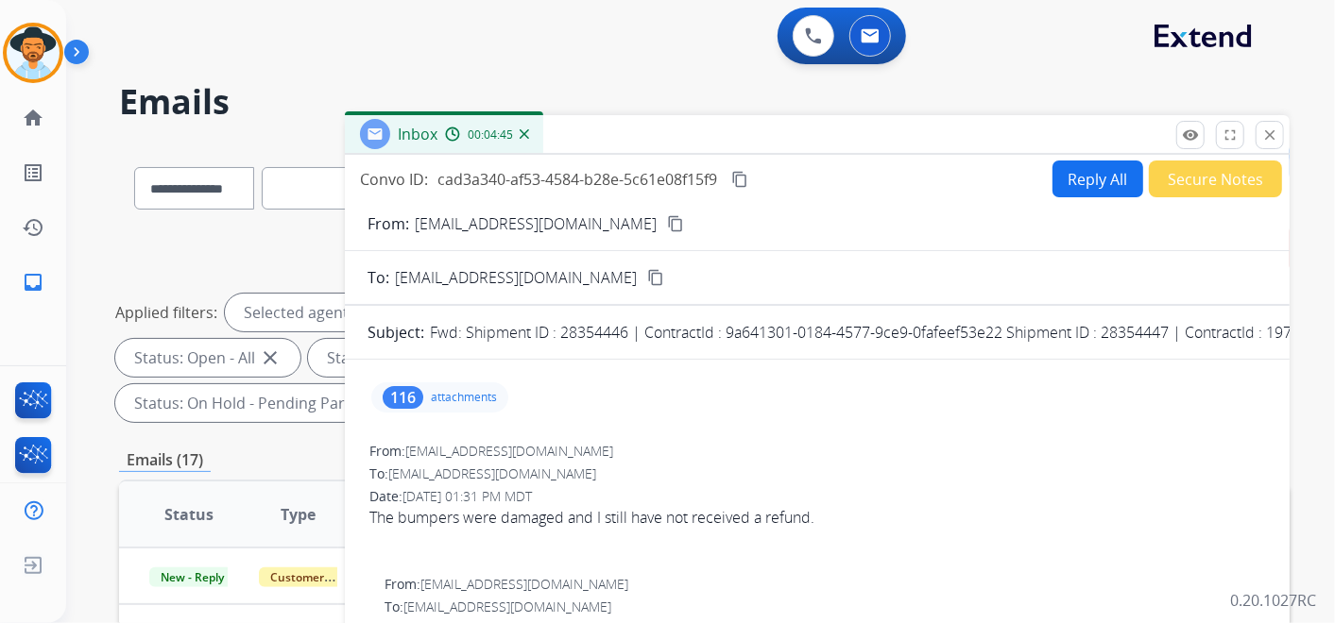
click at [1077, 169] on button "Reply All" at bounding box center [1097, 179] width 91 height 37
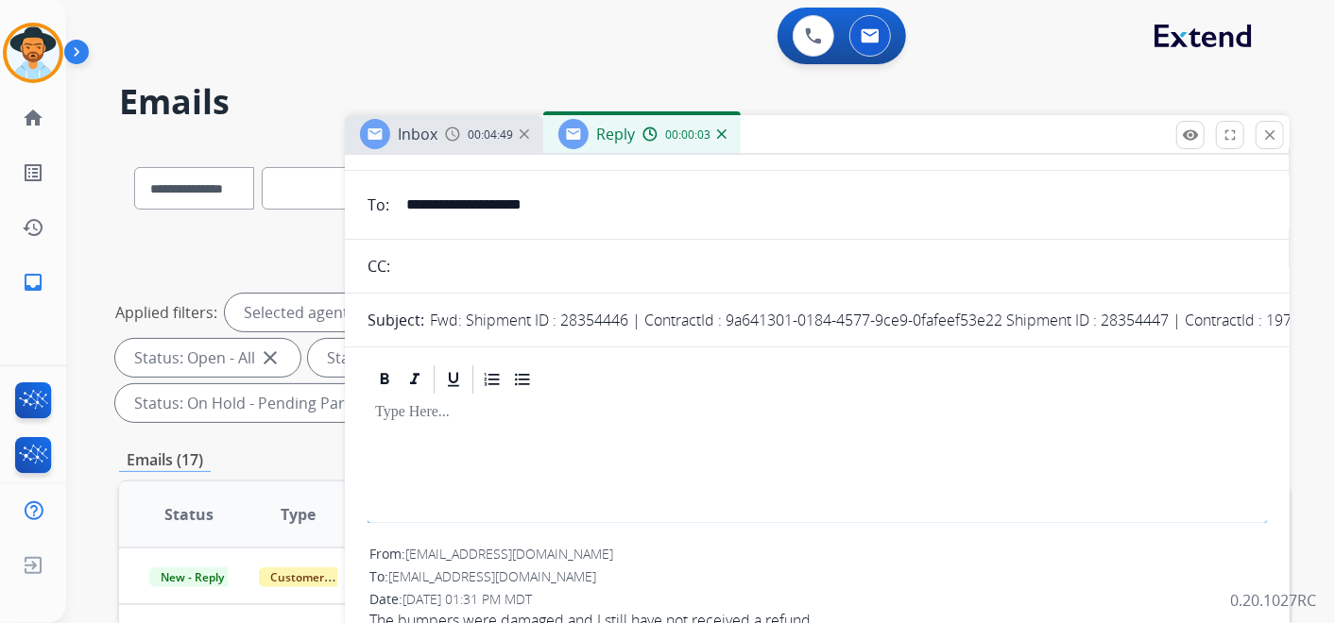
scroll to position [105, 0]
select select "**********"
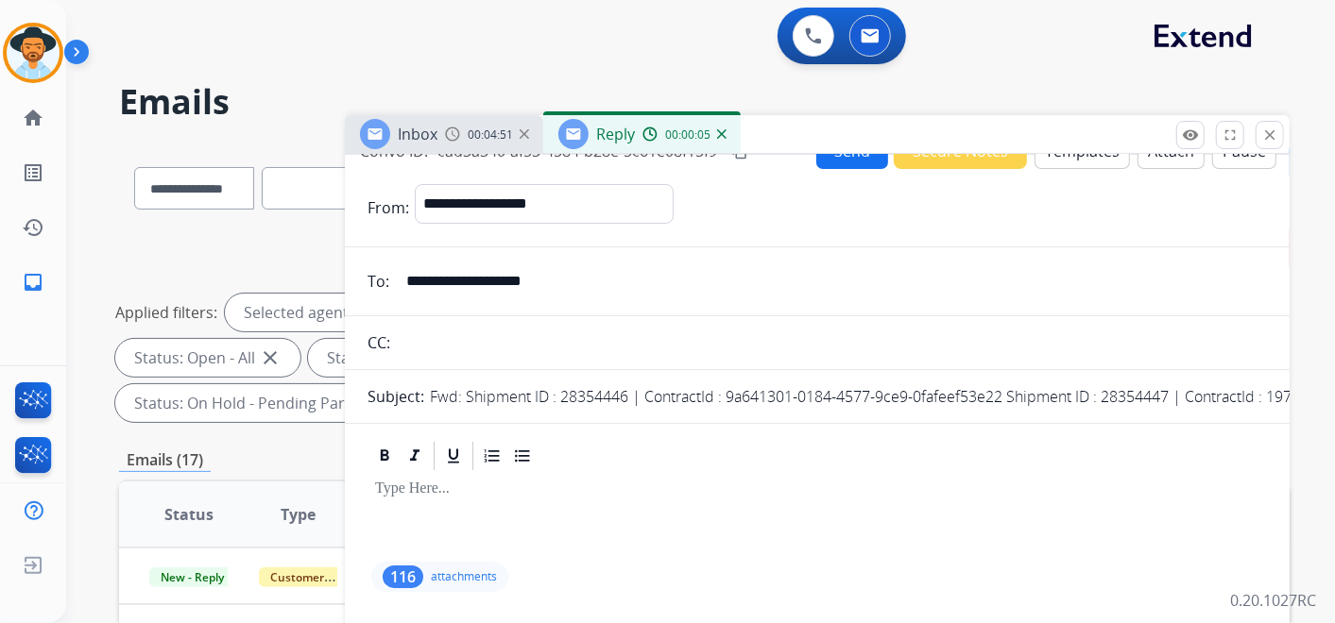
scroll to position [0, 0]
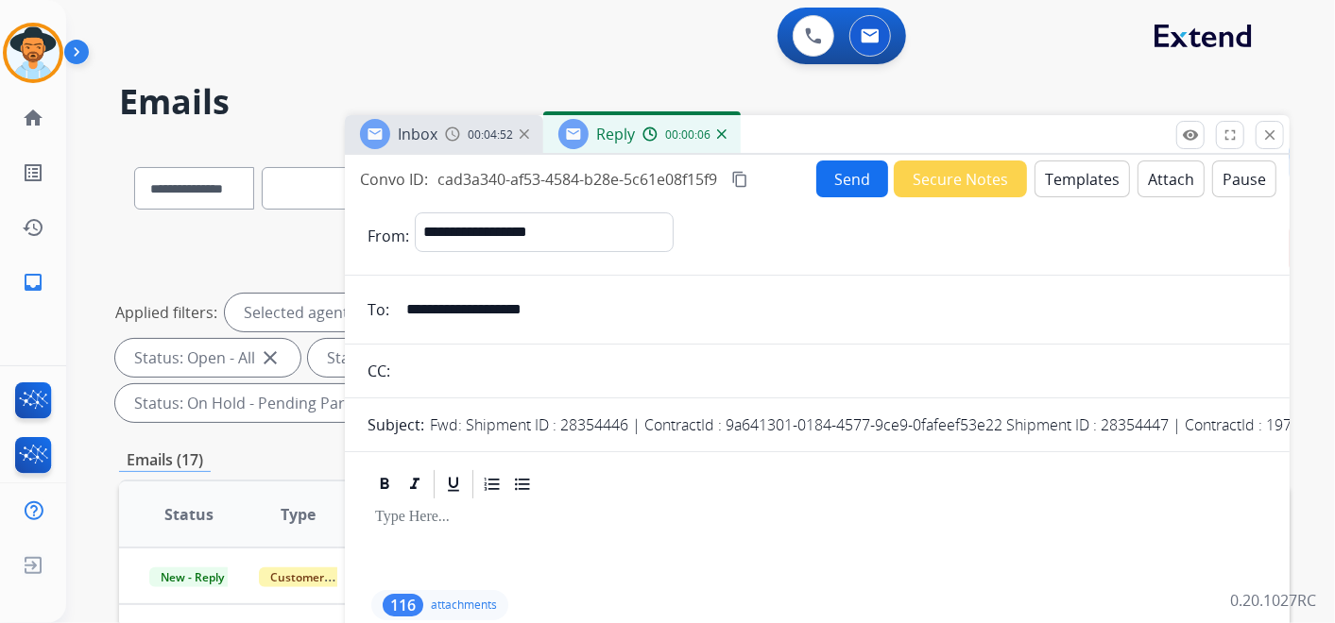
click at [1077, 172] on button "Templates" at bounding box center [1081, 179] width 95 height 37
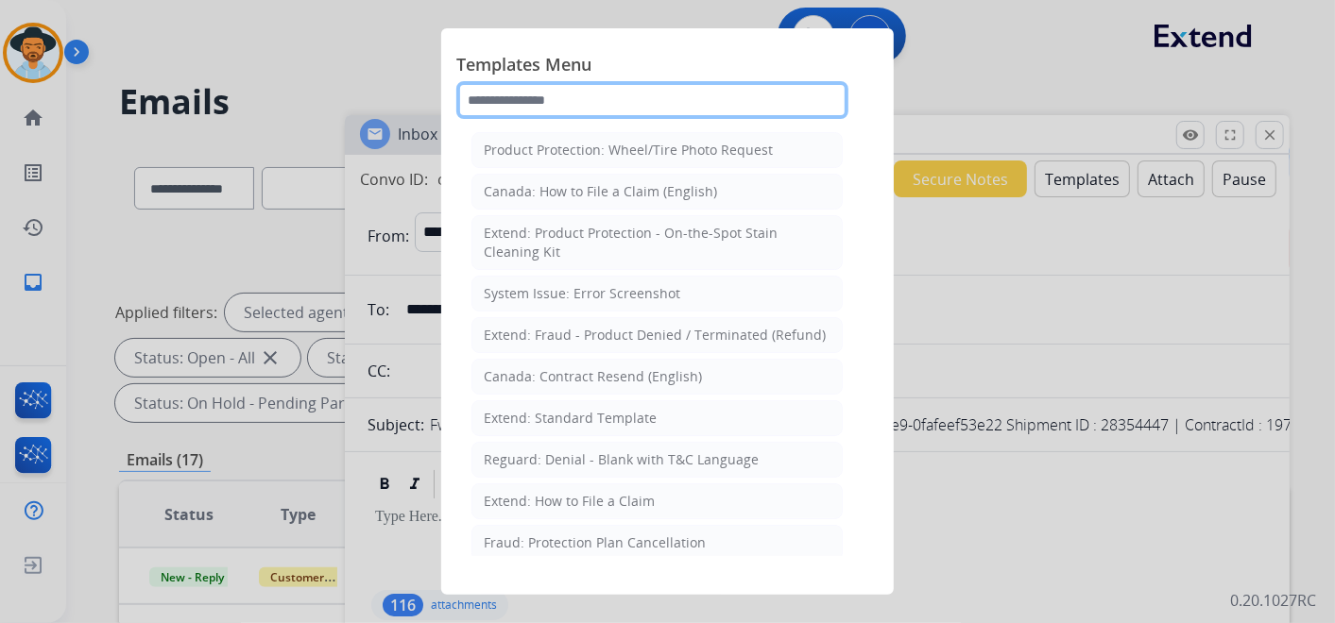
click at [591, 101] on input "text" at bounding box center [652, 100] width 392 height 38
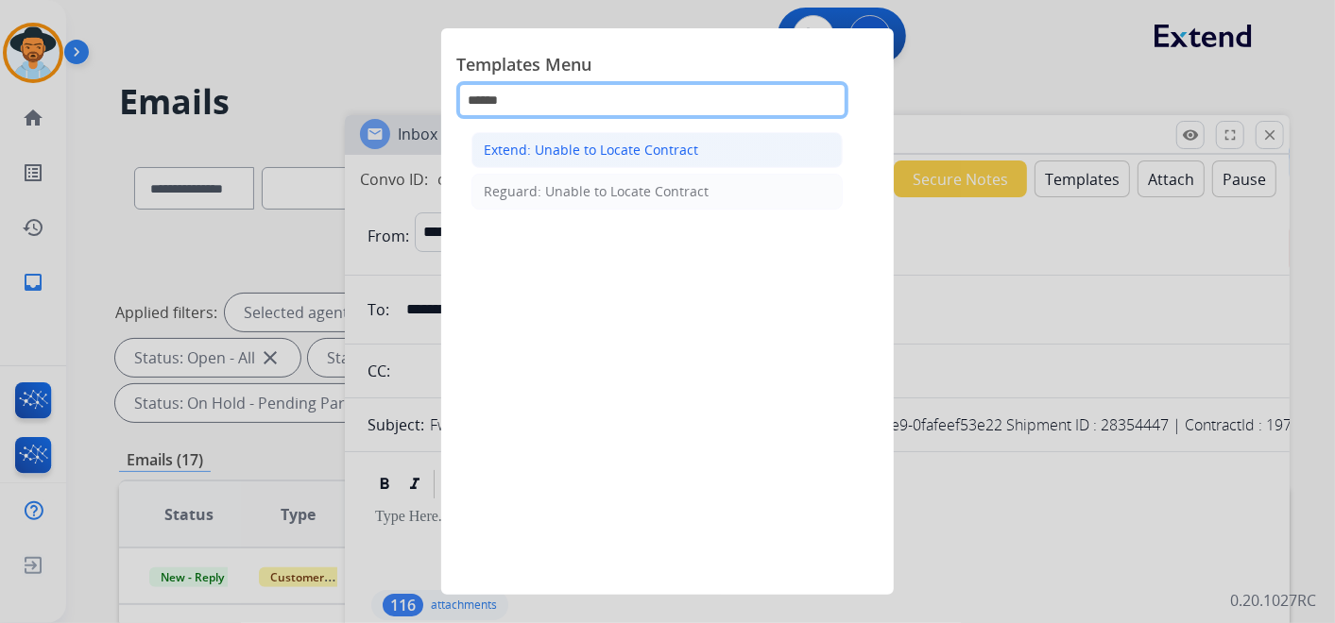
type input "******"
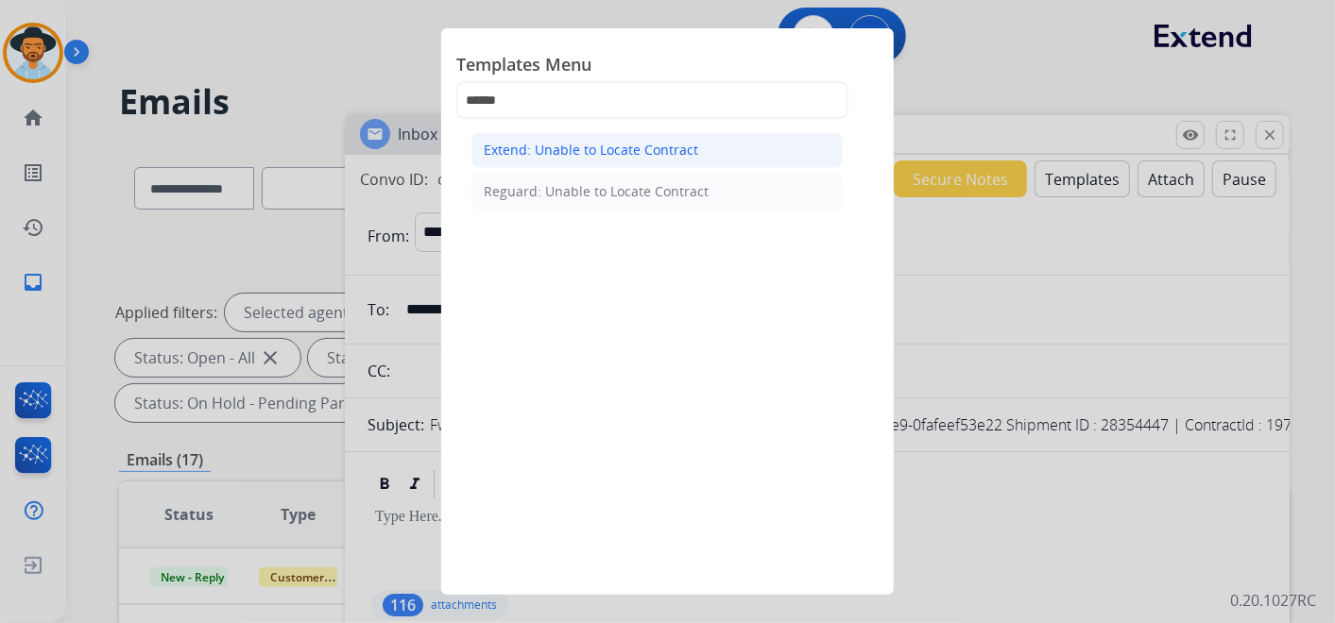
click at [674, 146] on div "Extend: Unable to Locate Contract" at bounding box center [591, 150] width 214 height 19
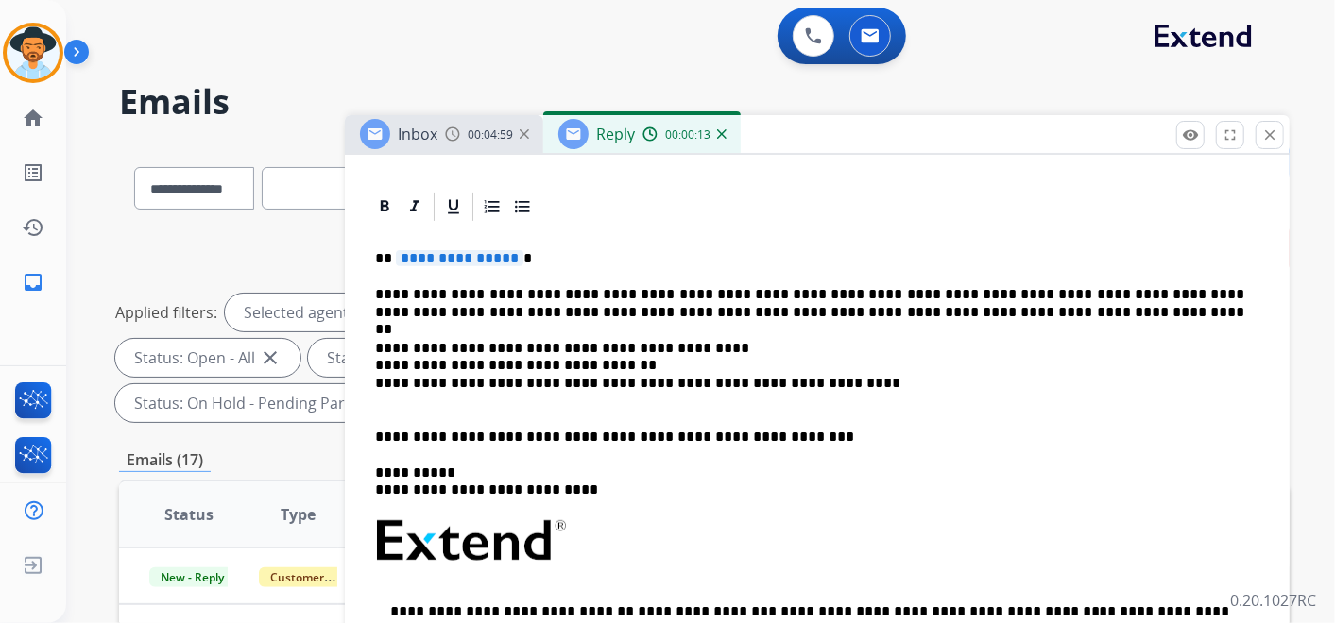
scroll to position [419, 0]
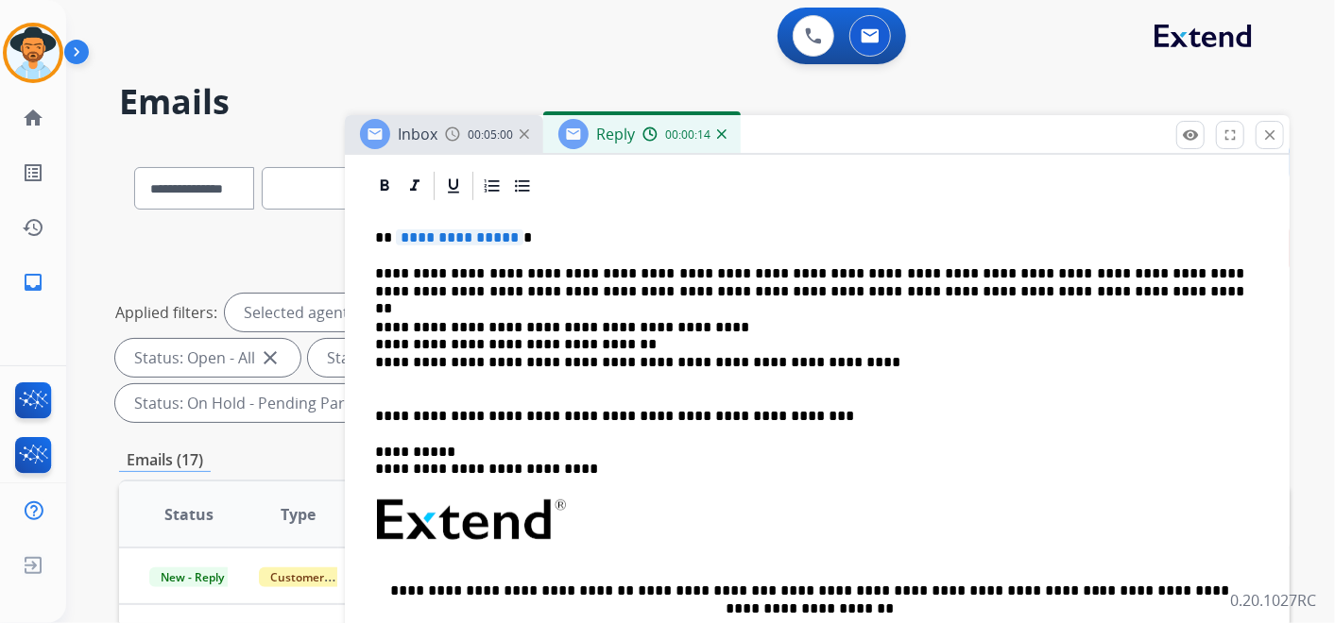
click at [446, 236] on span "**********" at bounding box center [460, 238] width 128 height 16
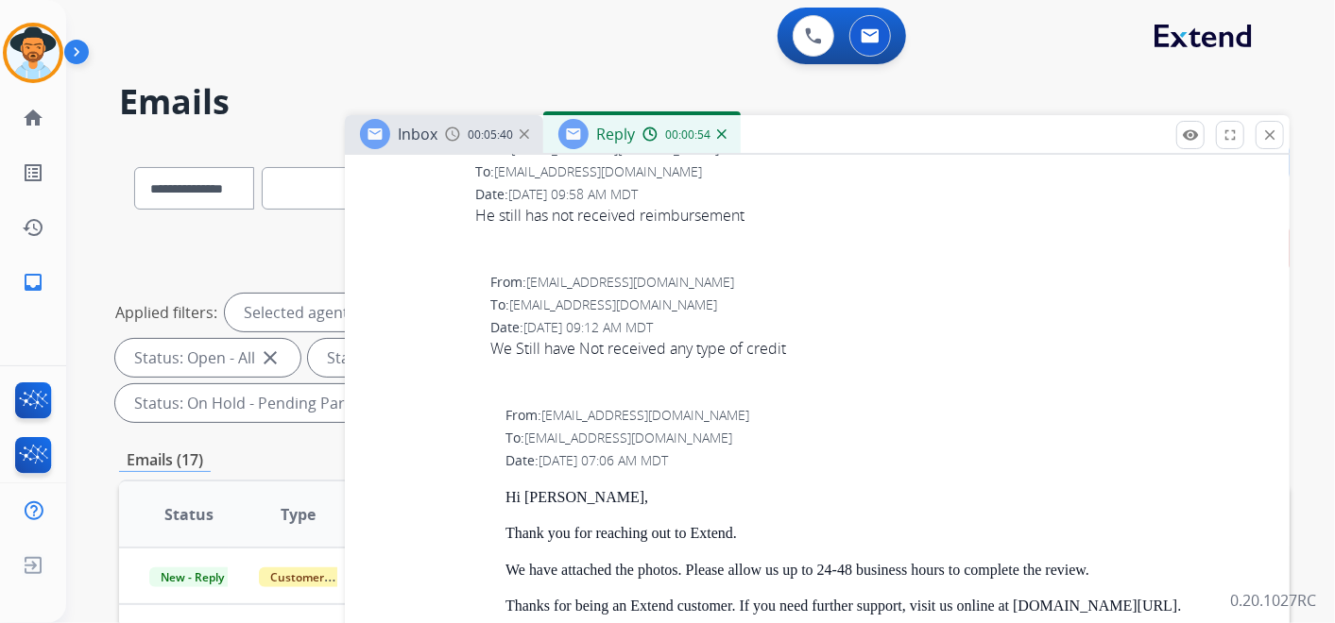
scroll to position [2308, 0]
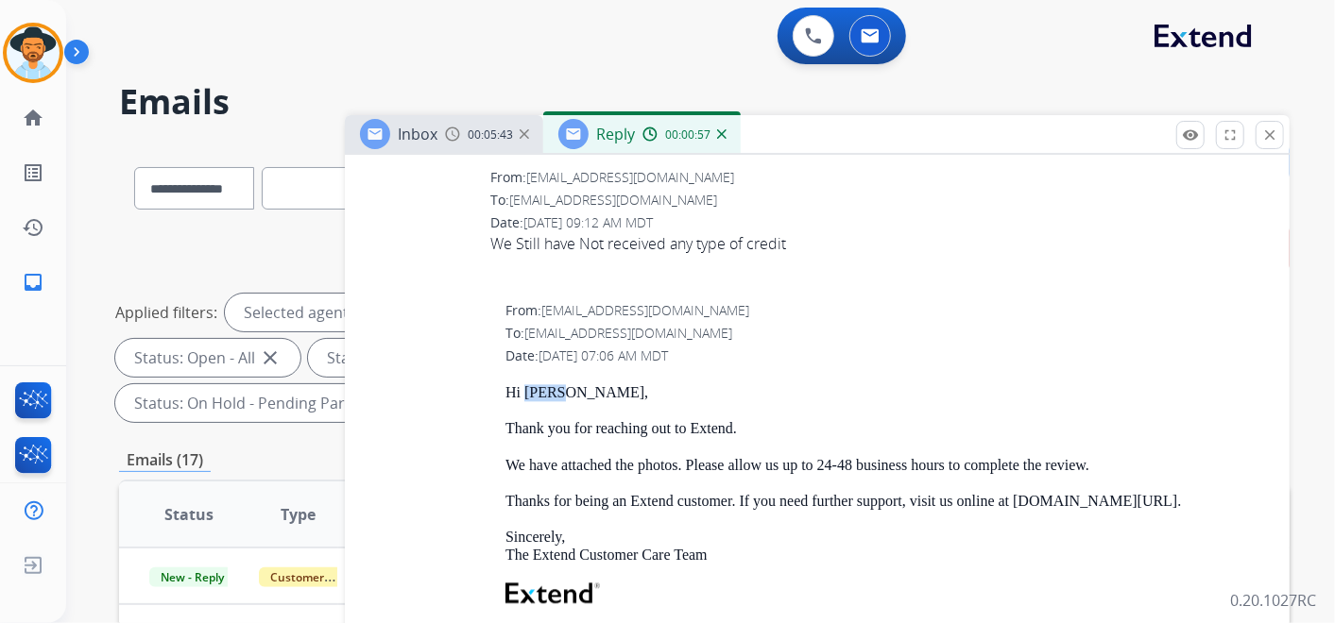
drag, startPoint x: 525, startPoint y: 304, endPoint x: 562, endPoint y: 312, distance: 37.6
click at [562, 384] on p "Hi Braun," at bounding box center [884, 392] width 759 height 17
drag, startPoint x: 562, startPoint y: 312, endPoint x: 693, endPoint y: 318, distance: 131.4
click at [693, 384] on p "Hi Braun," at bounding box center [884, 392] width 759 height 17
drag, startPoint x: 526, startPoint y: 249, endPoint x: 701, endPoint y: 252, distance: 174.8
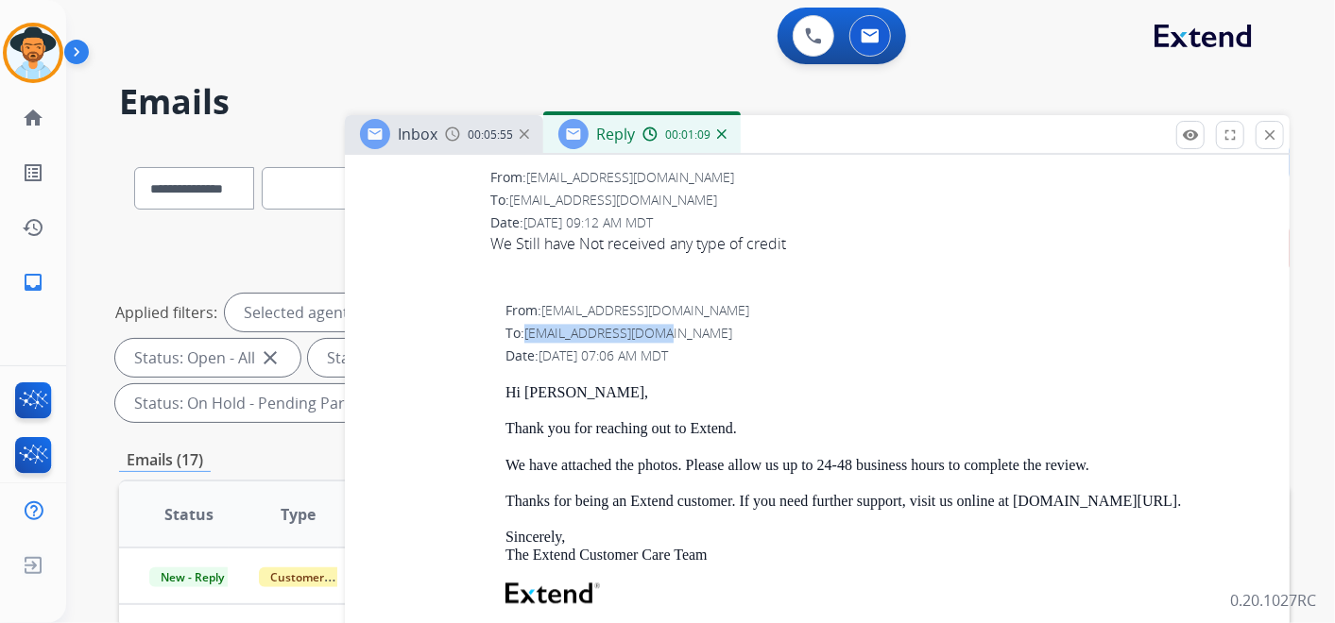
click at [701, 324] on div "To: mommamaw69@gmail.com" at bounding box center [884, 333] width 759 height 19
copy span "mommamaw69@gmail.com"
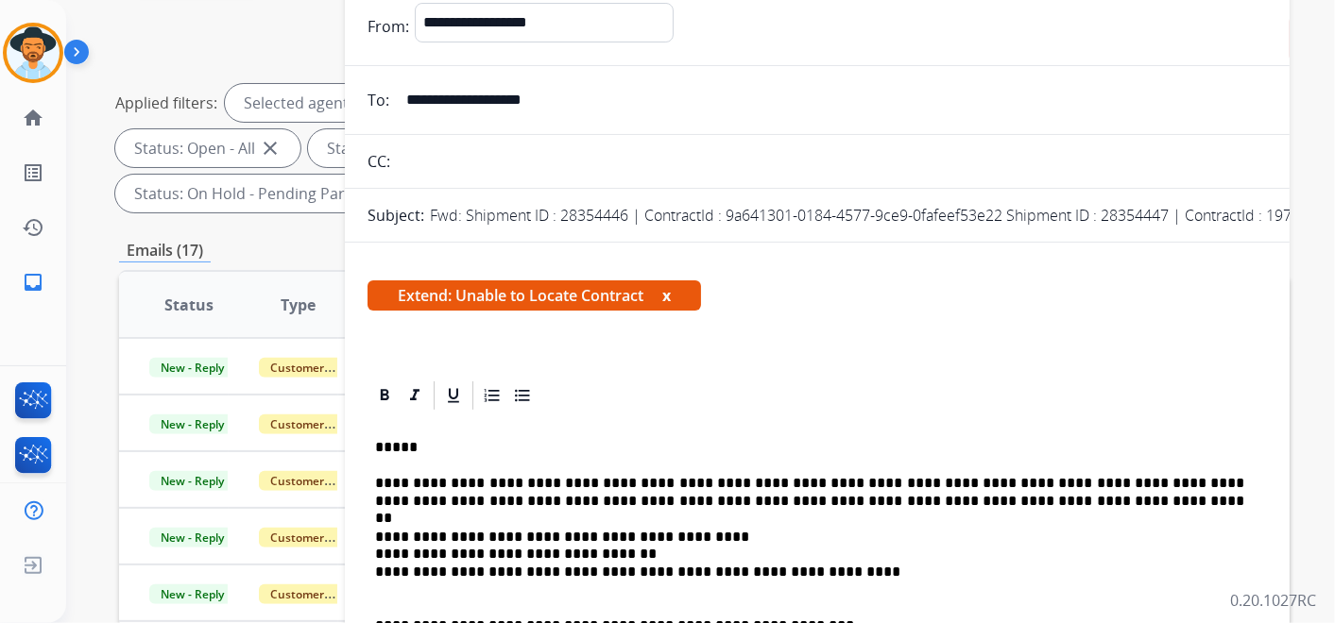
scroll to position [0, 0]
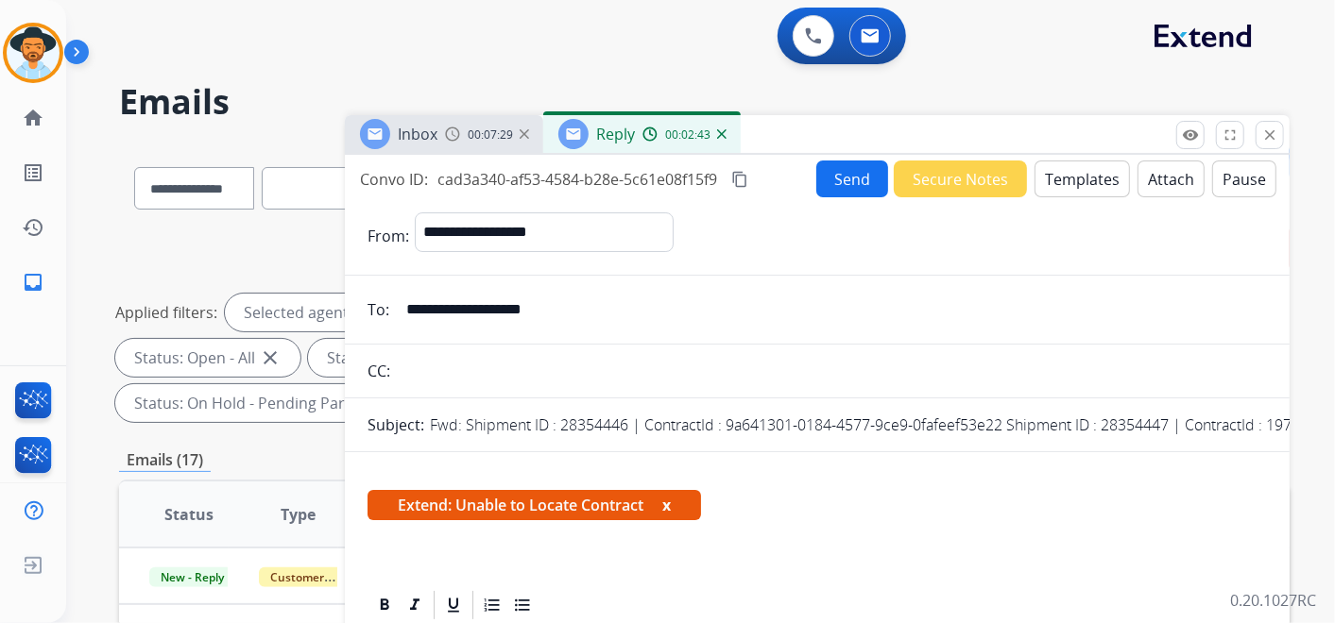
click at [923, 169] on button "Secure Notes" at bounding box center [959, 179] width 133 height 37
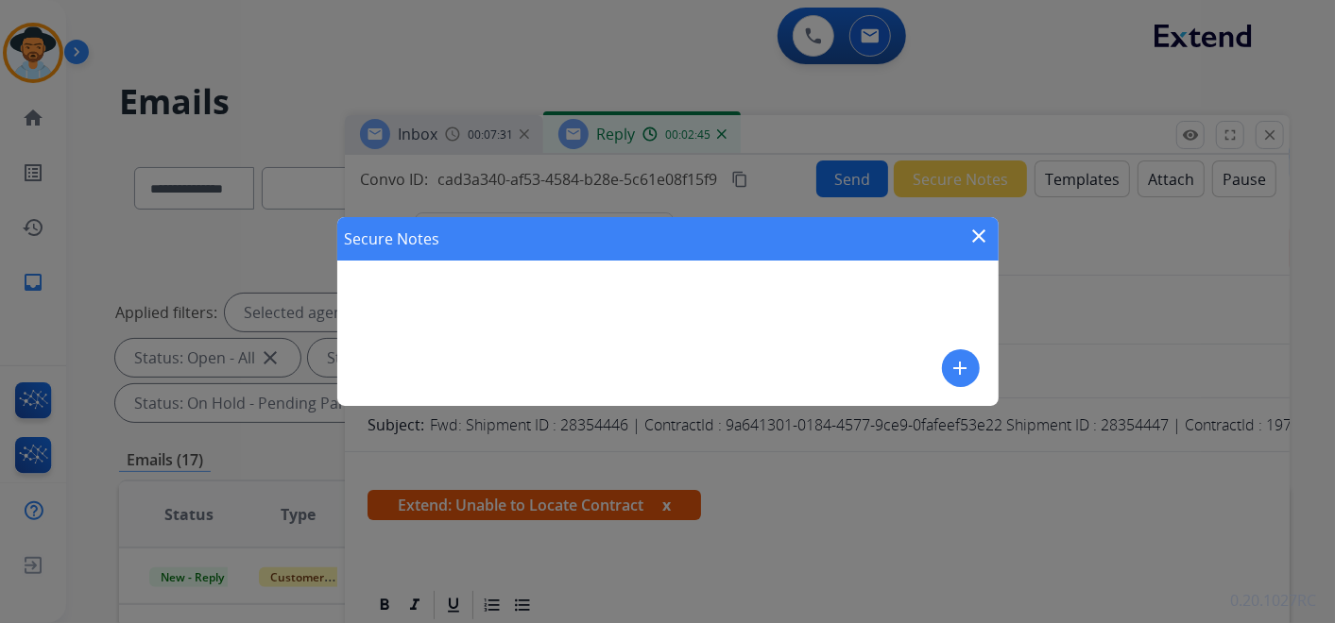
click at [961, 362] on mat-icon "add" at bounding box center [960, 368] width 23 height 23
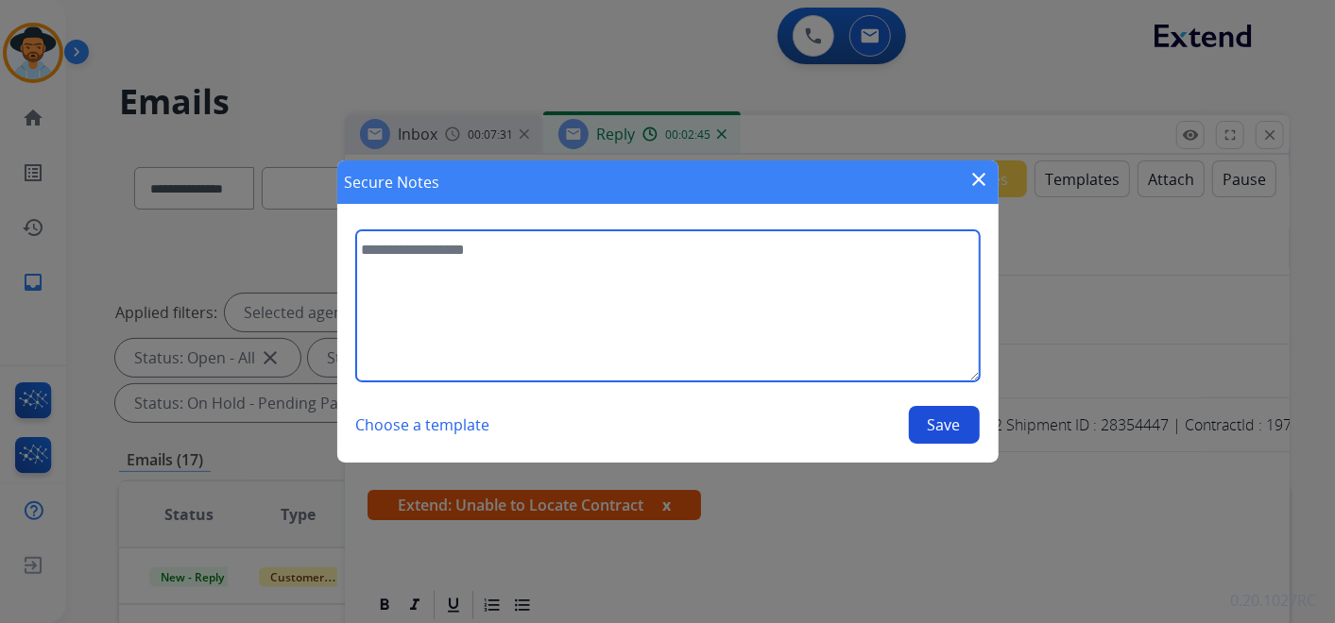
click at [483, 238] on textarea at bounding box center [667, 305] width 623 height 151
click at [585, 247] on textarea "**********" at bounding box center [667, 305] width 623 height 151
type textarea "**********"
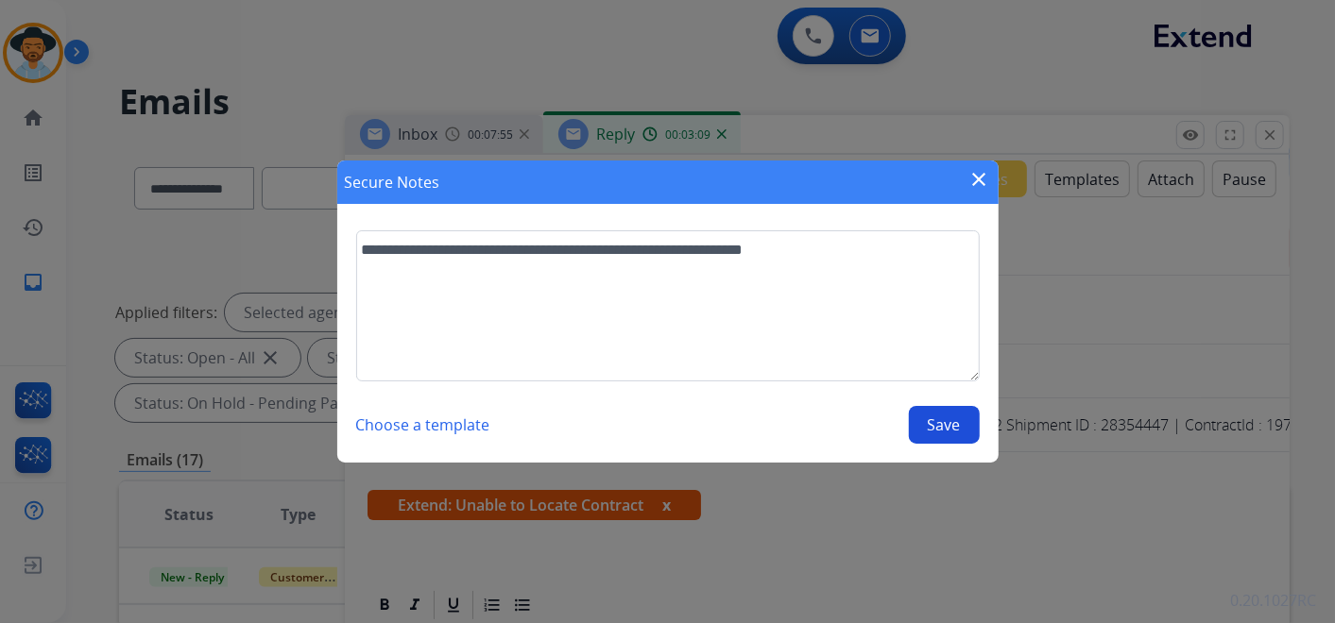
click at [944, 413] on button "Save" at bounding box center [944, 425] width 71 height 38
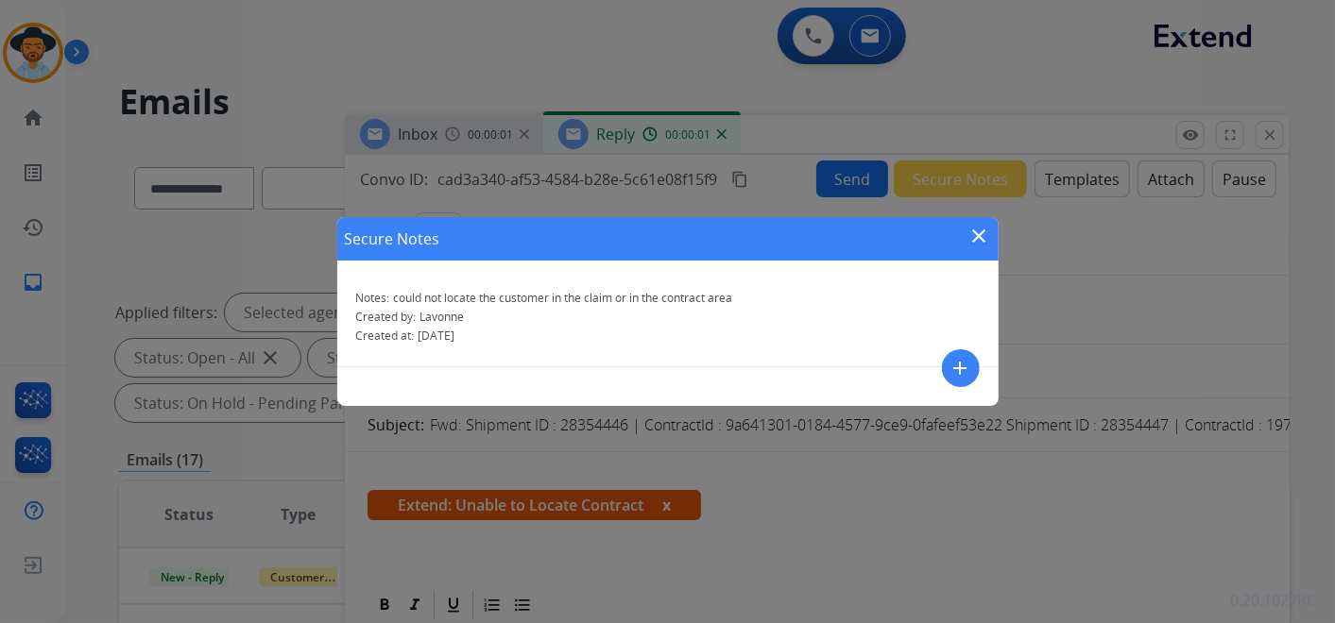
click at [974, 236] on mat-icon "close" at bounding box center [979, 236] width 23 height 23
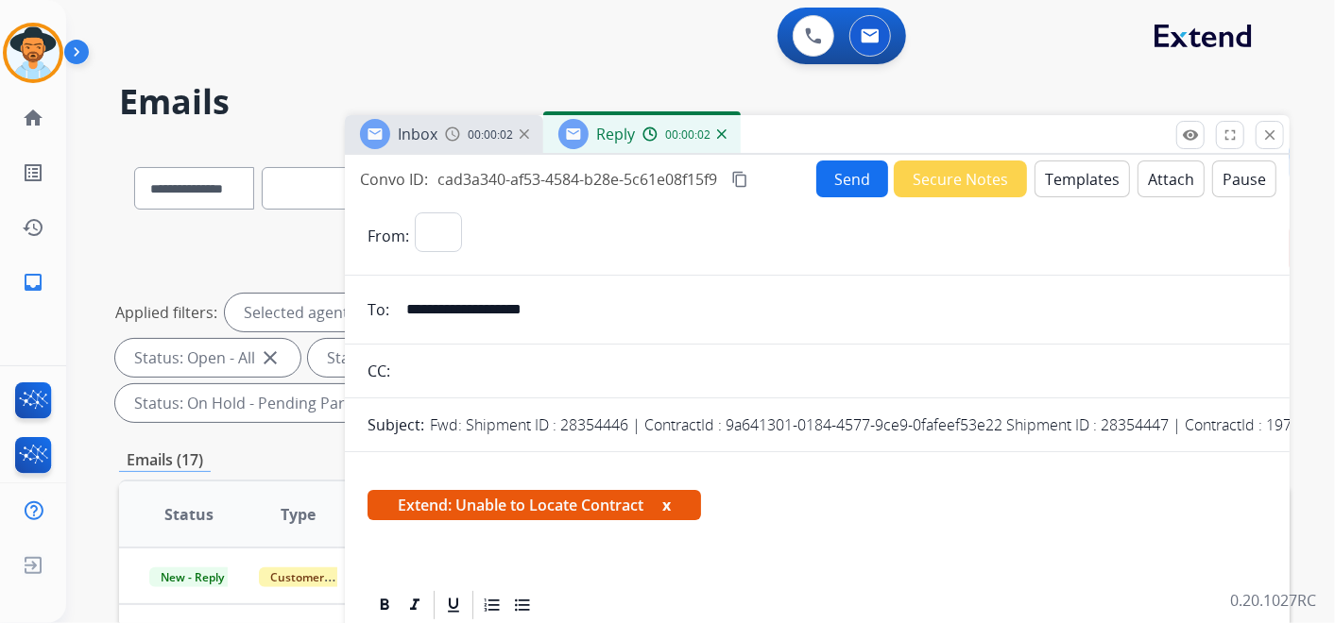
scroll to position [210, 0]
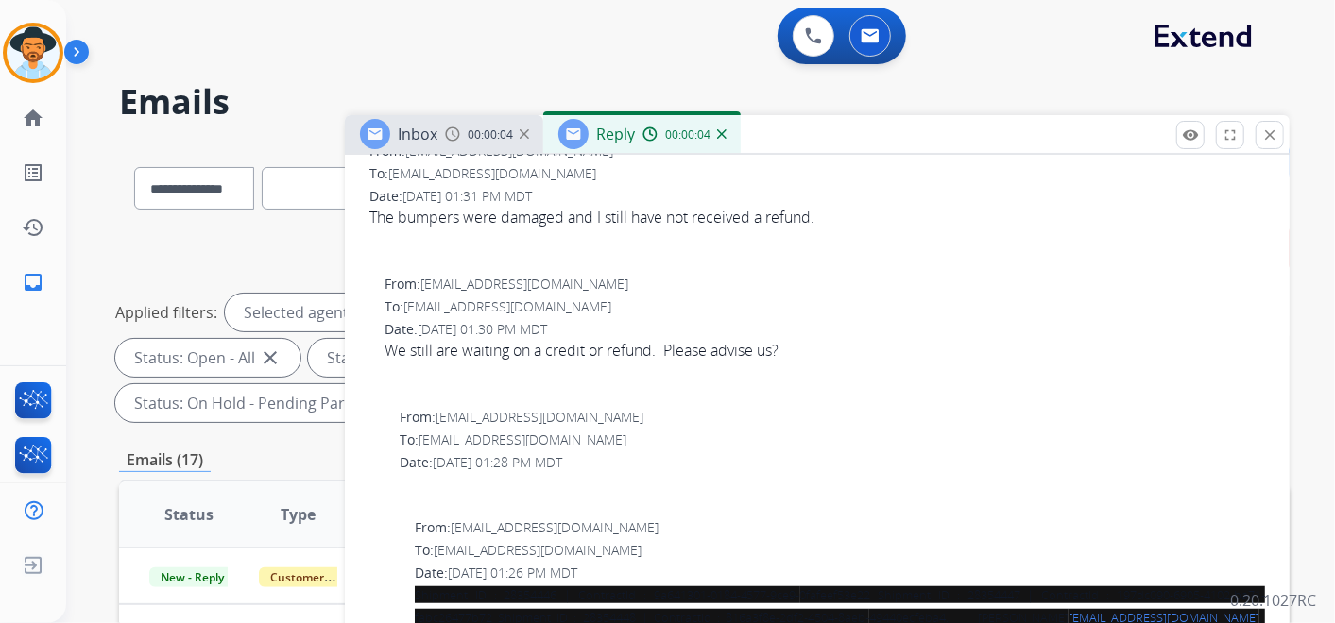
select select "**********"
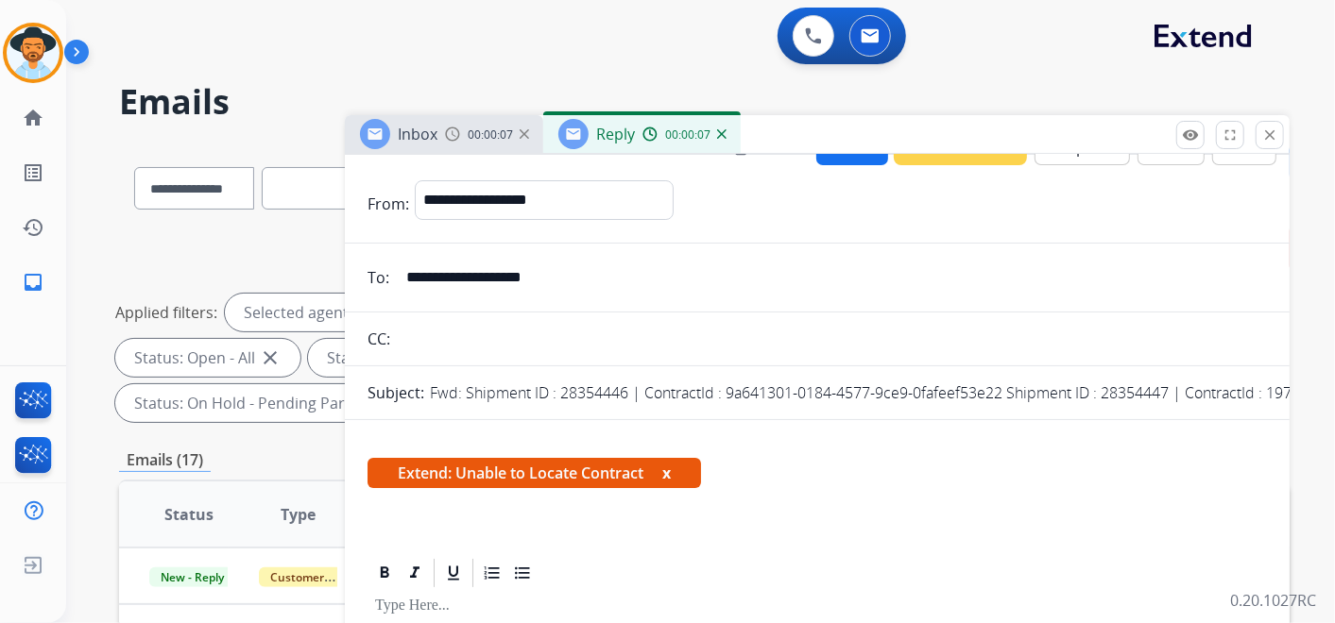
scroll to position [0, 0]
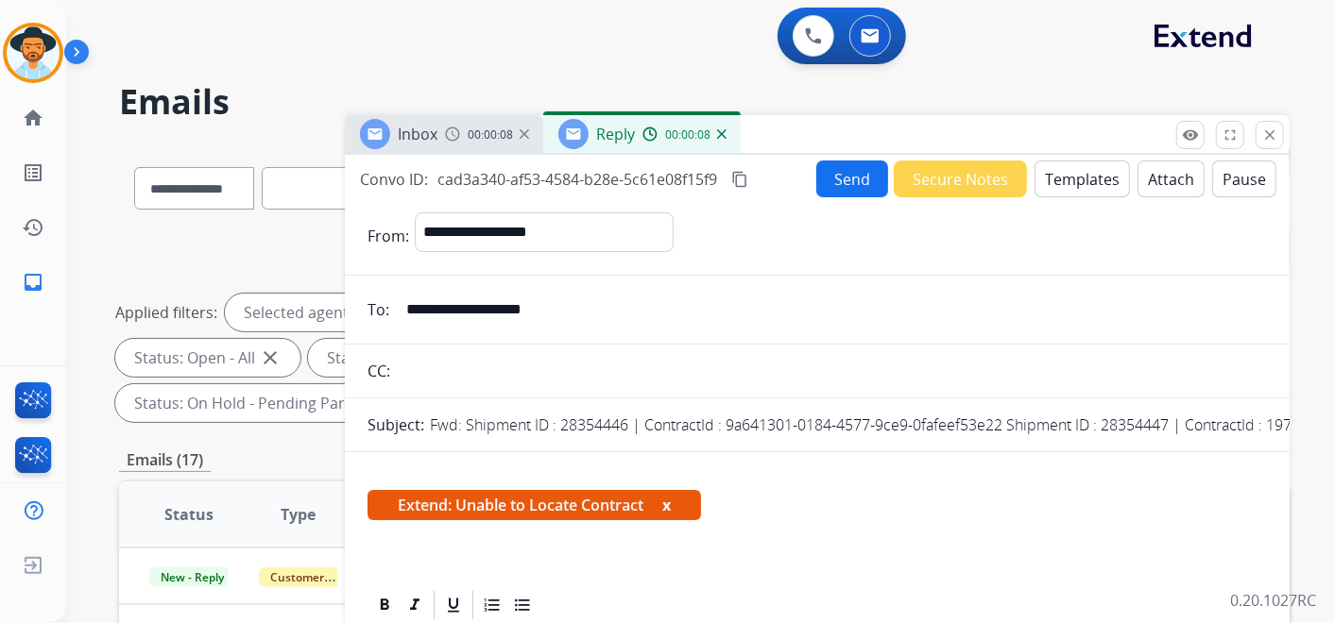
click at [1071, 184] on button "Templates" at bounding box center [1081, 179] width 95 height 37
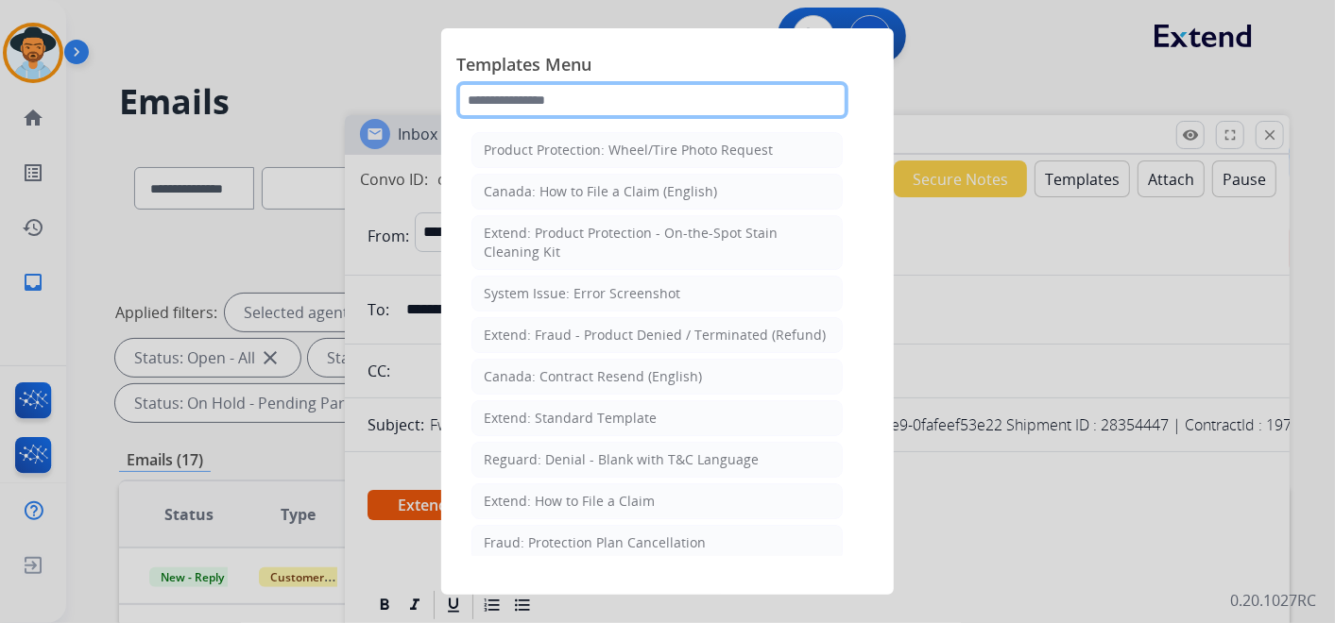
click at [562, 97] on input "text" at bounding box center [652, 100] width 392 height 38
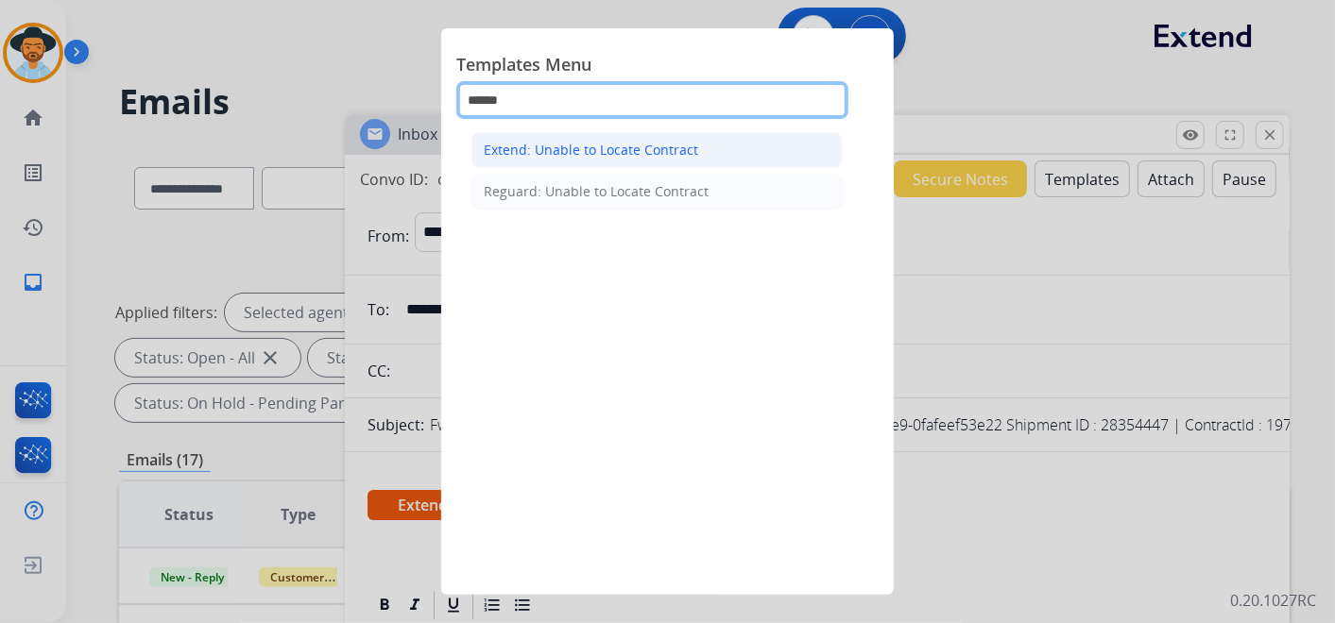
type input "******"
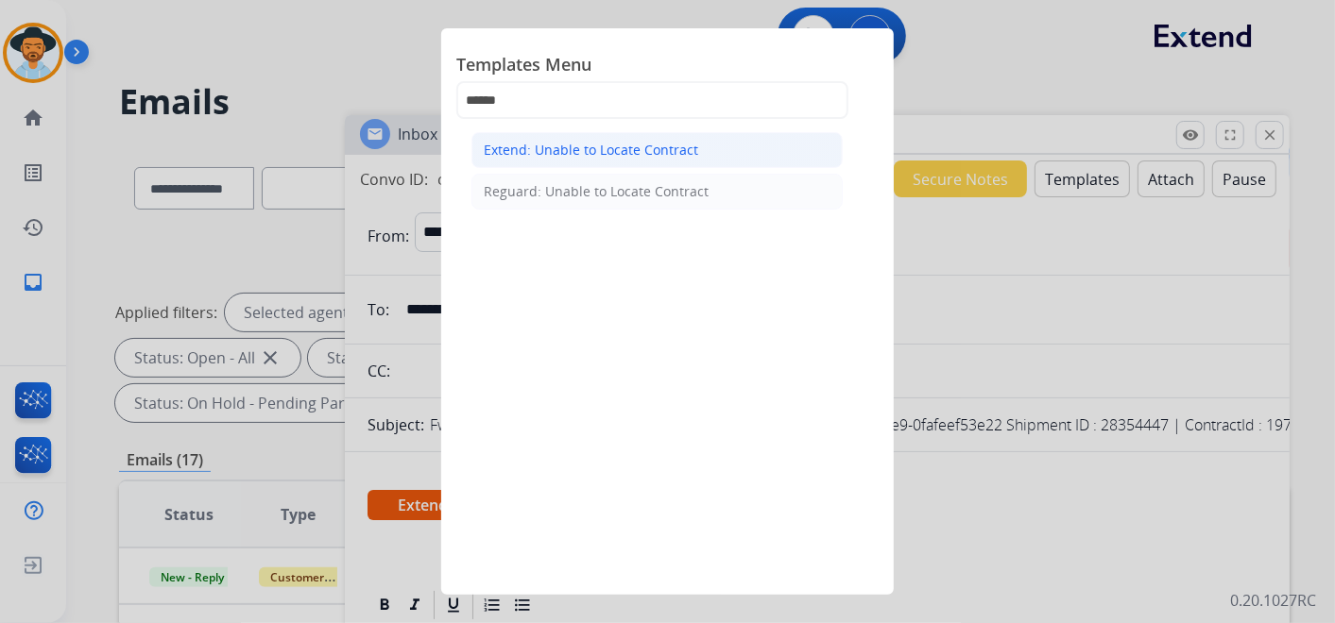
click at [564, 155] on div "Extend: Unable to Locate Contract" at bounding box center [591, 150] width 214 height 19
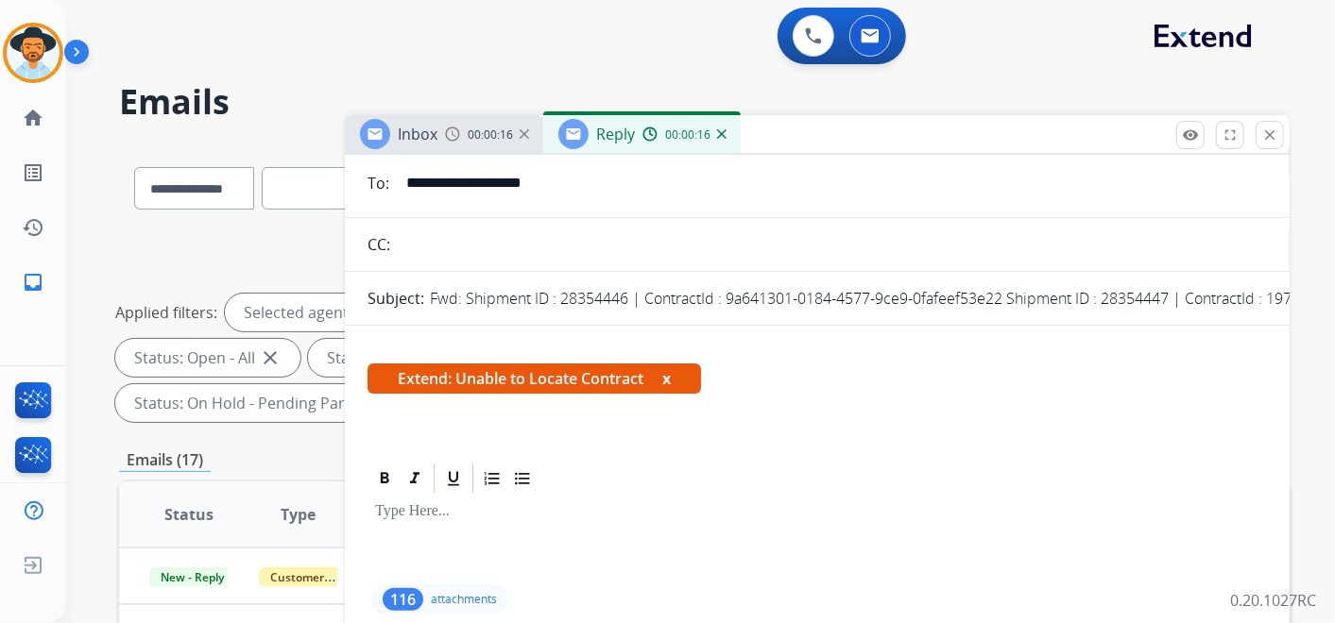
scroll to position [105, 0]
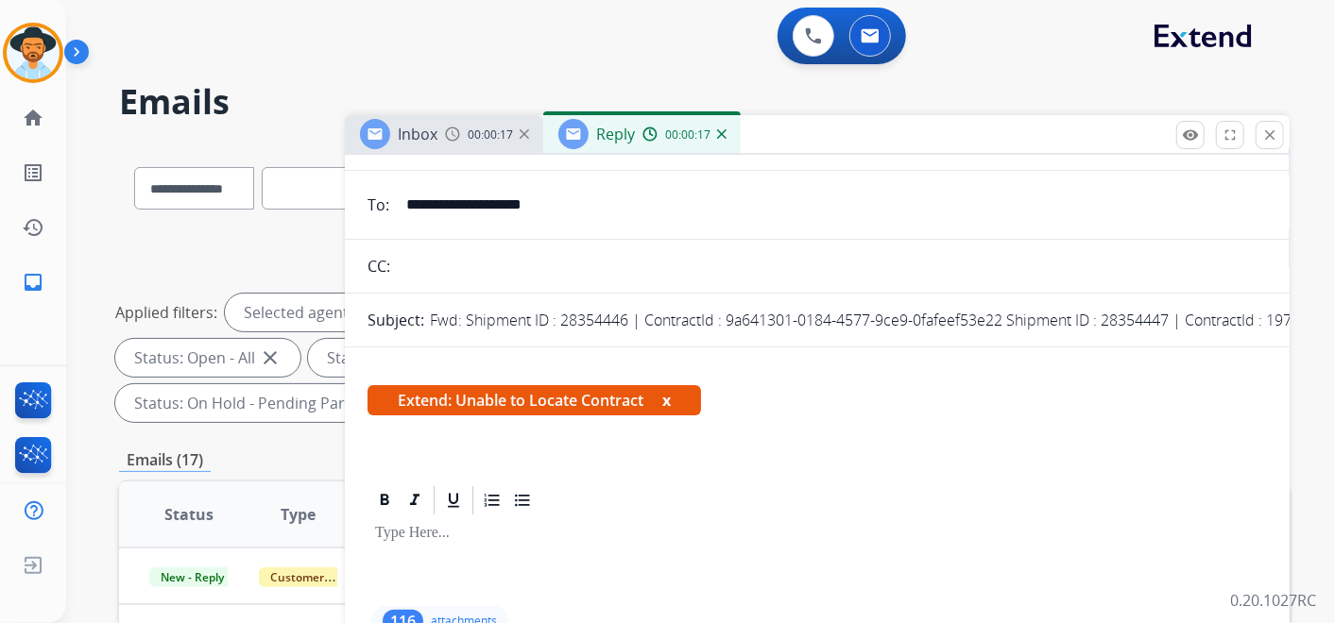
click at [671, 394] on button "x" at bounding box center [666, 400] width 9 height 23
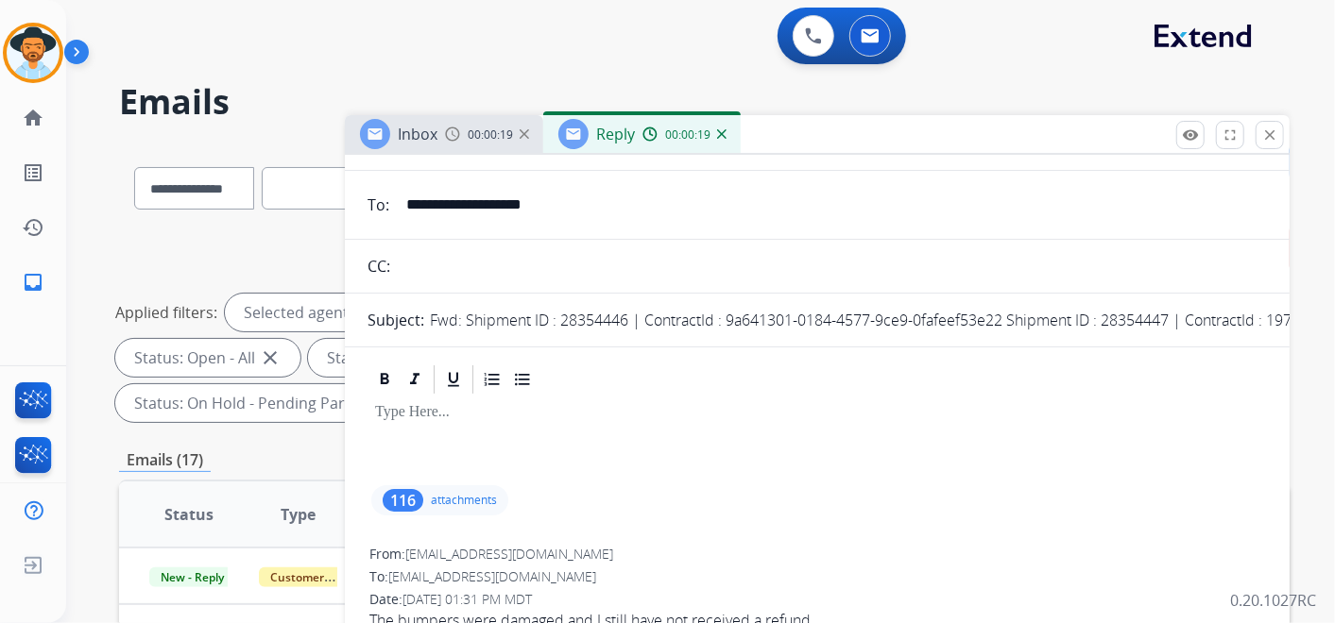
click at [719, 130] on img at bounding box center [721, 133] width 9 height 9
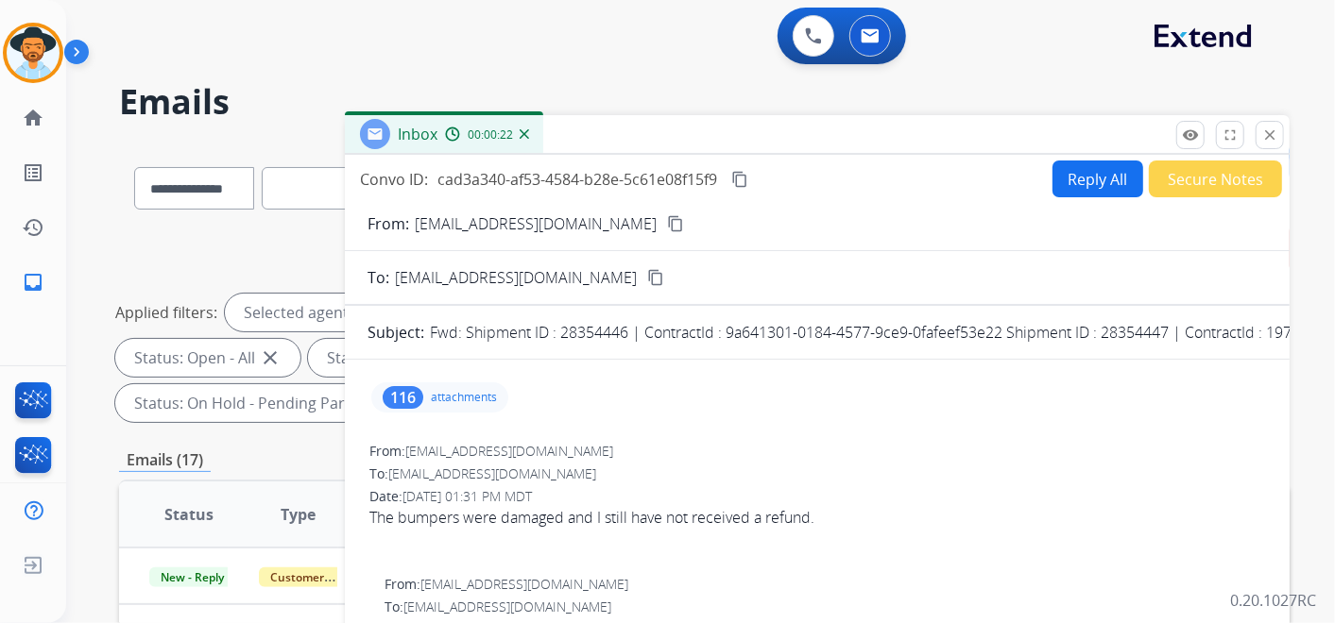
click at [1093, 183] on button "Reply All" at bounding box center [1097, 179] width 91 height 37
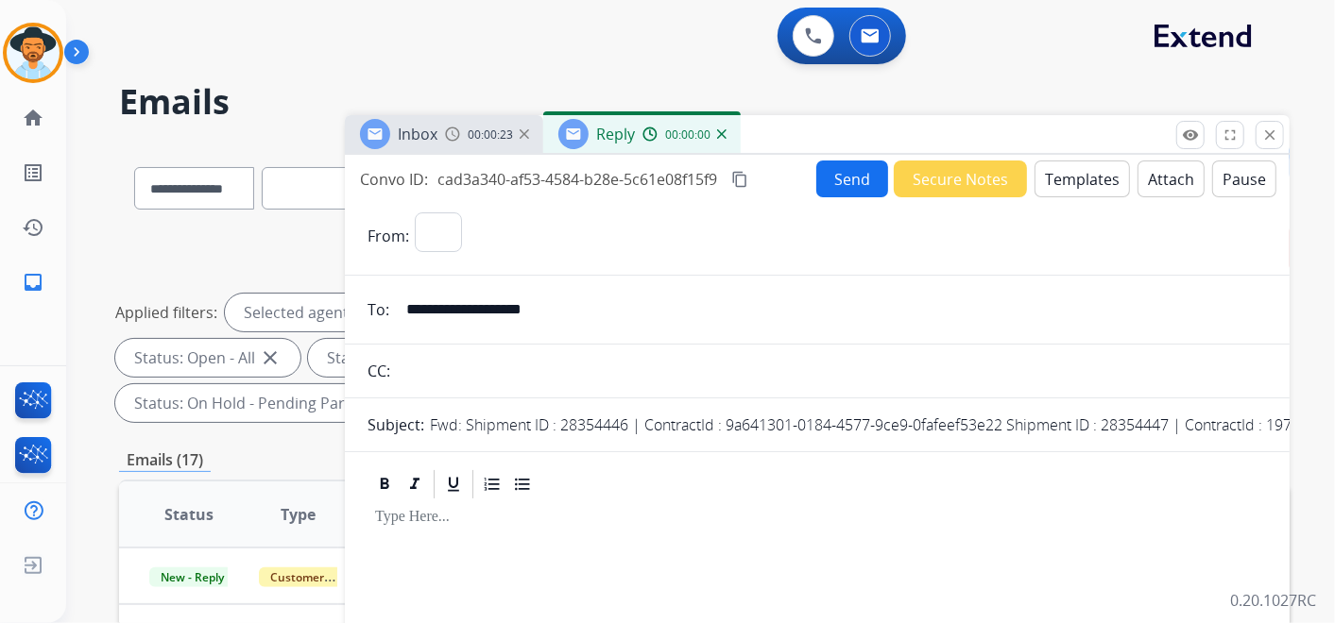
click at [964, 173] on button "Secure Notes" at bounding box center [959, 179] width 133 height 37
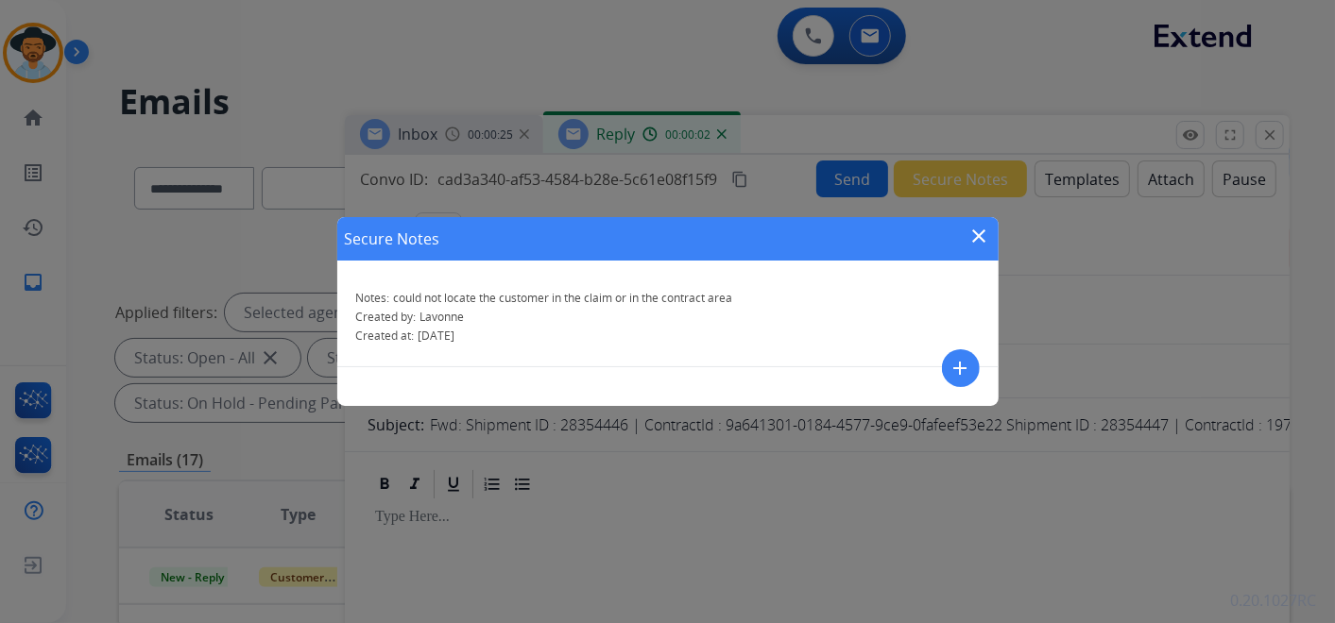
click at [980, 227] on mat-icon "close" at bounding box center [979, 236] width 23 height 23
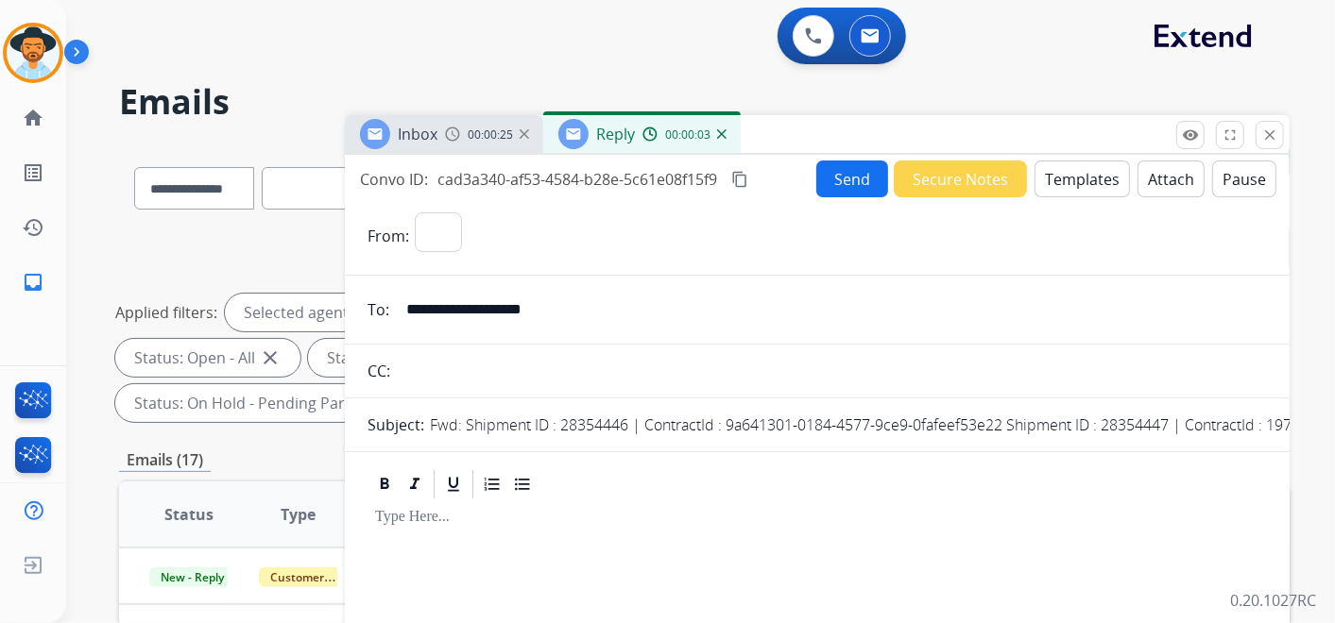
select select "**********"
click at [1065, 176] on button "Templates" at bounding box center [1081, 179] width 95 height 37
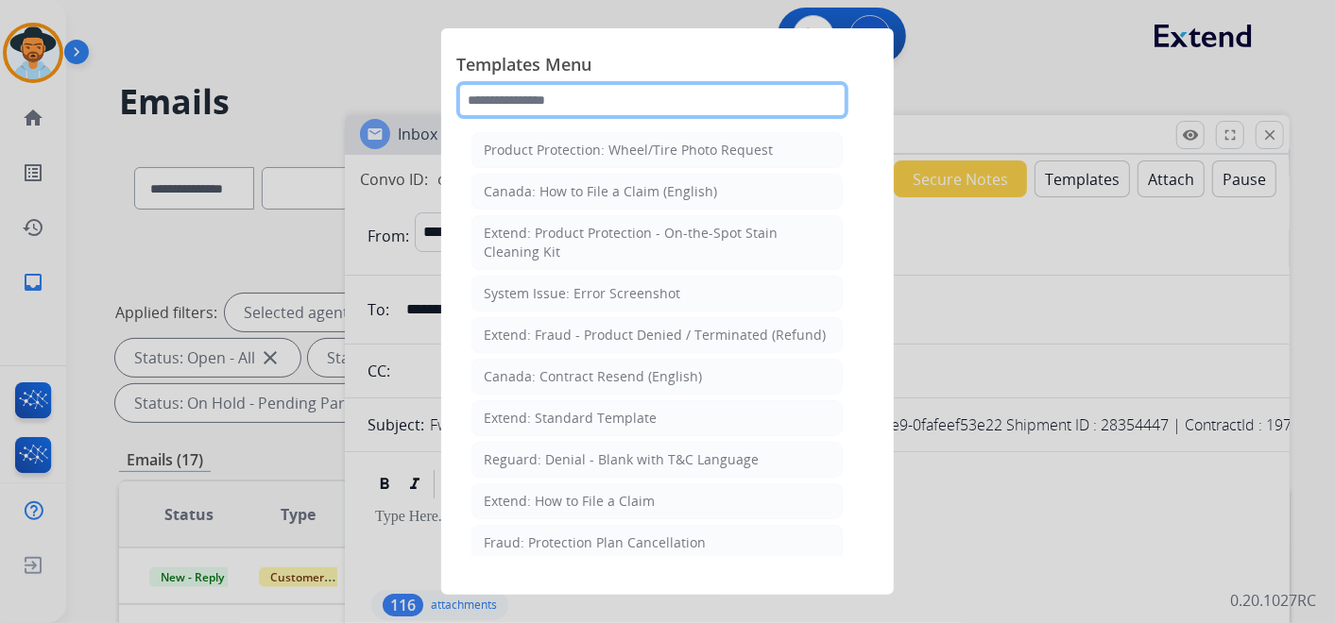
click at [570, 111] on input "text" at bounding box center [652, 100] width 392 height 38
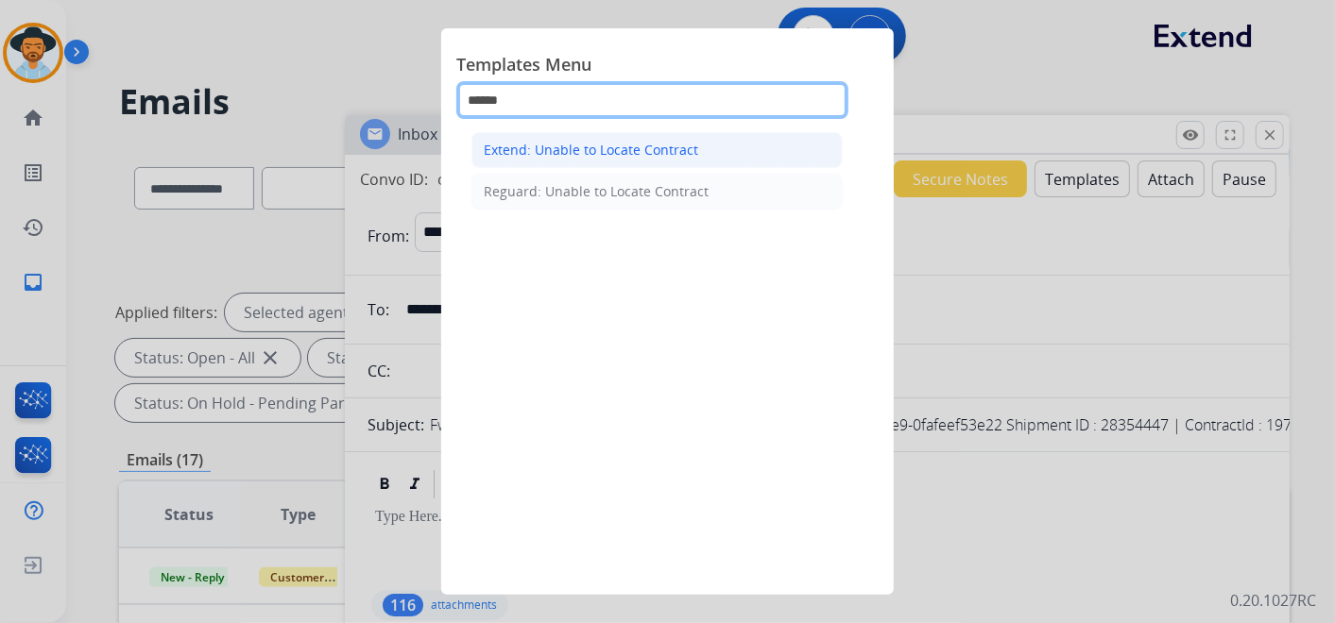
type input "******"
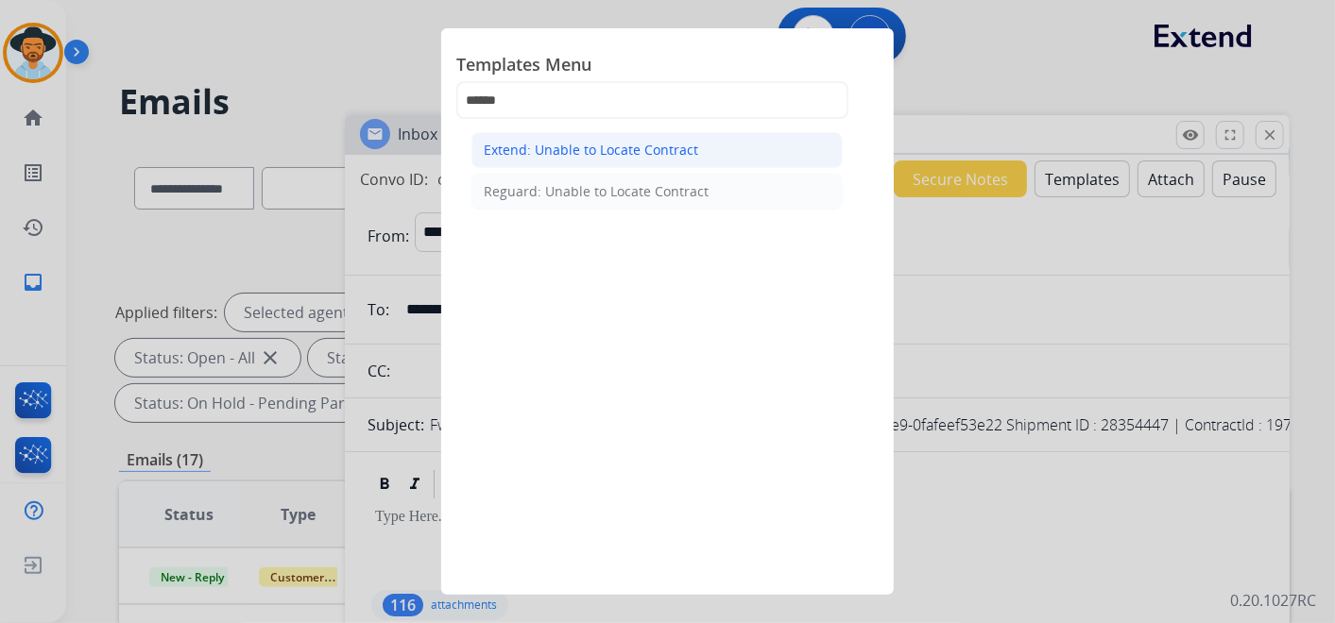
click at [587, 154] on div "Extend: Unable to Locate Contract" at bounding box center [591, 150] width 214 height 19
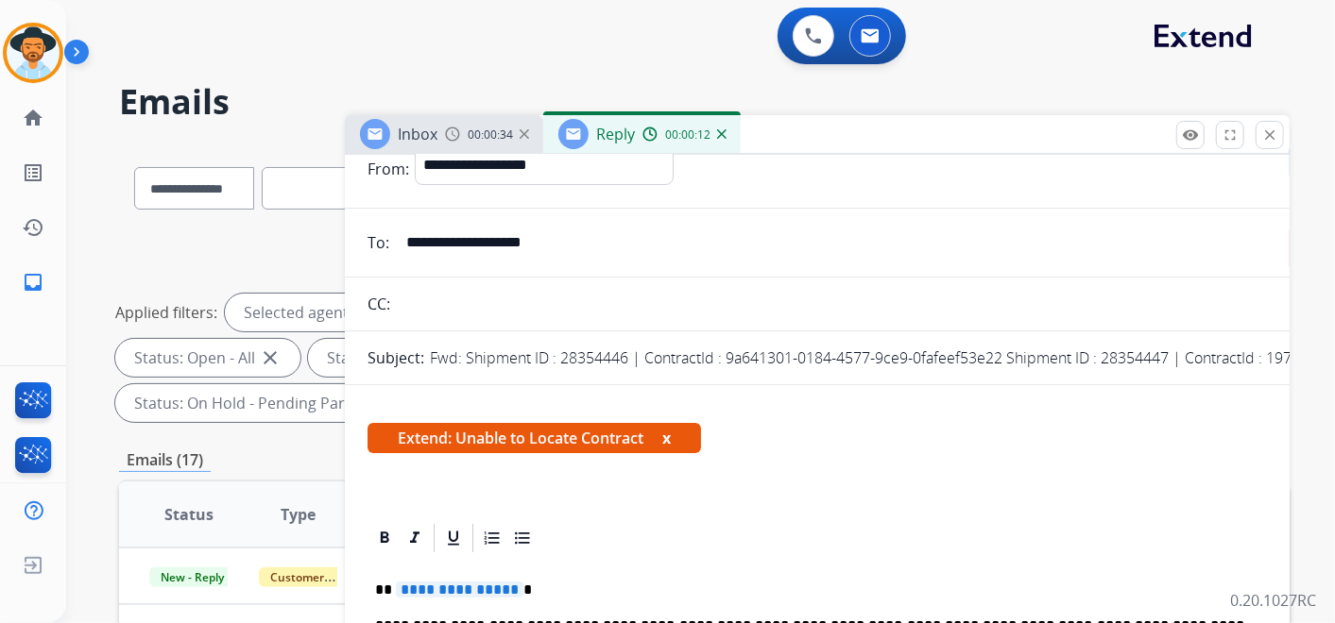
scroll to position [315, 0]
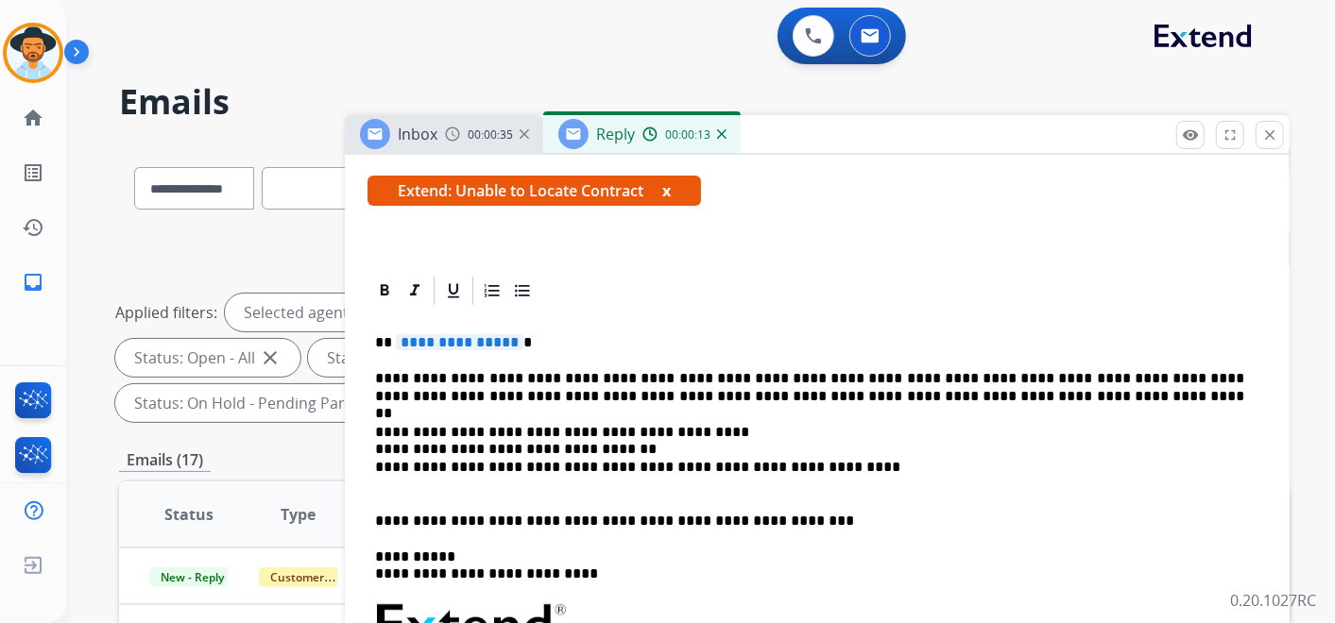
click at [473, 345] on span "**********" at bounding box center [460, 342] width 128 height 16
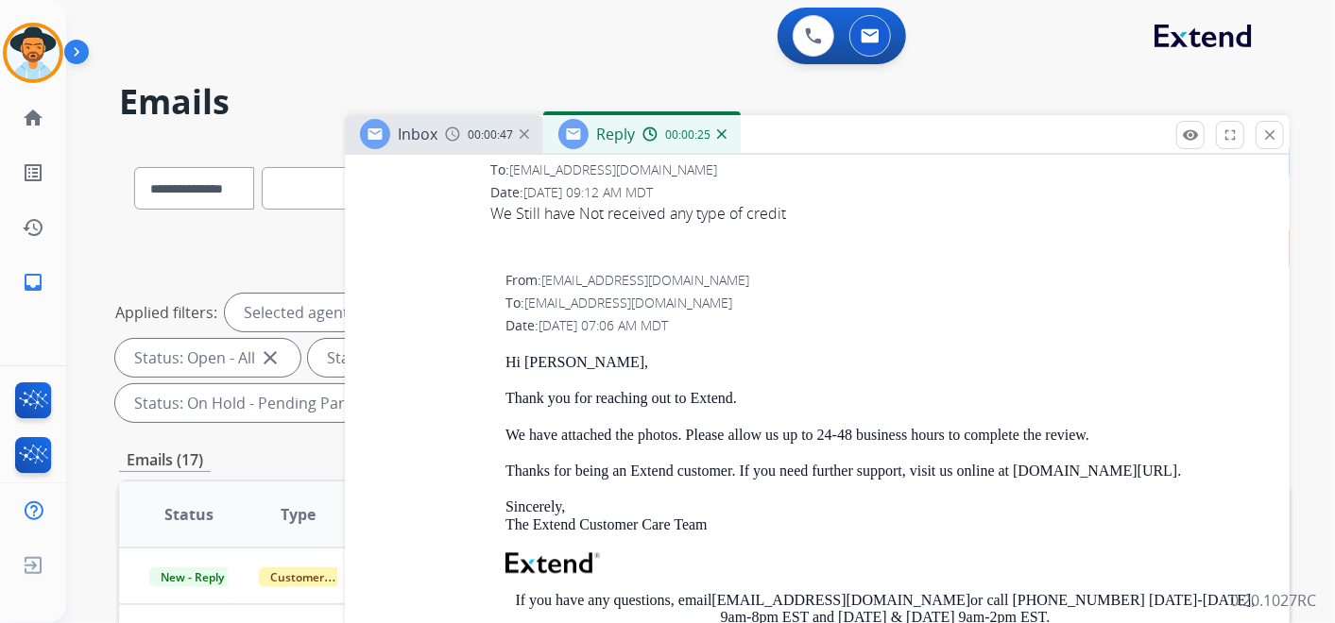
scroll to position [2203, 0]
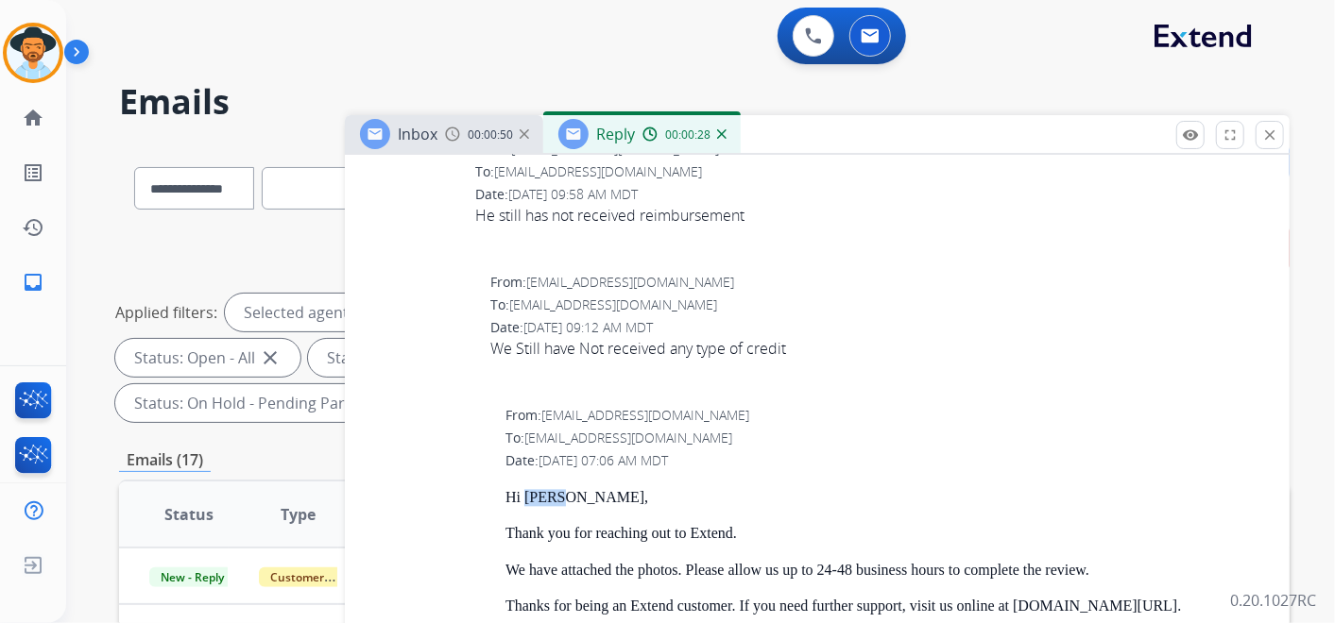
drag, startPoint x: 522, startPoint y: 412, endPoint x: 559, endPoint y: 414, distance: 36.9
click at [559, 489] on p "Hi Braun," at bounding box center [884, 497] width 759 height 17
copy p "Braun"
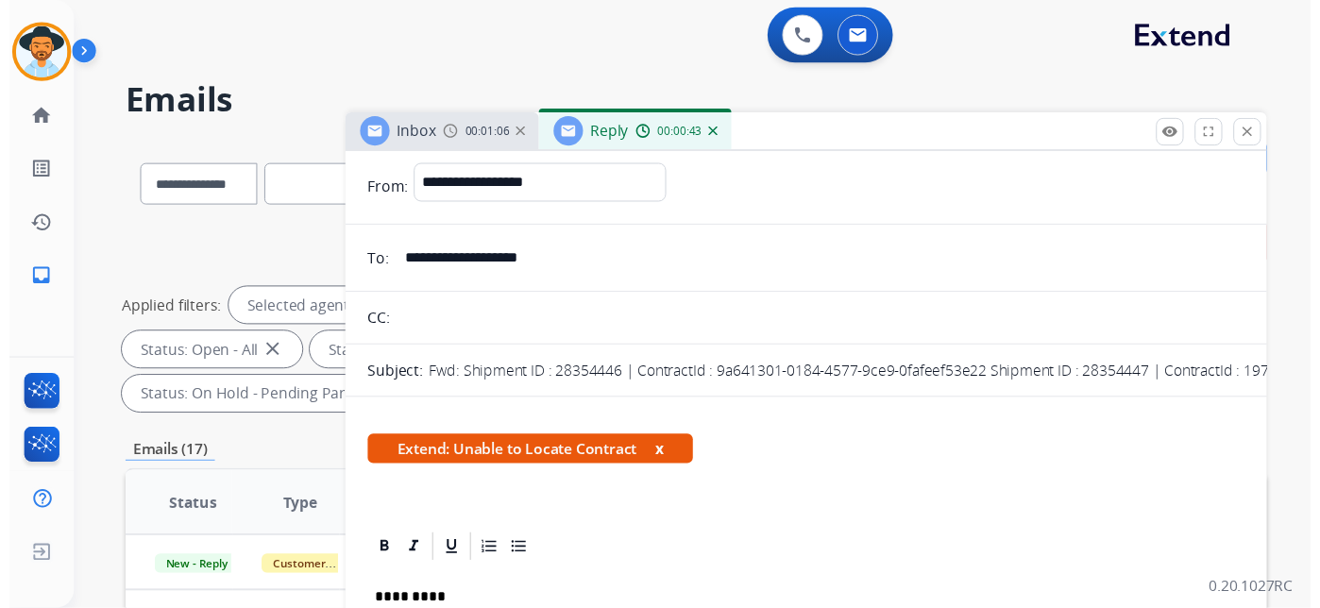
scroll to position [0, 0]
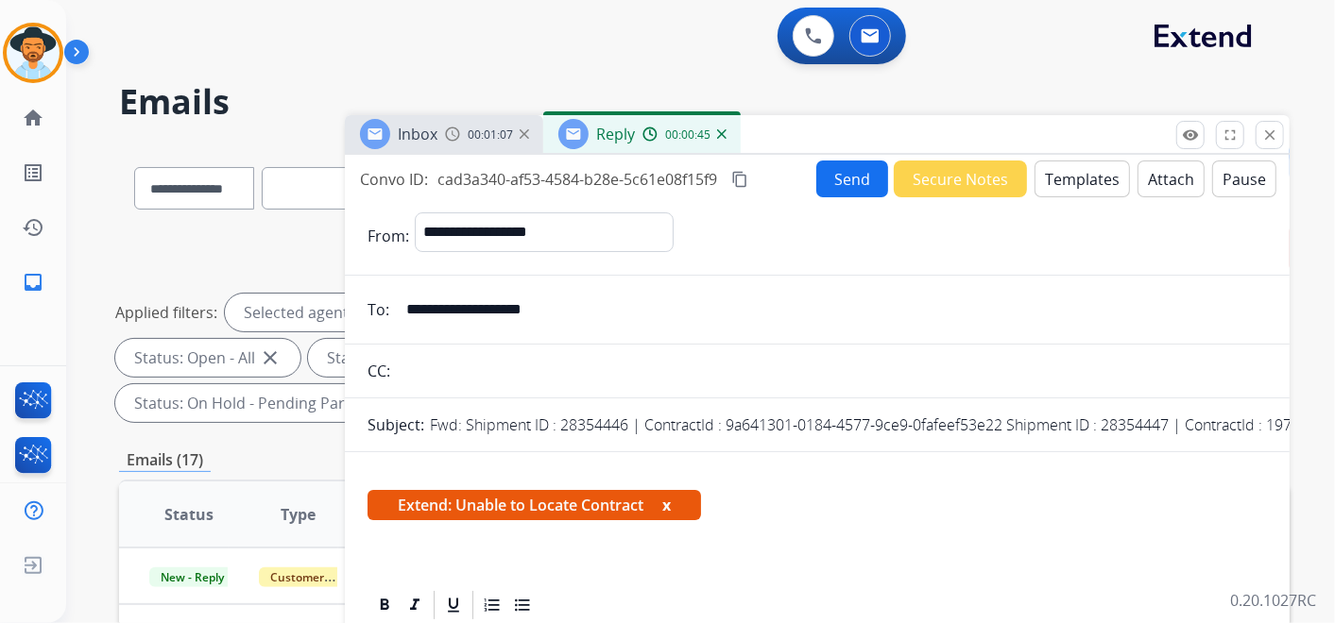
click at [828, 170] on button "Send" at bounding box center [852, 179] width 72 height 37
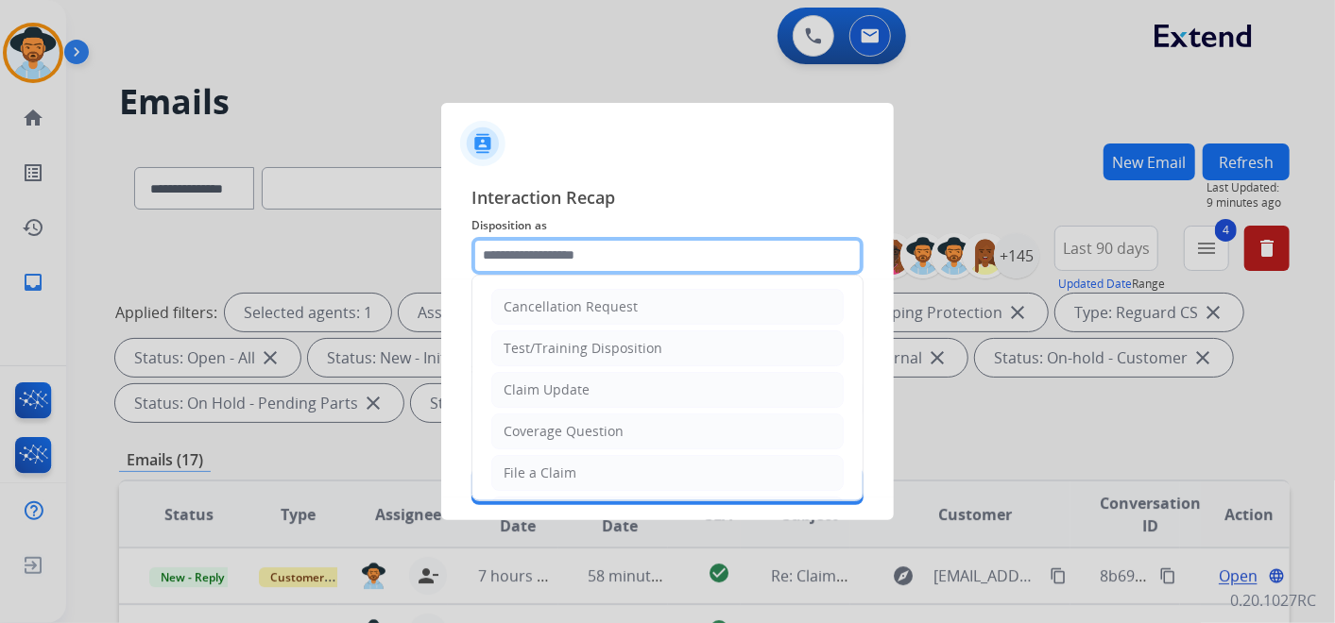
click at [580, 253] on input "text" at bounding box center [667, 256] width 392 height 38
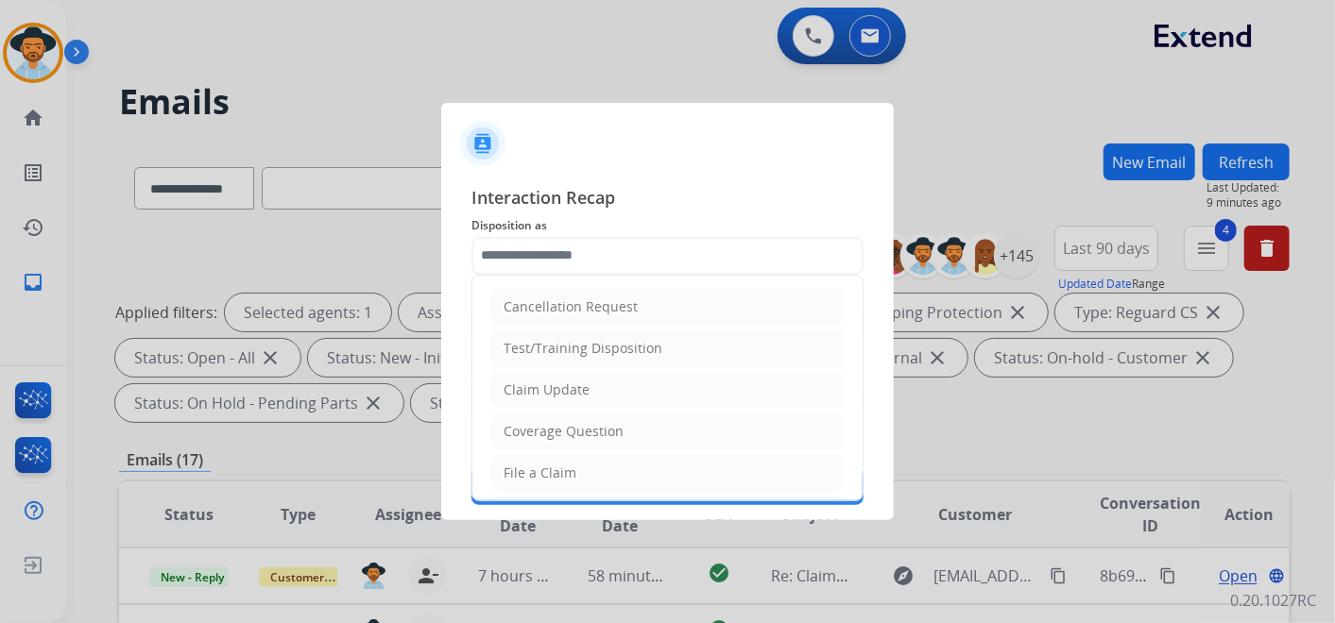
drag, startPoint x: 604, startPoint y: 461, endPoint x: 613, endPoint y: 452, distance: 12.0
click at [605, 463] on li "File a Claim" at bounding box center [667, 473] width 352 height 36
type input "**********"
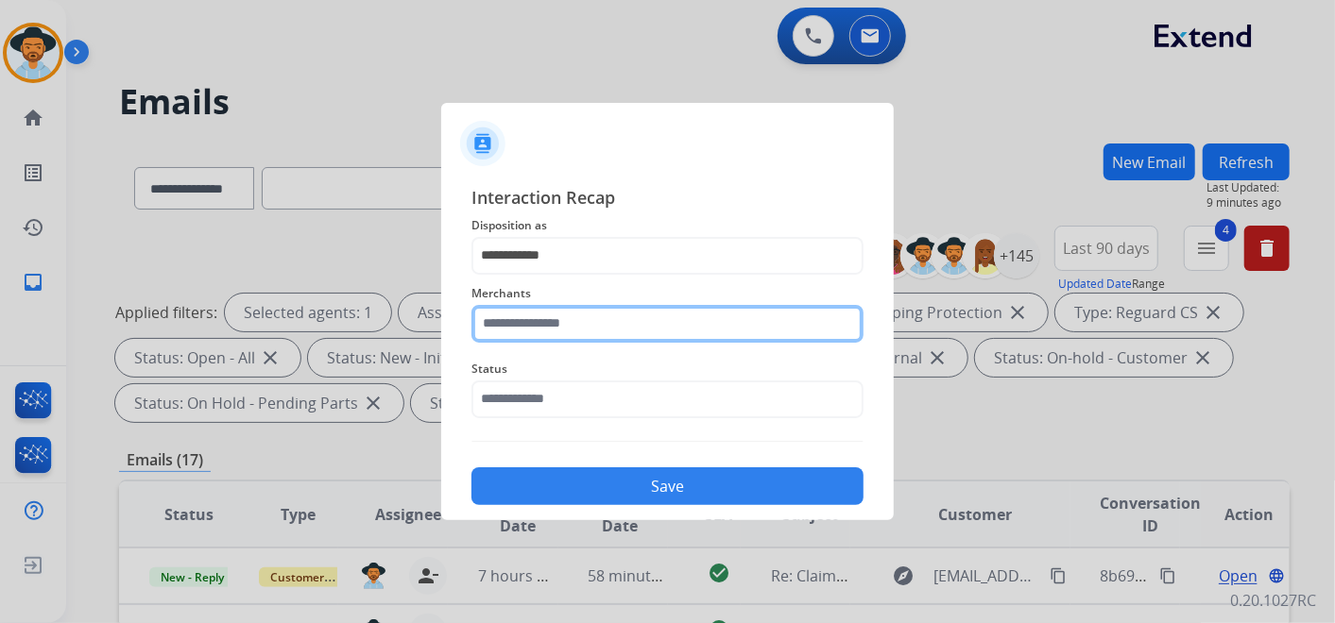
click at [596, 321] on input "text" at bounding box center [667, 324] width 392 height 38
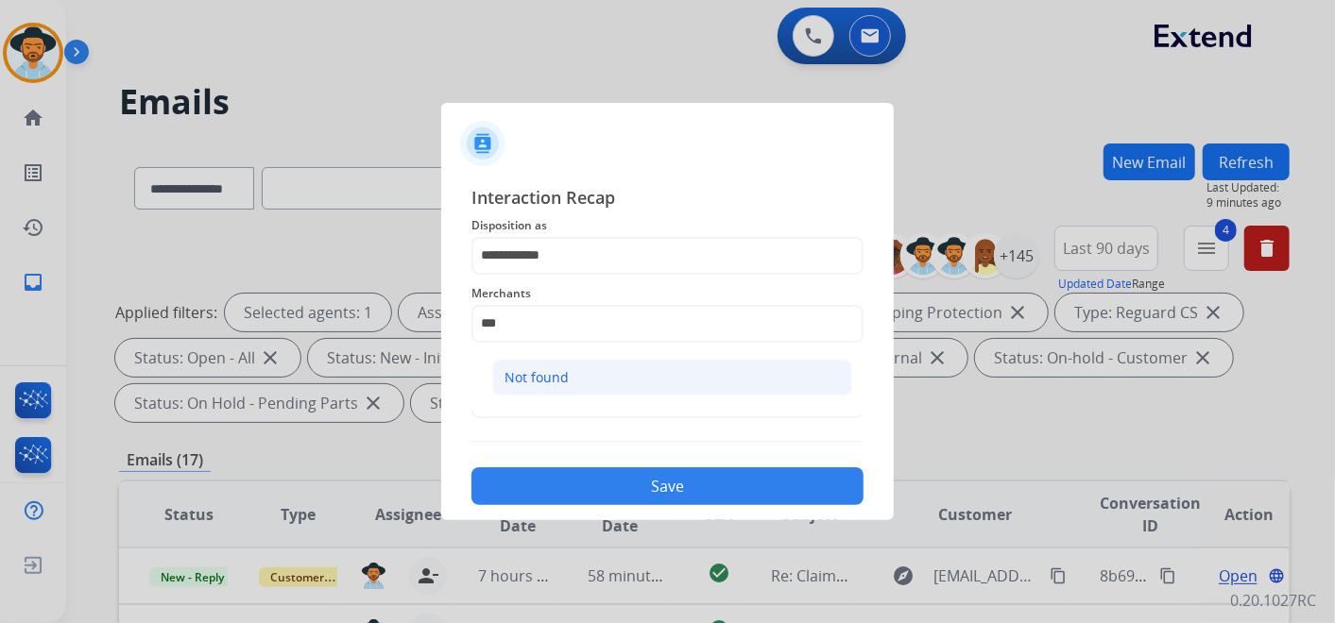
click at [621, 381] on li "Not found" at bounding box center [672, 378] width 360 height 36
type input "*********"
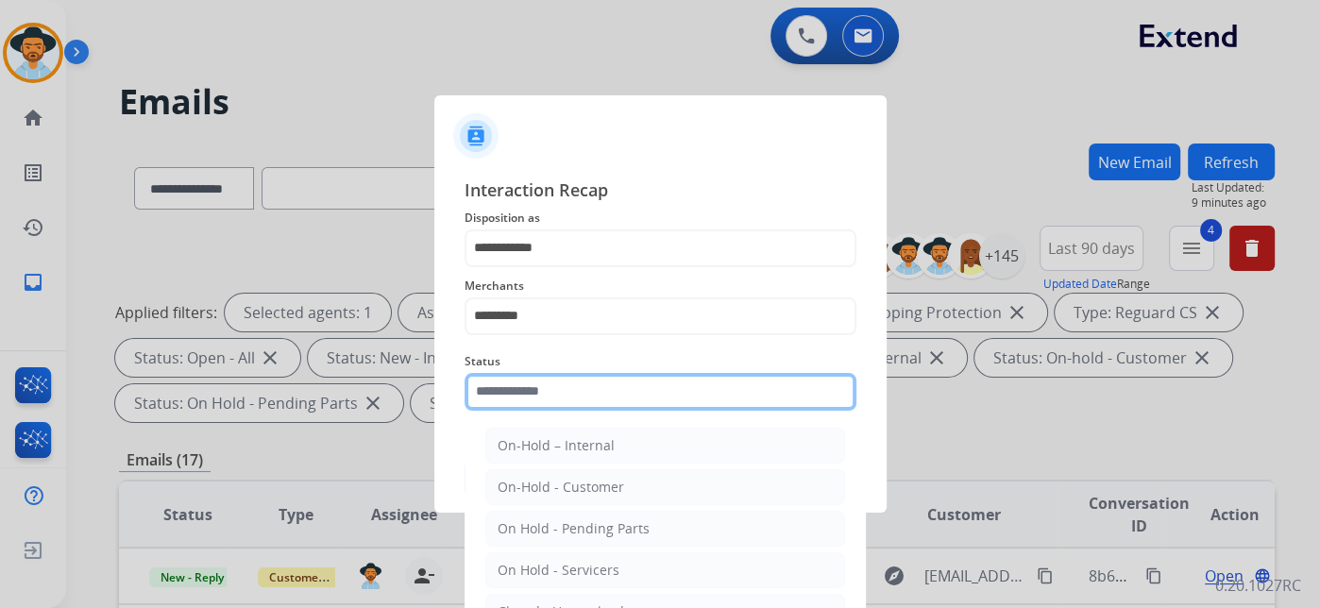
click at [596, 390] on input "text" at bounding box center [661, 392] width 392 height 38
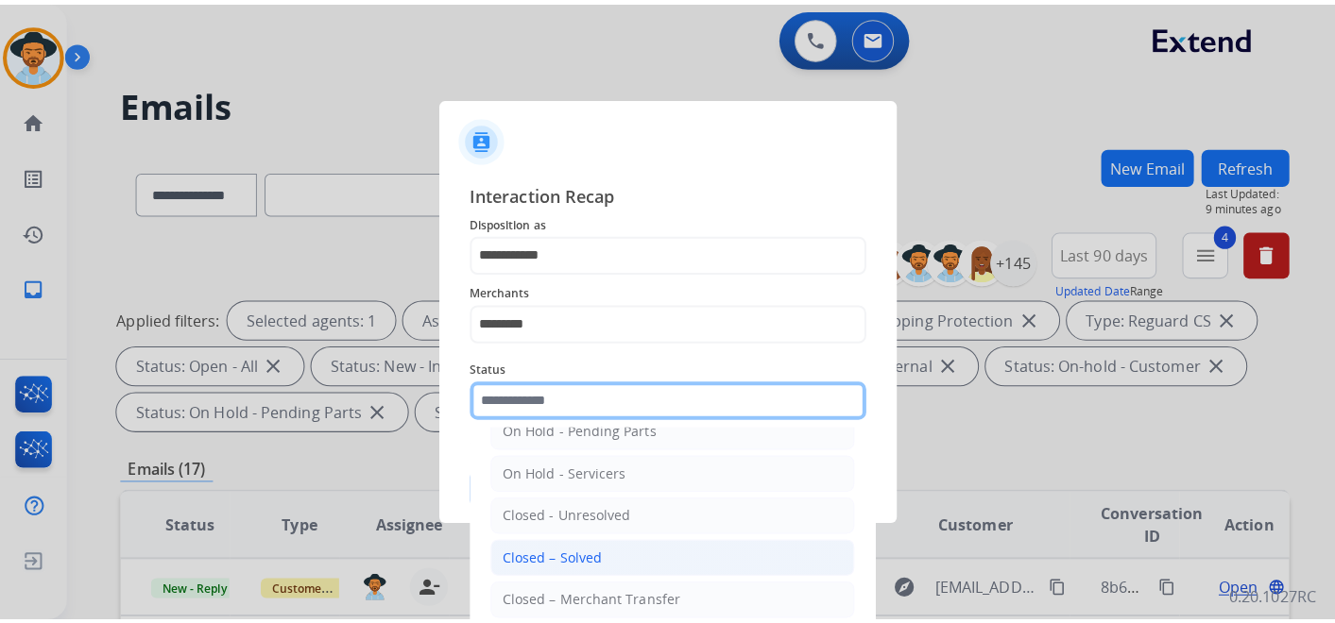
scroll to position [108, 0]
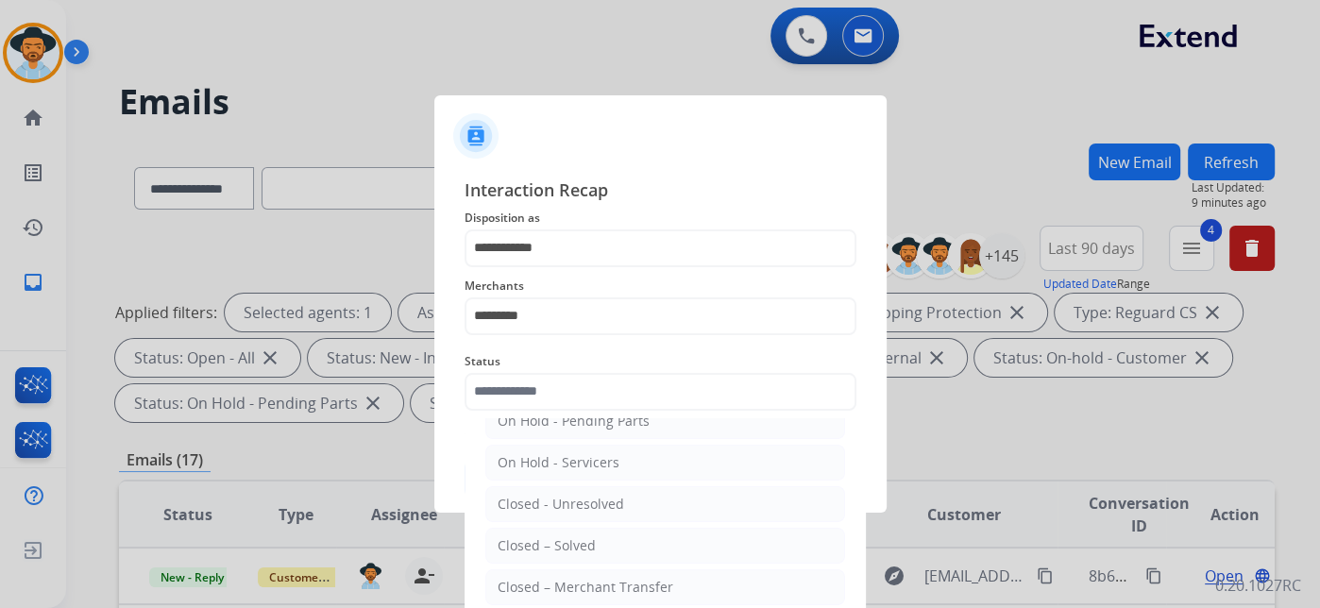
click at [571, 548] on div "Closed – Solved" at bounding box center [547, 545] width 98 height 19
type input "**********"
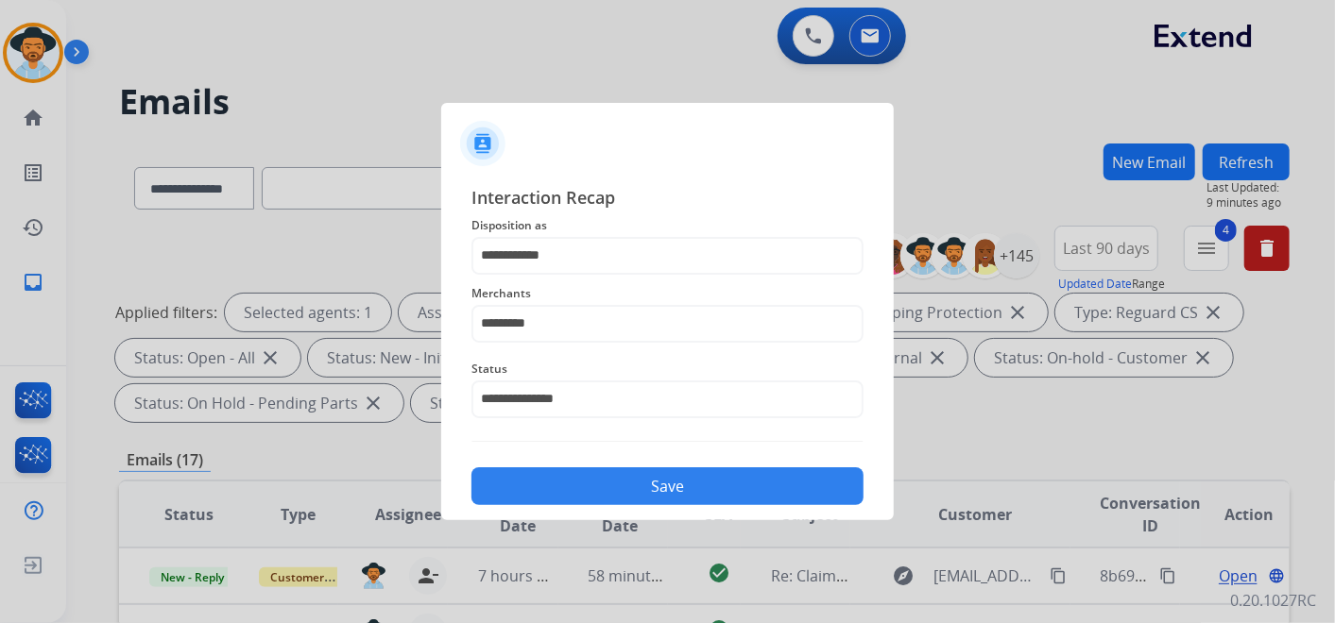
click at [643, 478] on button "Save" at bounding box center [667, 487] width 392 height 38
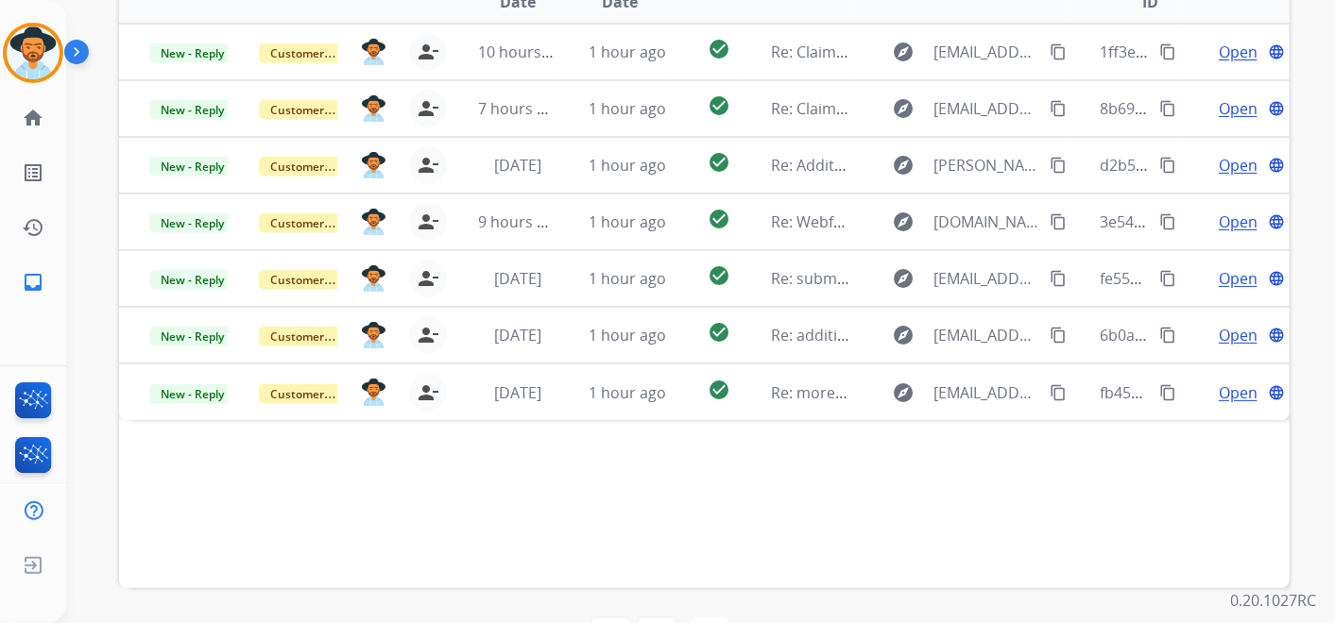
scroll to position [587, 0]
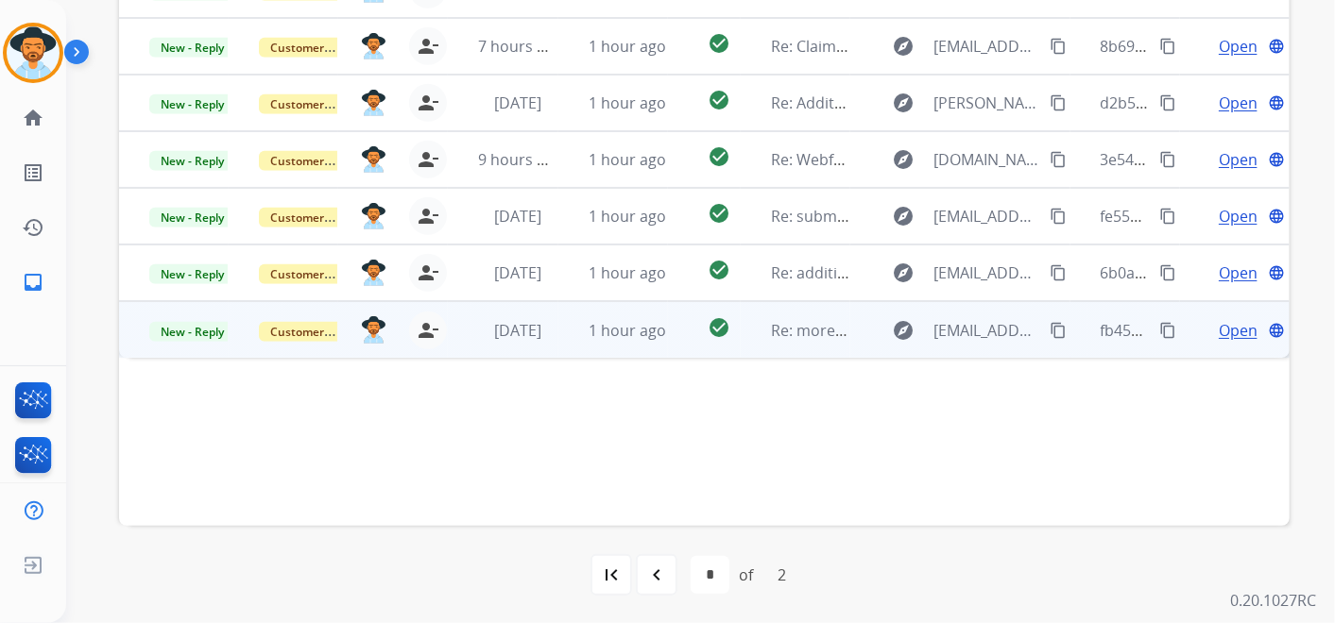
click at [1218, 329] on span "Open" at bounding box center [1237, 330] width 39 height 23
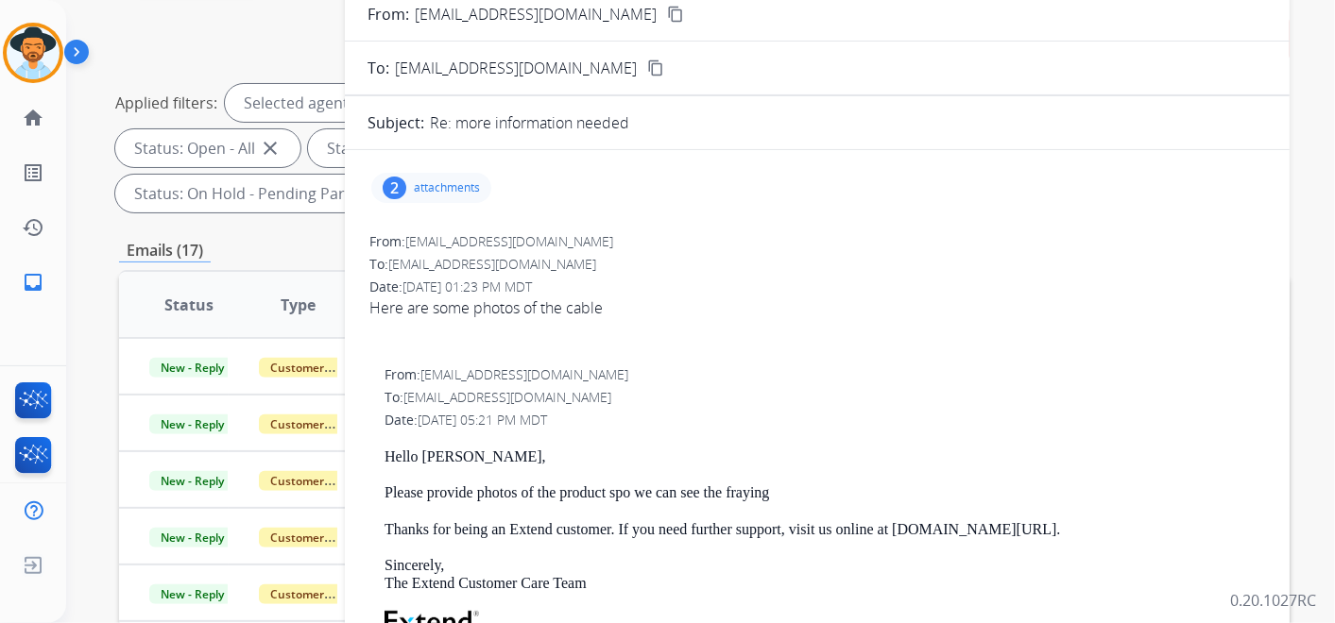
scroll to position [105, 0]
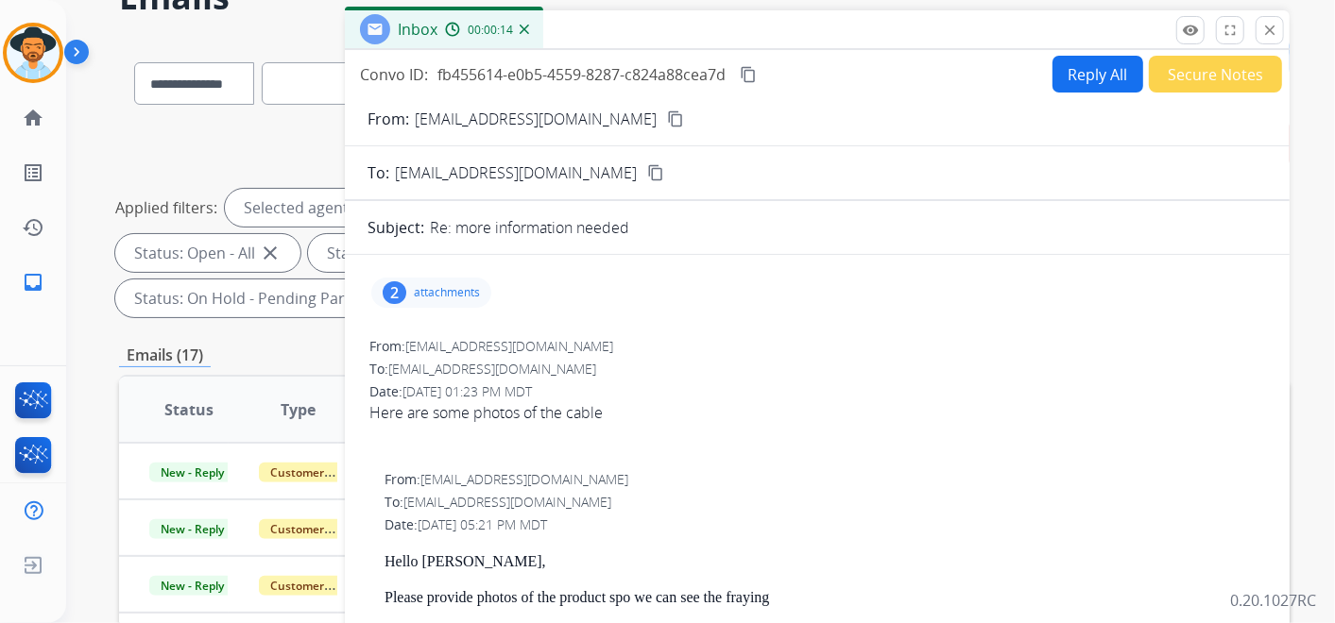
click at [667, 115] on mat-icon "content_copy" at bounding box center [675, 119] width 17 height 17
click at [305, 40] on div "**********" at bounding box center [704, 80] width 1170 height 82
click at [1273, 30] on mat-icon "close" at bounding box center [1269, 30] width 17 height 17
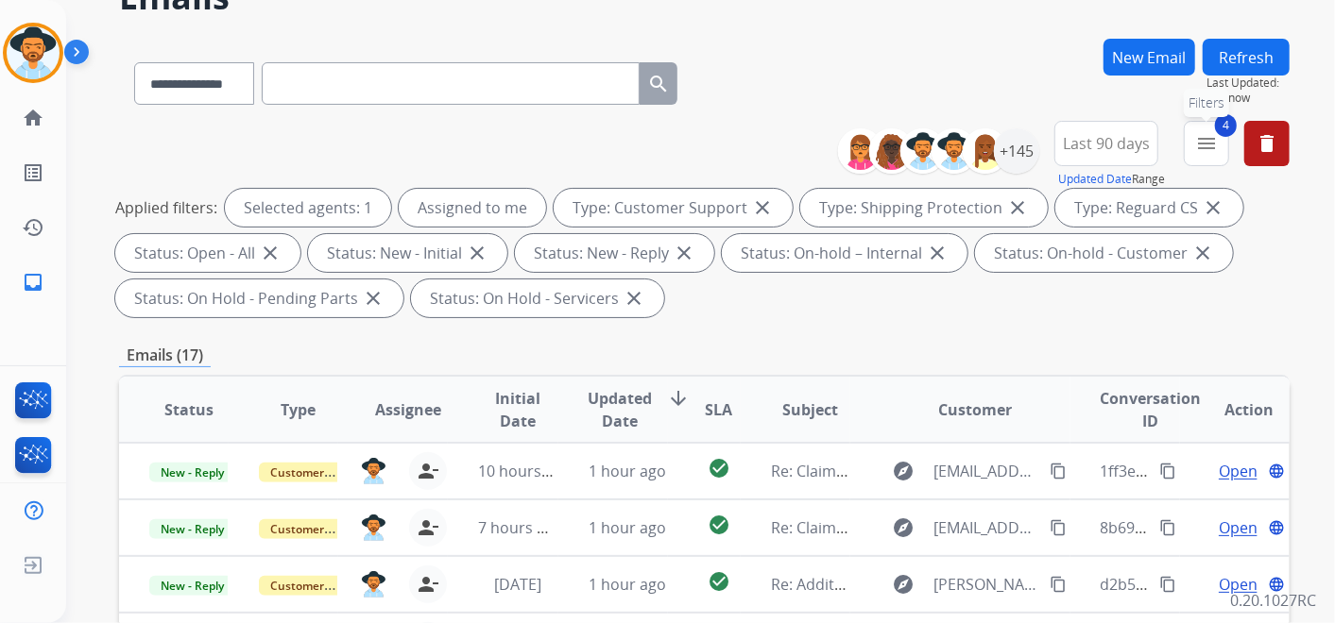
click at [1209, 142] on mat-icon "menu" at bounding box center [1206, 143] width 23 height 23
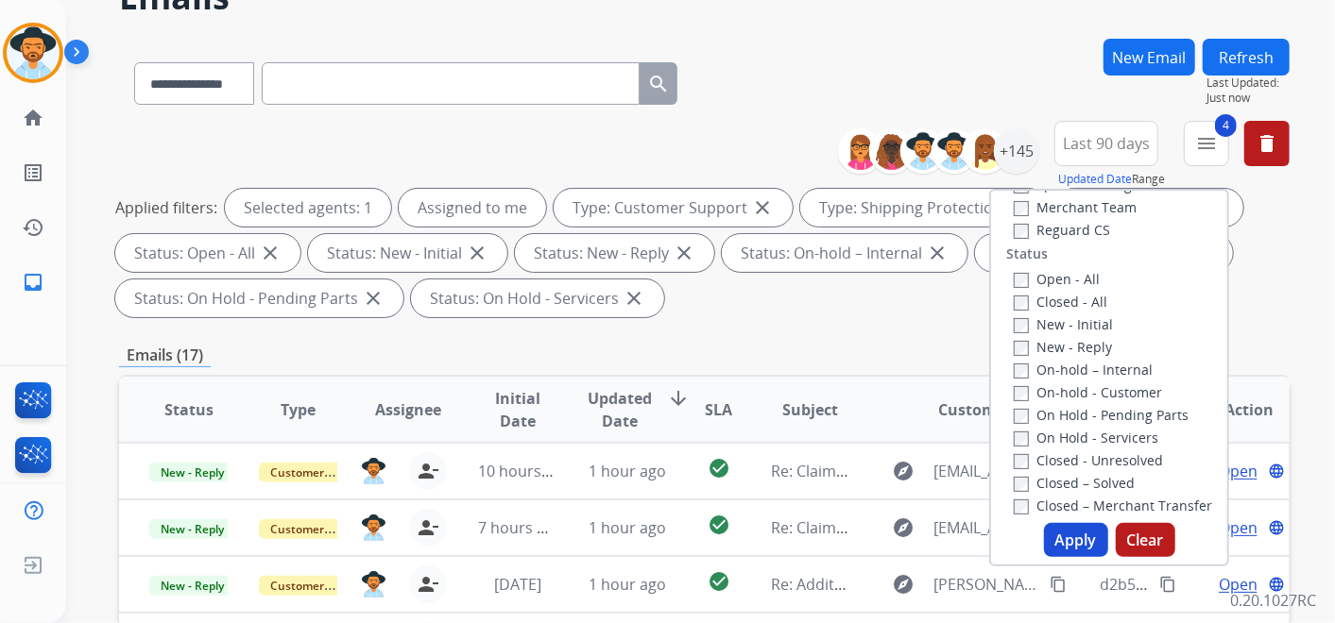
scroll to position [205, 0]
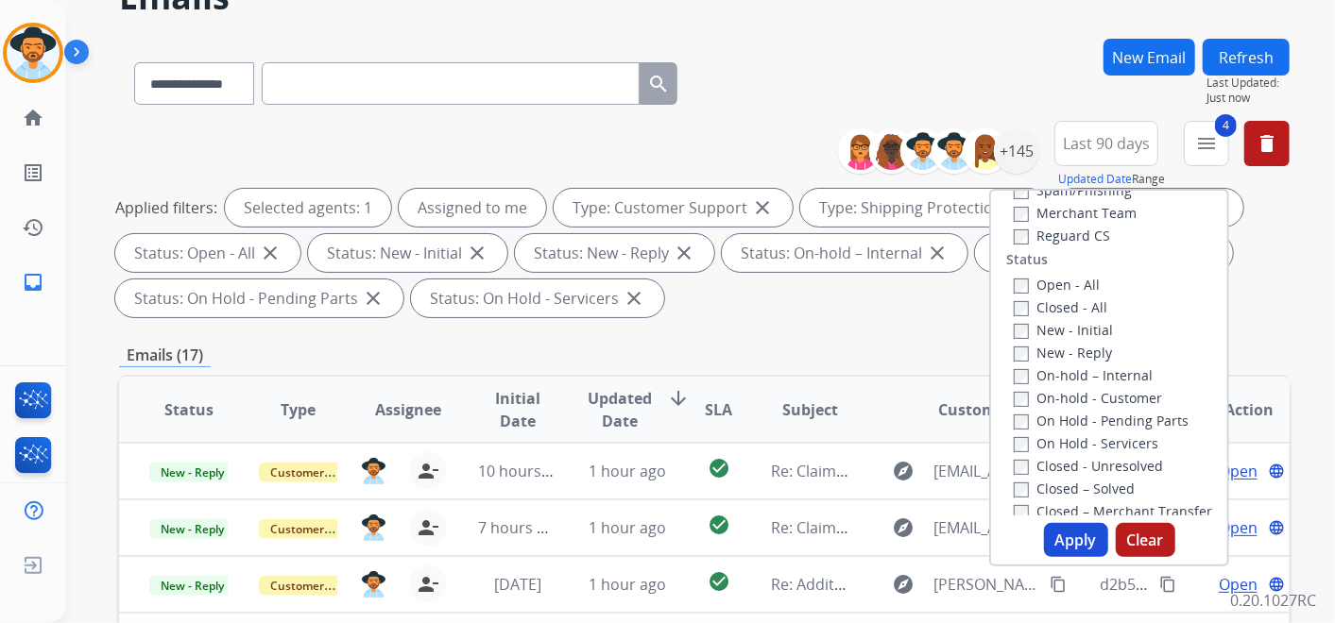
click at [1082, 542] on button "Apply" at bounding box center [1076, 540] width 64 height 34
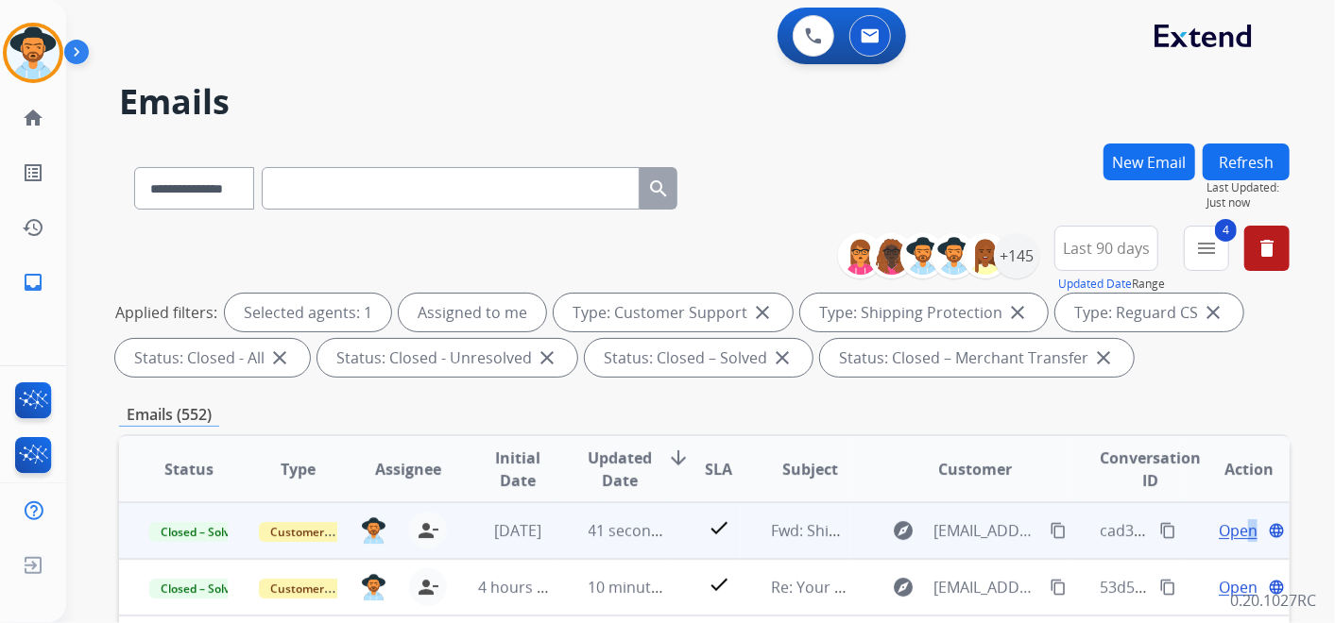
click at [1235, 531] on span "Open" at bounding box center [1237, 530] width 39 height 23
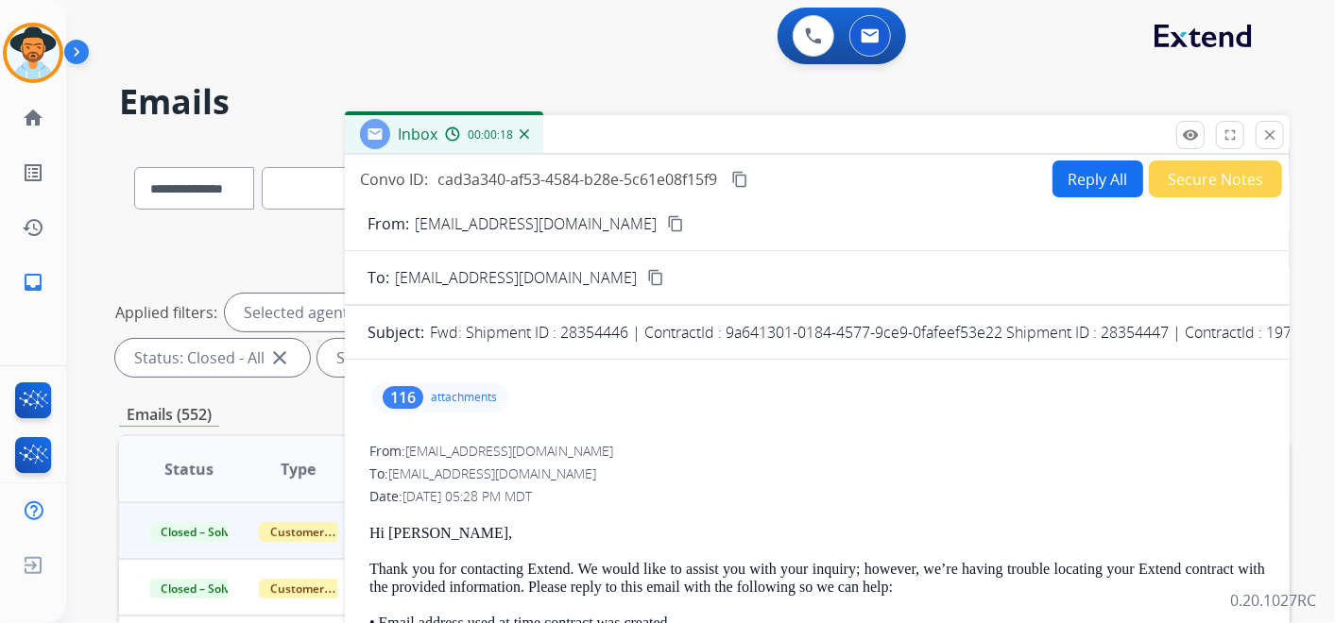
click at [647, 272] on mat-icon "content_copy" at bounding box center [655, 277] width 17 height 17
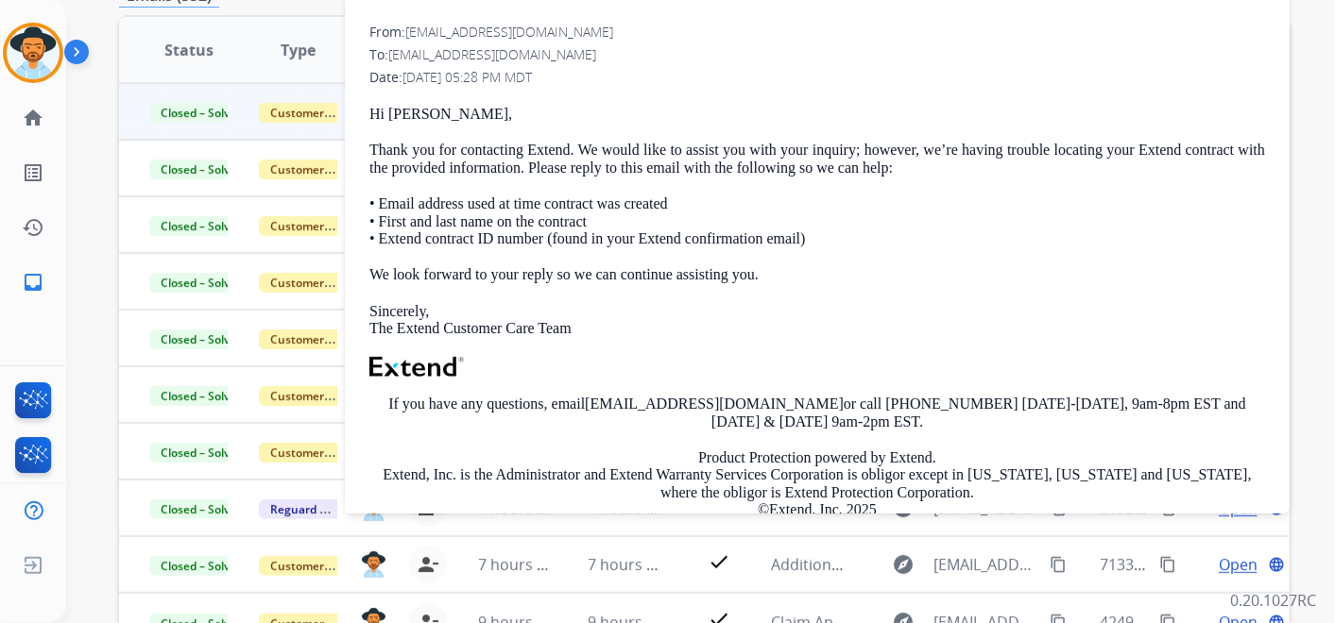
click at [385, 213] on p "• Email address used at time contract was created • First and last name on the …" at bounding box center [816, 222] width 895 height 52
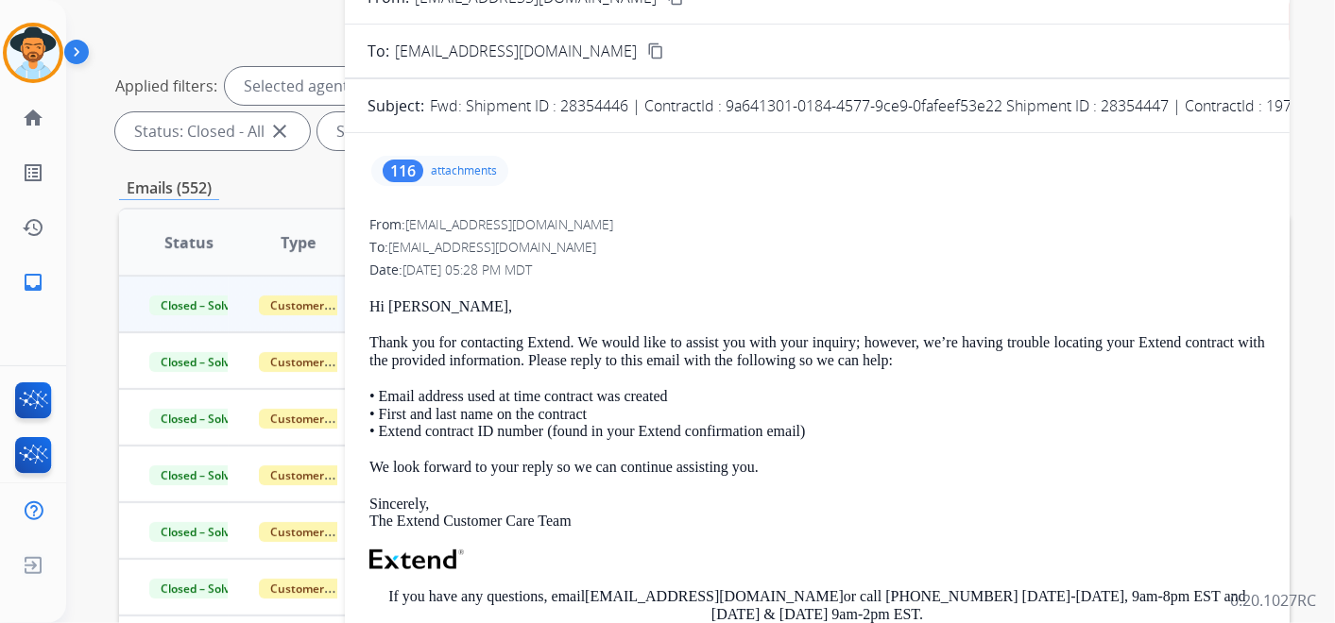
scroll to position [210, 0]
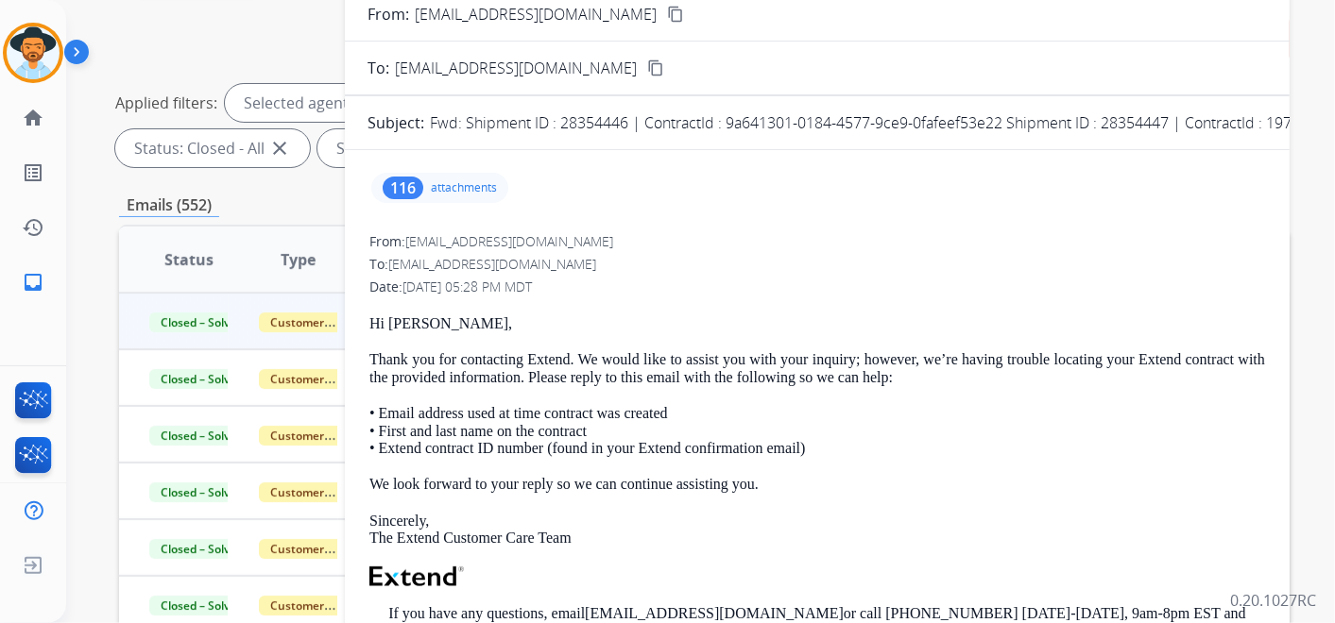
click at [400, 188] on div "116" at bounding box center [403, 188] width 41 height 23
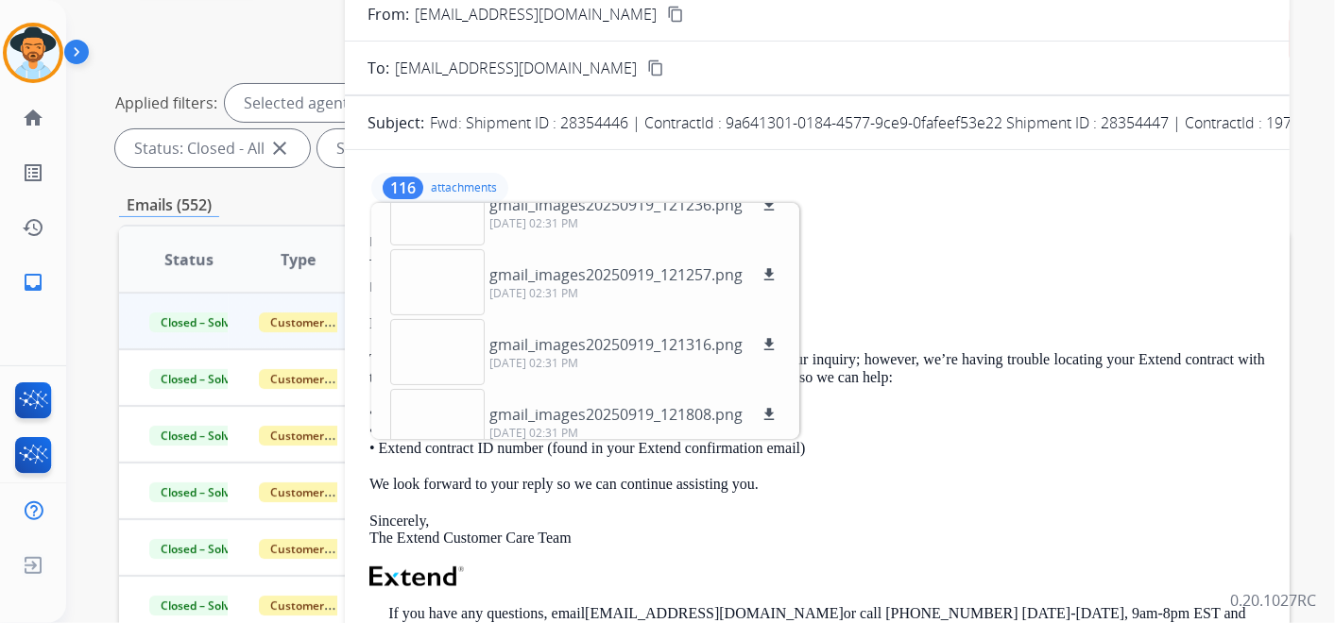
scroll to position [0, 0]
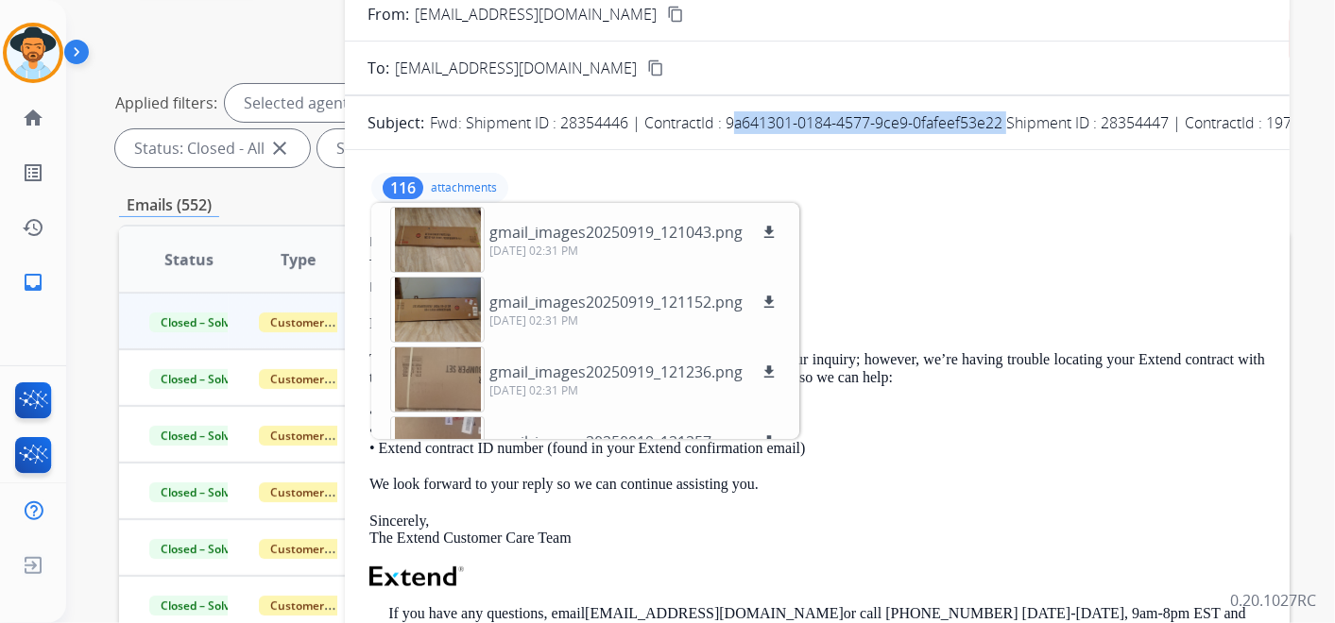
drag, startPoint x: 726, startPoint y: 119, endPoint x: 1003, endPoint y: 133, distance: 277.1
copy p "9a641301-0184-4577-9ce9-0fafeef53e22"
drag, startPoint x: 860, startPoint y: 163, endPoint x: 874, endPoint y: 150, distance: 18.7
click at [860, 165] on div "116 attachments gmail_images20250919_121043.png download 09/30/2025, 02:31 PM g…" at bounding box center [816, 187] width 899 height 45
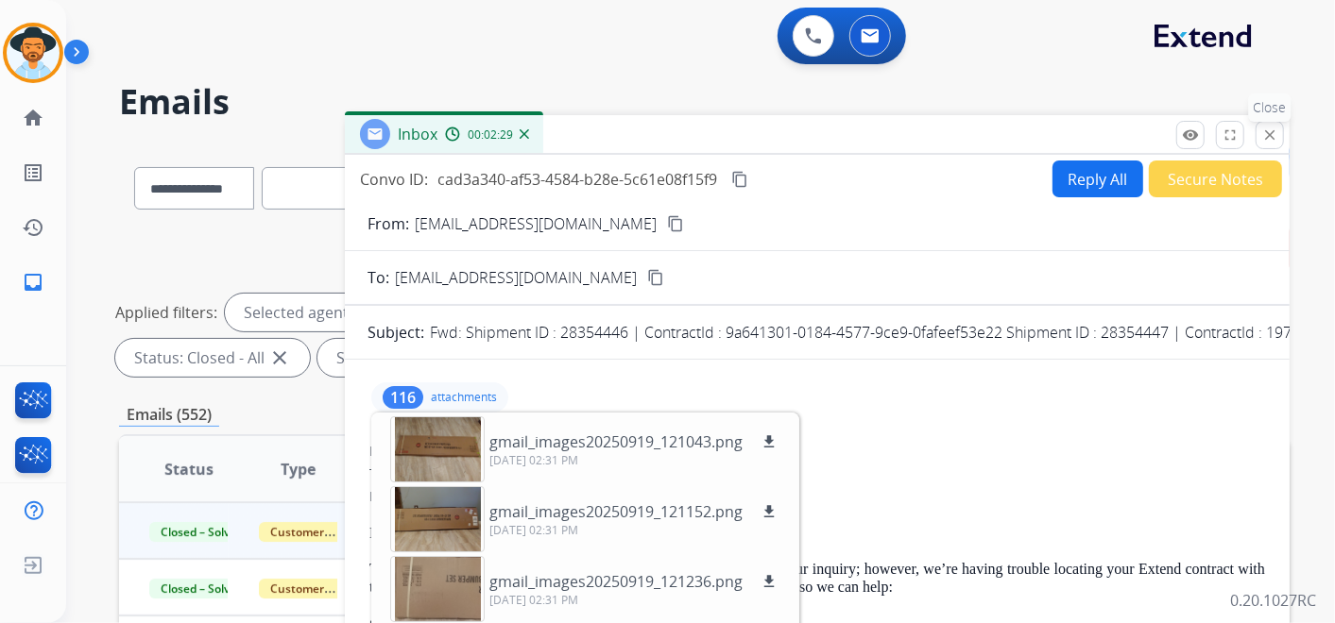
click at [1268, 128] on mat-icon "close" at bounding box center [1269, 135] width 17 height 17
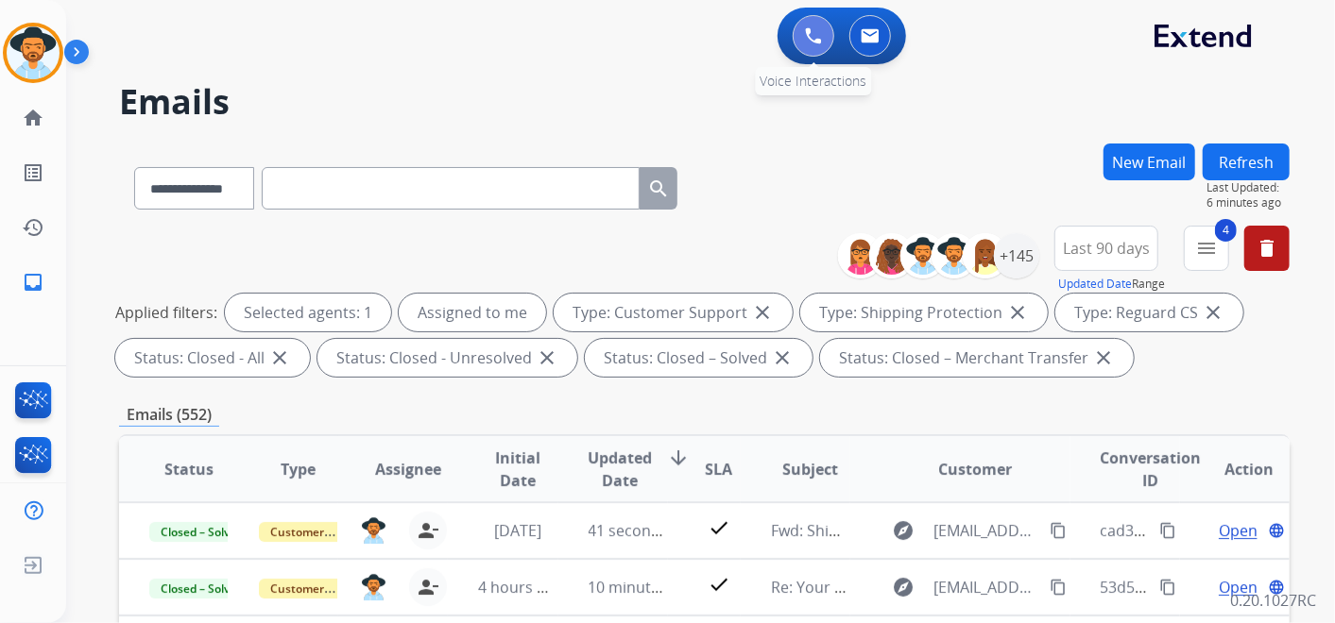
click at [809, 34] on img at bounding box center [813, 35] width 17 height 17
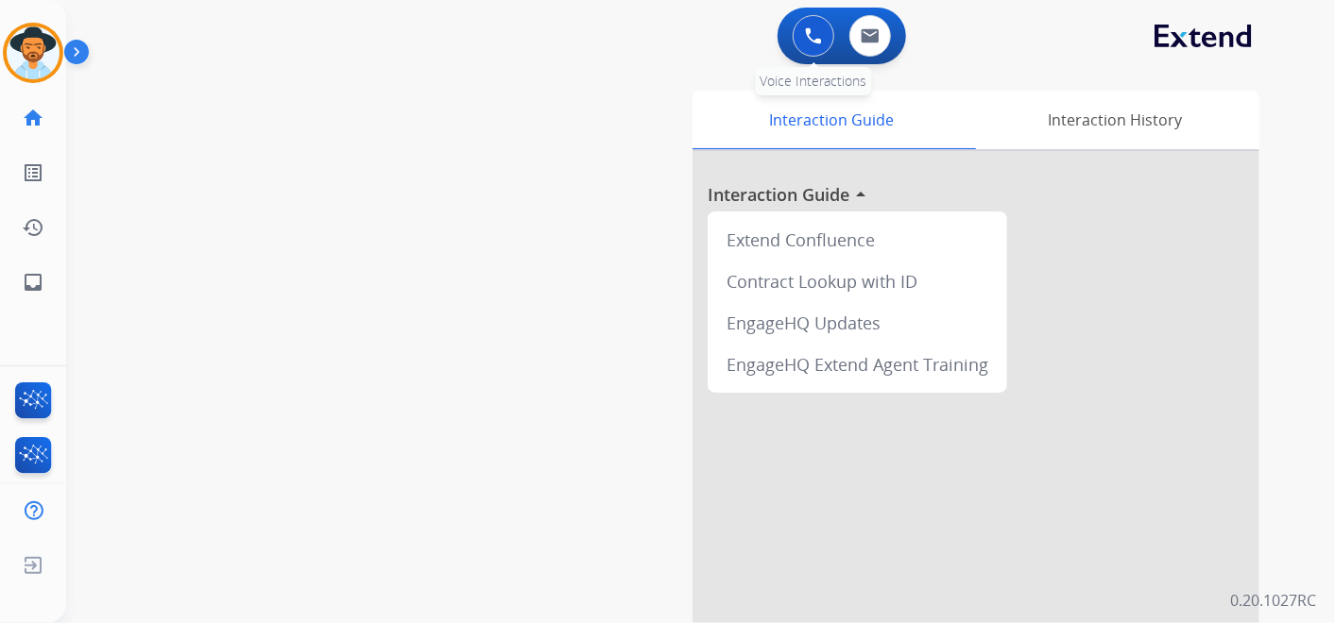
click at [793, 35] on button at bounding box center [813, 36] width 42 height 42
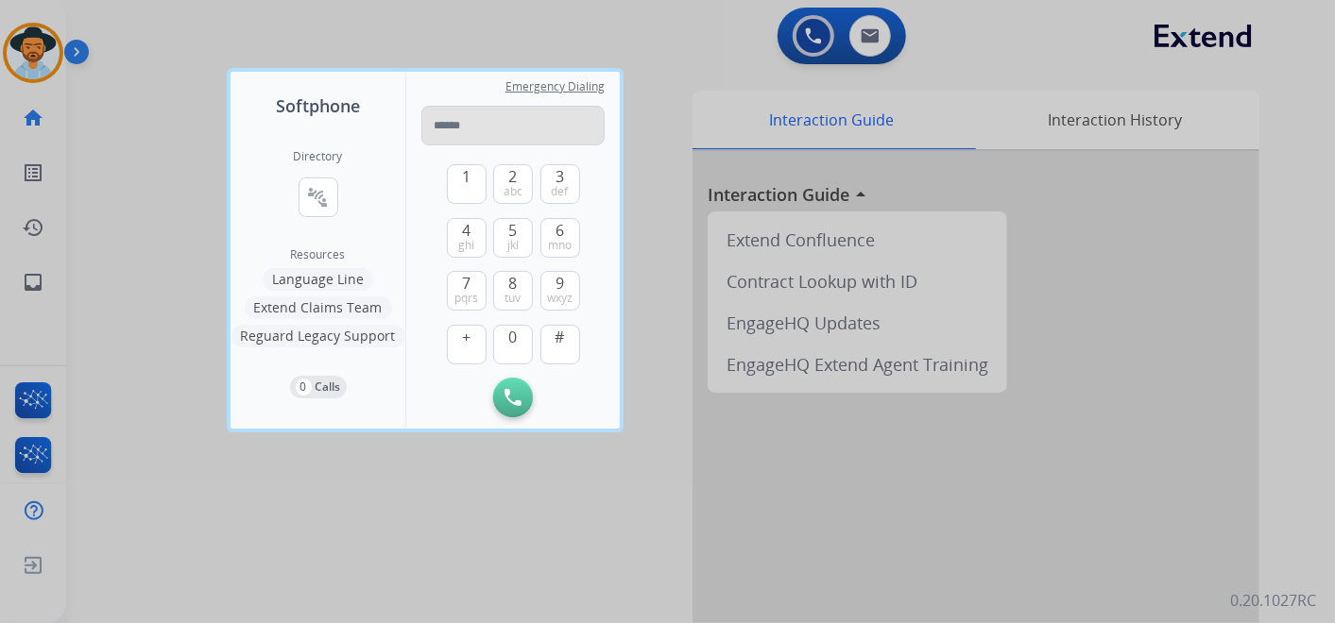
click at [454, 129] on input "tel" at bounding box center [512, 126] width 183 height 40
click at [443, 122] on input "**********" at bounding box center [512, 126] width 183 height 40
type input "**********"
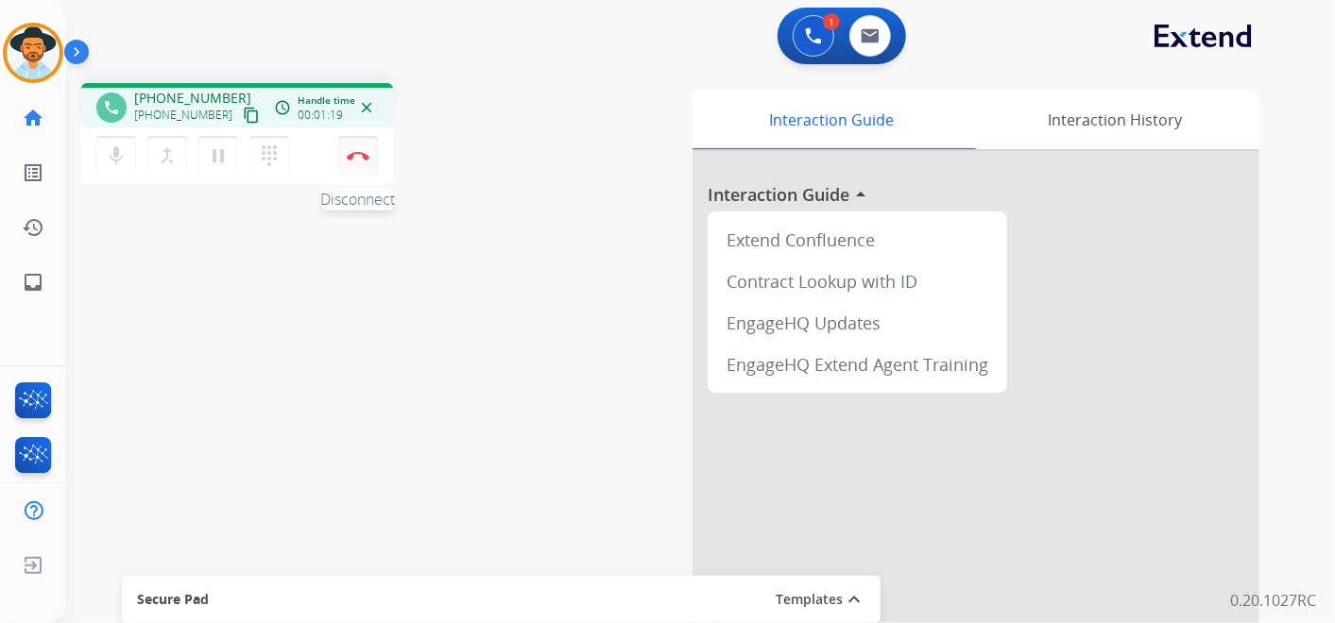
click at [353, 148] on button "Disconnect" at bounding box center [358, 156] width 40 height 40
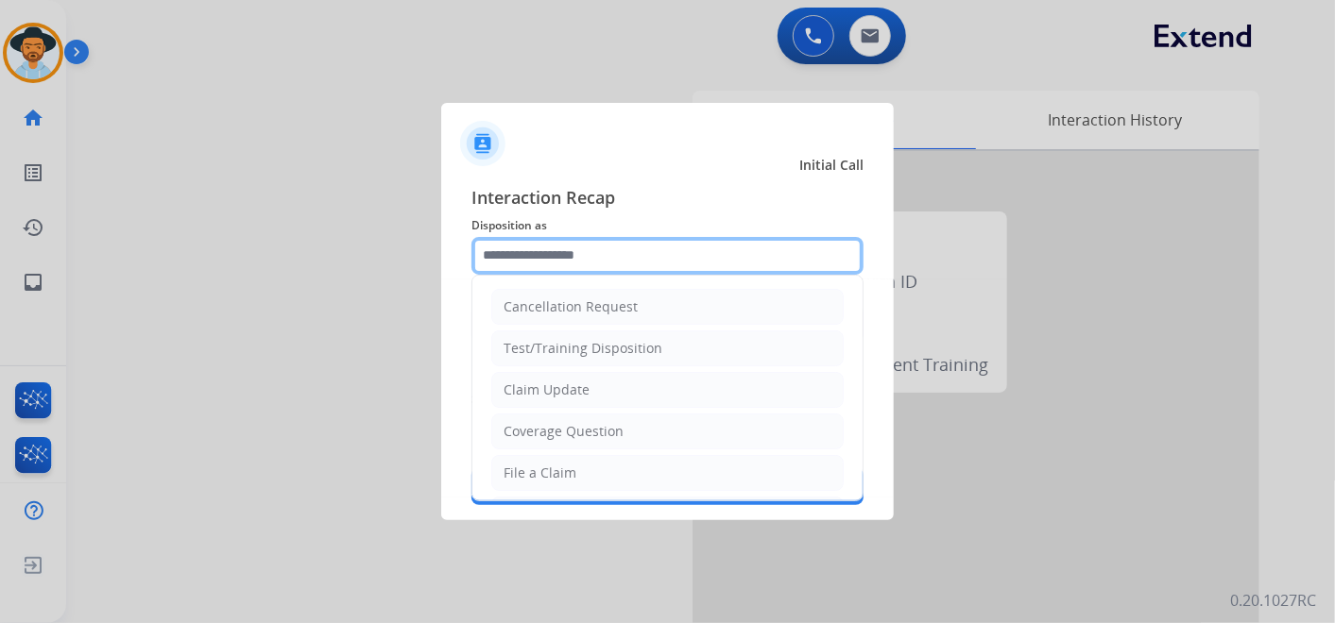
click at [589, 259] on input "text" at bounding box center [667, 256] width 392 height 38
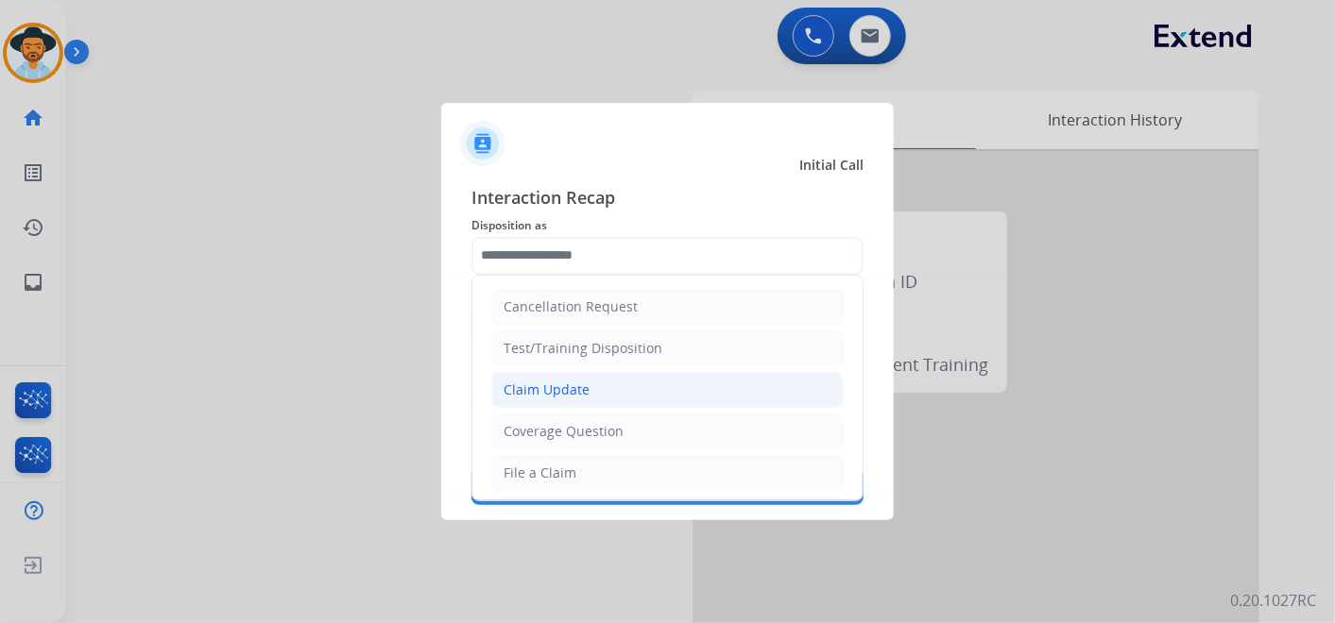
click at [587, 384] on li "Claim Update" at bounding box center [667, 390] width 352 height 36
type input "**********"
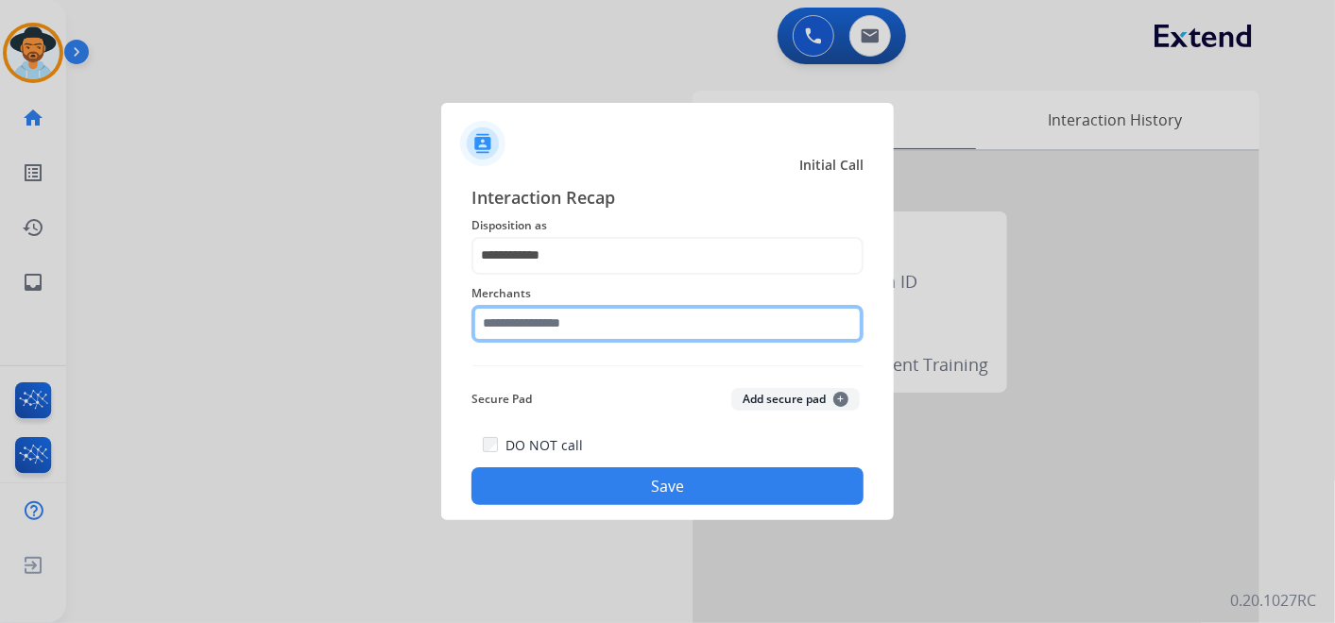
click at [569, 318] on input "text" at bounding box center [667, 324] width 392 height 38
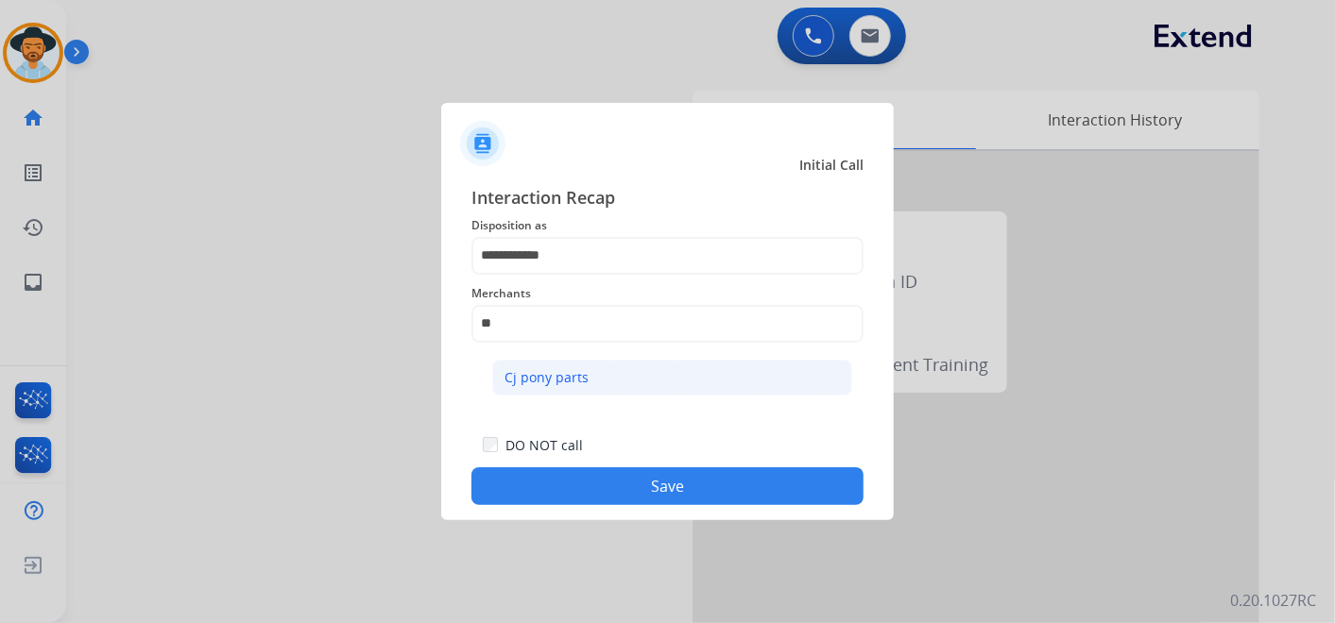
click at [616, 372] on li "Cj pony parts" at bounding box center [672, 378] width 360 height 36
type input "**********"
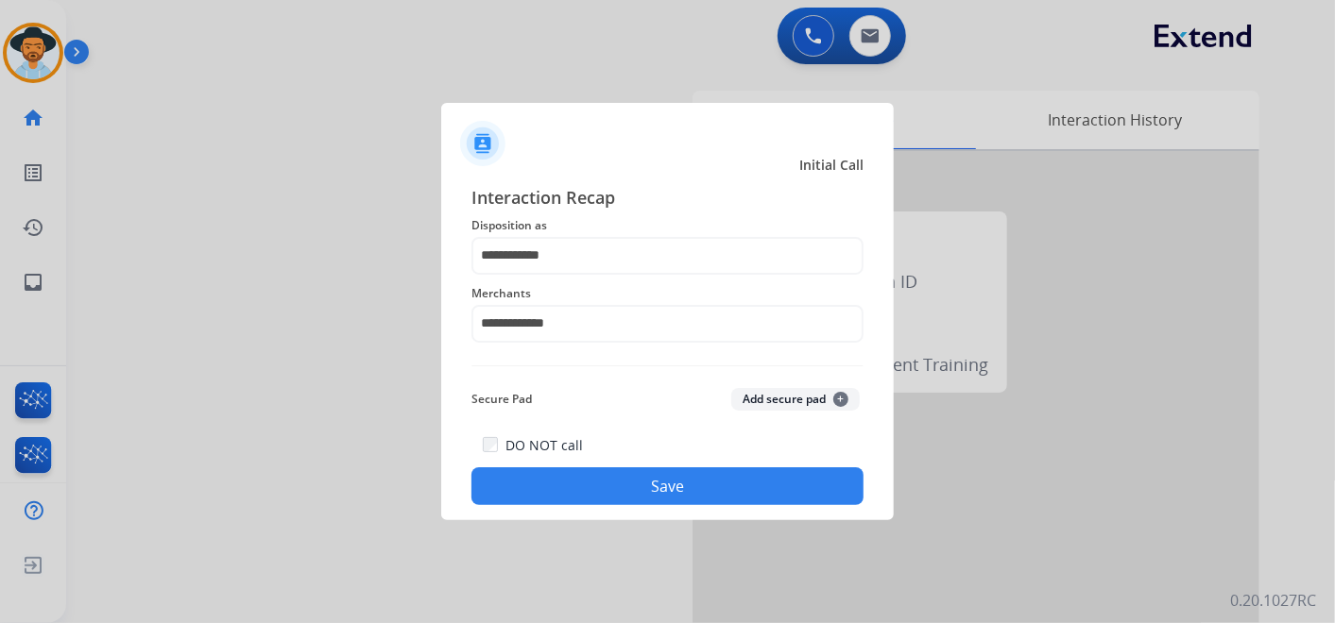
click at [677, 491] on button "Save" at bounding box center [667, 487] width 392 height 38
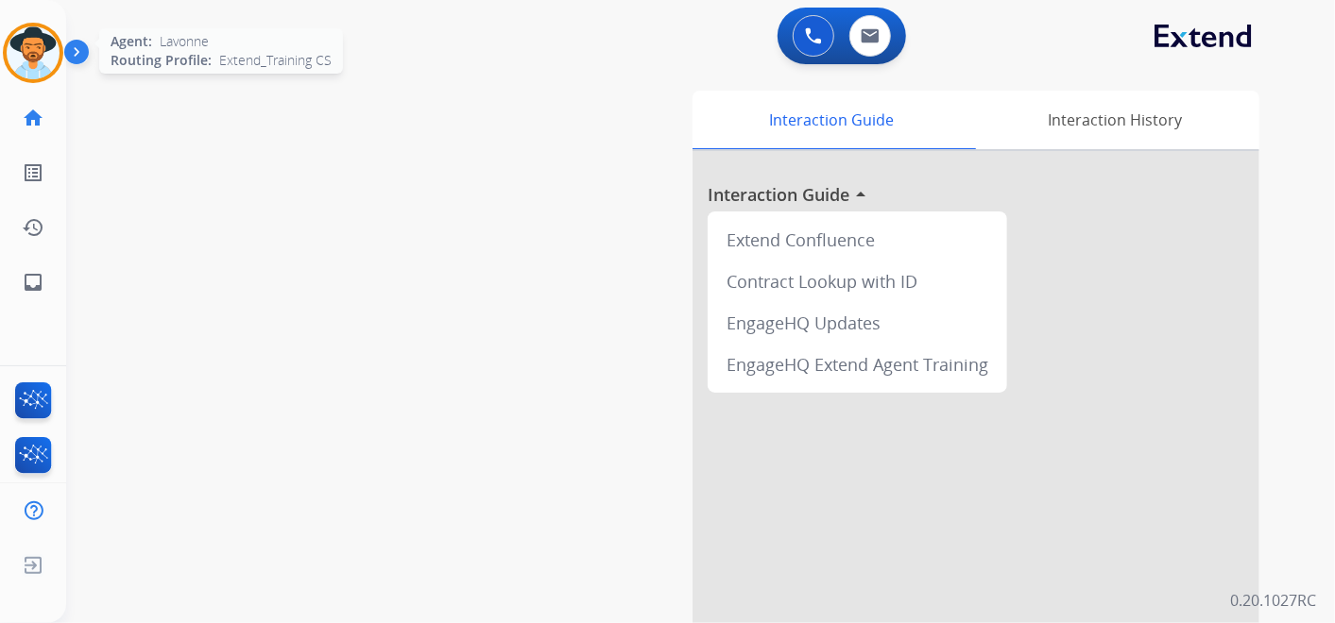
click at [25, 43] on img at bounding box center [33, 52] width 53 height 53
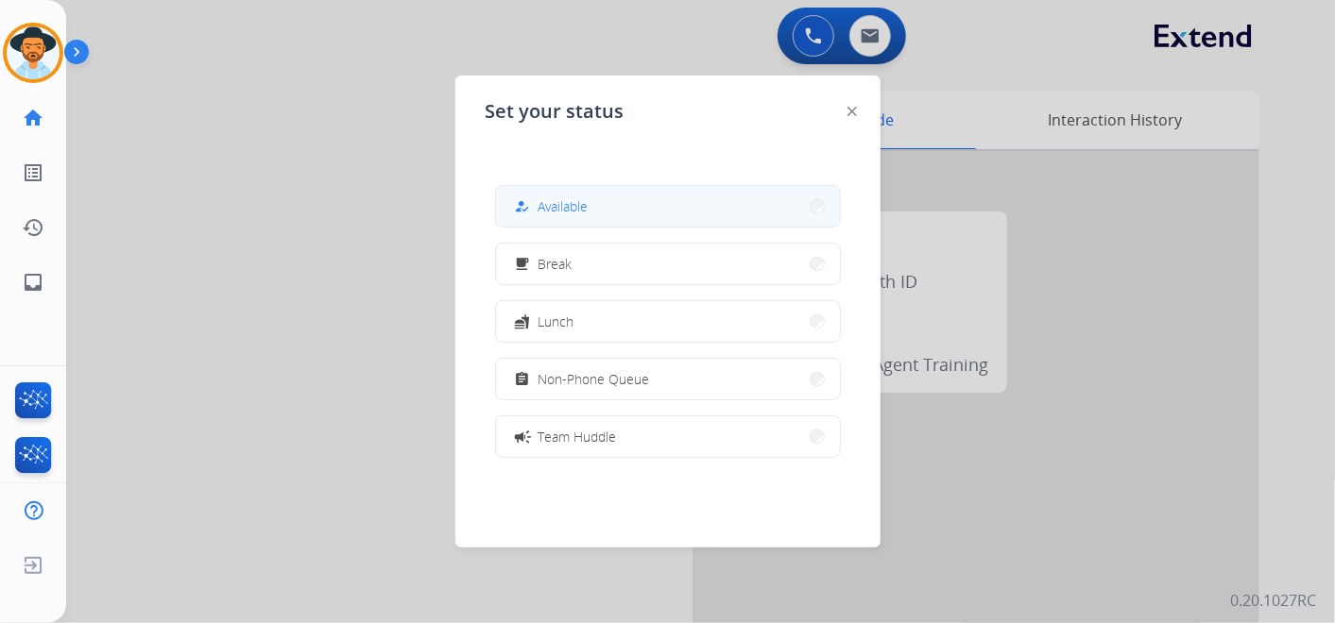
click at [655, 204] on button "how_to_reg Available" at bounding box center [668, 206] width 344 height 41
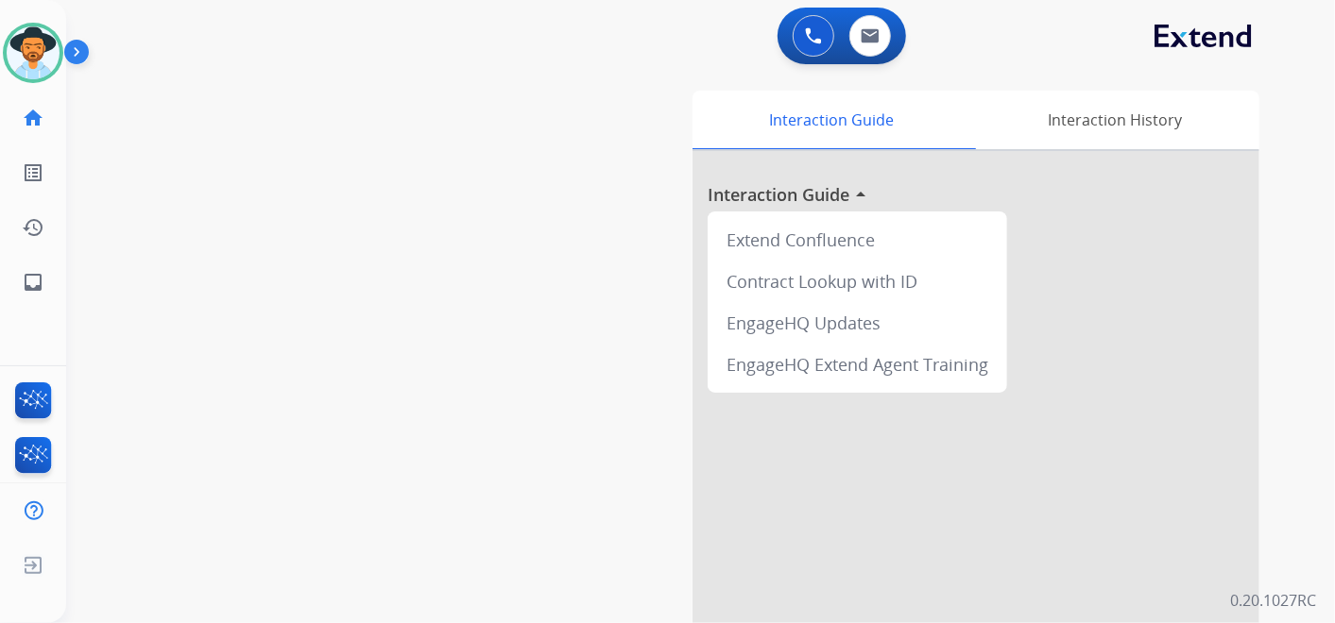
drag, startPoint x: 37, startPoint y: 55, endPoint x: 84, endPoint y: 71, distance: 49.9
click at [36, 54] on img at bounding box center [33, 52] width 53 height 53
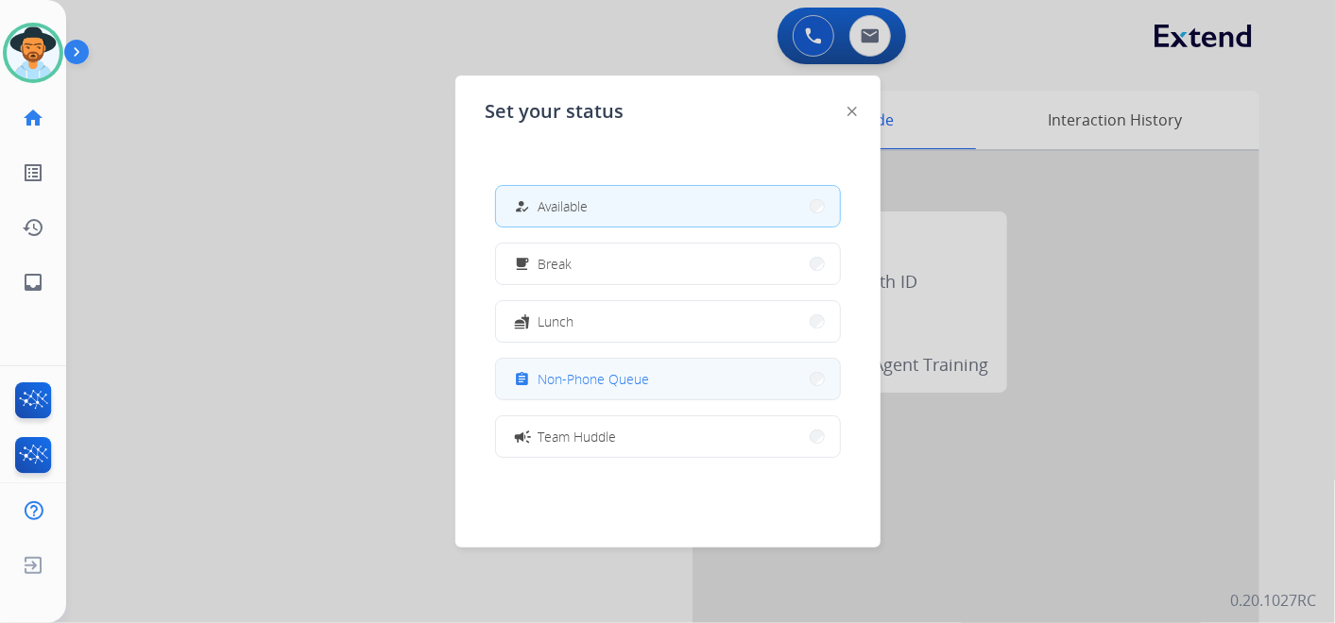
click at [637, 392] on button "assignment Non-Phone Queue" at bounding box center [668, 379] width 344 height 41
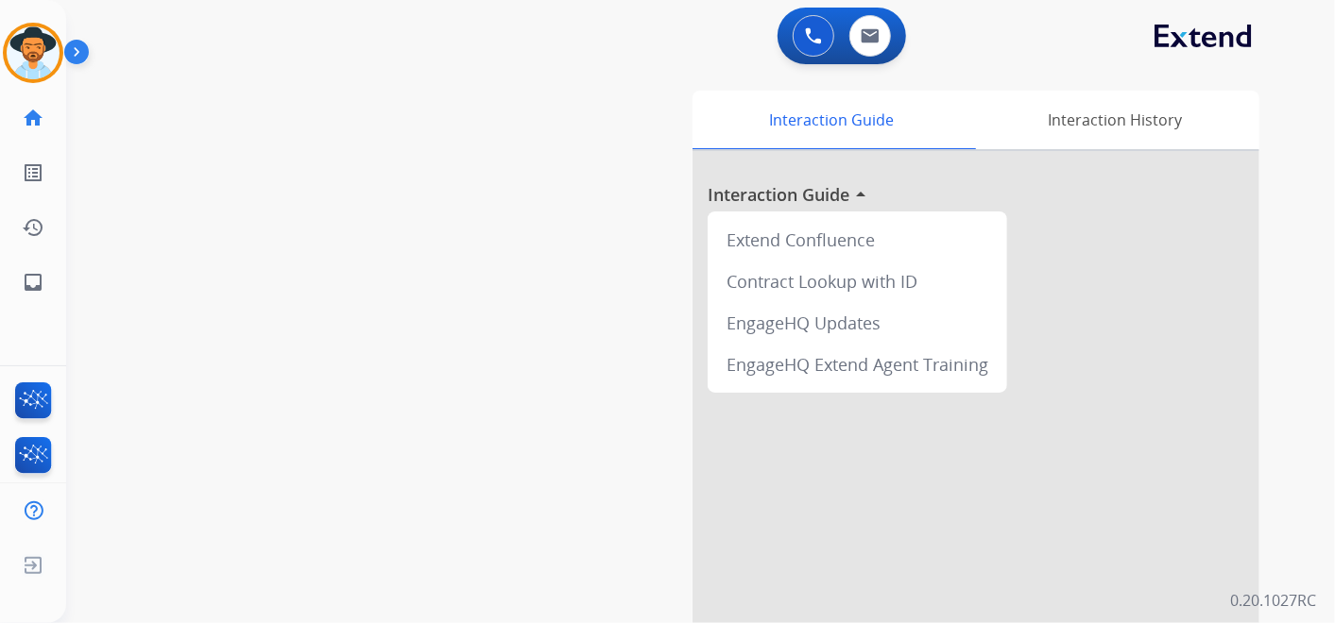
click at [1273, 86] on div "Interaction Guide Interaction History Interaction Guide arrow_drop_up Extend Co…" at bounding box center [926, 469] width 726 height 773
click at [871, 37] on img at bounding box center [869, 35] width 19 height 15
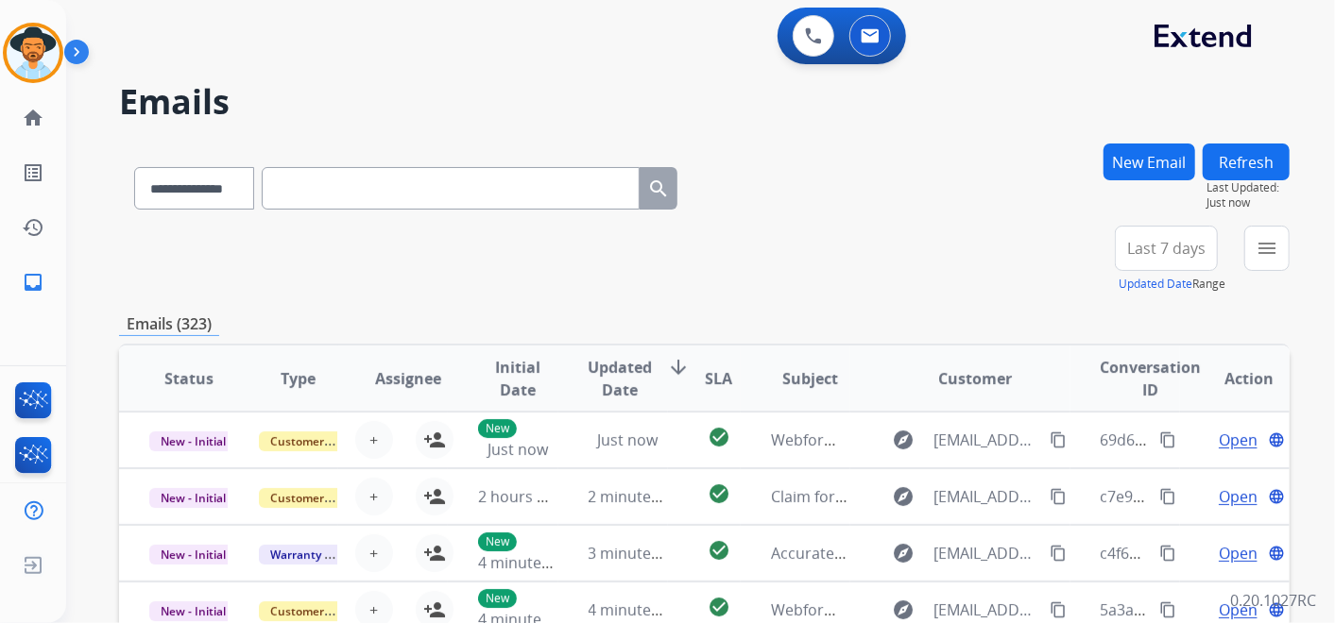
click at [1169, 260] on button "Last 7 days" at bounding box center [1165, 248] width 103 height 45
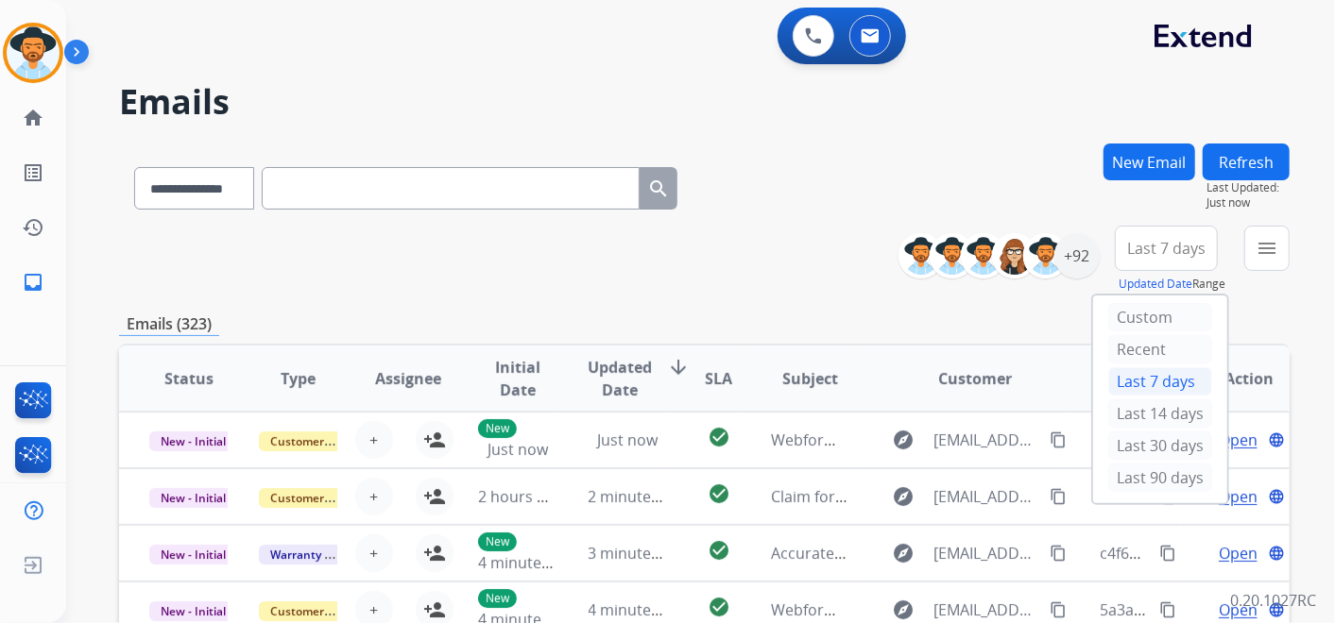
drag, startPoint x: 1148, startPoint y: 479, endPoint x: 1152, endPoint y: 425, distance: 54.0
click at [1148, 477] on div "Last 90 days" at bounding box center [1160, 478] width 104 height 28
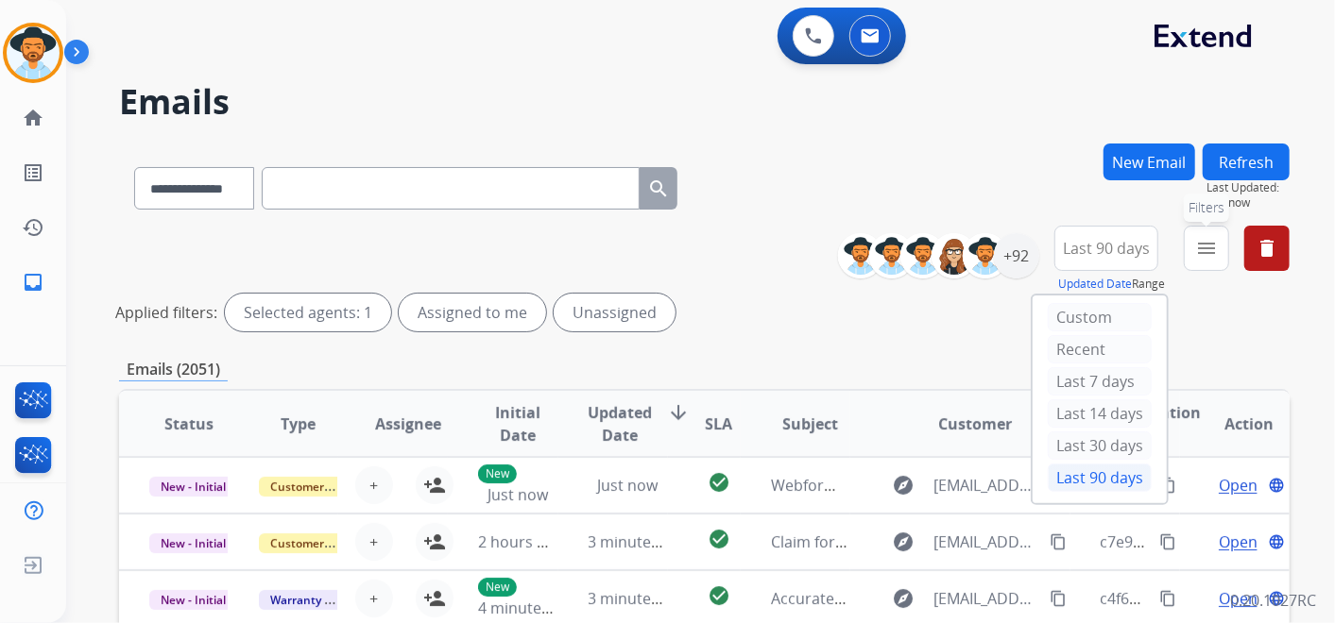
click at [1217, 237] on button "menu Filters" at bounding box center [1205, 248] width 45 height 45
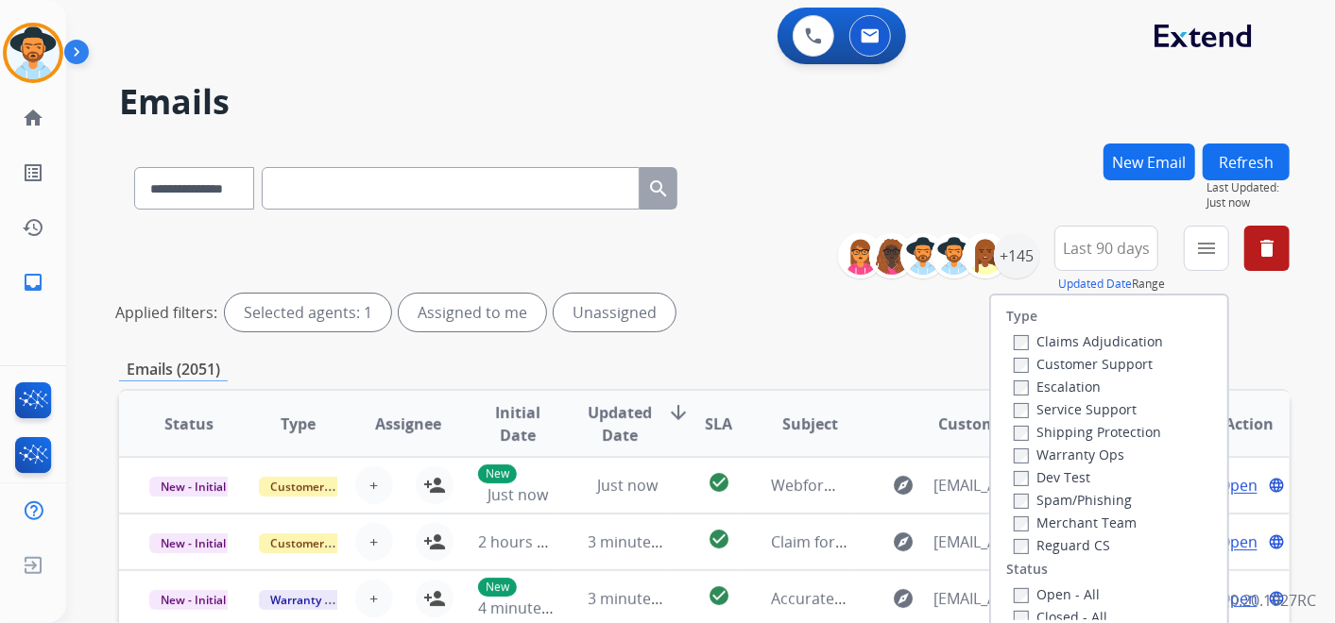
click at [1020, 361] on label "Customer Support" at bounding box center [1082, 364] width 139 height 18
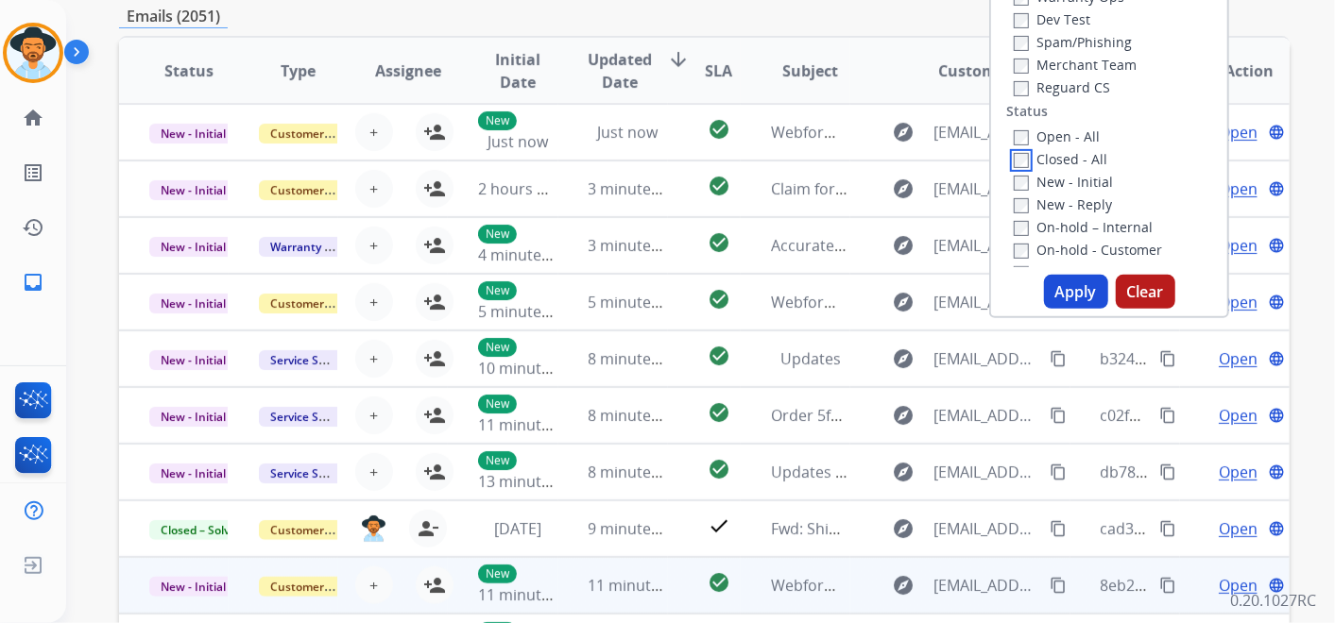
scroll to position [419, 0]
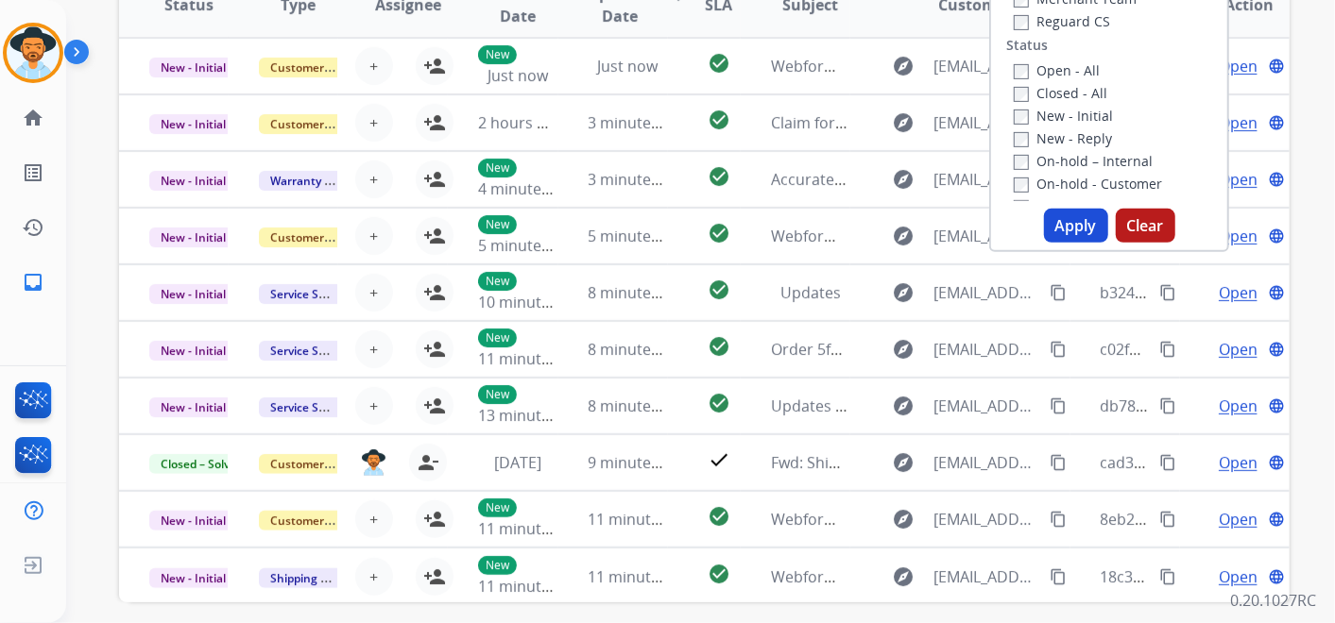
click at [1070, 228] on button "Apply" at bounding box center [1076, 226] width 64 height 34
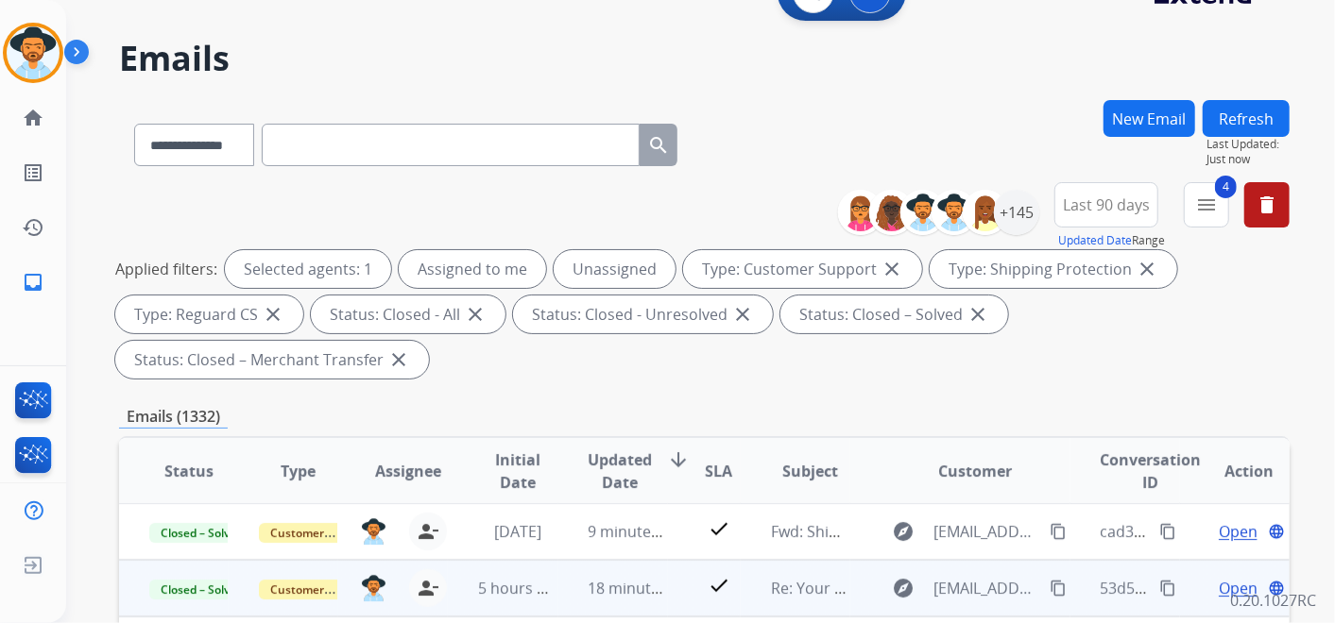
scroll to position [105, 0]
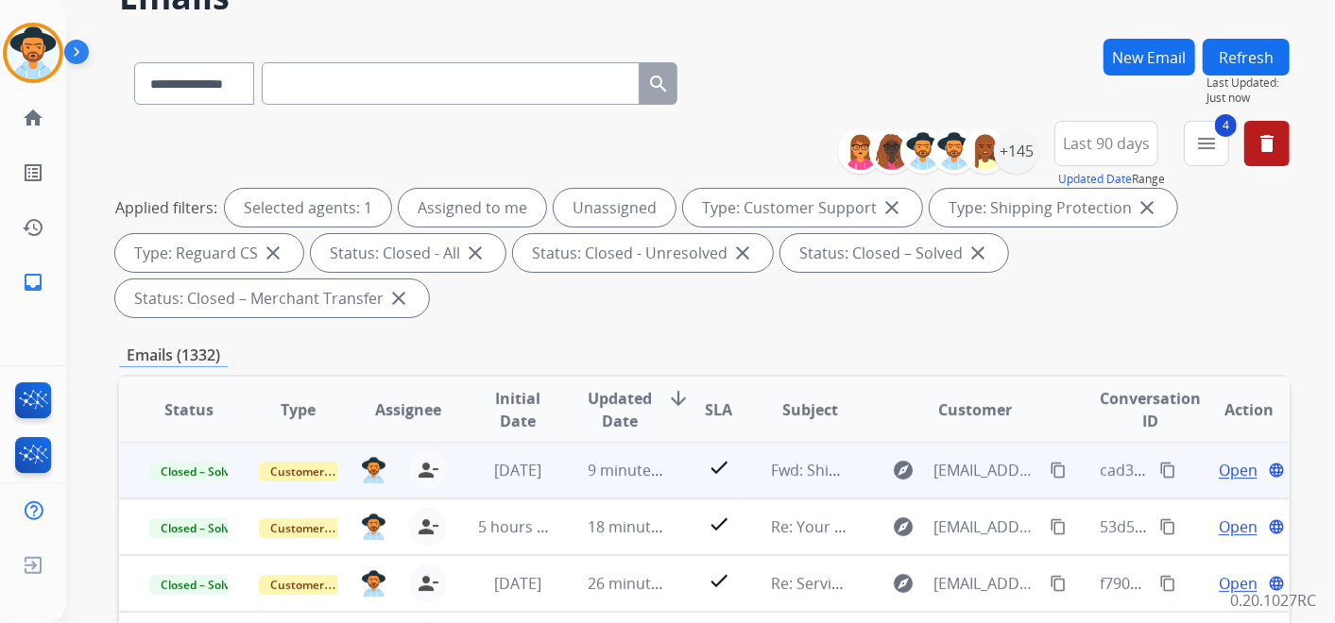
click at [1049, 467] on mat-icon "content_copy" at bounding box center [1057, 470] width 17 height 17
click at [1159, 462] on mat-icon "content_copy" at bounding box center [1167, 470] width 17 height 17
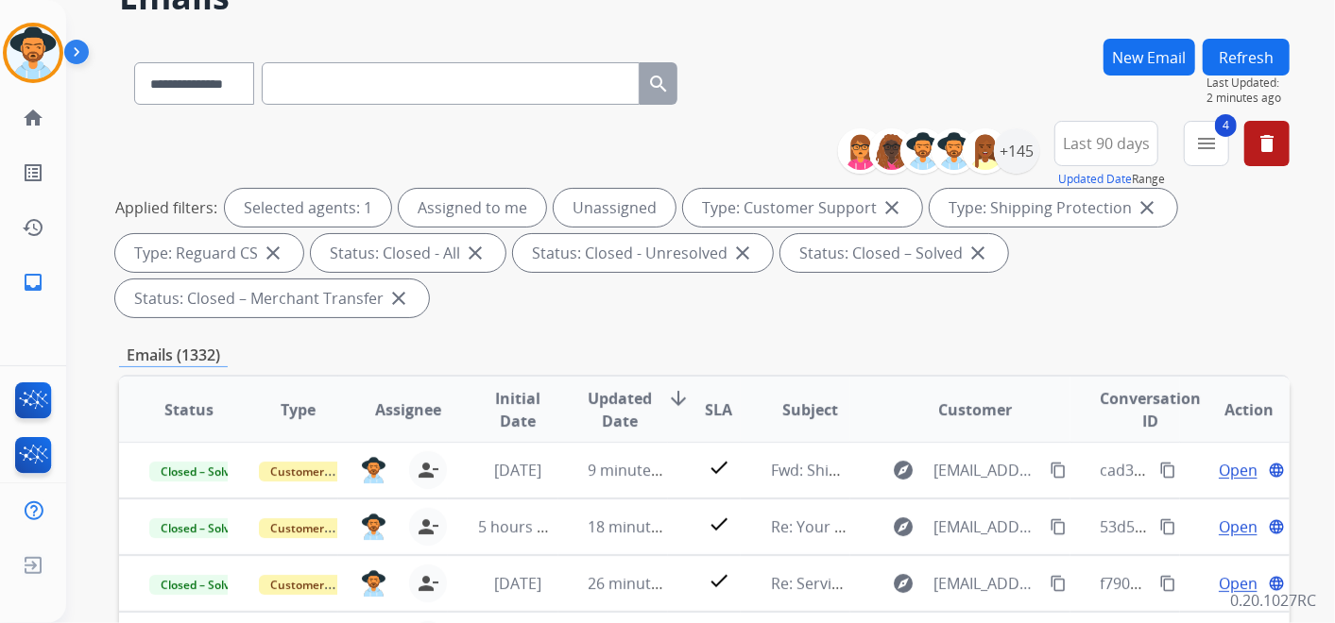
click at [1139, 54] on button "New Email" at bounding box center [1149, 57] width 92 height 37
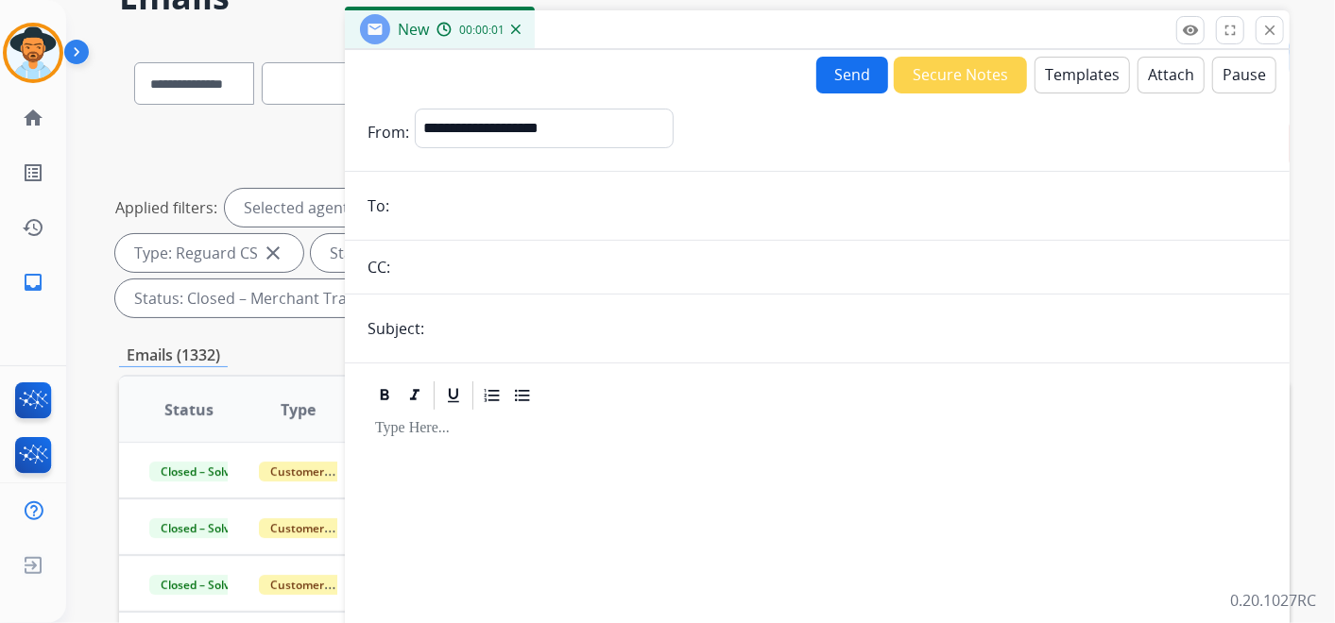
click at [1067, 62] on button "Templates" at bounding box center [1081, 75] width 95 height 37
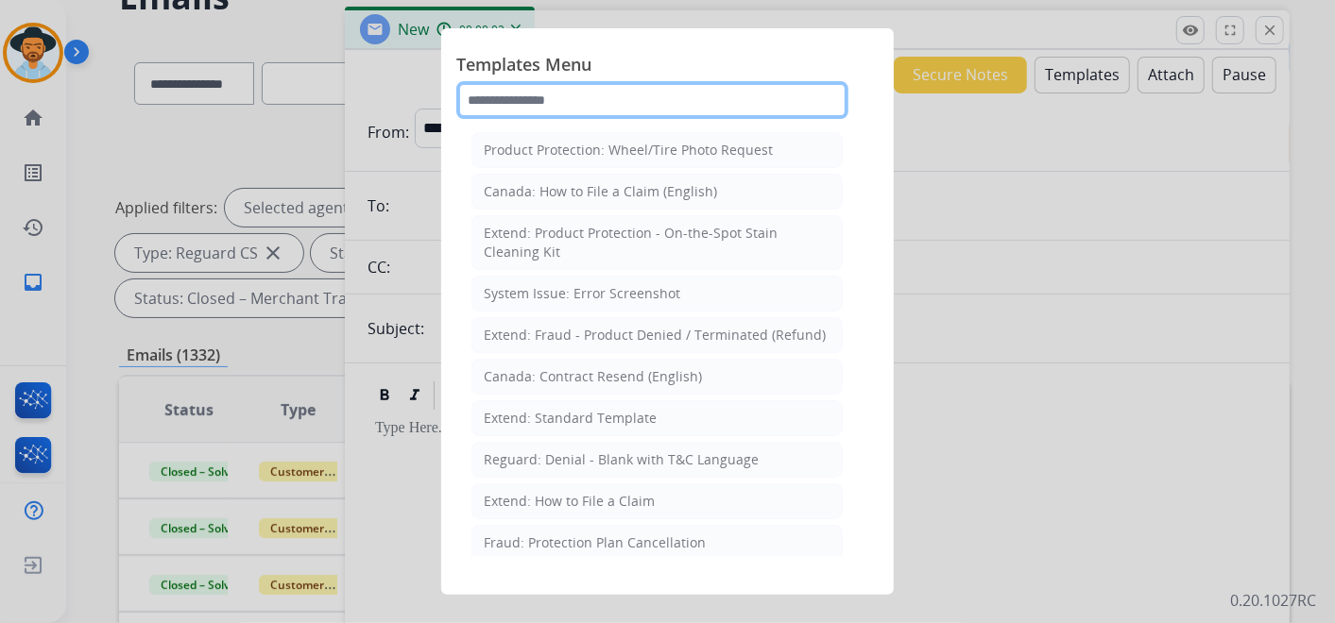
click at [585, 101] on input "text" at bounding box center [652, 100] width 392 height 38
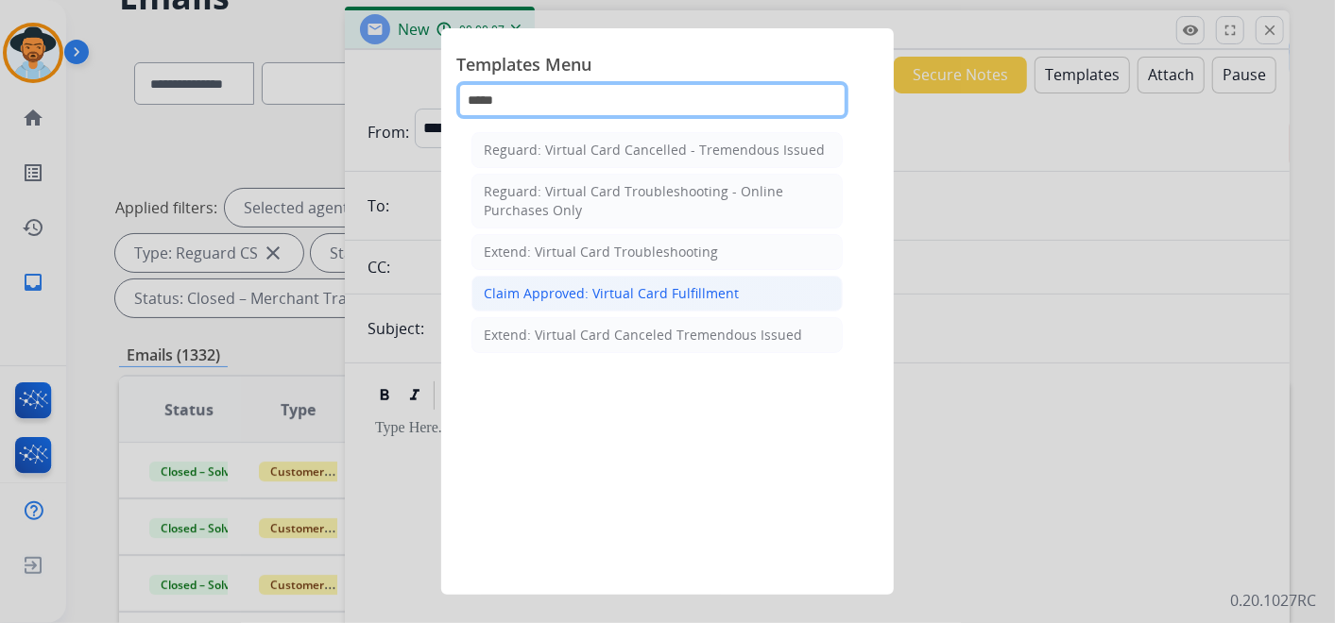
type input "*****"
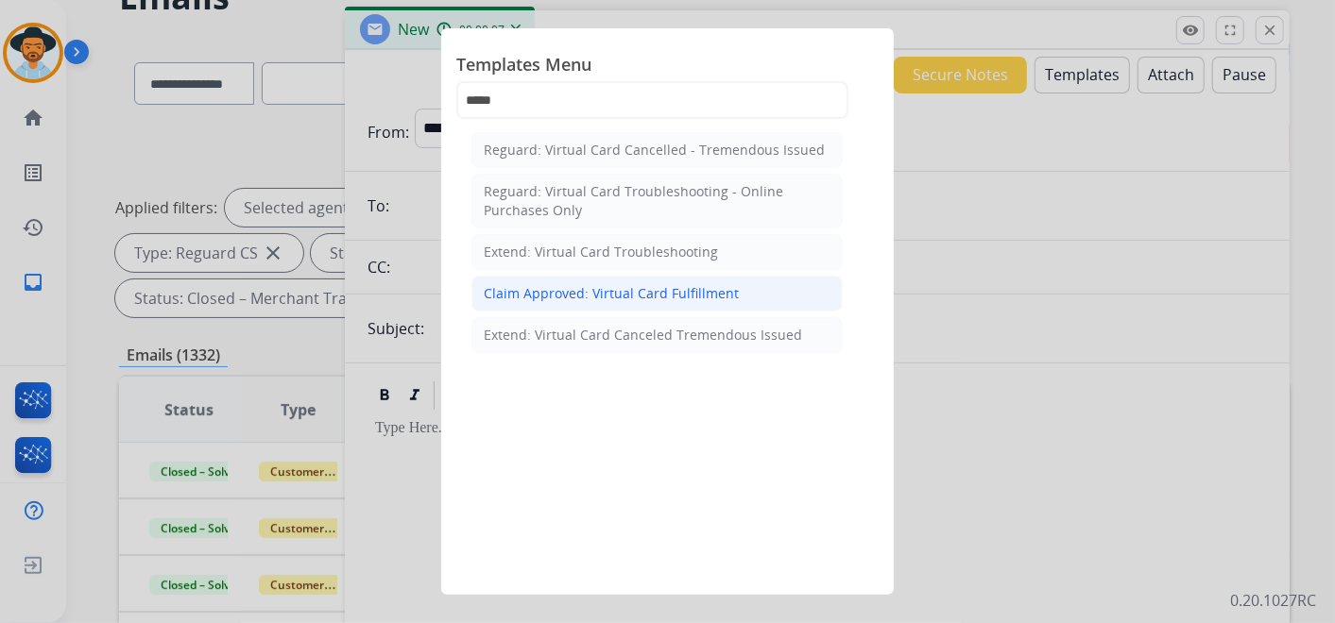
click at [638, 291] on div "Claim Approved: Virtual Card Fulfillment" at bounding box center [611, 293] width 255 height 19
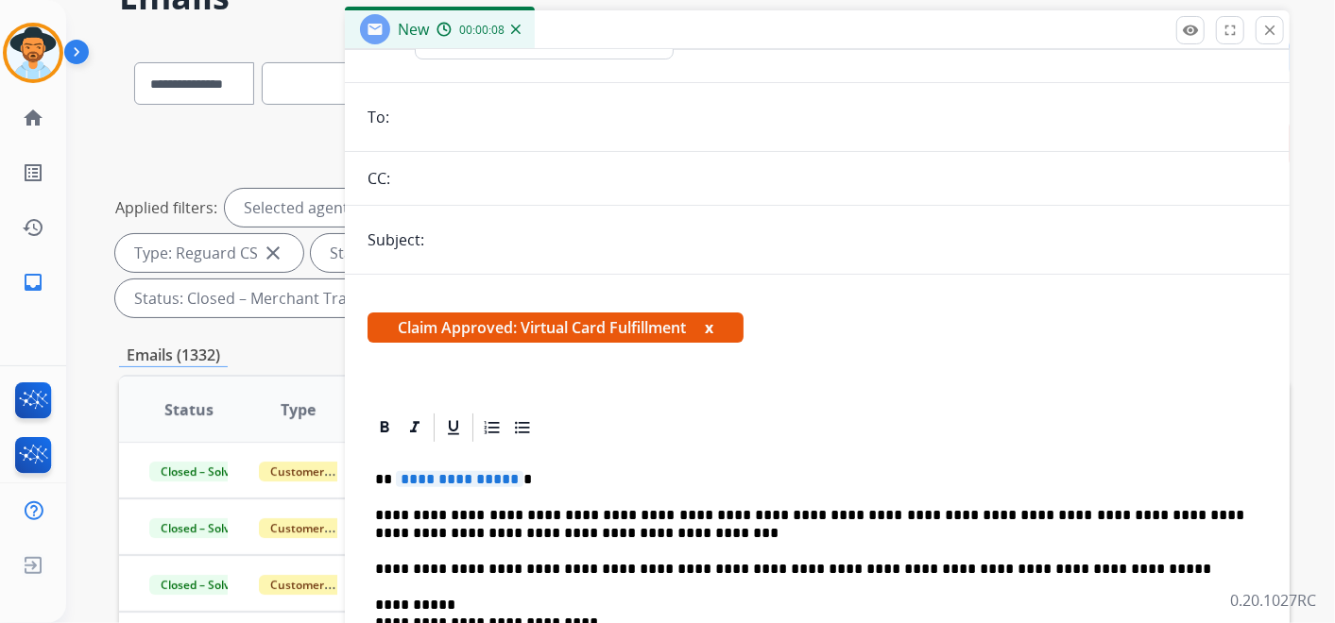
scroll to position [223, 0]
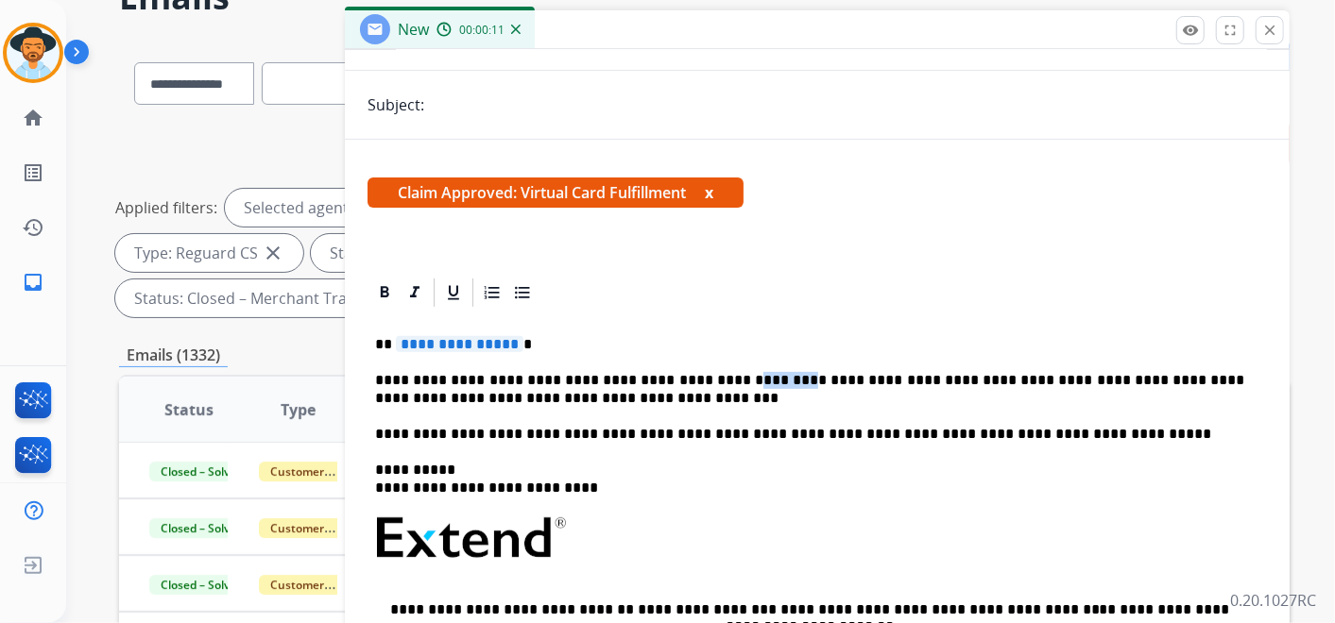
drag, startPoint x: 739, startPoint y: 378, endPoint x: 701, endPoint y: 382, distance: 38.0
click at [701, 382] on p "**********" at bounding box center [809, 389] width 869 height 35
click at [453, 348] on span "**********" at bounding box center [460, 344] width 128 height 16
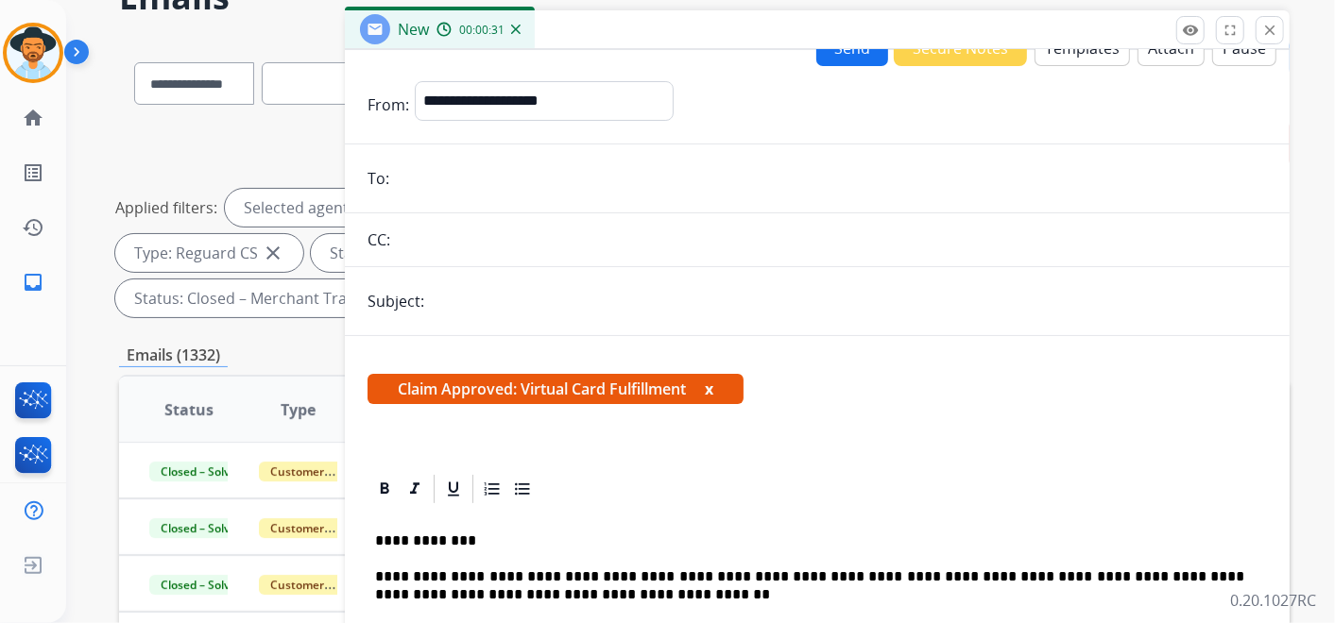
scroll to position [0, 0]
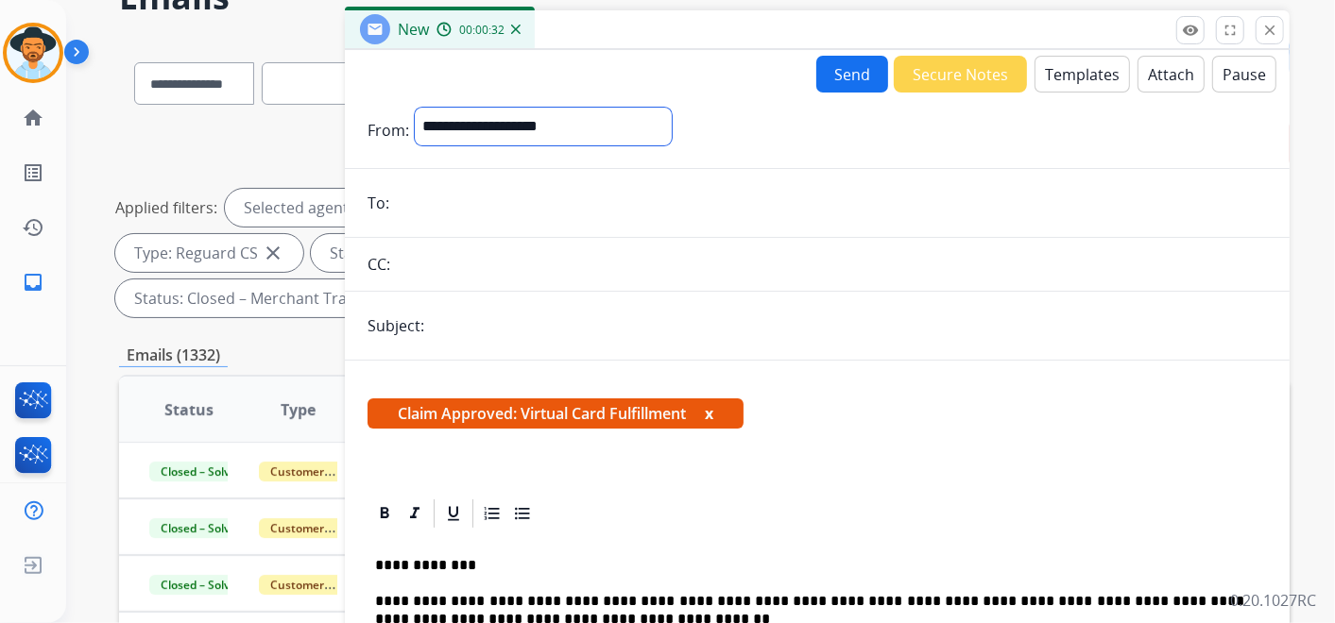
click at [600, 129] on select "**********" at bounding box center [543, 127] width 257 height 38
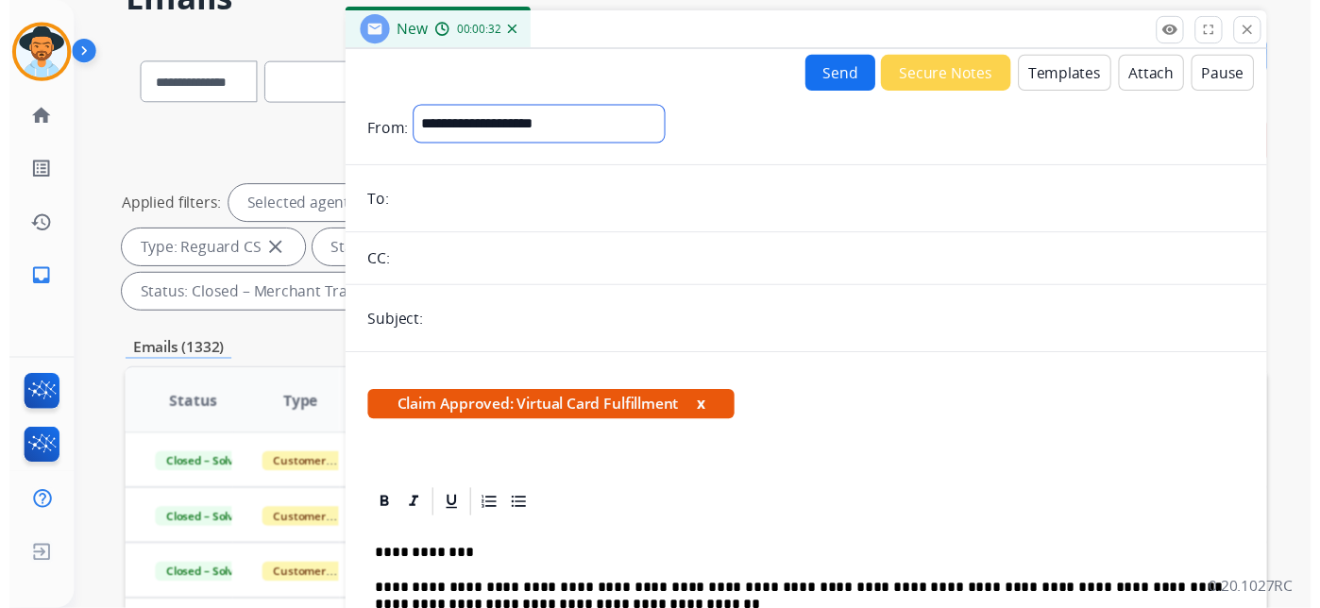
scroll to position [103, 0]
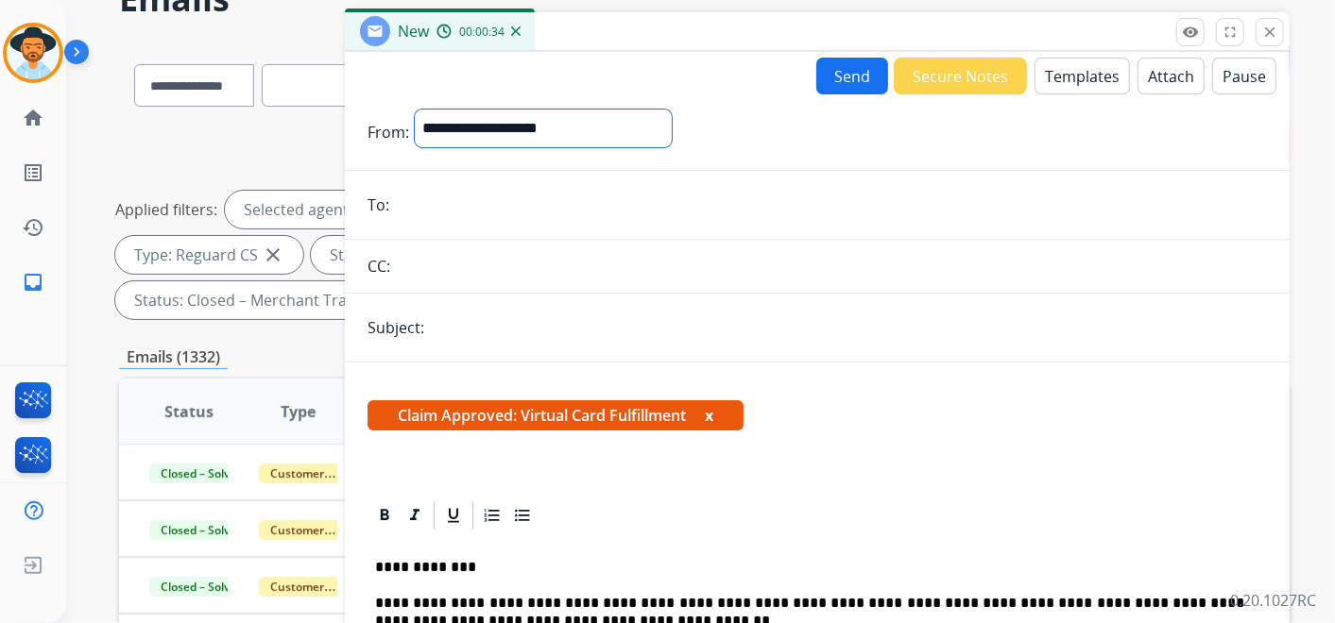
select select "**********"
click at [415, 110] on select "**********" at bounding box center [543, 129] width 257 height 38
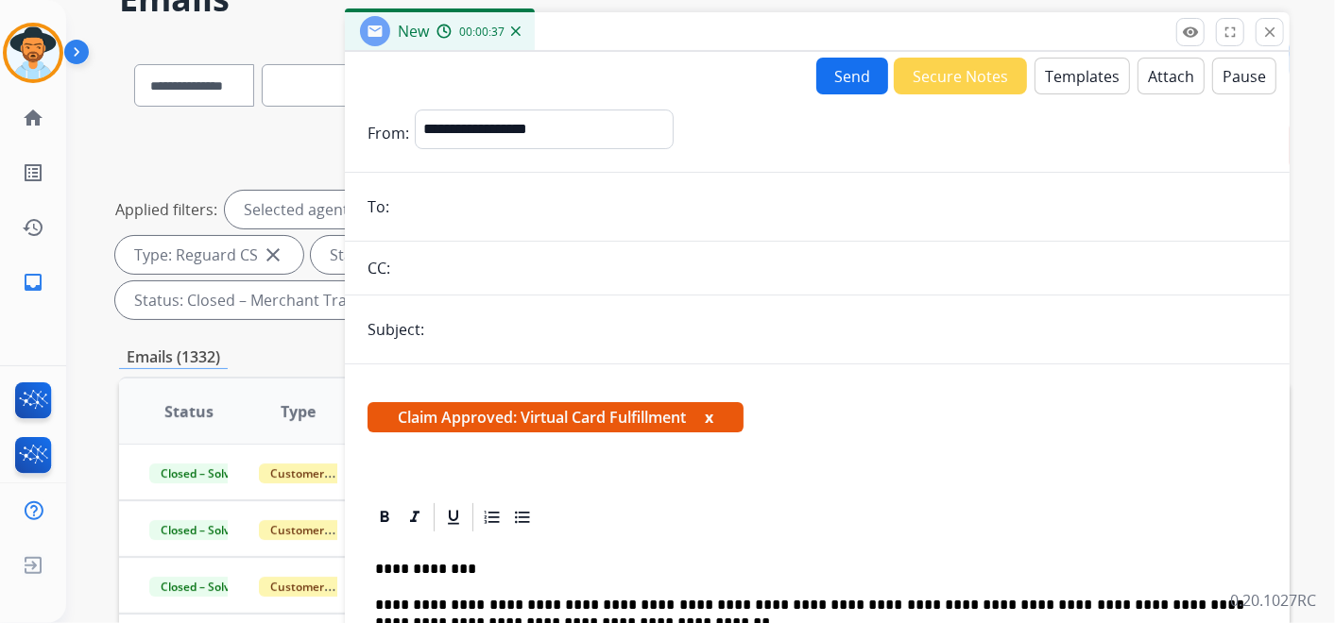
click at [505, 199] on input "email" at bounding box center [831, 207] width 872 height 38
paste input "**********"
type input "**********"
click at [482, 337] on input "text" at bounding box center [848, 330] width 837 height 38
type input "**********"
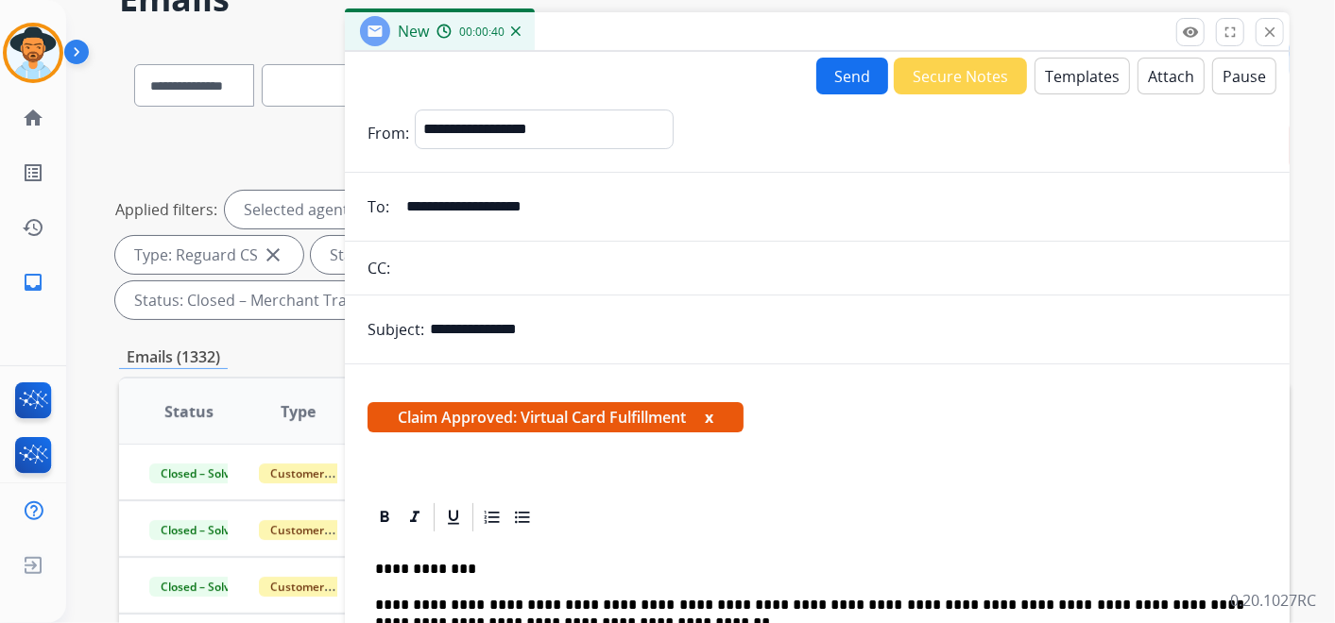
drag, startPoint x: 953, startPoint y: 514, endPoint x: 954, endPoint y: 493, distance: 20.8
click at [954, 505] on div at bounding box center [816, 518] width 899 height 34
click at [837, 66] on button "Send" at bounding box center [852, 76] width 72 height 37
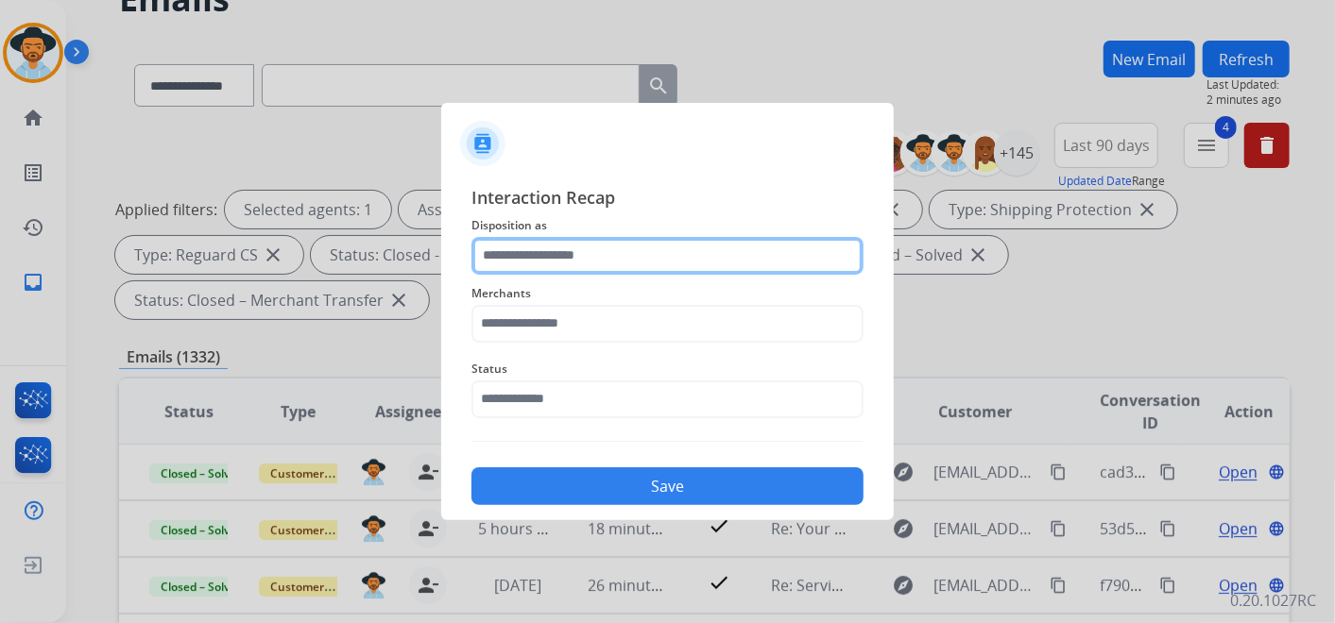
click at [641, 256] on input "text" at bounding box center [667, 256] width 392 height 38
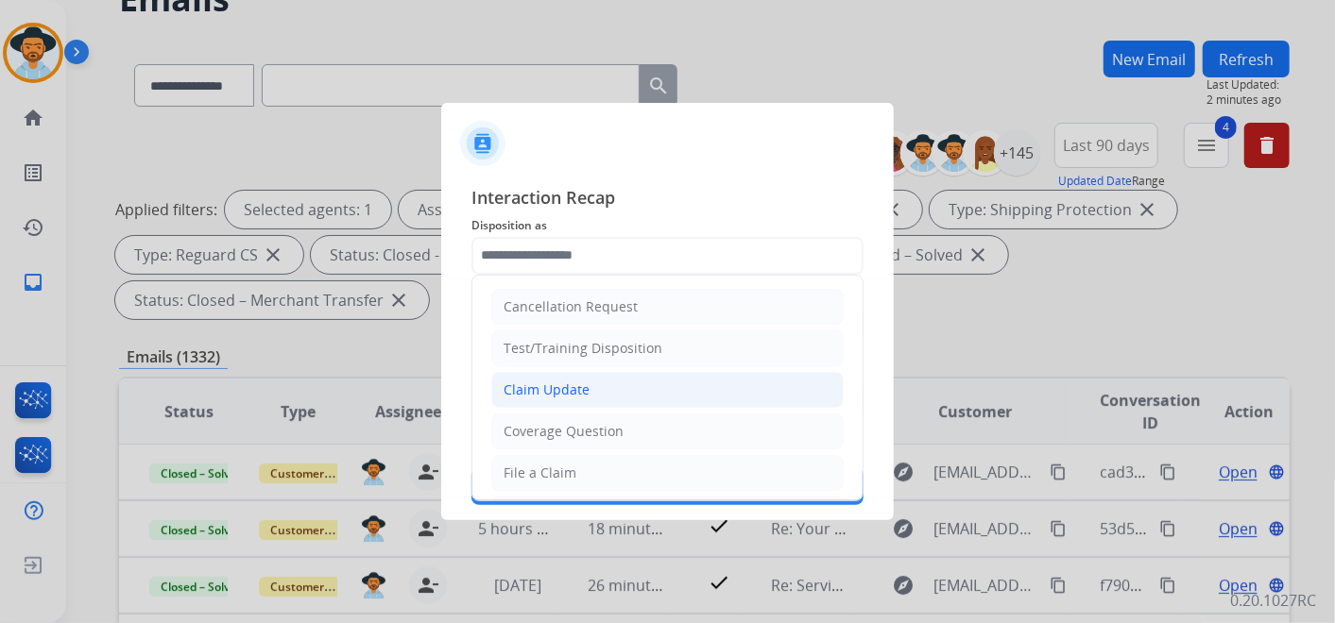
click at [623, 401] on li "Claim Update" at bounding box center [667, 390] width 352 height 36
type input "**********"
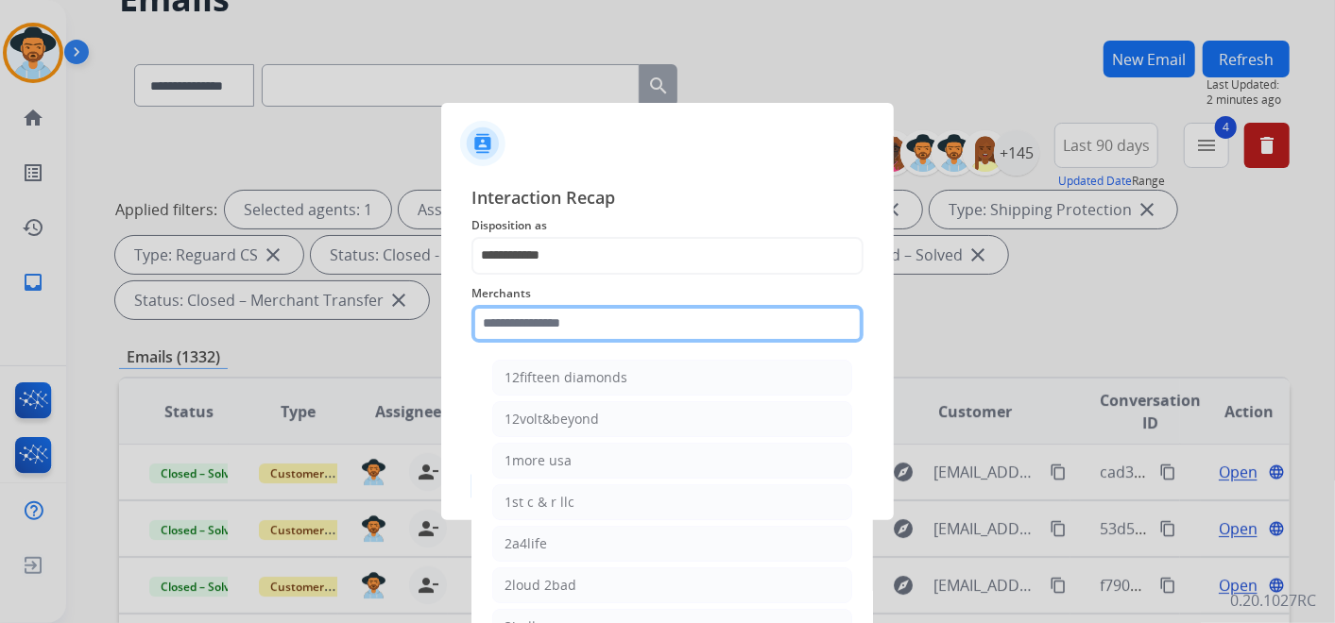
click at [621, 331] on input "text" at bounding box center [667, 324] width 392 height 38
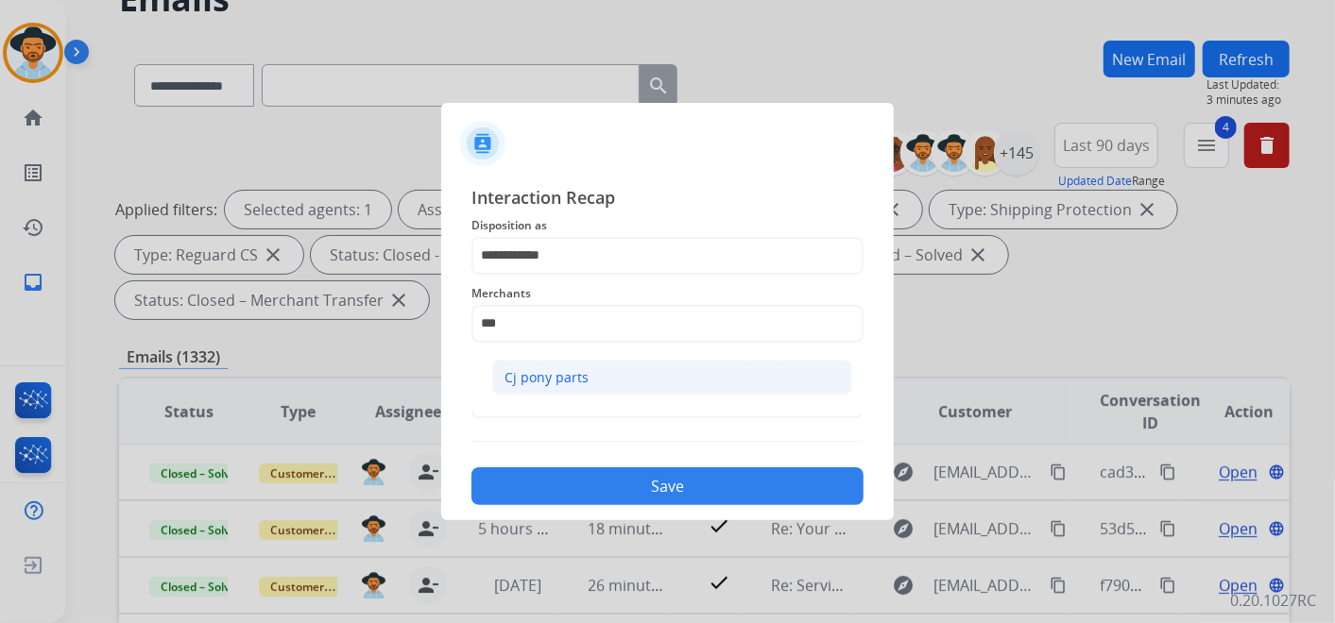
click at [633, 387] on li "Cj pony parts" at bounding box center [672, 378] width 360 height 36
type input "**********"
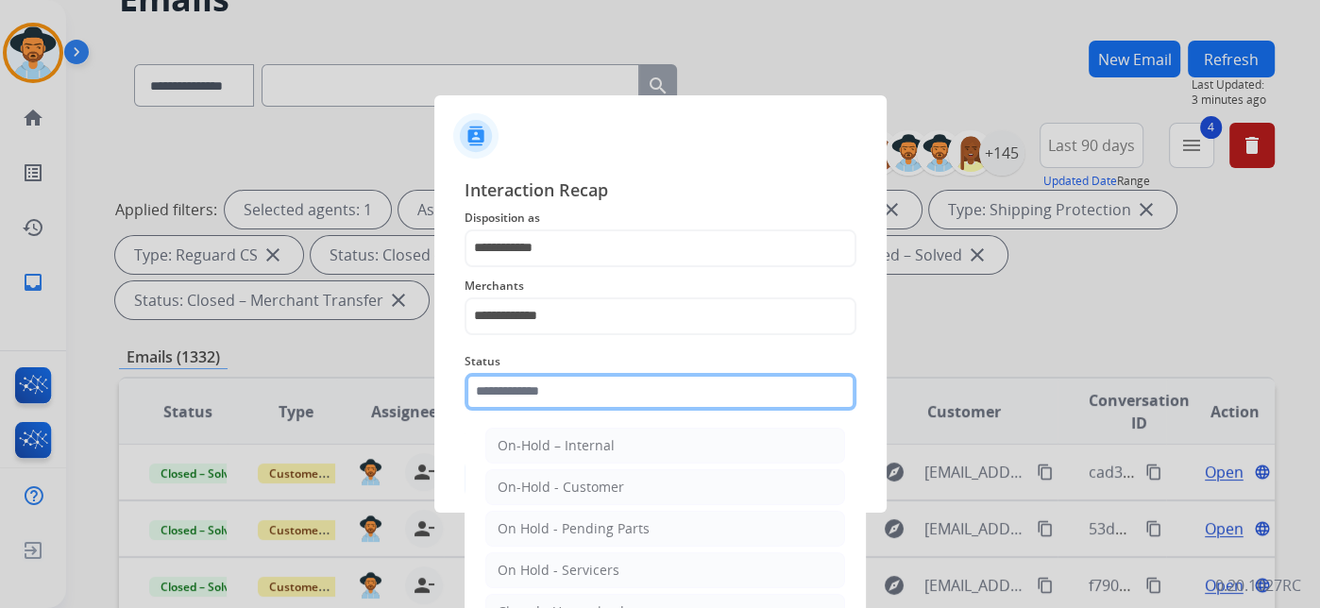
click at [587, 398] on input "text" at bounding box center [661, 392] width 392 height 38
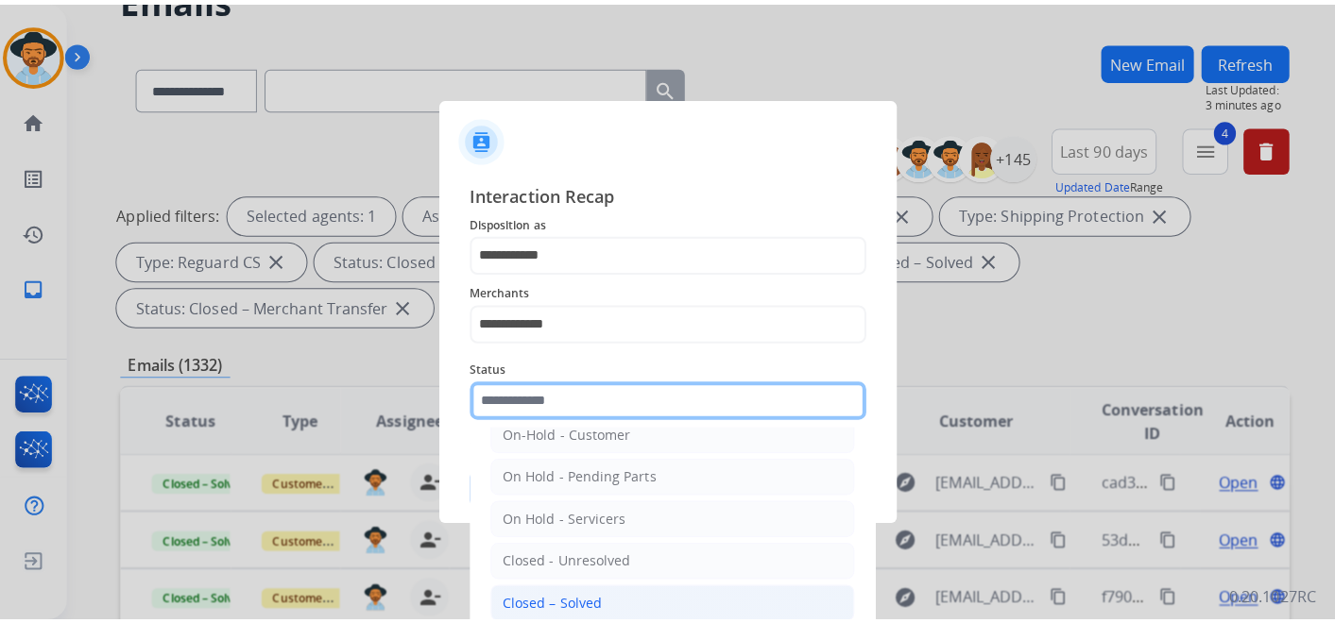
scroll to position [108, 0]
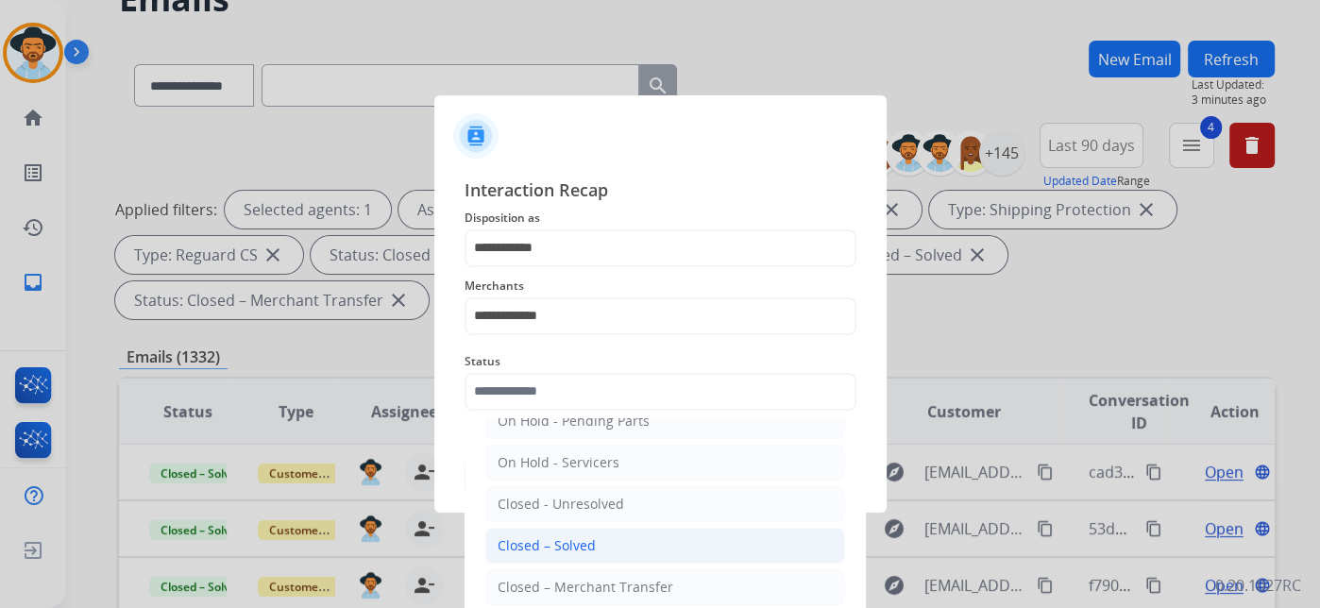
click at [615, 547] on li "Closed – Solved" at bounding box center [665, 546] width 360 height 36
type input "**********"
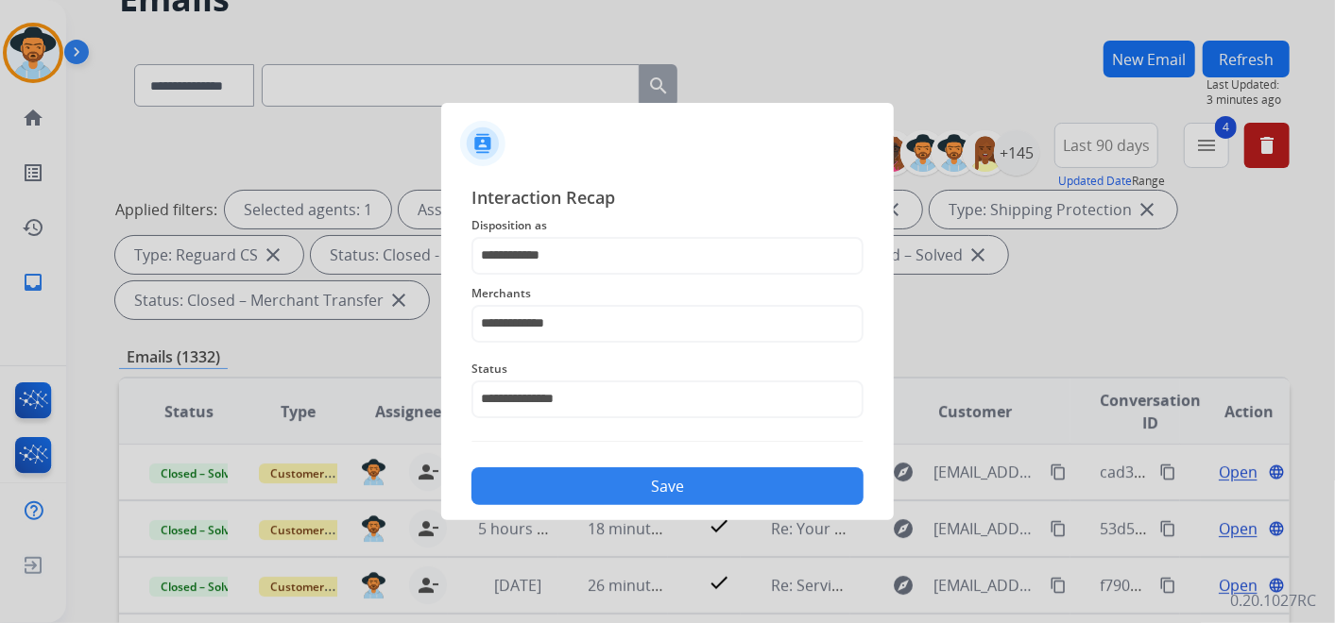
click at [643, 487] on button "Save" at bounding box center [667, 487] width 392 height 38
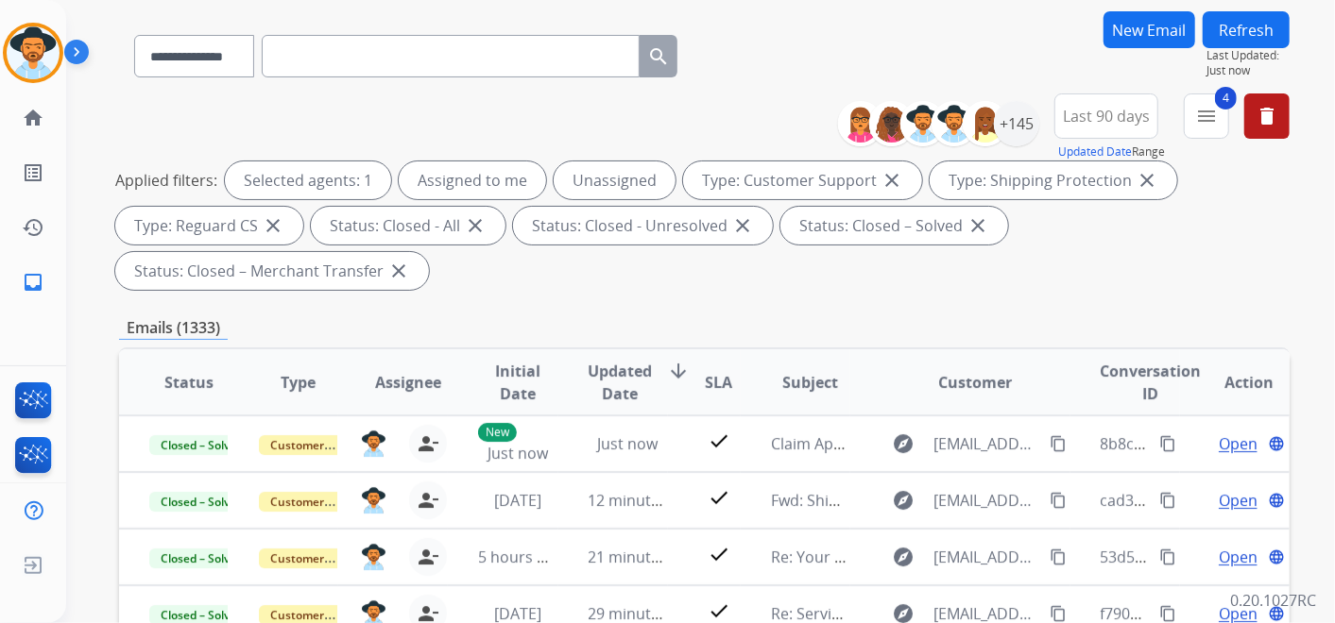
scroll to position [61, 0]
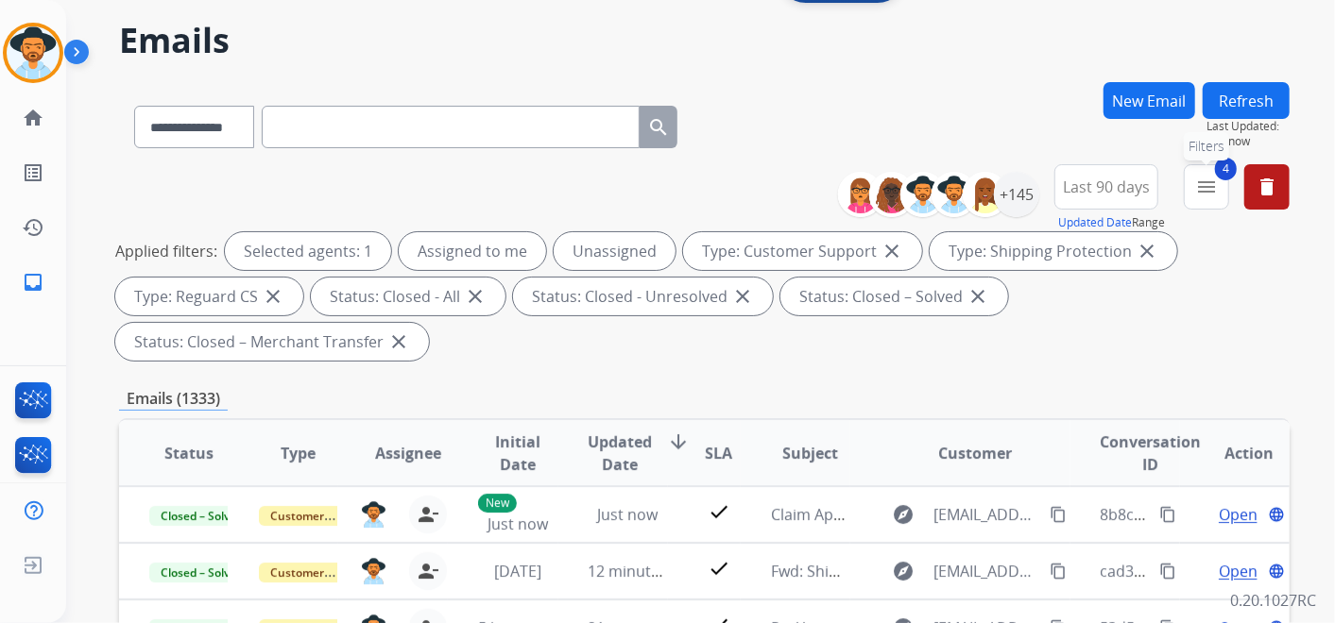
click at [1213, 182] on mat-icon "menu" at bounding box center [1206, 187] width 23 height 23
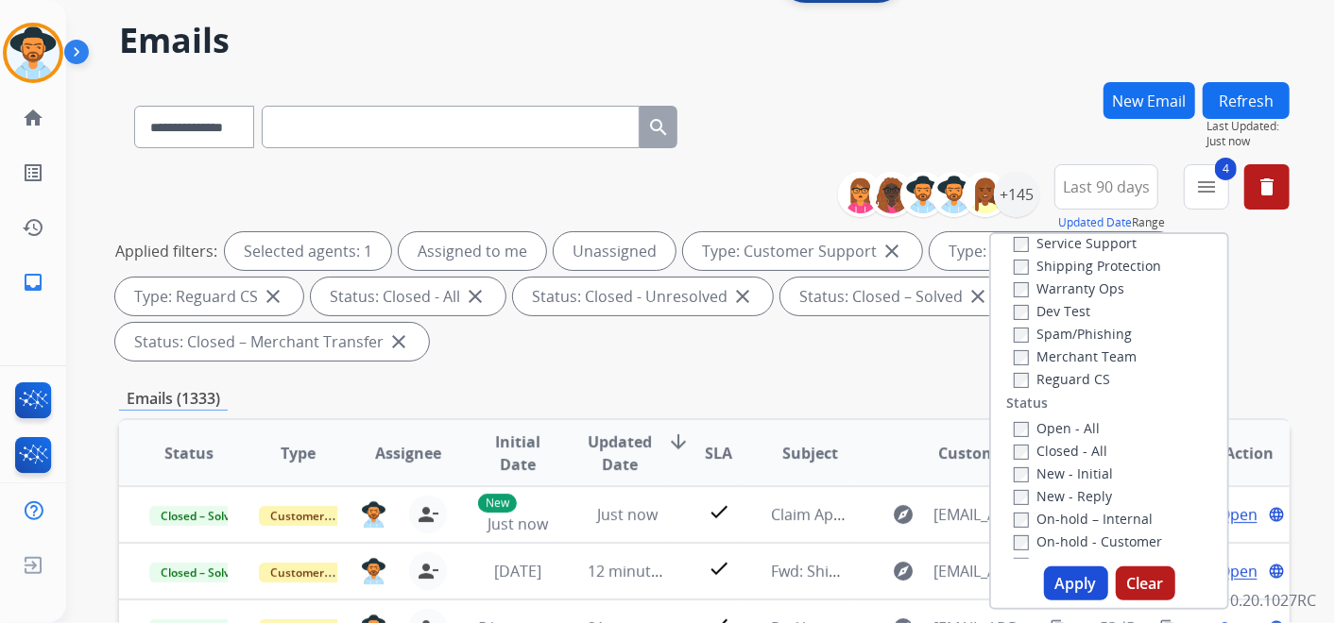
click at [836, 368] on div "**********" at bounding box center [704, 615] width 1170 height 1067
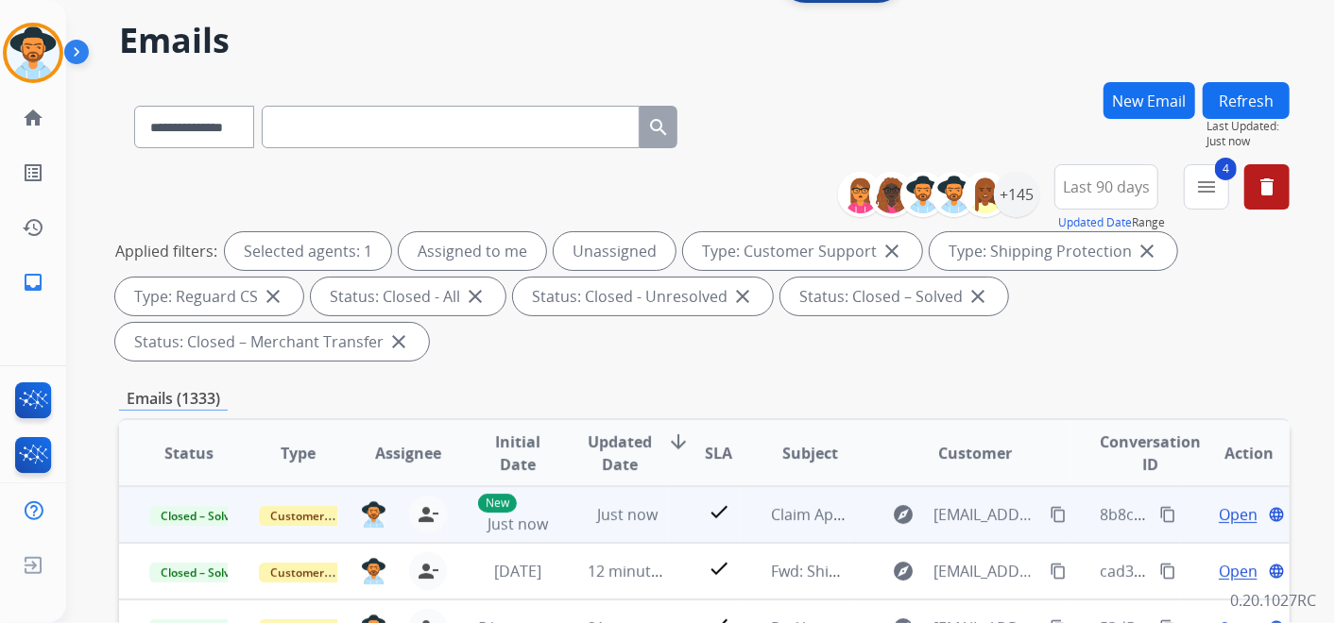
drag, startPoint x: 1153, startPoint y: 512, endPoint x: 1134, endPoint y: 510, distance: 19.0
click at [1159, 510] on mat-icon "content_copy" at bounding box center [1167, 514] width 17 height 17
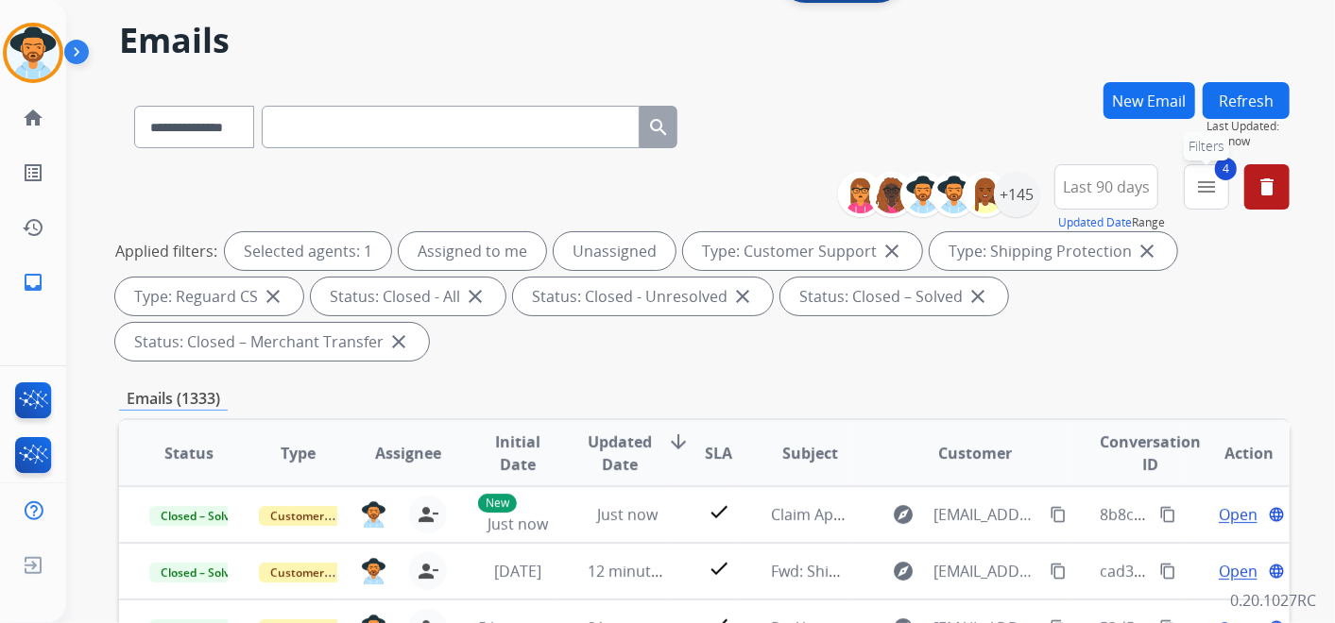
click at [1204, 192] on mat-icon "menu" at bounding box center [1206, 187] width 23 height 23
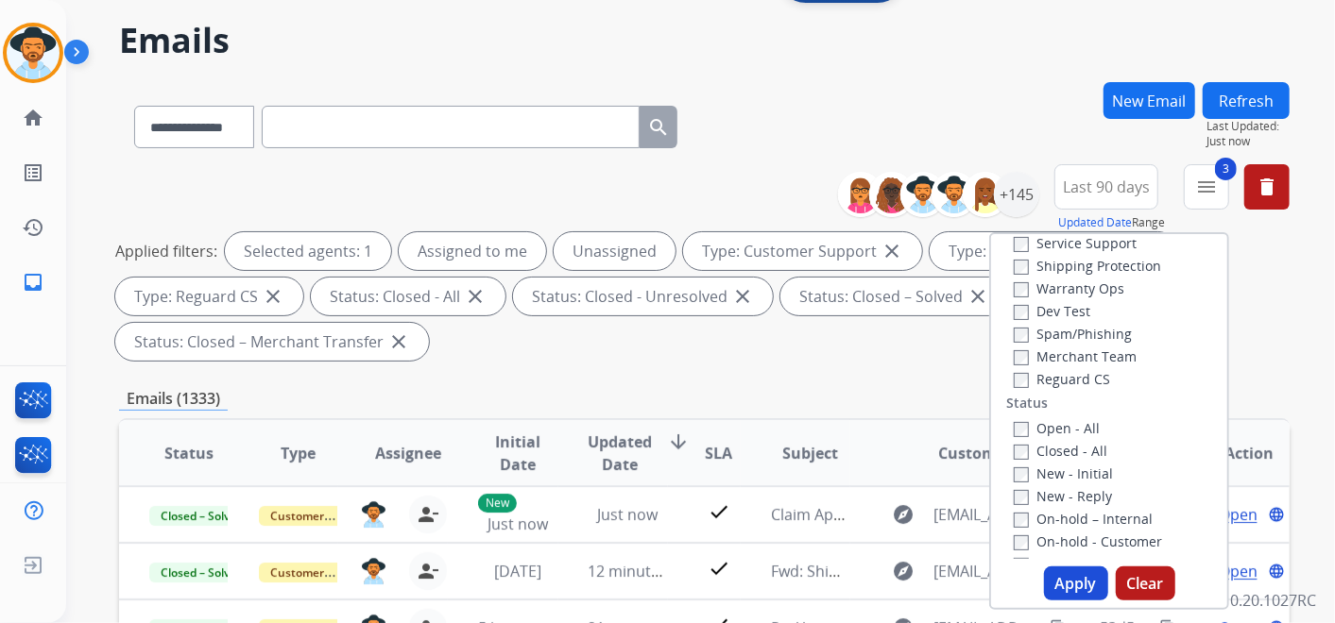
click at [1013, 367] on div "Reguard CS" at bounding box center [1087, 378] width 149 height 23
drag, startPoint x: 1012, startPoint y: 412, endPoint x: 1019, endPoint y: 427, distance: 16.9
click at [1012, 411] on div "Type Claims Adjudication Customer Support Escalation Service Support Shipping P…" at bounding box center [1109, 396] width 236 height 325
click at [1065, 584] on button "Apply" at bounding box center [1076, 584] width 64 height 34
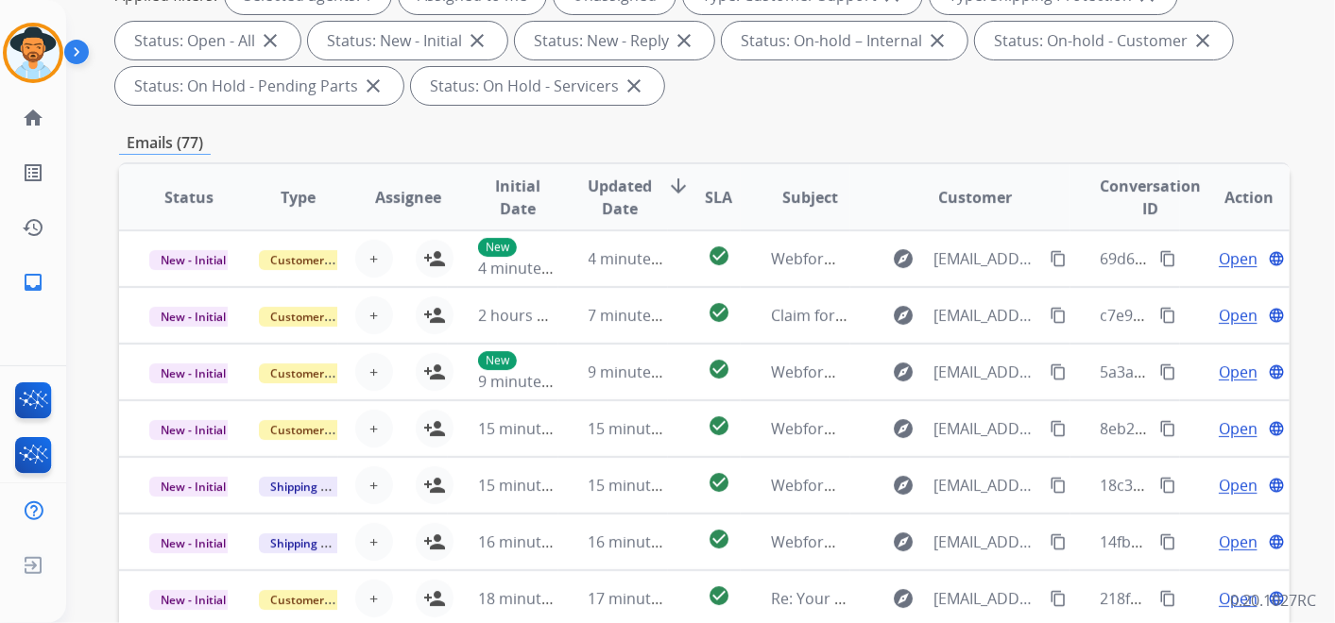
scroll to position [0, 0]
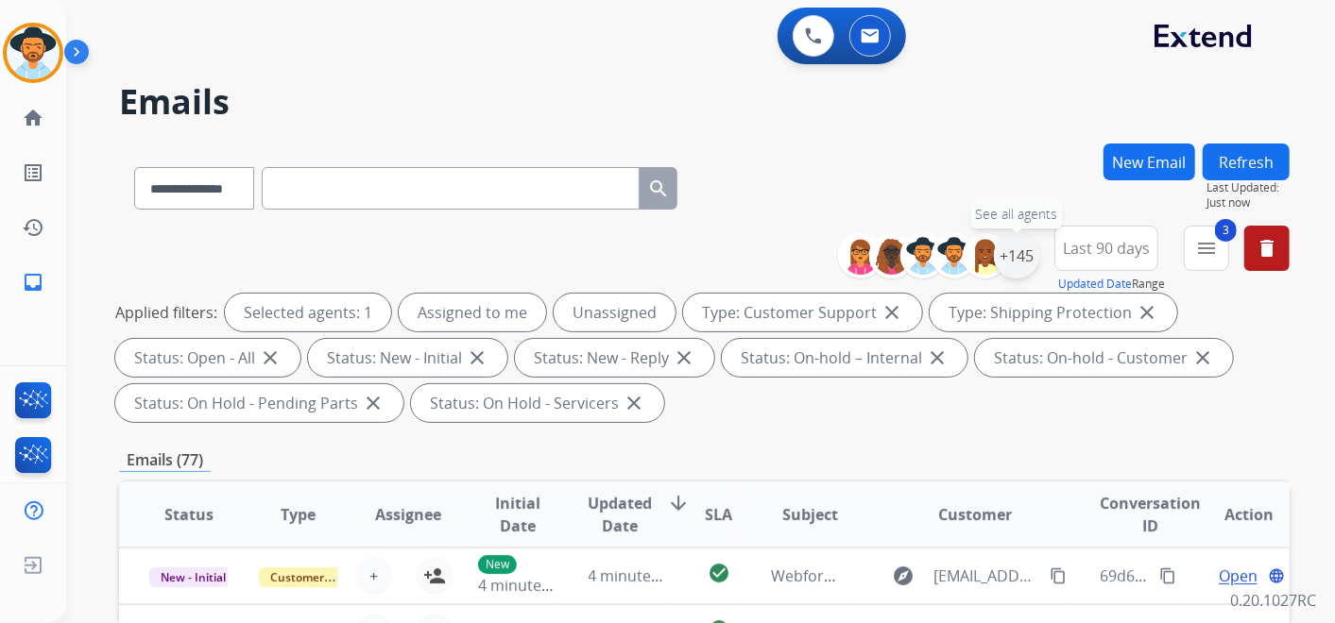
click at [1020, 250] on div "+145" at bounding box center [1016, 255] width 45 height 45
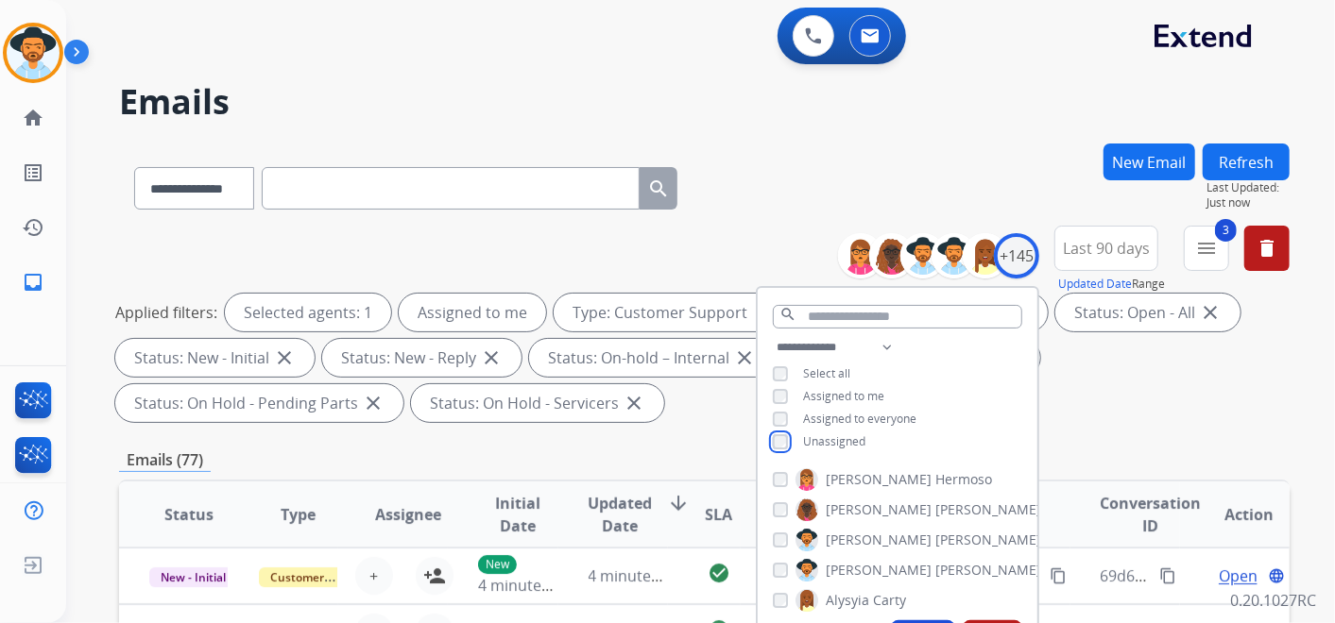
scroll to position [315, 0]
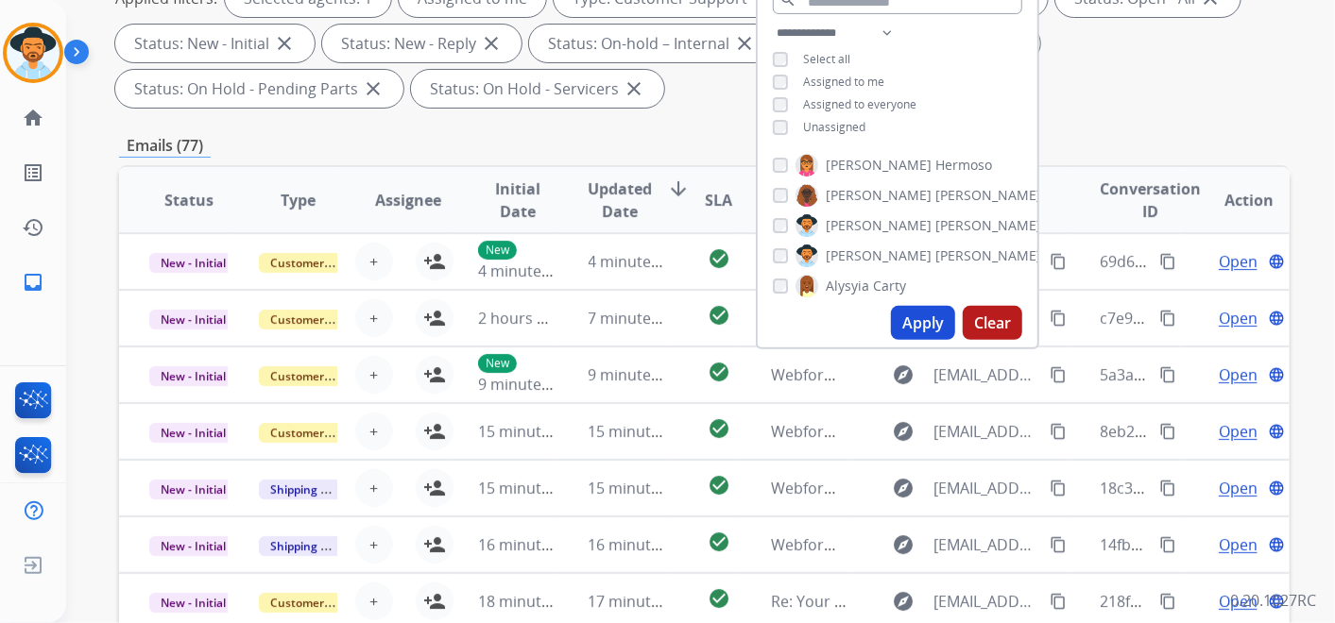
click at [921, 327] on button "Apply" at bounding box center [923, 323] width 64 height 34
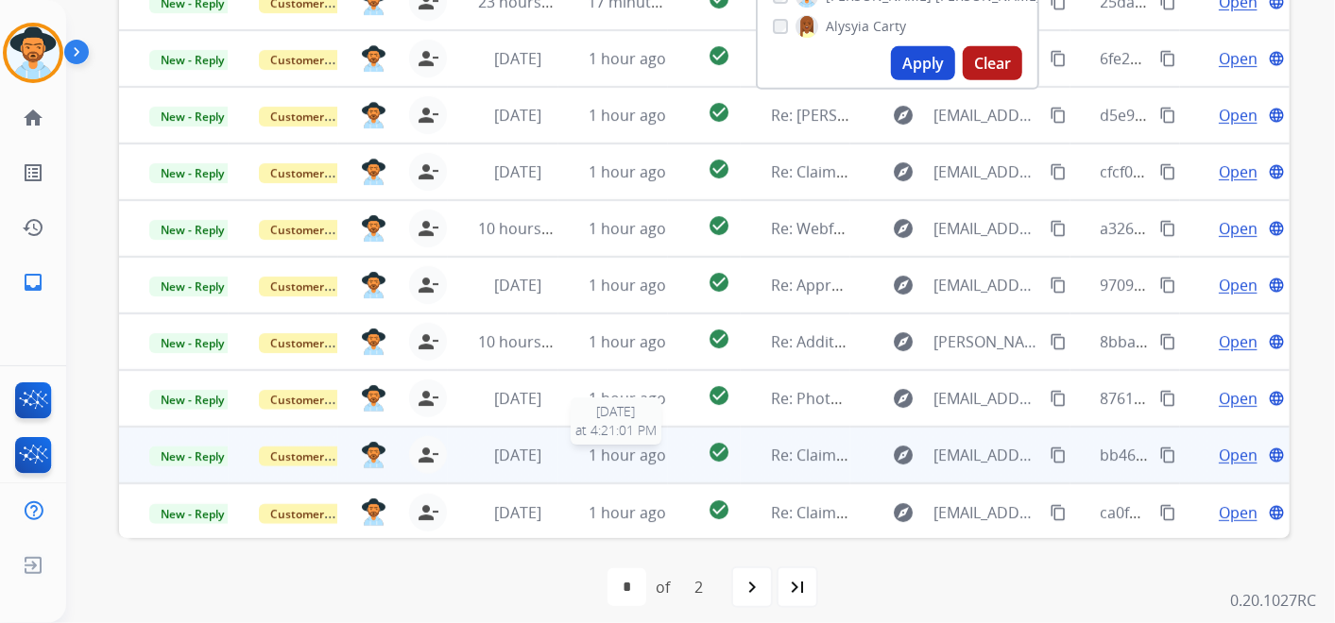
scroll to position [587, 0]
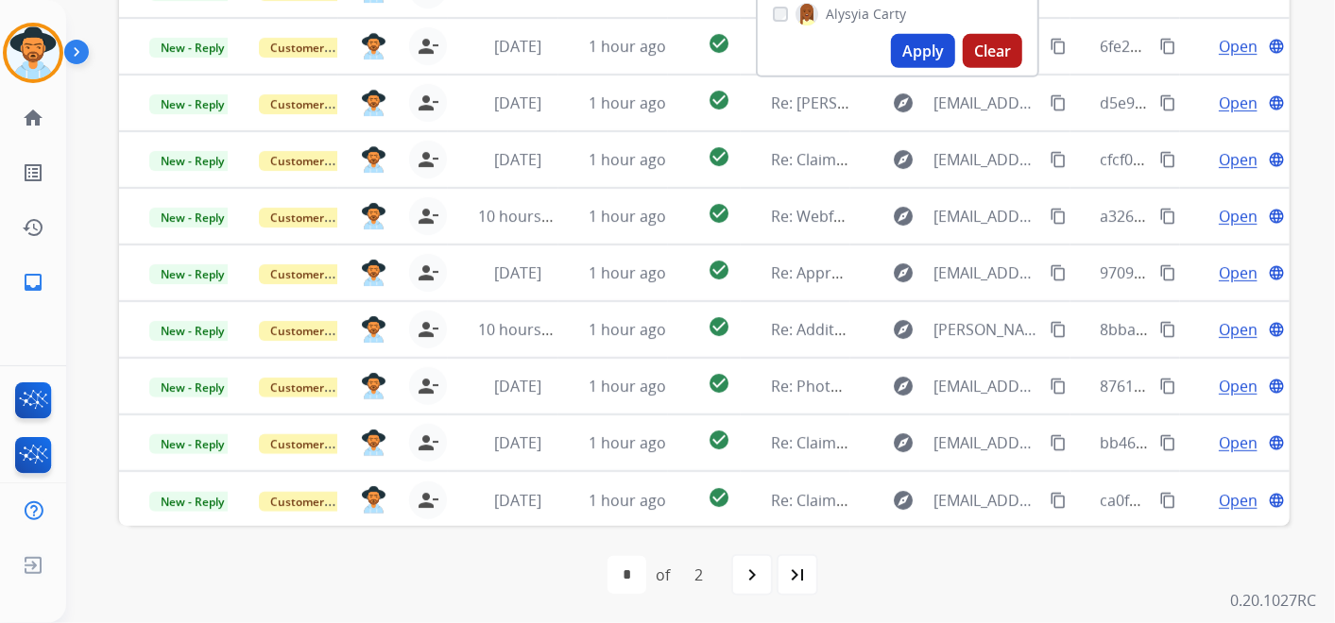
click at [958, 570] on div "first_page navigate_before * * of 2 navigate_next last_page" at bounding box center [704, 575] width 1170 height 38
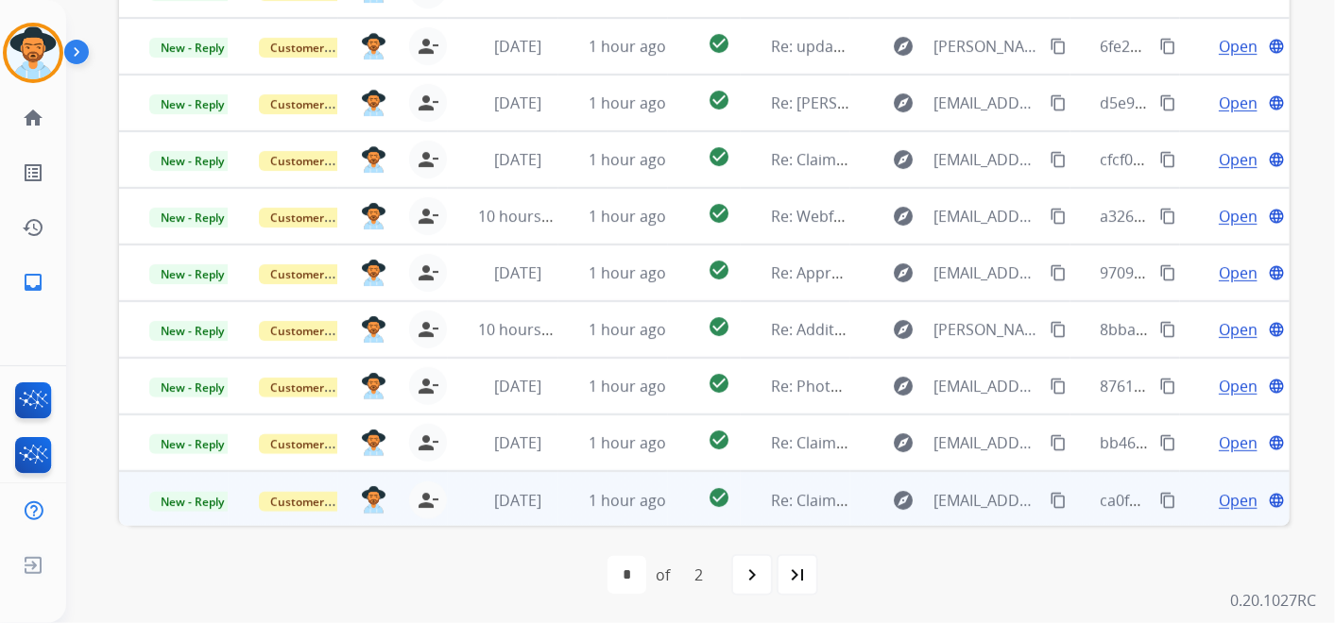
click at [1218, 495] on span "Open" at bounding box center [1237, 500] width 39 height 23
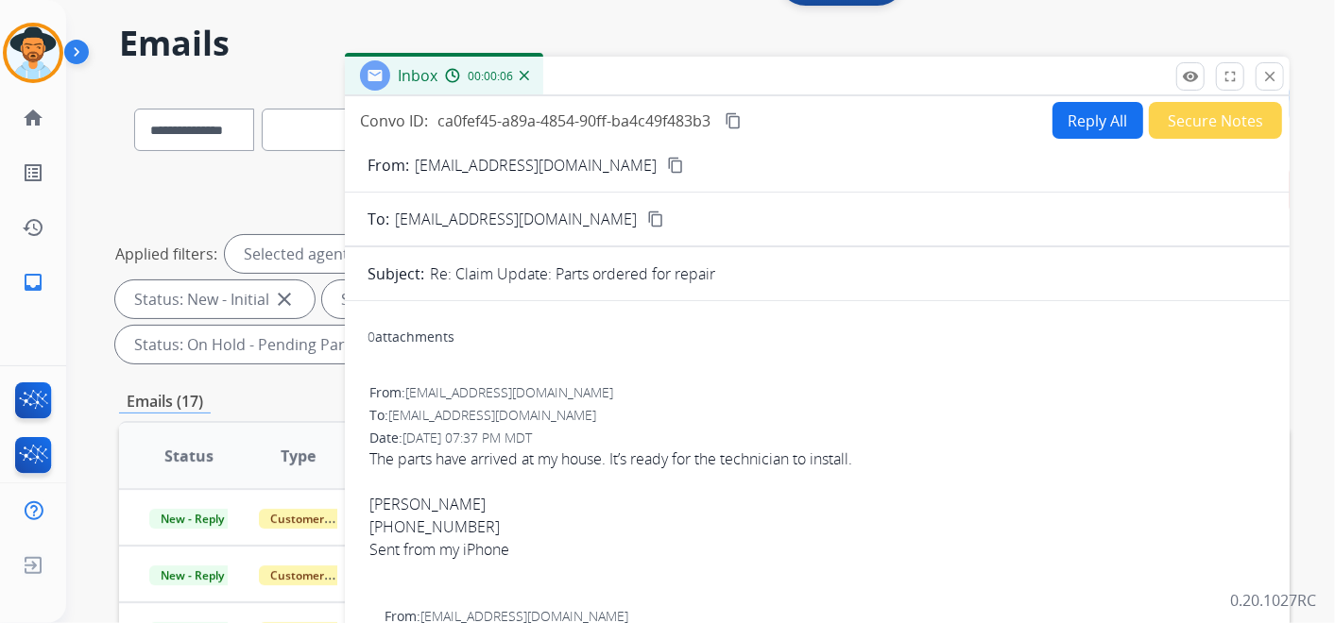
scroll to position [0, 0]
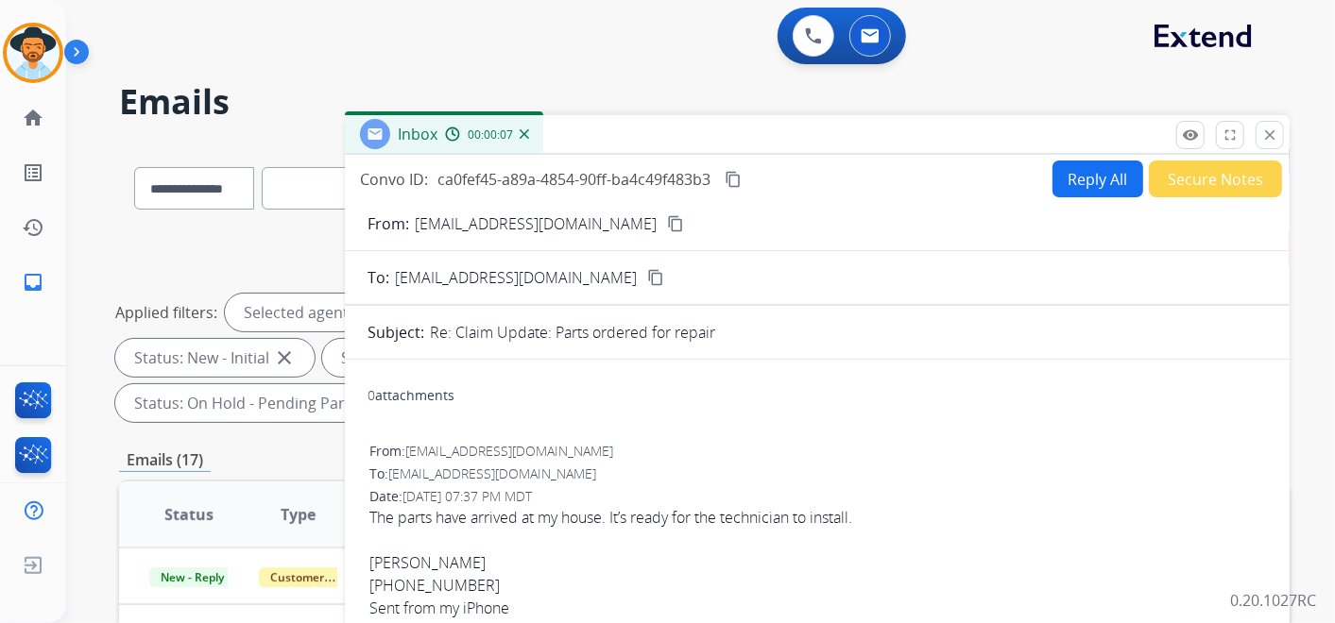
click at [667, 217] on mat-icon "content_copy" at bounding box center [675, 223] width 17 height 17
click at [732, 172] on mat-icon "content_copy" at bounding box center [732, 179] width 17 height 17
click at [602, 59] on div "0 Voice Interactions 0 Email Interactions" at bounding box center [689, 38] width 1200 height 60
click at [1270, 128] on mat-icon "close" at bounding box center [1269, 135] width 17 height 17
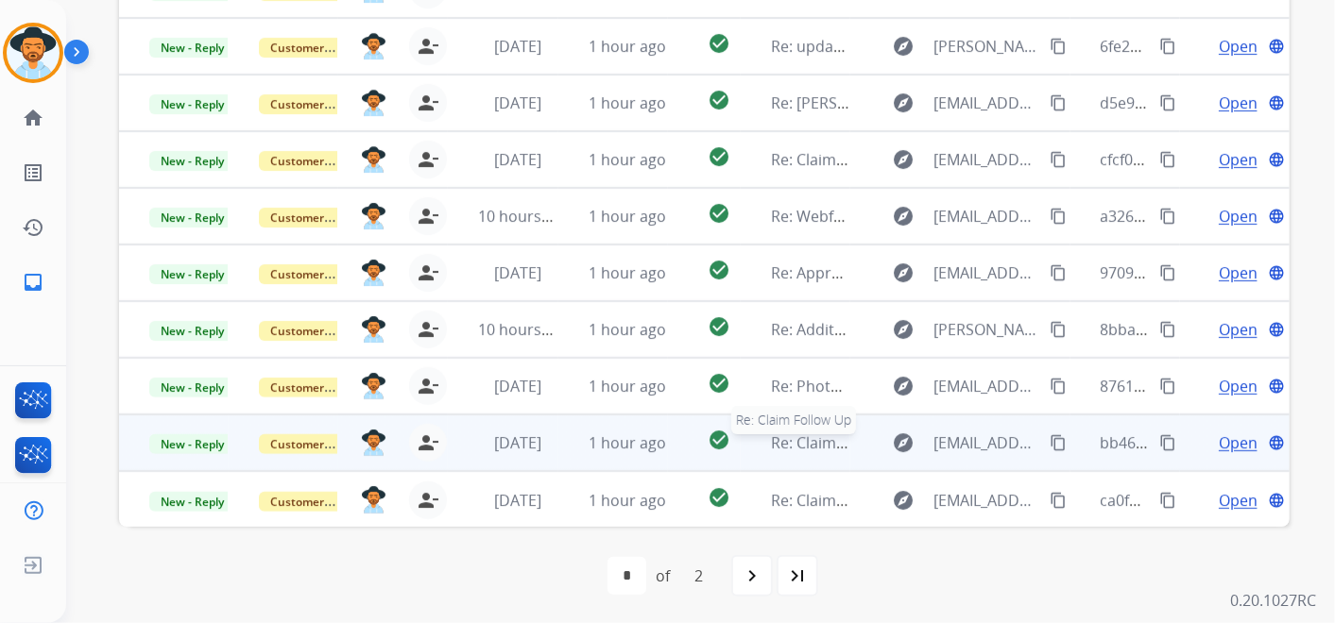
scroll to position [587, 0]
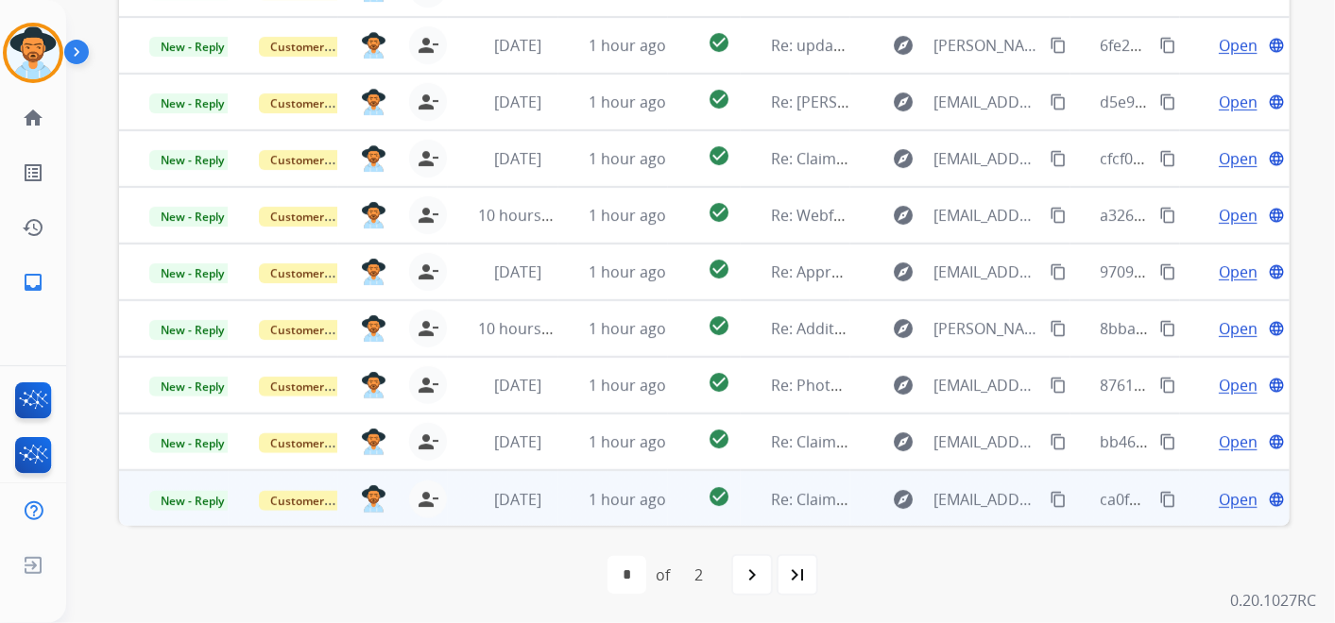
click at [1228, 500] on span "Open" at bounding box center [1237, 499] width 39 height 23
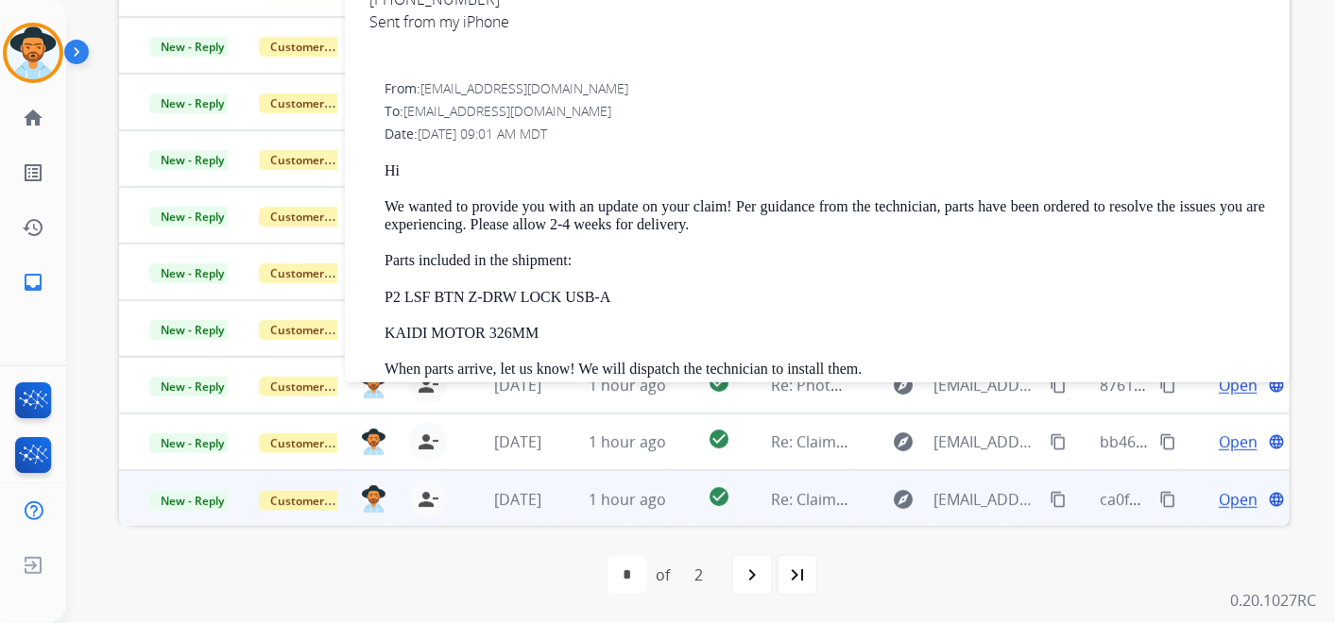
scroll to position [377, 0]
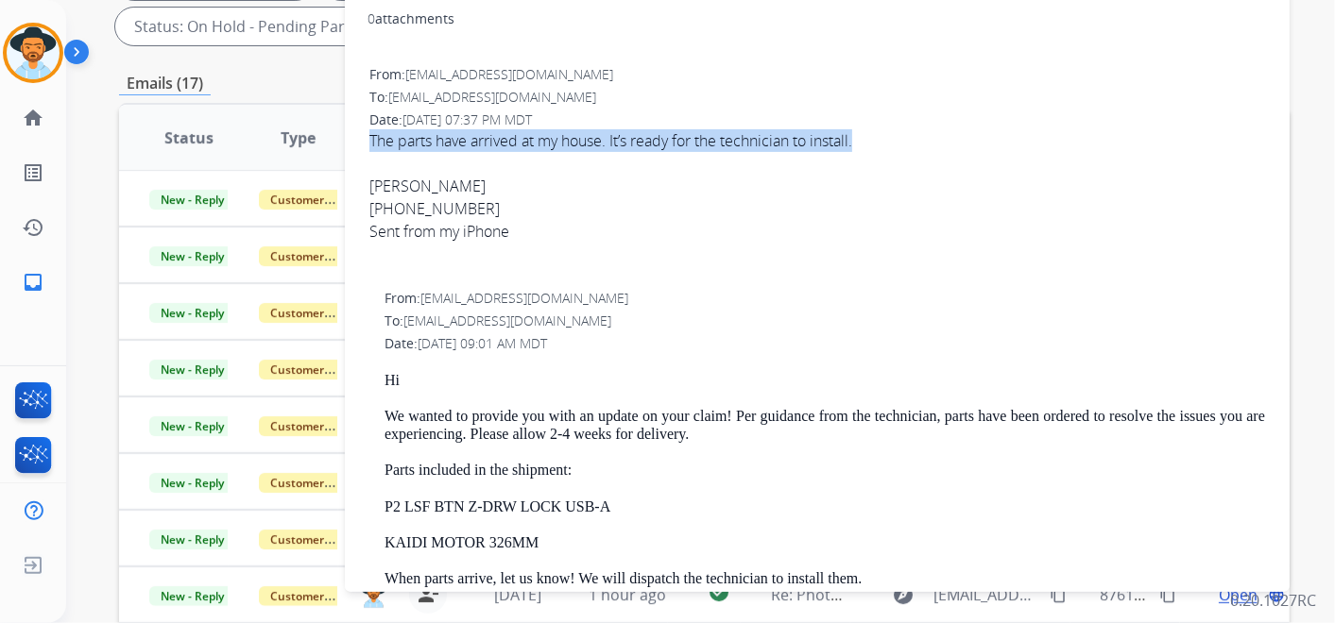
drag, startPoint x: 367, startPoint y: 135, endPoint x: 866, endPoint y: 137, distance: 498.7
click at [866, 137] on div "From: jdhurford@yahoo.com To: support@extend.com Date: 09/29/2025 - 07:37 PM MD…" at bounding box center [816, 172] width 899 height 219
copy span "The parts have arrived at my house. It’s ready for the technician to install."
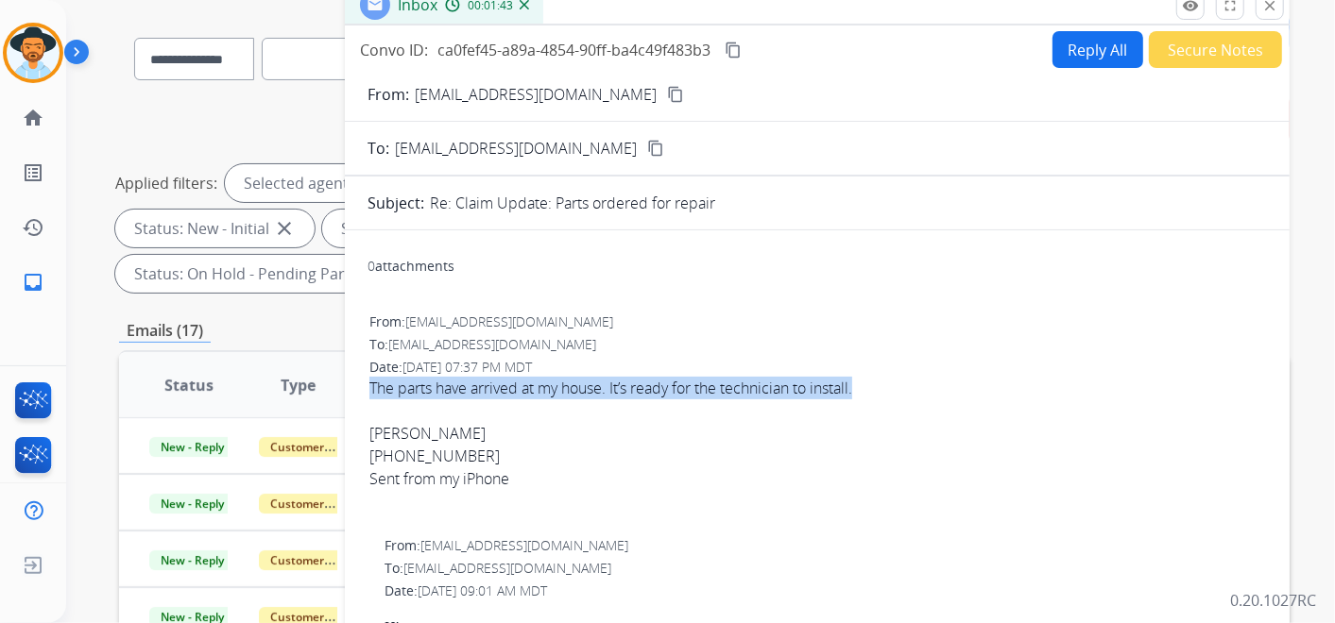
scroll to position [0, 0]
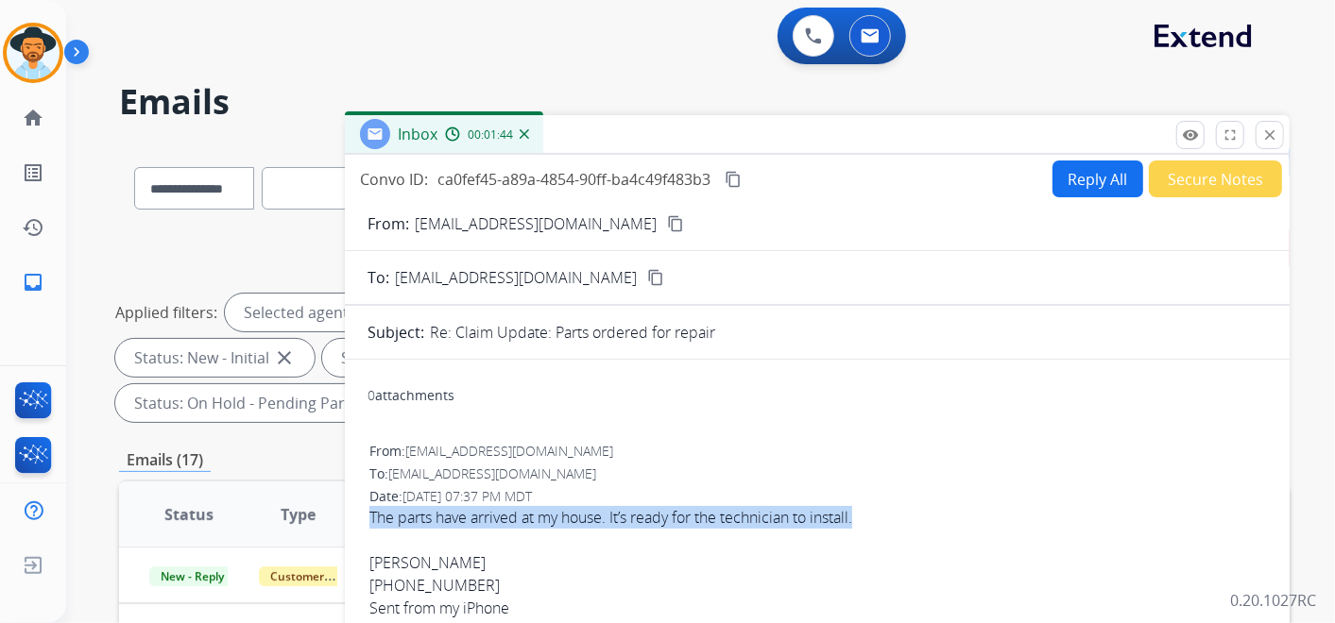
click at [734, 171] on mat-icon "content_copy" at bounding box center [732, 179] width 17 height 17
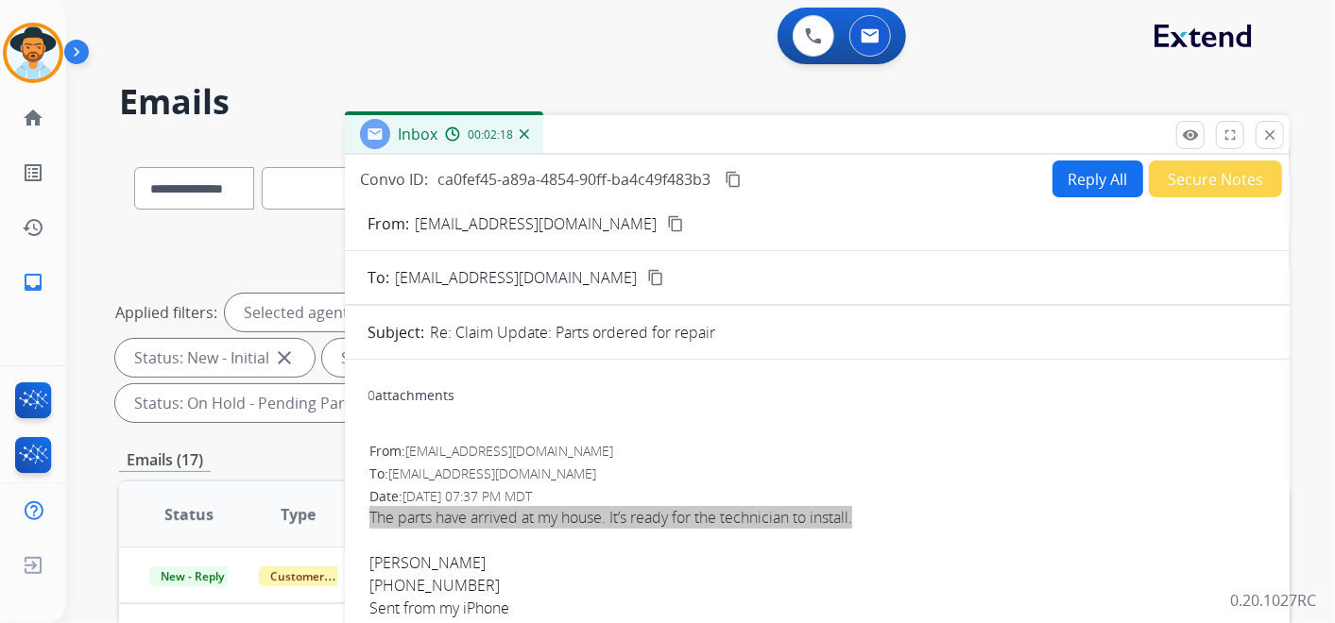
click at [1065, 183] on button "Reply All" at bounding box center [1097, 179] width 91 height 37
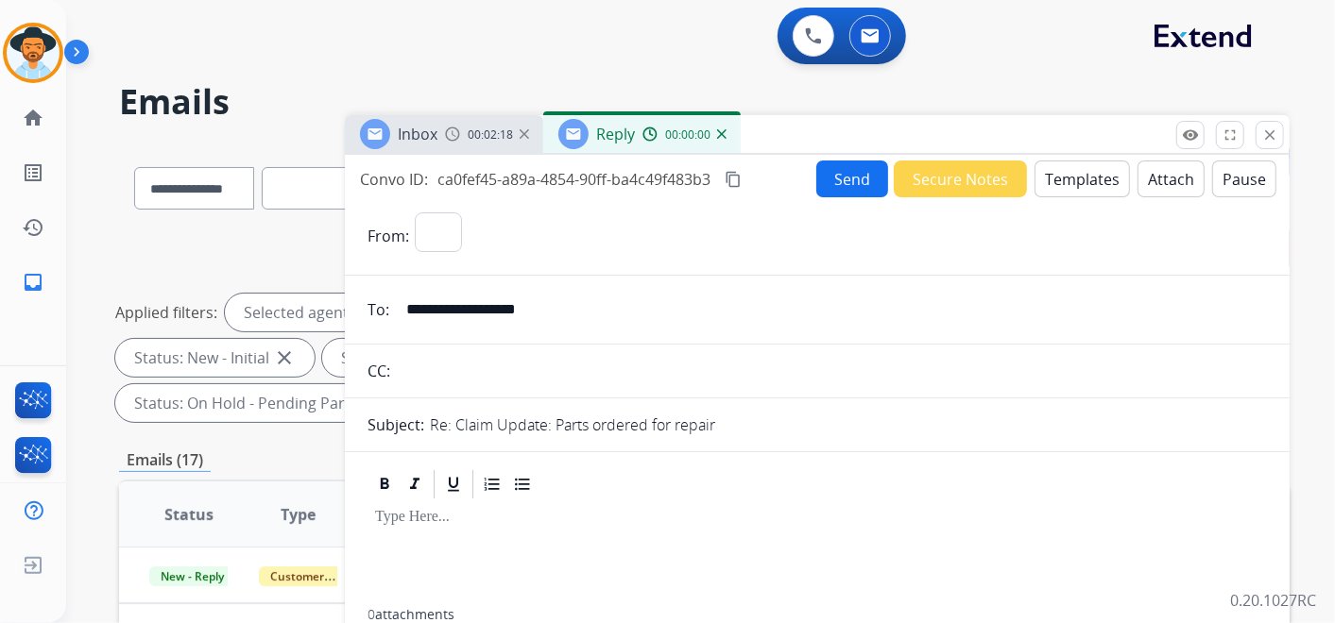
select select "**********"
click at [1076, 179] on button "Templates" at bounding box center [1081, 179] width 95 height 37
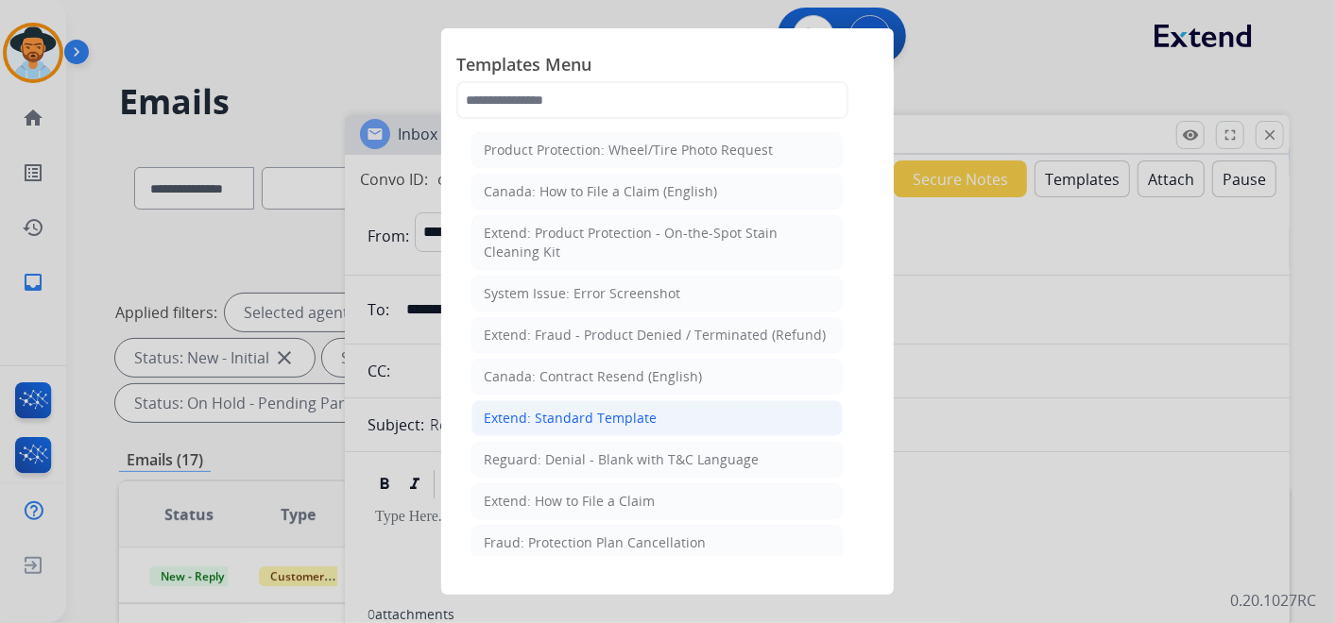
click at [609, 412] on div "Extend: Standard Template" at bounding box center [570, 418] width 173 height 19
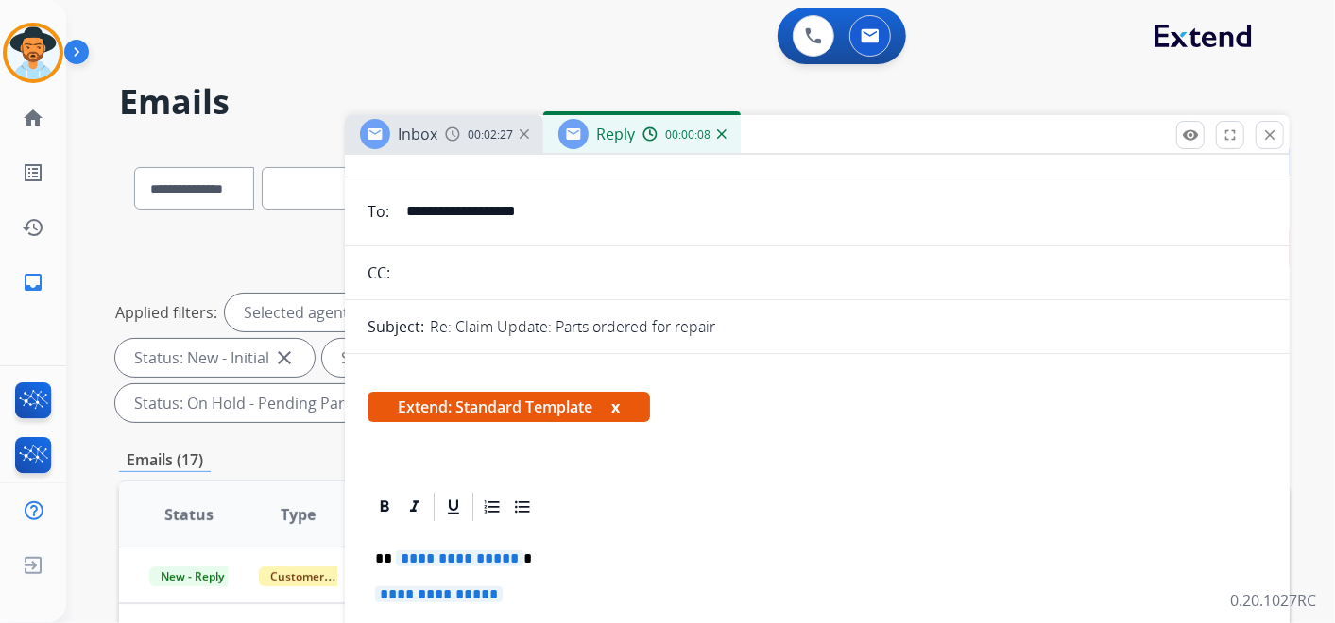
scroll to position [315, 0]
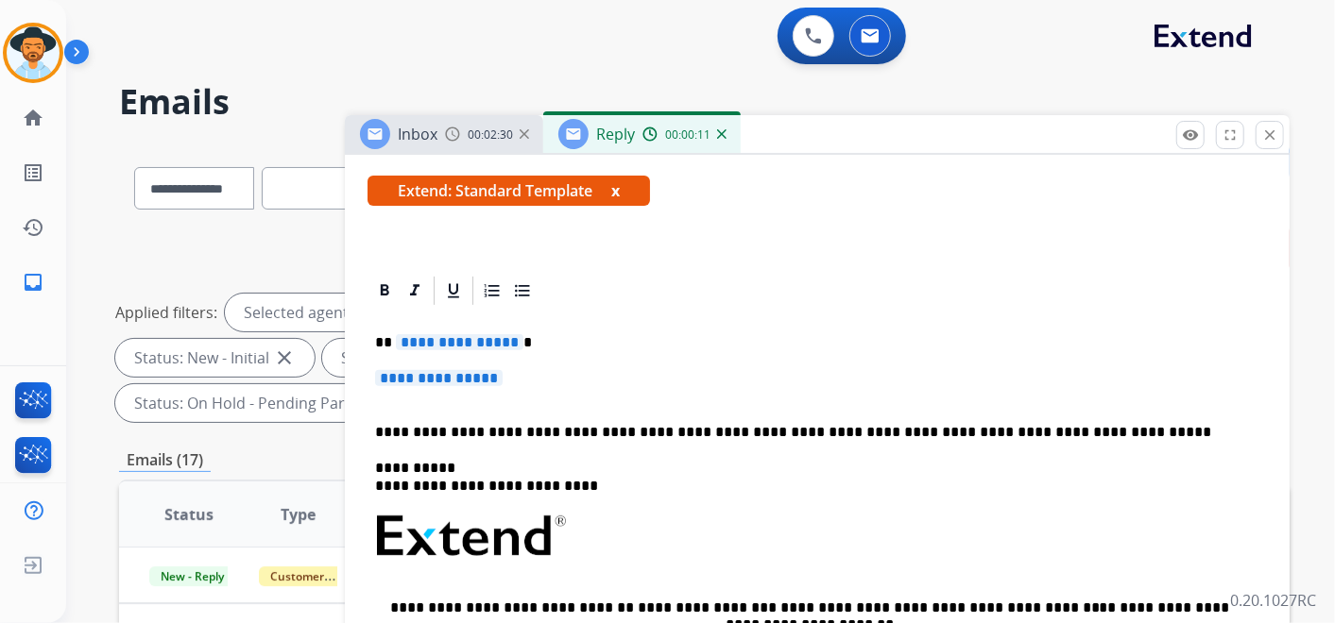
click at [462, 337] on span "**********" at bounding box center [460, 342] width 128 height 16
click at [454, 334] on span "**********" at bounding box center [460, 342] width 128 height 16
click at [489, 384] on span "**********" at bounding box center [439, 378] width 128 height 16
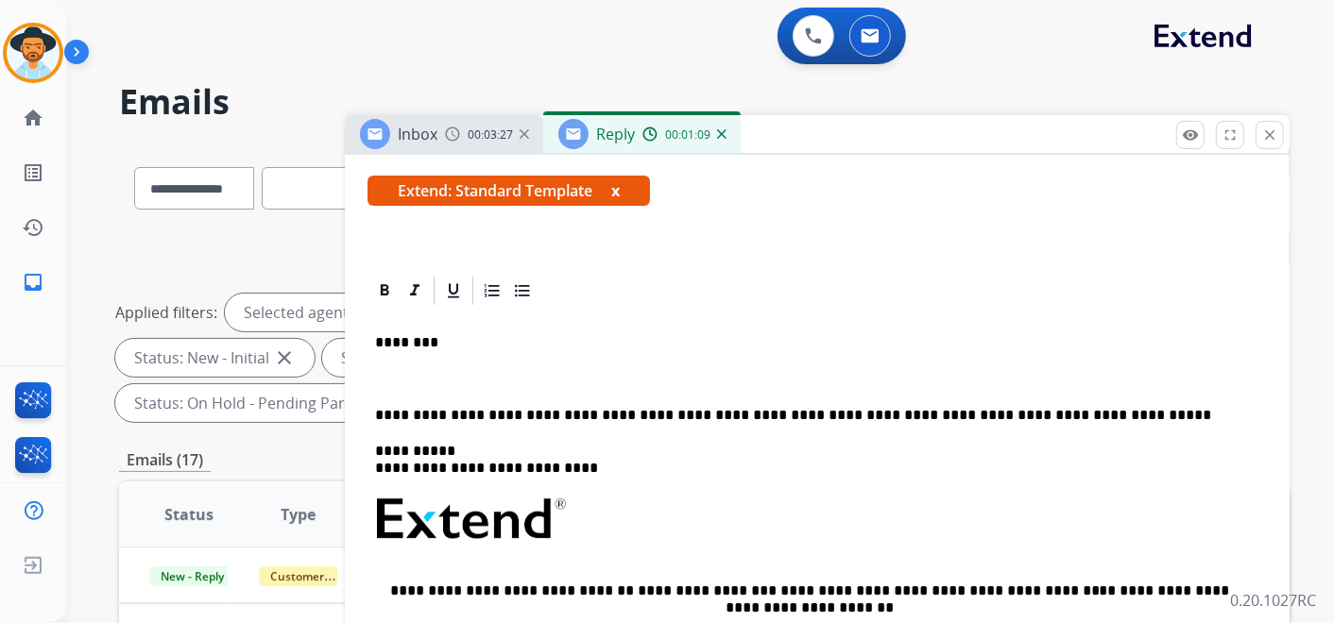
click at [1238, 67] on div "0 Voice Interactions 0 Email Interactions" at bounding box center [689, 38] width 1200 height 60
click at [417, 370] on p at bounding box center [817, 378] width 884 height 17
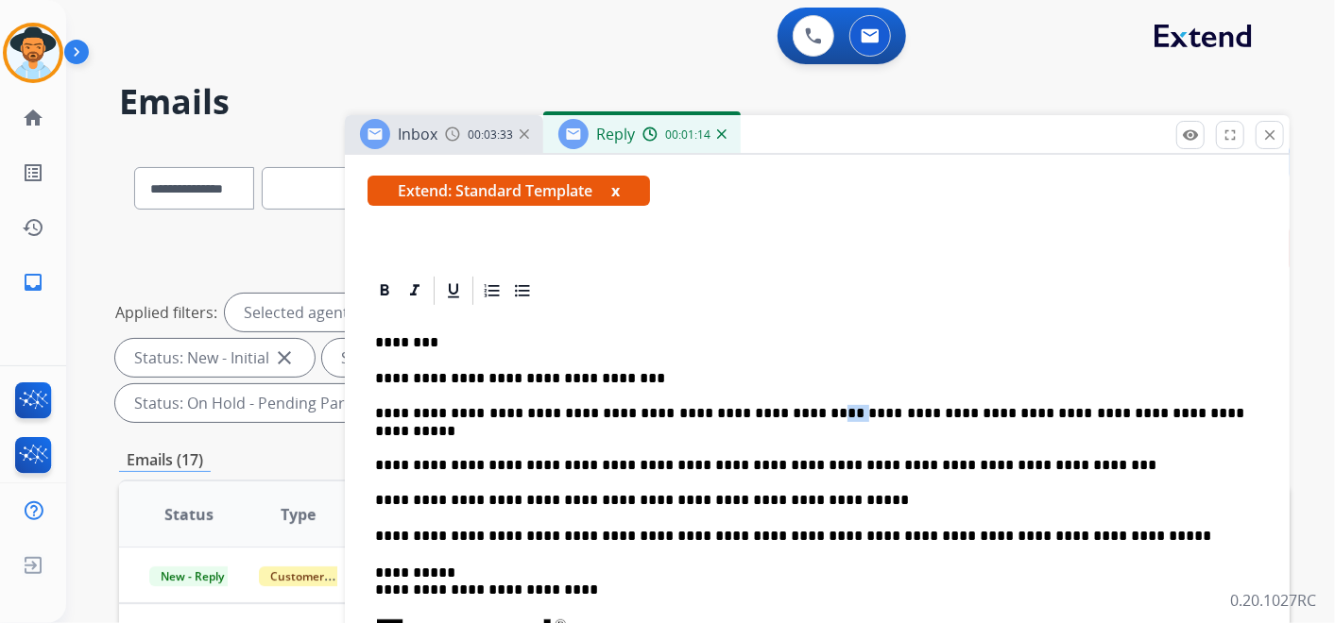
drag, startPoint x: 771, startPoint y: 410, endPoint x: 798, endPoint y: 414, distance: 27.6
click at [798, 414] on p "**********" at bounding box center [809, 439] width 869 height 139
drag, startPoint x: 791, startPoint y: 407, endPoint x: 825, endPoint y: 421, distance: 36.8
click at [789, 407] on p "**********" at bounding box center [809, 439] width 869 height 139
drag, startPoint x: 492, startPoint y: 482, endPoint x: 520, endPoint y: 483, distance: 28.4
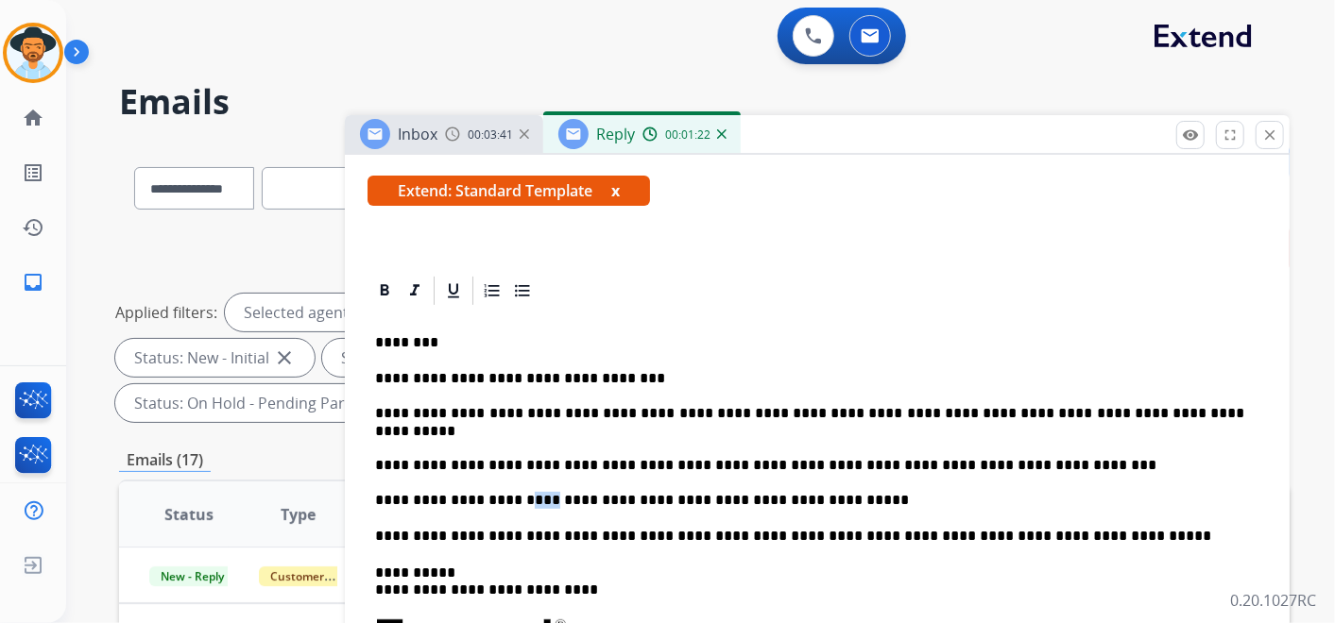
click at [520, 483] on p "**********" at bounding box center [809, 439] width 869 height 139
click at [497, 477] on p "**********" at bounding box center [809, 439] width 869 height 139
drag, startPoint x: 1131, startPoint y: 409, endPoint x: 1192, endPoint y: 403, distance: 61.7
click at [1198, 410] on p "**********" at bounding box center [809, 439] width 869 height 139
click at [1152, 401] on p "**********" at bounding box center [809, 439] width 869 height 139
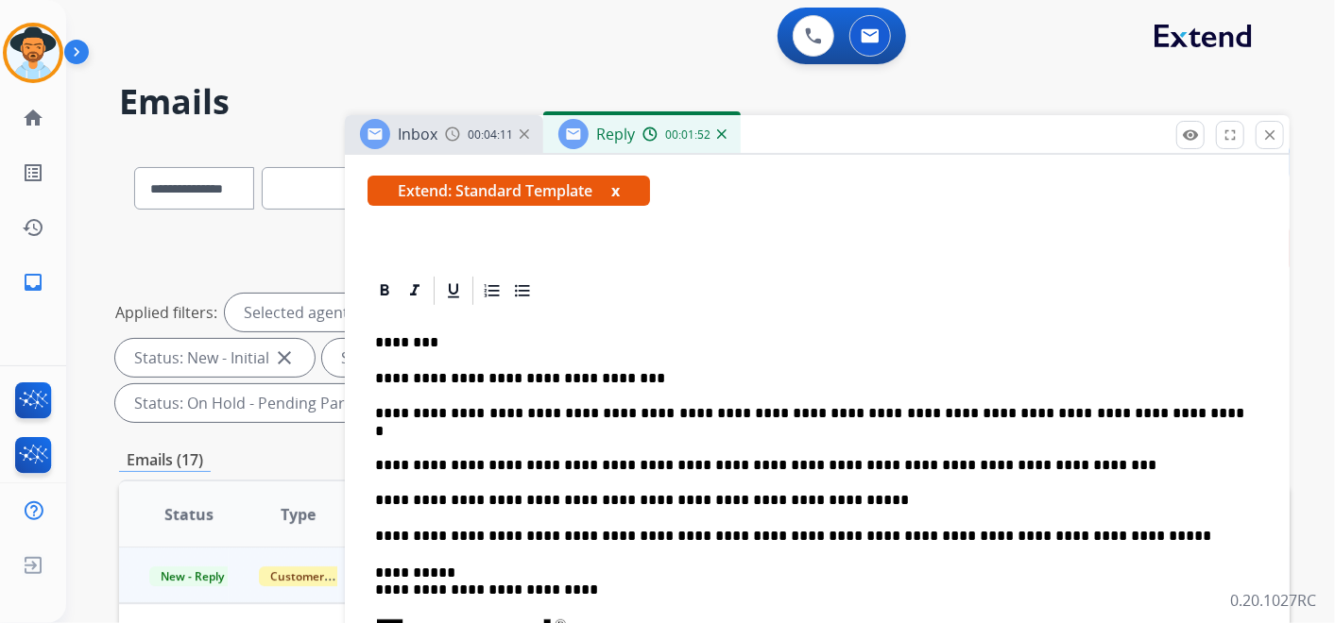
click at [1153, 404] on p "**********" at bounding box center [809, 439] width 869 height 139
drag, startPoint x: 1153, startPoint y: 434, endPoint x: 1149, endPoint y: 412, distance: 23.0
click at [1152, 432] on p "**********" at bounding box center [809, 439] width 869 height 139
click at [1149, 412] on p "**********" at bounding box center [809, 439] width 869 height 139
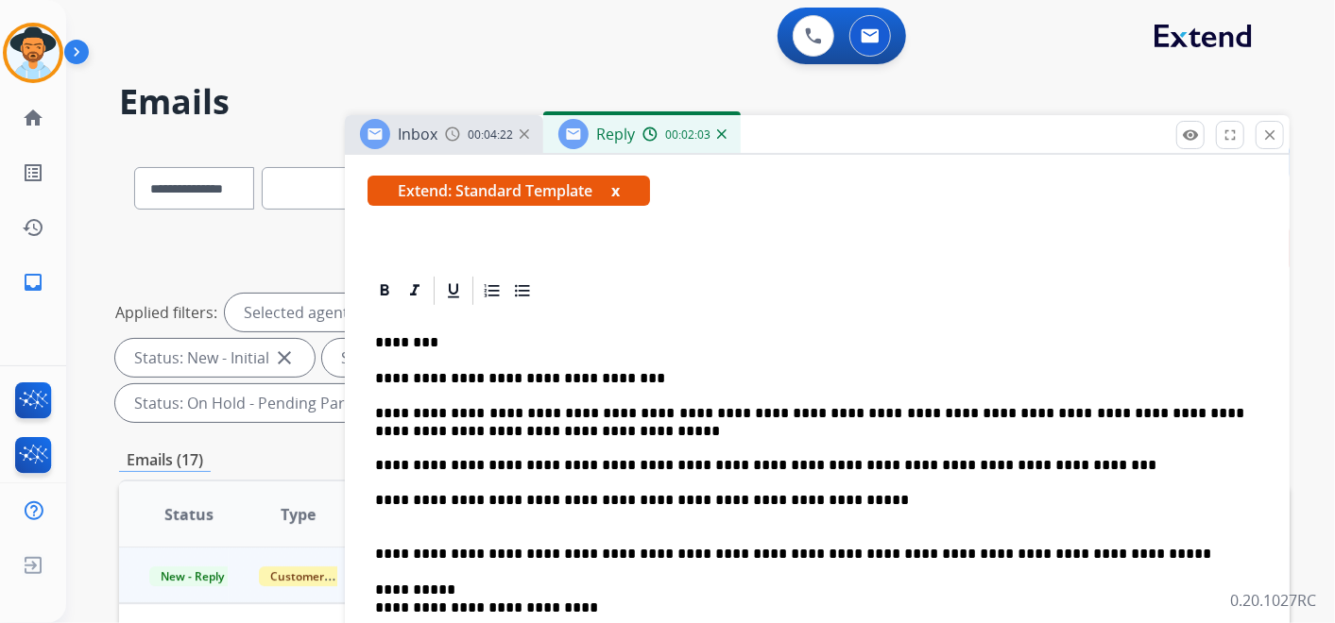
click at [512, 497] on p "**********" at bounding box center [809, 448] width 869 height 157
click at [687, 496] on p "**********" at bounding box center [809, 448] width 869 height 157
drag, startPoint x: 833, startPoint y: 461, endPoint x: 796, endPoint y: 464, distance: 36.9
click at [833, 461] on p "**********" at bounding box center [809, 448] width 869 height 157
click at [837, 464] on p "**********" at bounding box center [809, 448] width 869 height 157
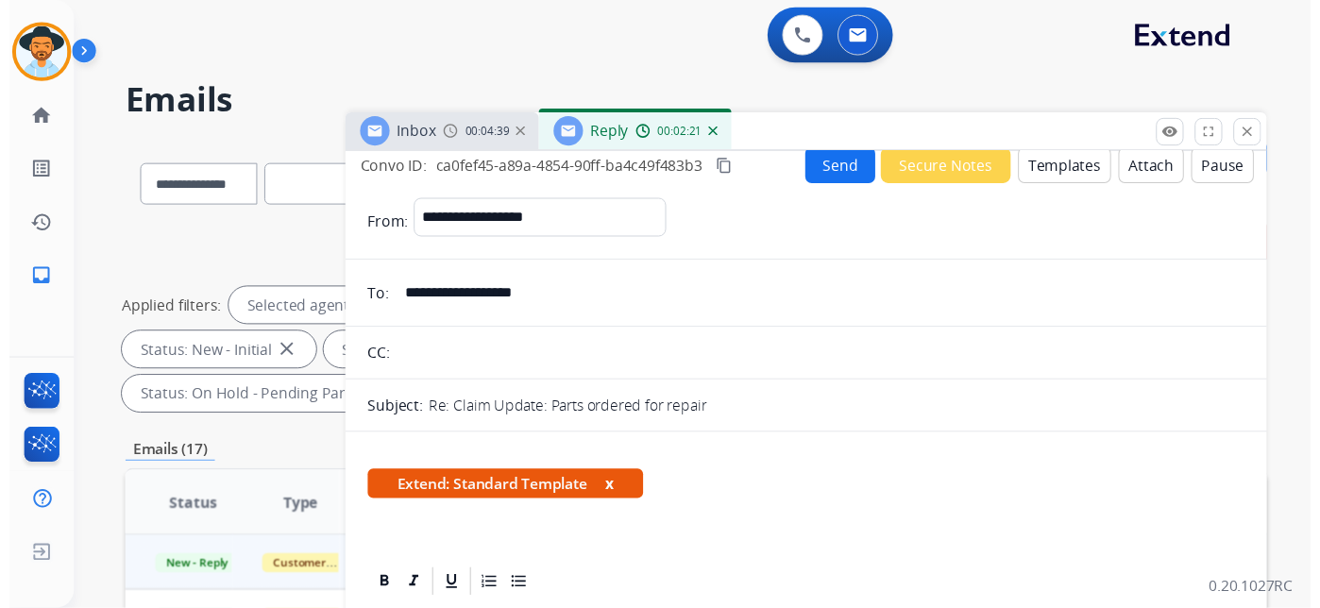
scroll to position [0, 0]
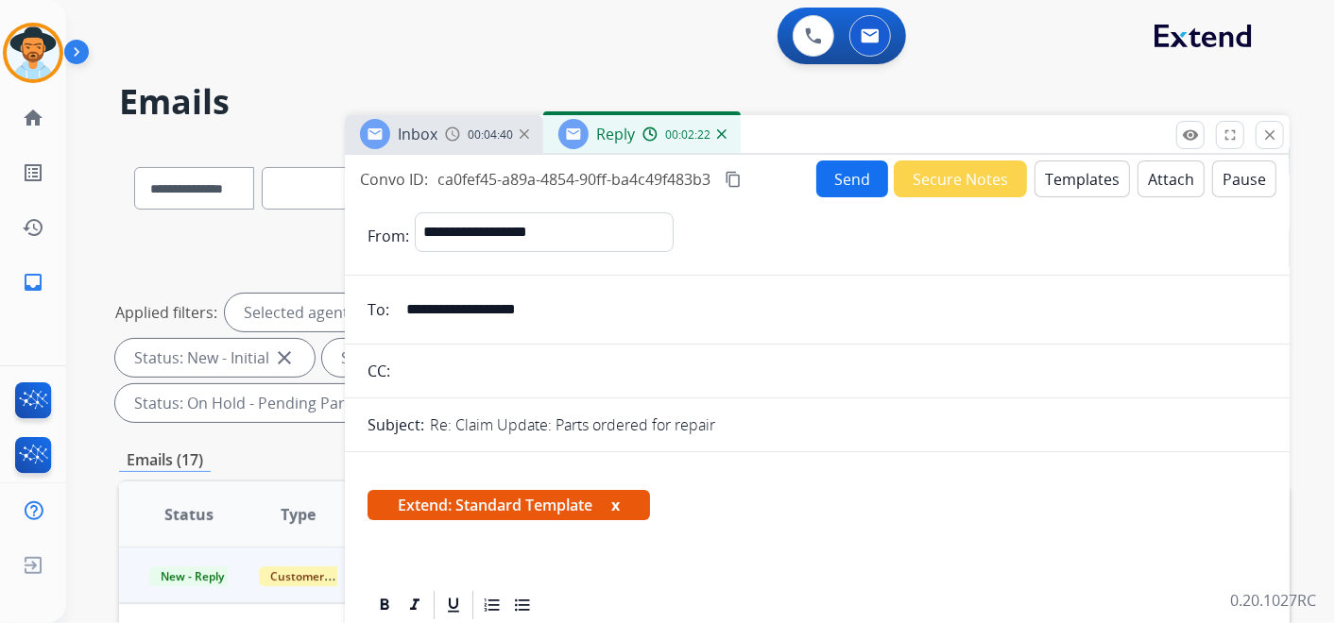
click at [836, 167] on button "Send" at bounding box center [852, 179] width 72 height 37
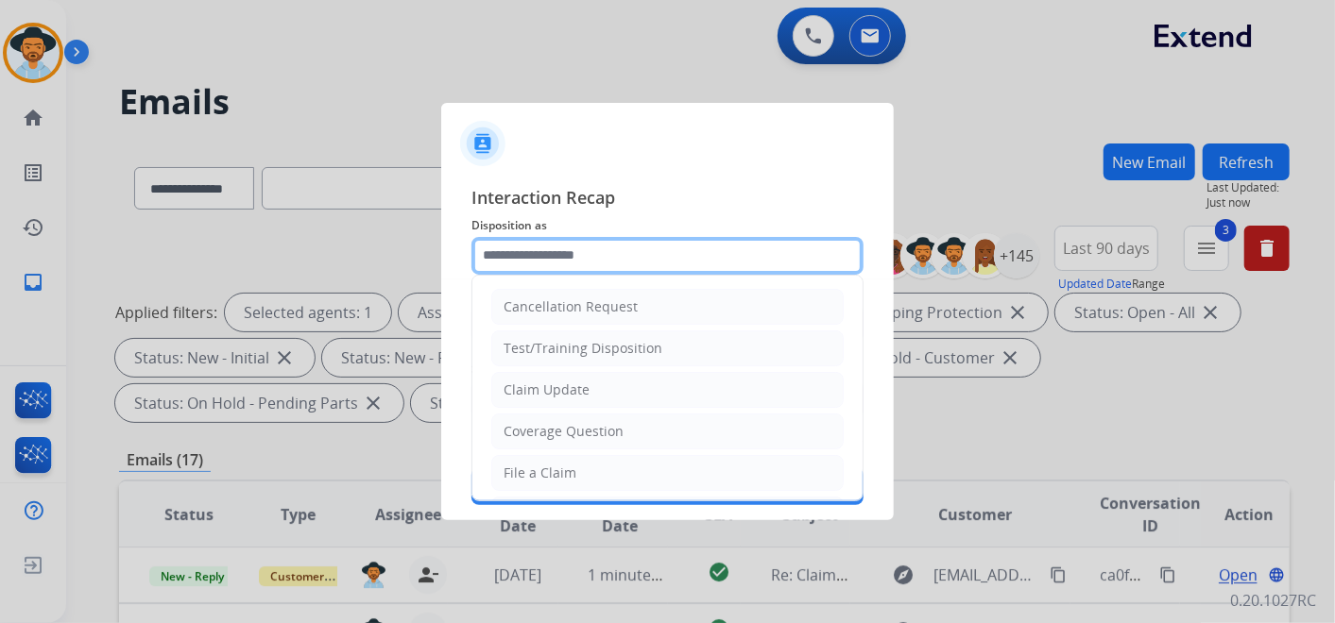
click at [586, 256] on input "text" at bounding box center [667, 256] width 392 height 38
click at [552, 250] on input "text" at bounding box center [667, 256] width 392 height 38
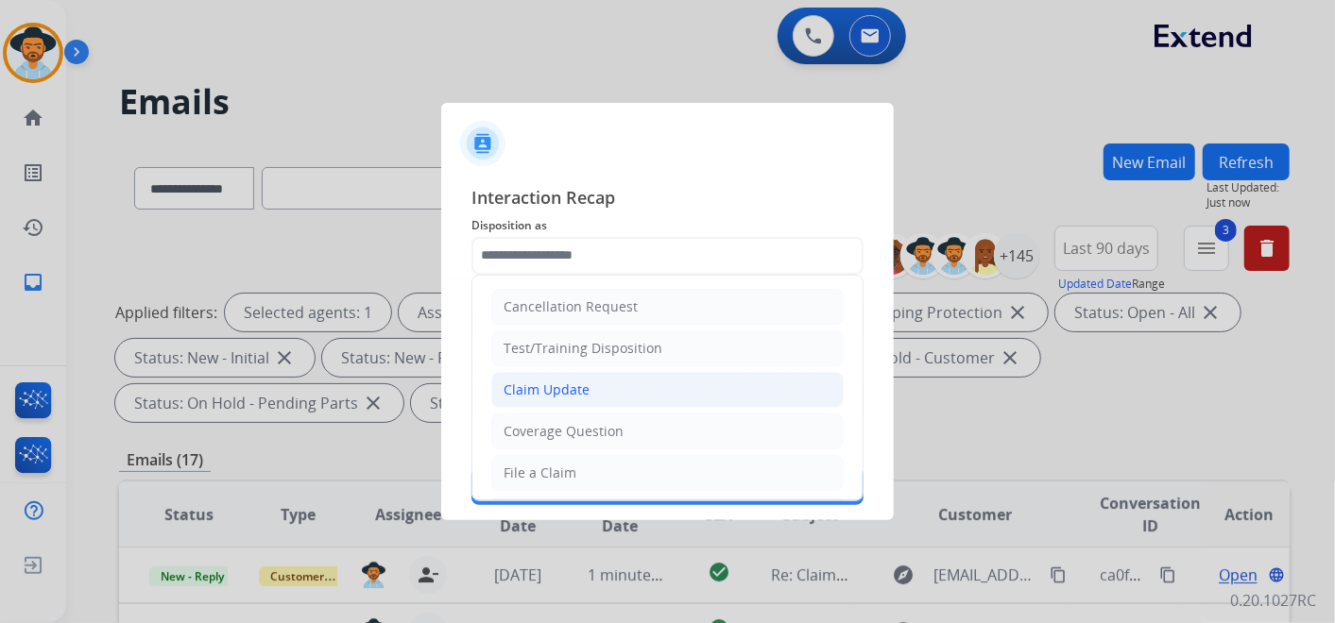
click at [606, 398] on li "Claim Update" at bounding box center [667, 390] width 352 height 36
type input "**********"
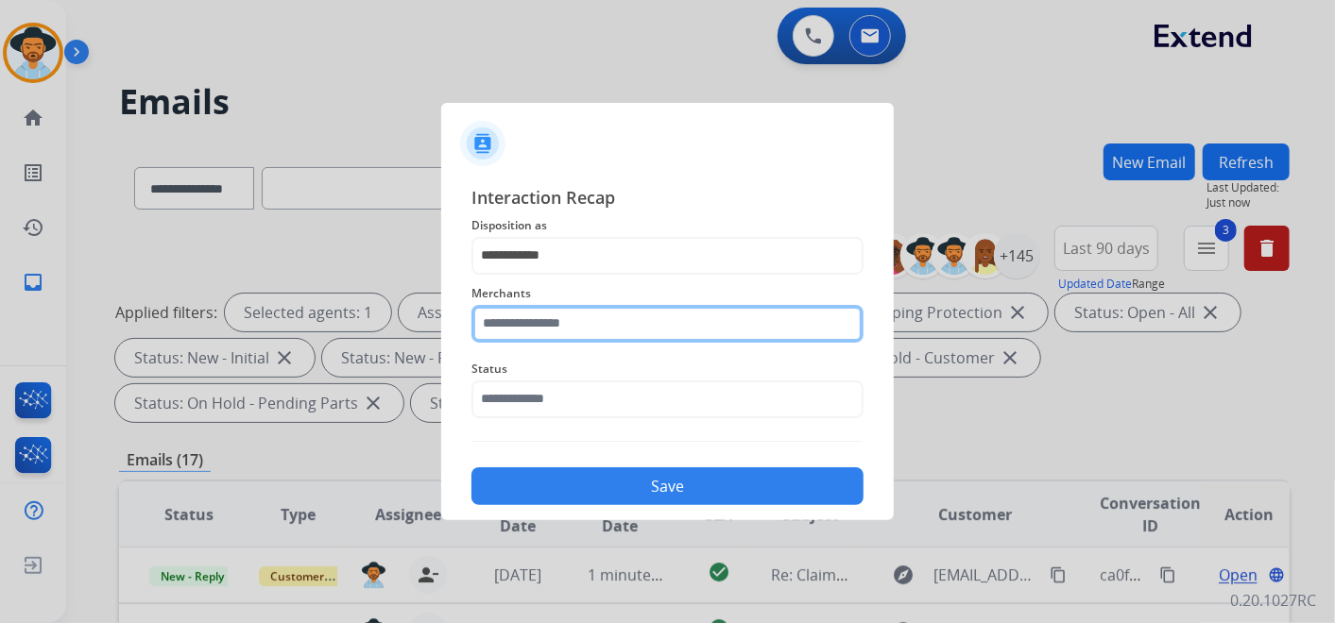
click at [568, 326] on input "text" at bounding box center [667, 324] width 392 height 38
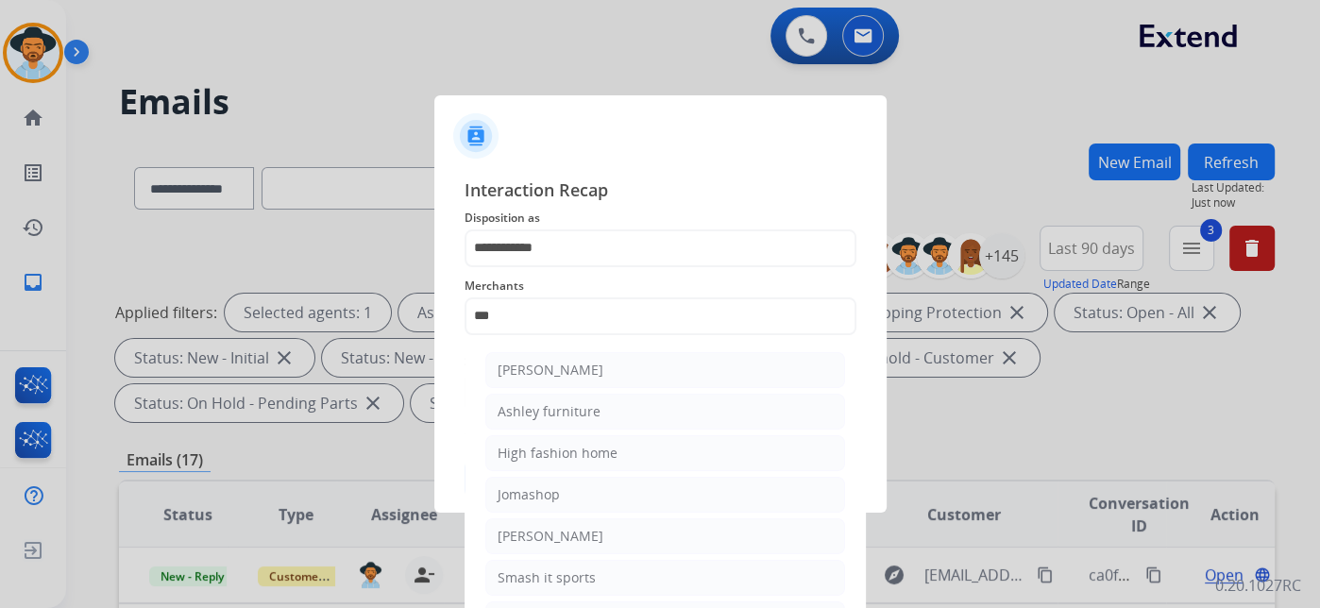
click at [583, 411] on div "Ashley furniture" at bounding box center [549, 411] width 103 height 19
type input "**********"
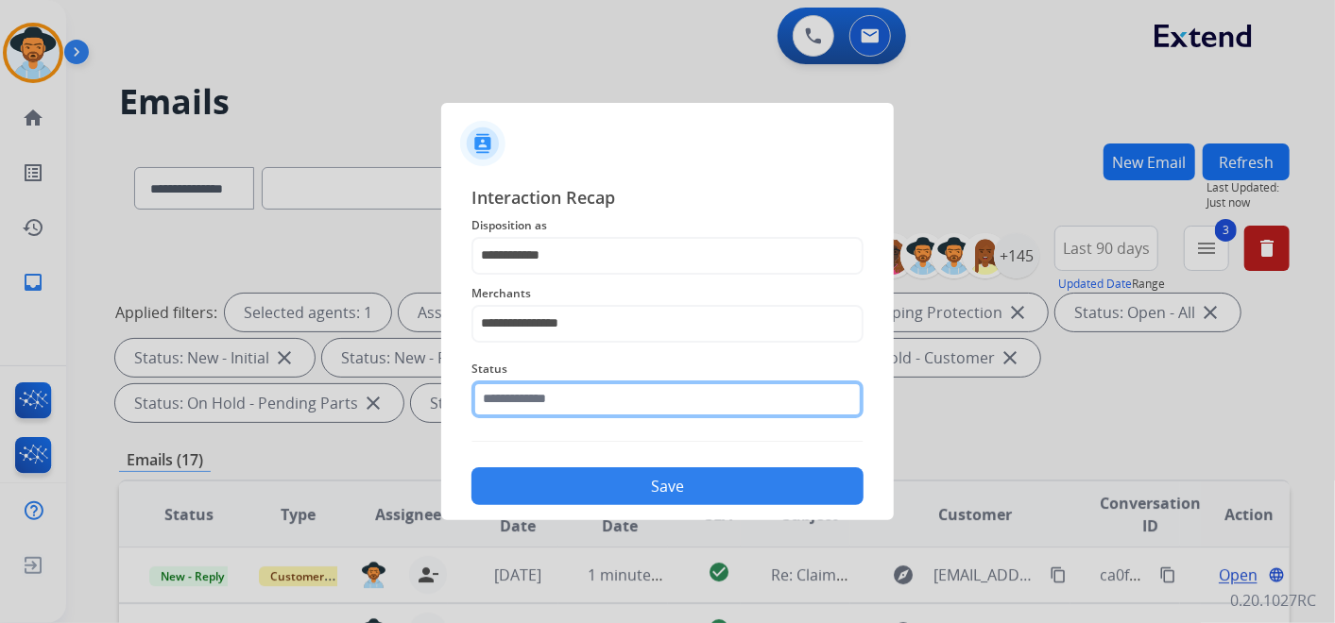
click at [590, 400] on input "text" at bounding box center [667, 400] width 392 height 38
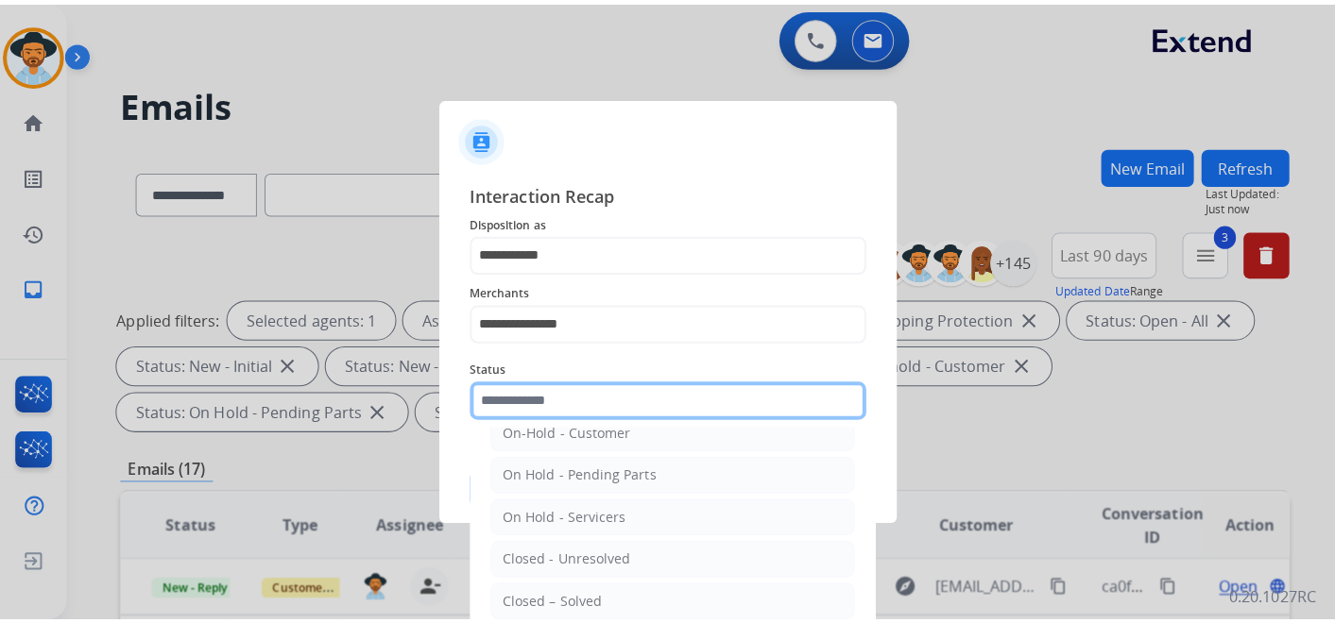
scroll to position [108, 0]
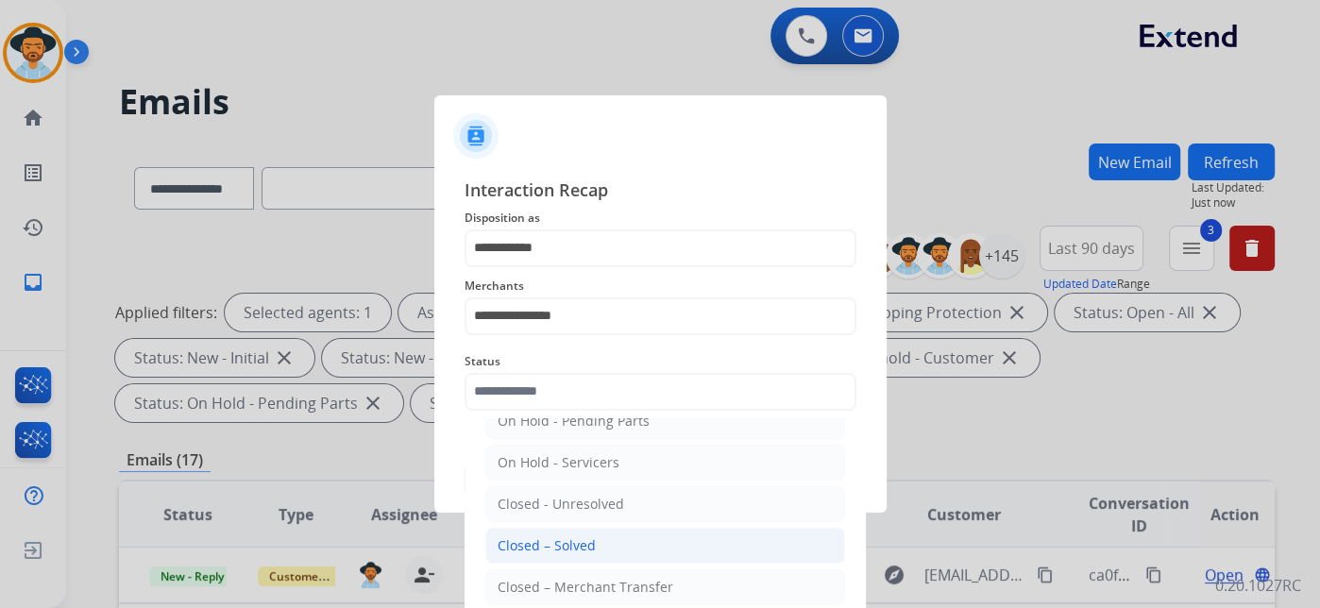
click at [599, 536] on li "Closed – Solved" at bounding box center [665, 546] width 360 height 36
type input "**********"
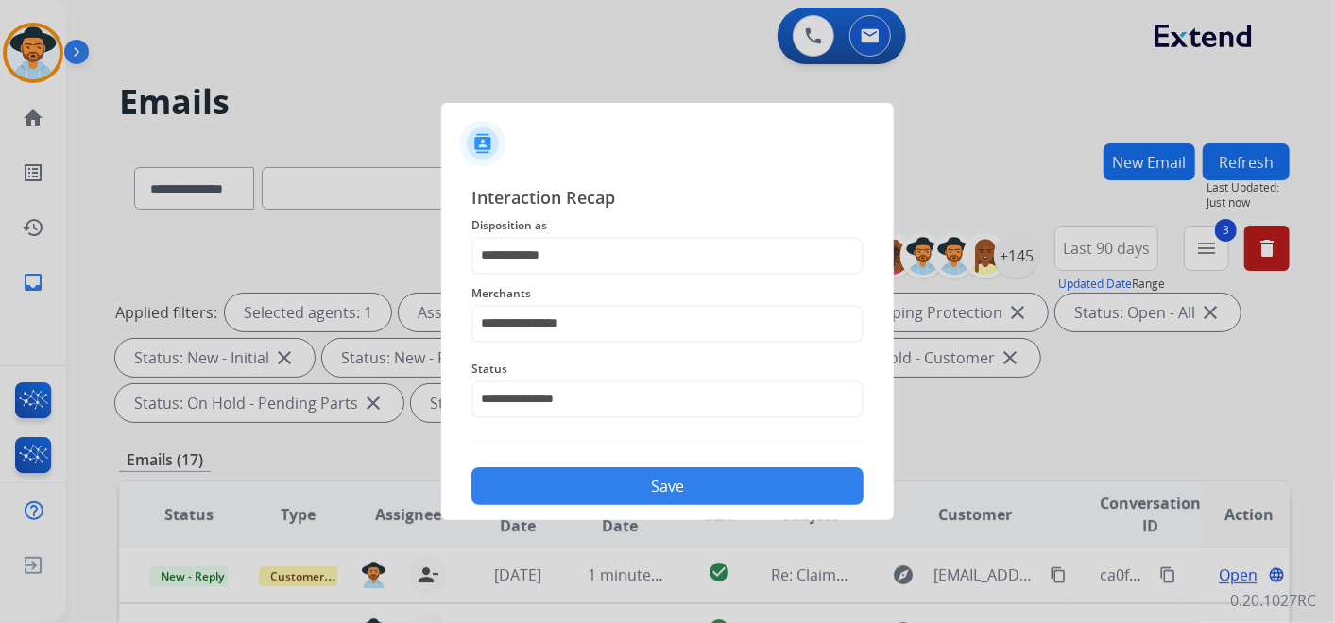
click at [655, 489] on button "Save" at bounding box center [667, 487] width 392 height 38
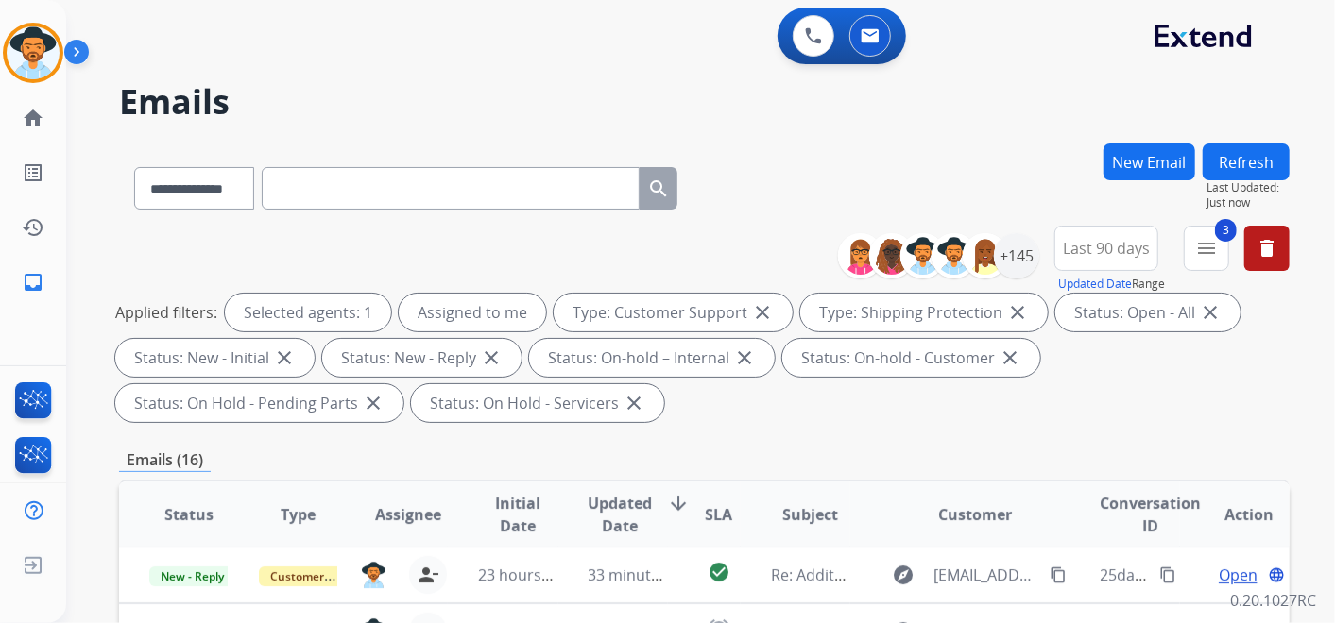
click at [572, 81] on div "**********" at bounding box center [677, 379] width 1223 height 623
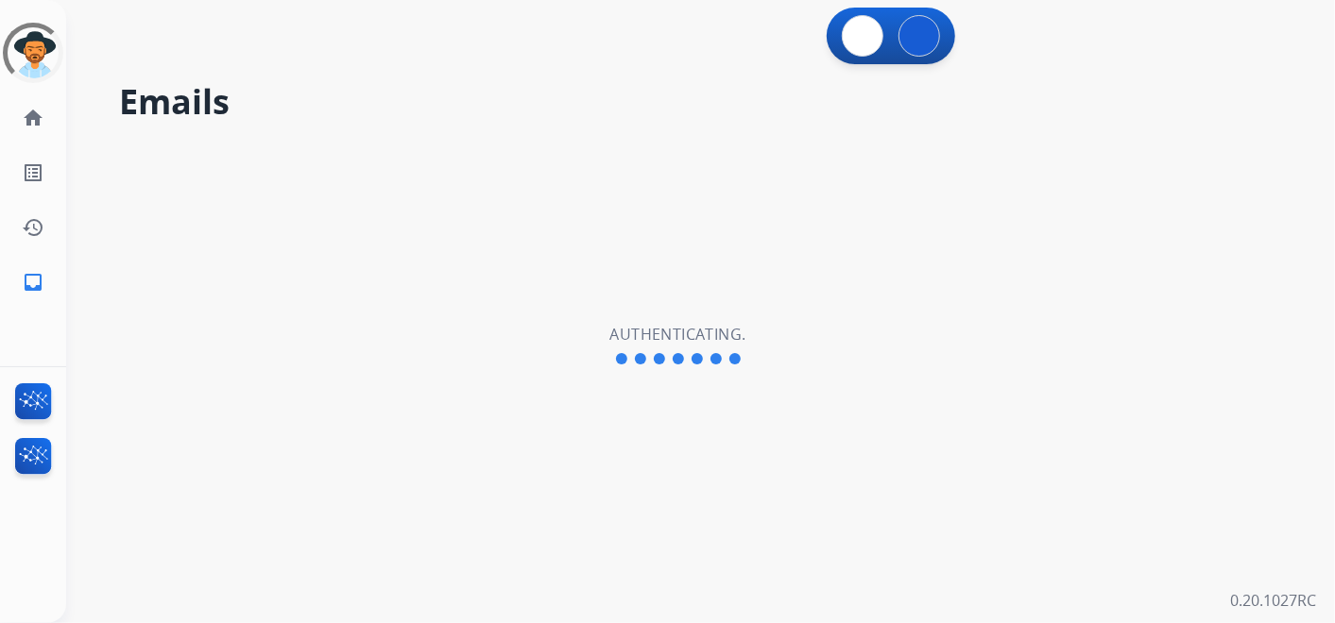
select select "**********"
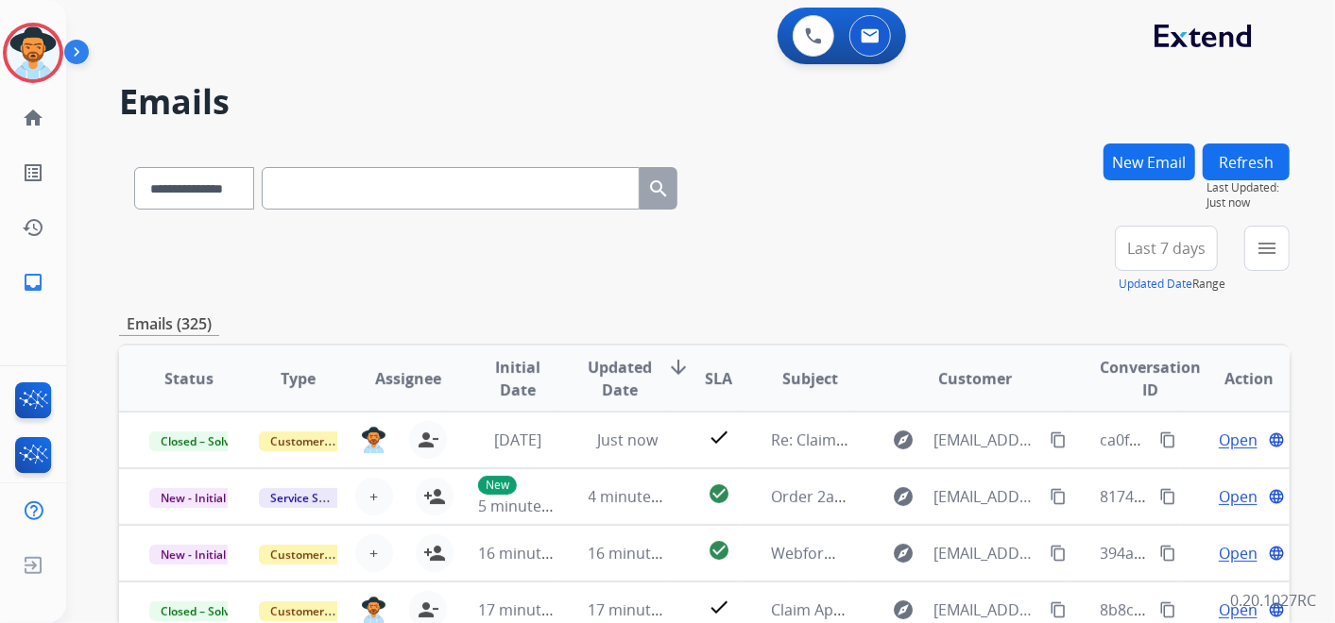
drag, startPoint x: 51, startPoint y: 49, endPoint x: 77, endPoint y: 57, distance: 27.5
click at [50, 49] on img at bounding box center [33, 52] width 53 height 53
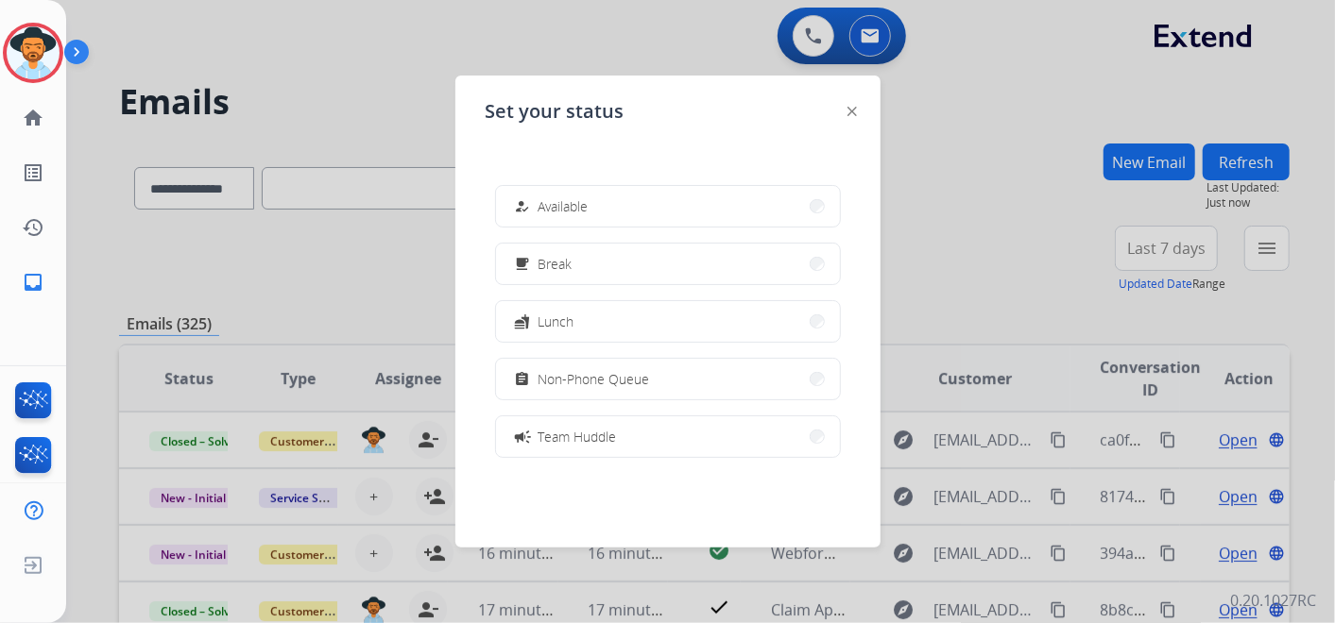
click at [626, 373] on span "Non-Phone Queue" at bounding box center [593, 379] width 111 height 20
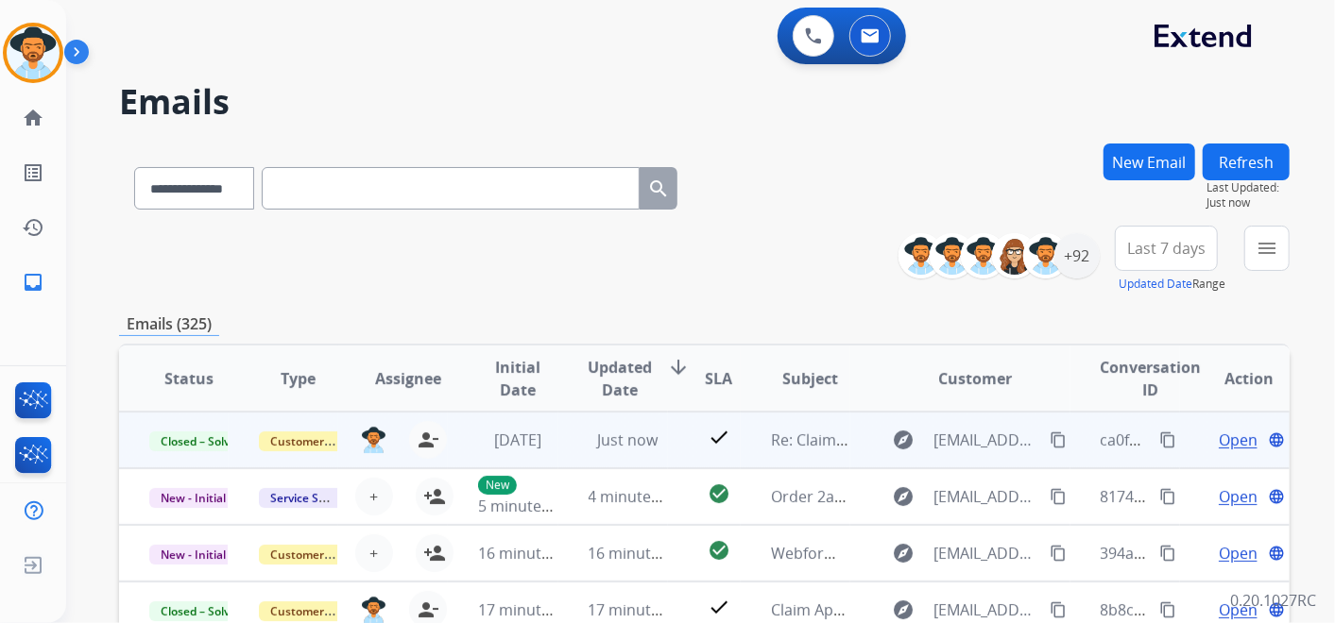
click at [1049, 436] on mat-icon "content_copy" at bounding box center [1057, 440] width 17 height 17
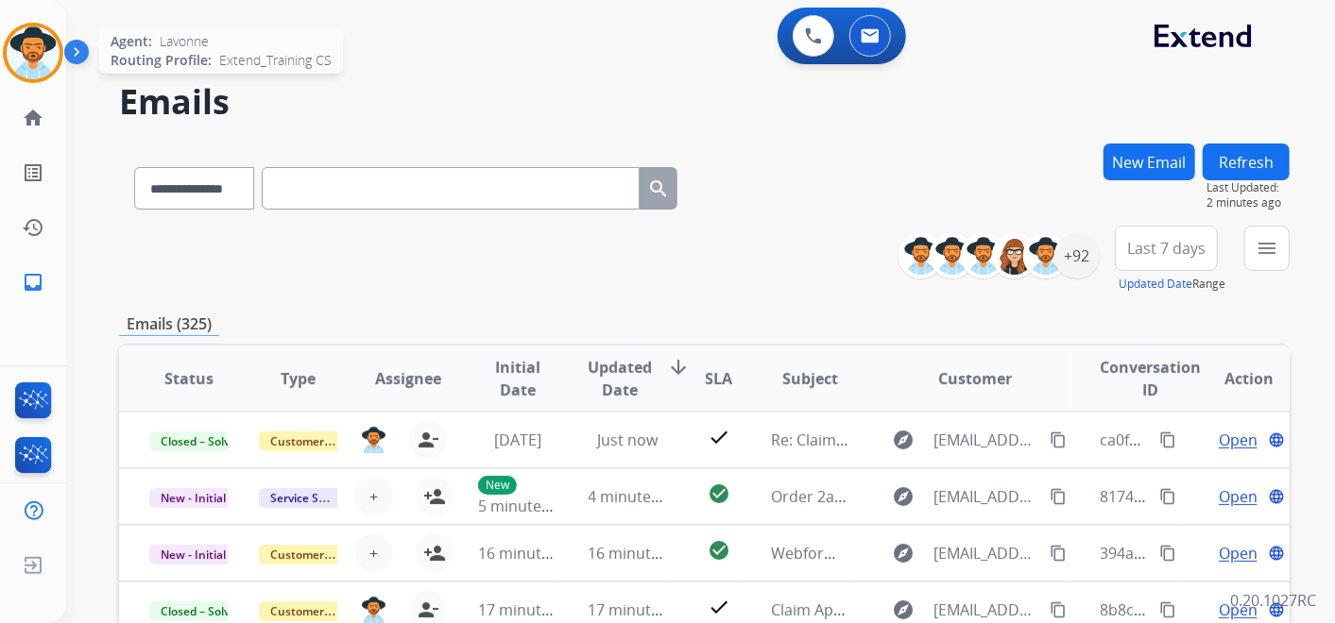
click at [39, 51] on img at bounding box center [33, 52] width 53 height 53
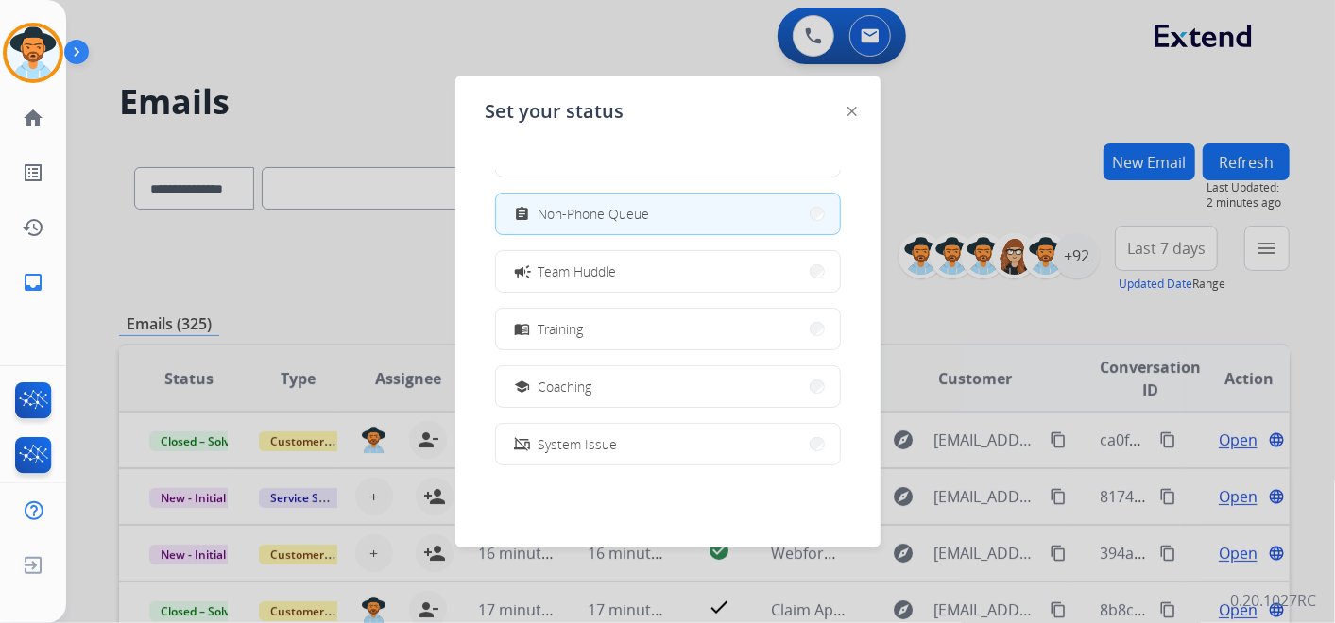
scroll to position [298, 0]
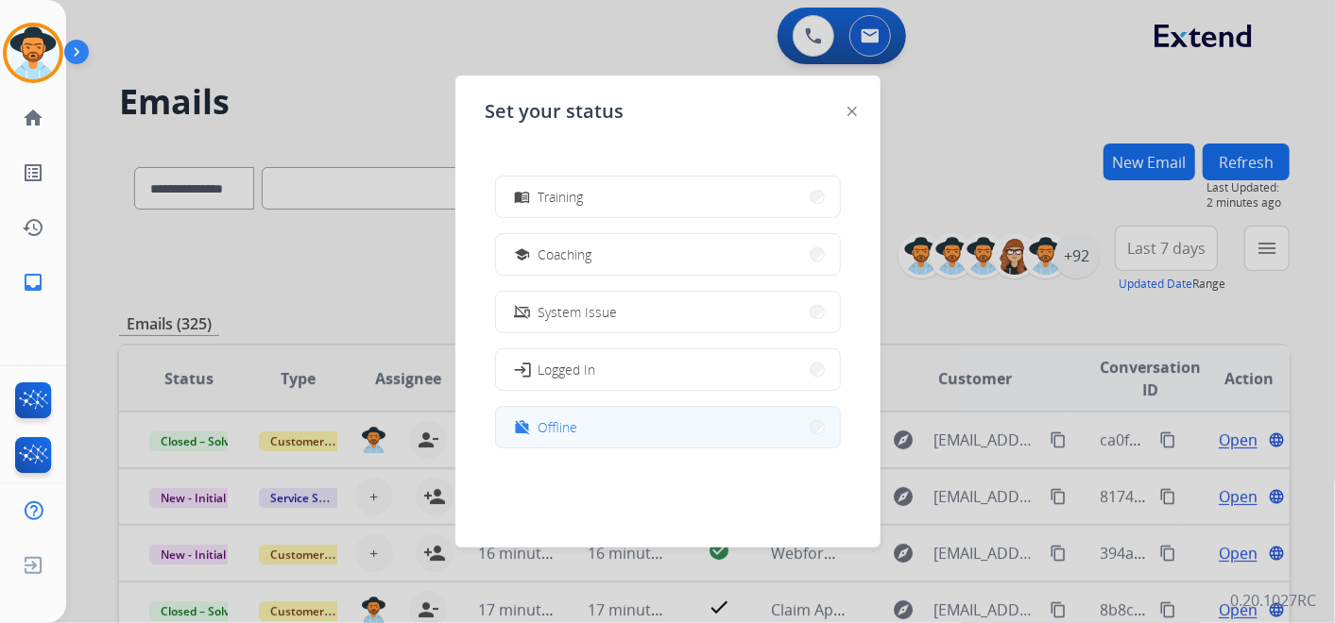
click at [627, 416] on button "work_off Offline" at bounding box center [668, 427] width 344 height 41
